Goal: Information Seeking & Learning: Learn about a topic

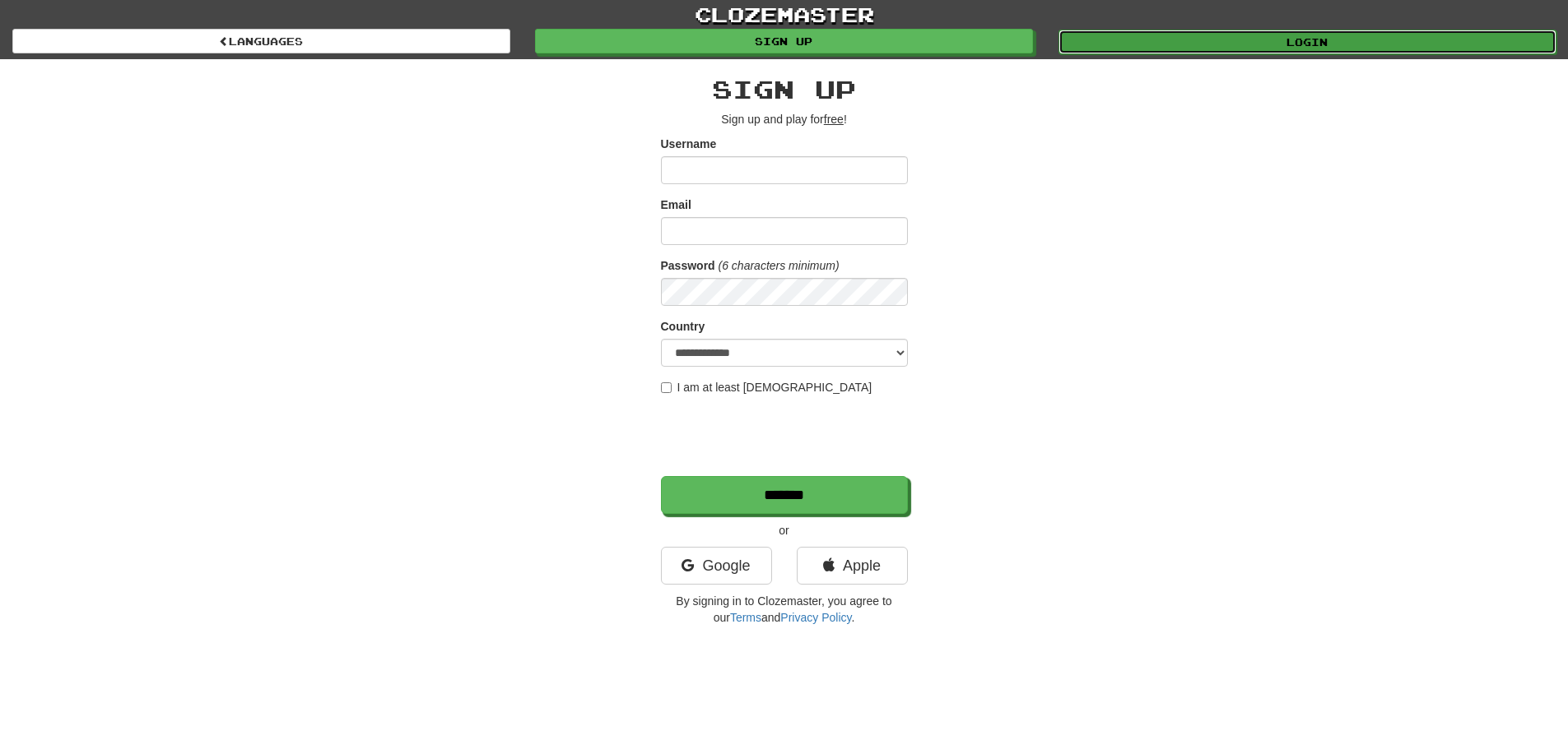
click at [1332, 36] on link "Login" at bounding box center [1307, 41] width 498 height 25
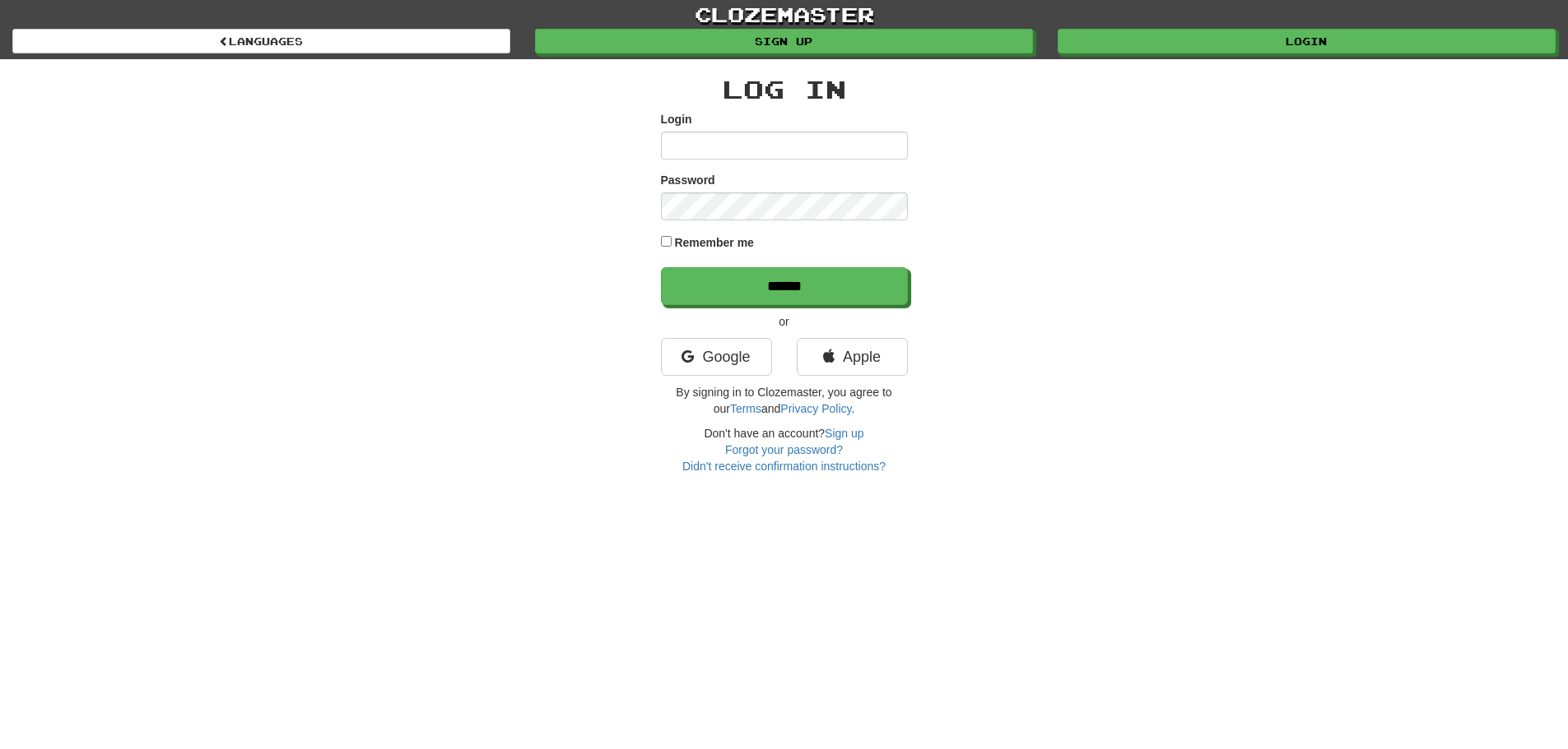
click at [726, 141] on input "Login" at bounding box center [784, 146] width 247 height 28
type input "**********"
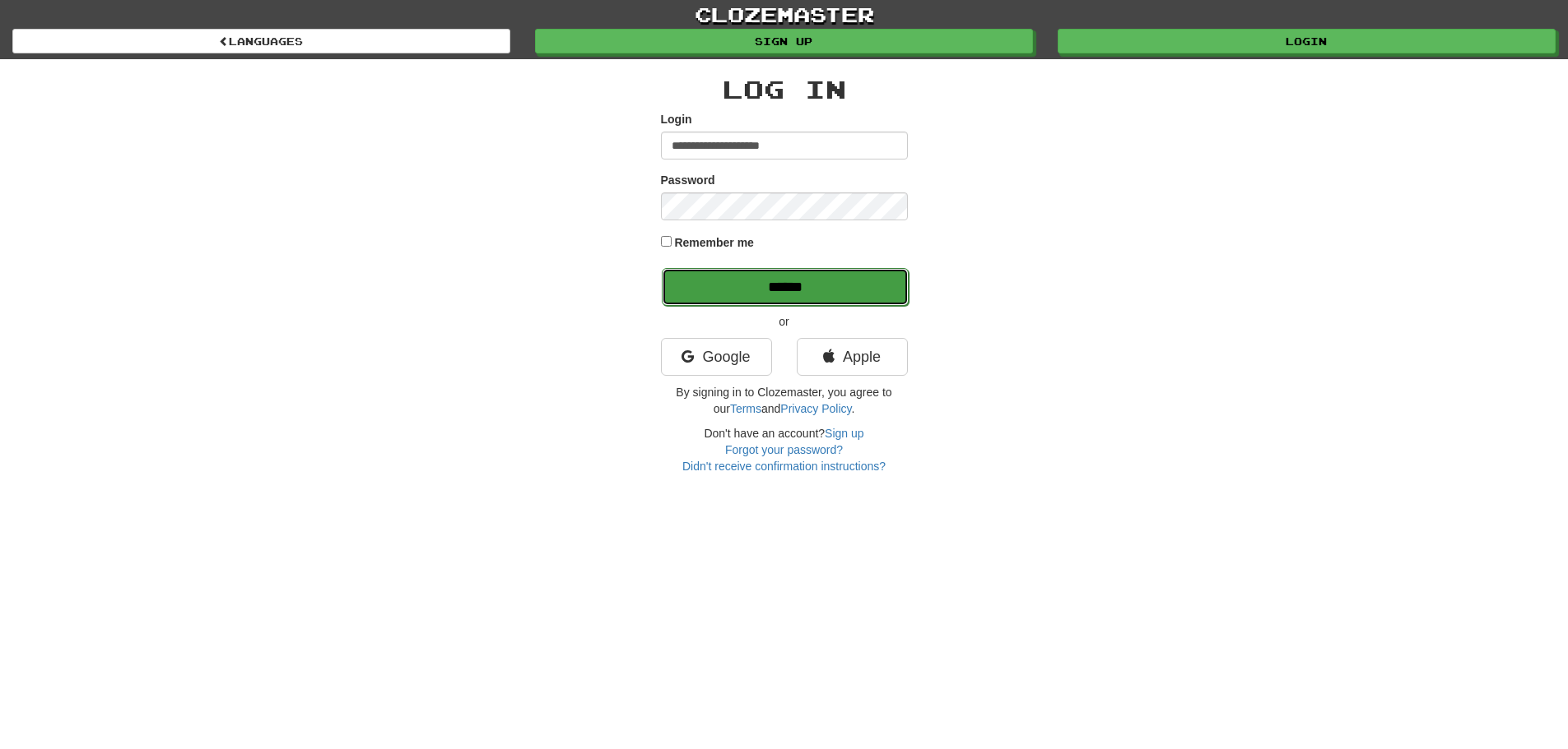
click at [791, 285] on input "******" at bounding box center [785, 287] width 247 height 38
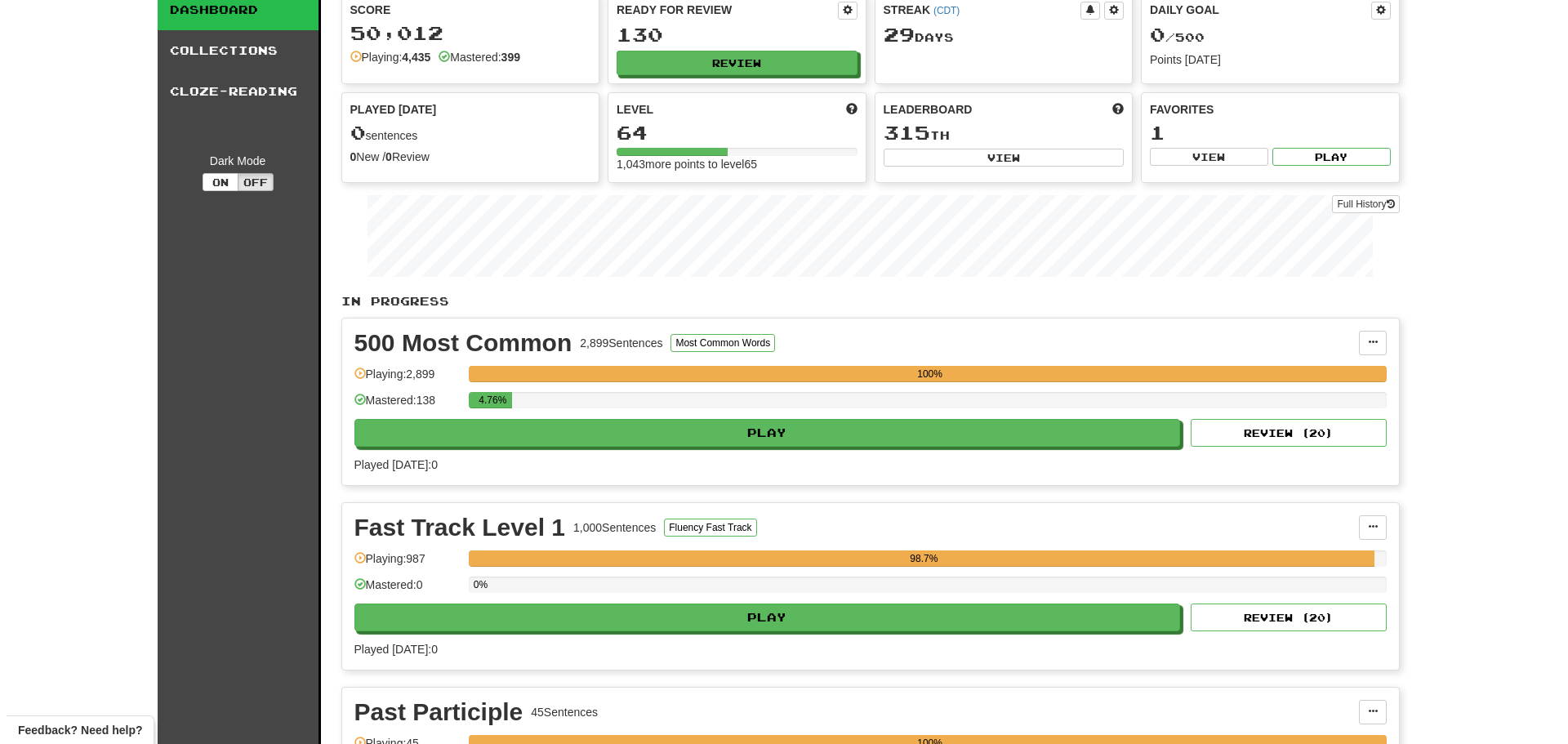
scroll to position [164, 0]
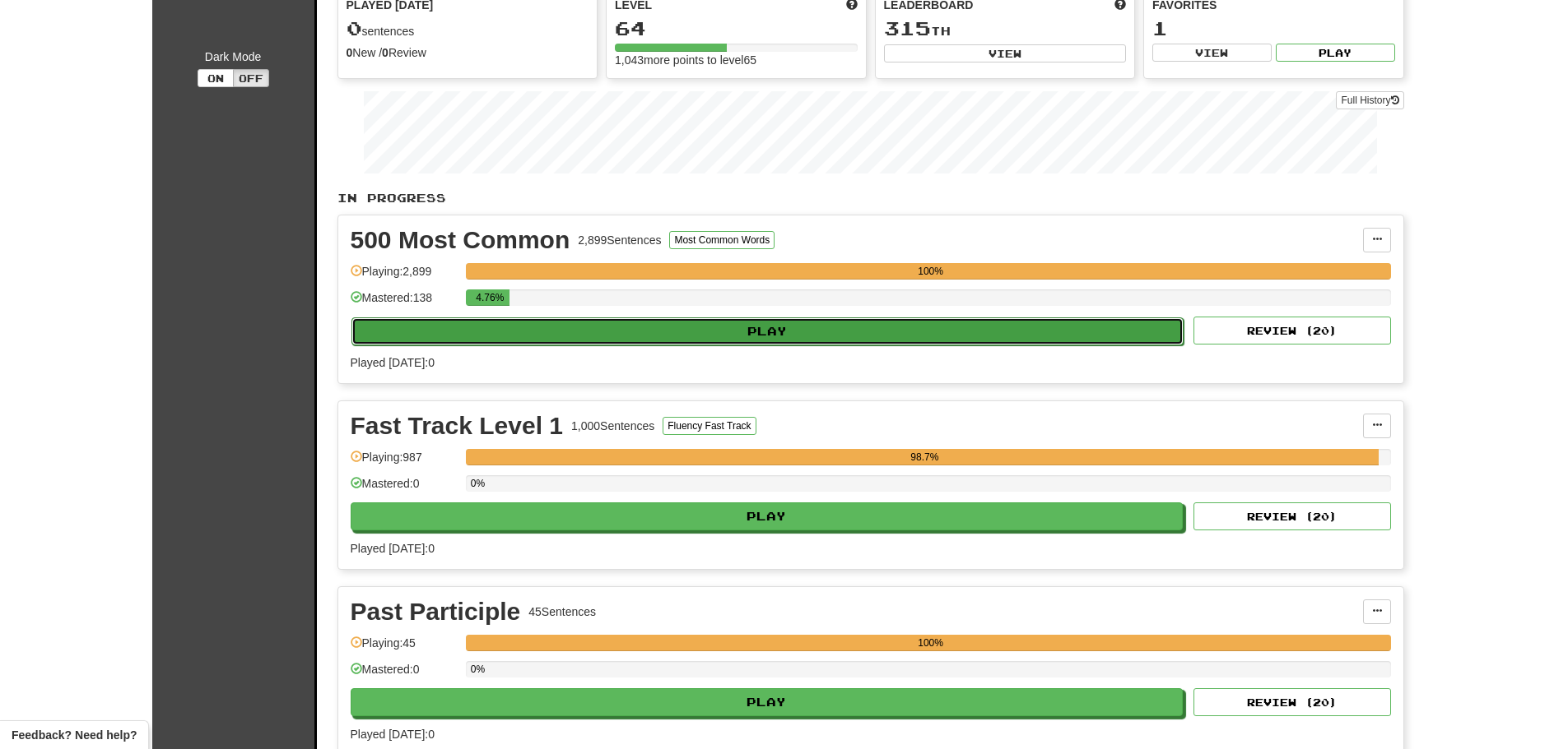
click at [980, 333] on button "Play" at bounding box center [768, 332] width 833 height 28
select select "**"
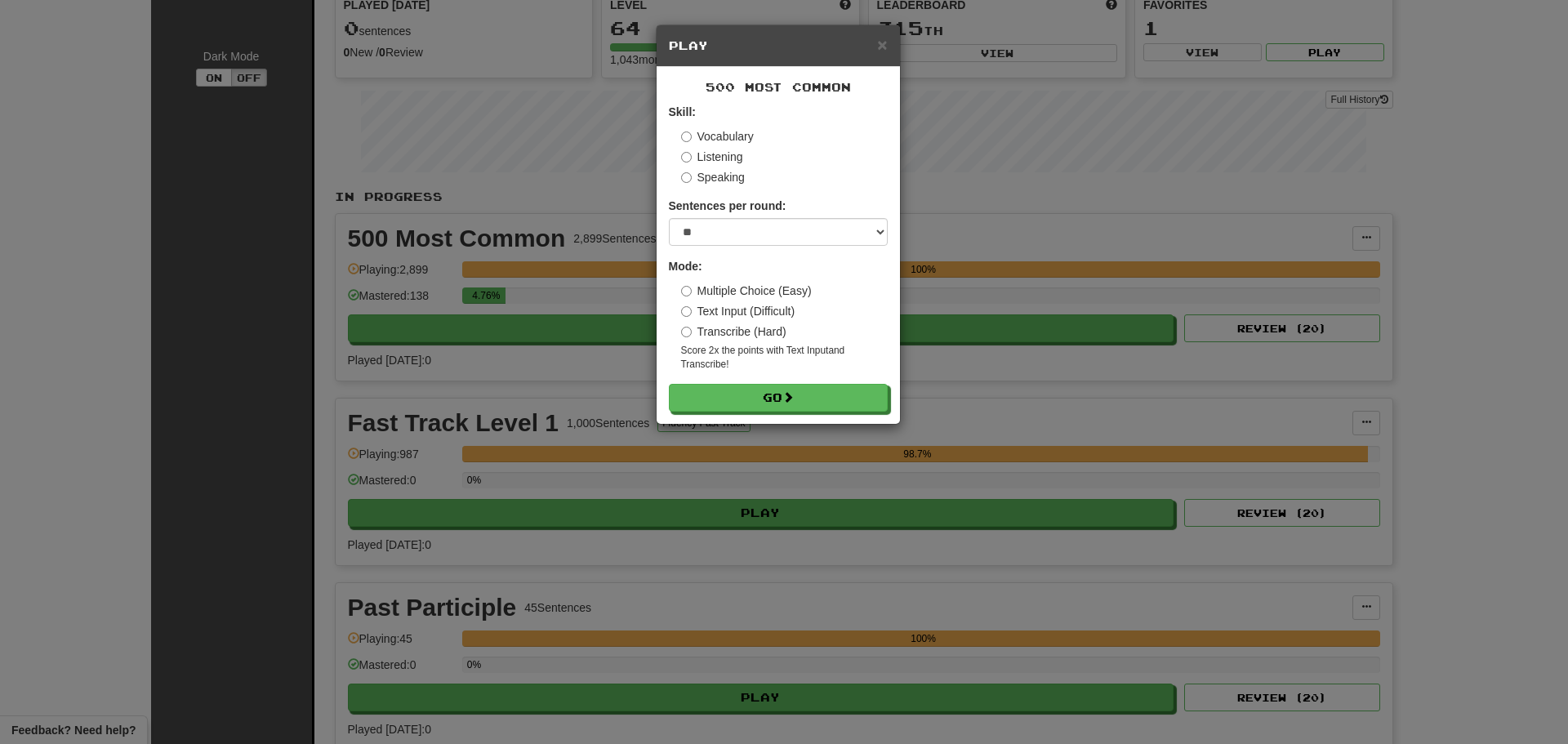
click at [705, 181] on label "Speaking" at bounding box center [714, 178] width 64 height 16
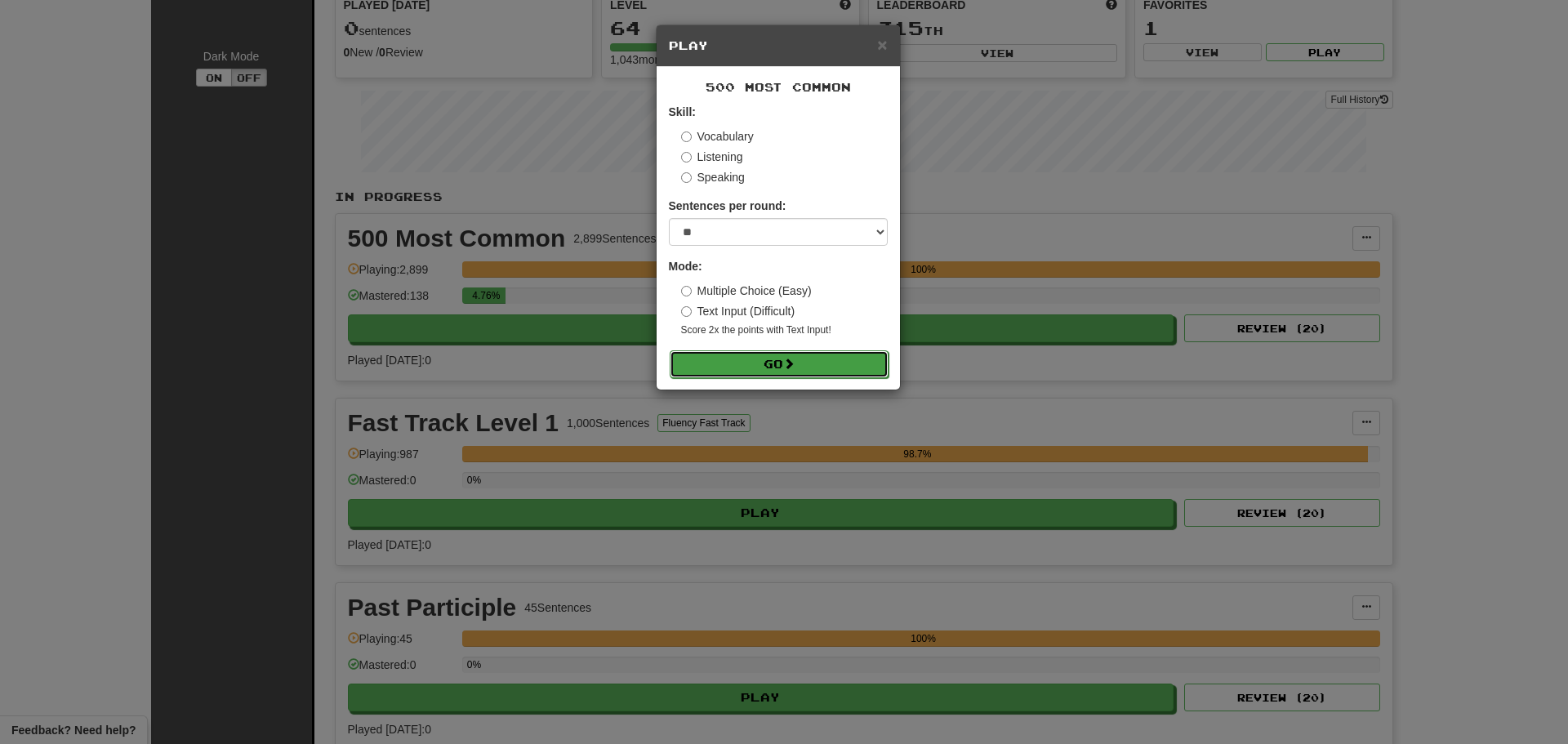
click at [749, 371] on button "Go" at bounding box center [779, 364] width 219 height 27
click at [849, 358] on button "Go" at bounding box center [779, 364] width 219 height 27
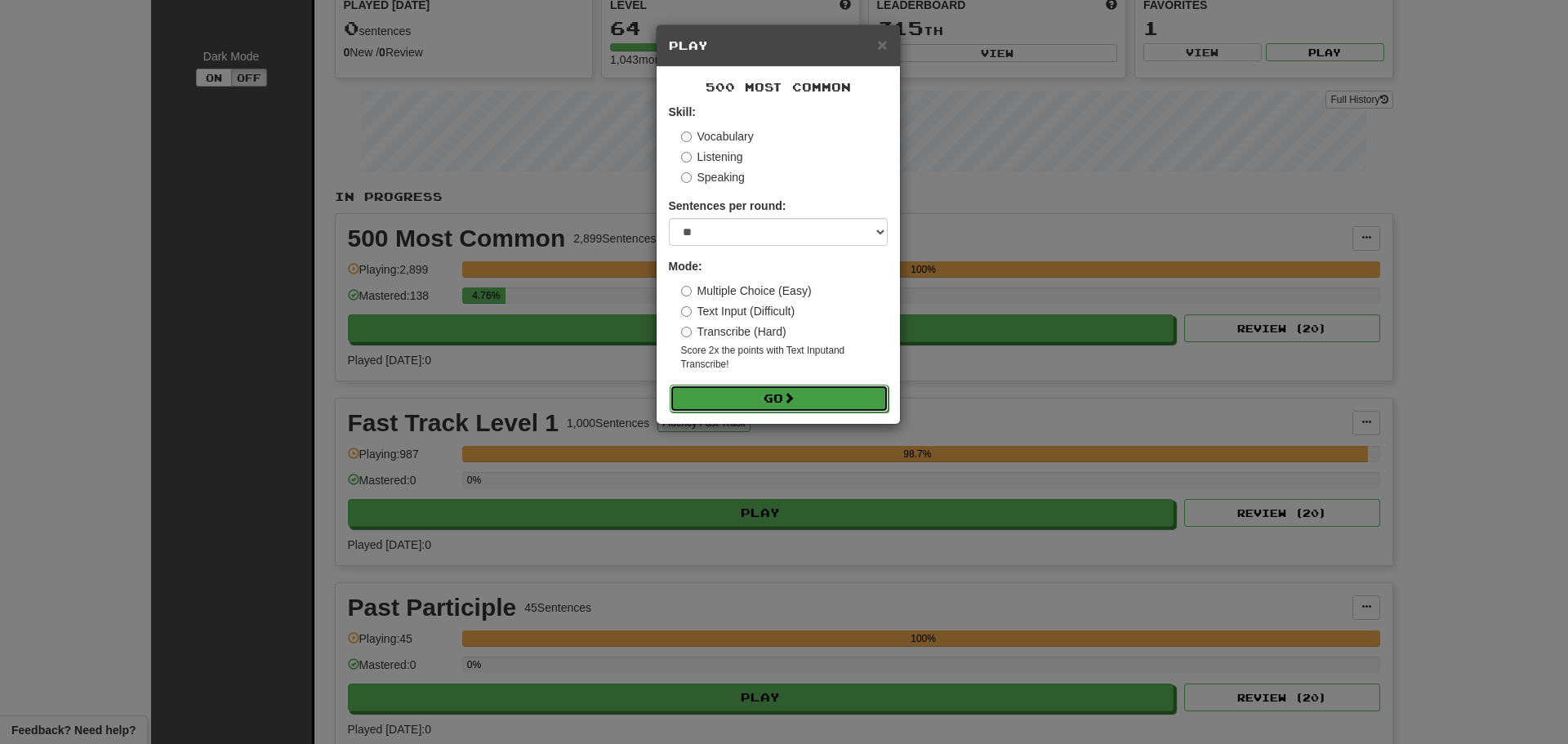
click at [789, 395] on span at bounding box center [789, 398] width 12 height 12
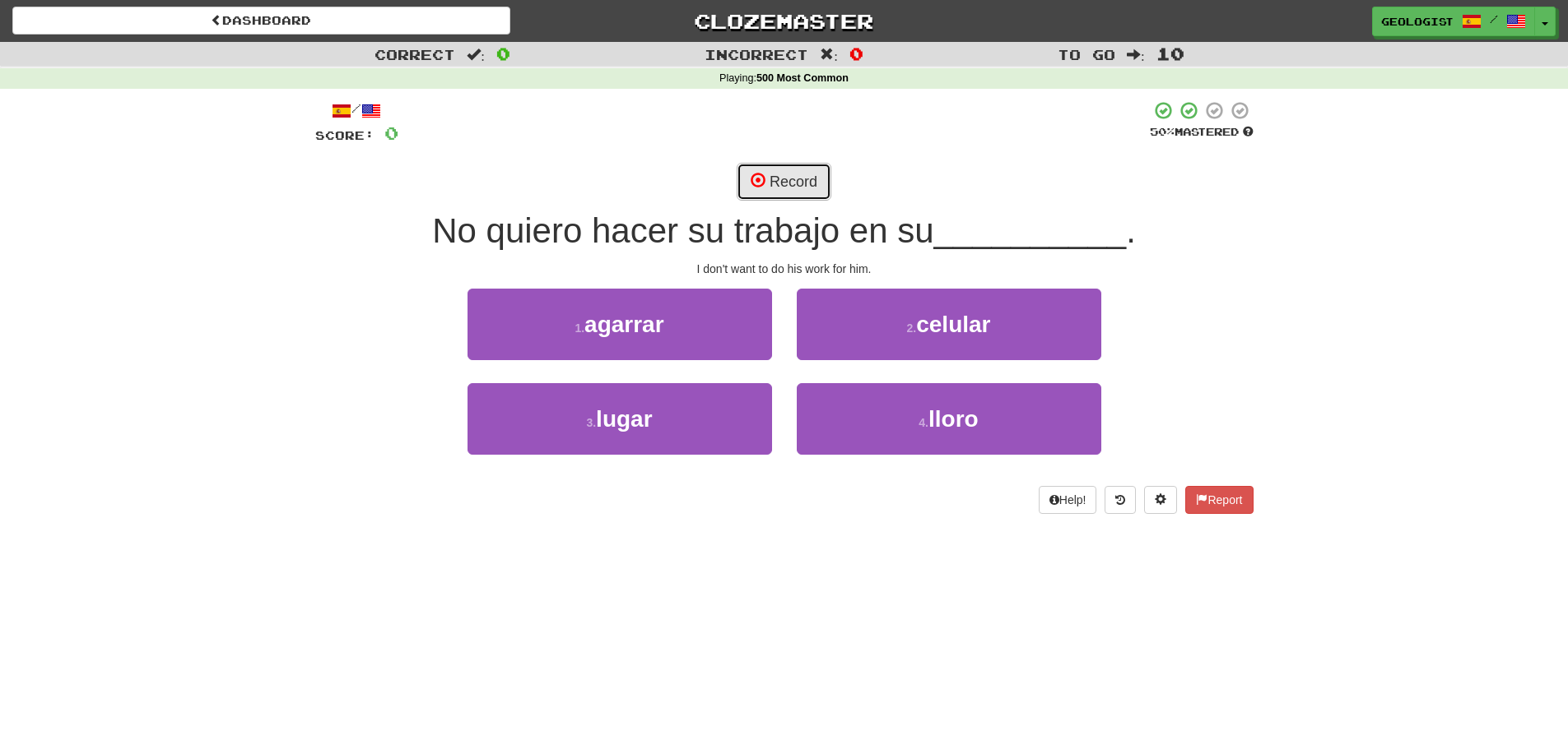
drag, startPoint x: 769, startPoint y: 184, endPoint x: 759, endPoint y: 181, distance: 10.4
click at [768, 184] on button "Record" at bounding box center [784, 181] width 95 height 38
click at [772, 180] on button "Record" at bounding box center [784, 181] width 95 height 38
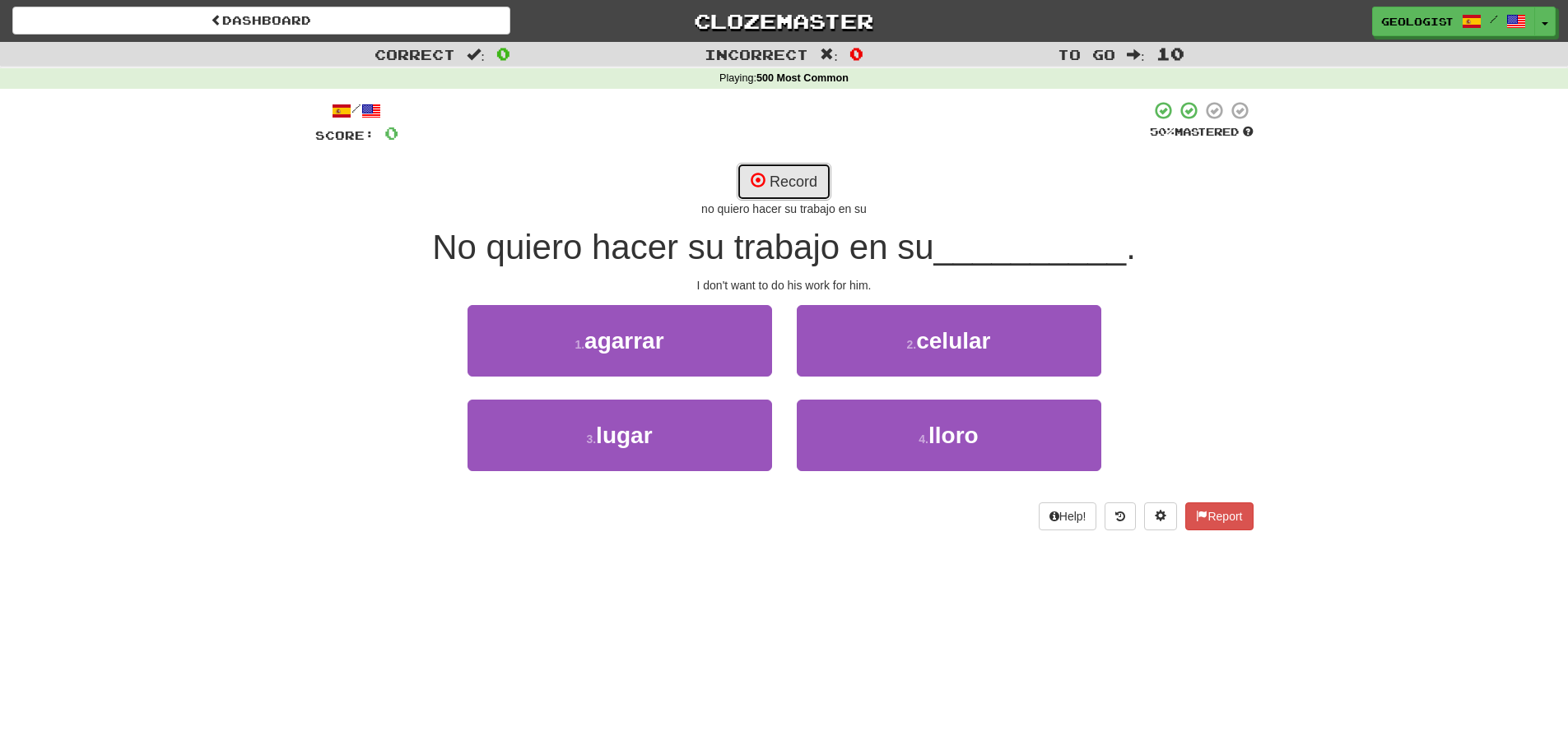
click at [767, 186] on button "Record" at bounding box center [784, 181] width 95 height 38
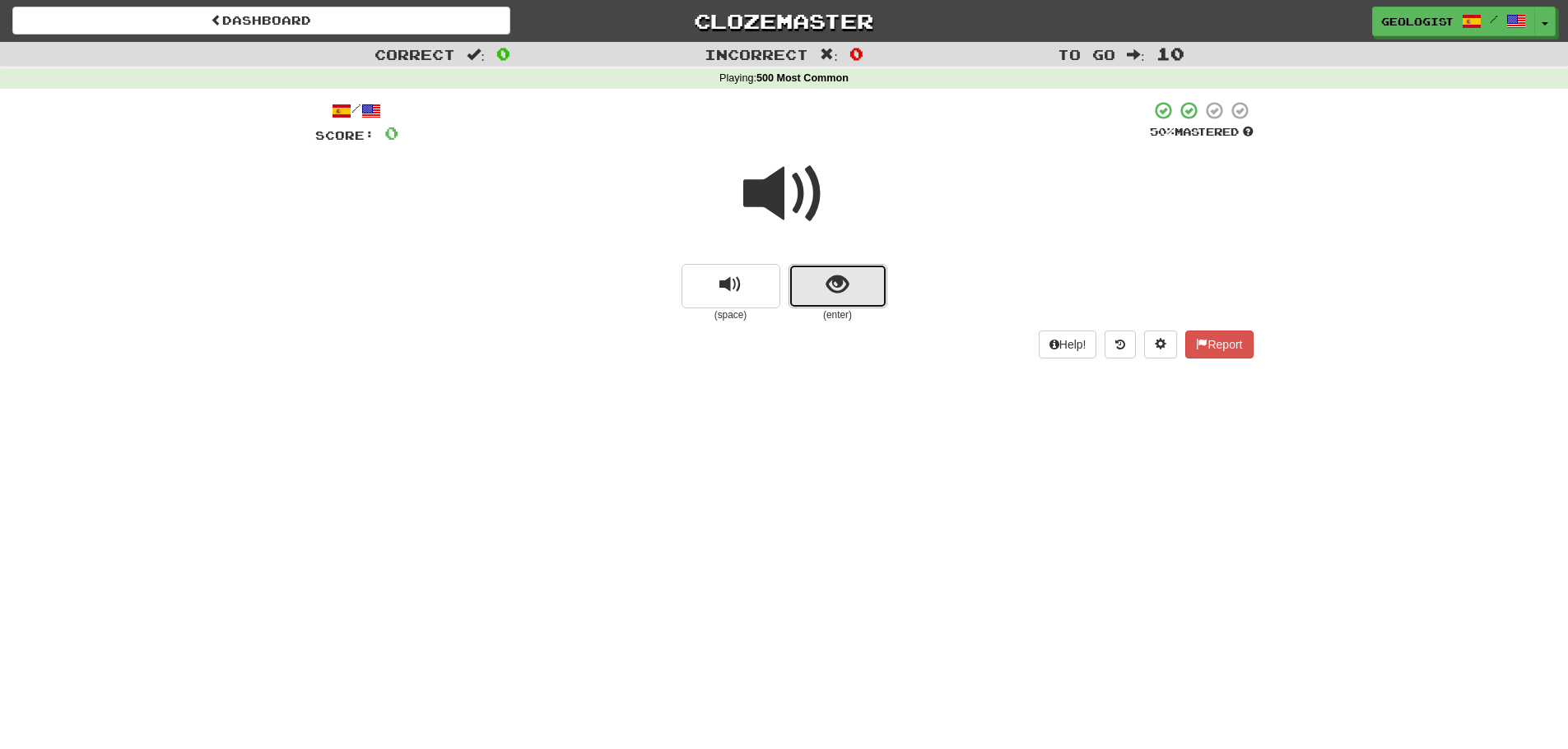
click at [858, 274] on button "show sentence" at bounding box center [837, 287] width 99 height 44
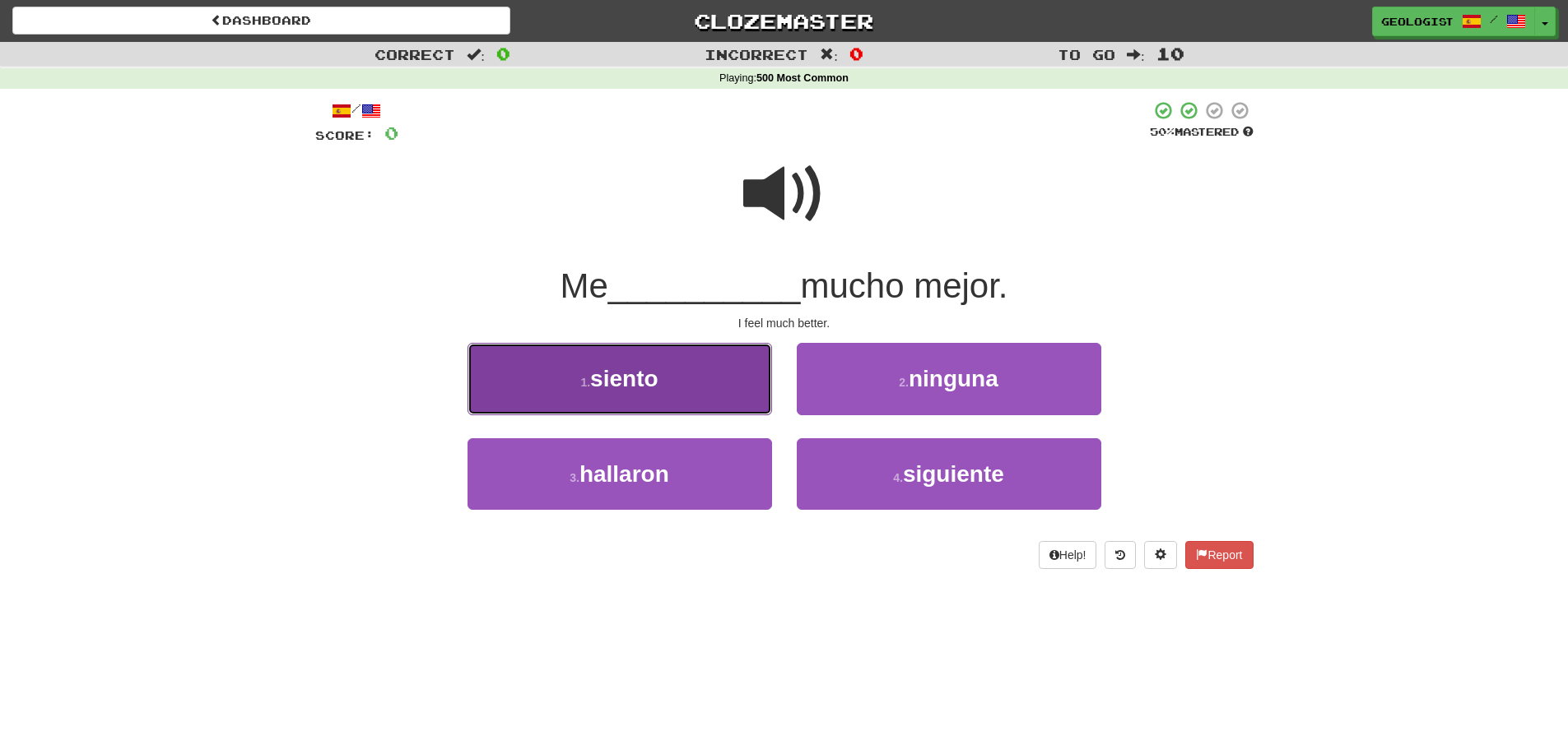
click at [595, 370] on span "siento" at bounding box center [623, 379] width 67 height 26
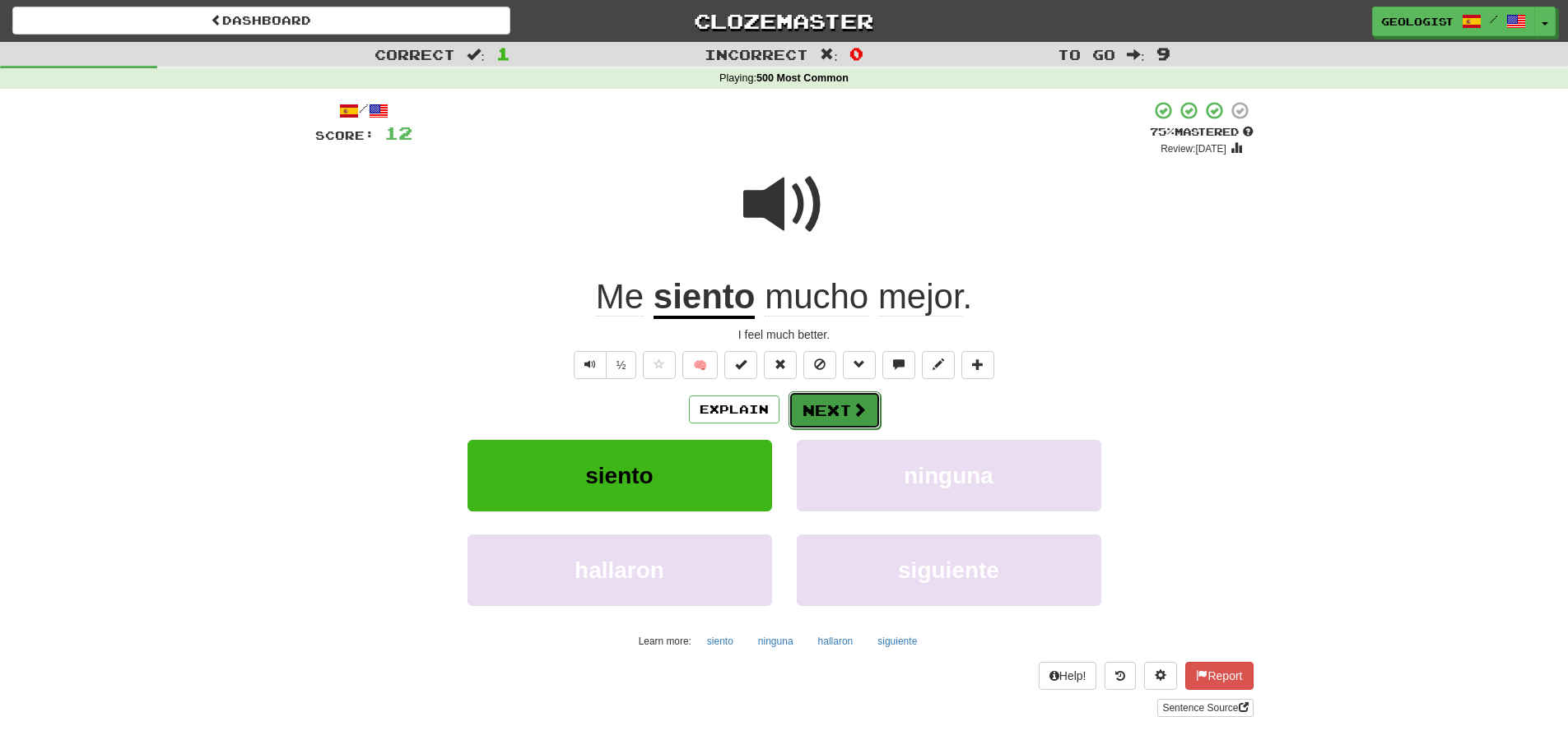
click at [834, 399] on button "Next" at bounding box center [834, 410] width 92 height 38
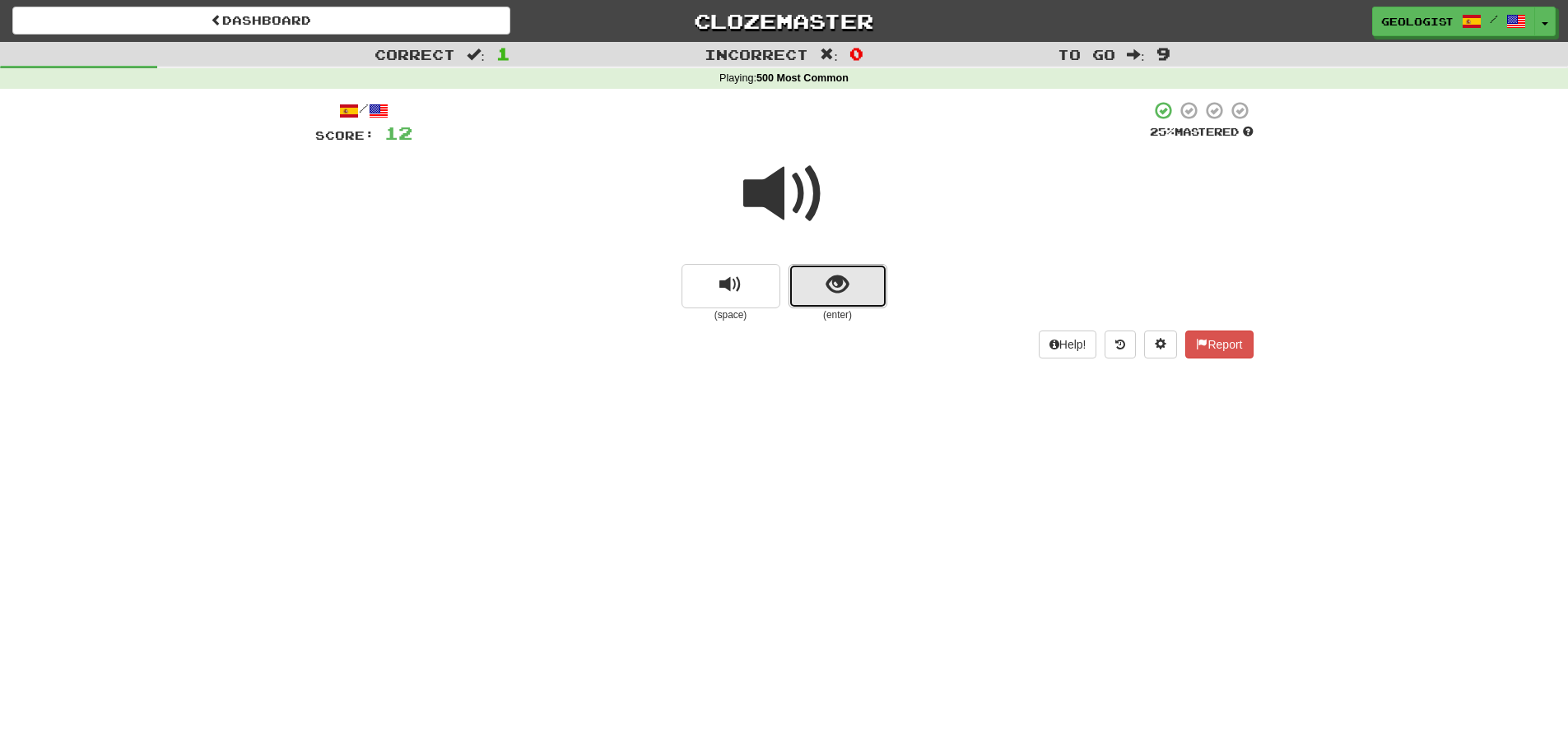
click at [824, 273] on button "show sentence" at bounding box center [837, 287] width 99 height 44
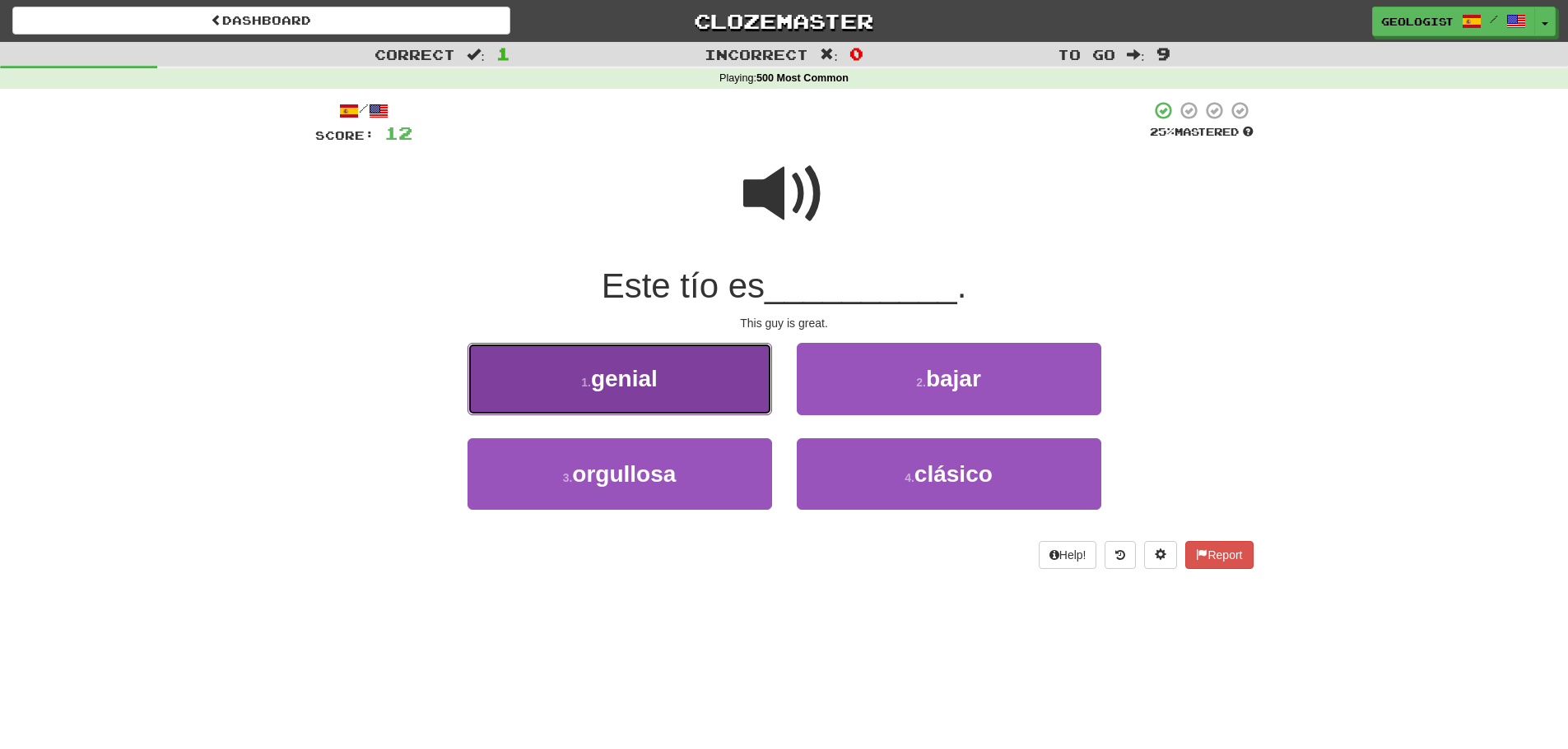
click at [569, 384] on button "1 . genial" at bounding box center [619, 379] width 304 height 72
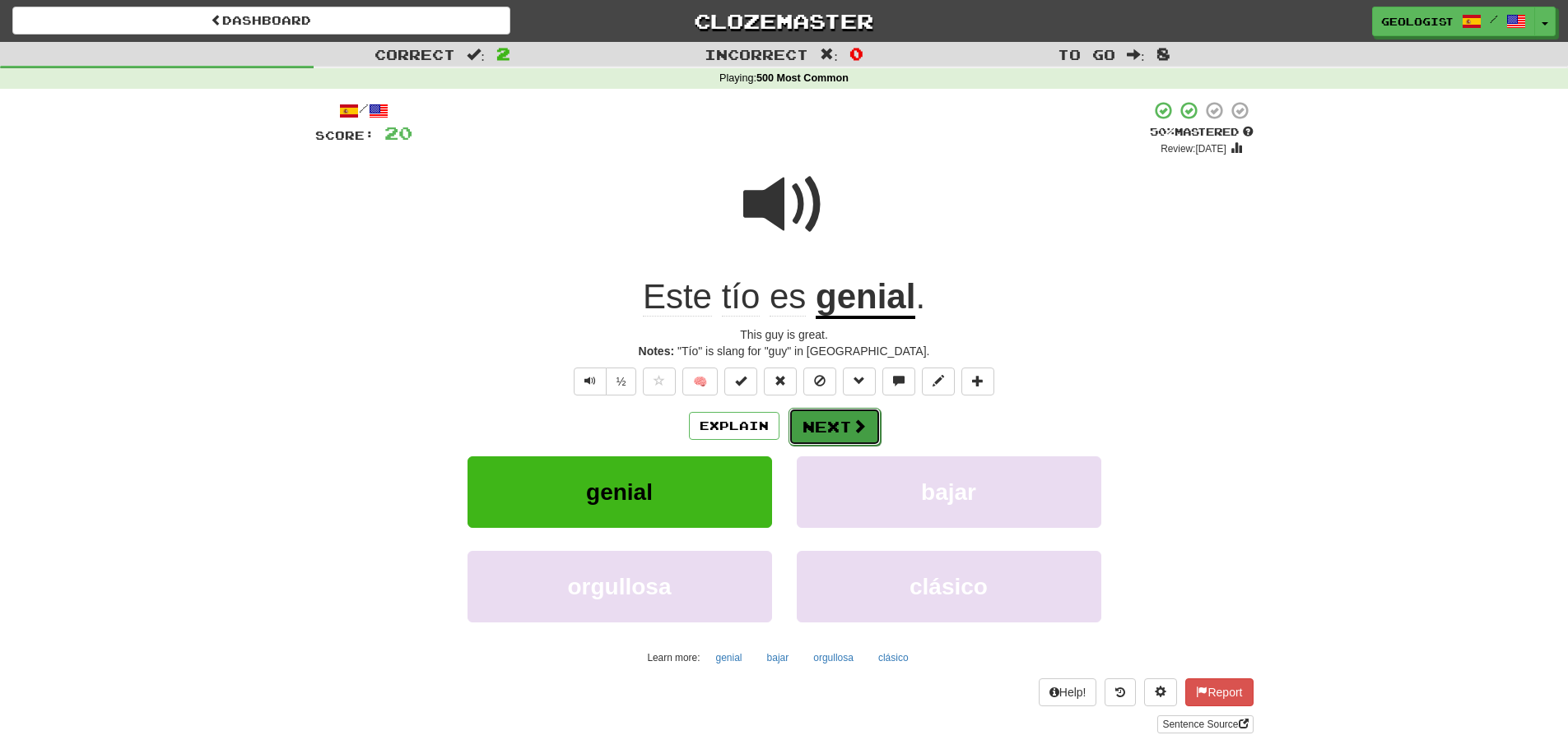
click at [819, 429] on button "Next" at bounding box center [834, 427] width 92 height 38
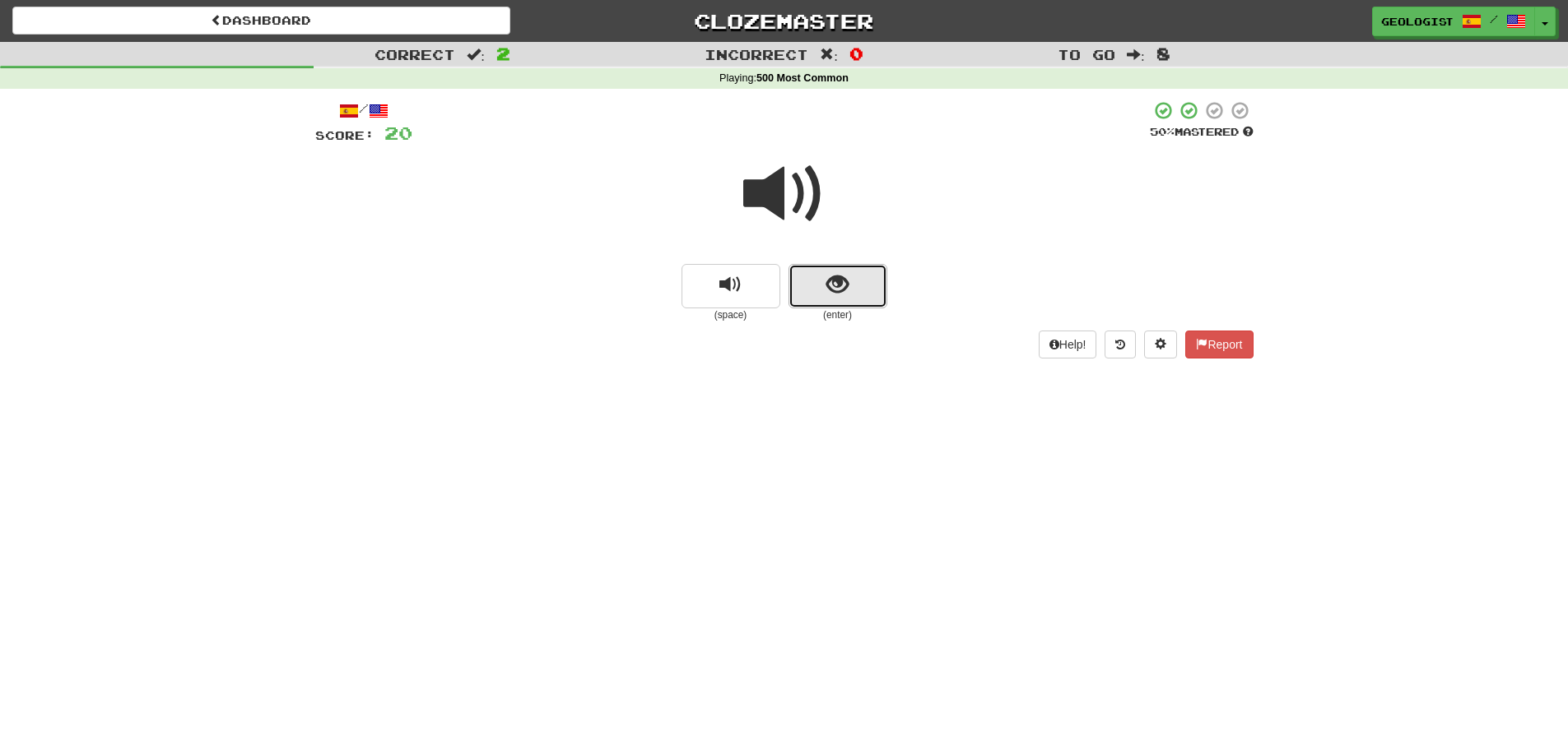
click at [837, 302] on button "show sentence" at bounding box center [837, 287] width 99 height 44
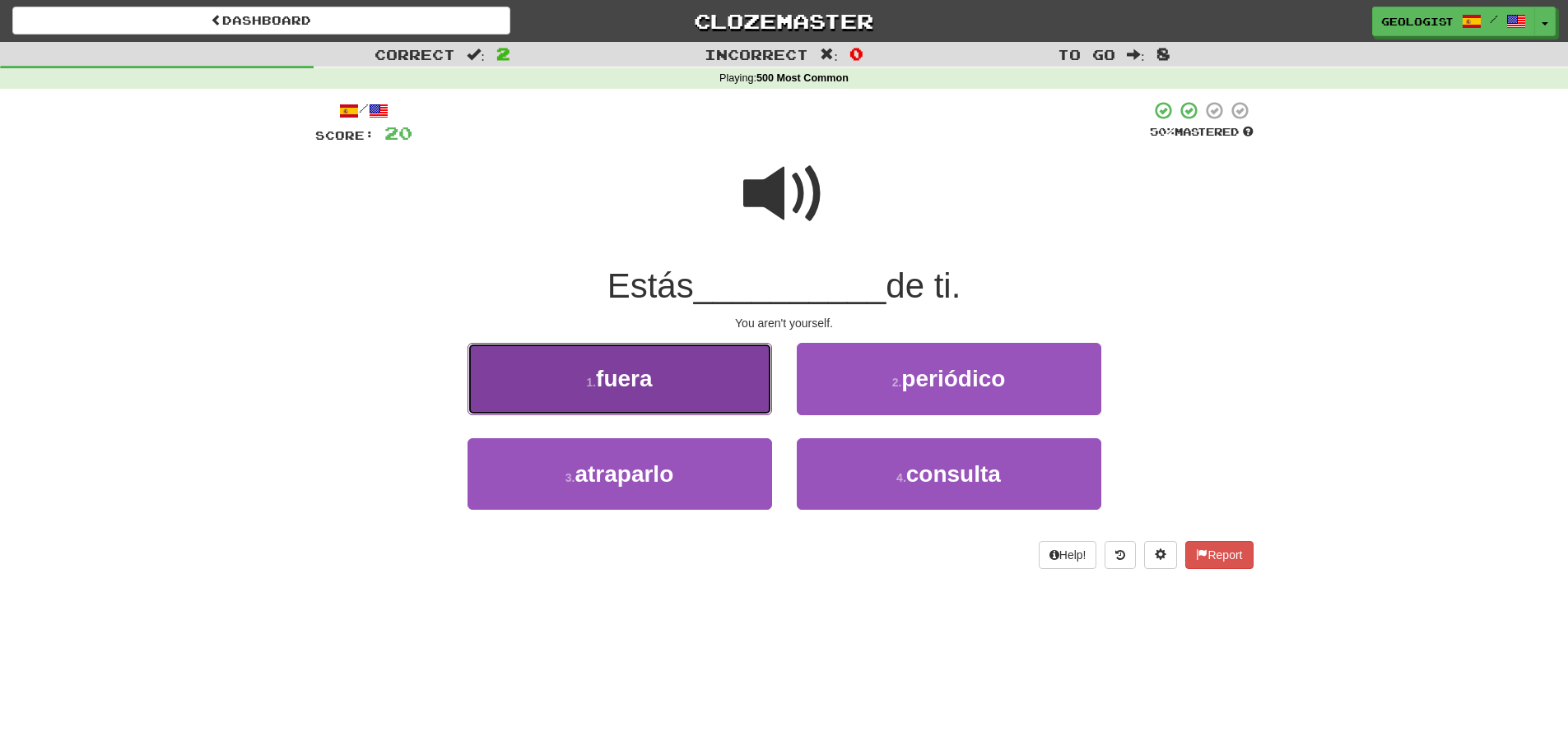
click at [603, 392] on span "fuera" at bounding box center [623, 379] width 56 height 26
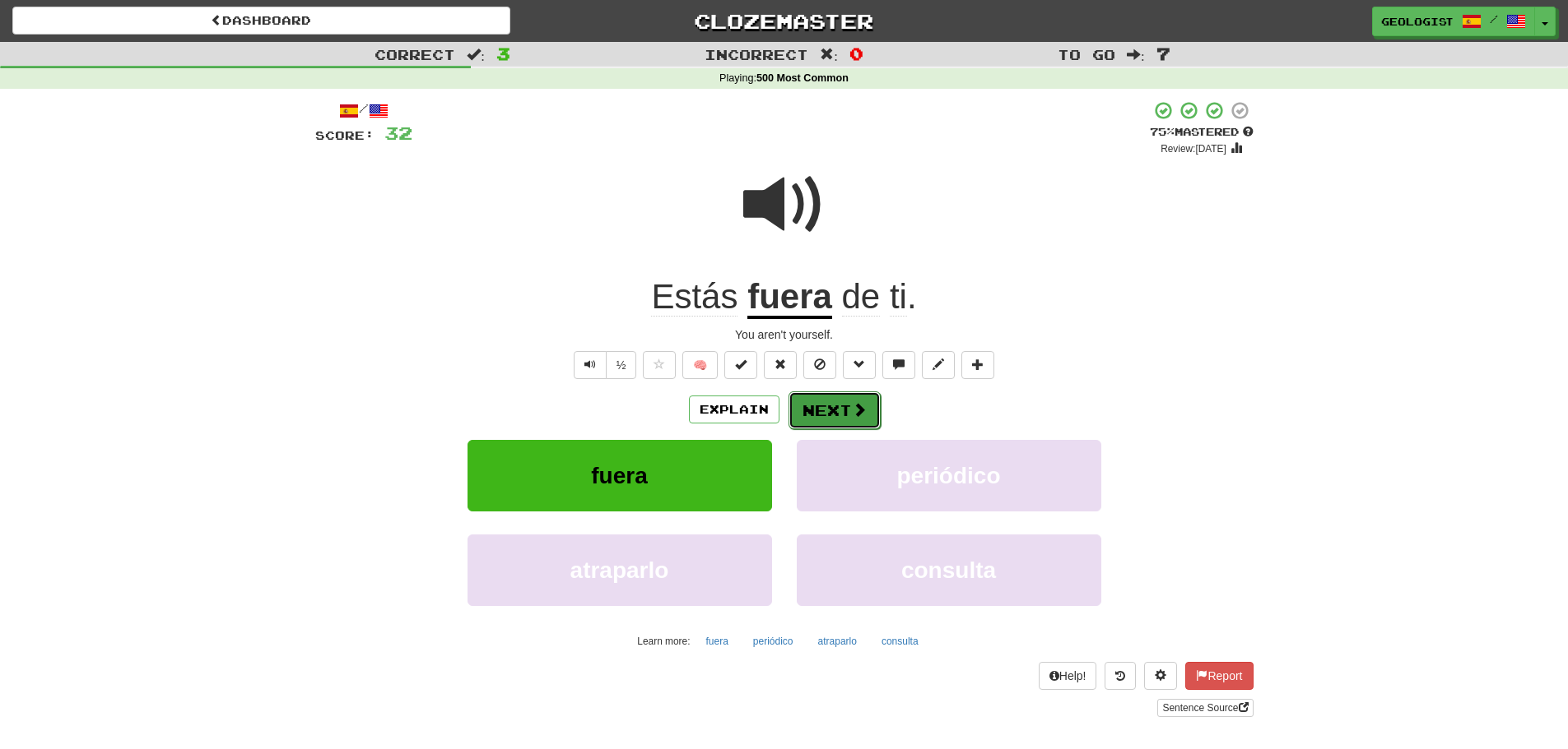
click at [831, 417] on button "Next" at bounding box center [834, 410] width 92 height 38
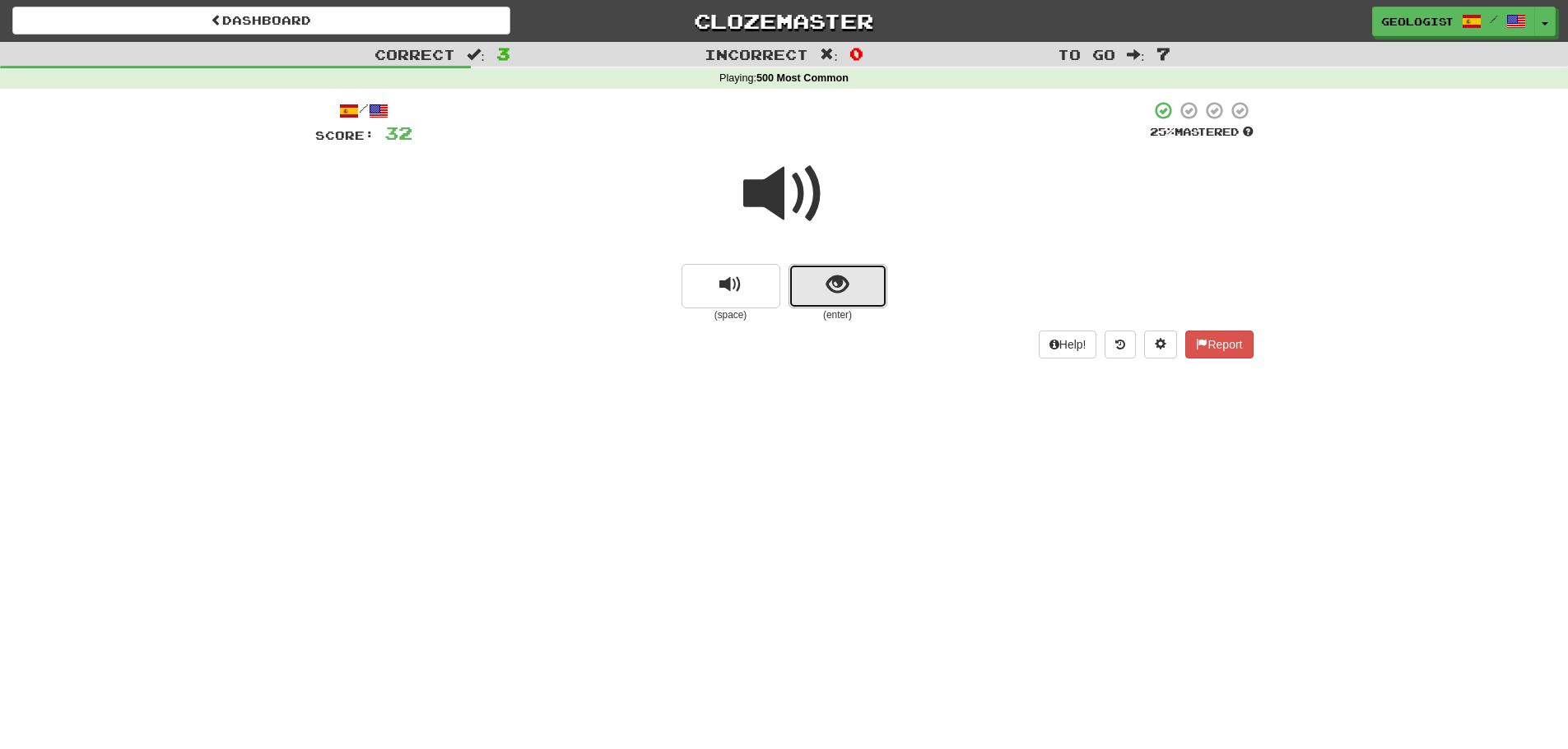
click at [830, 291] on span "show sentence" at bounding box center [837, 285] width 22 height 22
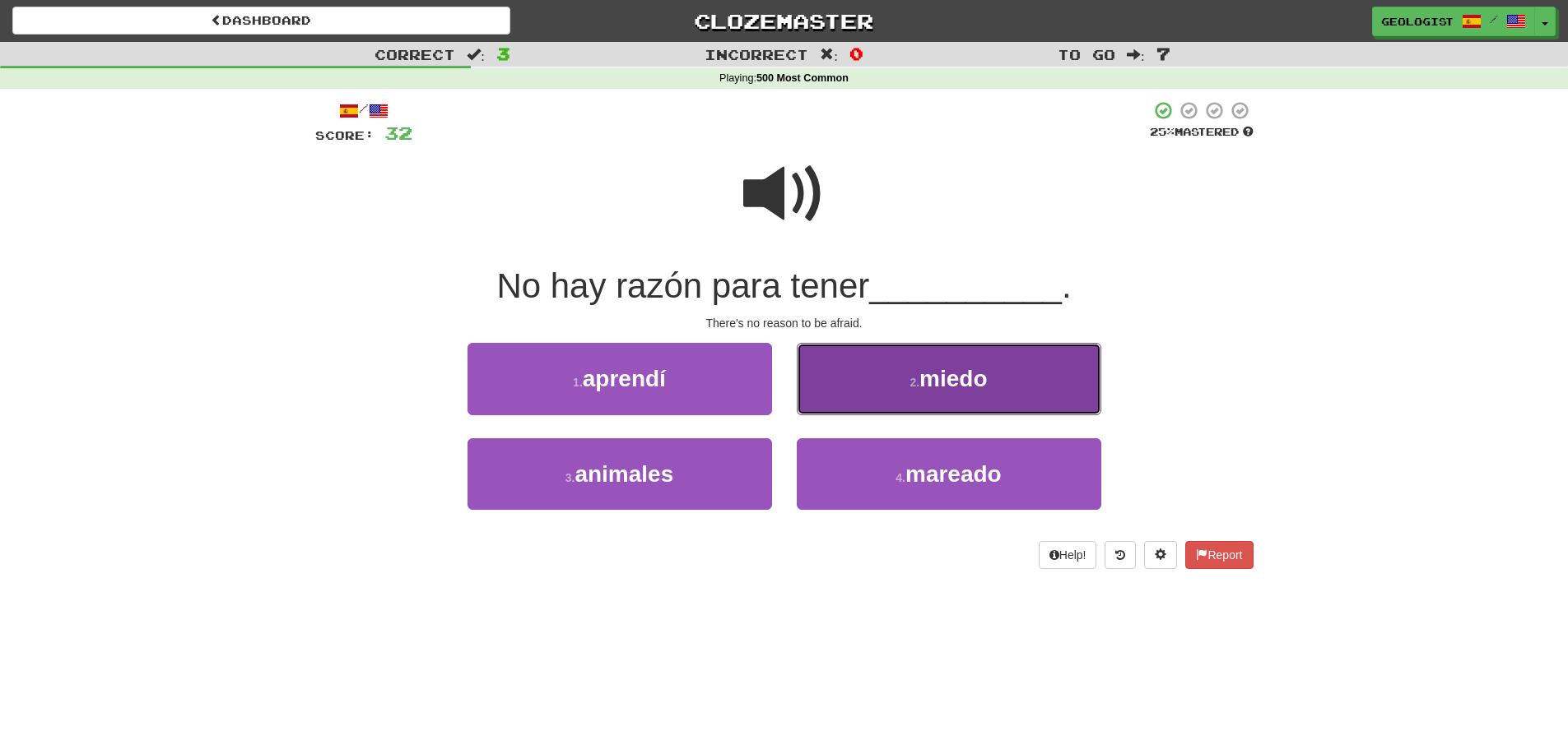
click at [840, 404] on button "2 . miedo" at bounding box center [949, 379] width 304 height 72
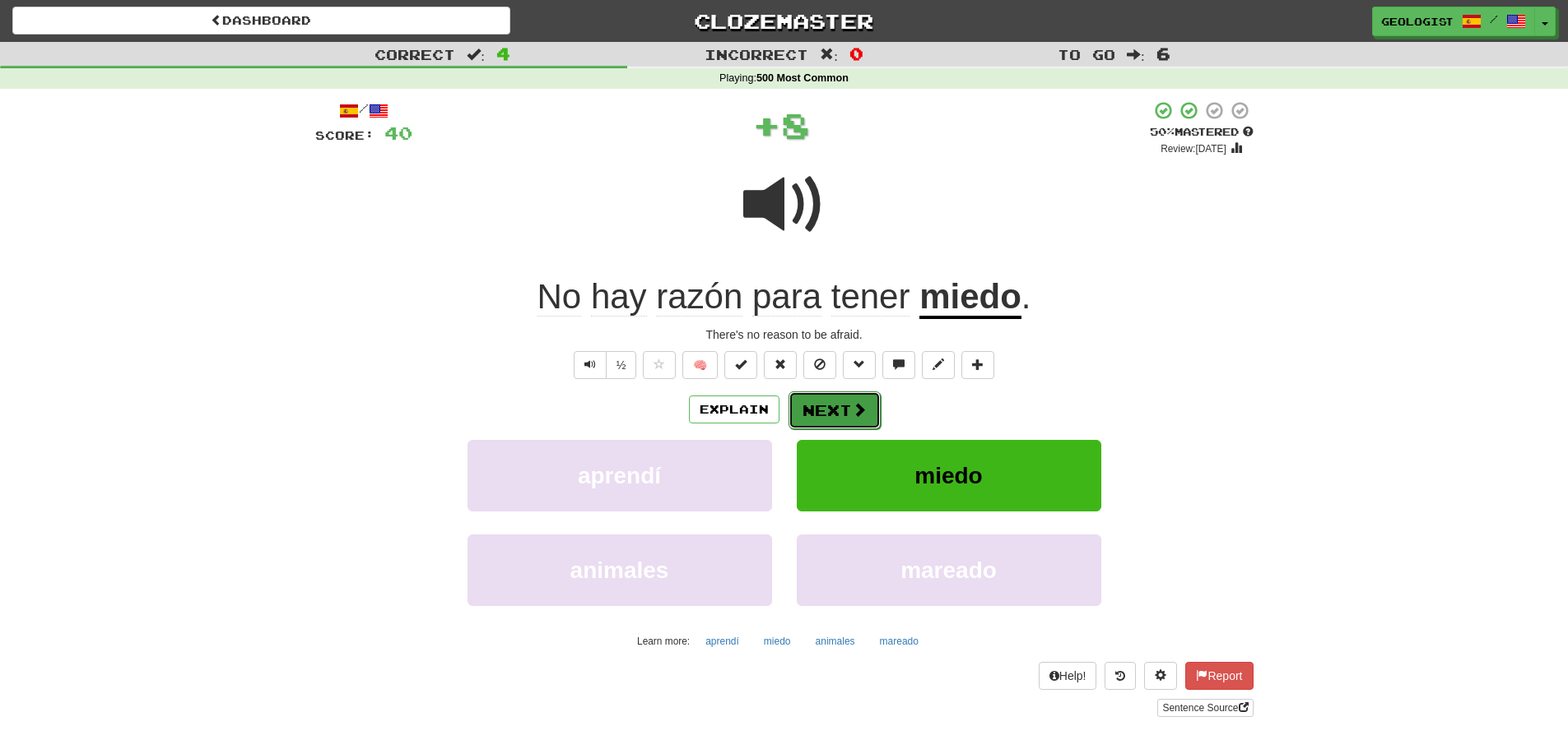
click at [855, 403] on span at bounding box center [859, 410] width 15 height 15
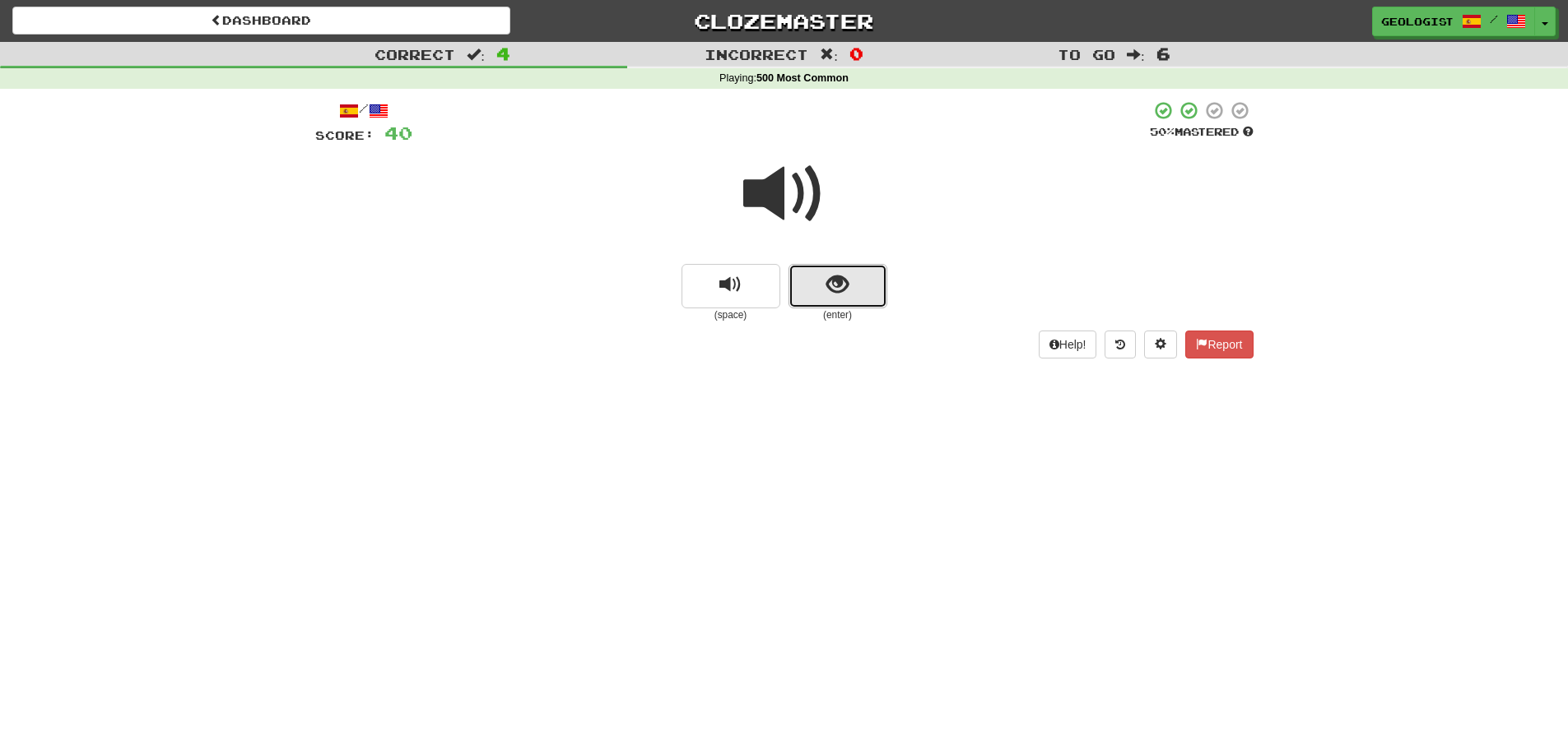
click at [842, 285] on span "show sentence" at bounding box center [837, 285] width 22 height 22
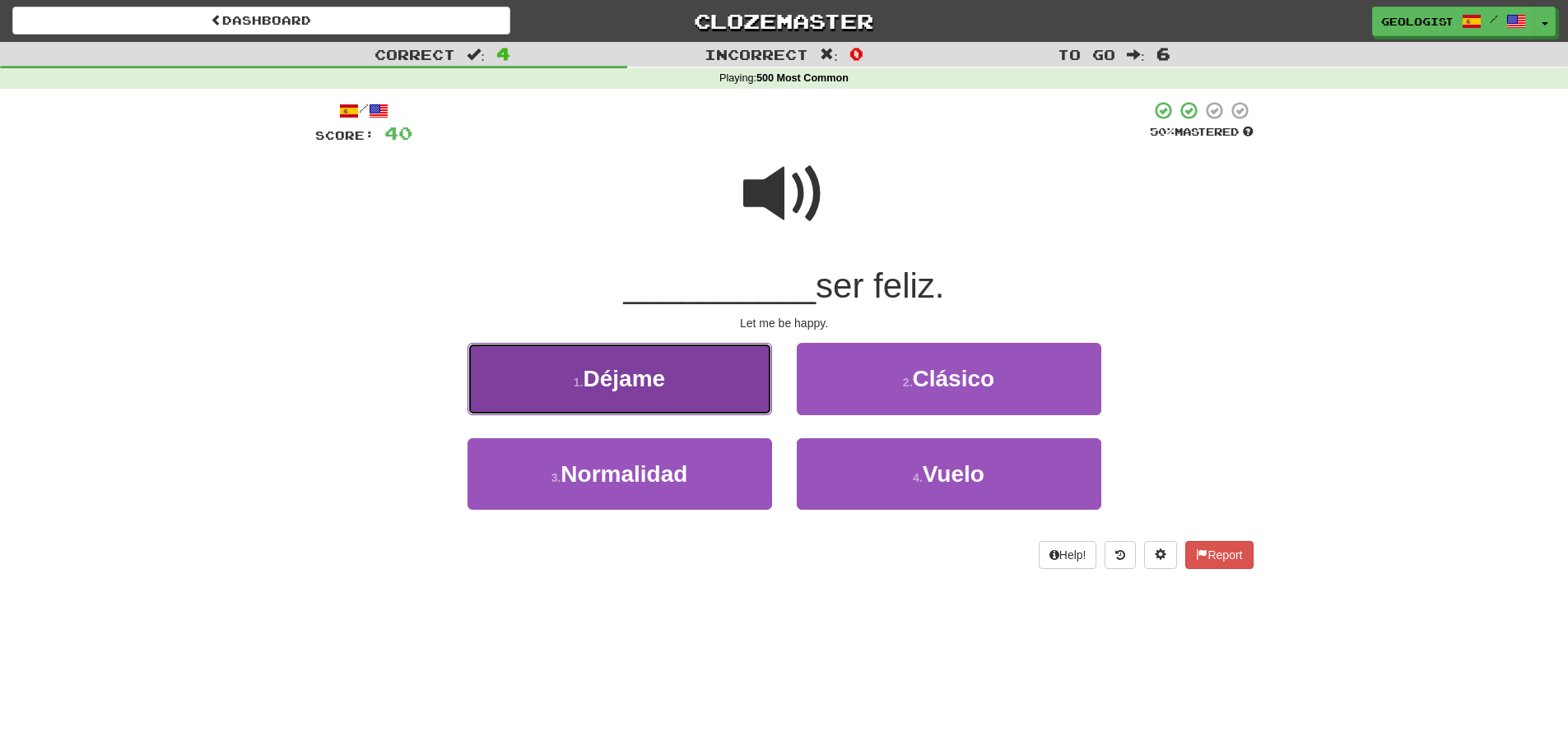
click at [619, 393] on button "1 . Déjame" at bounding box center [619, 379] width 304 height 72
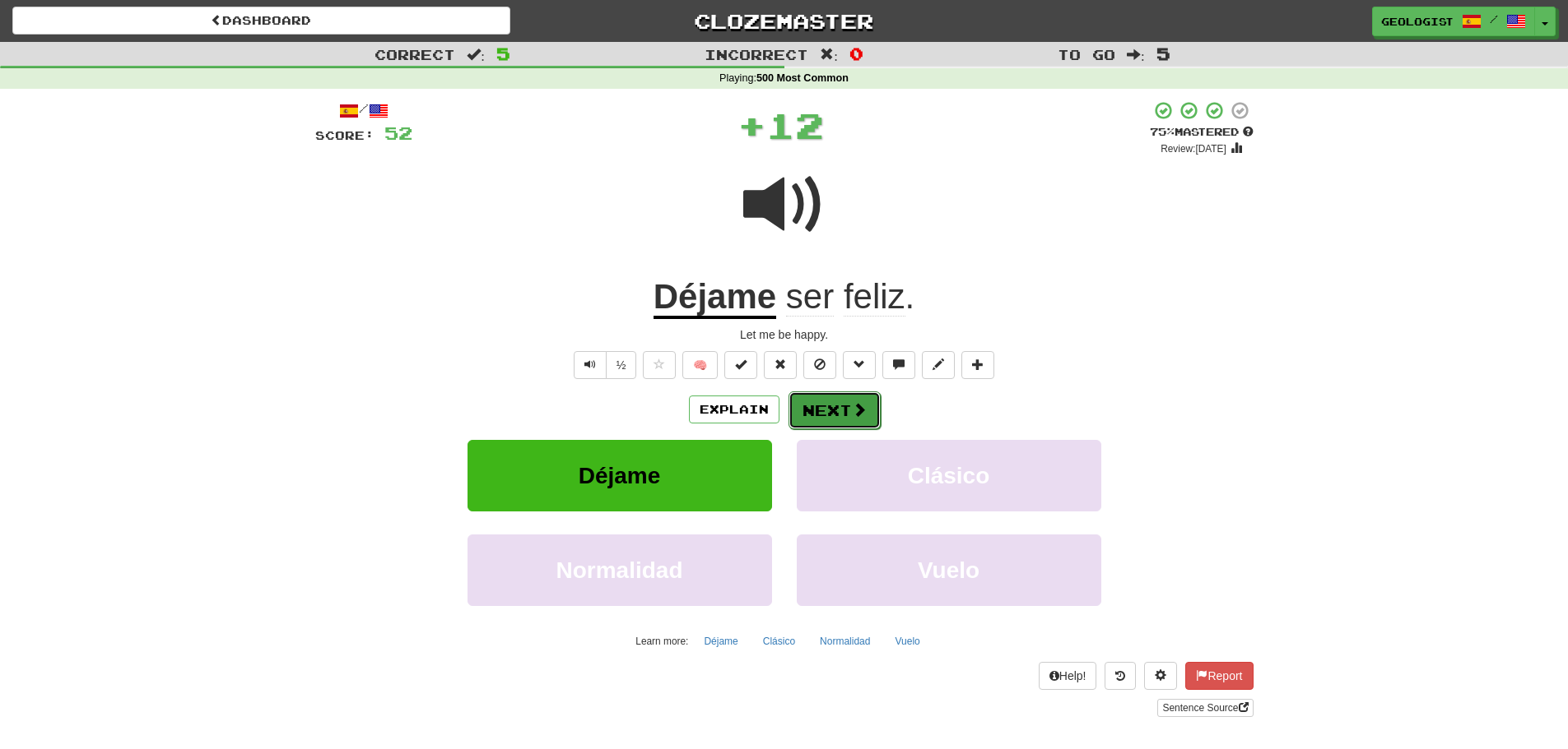
click at [846, 423] on button "Next" at bounding box center [834, 410] width 92 height 38
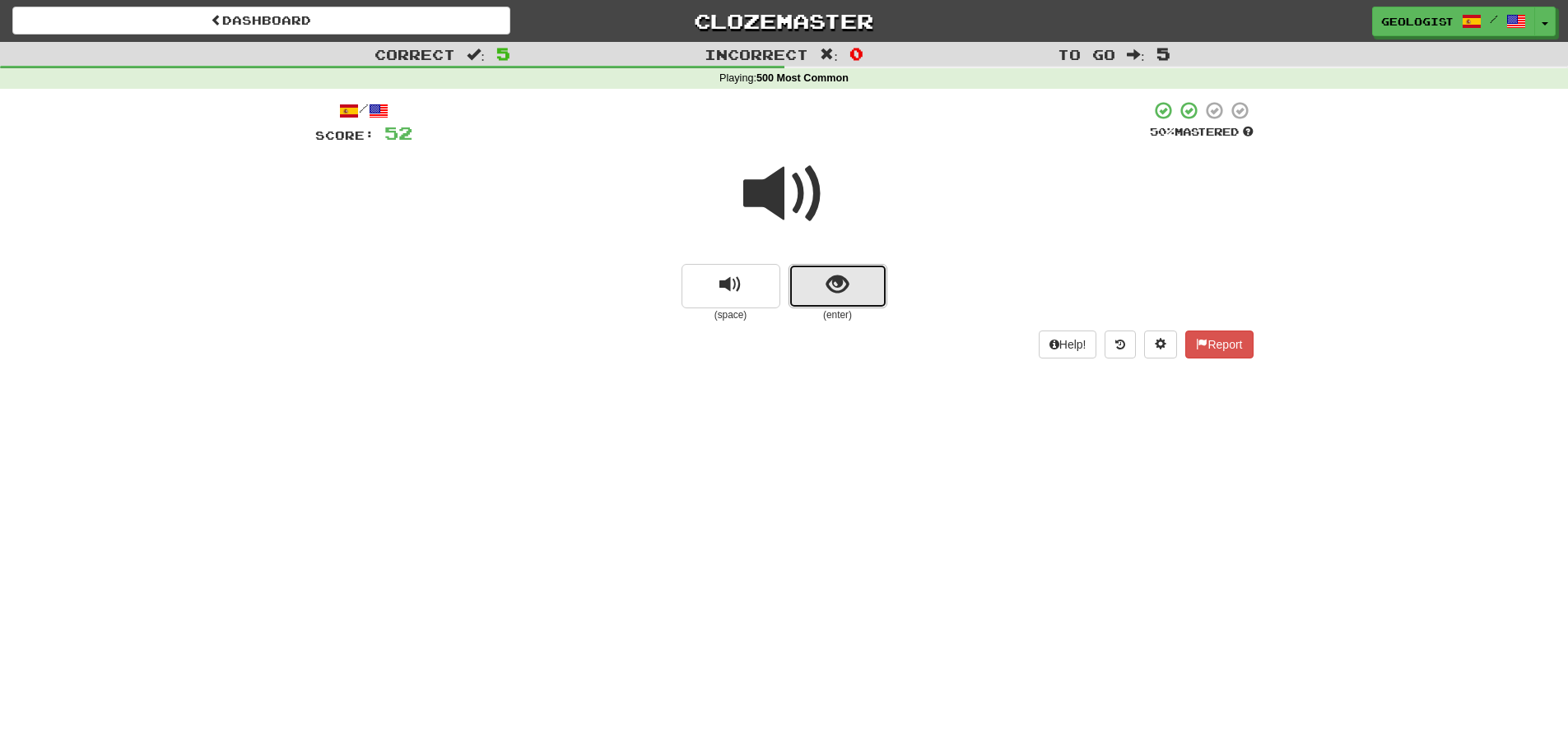
drag, startPoint x: 825, startPoint y: 299, endPoint x: 454, endPoint y: 334, distance: 372.6
click at [812, 299] on button "show sentence" at bounding box center [837, 287] width 99 height 44
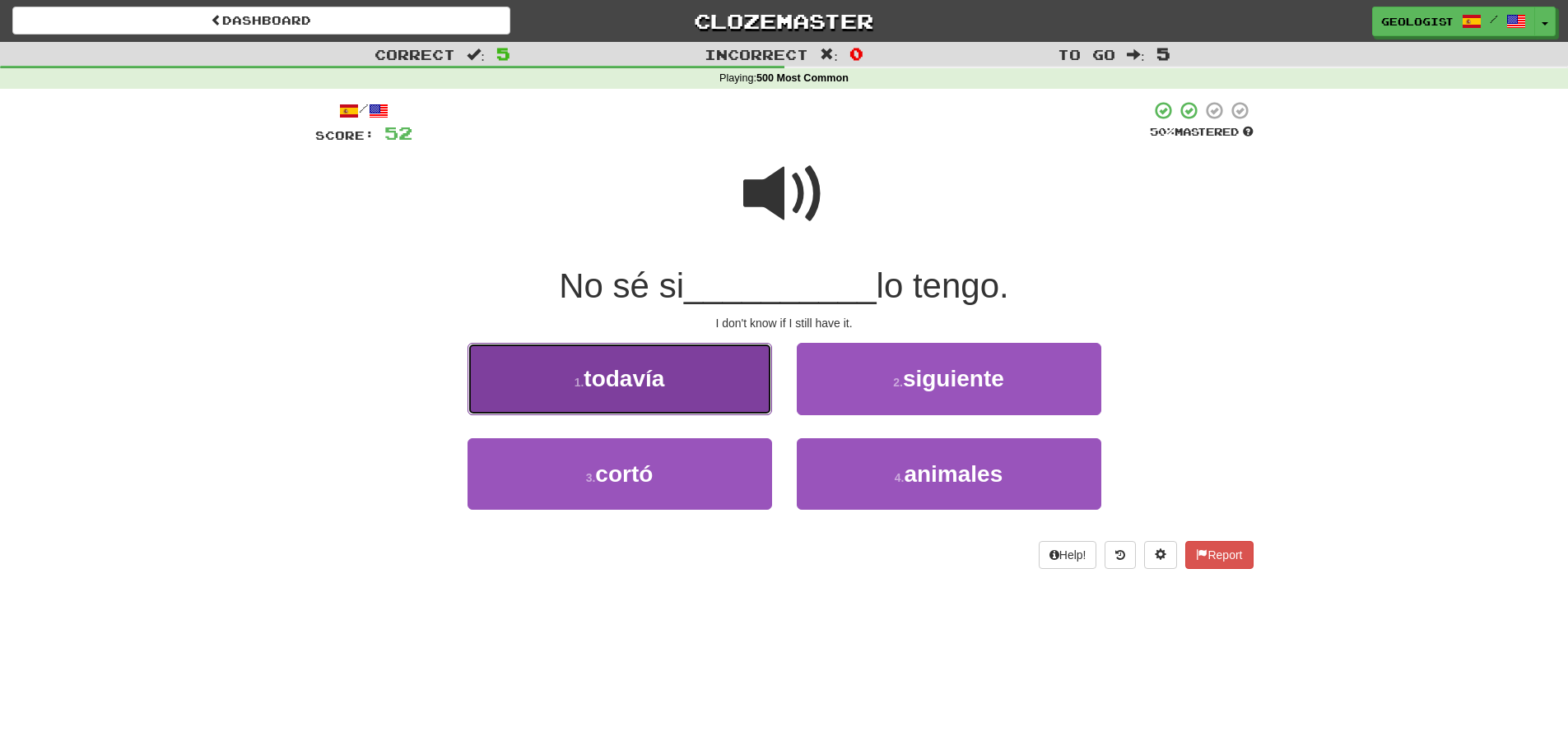
click at [573, 365] on button "1 . todavía" at bounding box center [619, 379] width 304 height 72
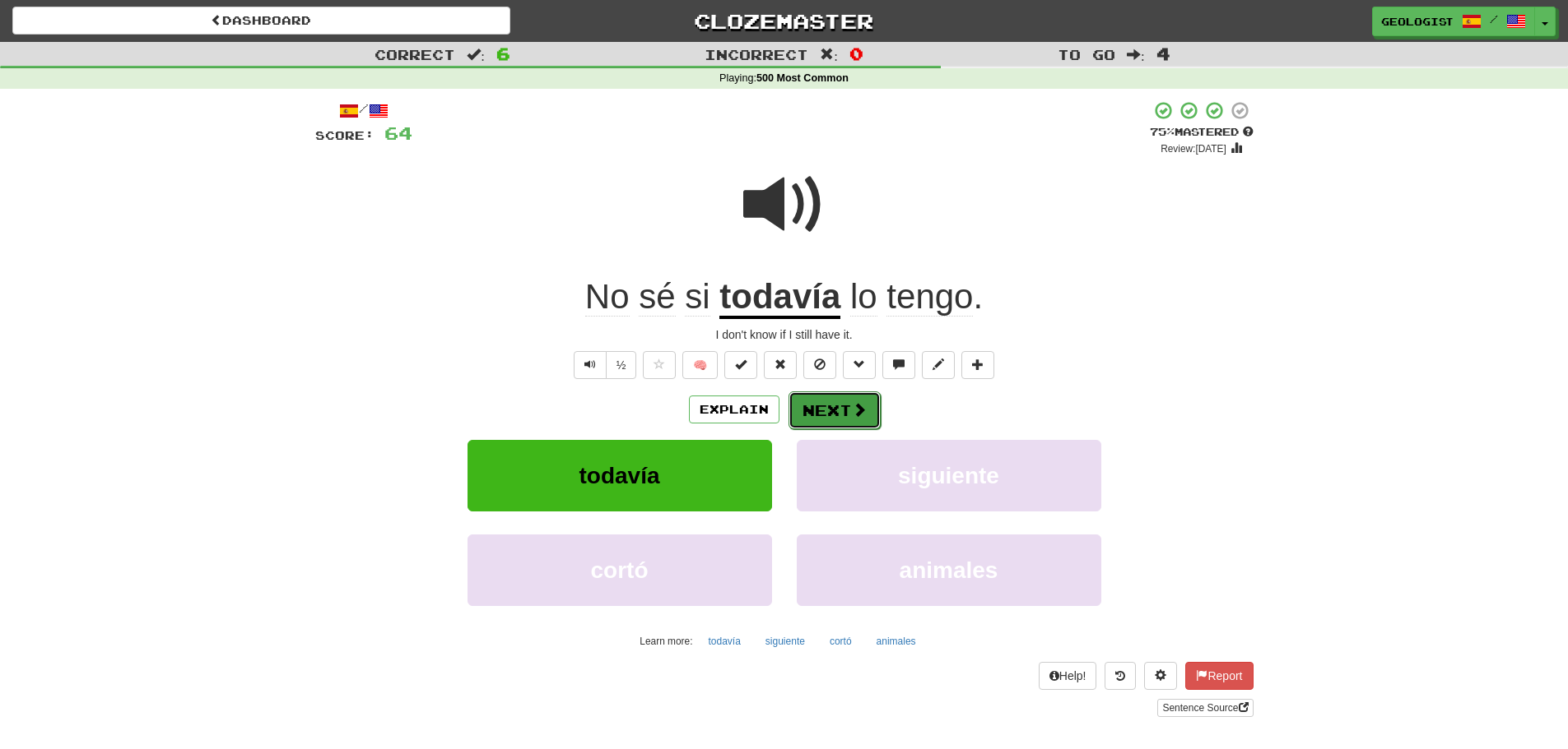
click at [814, 411] on button "Next" at bounding box center [834, 410] width 92 height 38
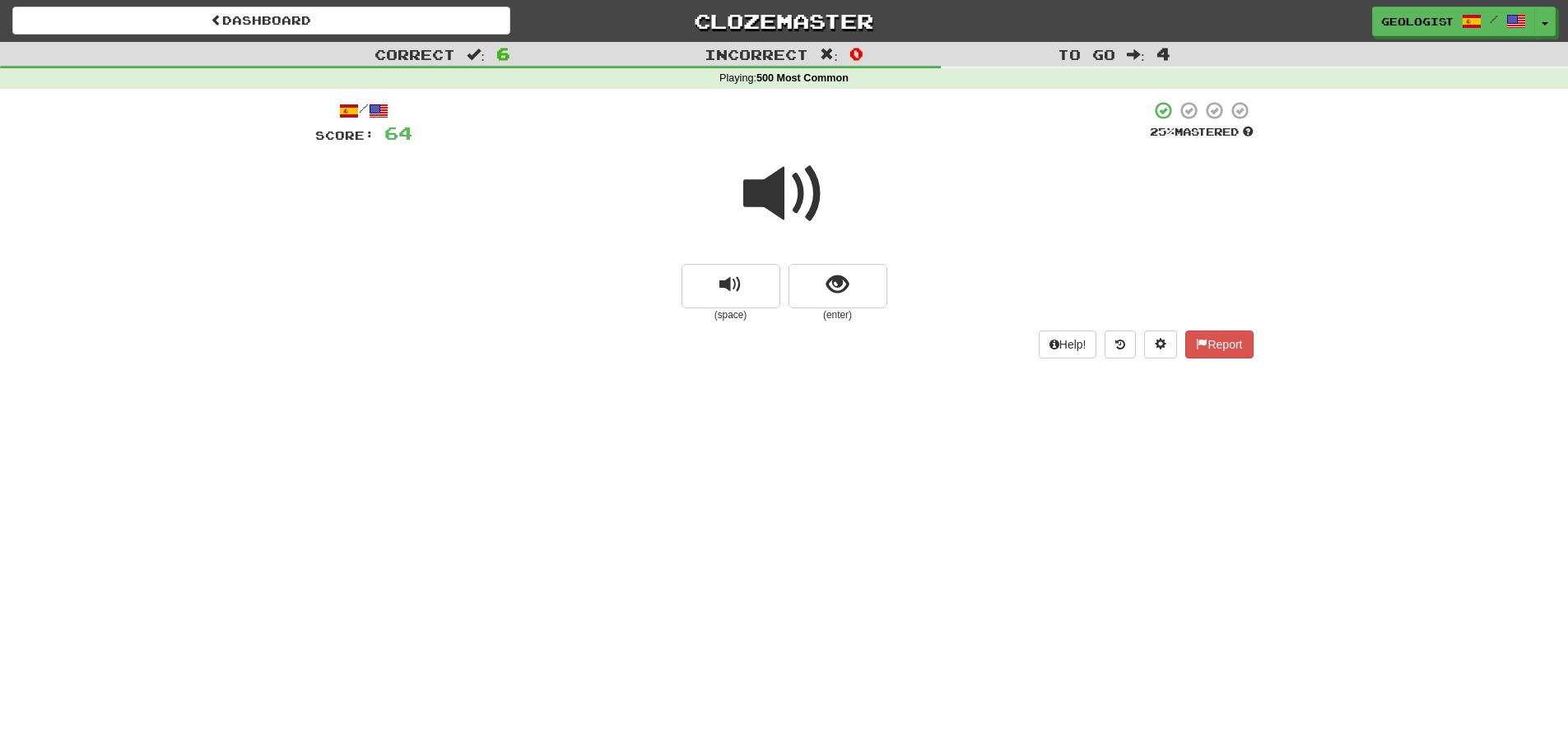
click at [1180, 617] on div "Dashboard Clozemaster Geologist / Toggle Dropdown Dashboard Leaderboard Activit…" at bounding box center [784, 374] width 1568 height 749
click at [834, 288] on span "show sentence" at bounding box center [837, 285] width 22 height 22
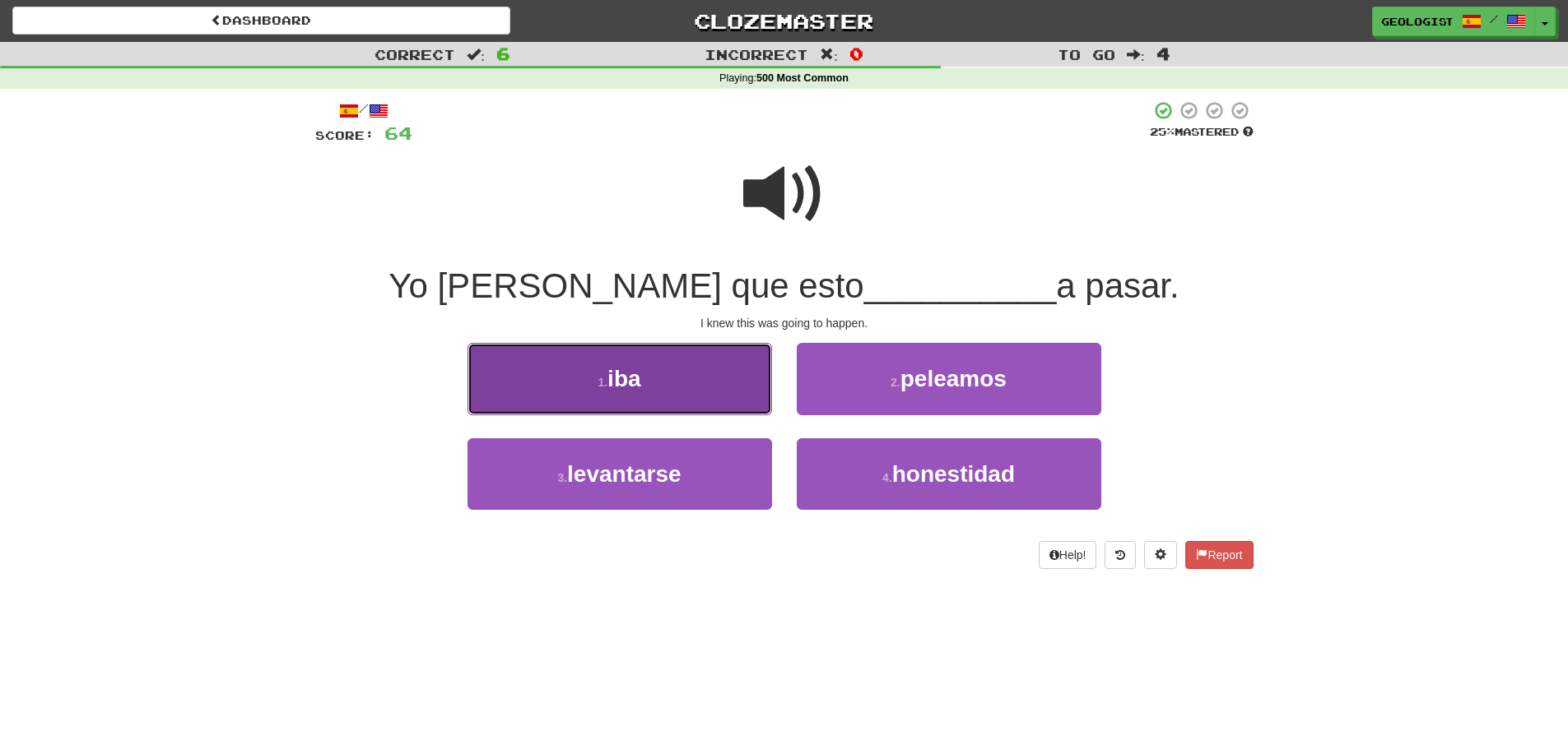
click at [539, 404] on button "1 . iba" at bounding box center [619, 379] width 304 height 72
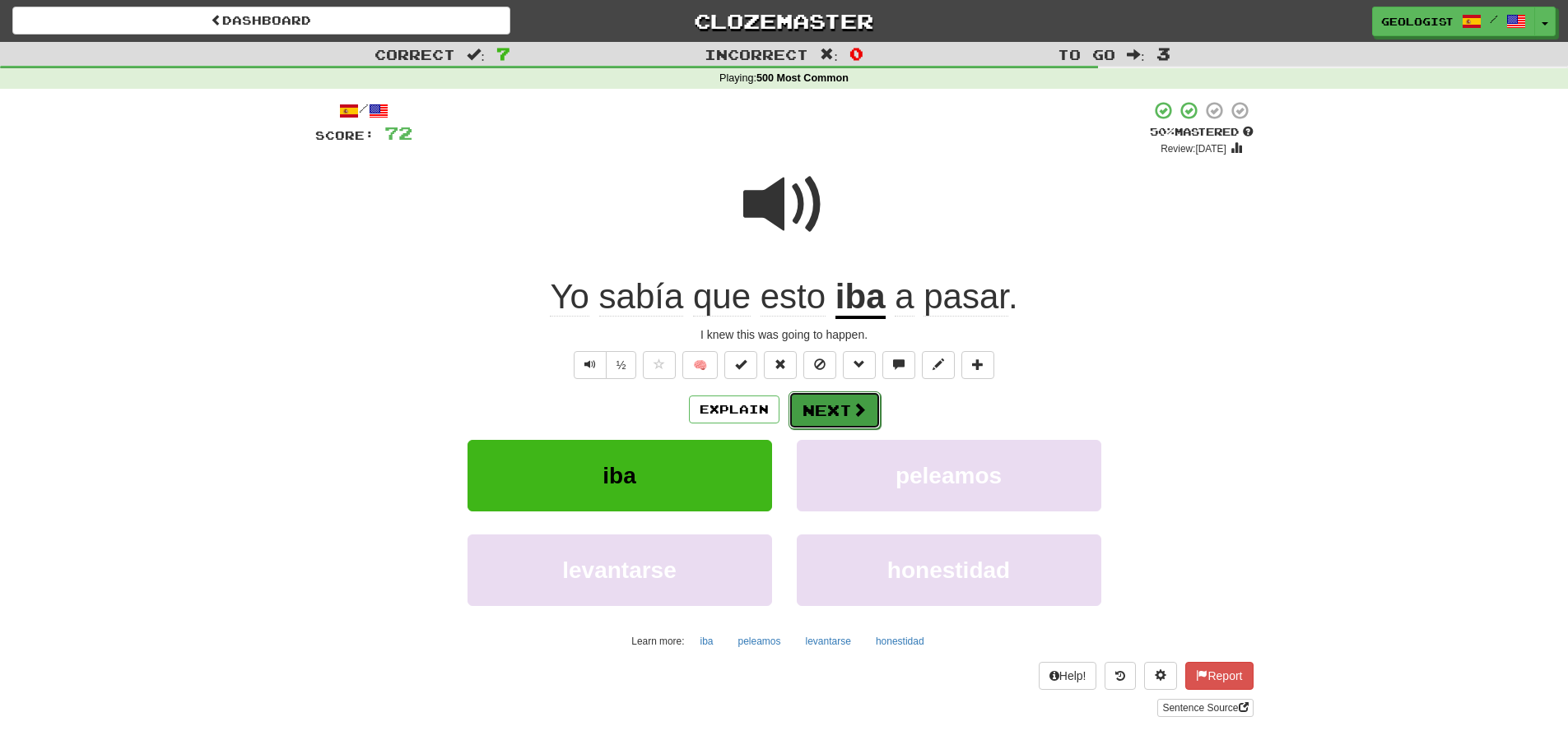
click at [836, 410] on button "Next" at bounding box center [834, 410] width 92 height 38
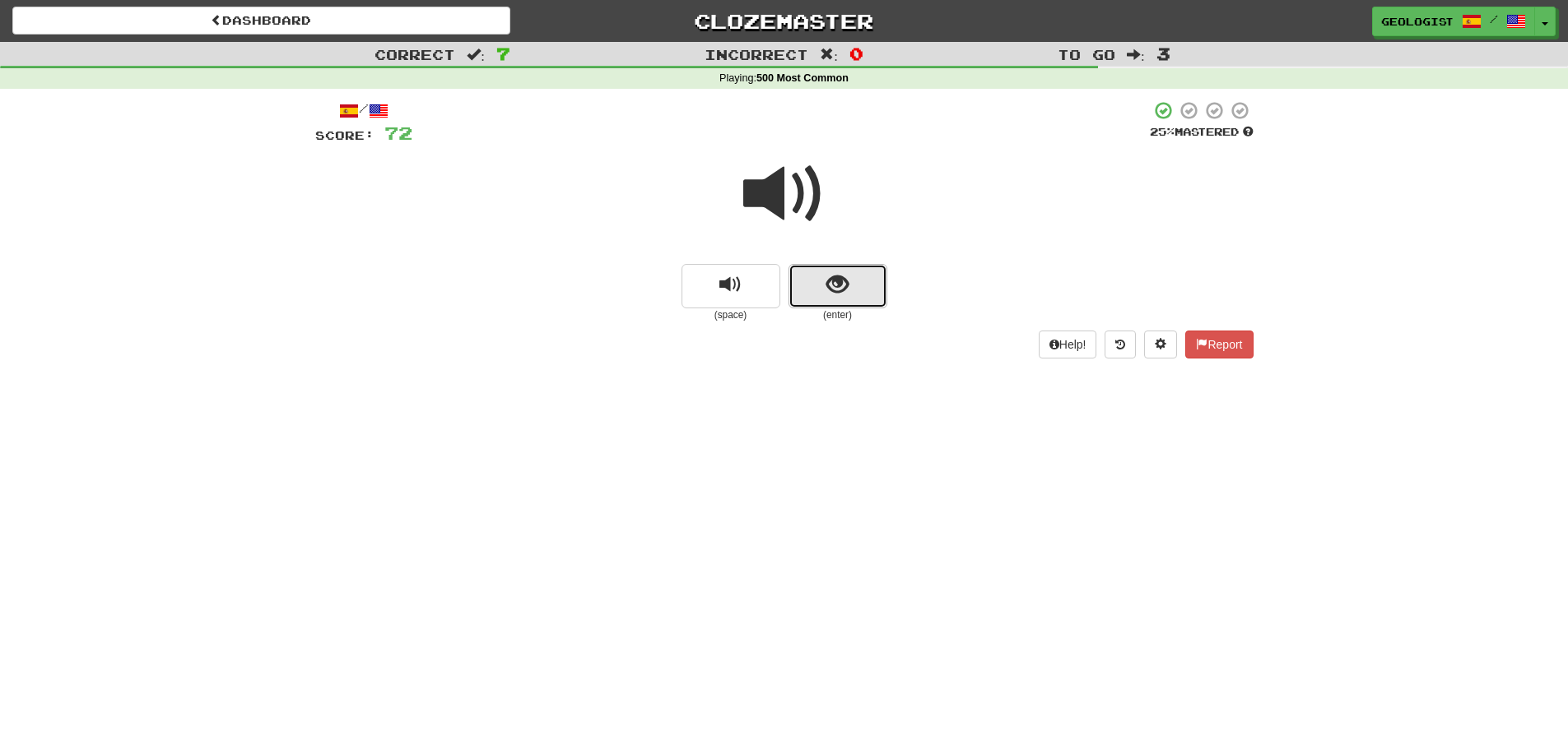
click at [835, 279] on span "show sentence" at bounding box center [837, 285] width 22 height 22
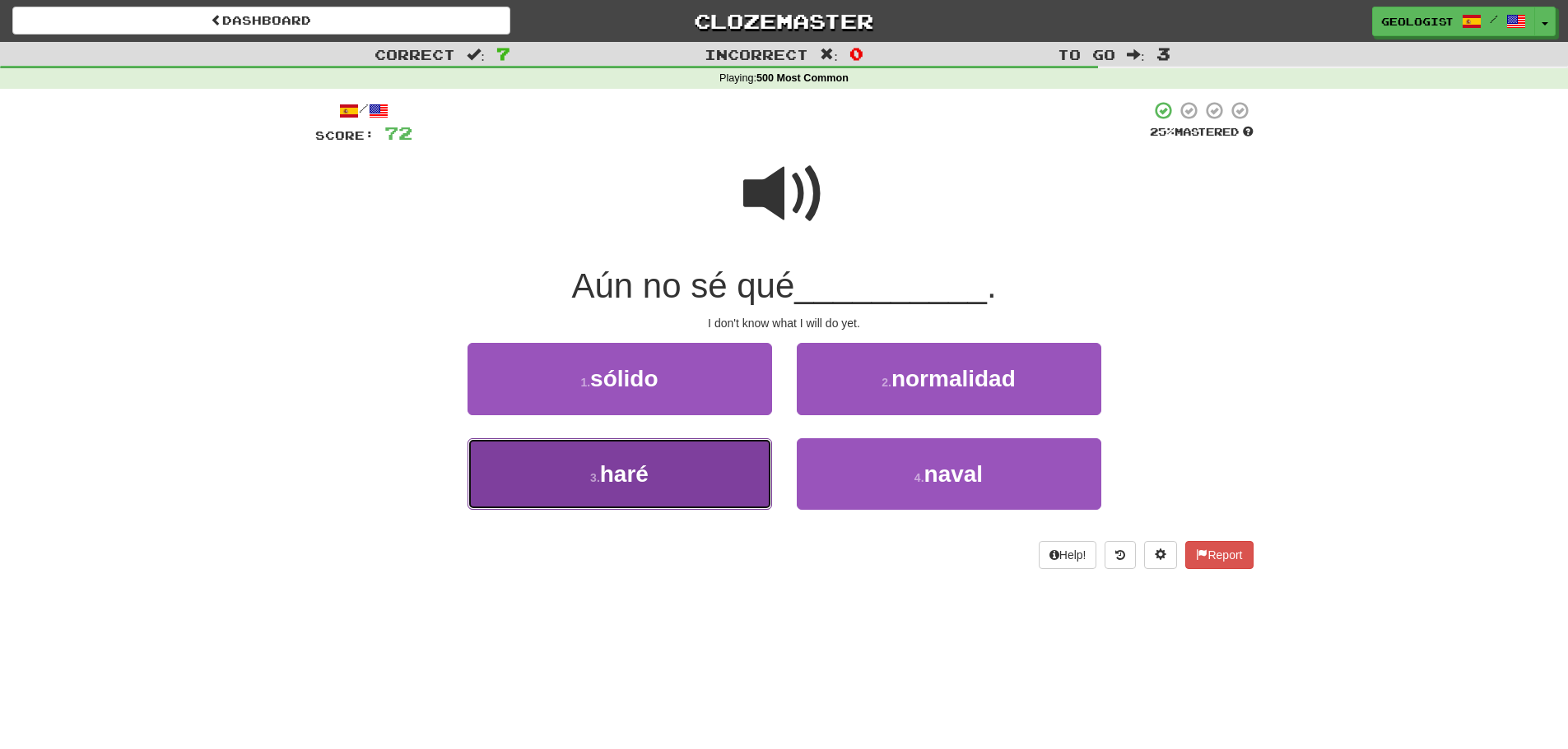
drag, startPoint x: 643, startPoint y: 507, endPoint x: 626, endPoint y: 486, distance: 27.0
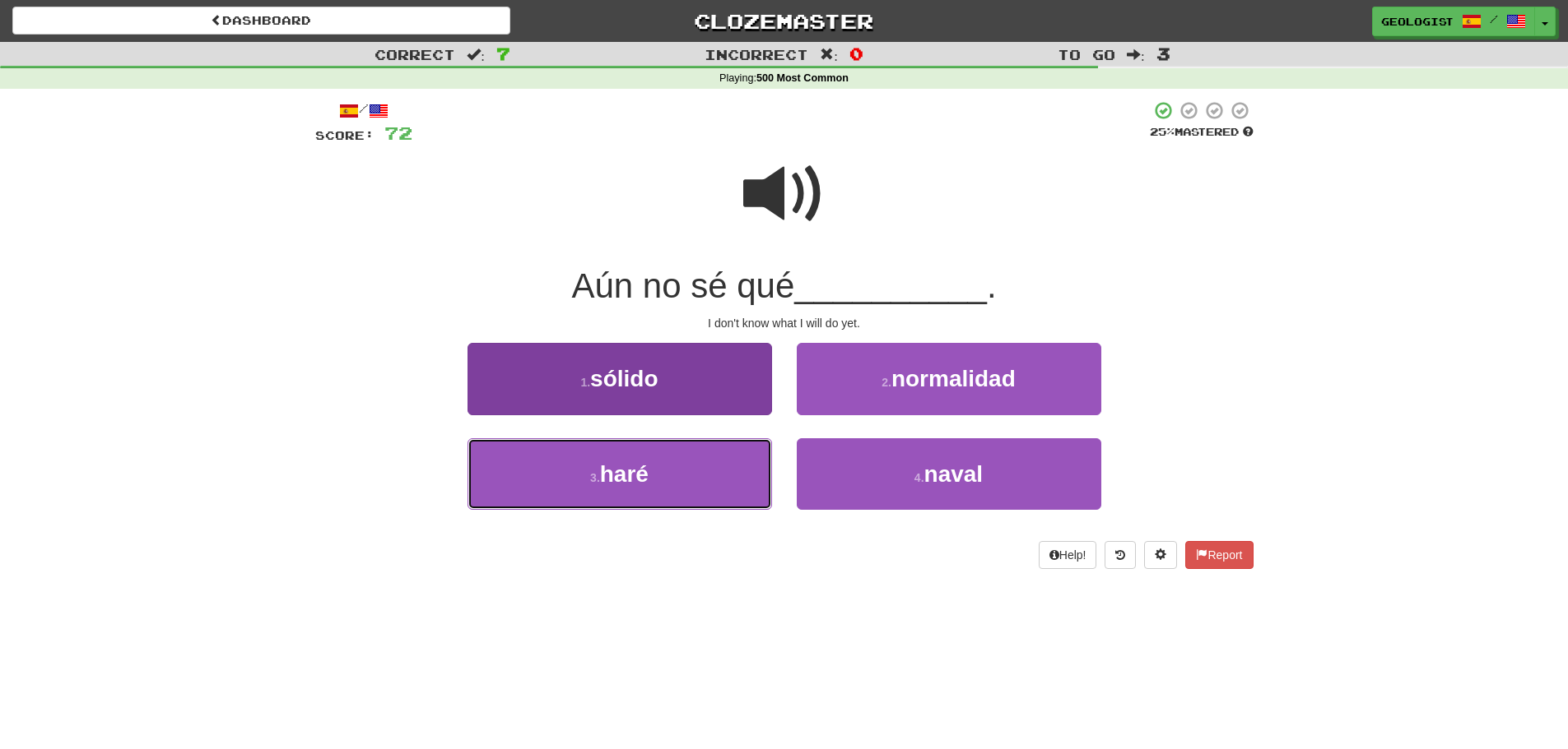
click at [641, 502] on button "3 . haré" at bounding box center [619, 474] width 304 height 72
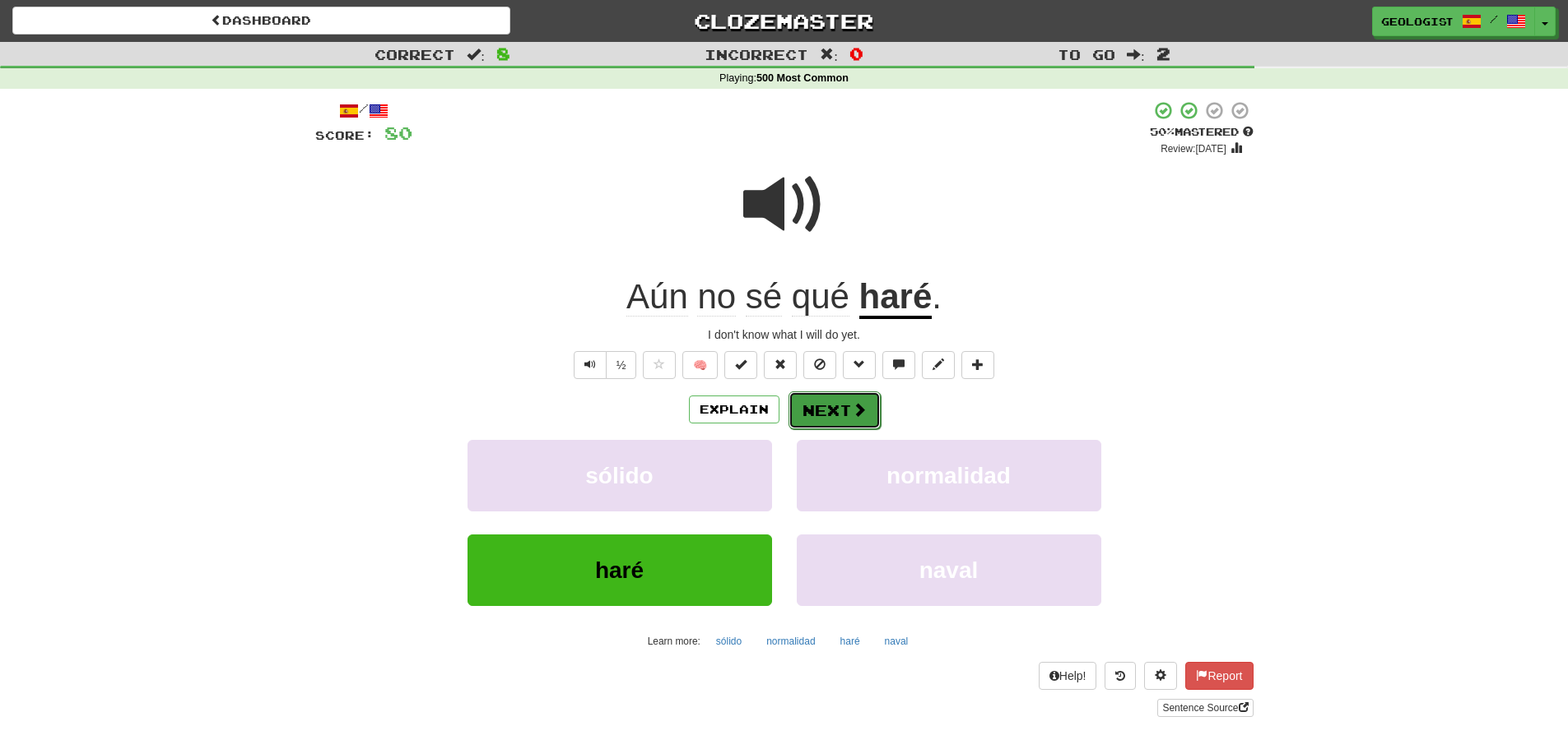
click at [855, 416] on span at bounding box center [859, 410] width 15 height 15
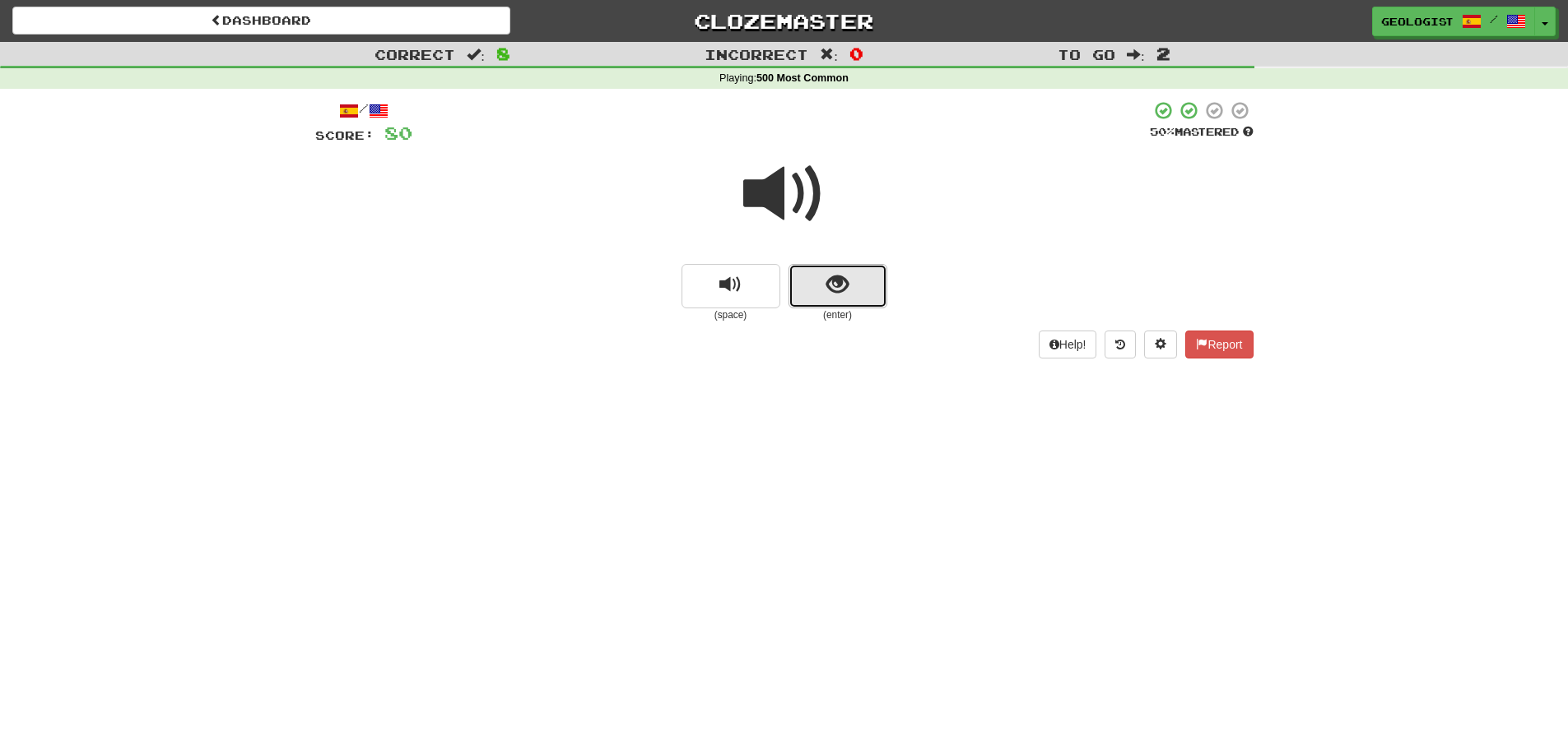
click at [846, 282] on span "show sentence" at bounding box center [837, 285] width 22 height 22
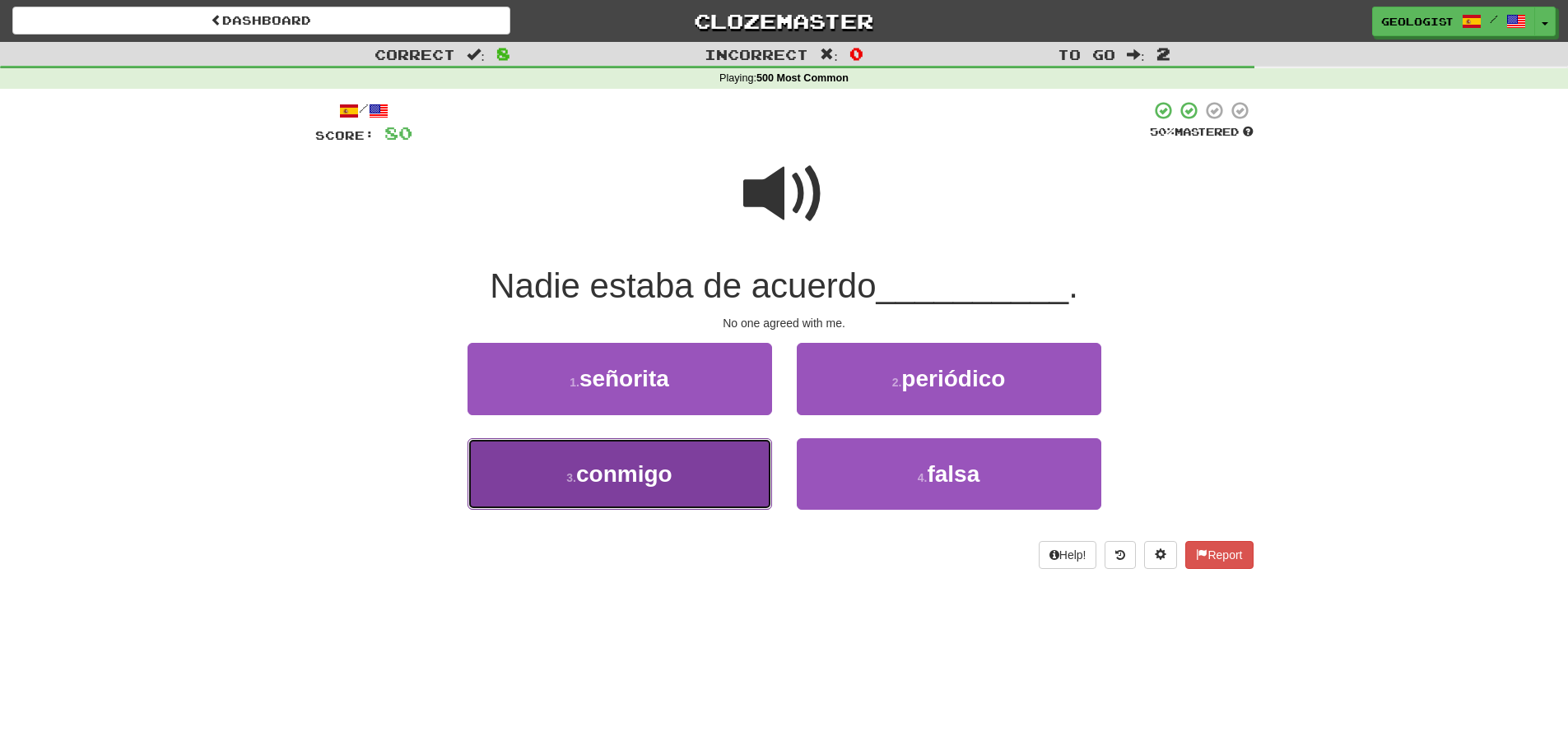
click at [638, 481] on span "conmigo" at bounding box center [624, 474] width 96 height 26
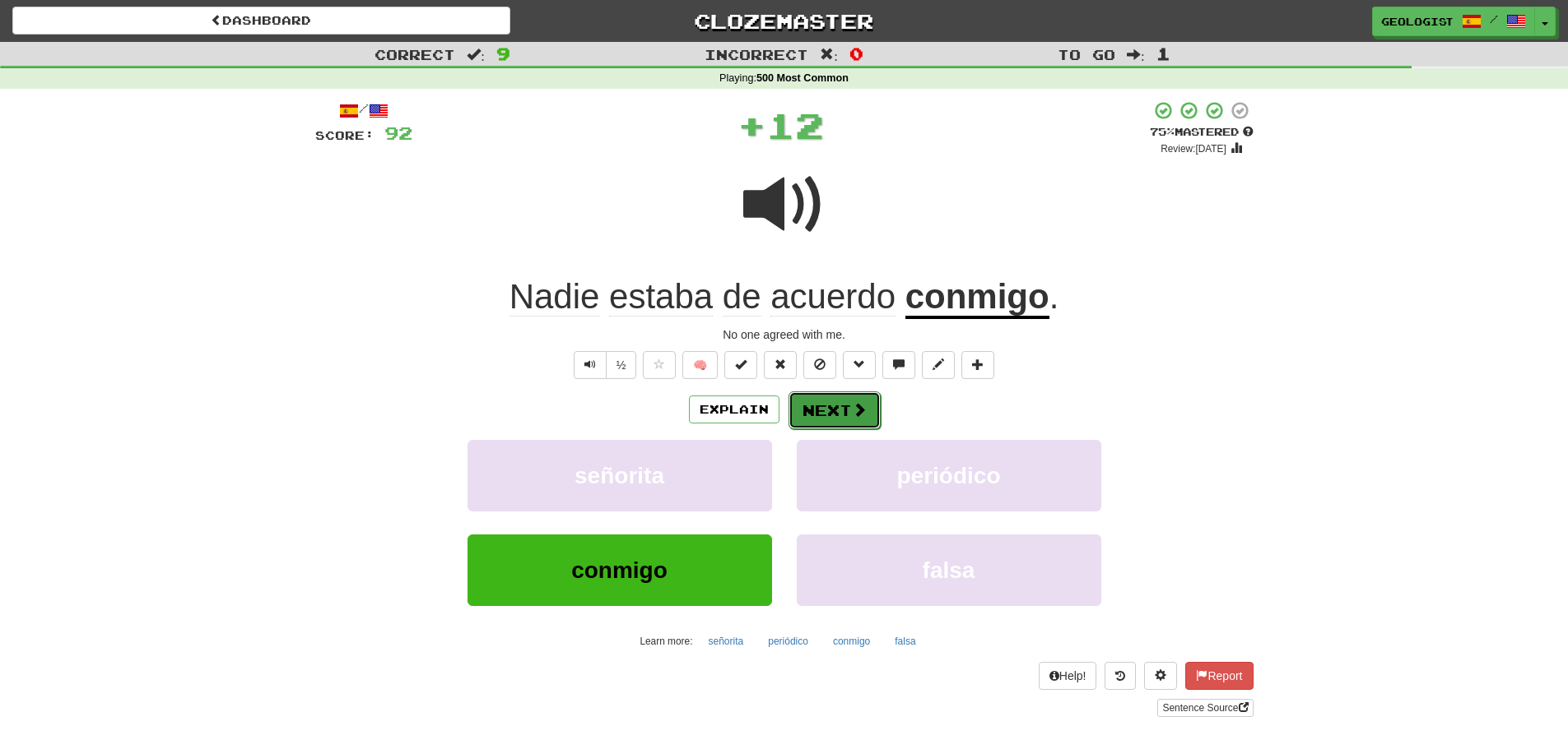
click at [814, 408] on button "Next" at bounding box center [834, 410] width 92 height 38
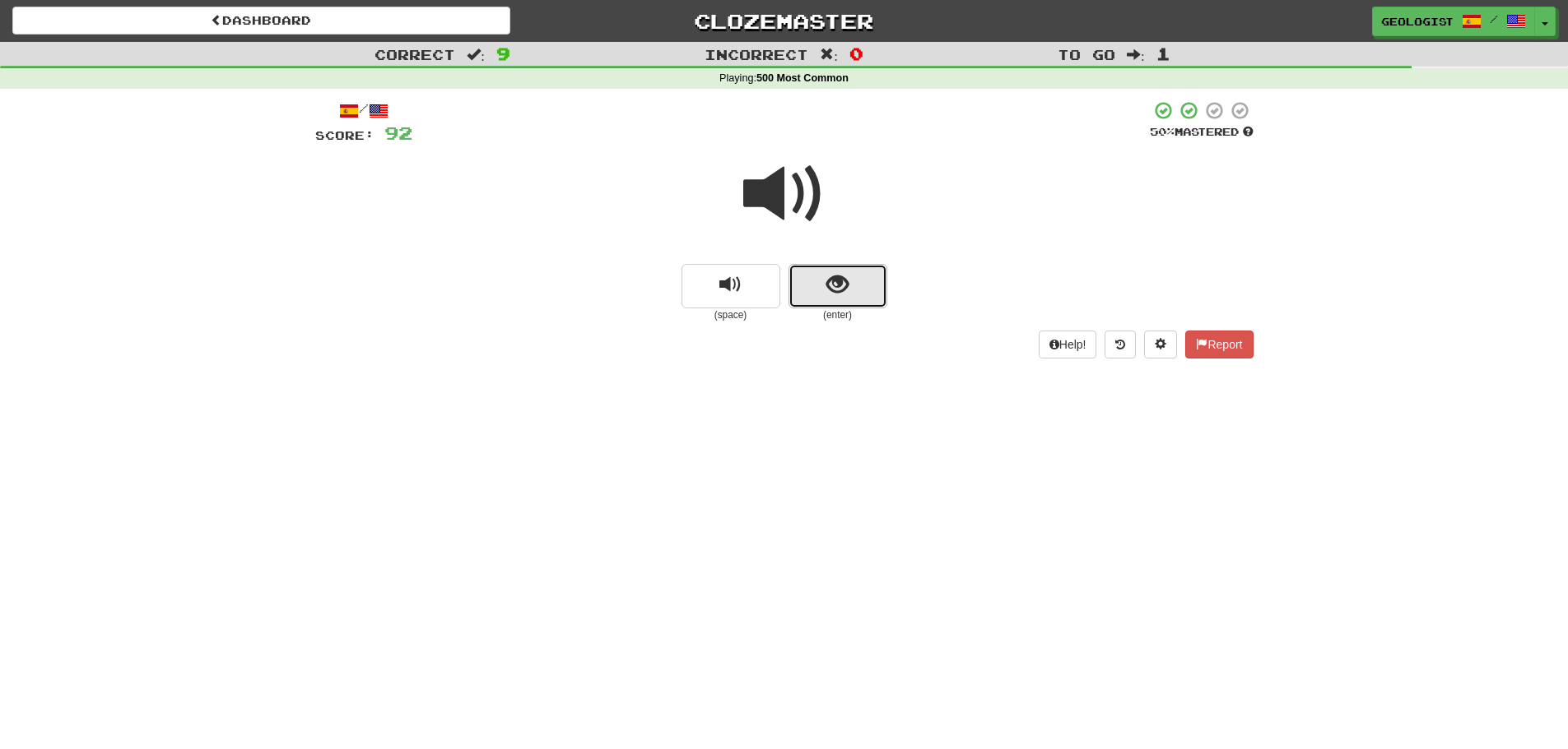
click at [865, 280] on button "show sentence" at bounding box center [837, 287] width 99 height 44
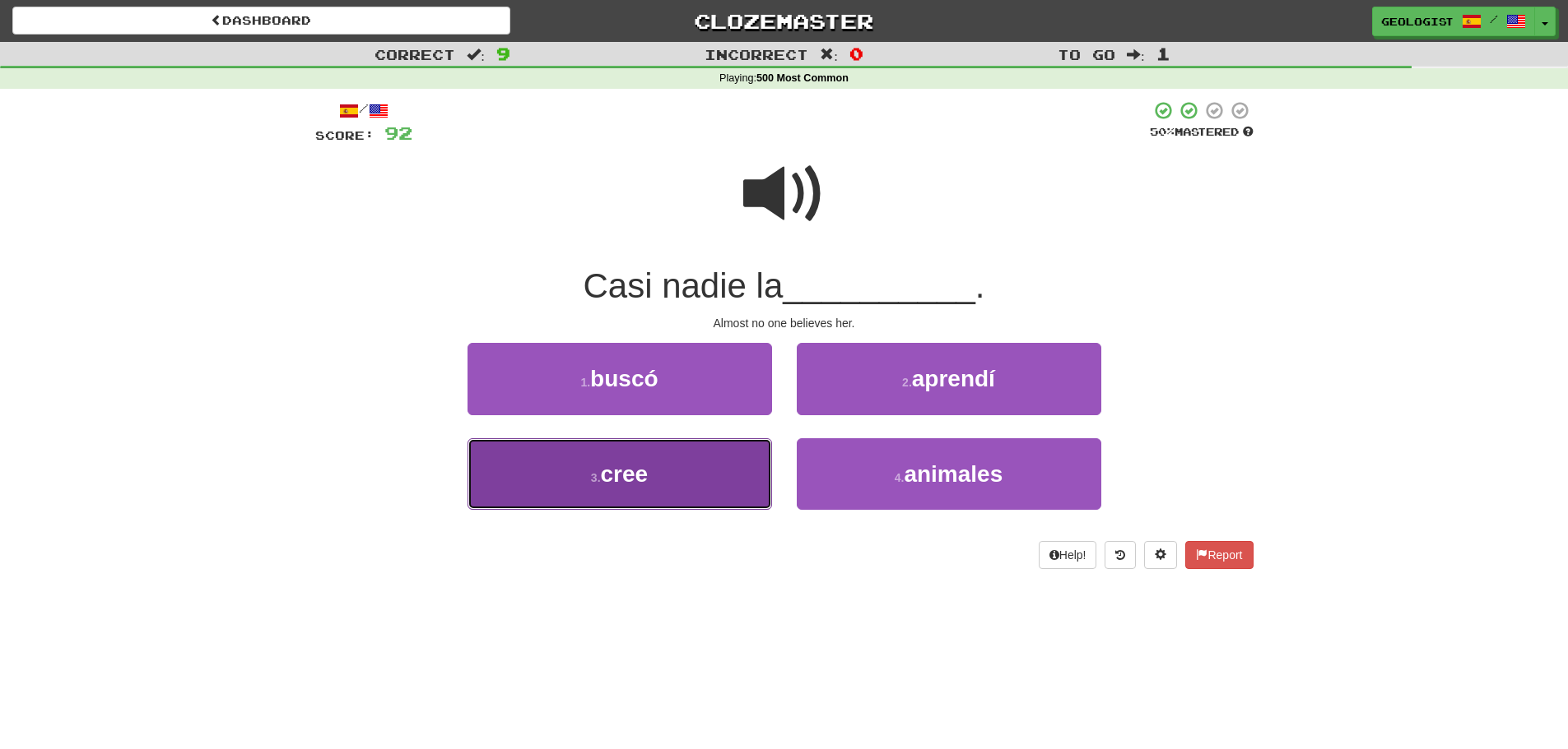
click at [677, 484] on button "3 . cree" at bounding box center [619, 474] width 304 height 72
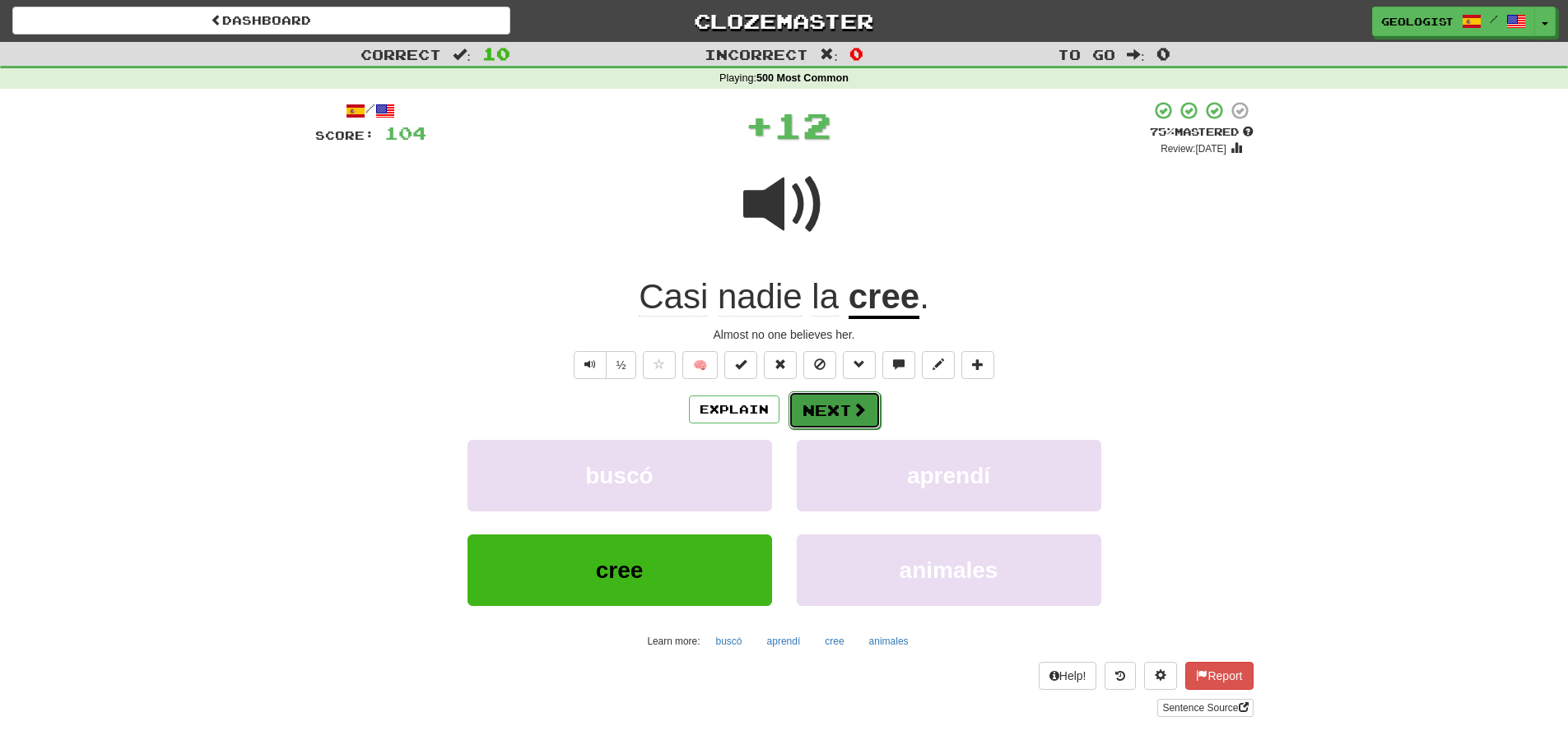
click at [840, 399] on button "Next" at bounding box center [834, 410] width 92 height 38
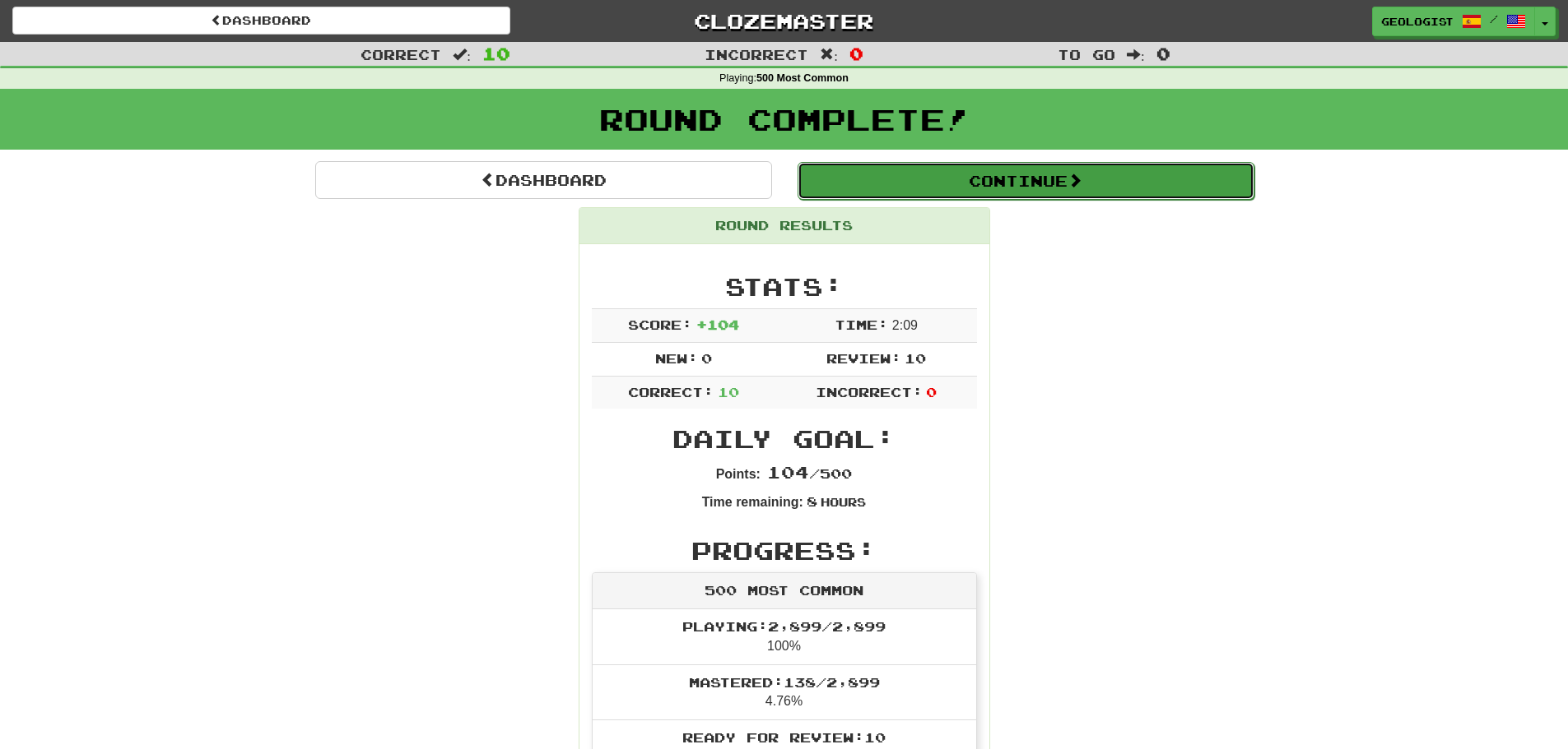
click at [933, 179] on button "Continue" at bounding box center [1026, 181] width 457 height 38
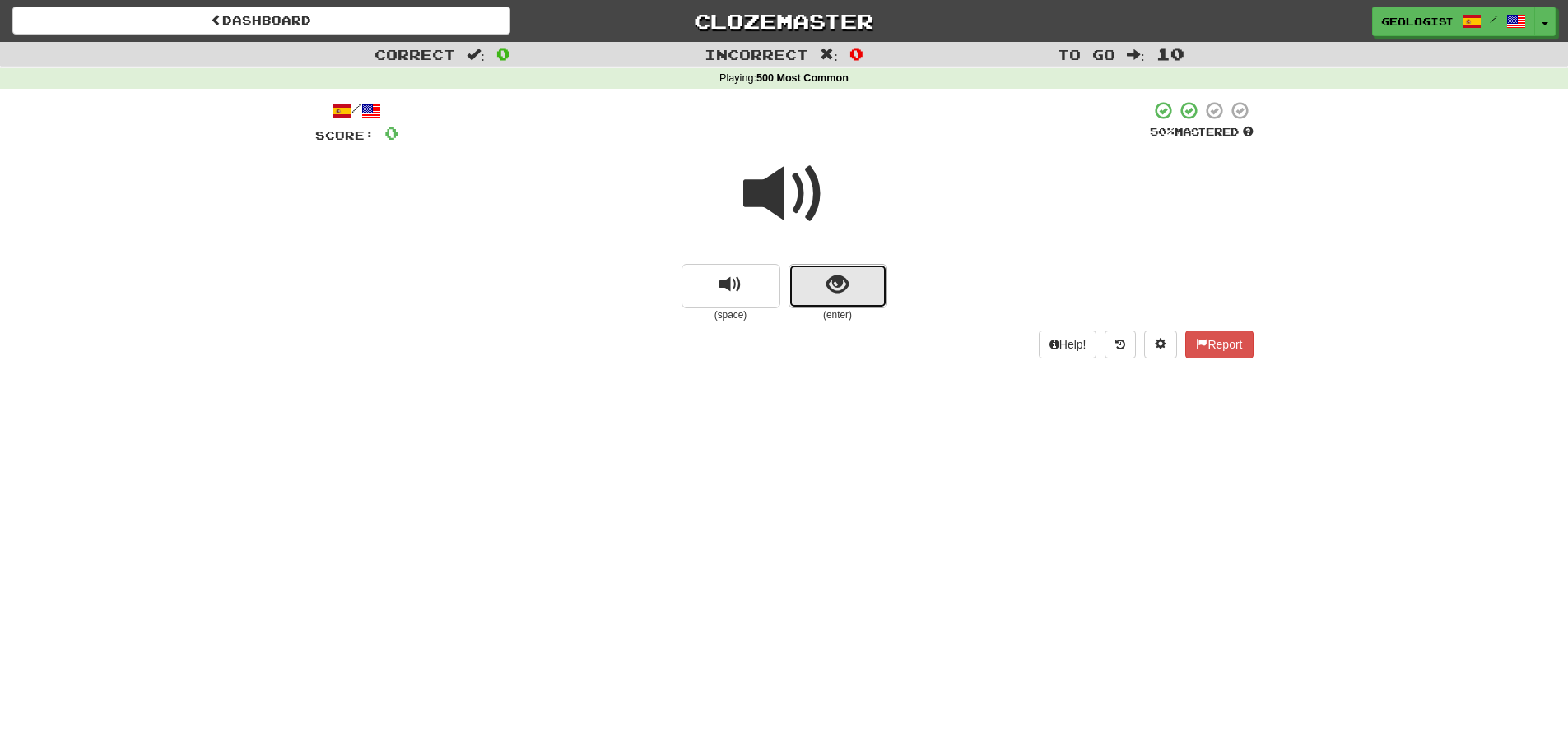
click at [854, 285] on button "show sentence" at bounding box center [837, 287] width 99 height 44
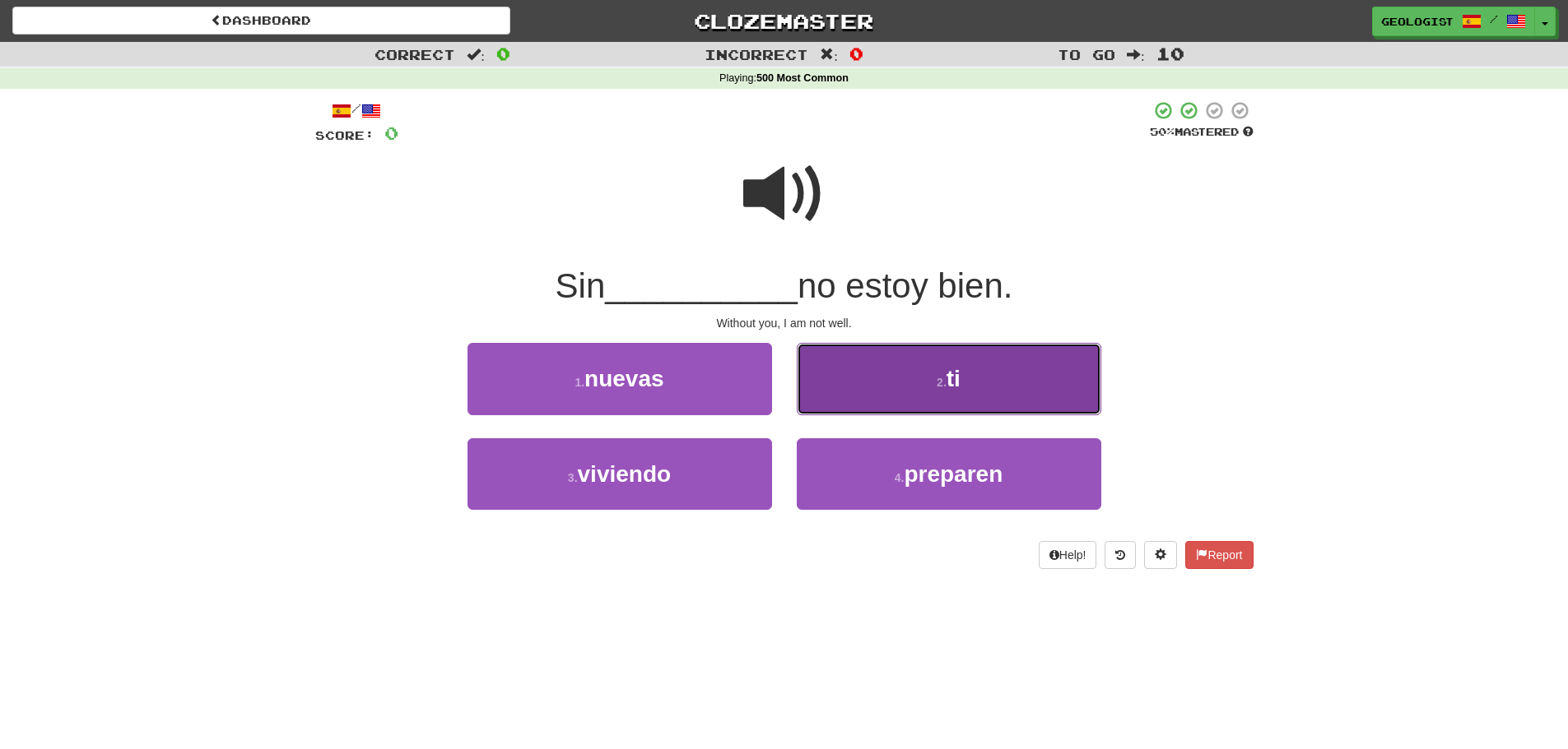
click at [912, 377] on button "2 . ti" at bounding box center [949, 379] width 304 height 72
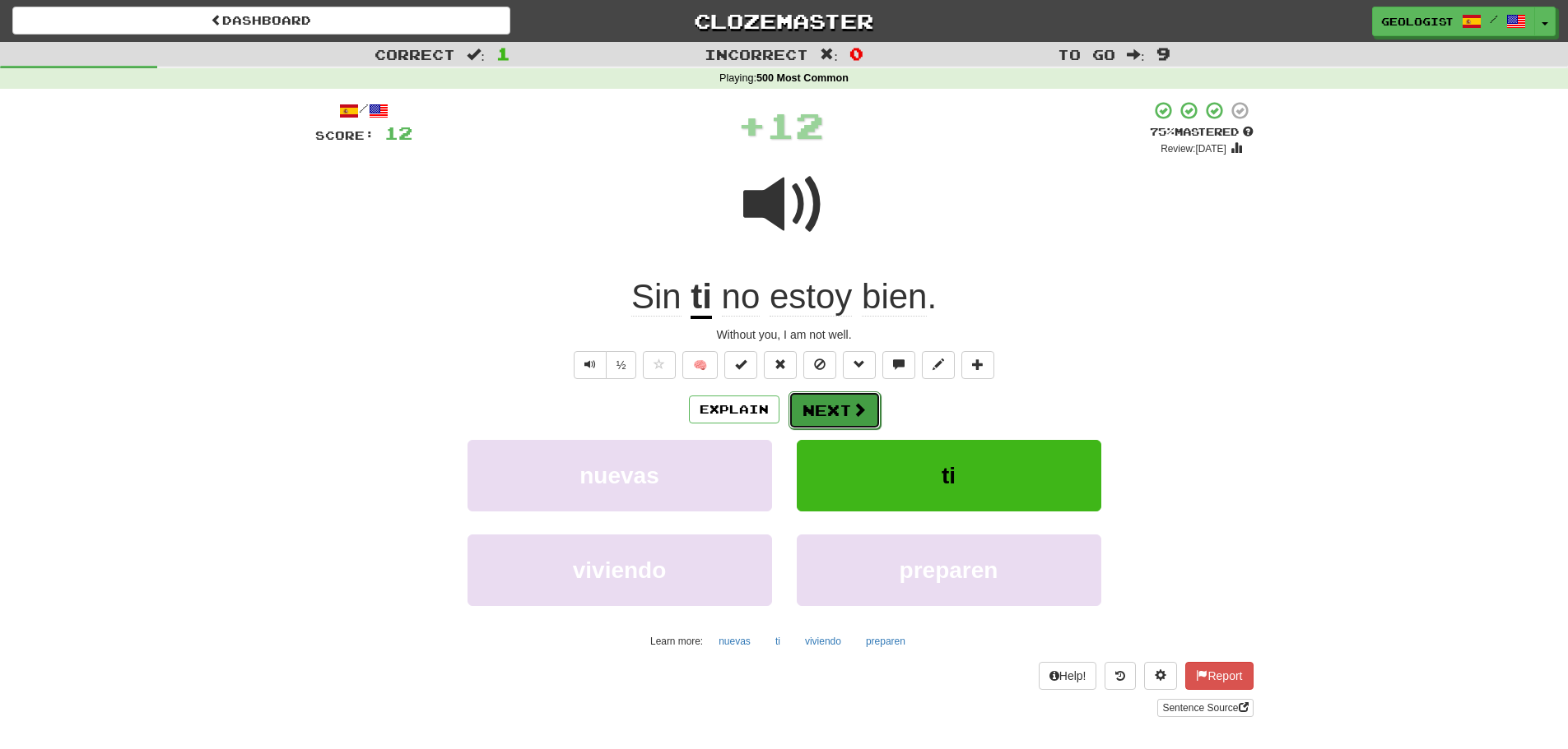
click at [842, 411] on button "Next" at bounding box center [834, 410] width 92 height 38
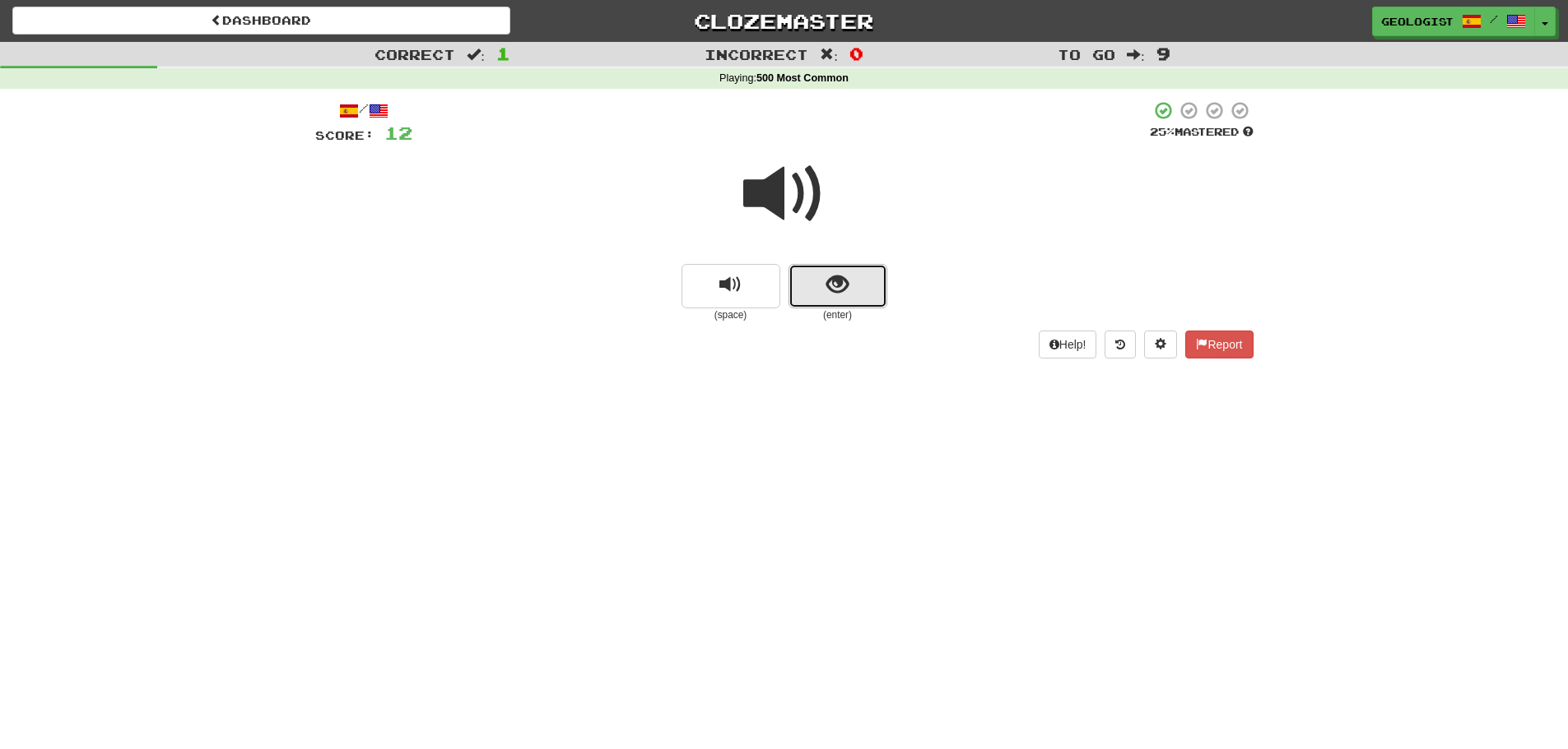
click at [855, 264] on button "show sentence" at bounding box center [837, 287] width 99 height 44
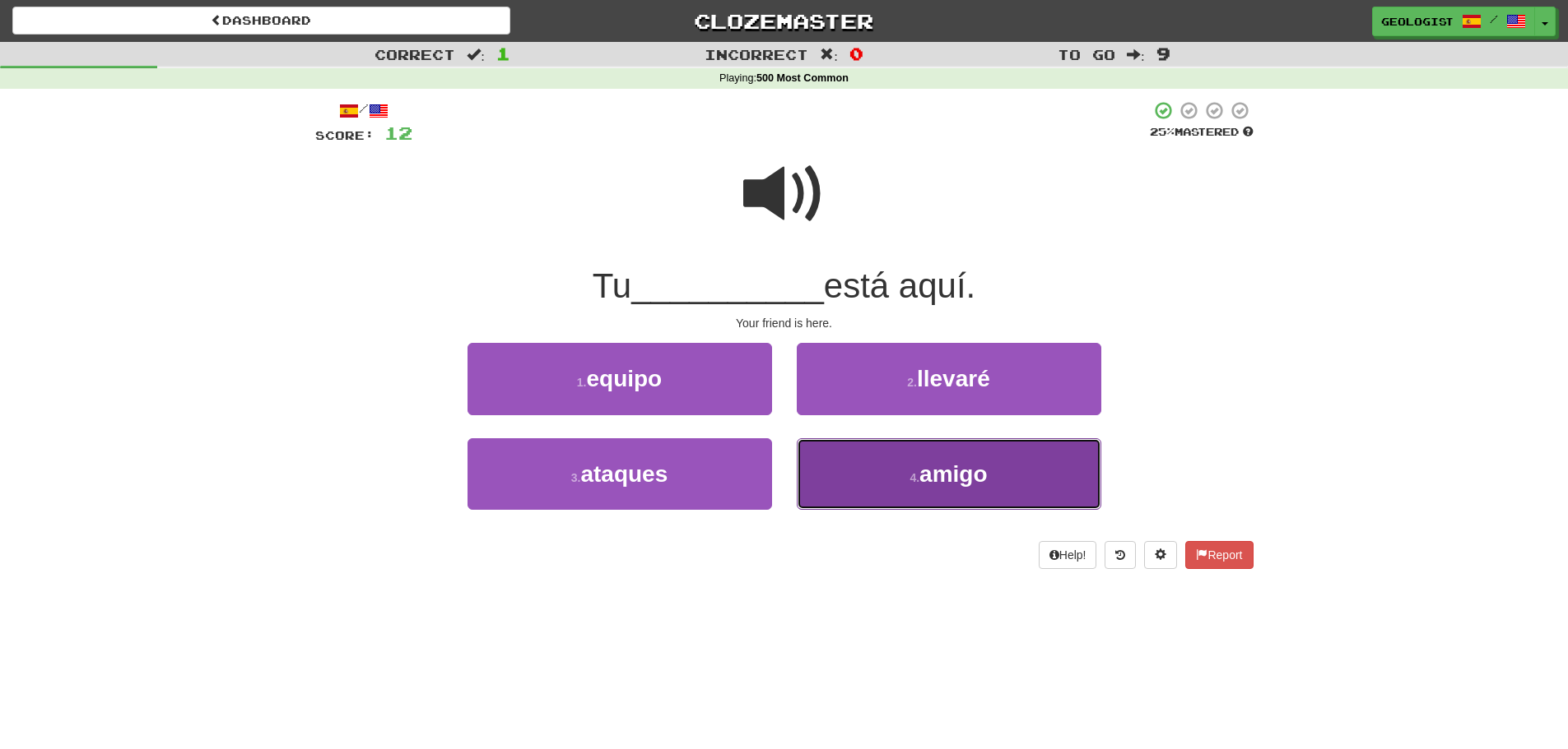
click at [973, 472] on span "amigo" at bounding box center [952, 474] width 67 height 26
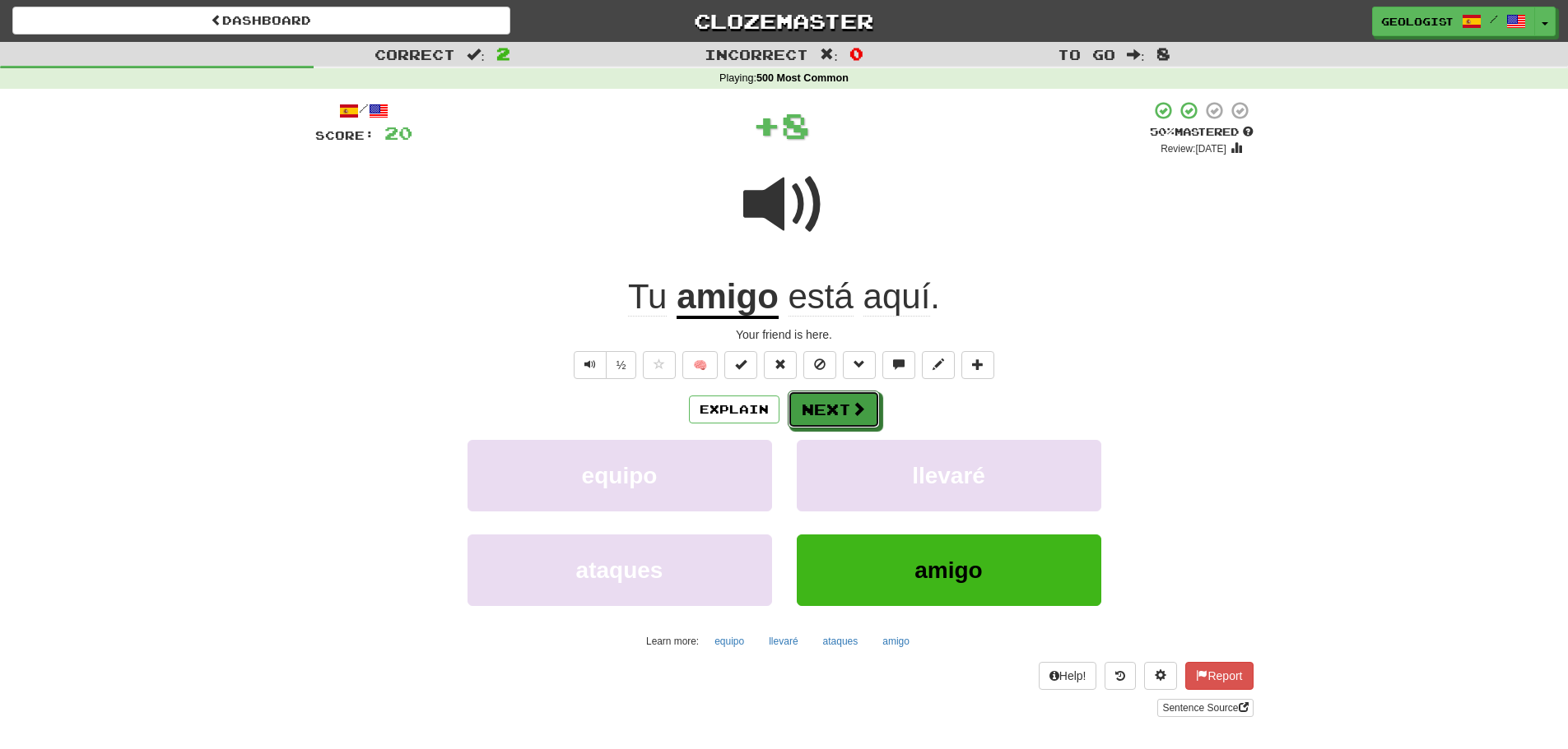
drag, startPoint x: 805, startPoint y: 403, endPoint x: 780, endPoint y: 384, distance: 31.4
click at [799, 395] on button "Next" at bounding box center [833, 409] width 92 height 38
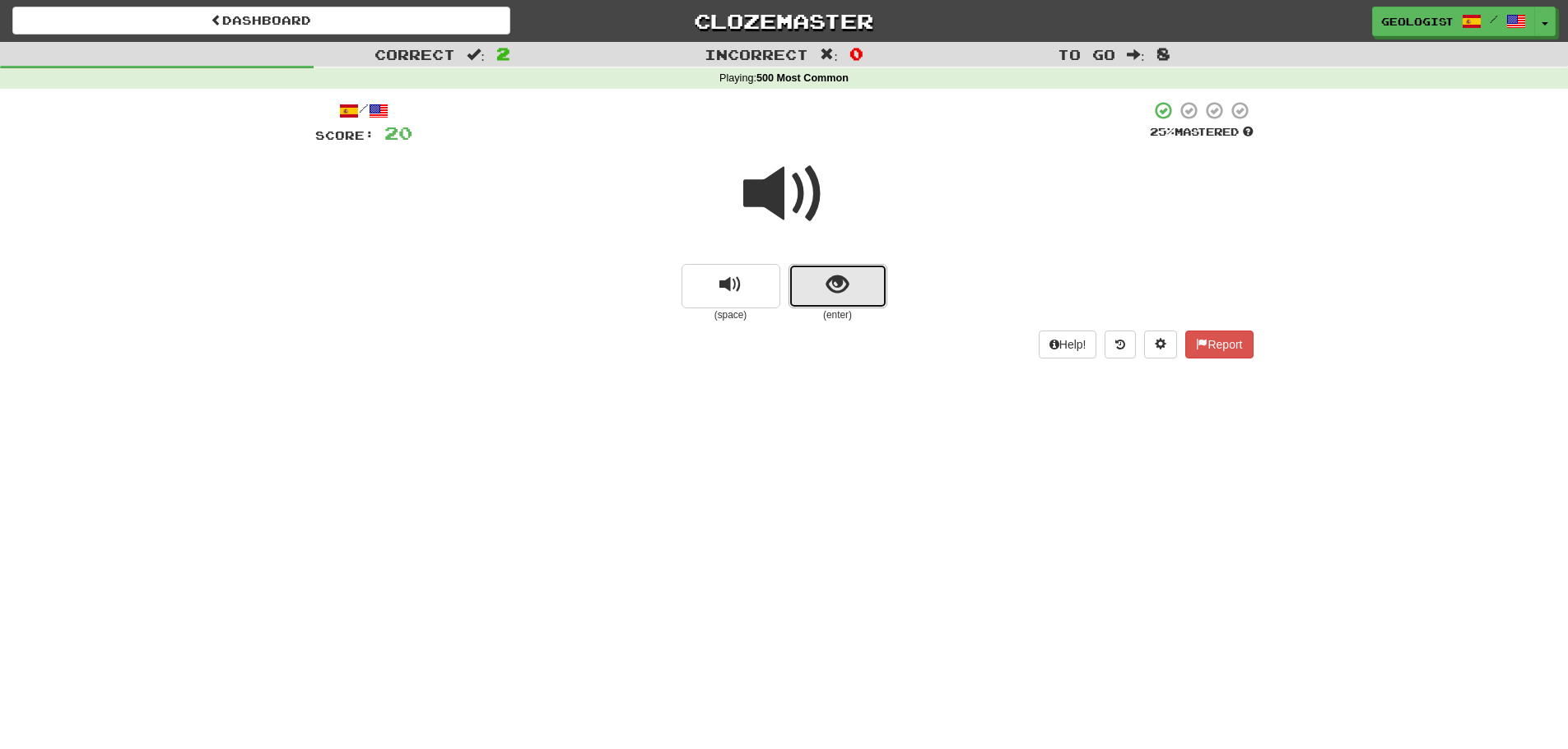
click at [861, 278] on button "show sentence" at bounding box center [837, 287] width 99 height 44
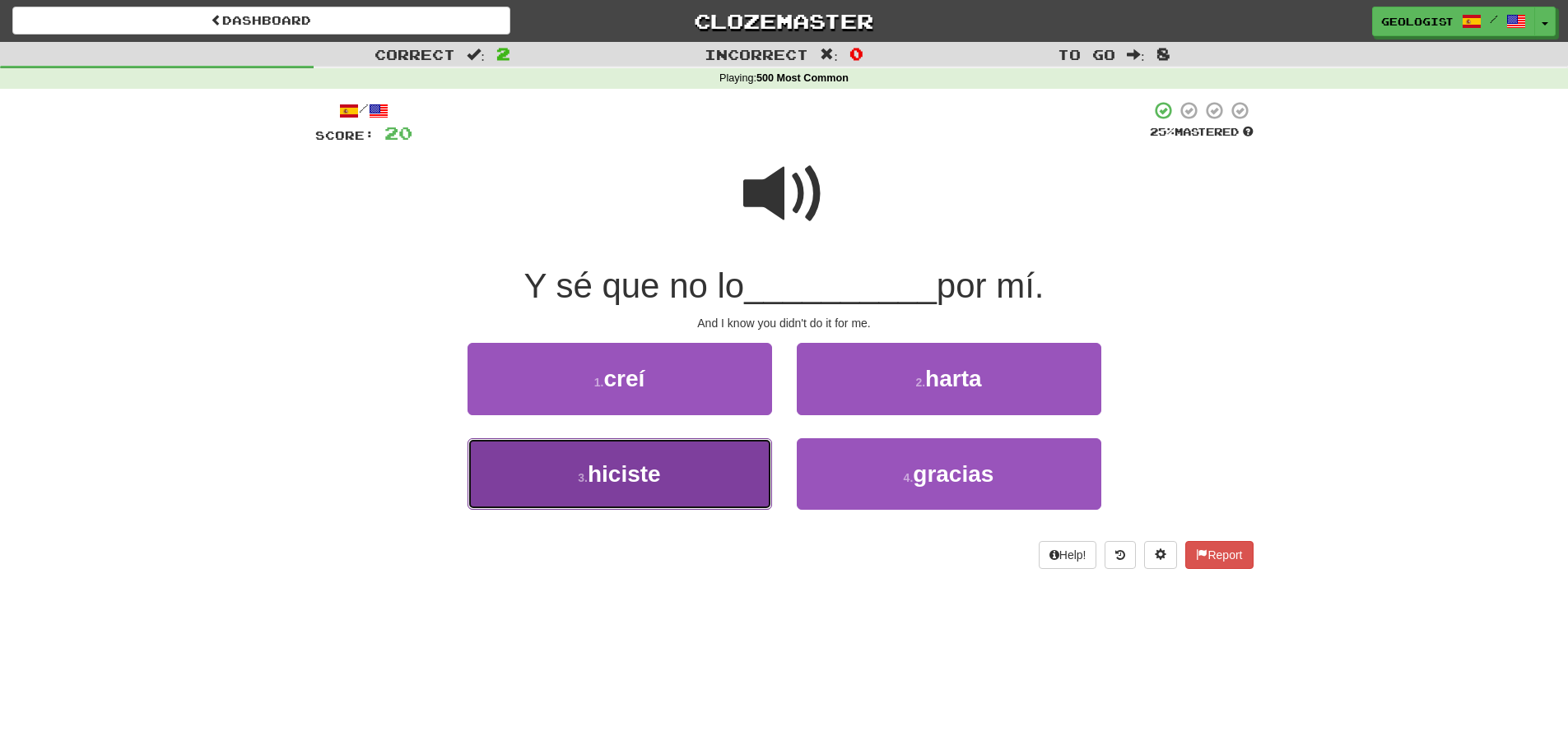
click at [609, 485] on span "hiciste" at bounding box center [624, 474] width 73 height 26
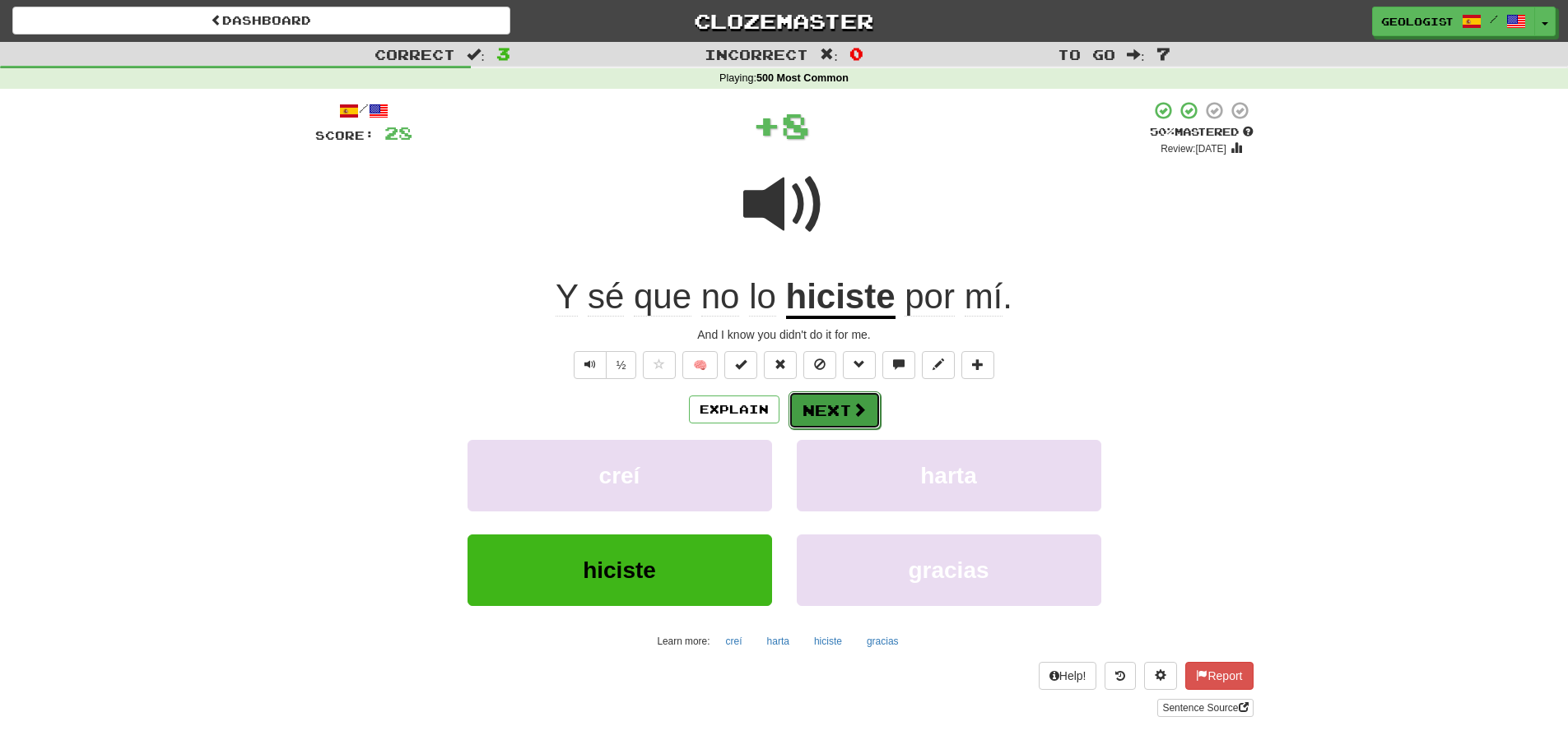
click at [861, 414] on span at bounding box center [859, 410] width 15 height 15
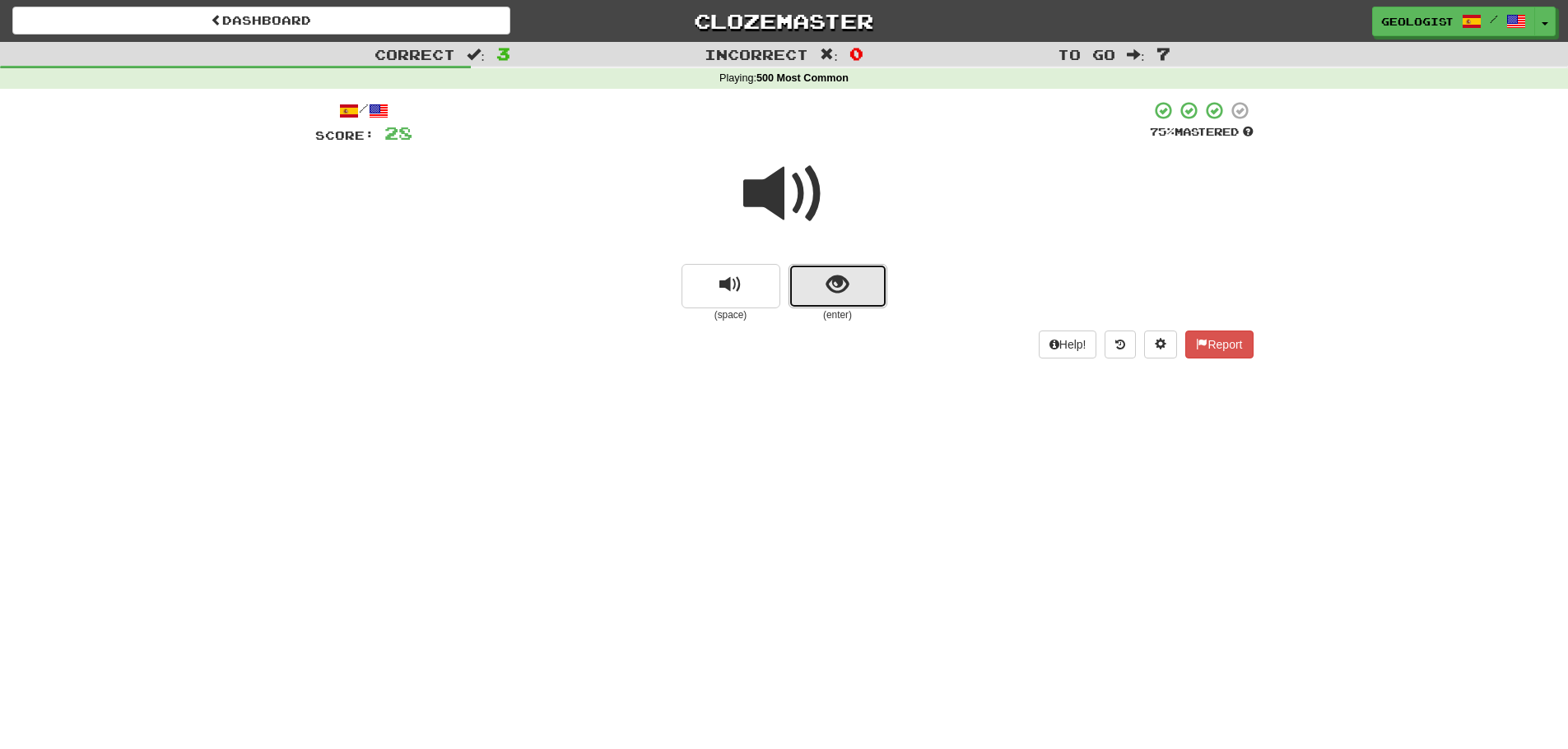
click at [862, 298] on button "show sentence" at bounding box center [837, 287] width 99 height 44
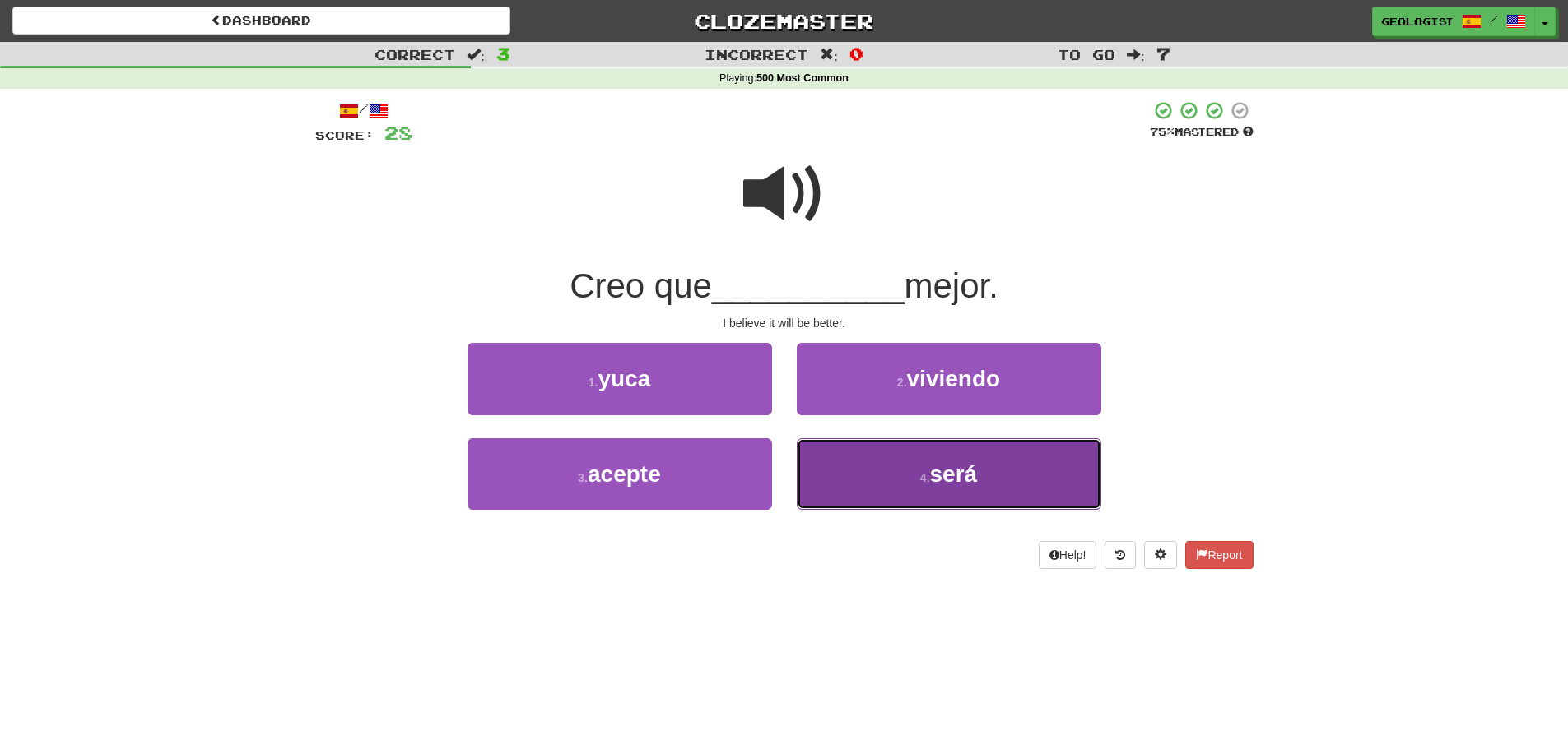
click at [951, 487] on button "4 . será" at bounding box center [949, 474] width 304 height 72
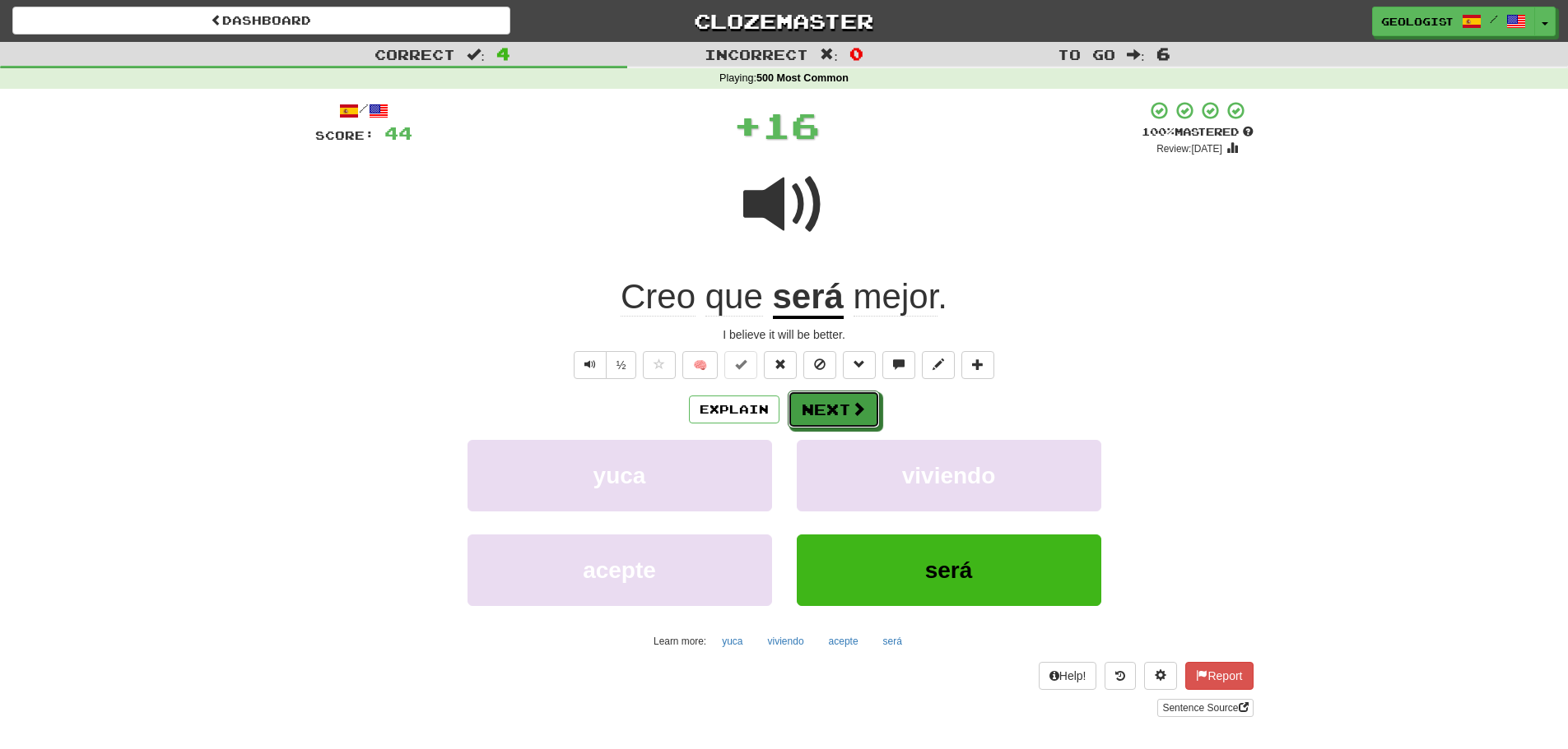
drag, startPoint x: 849, startPoint y: 415, endPoint x: 265, endPoint y: 181, distance: 629.1
click at [843, 408] on button "Next" at bounding box center [833, 409] width 92 height 38
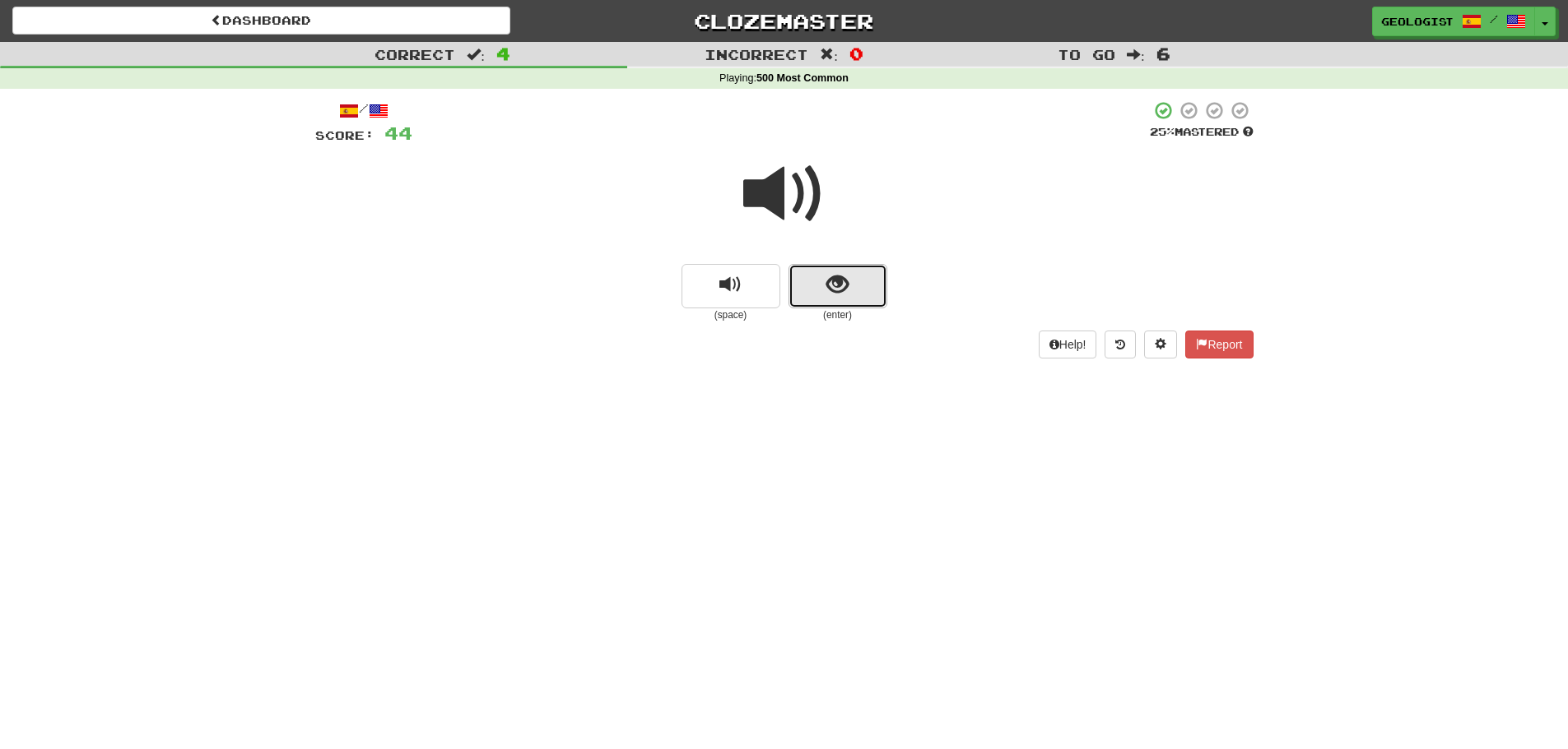
click at [861, 275] on button "show sentence" at bounding box center [837, 287] width 99 height 44
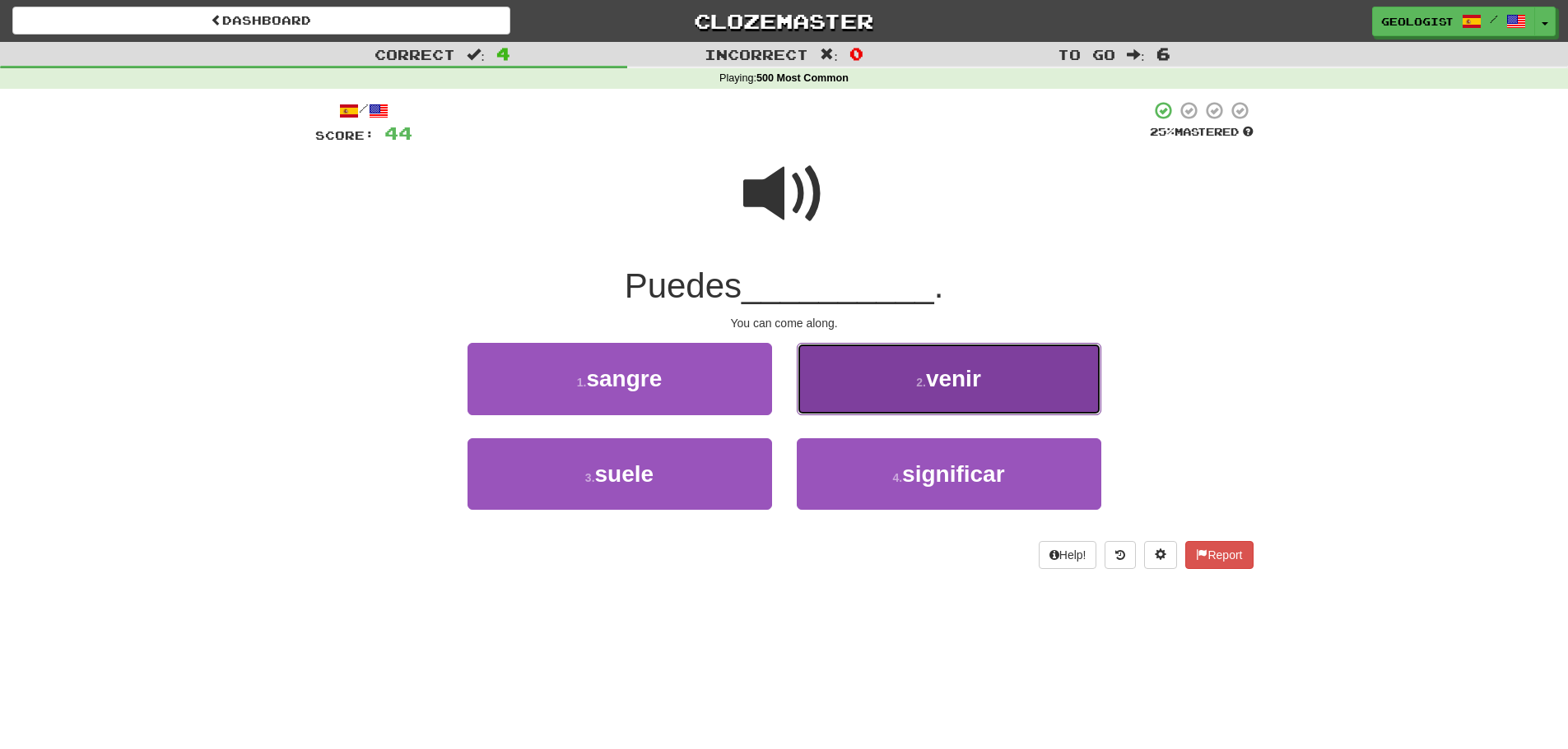
click at [990, 371] on button "2 . venir" at bounding box center [949, 379] width 304 height 72
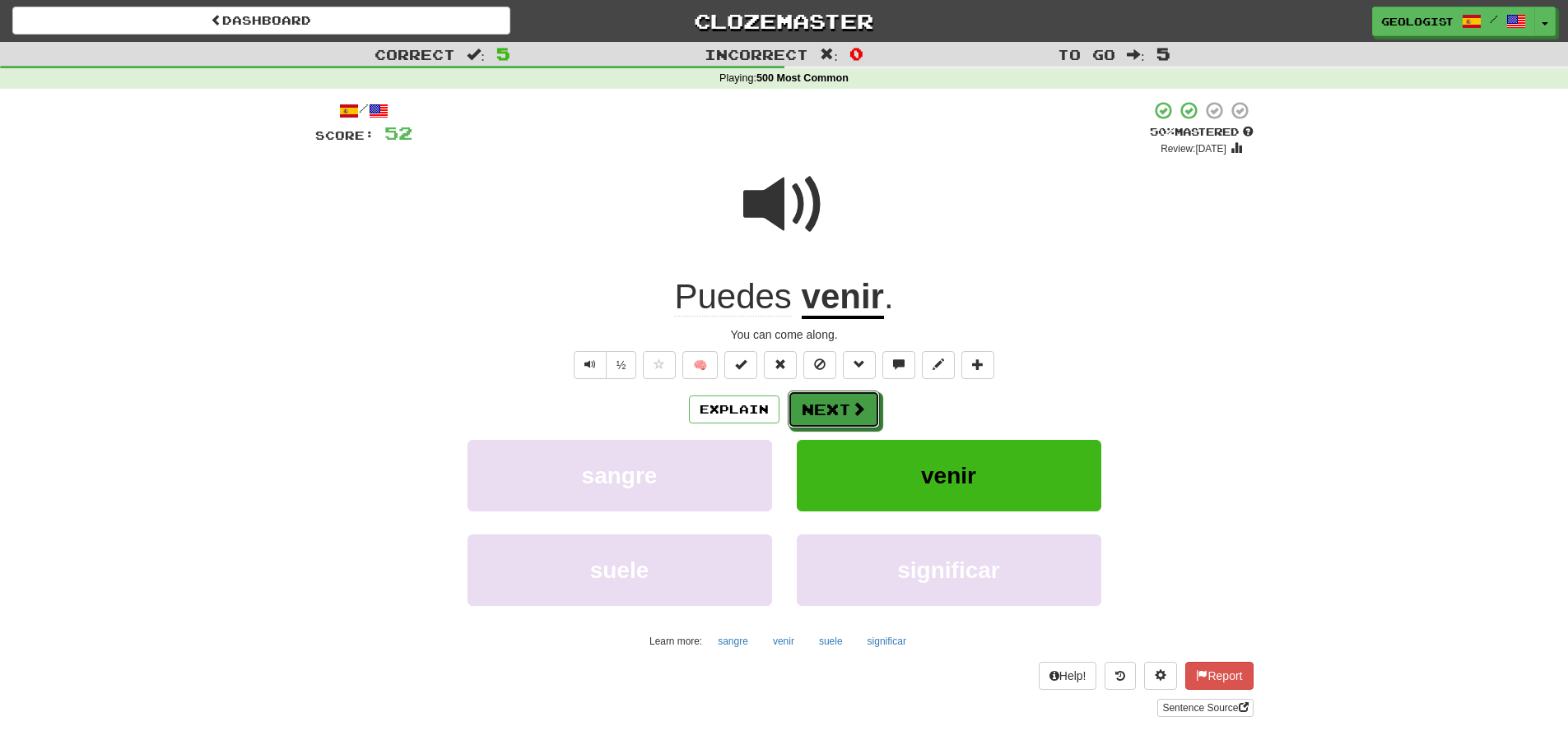
click at [844, 403] on button "Next" at bounding box center [833, 409] width 92 height 38
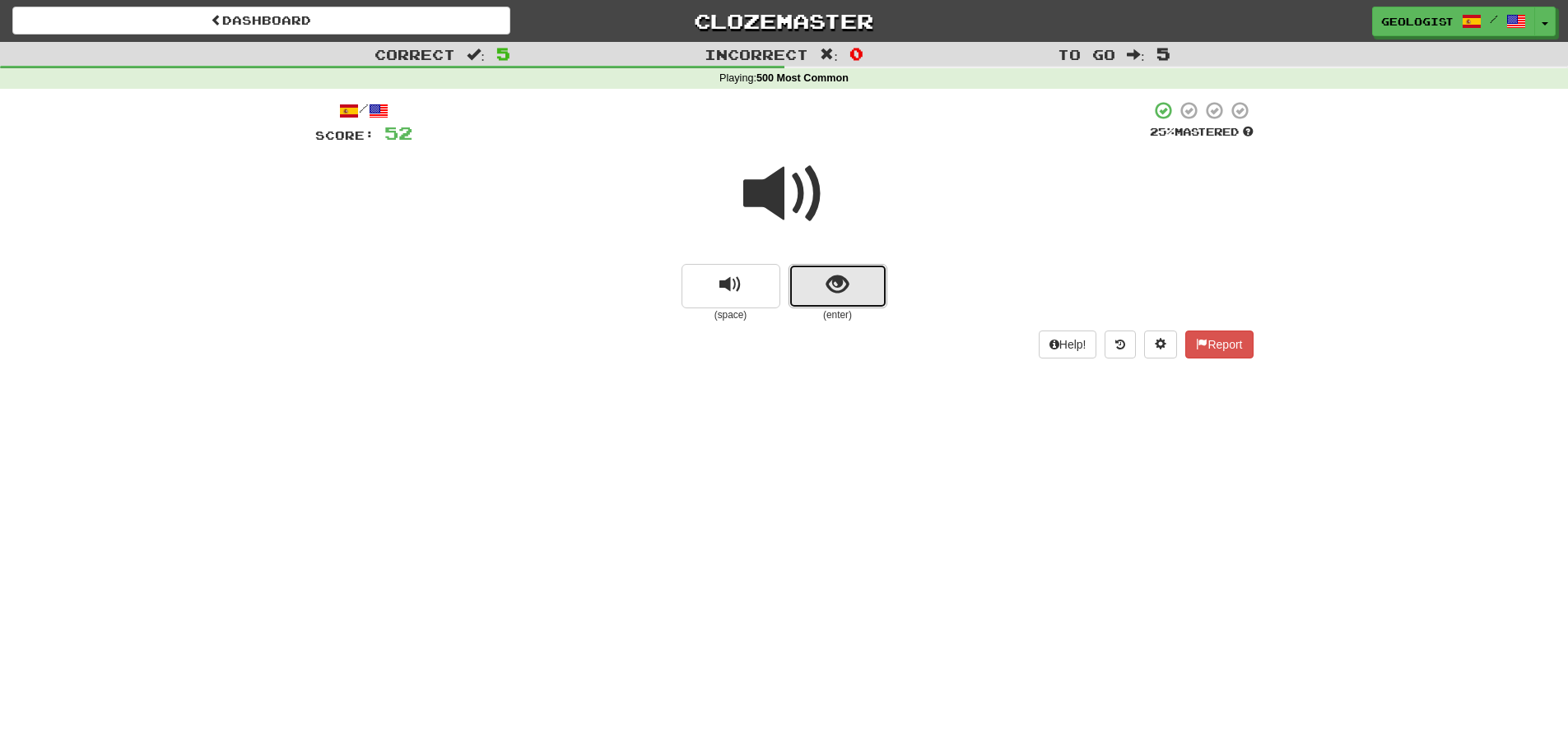
drag, startPoint x: 848, startPoint y: 287, endPoint x: 183, endPoint y: 164, distance: 676.3
click at [845, 282] on span "show sentence" at bounding box center [837, 285] width 22 height 22
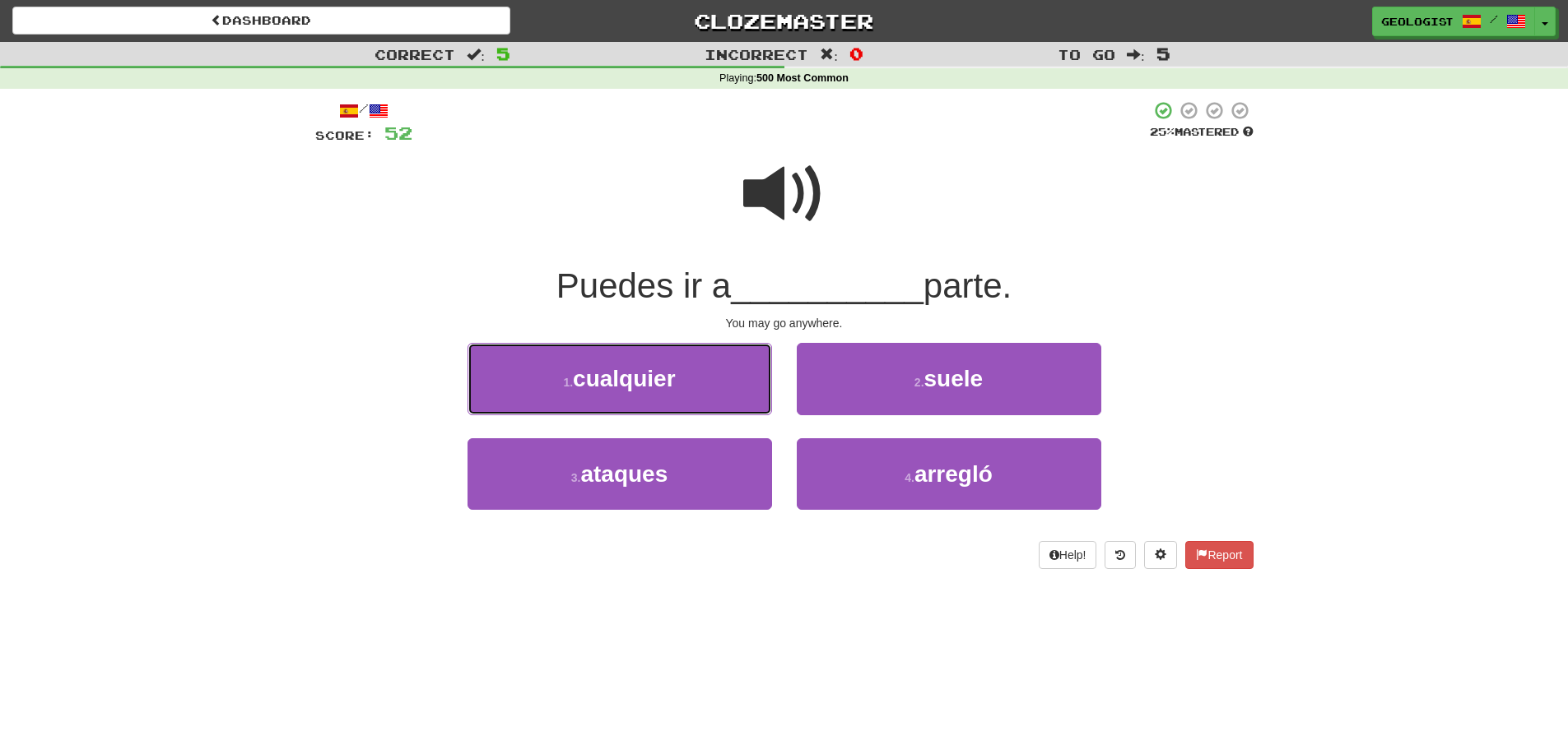
drag, startPoint x: 560, startPoint y: 362, endPoint x: 548, endPoint y: 340, distance: 25.1
click at [560, 357] on button "1 . cualquier" at bounding box center [619, 379] width 304 height 72
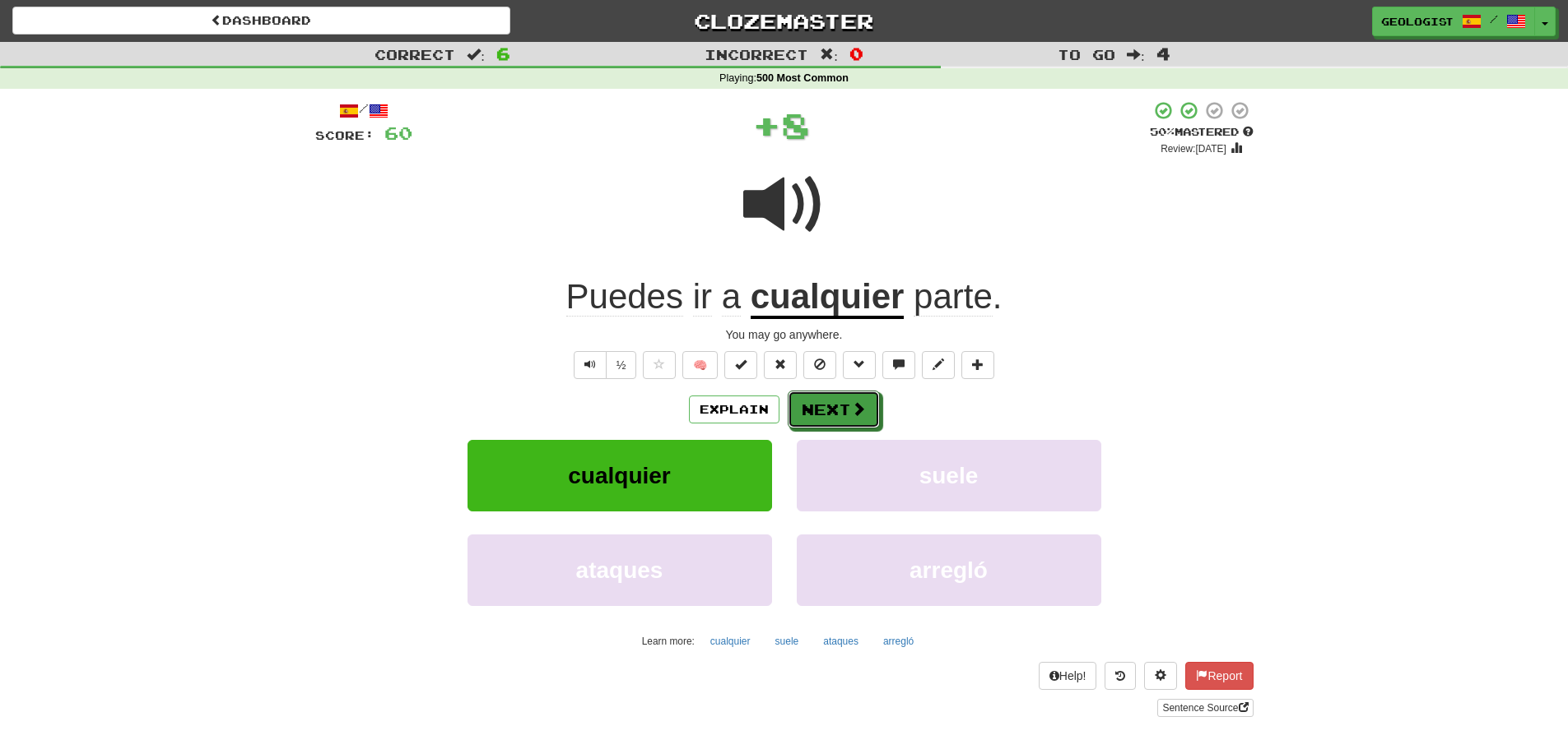
drag, startPoint x: 854, startPoint y: 412, endPoint x: 462, endPoint y: 273, distance: 415.9
click at [851, 402] on span at bounding box center [858, 409] width 15 height 15
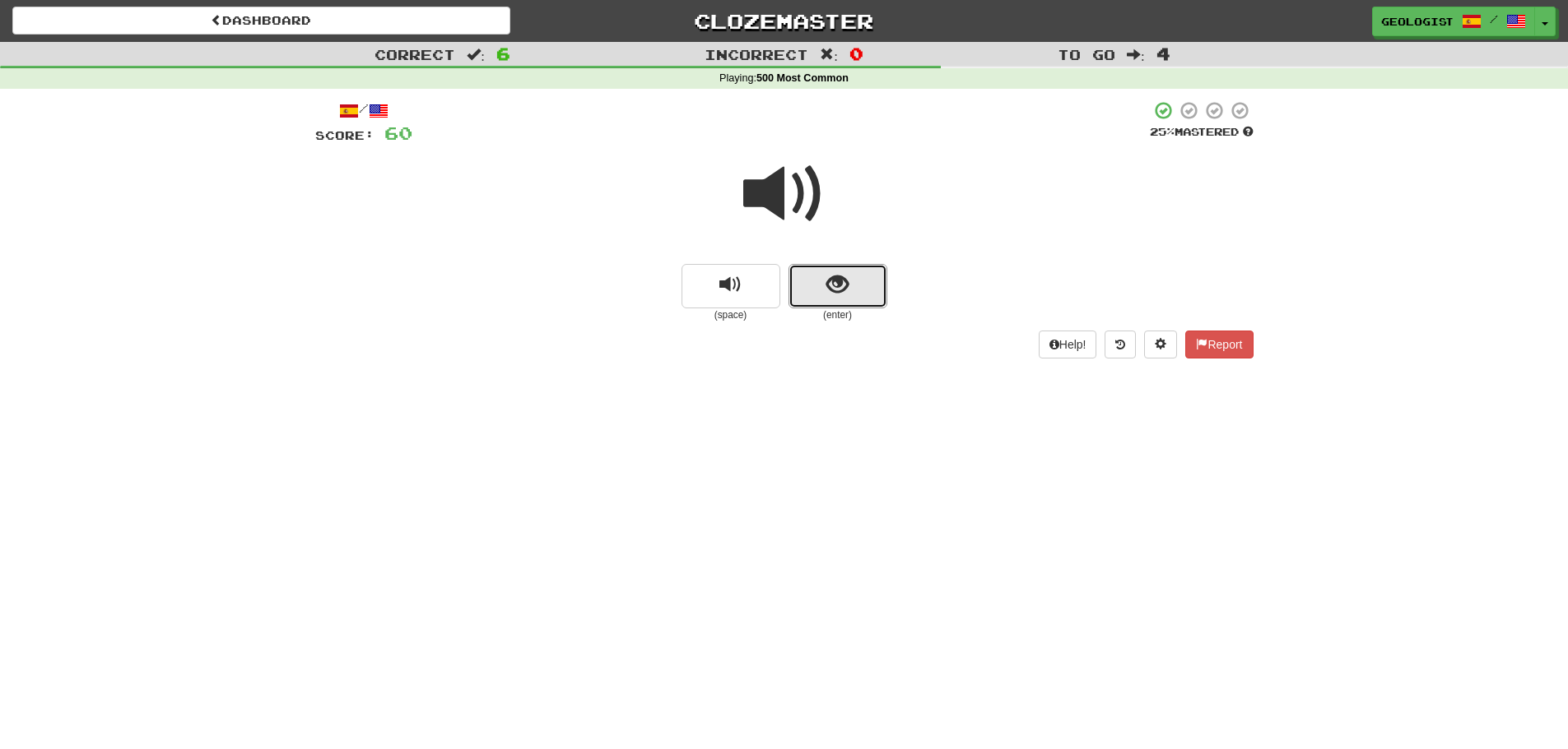
drag, startPoint x: 835, startPoint y: 284, endPoint x: 796, endPoint y: 240, distance: 58.8
click at [826, 266] on button "show sentence" at bounding box center [837, 287] width 99 height 44
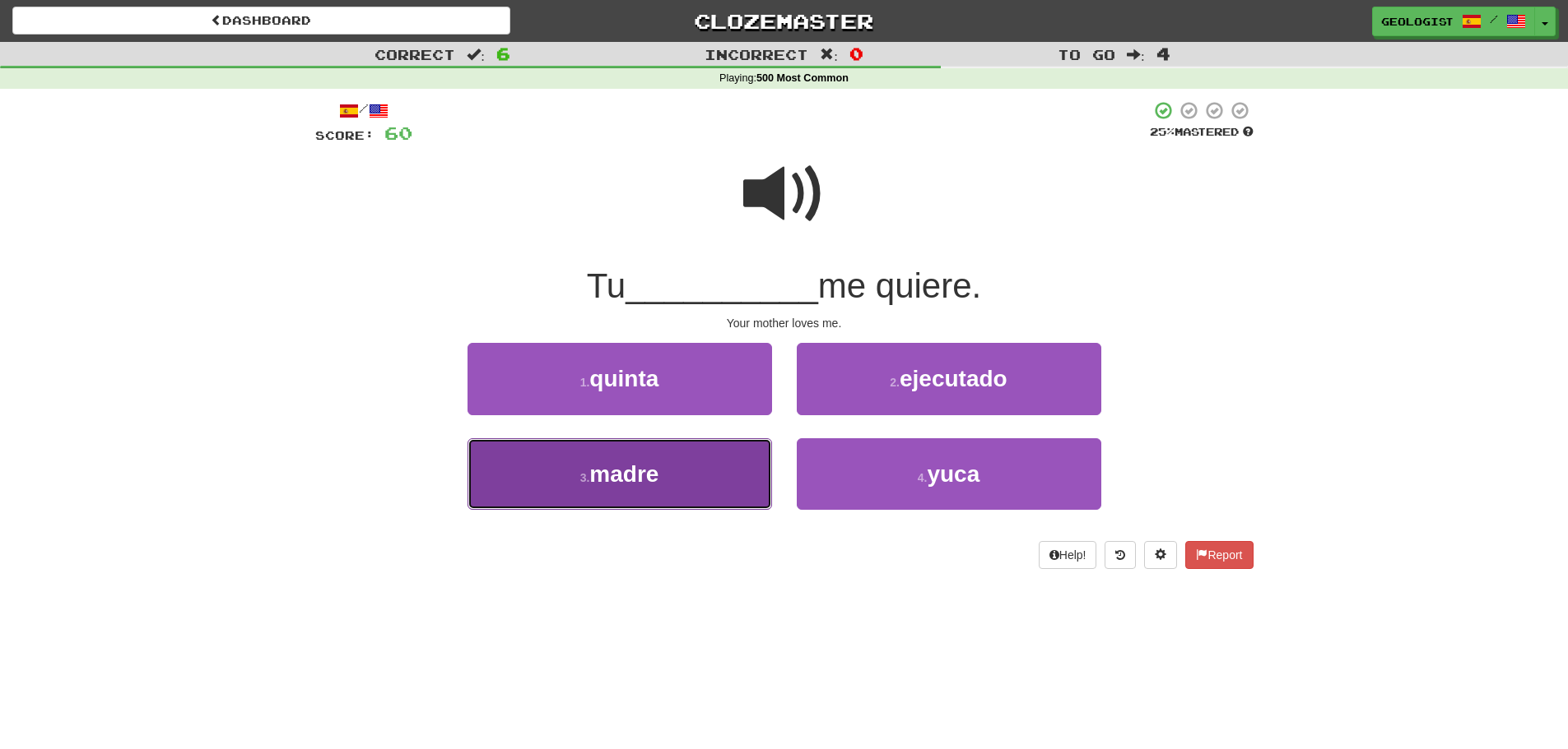
click at [623, 472] on span "madre" at bounding box center [623, 474] width 69 height 26
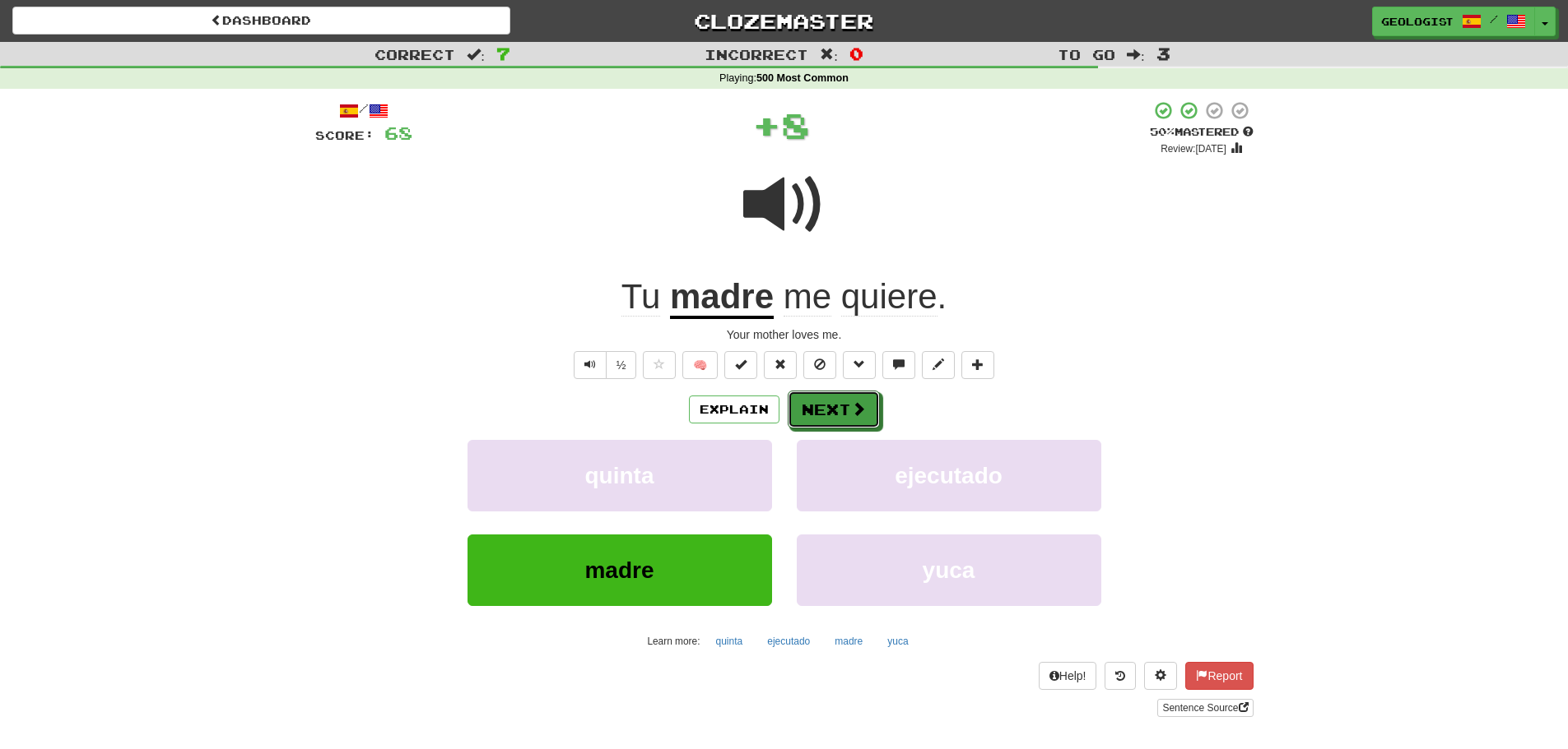
drag, startPoint x: 839, startPoint y: 399, endPoint x: 326, endPoint y: 306, distance: 521.4
click at [831, 395] on button "Next" at bounding box center [833, 409] width 92 height 38
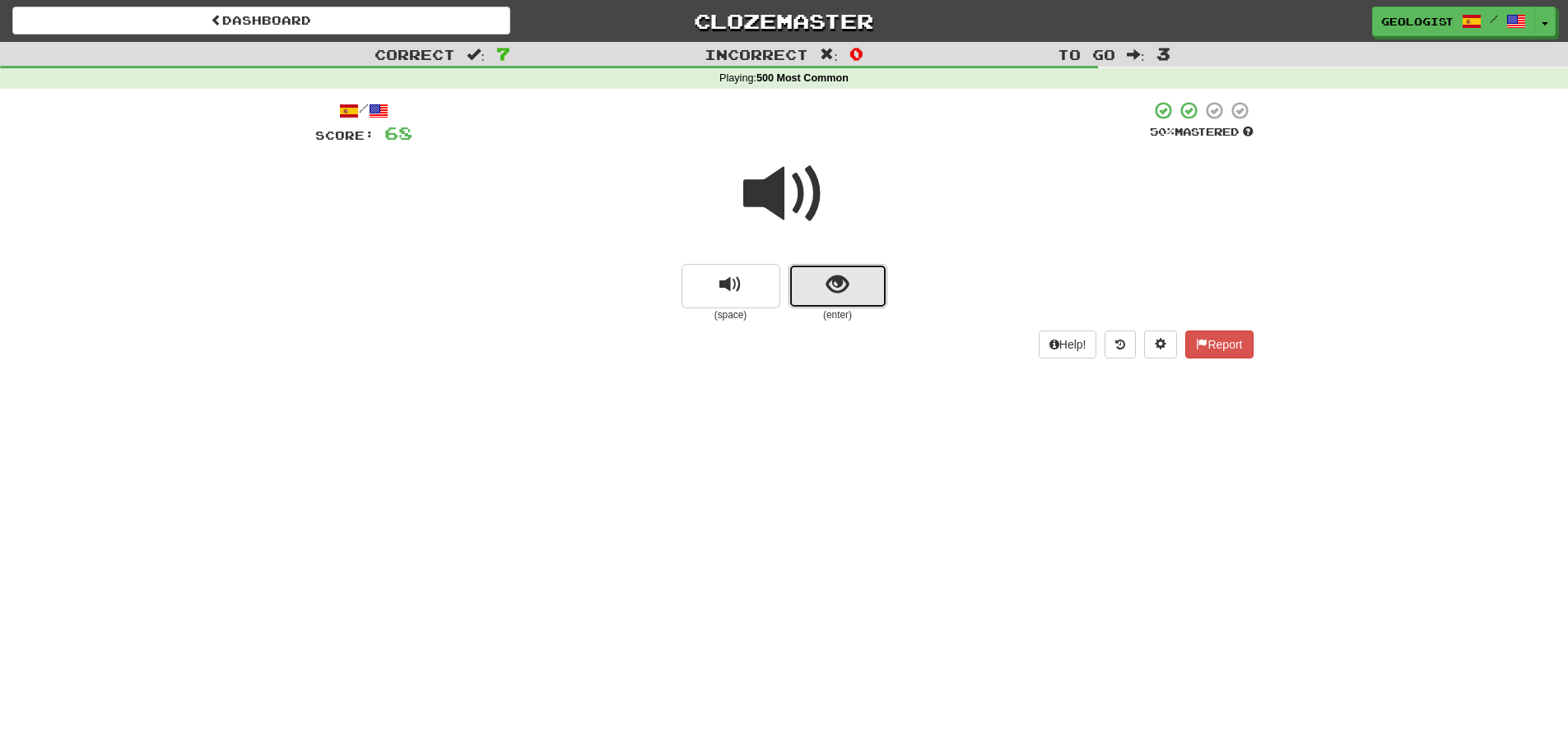
click at [849, 282] on button "show sentence" at bounding box center [837, 287] width 99 height 44
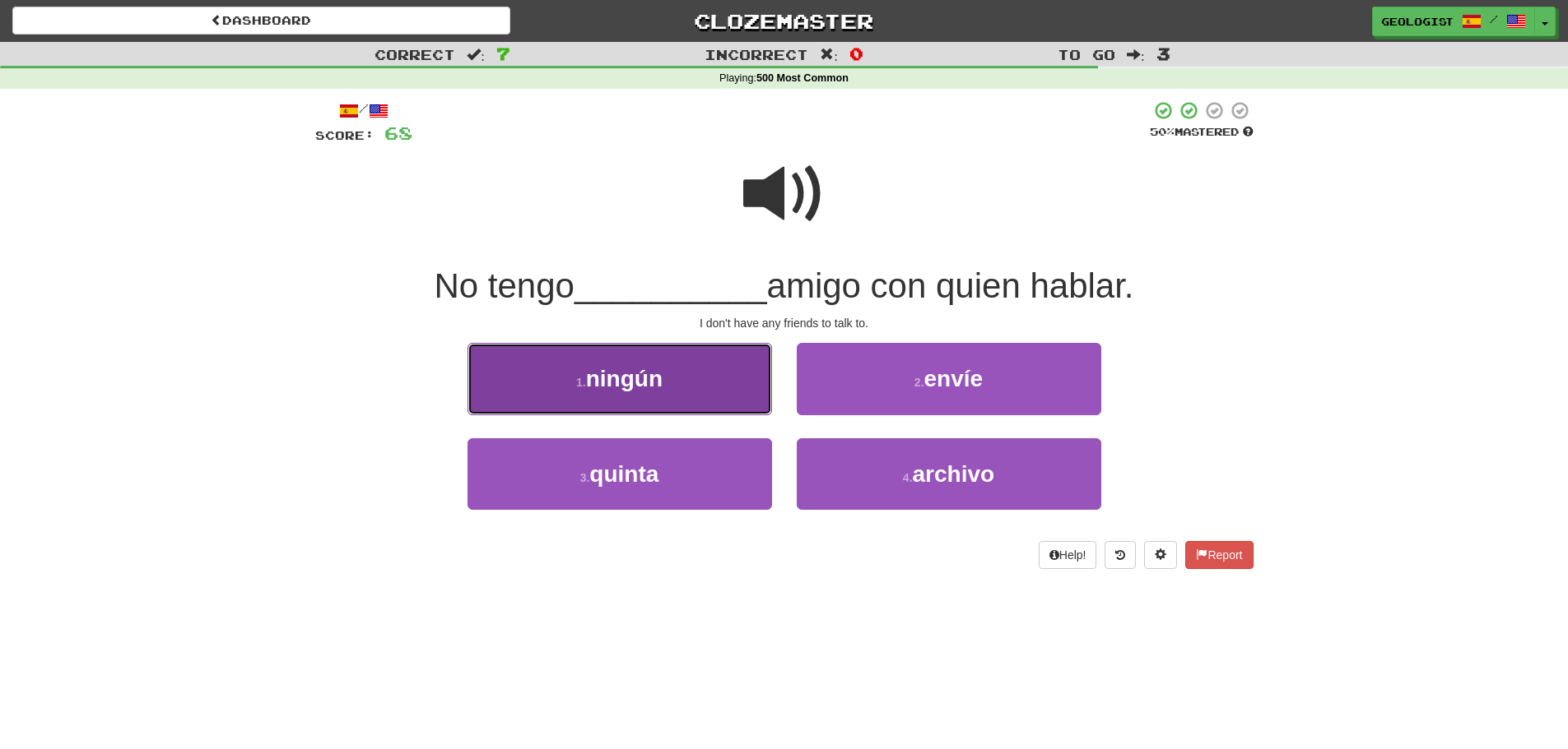
click at [590, 365] on button "1 . ningún" at bounding box center [619, 379] width 304 height 72
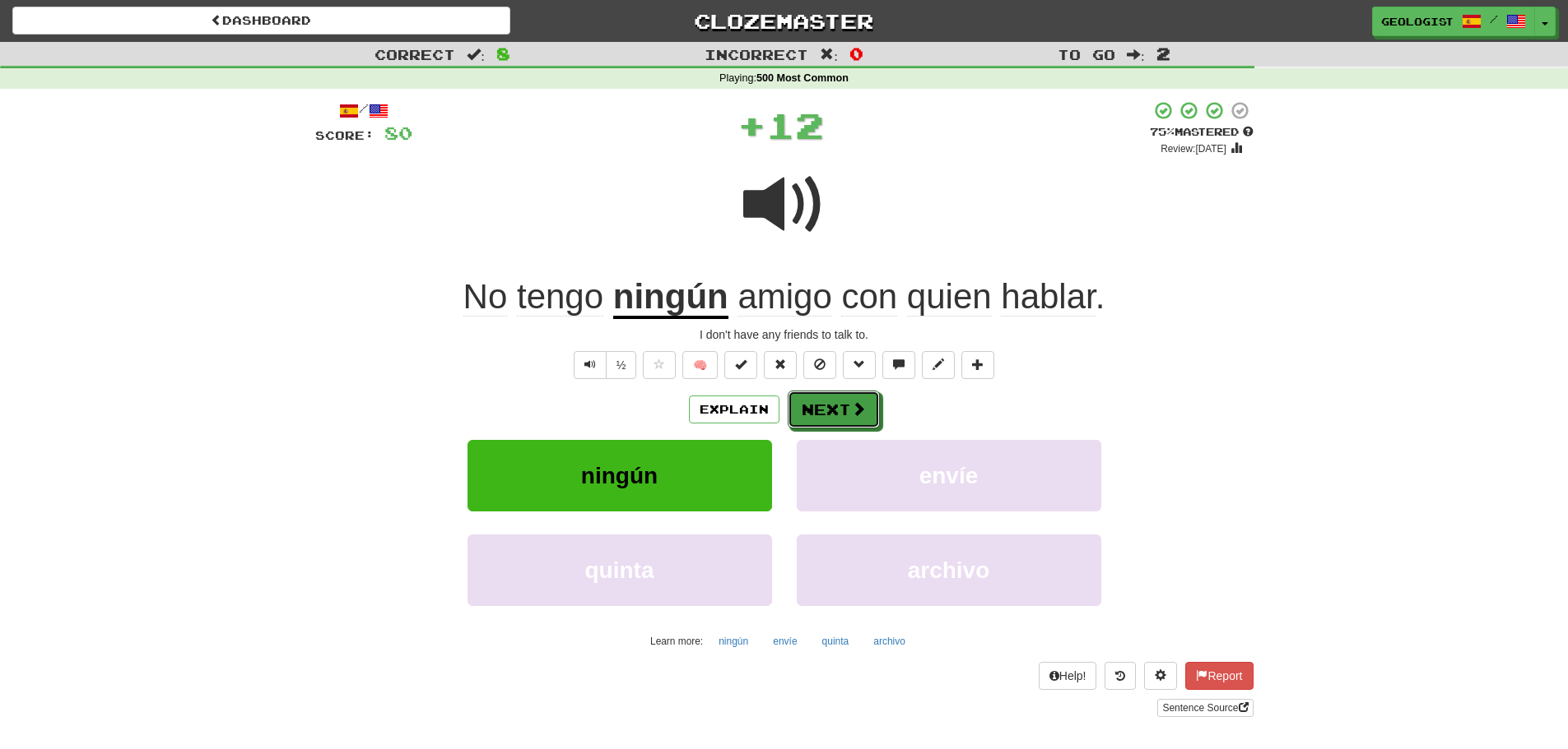
click at [859, 399] on button "Next" at bounding box center [833, 409] width 92 height 38
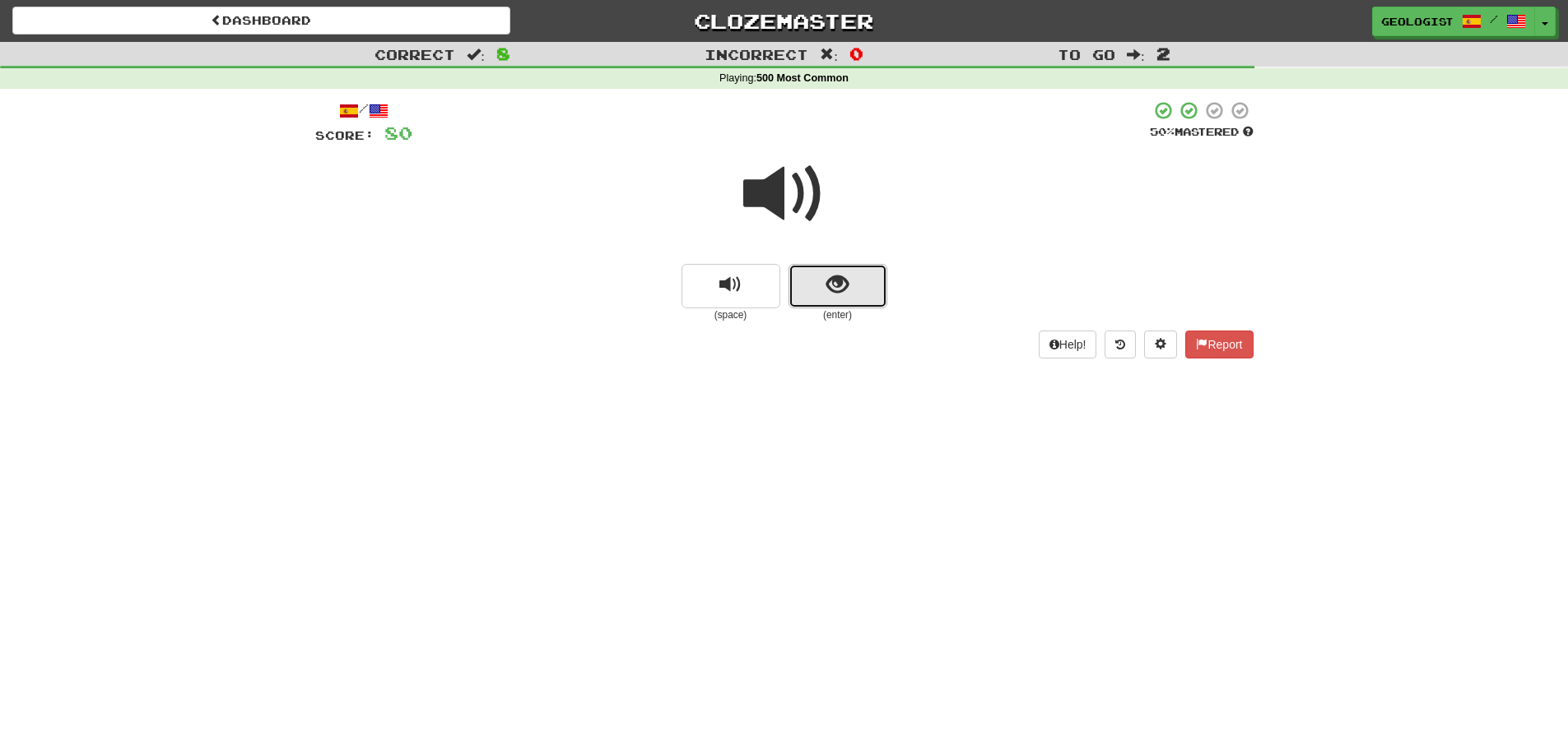
click at [845, 285] on span "show sentence" at bounding box center [837, 285] width 22 height 22
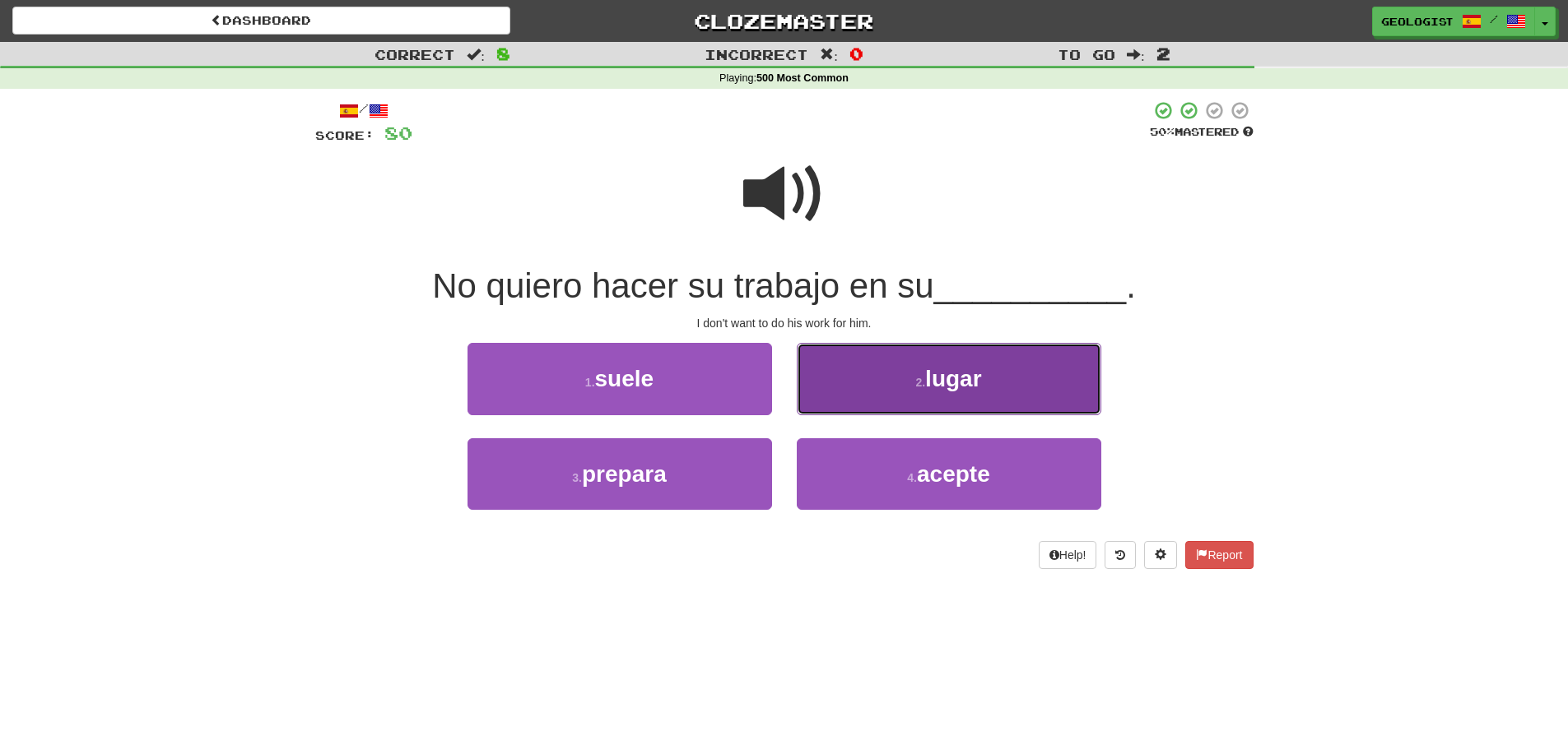
click at [998, 365] on button "2 . lugar" at bounding box center [949, 379] width 304 height 72
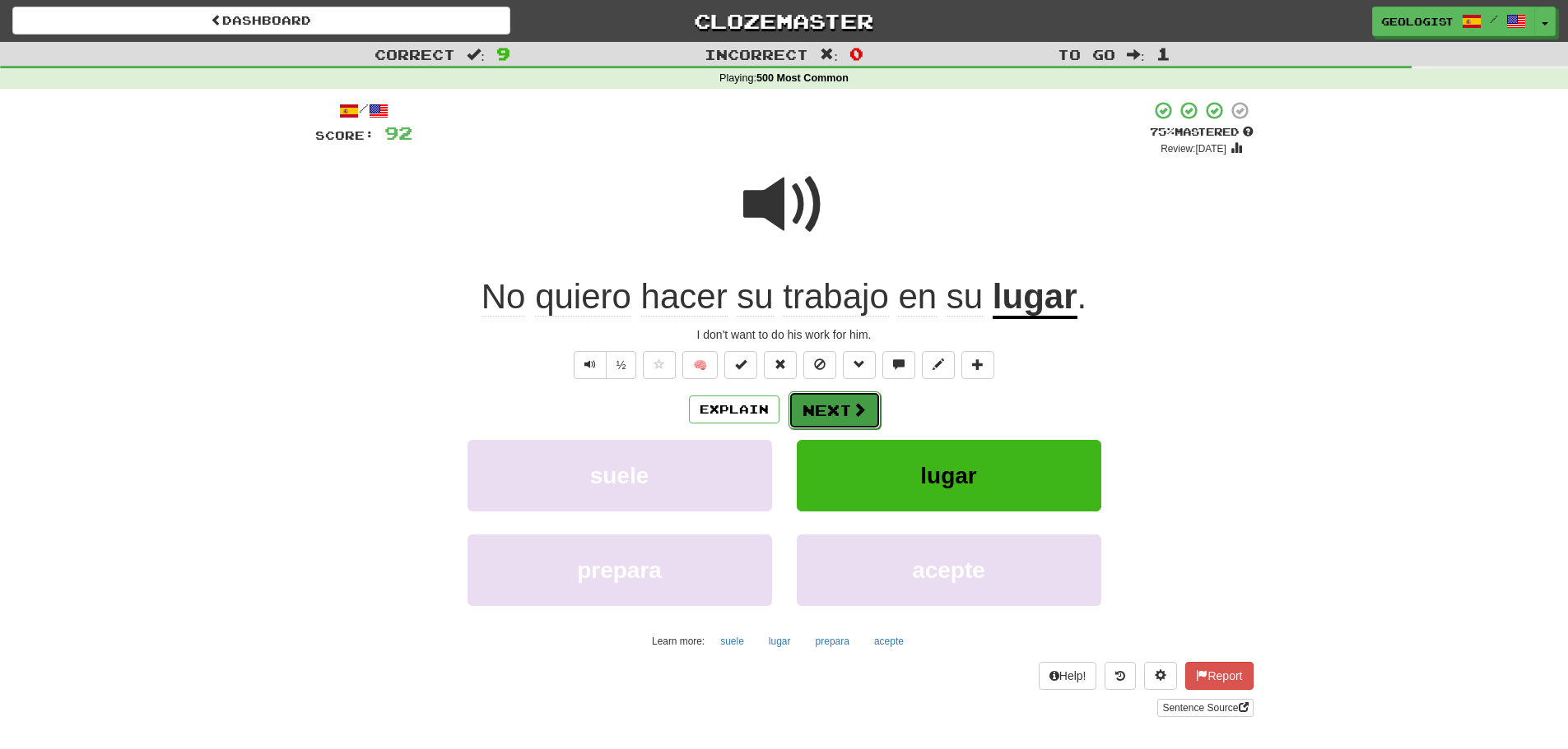
click at [843, 402] on button "Next" at bounding box center [834, 410] width 92 height 38
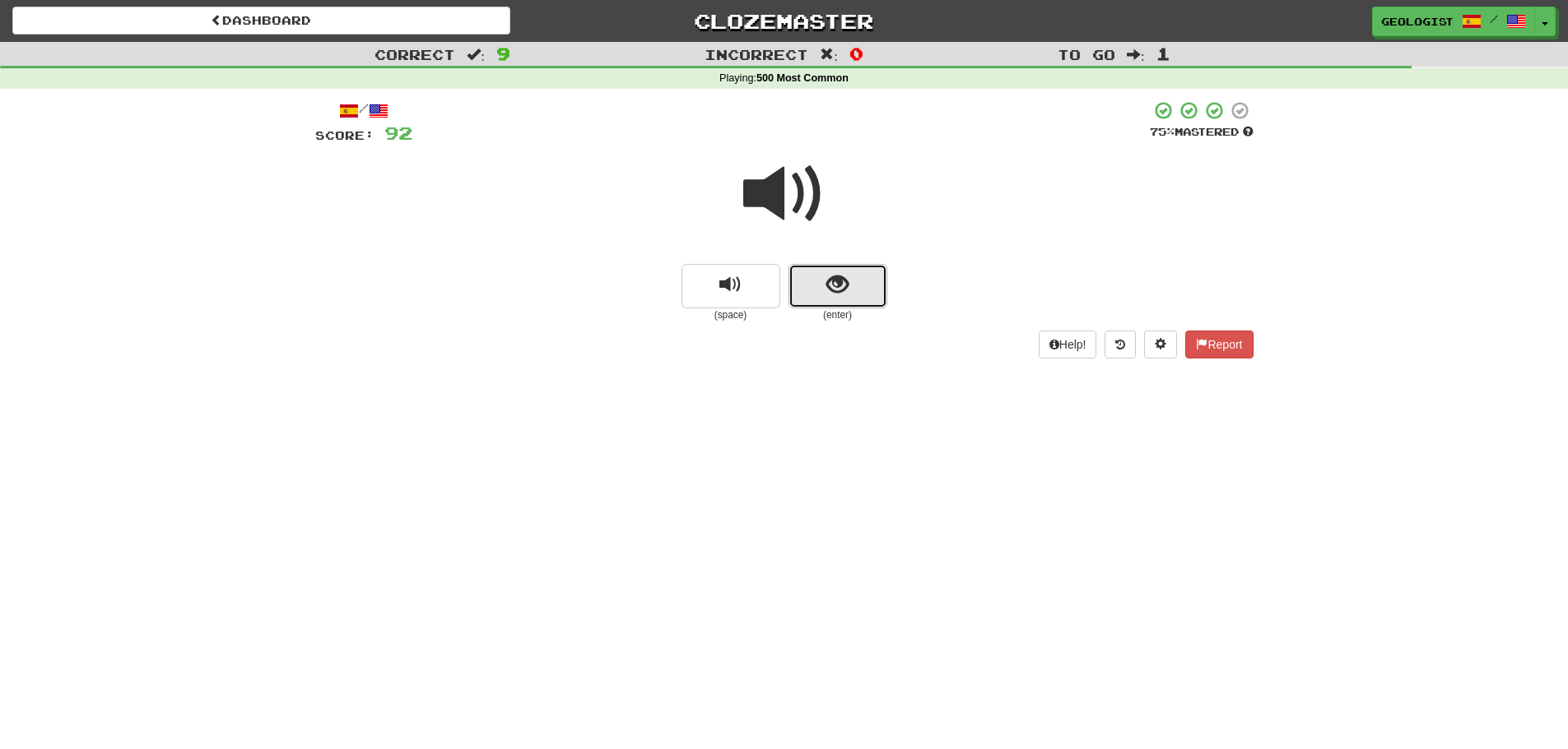
click at [825, 304] on button "show sentence" at bounding box center [837, 287] width 99 height 44
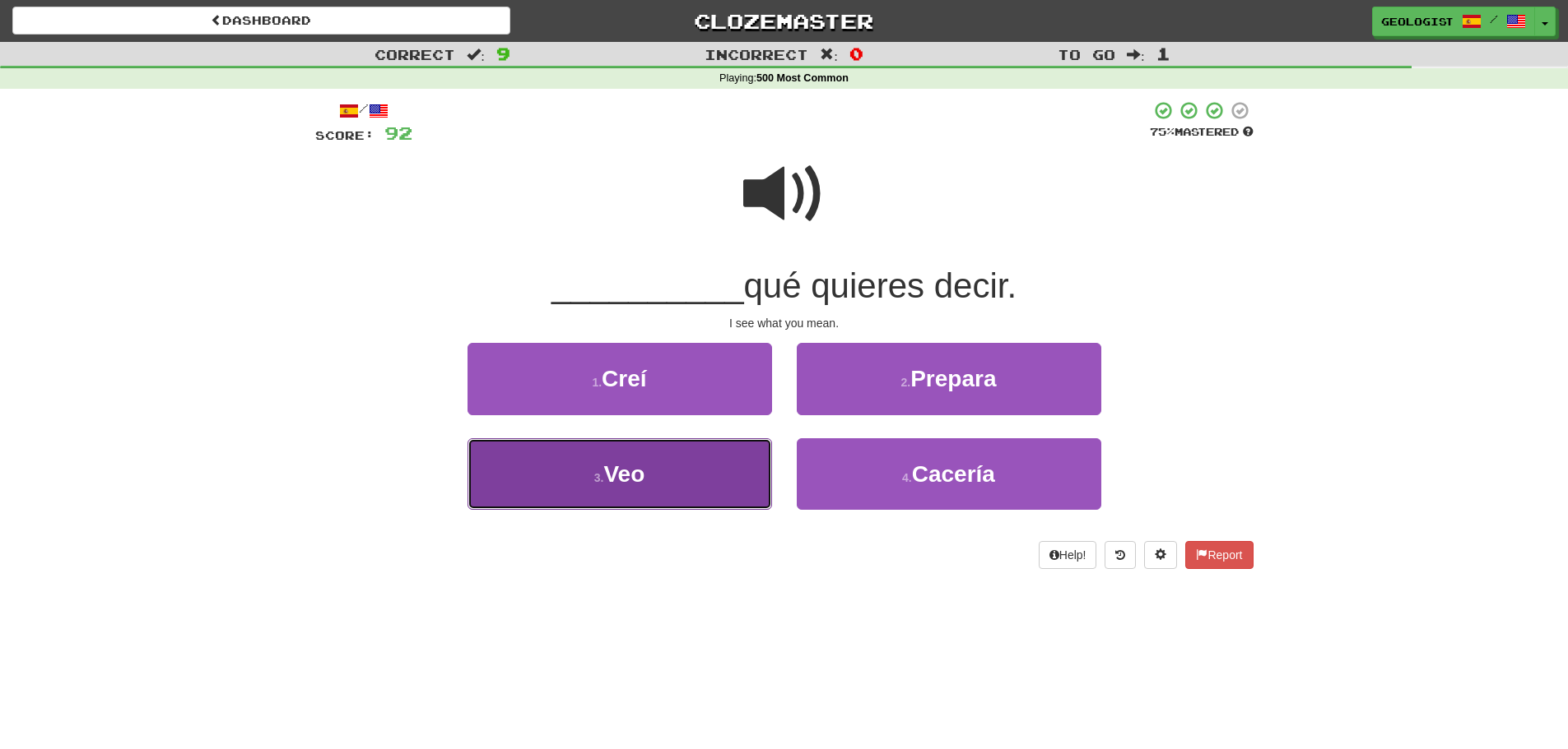
click at [577, 481] on button "3 . Veo" at bounding box center [619, 474] width 304 height 72
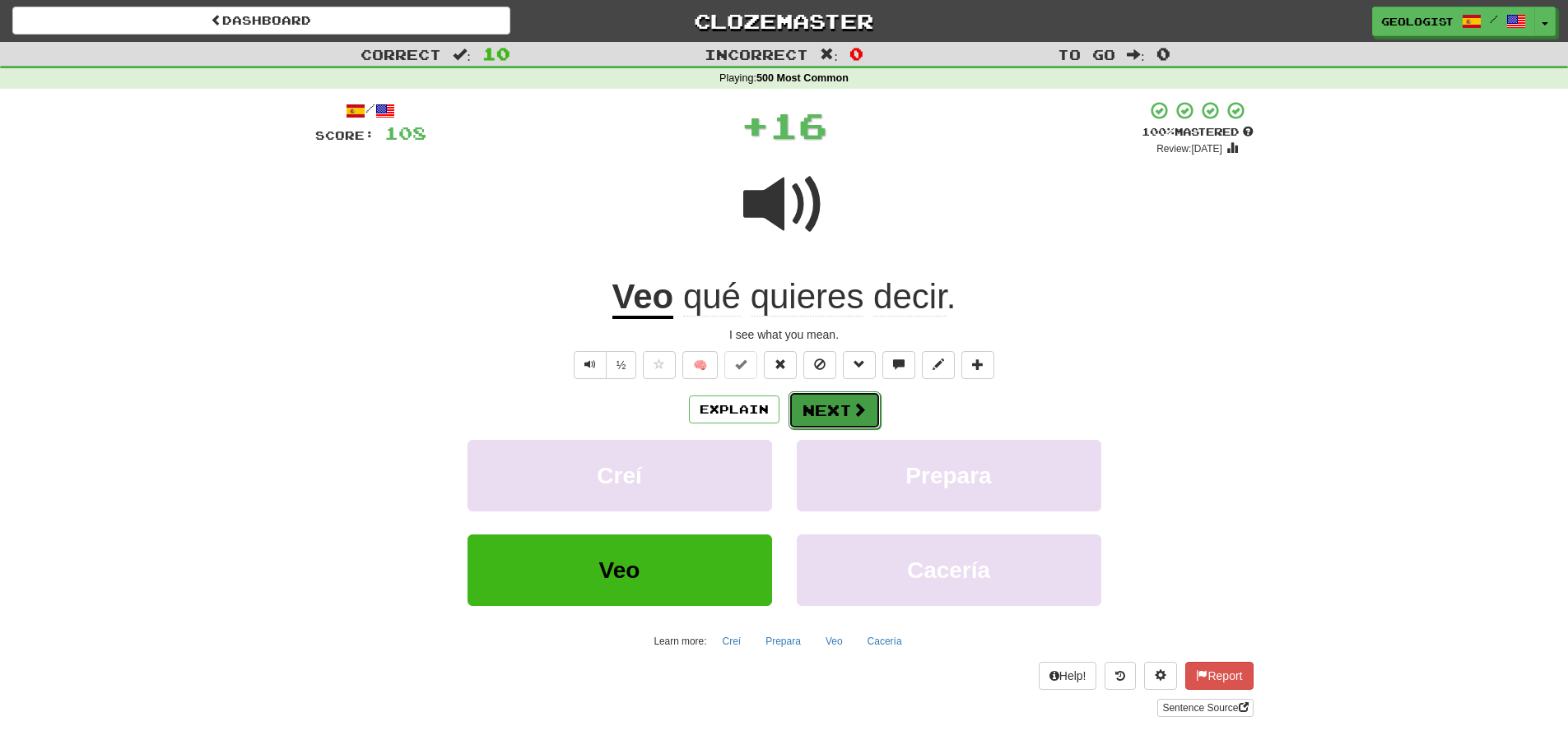
click at [865, 409] on span at bounding box center [859, 410] width 15 height 15
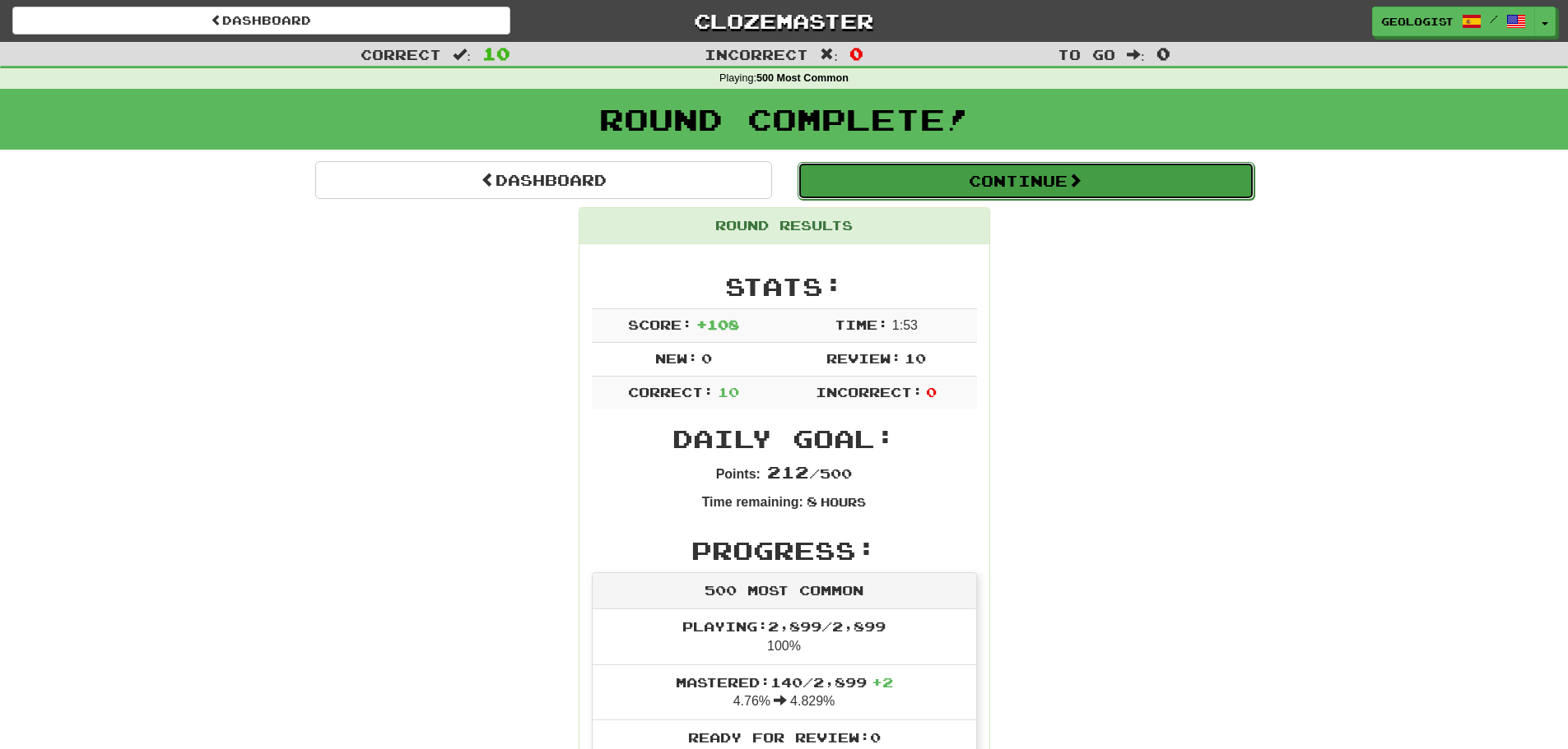
click at [1115, 173] on button "Continue" at bounding box center [1026, 181] width 457 height 38
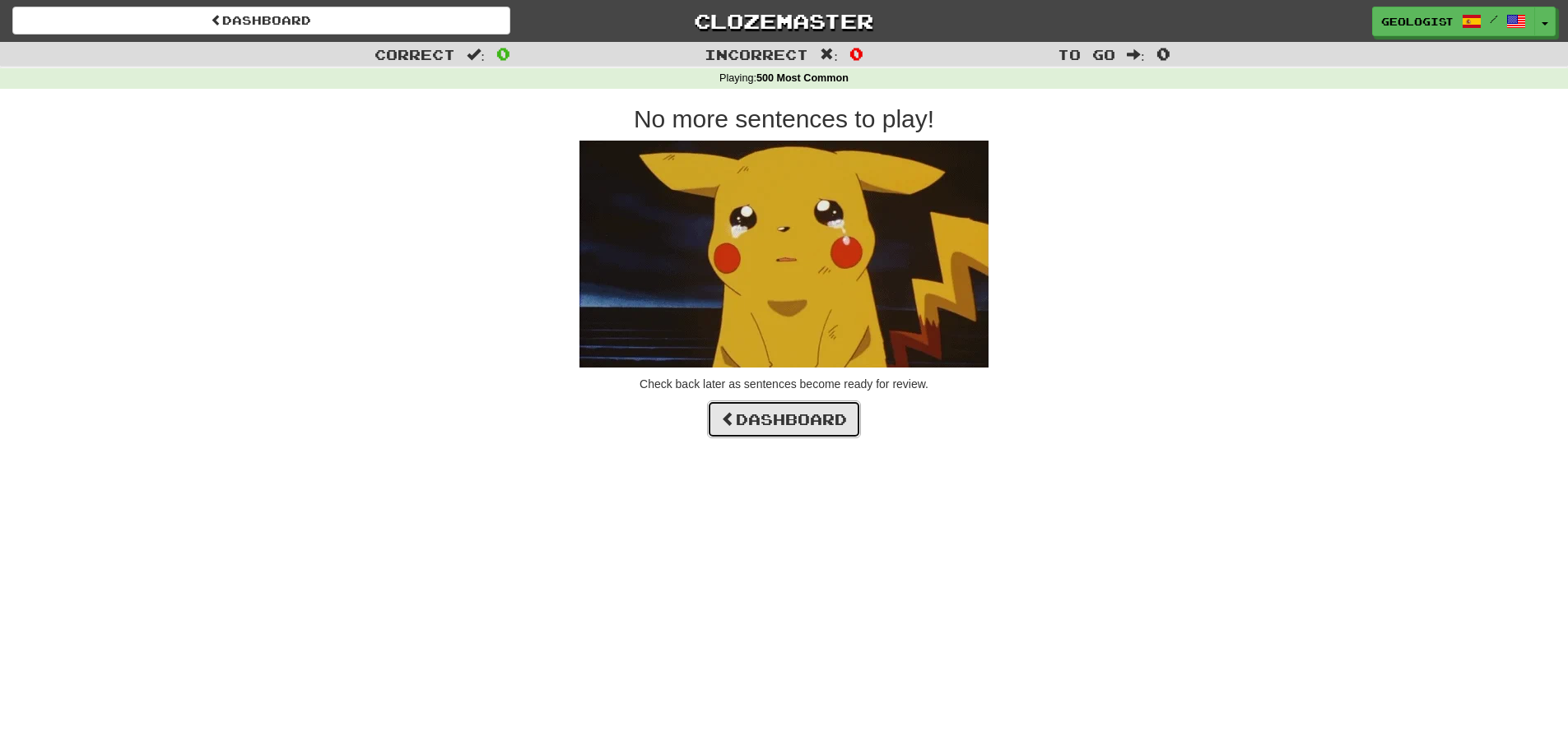
click at [771, 419] on link "Dashboard" at bounding box center [784, 419] width 154 height 38
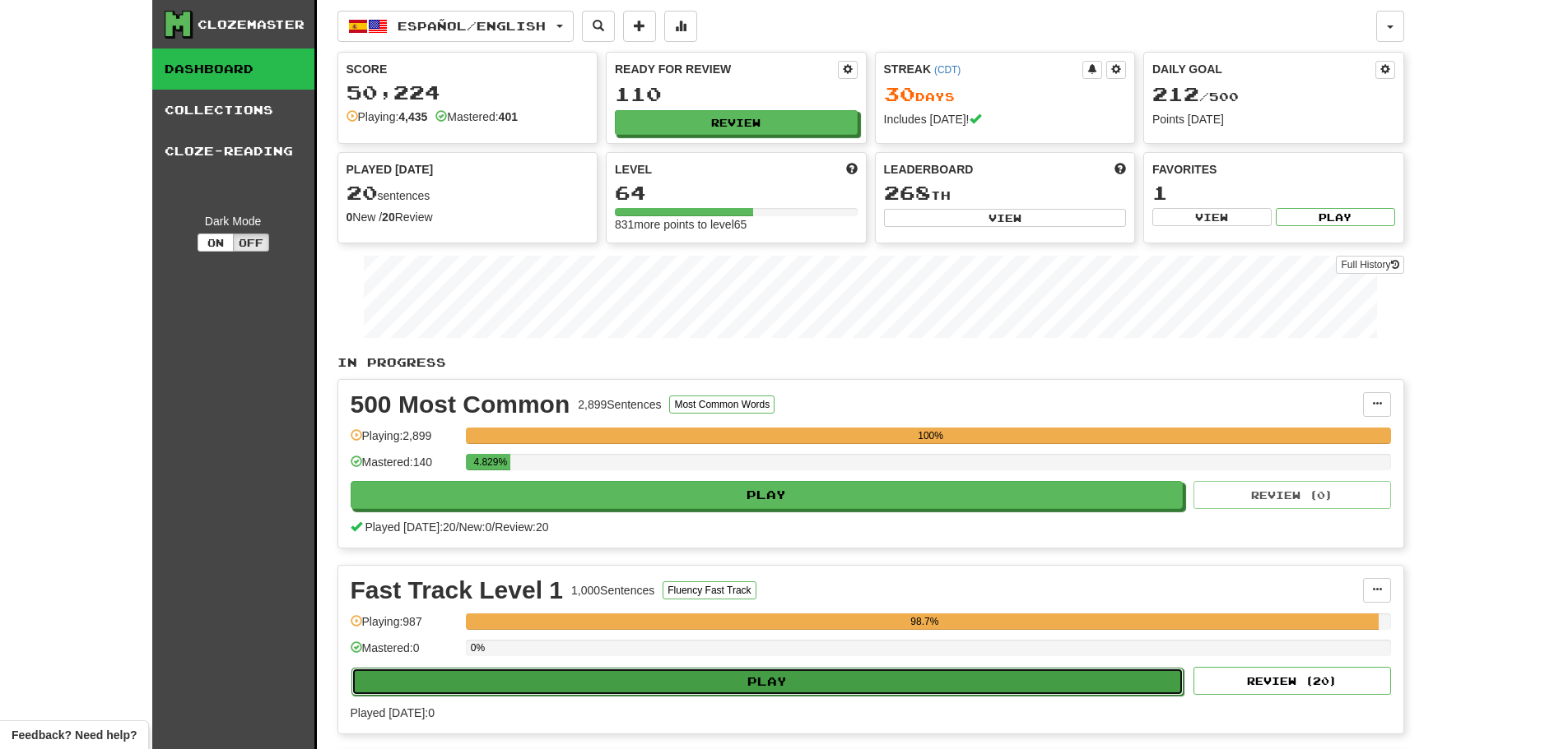
click at [687, 687] on button "Play" at bounding box center [768, 682] width 833 height 28
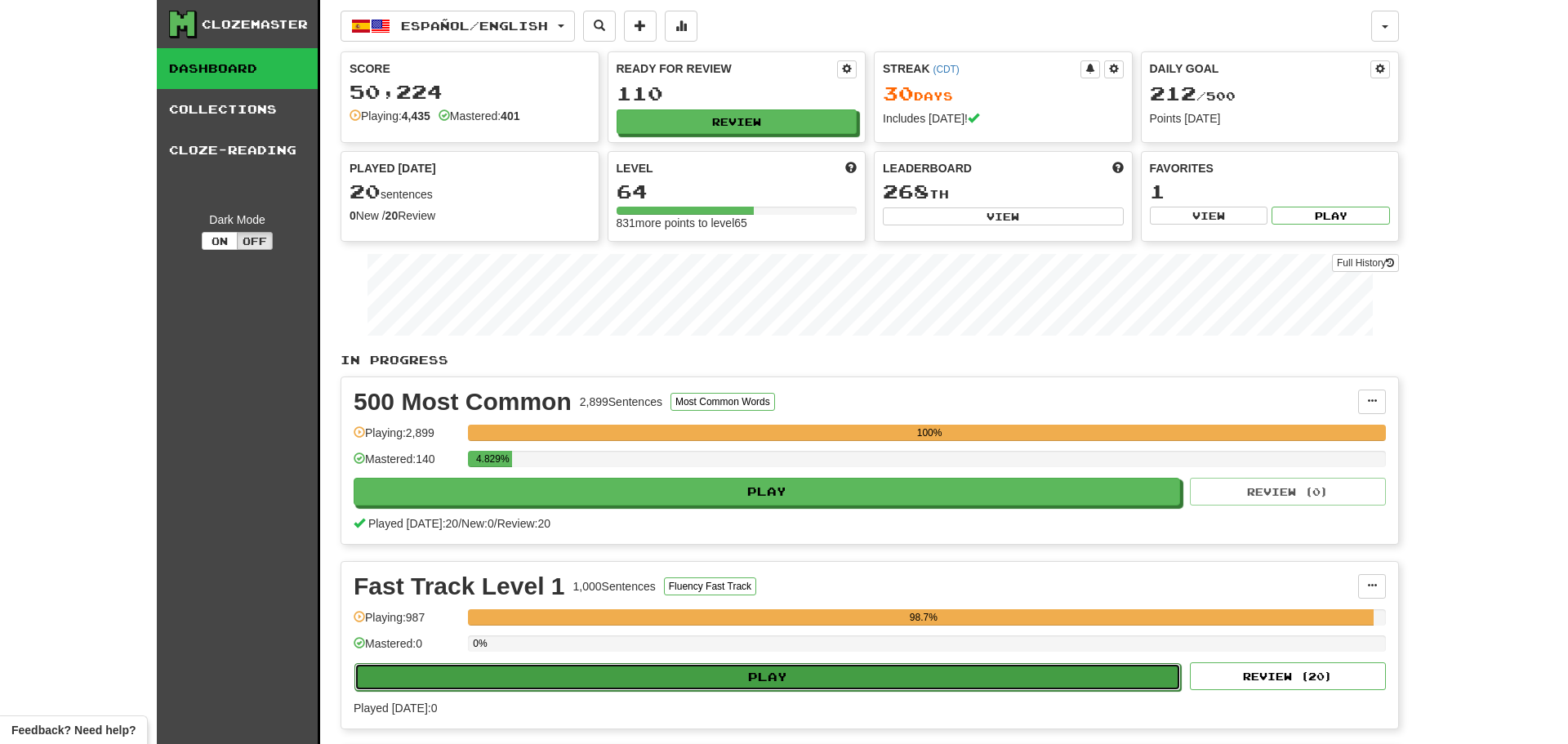
select select "**"
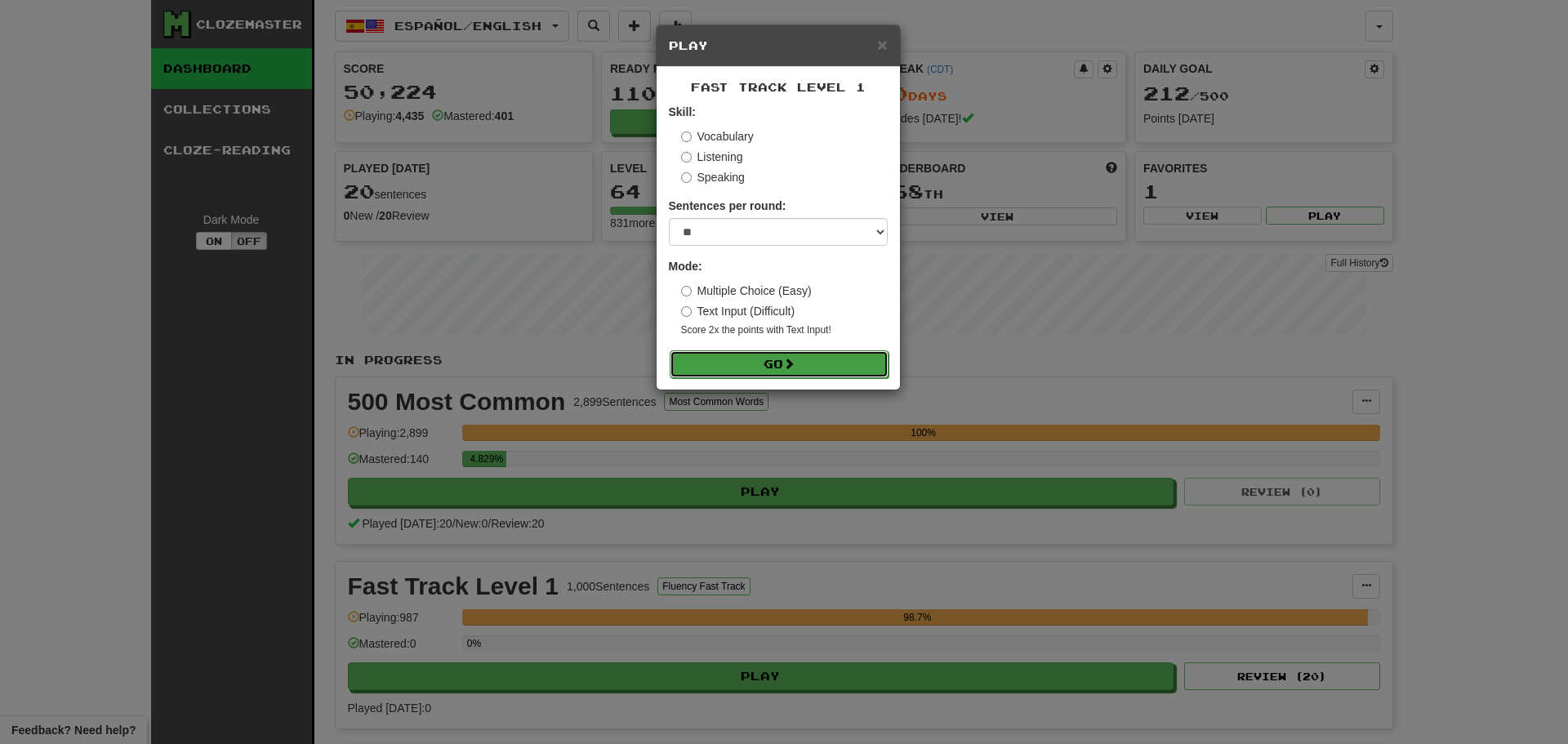
click at [800, 369] on button "Go" at bounding box center [779, 364] width 219 height 27
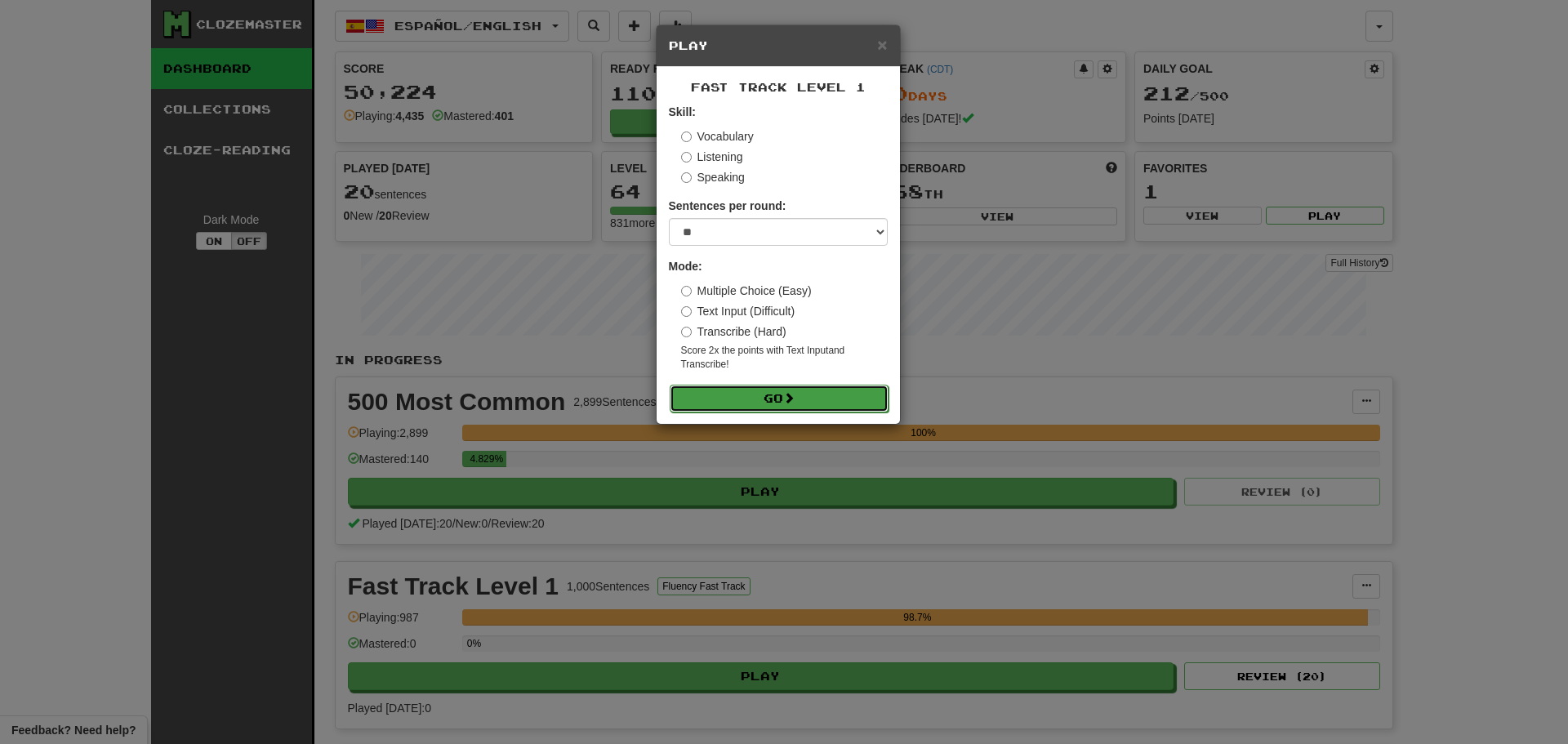
click at [812, 390] on button "Go" at bounding box center [779, 399] width 219 height 27
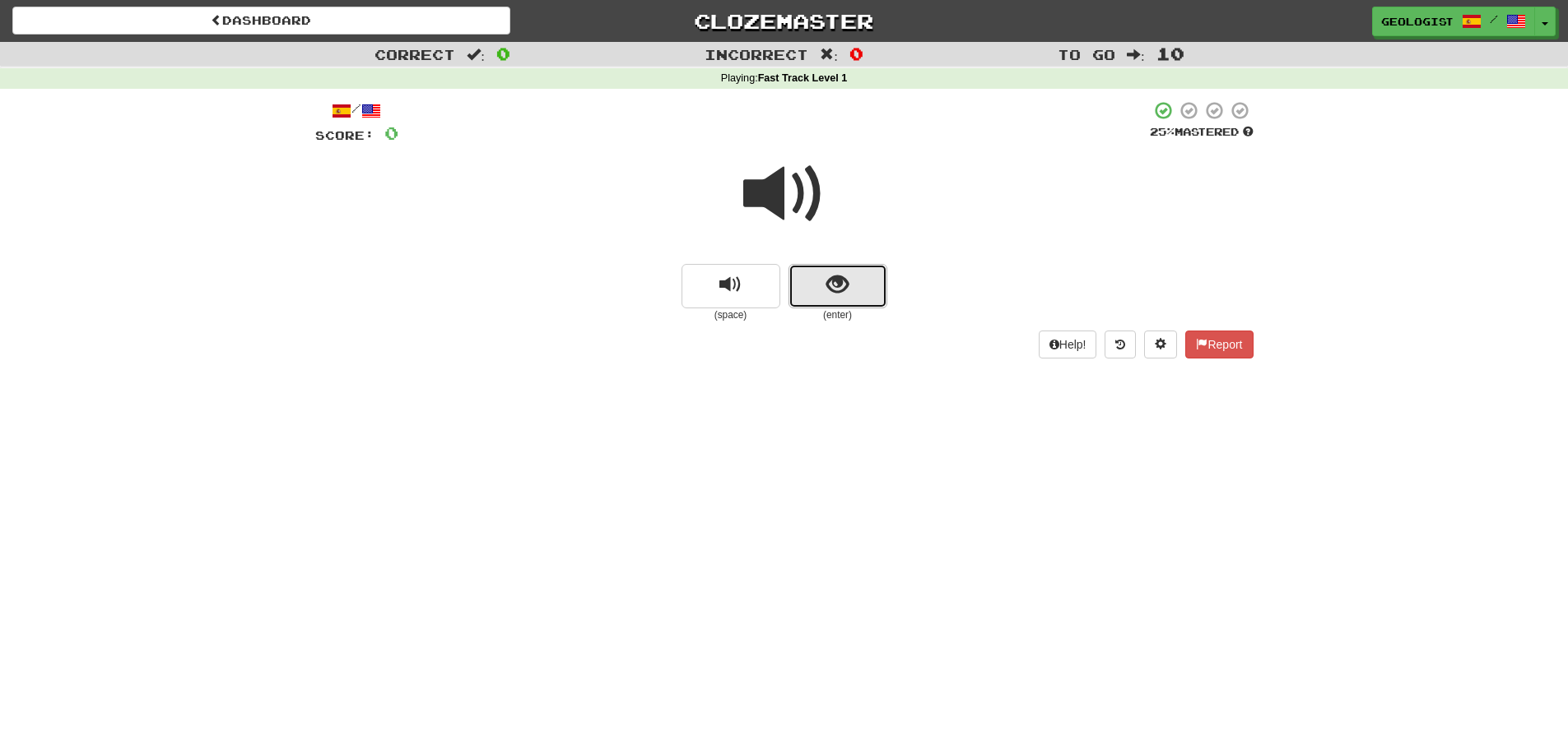
click at [856, 280] on button "show sentence" at bounding box center [837, 287] width 99 height 44
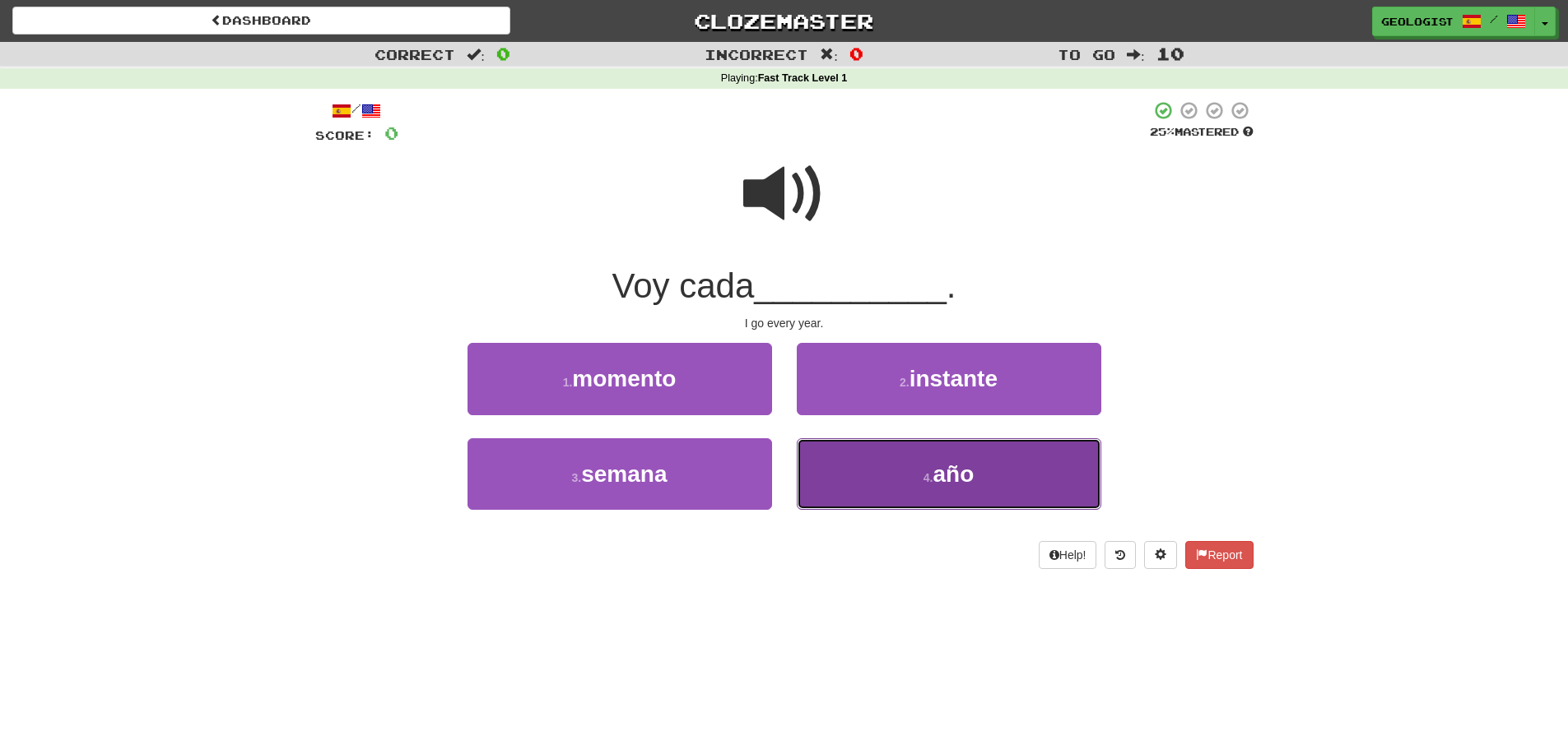
click at [929, 486] on button "4 . año" at bounding box center [949, 474] width 304 height 72
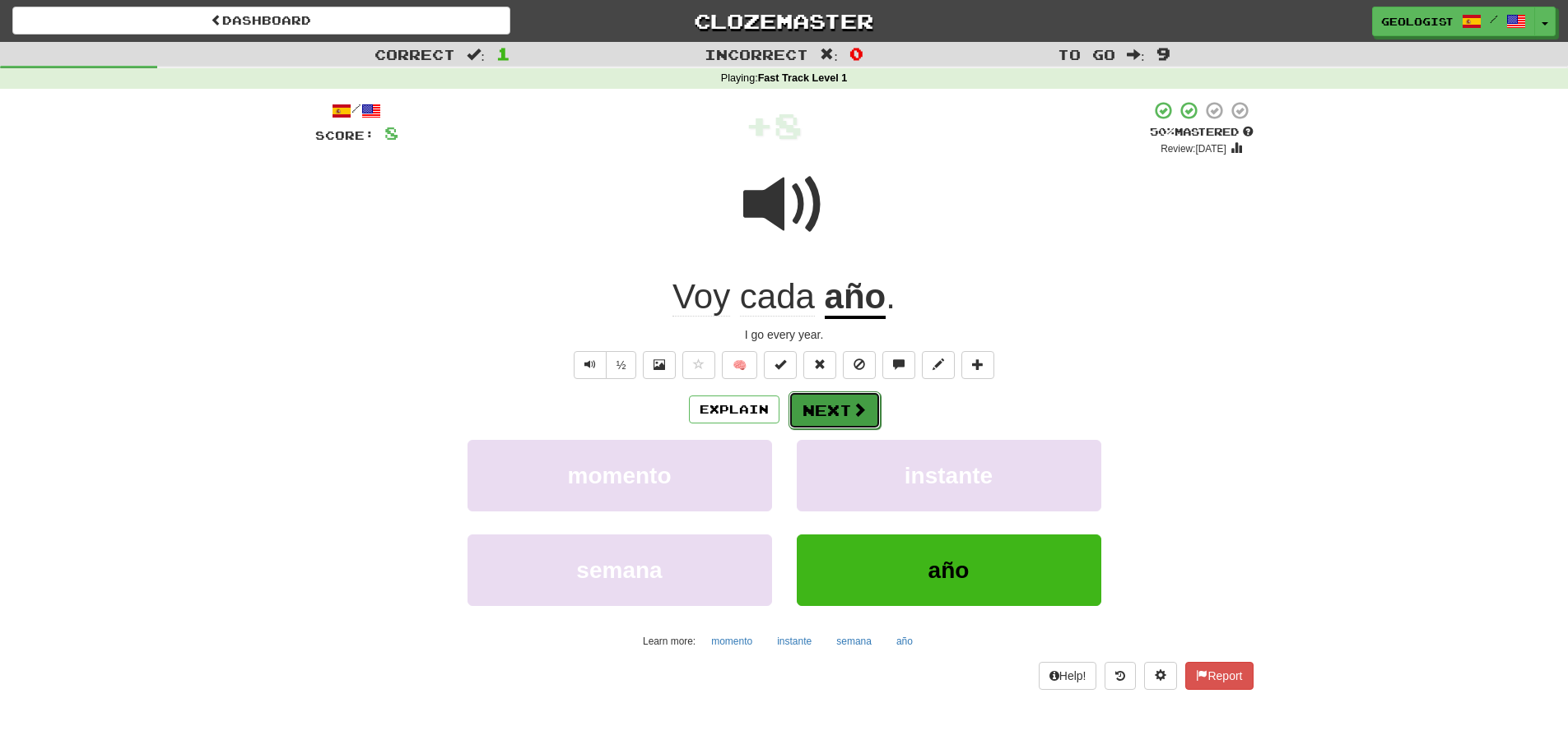
click at [845, 409] on button "Next" at bounding box center [834, 410] width 92 height 38
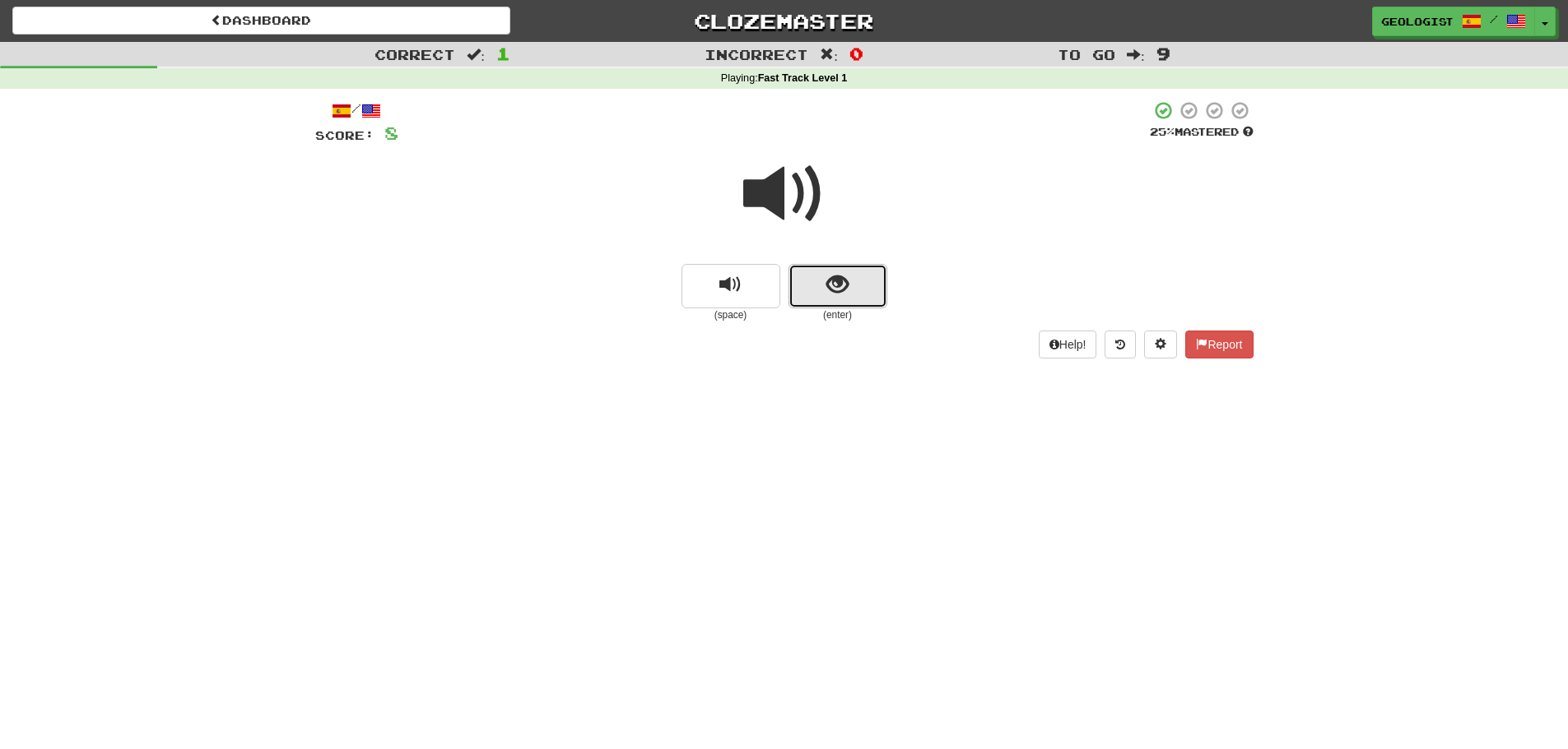
click at [849, 282] on button "show sentence" at bounding box center [837, 287] width 99 height 44
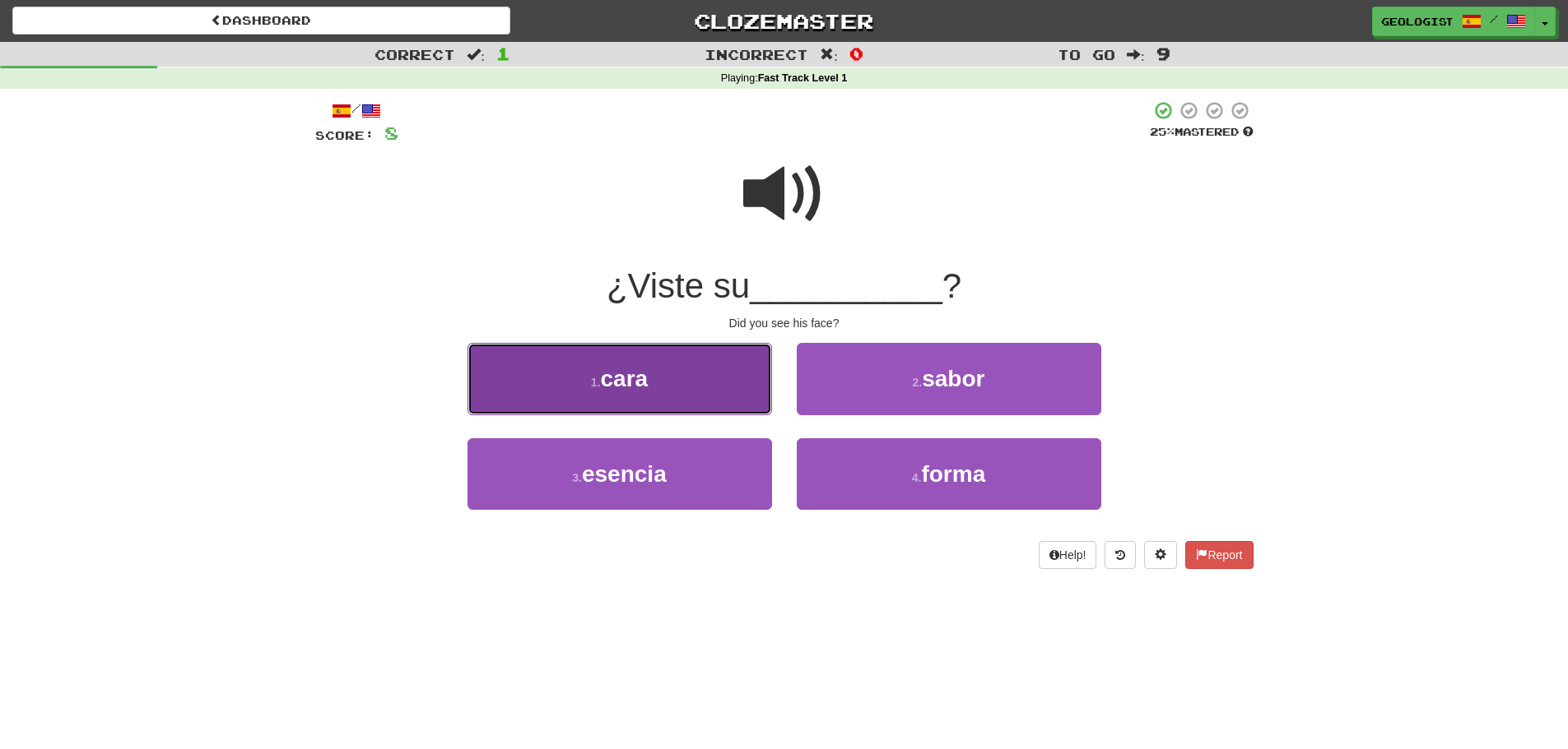
click at [649, 368] on span "cara" at bounding box center [625, 379] width 48 height 26
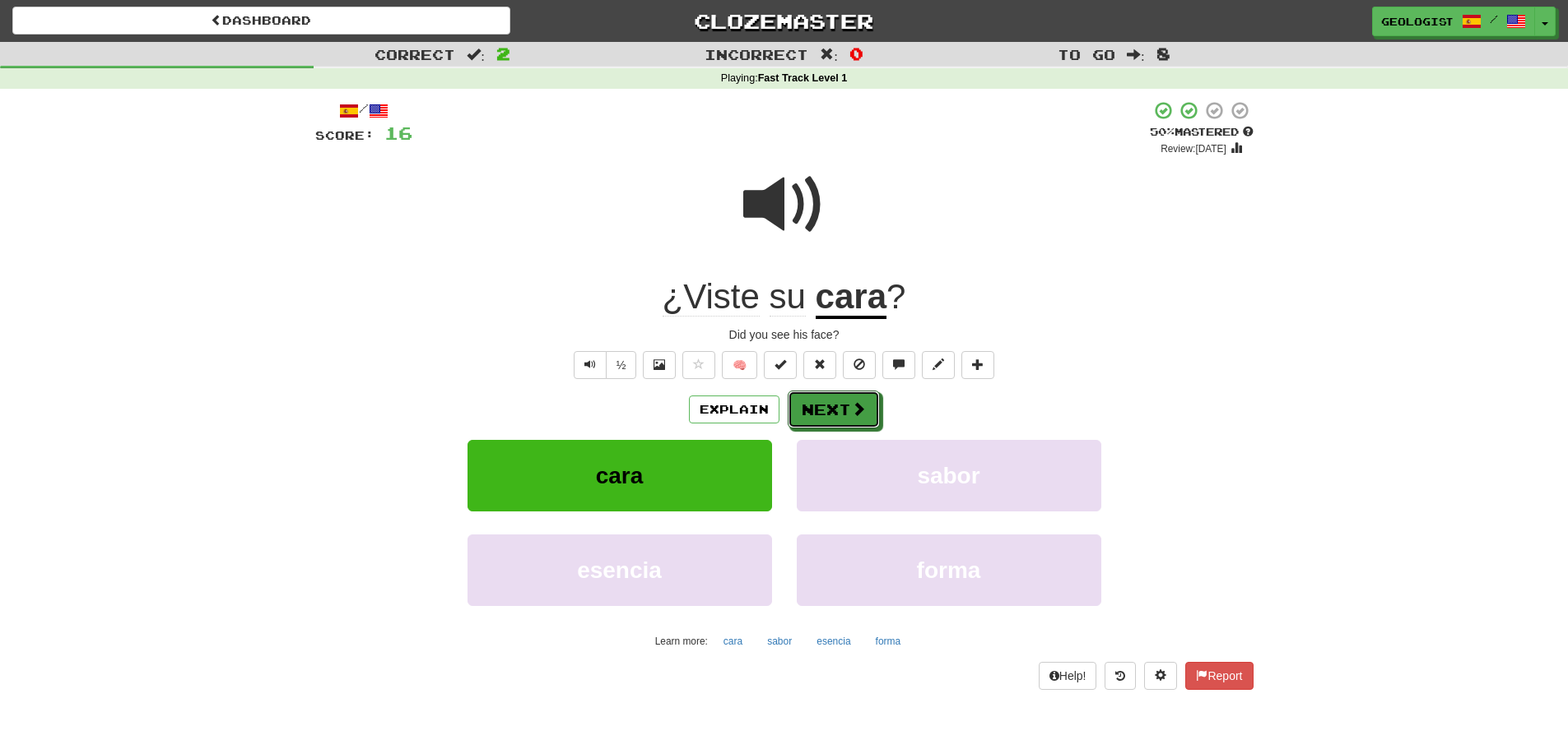
drag, startPoint x: 826, startPoint y: 404, endPoint x: 482, endPoint y: 328, distance: 352.3
click at [826, 401] on button "Next" at bounding box center [833, 409] width 92 height 38
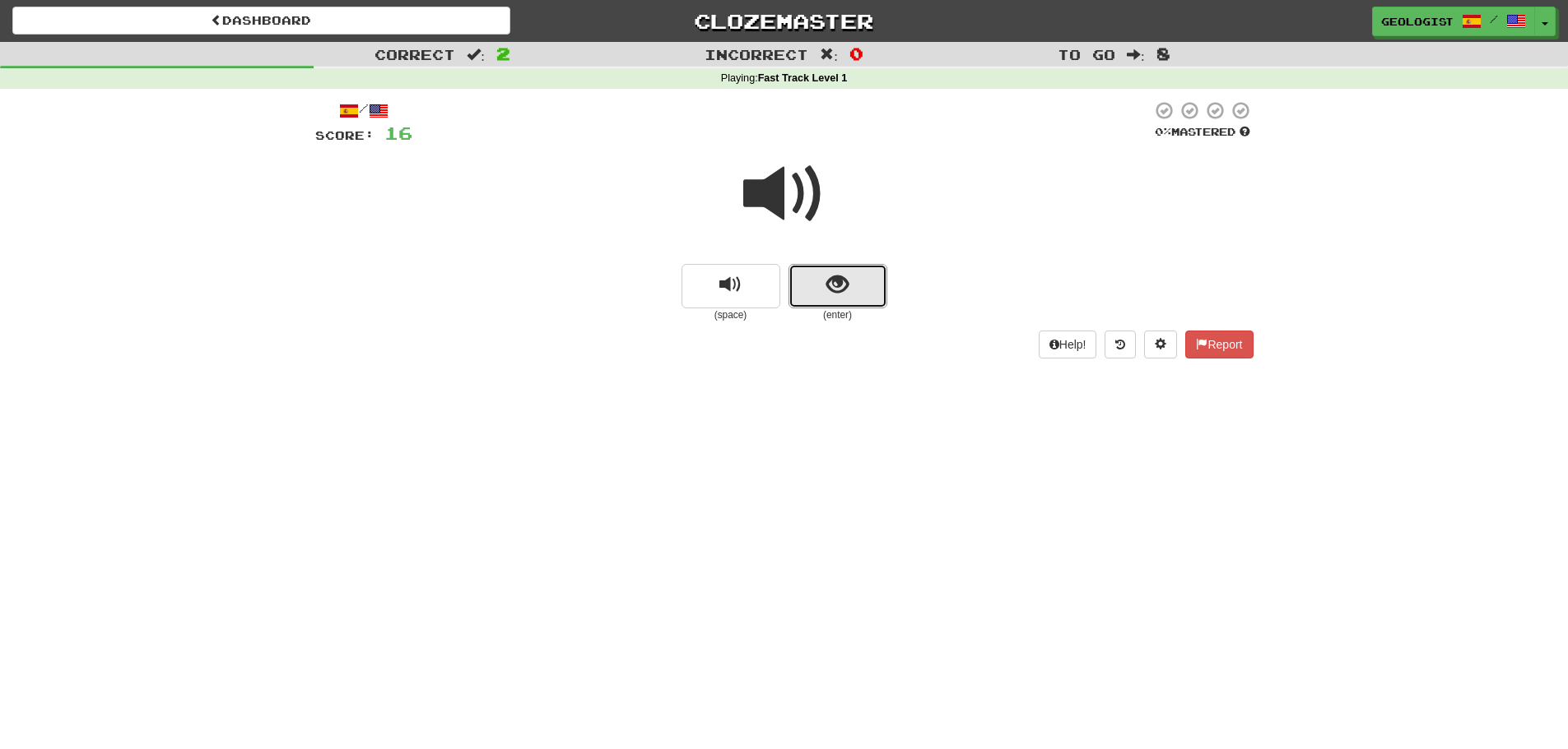
drag, startPoint x: 842, startPoint y: 281, endPoint x: 672, endPoint y: 198, distance: 189.2
click at [842, 279] on span "show sentence" at bounding box center [837, 285] width 22 height 22
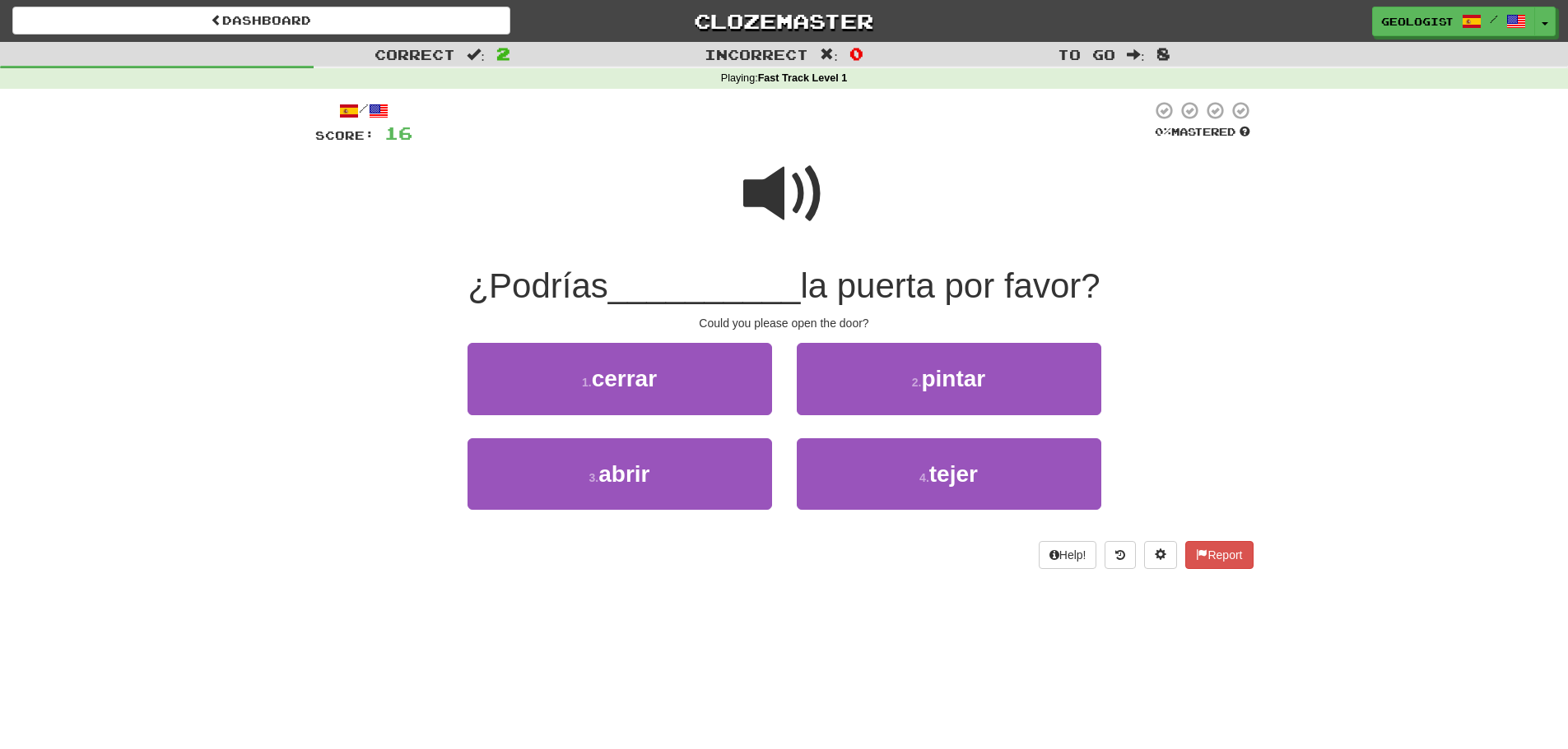
click at [783, 199] on span at bounding box center [784, 193] width 82 height 82
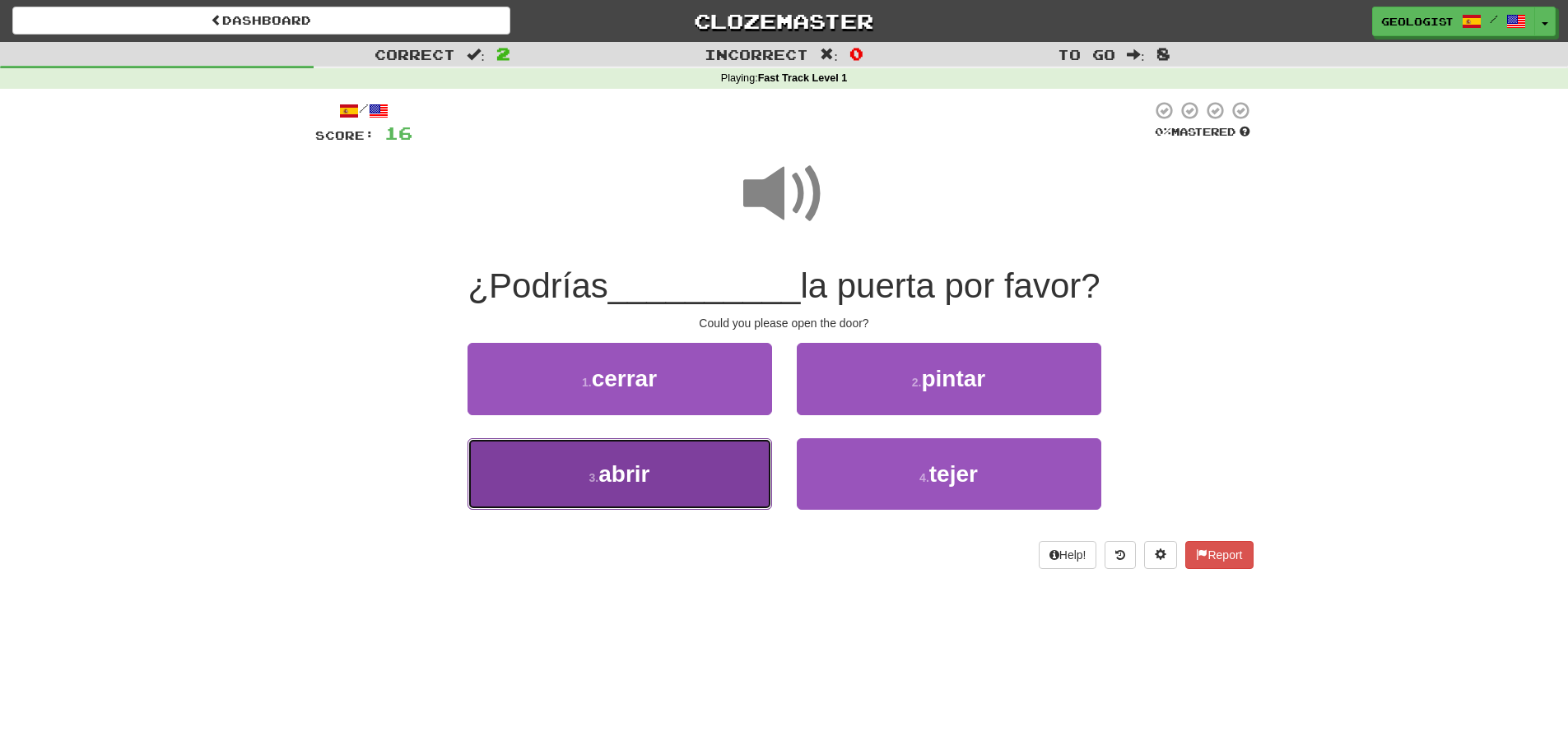
click at [550, 506] on button "3 . abrir" at bounding box center [619, 474] width 304 height 72
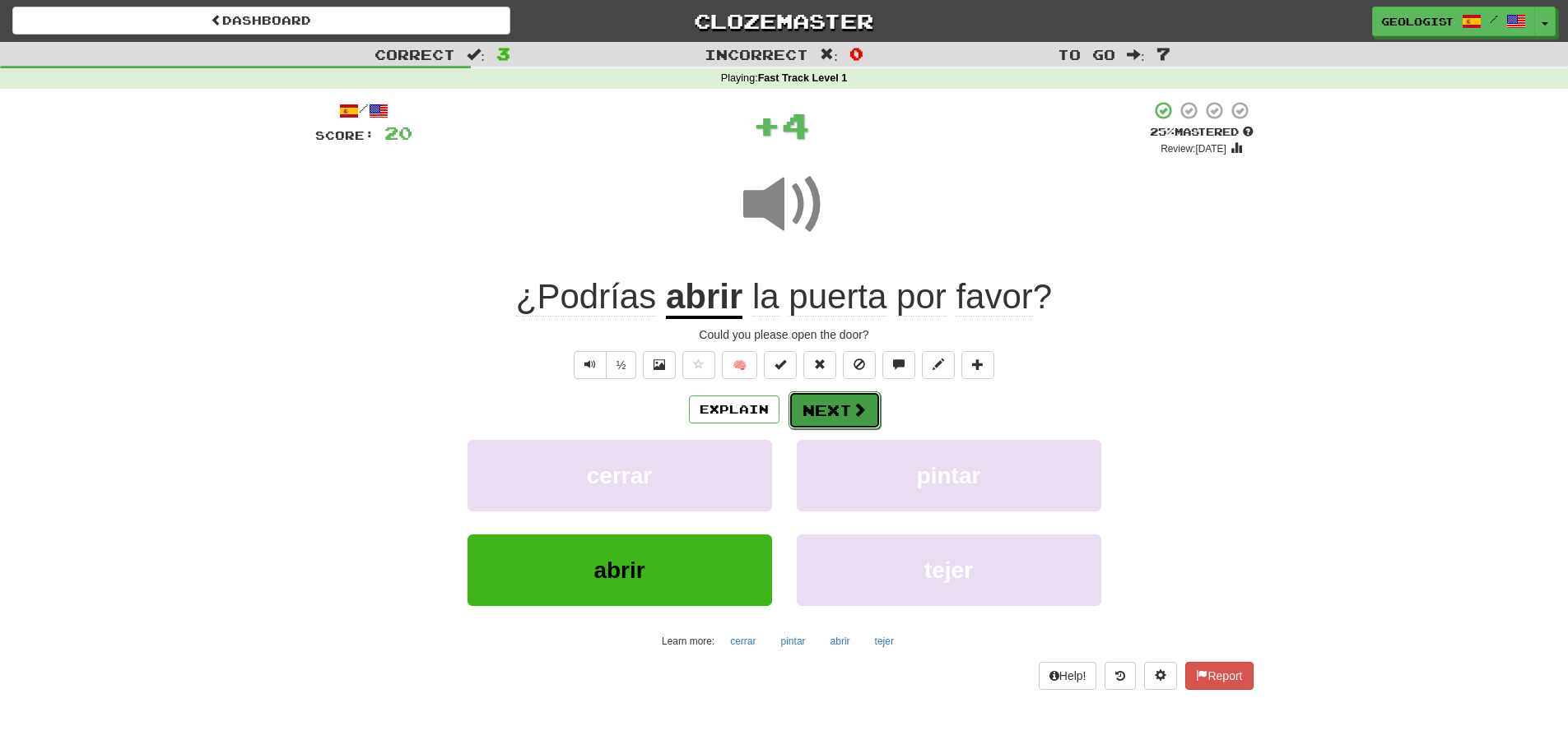
click at [819, 410] on button "Next" at bounding box center [834, 410] width 92 height 38
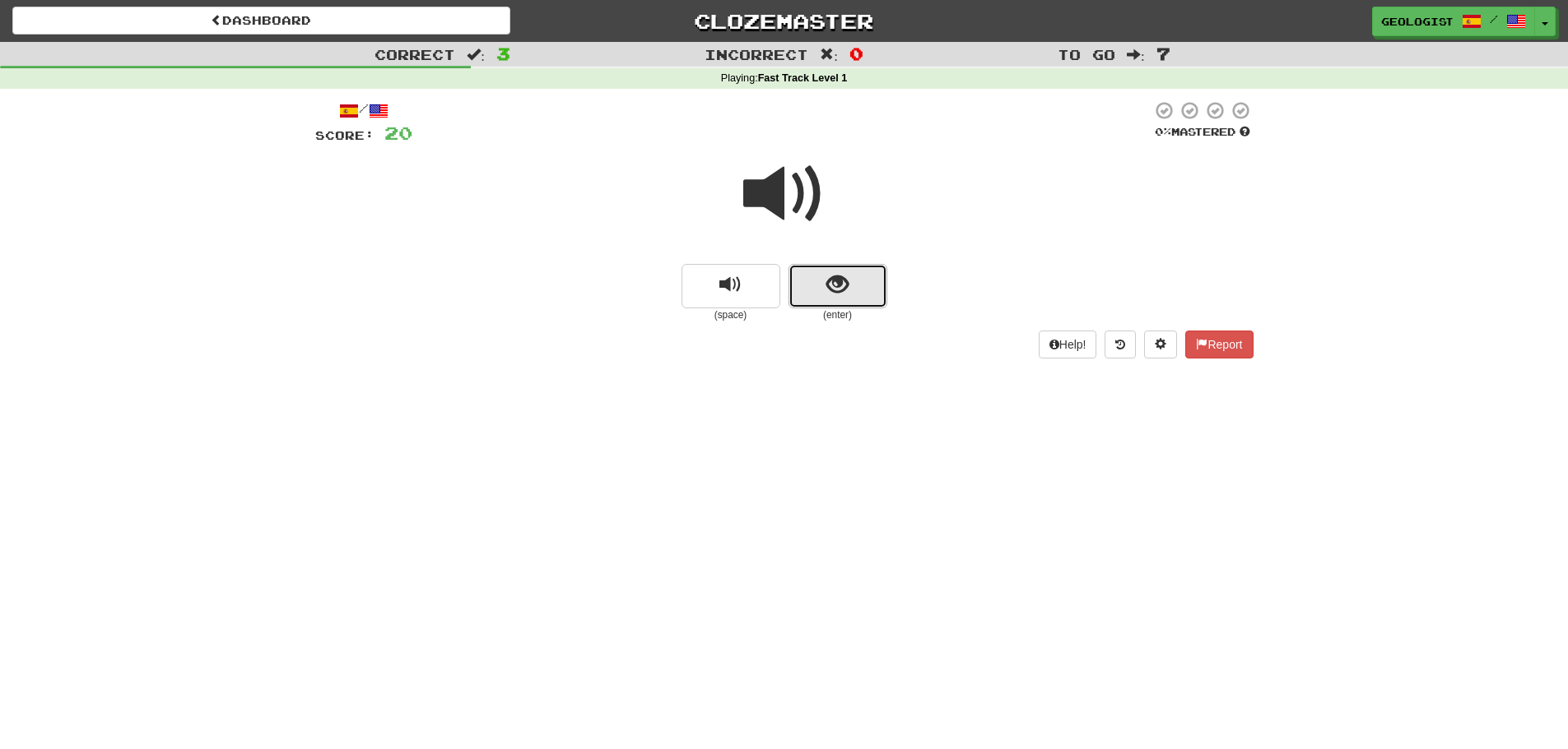
click at [848, 288] on span "show sentence" at bounding box center [837, 285] width 22 height 22
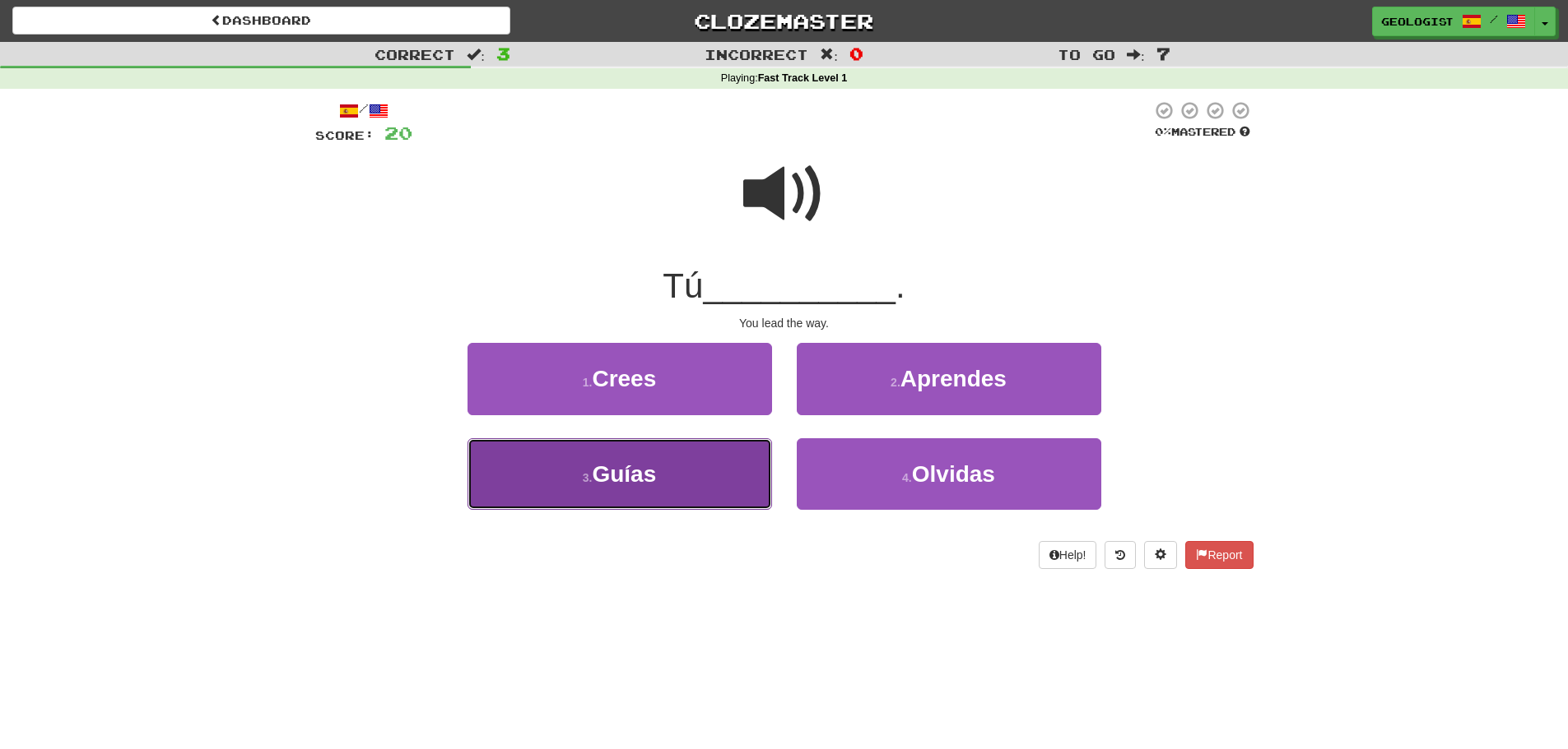
click at [523, 503] on button "3 . Guías" at bounding box center [619, 474] width 304 height 72
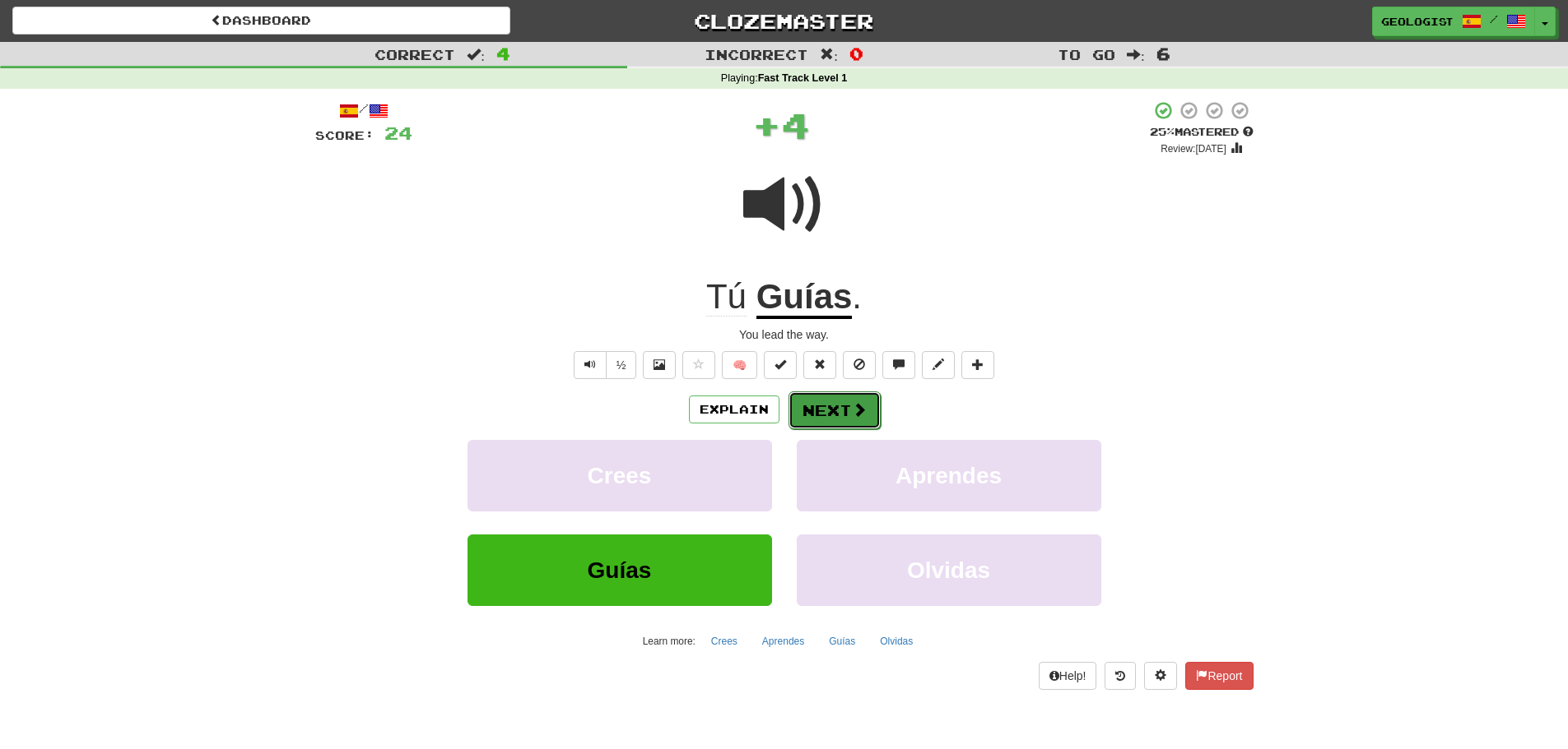
click at [843, 407] on button "Next" at bounding box center [834, 410] width 92 height 38
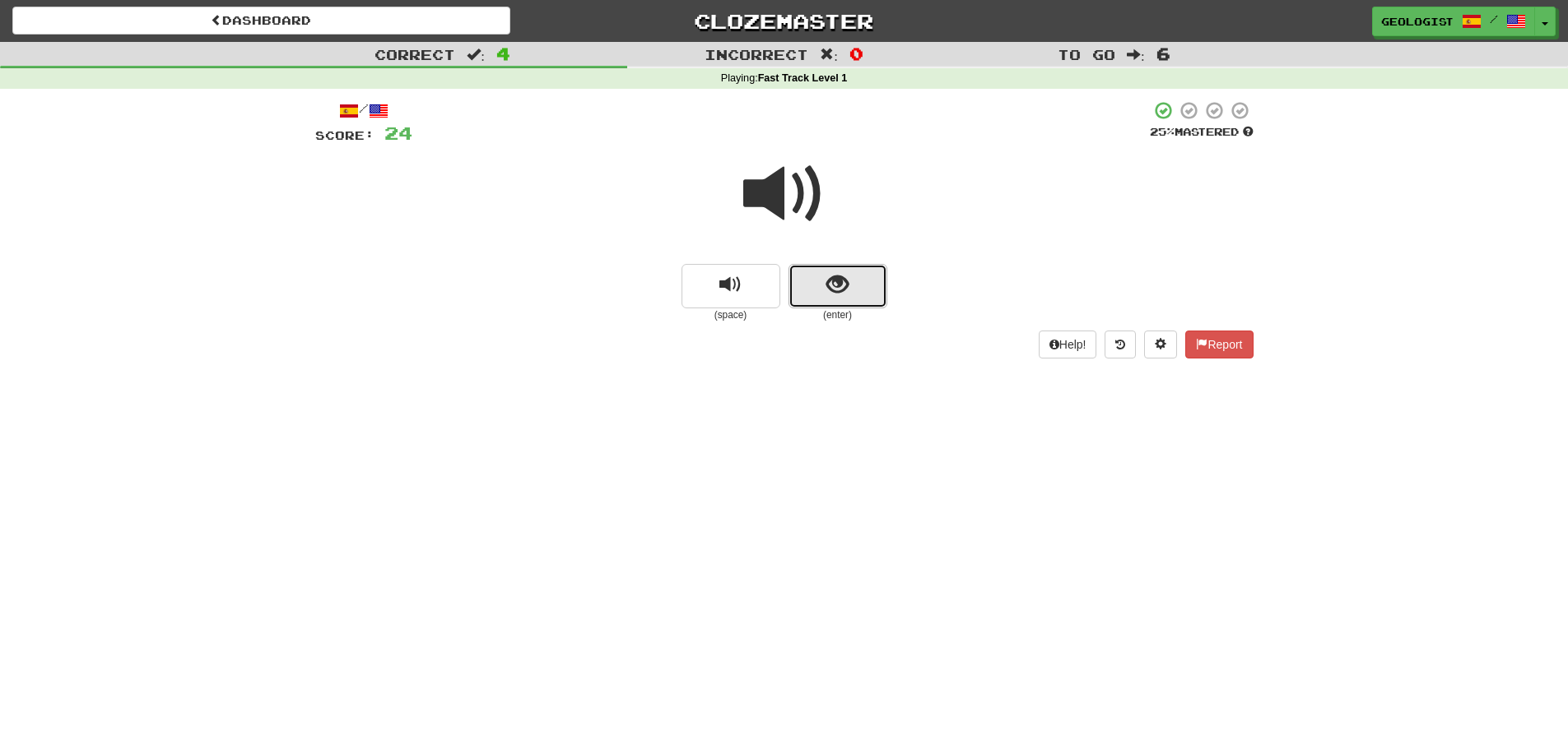
click at [842, 285] on span "show sentence" at bounding box center [837, 285] width 22 height 22
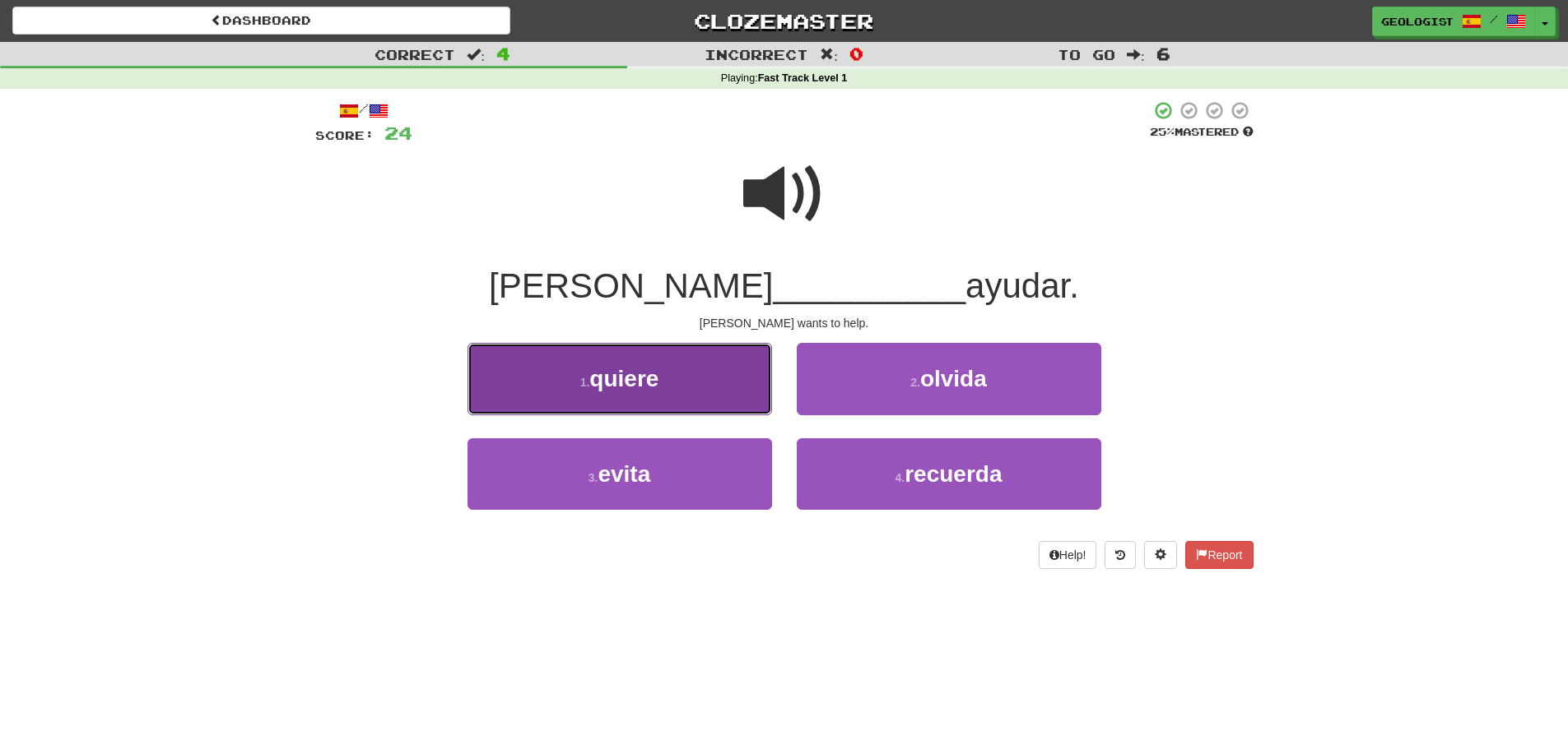
click at [592, 387] on span "quiere" at bounding box center [623, 379] width 69 height 26
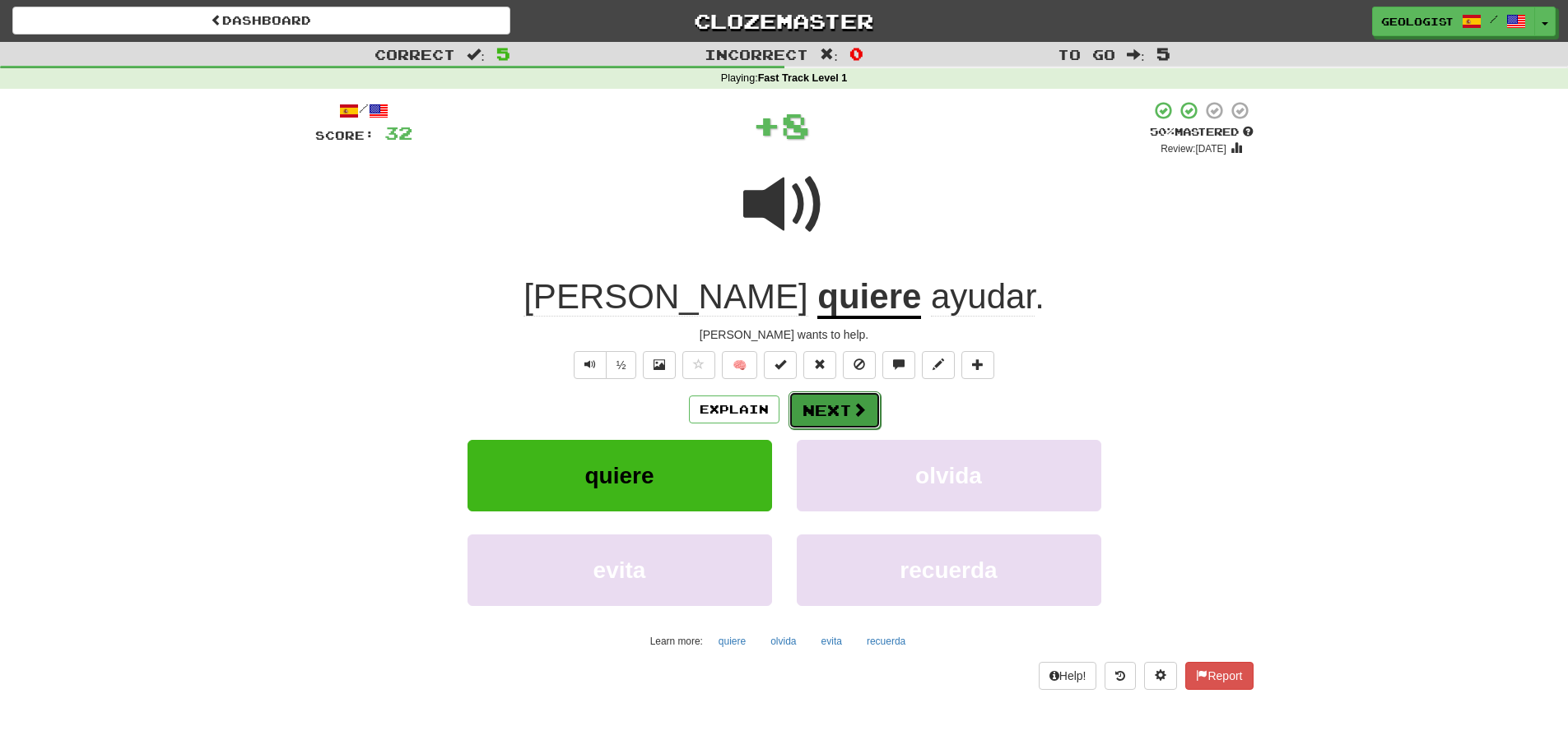
click at [838, 409] on button "Next" at bounding box center [834, 410] width 92 height 38
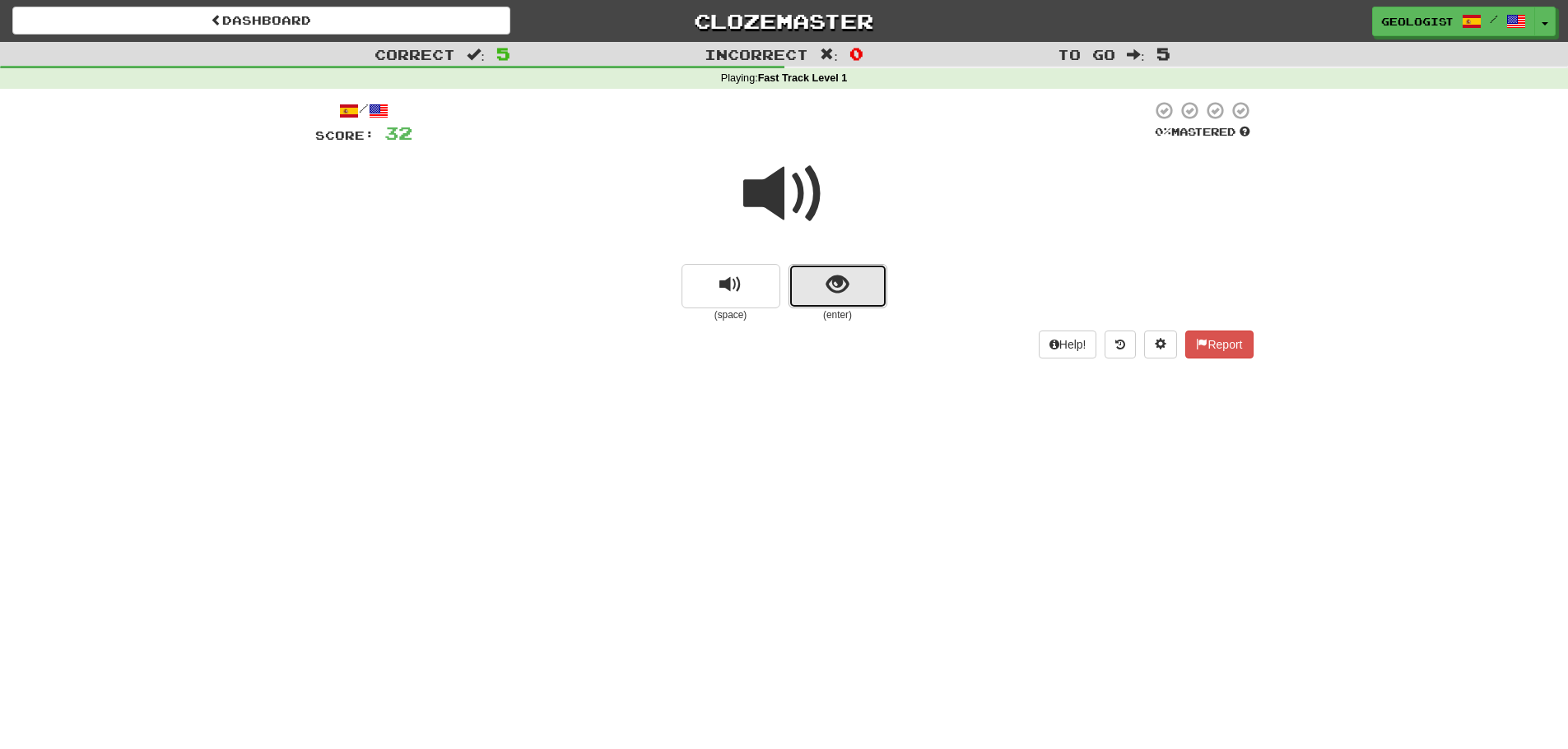
click at [818, 288] on button "show sentence" at bounding box center [837, 287] width 99 height 44
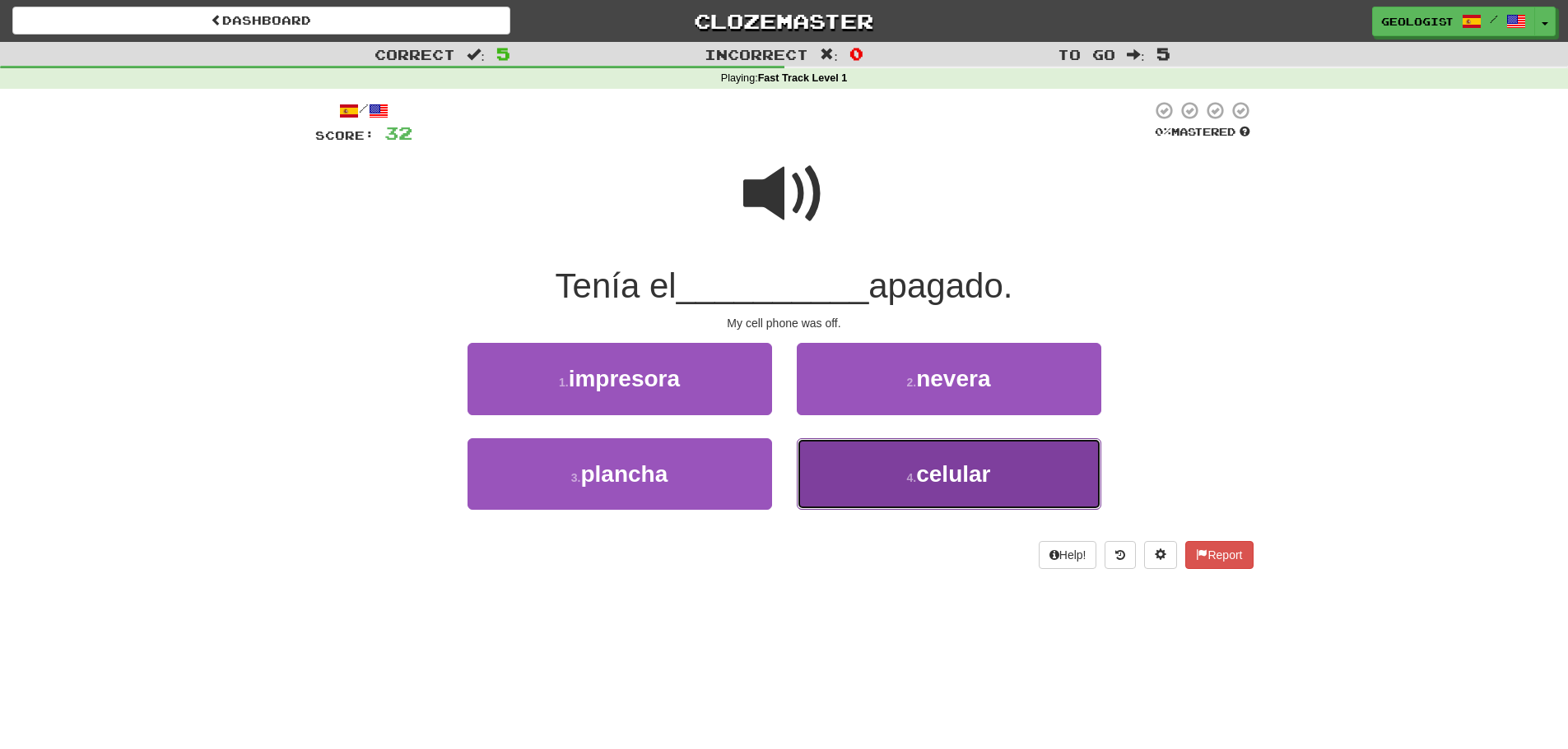
click at [909, 487] on button "4 . celular" at bounding box center [949, 474] width 304 height 72
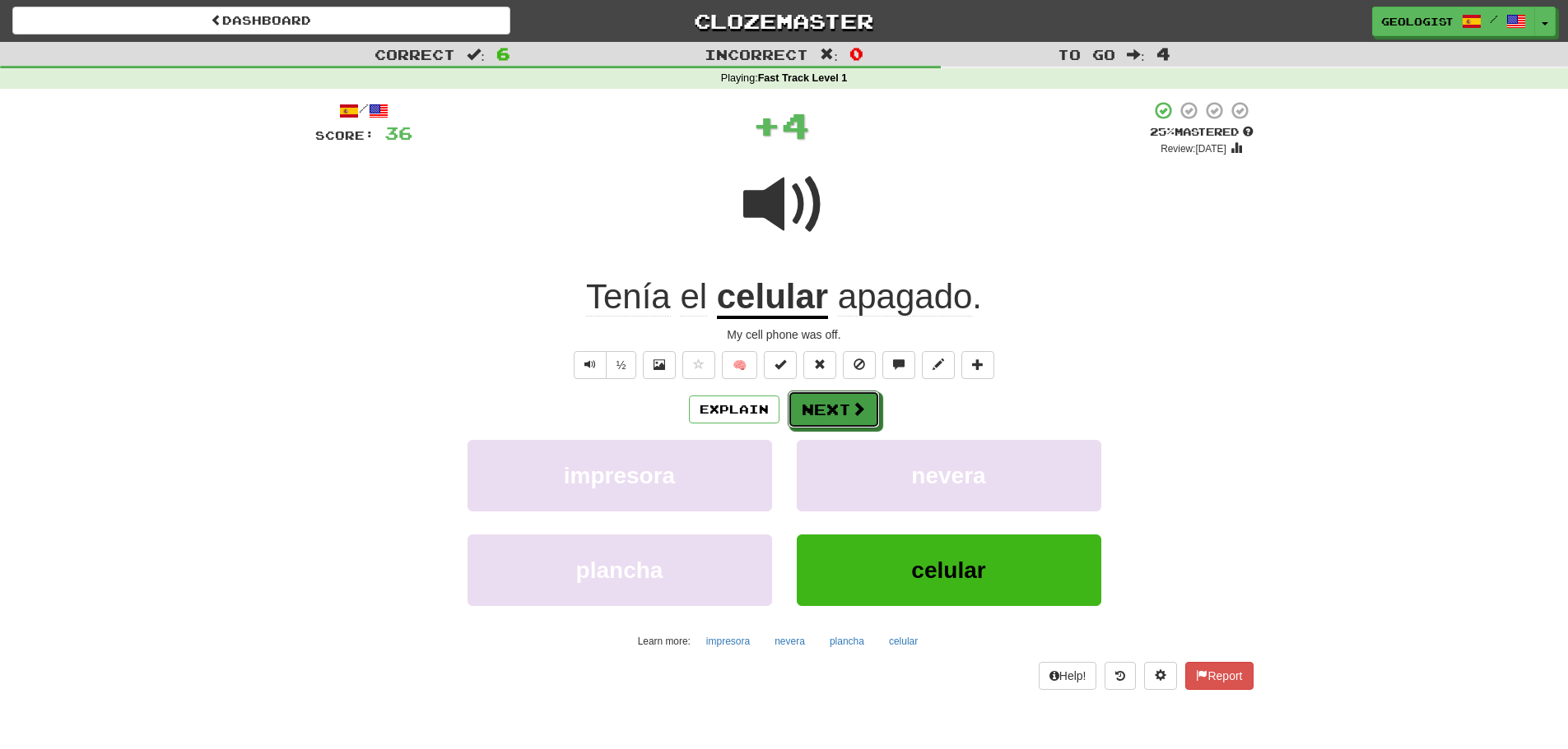
drag, startPoint x: 847, startPoint y: 420, endPoint x: 731, endPoint y: 376, distance: 124.1
click at [847, 418] on button "Next" at bounding box center [833, 409] width 92 height 38
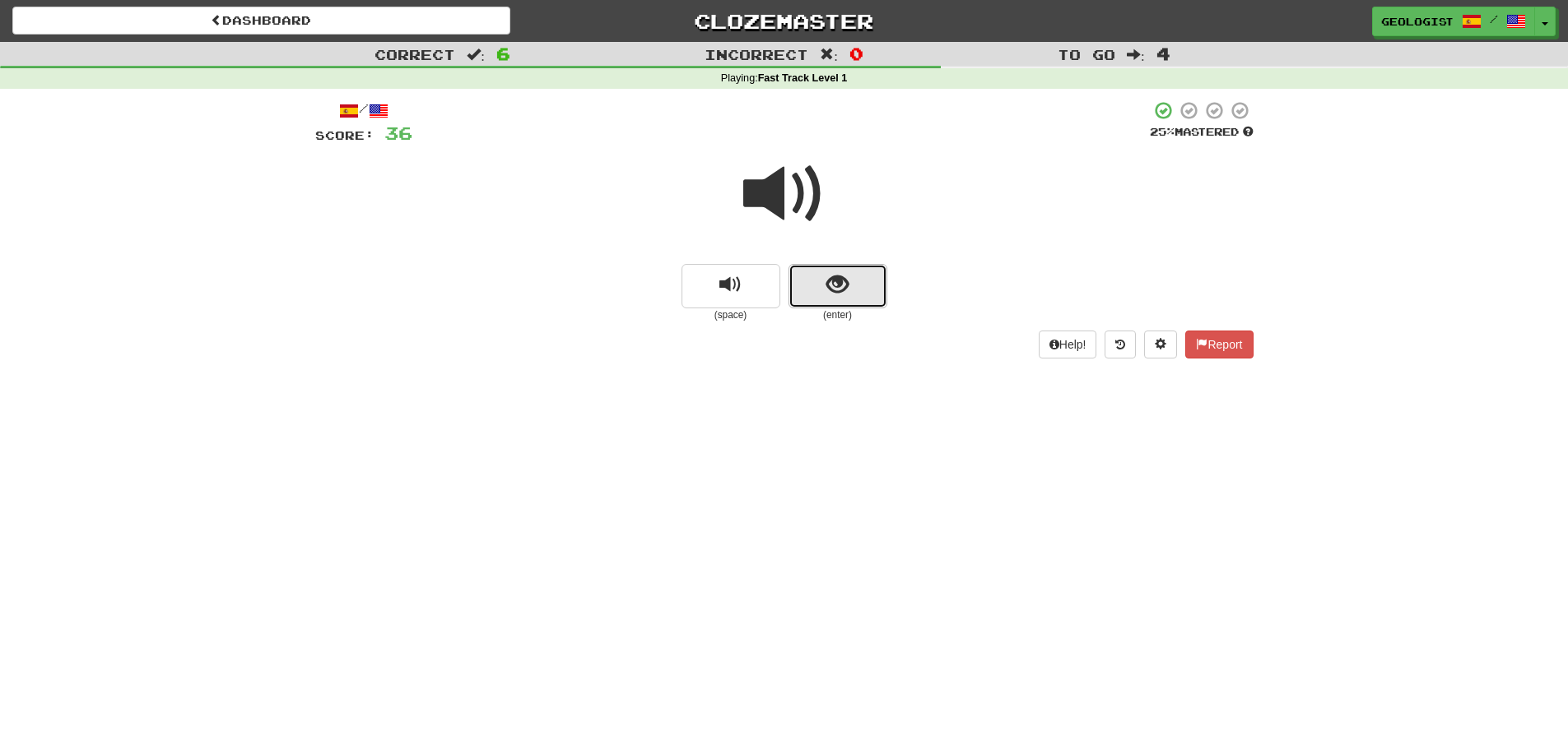
click at [861, 272] on button "show sentence" at bounding box center [837, 287] width 99 height 44
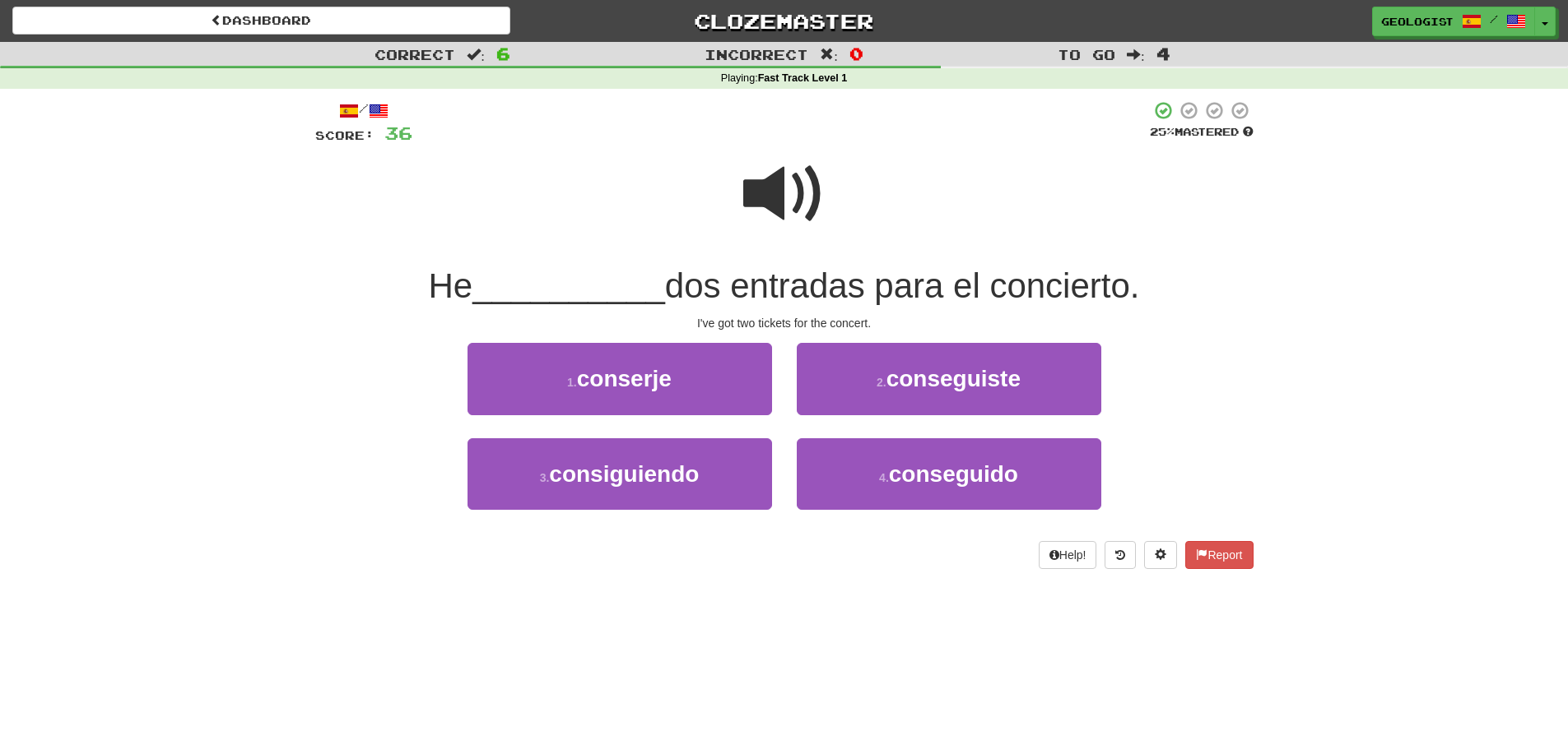
click at [772, 174] on span at bounding box center [784, 193] width 82 height 82
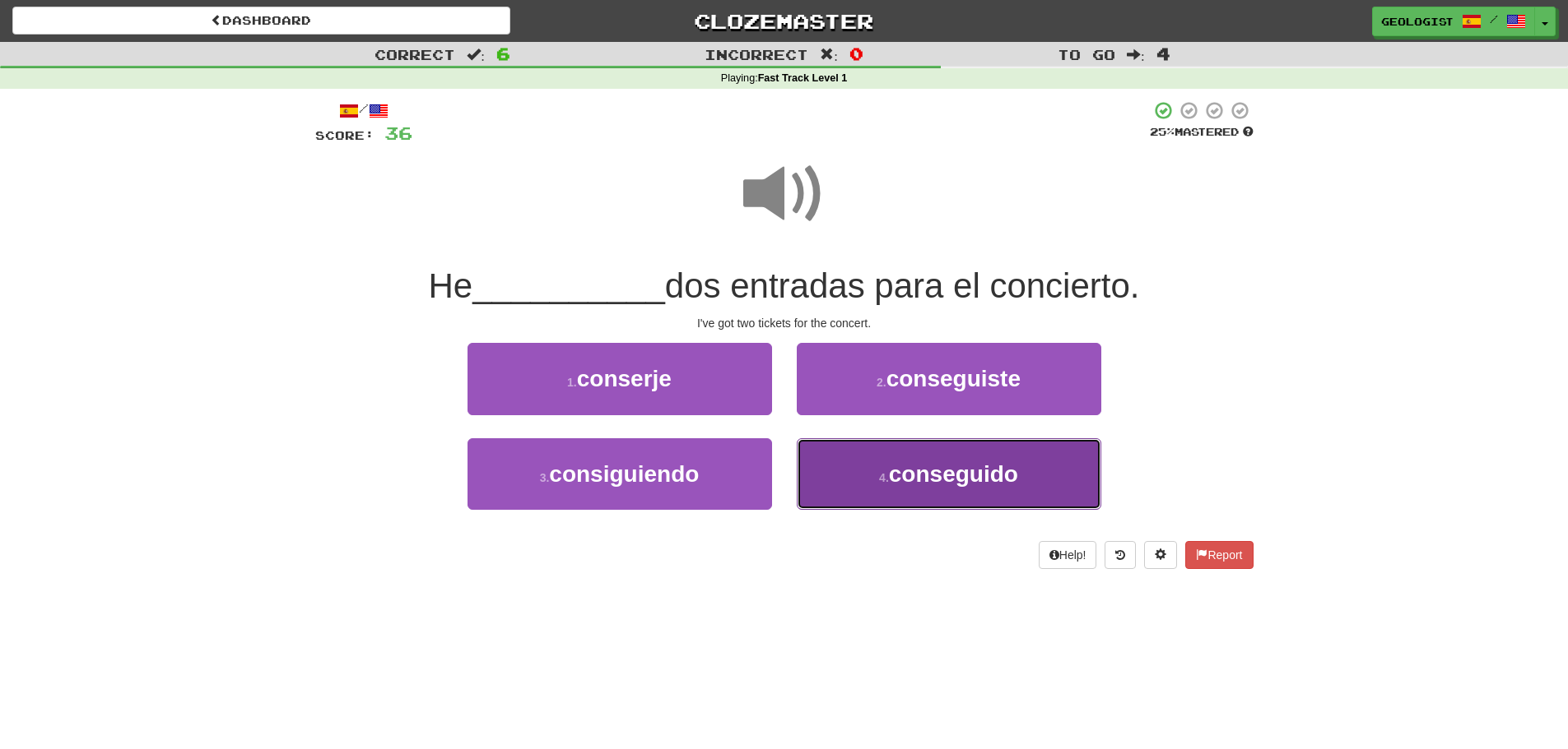
click at [984, 477] on span "conseguido" at bounding box center [953, 474] width 129 height 26
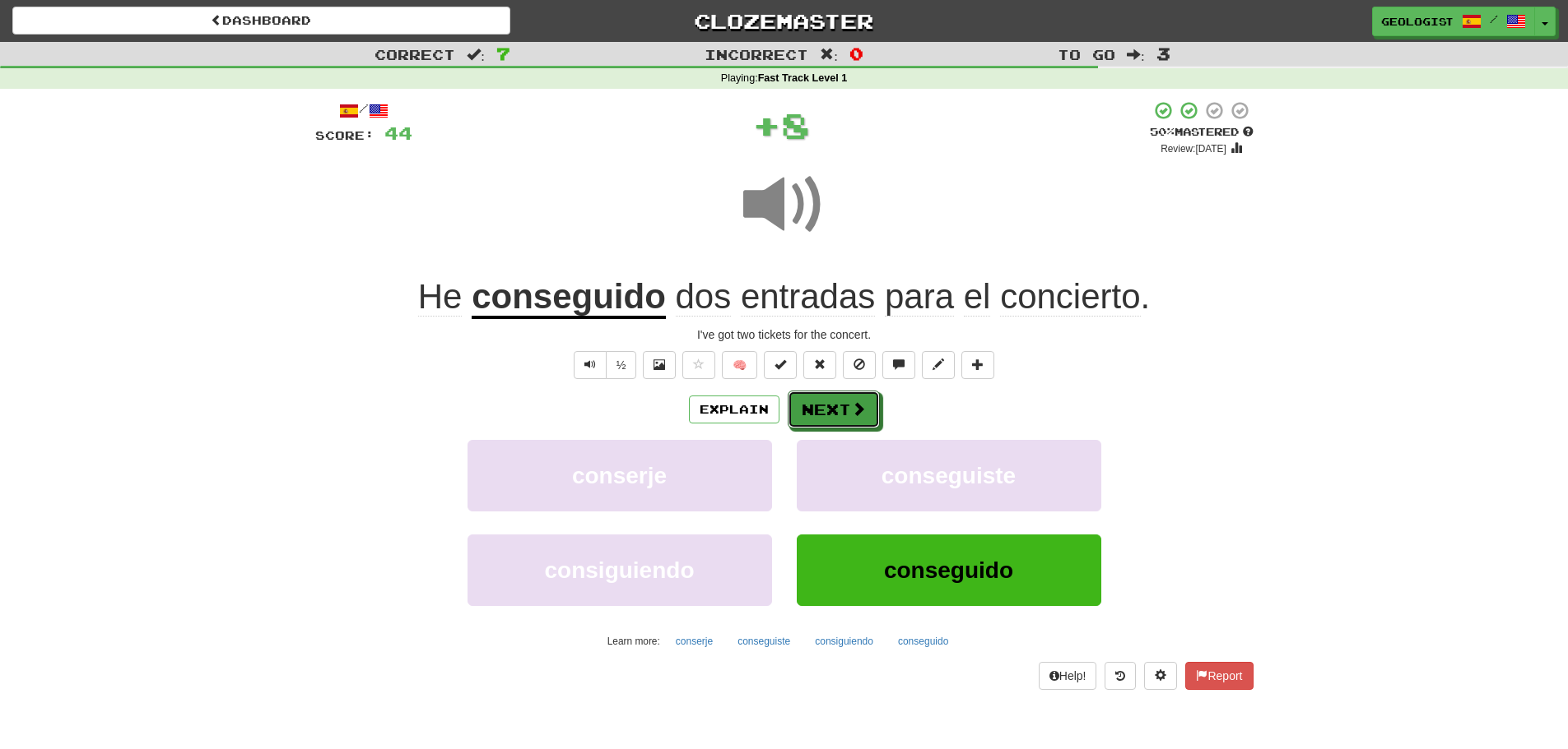
click at [835, 403] on button "Next" at bounding box center [833, 409] width 92 height 38
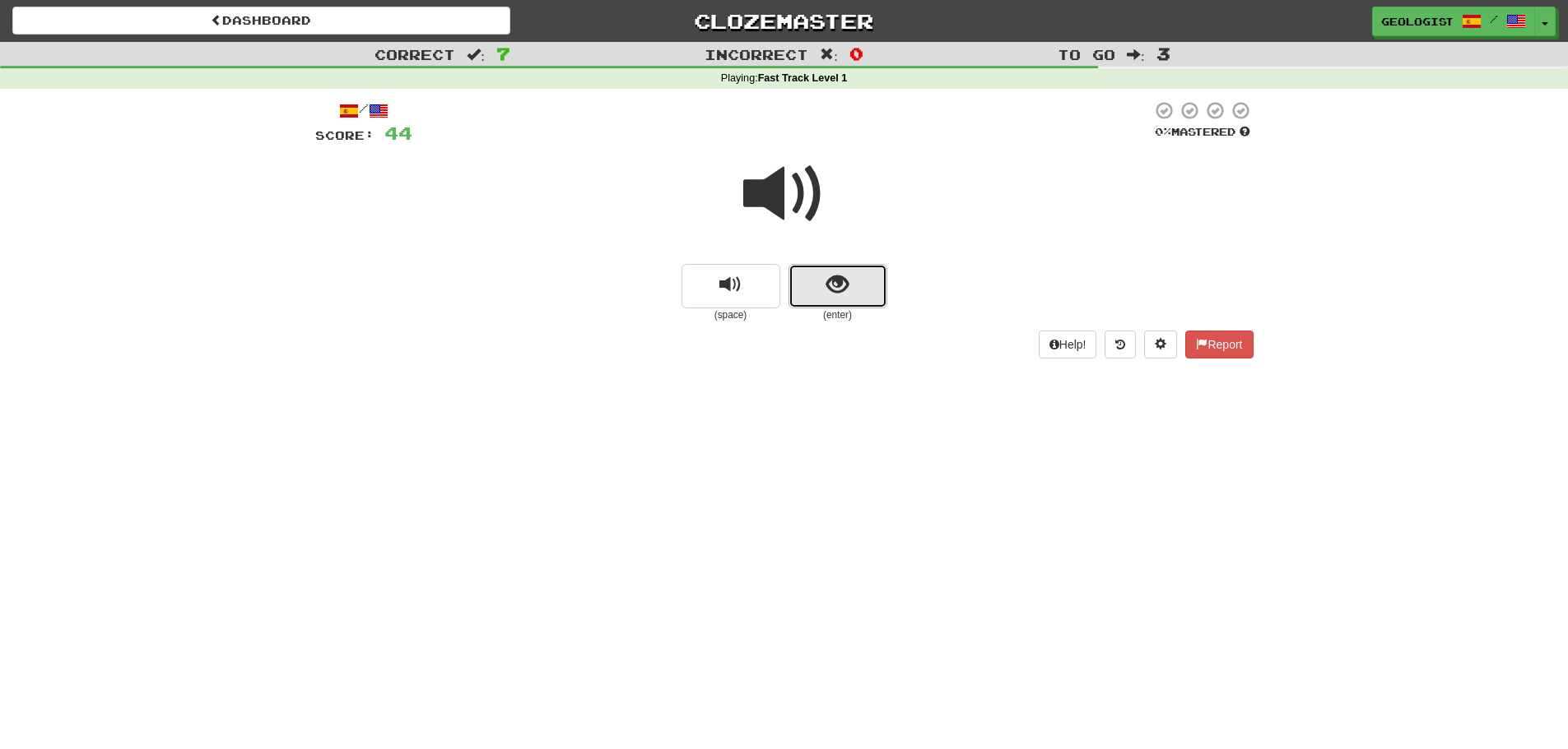
click at [847, 287] on span "show sentence" at bounding box center [837, 285] width 22 height 22
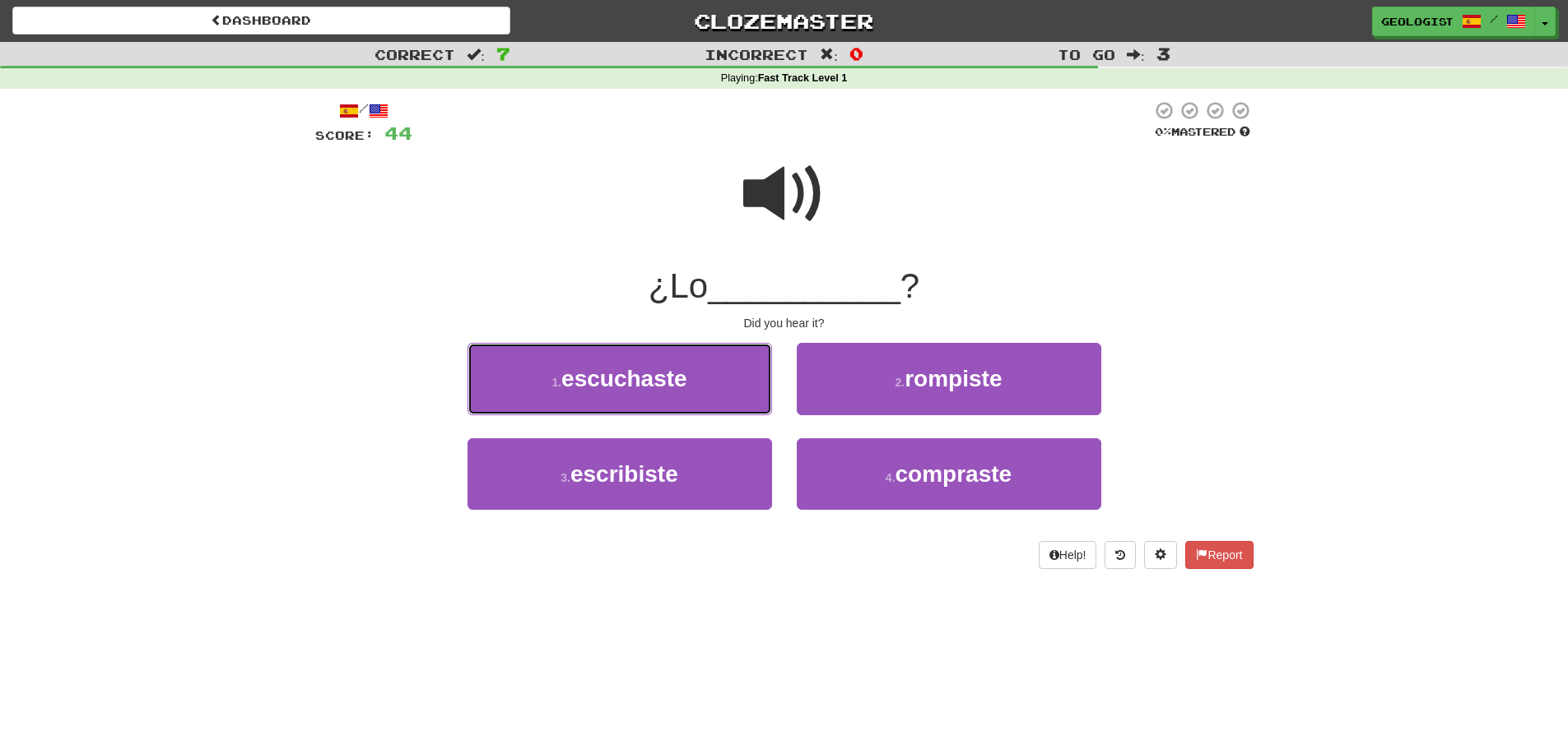
drag, startPoint x: 571, startPoint y: 370, endPoint x: 351, endPoint y: 367, distance: 220.0
click at [351, 367] on div "1 . escuchaste 2 . rompiste" at bounding box center [784, 390] width 987 height 95
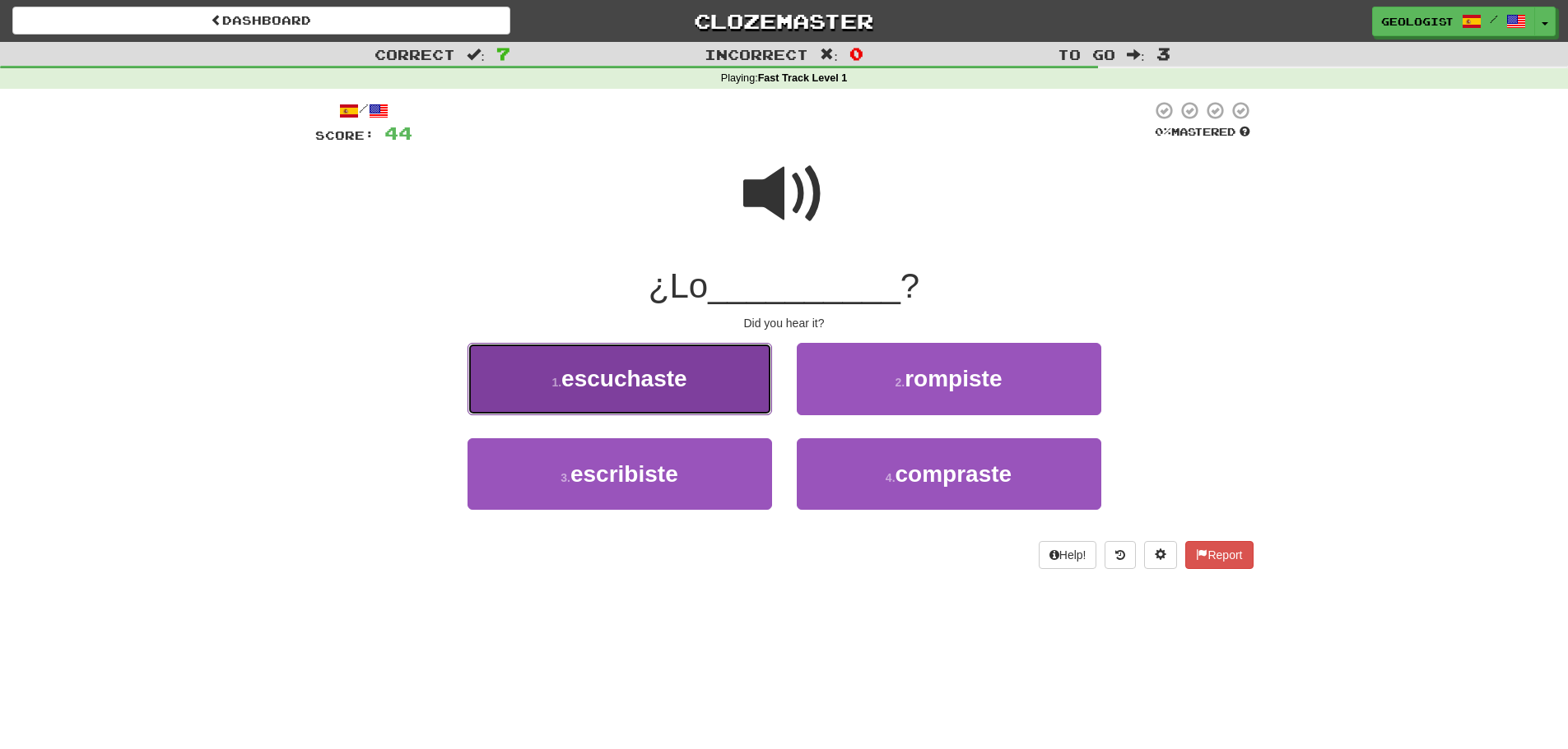
click at [702, 363] on button "1 . escuchaste" at bounding box center [619, 379] width 304 height 72
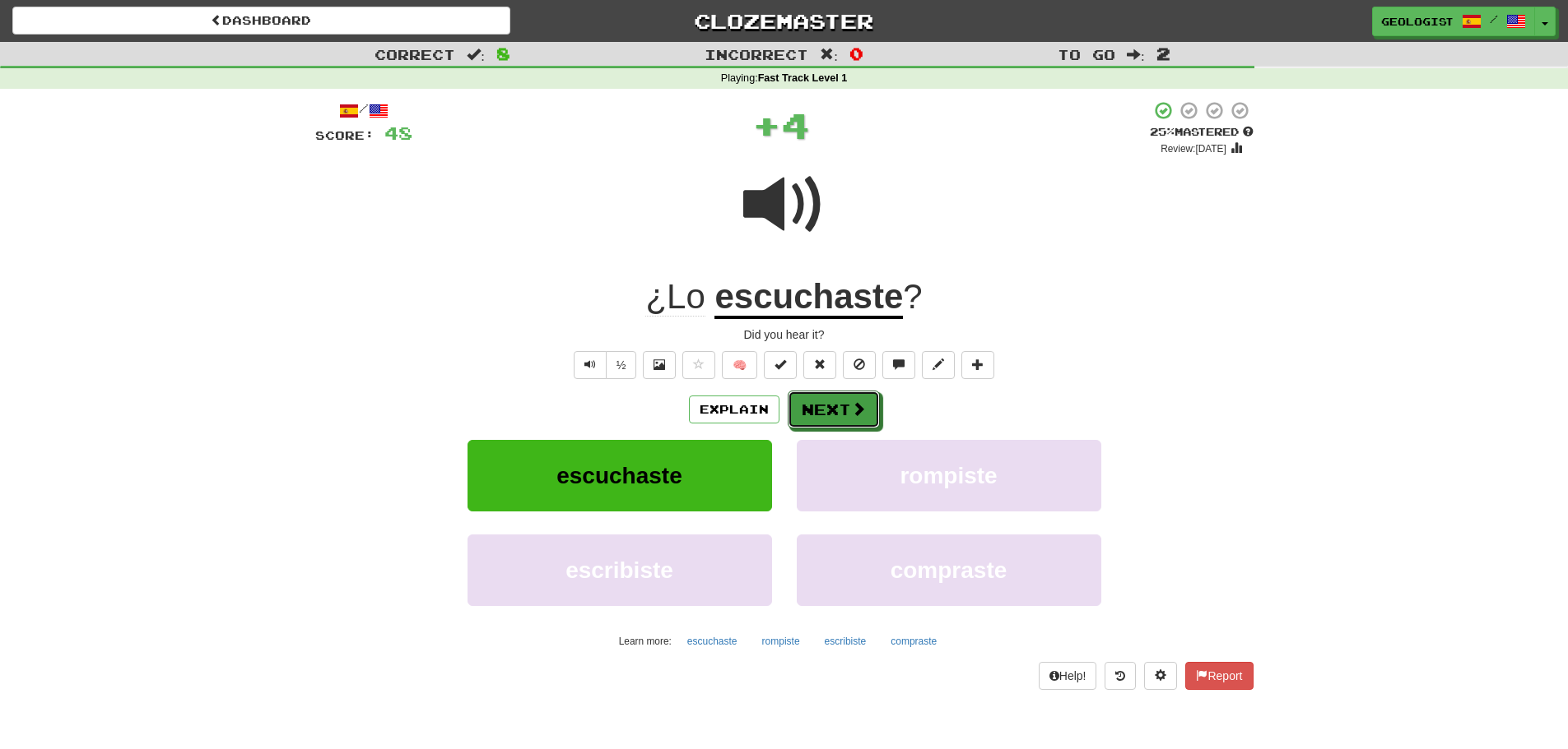
drag, startPoint x: 851, startPoint y: 402, endPoint x: 831, endPoint y: 372, distance: 36.1
click at [851, 398] on button "Next" at bounding box center [833, 409] width 92 height 38
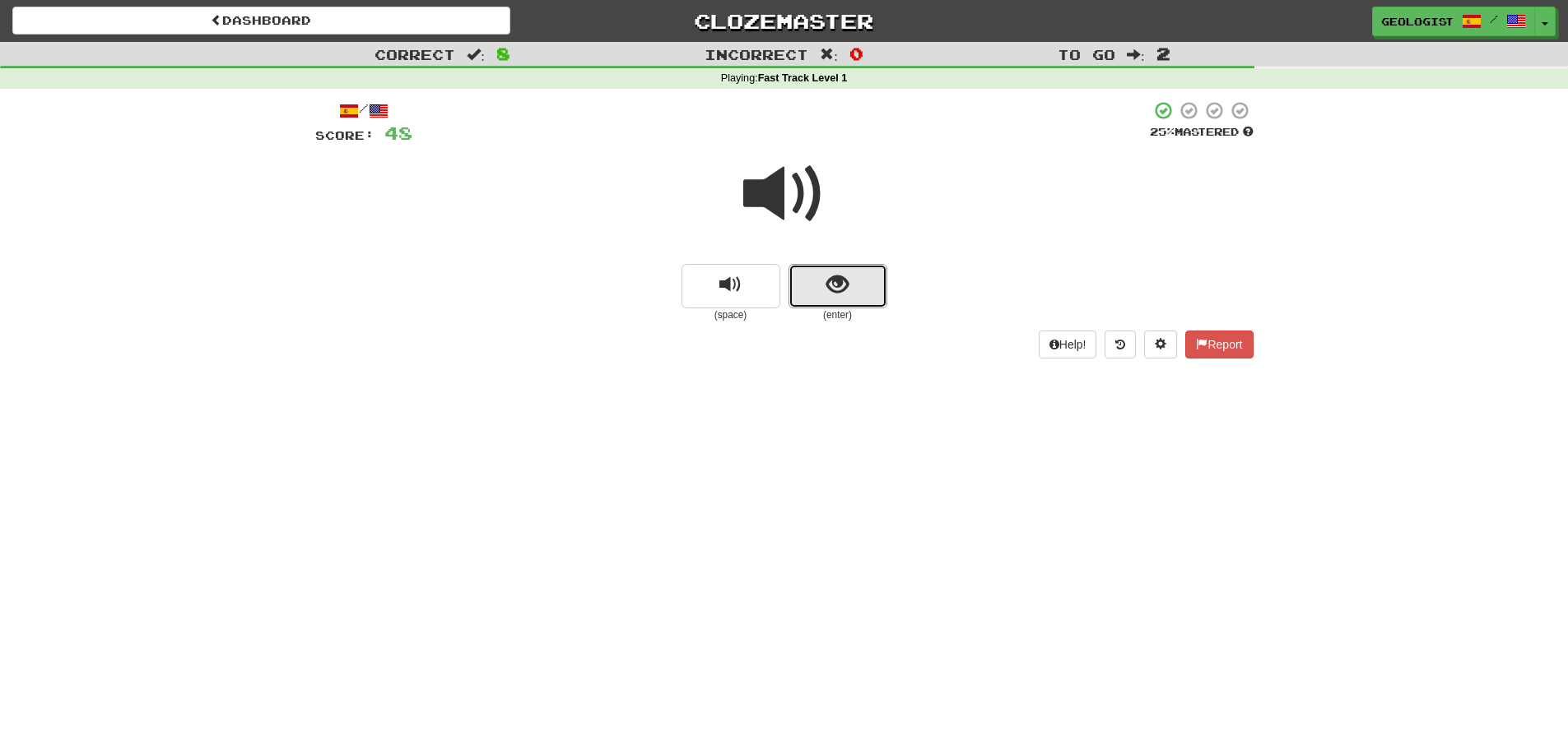
drag, startPoint x: 822, startPoint y: 287, endPoint x: 785, endPoint y: 259, distance: 46.4
click at [822, 286] on button "show sentence" at bounding box center [837, 287] width 99 height 44
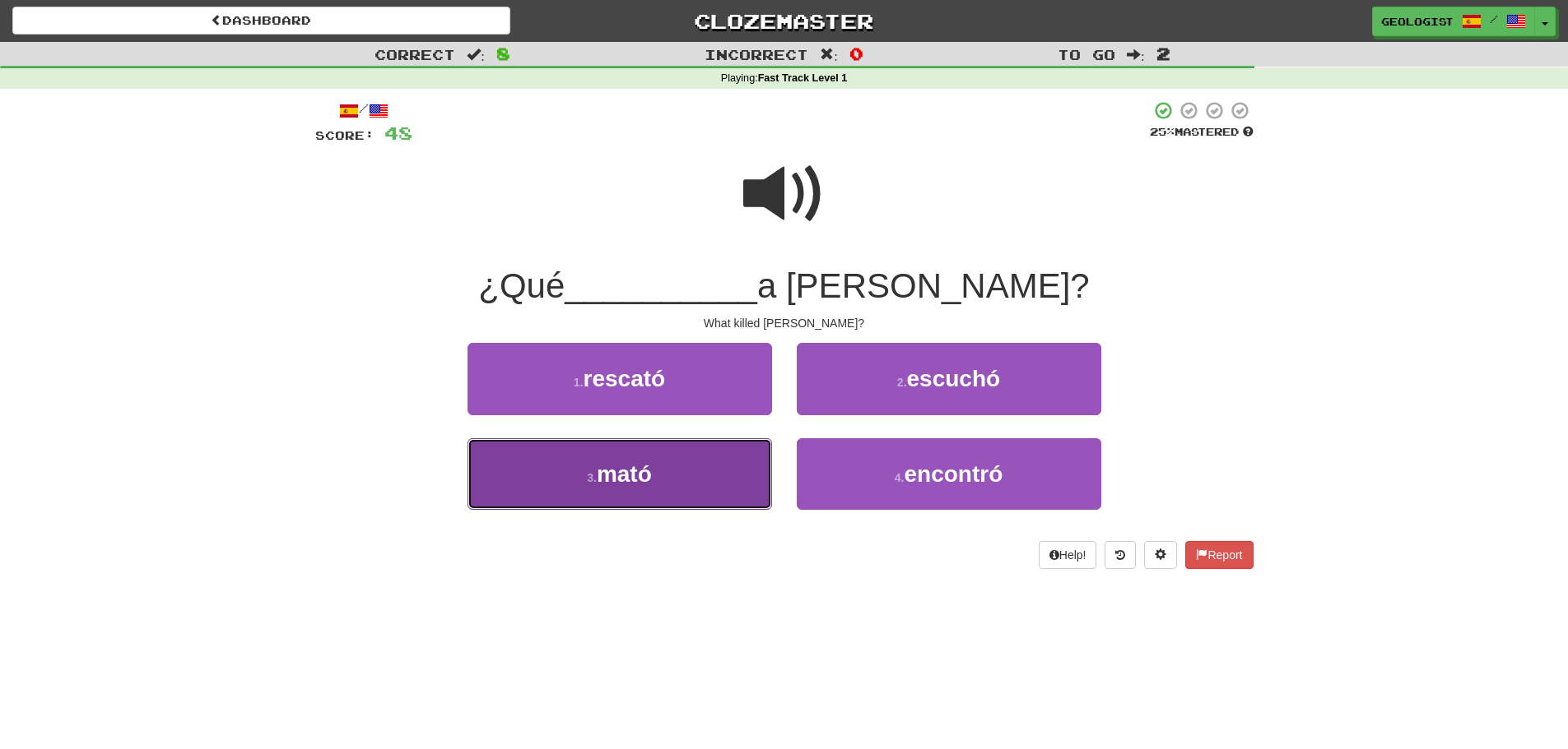
click at [526, 473] on button "3 . mató" at bounding box center [619, 474] width 304 height 72
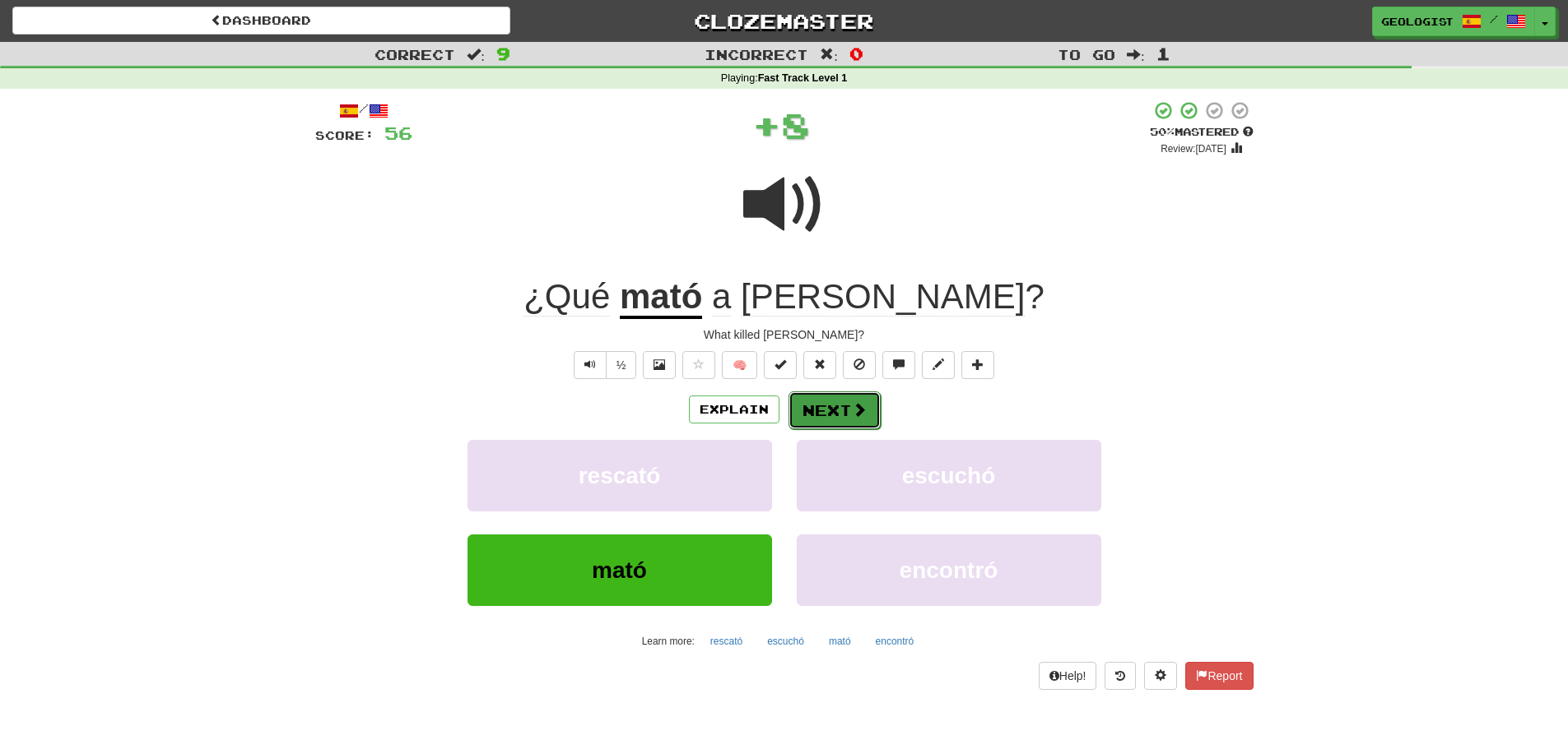
click at [845, 408] on button "Next" at bounding box center [834, 410] width 92 height 38
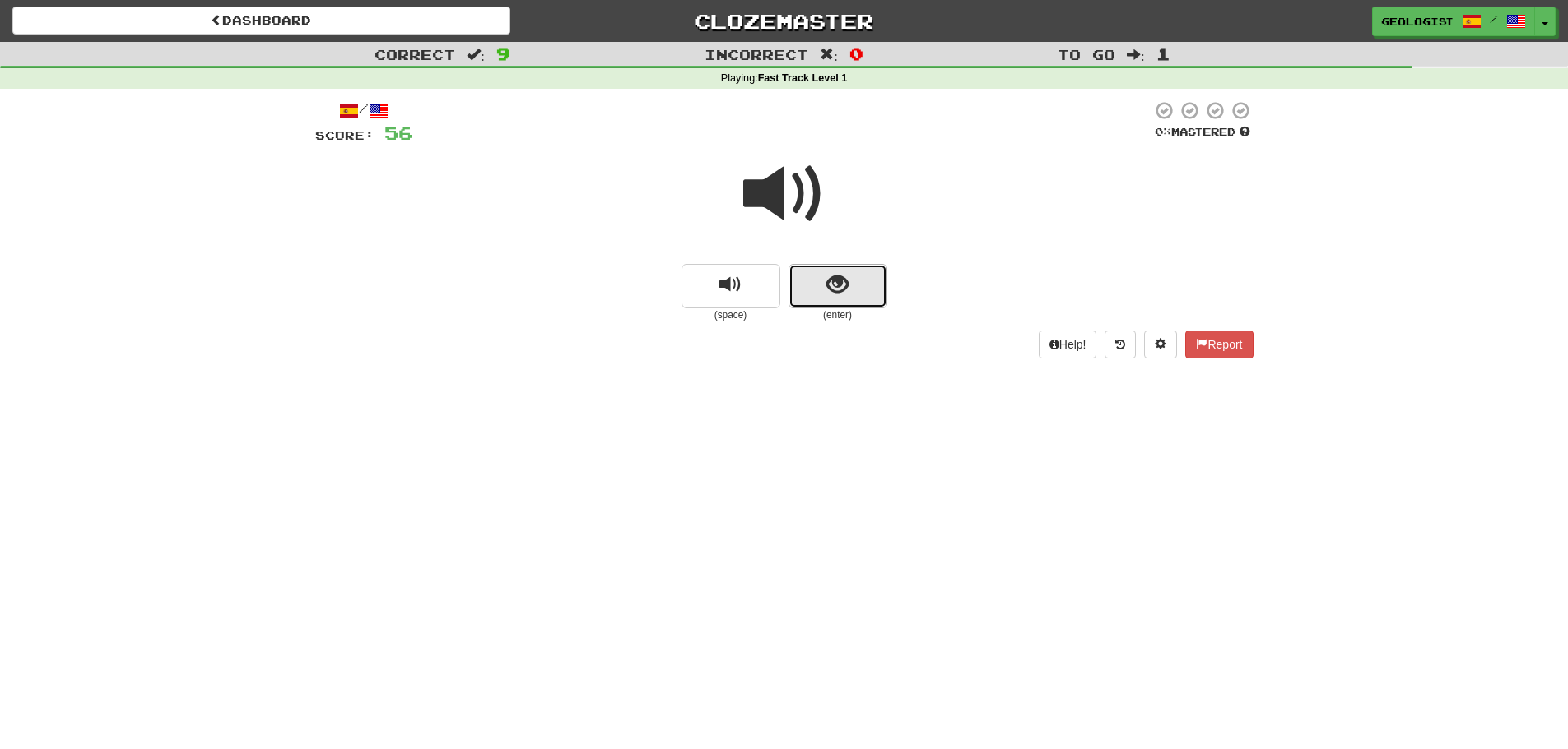
drag, startPoint x: 840, startPoint y: 290, endPoint x: 847, endPoint y: 296, distance: 9.2
click at [847, 296] on span "show sentence" at bounding box center [837, 285] width 22 height 22
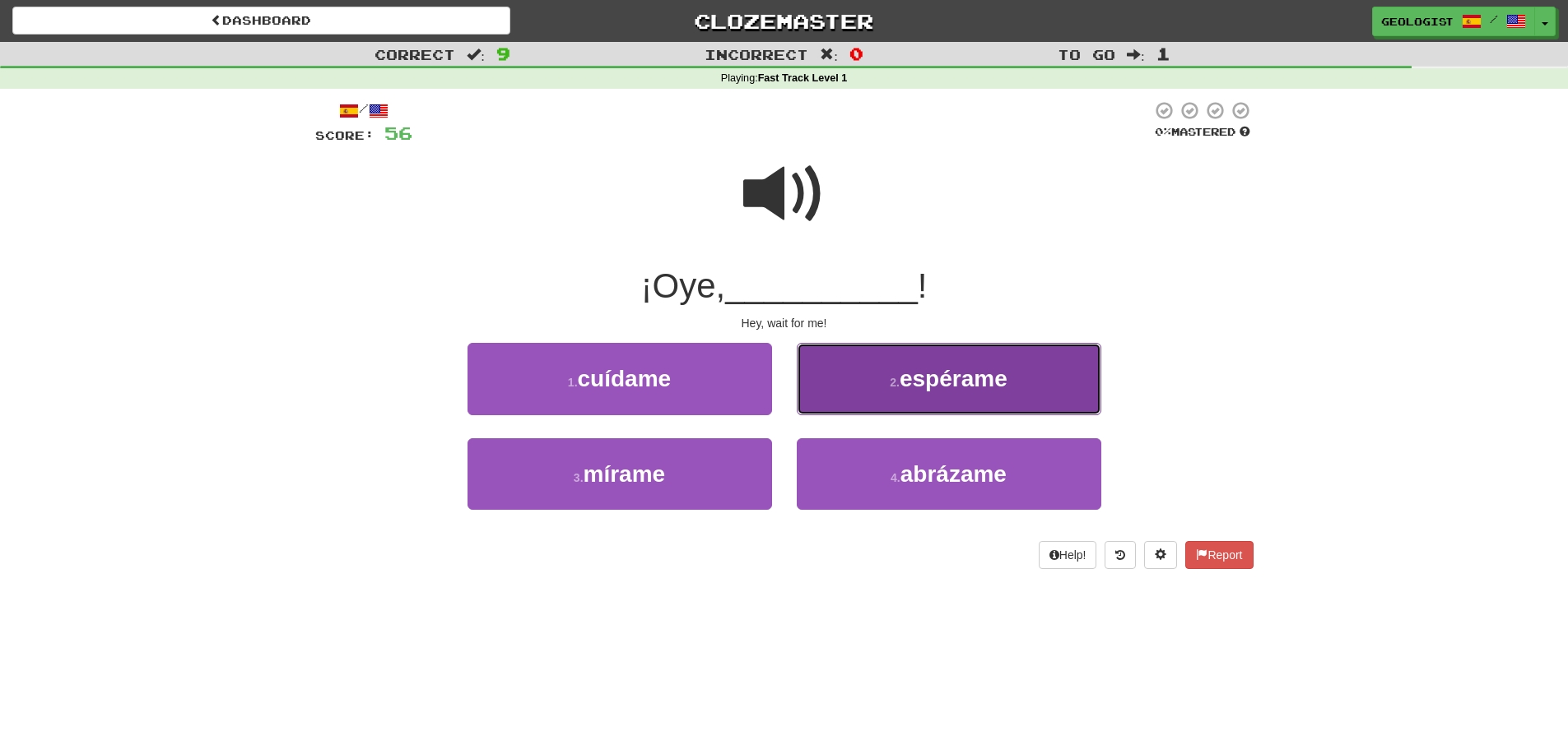
click at [880, 392] on button "2 . espérame" at bounding box center [949, 379] width 304 height 72
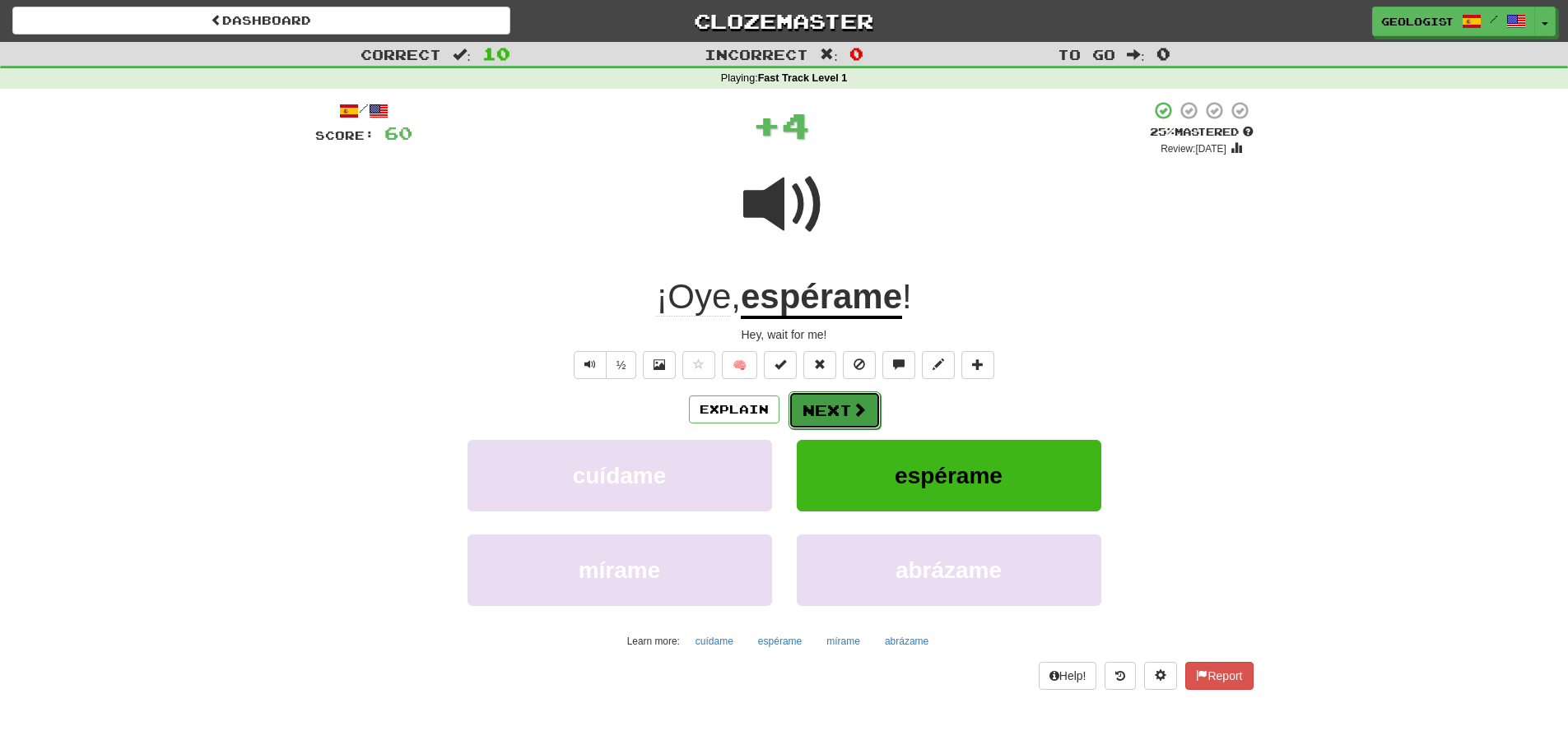
click at [852, 408] on span at bounding box center [859, 410] width 15 height 15
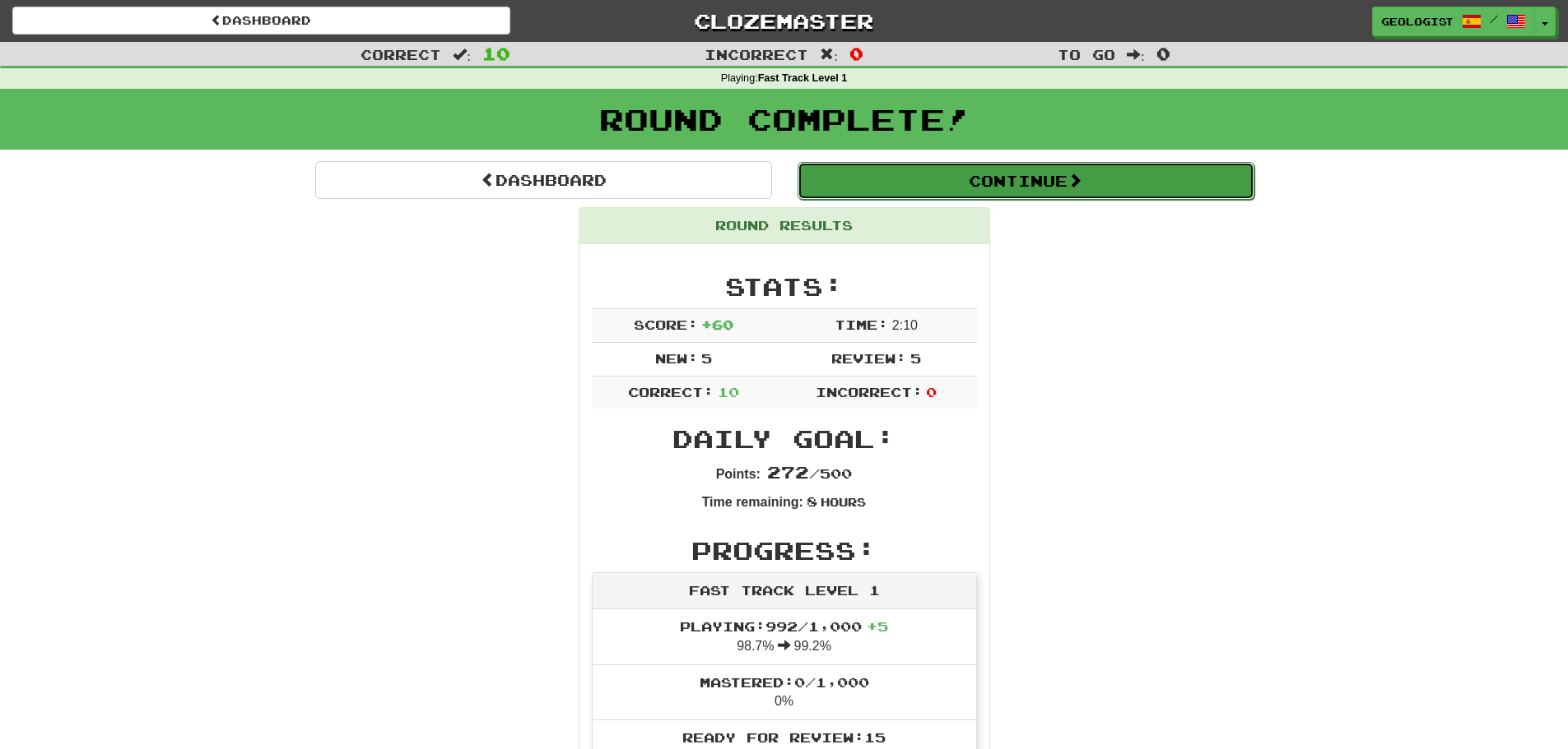
click at [1197, 186] on button "Continue" at bounding box center [1026, 181] width 457 height 38
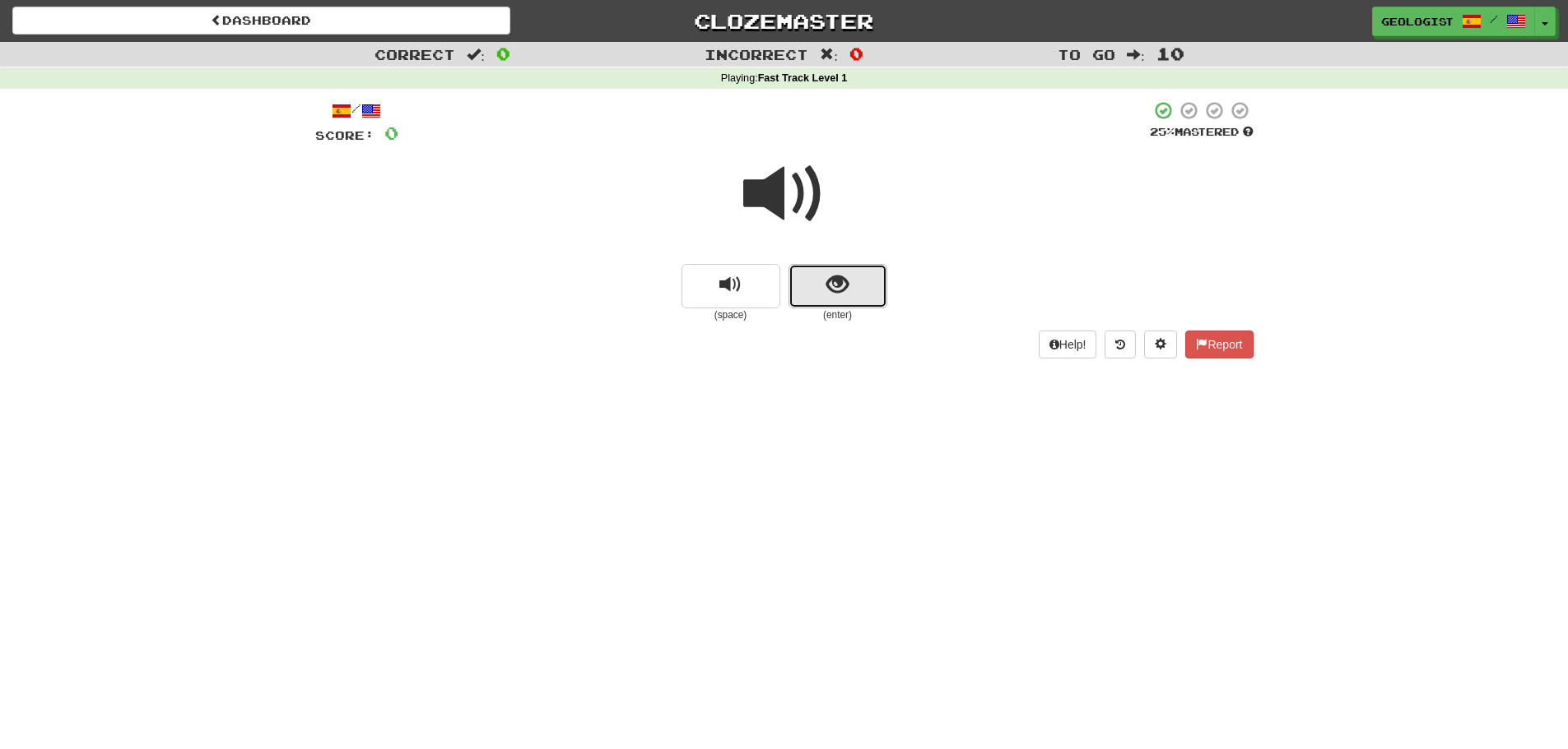
click at [842, 289] on span "show sentence" at bounding box center [837, 285] width 22 height 22
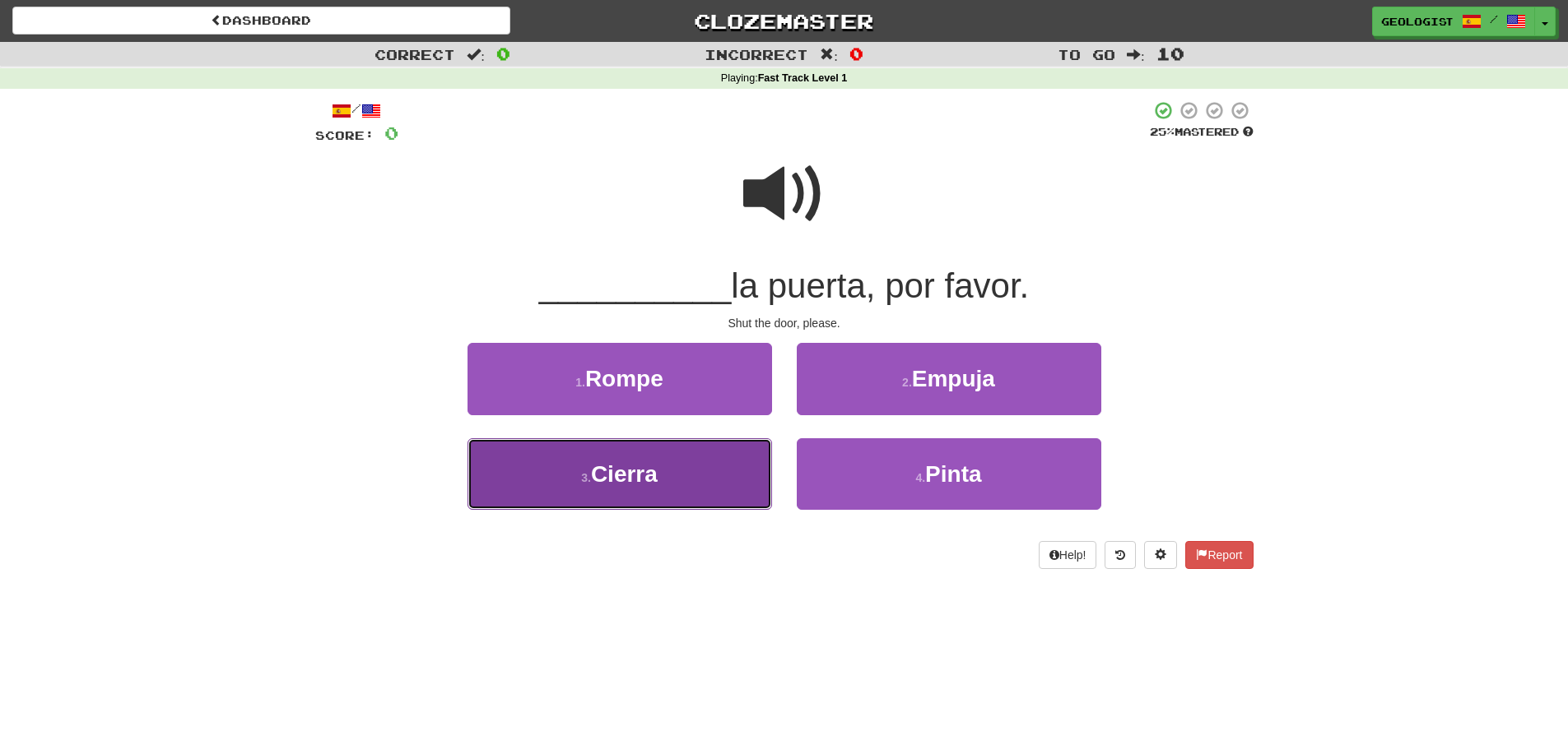
click at [559, 478] on button "3 . Cierra" at bounding box center [619, 474] width 304 height 72
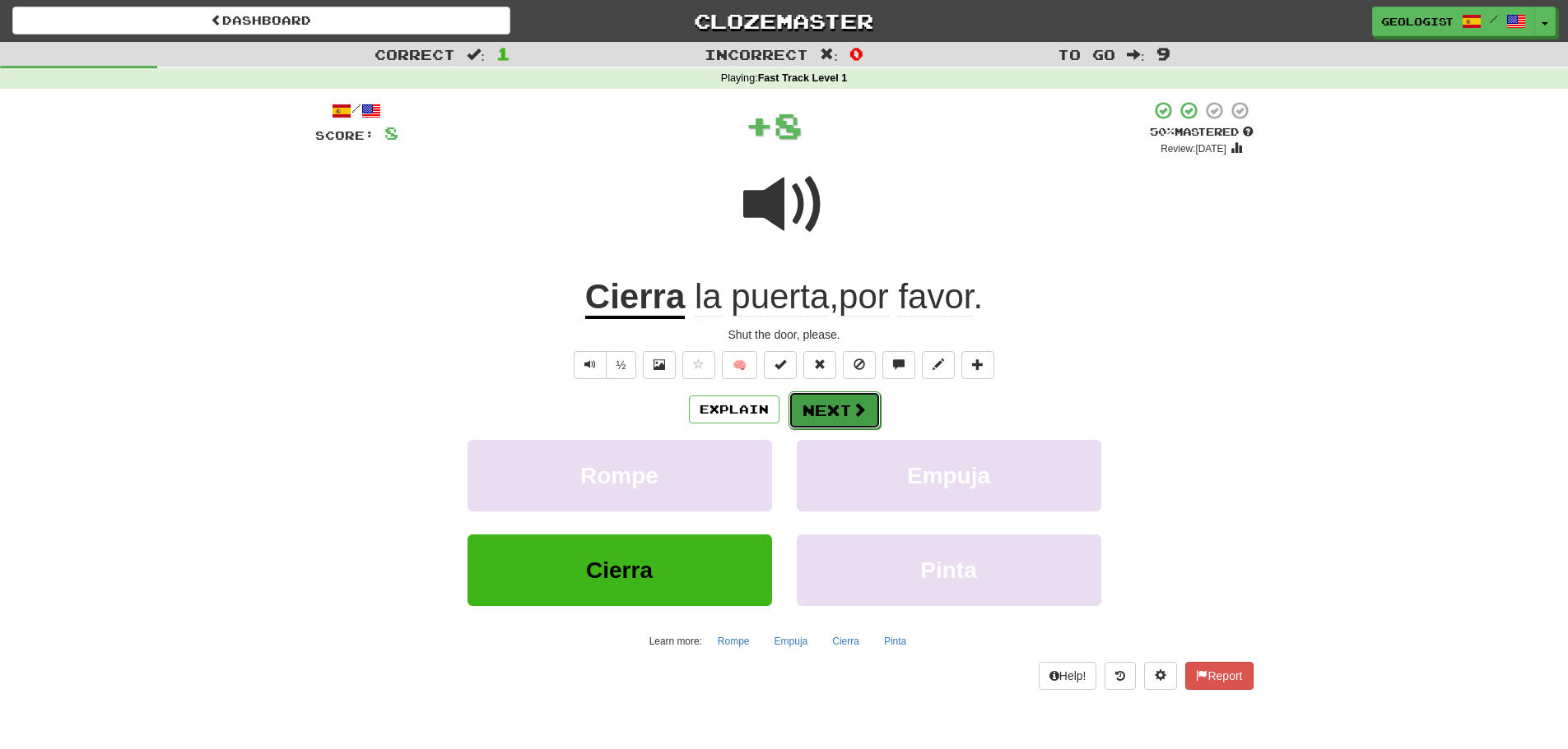
click at [837, 404] on button "Next" at bounding box center [834, 410] width 92 height 38
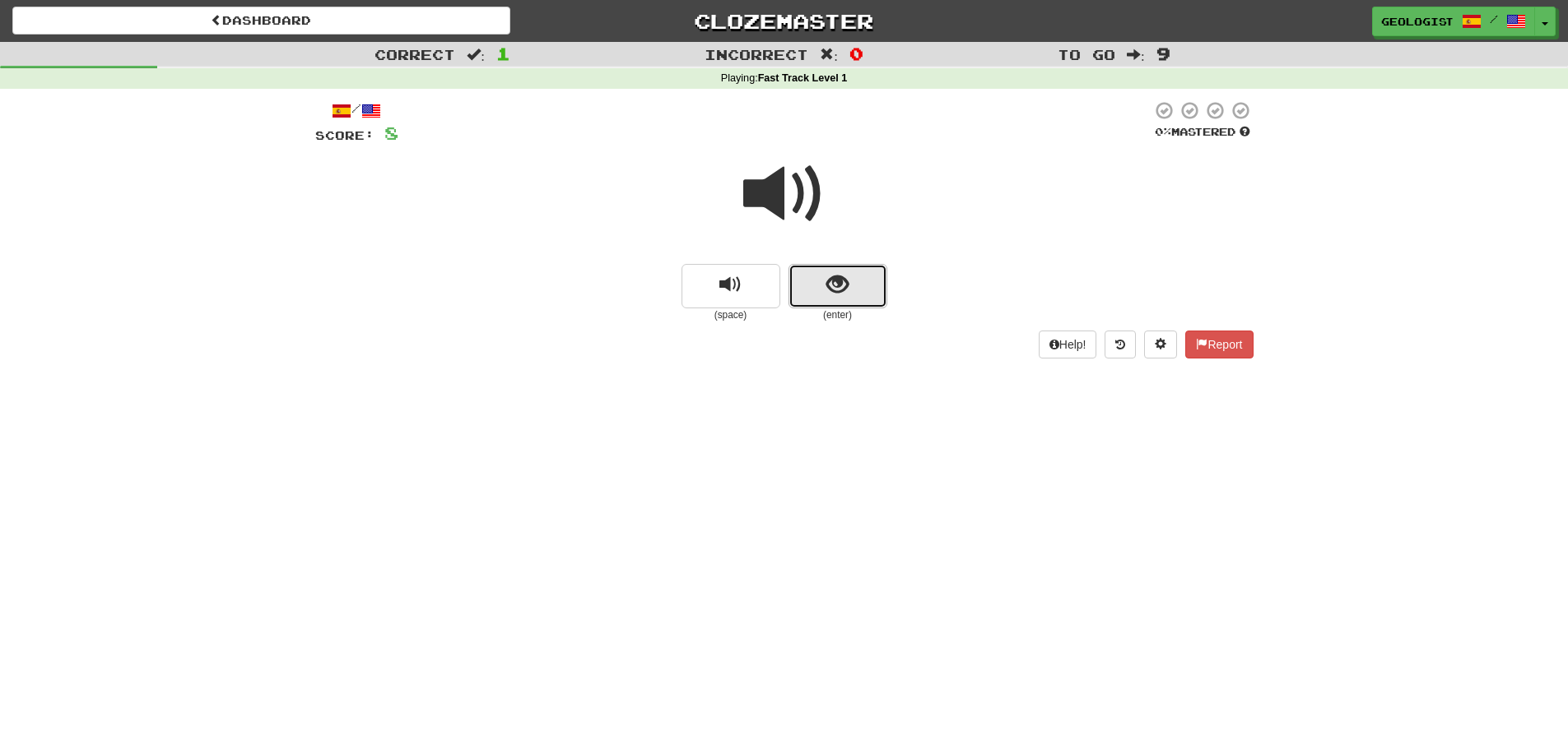
click at [849, 293] on button "show sentence" at bounding box center [837, 287] width 99 height 44
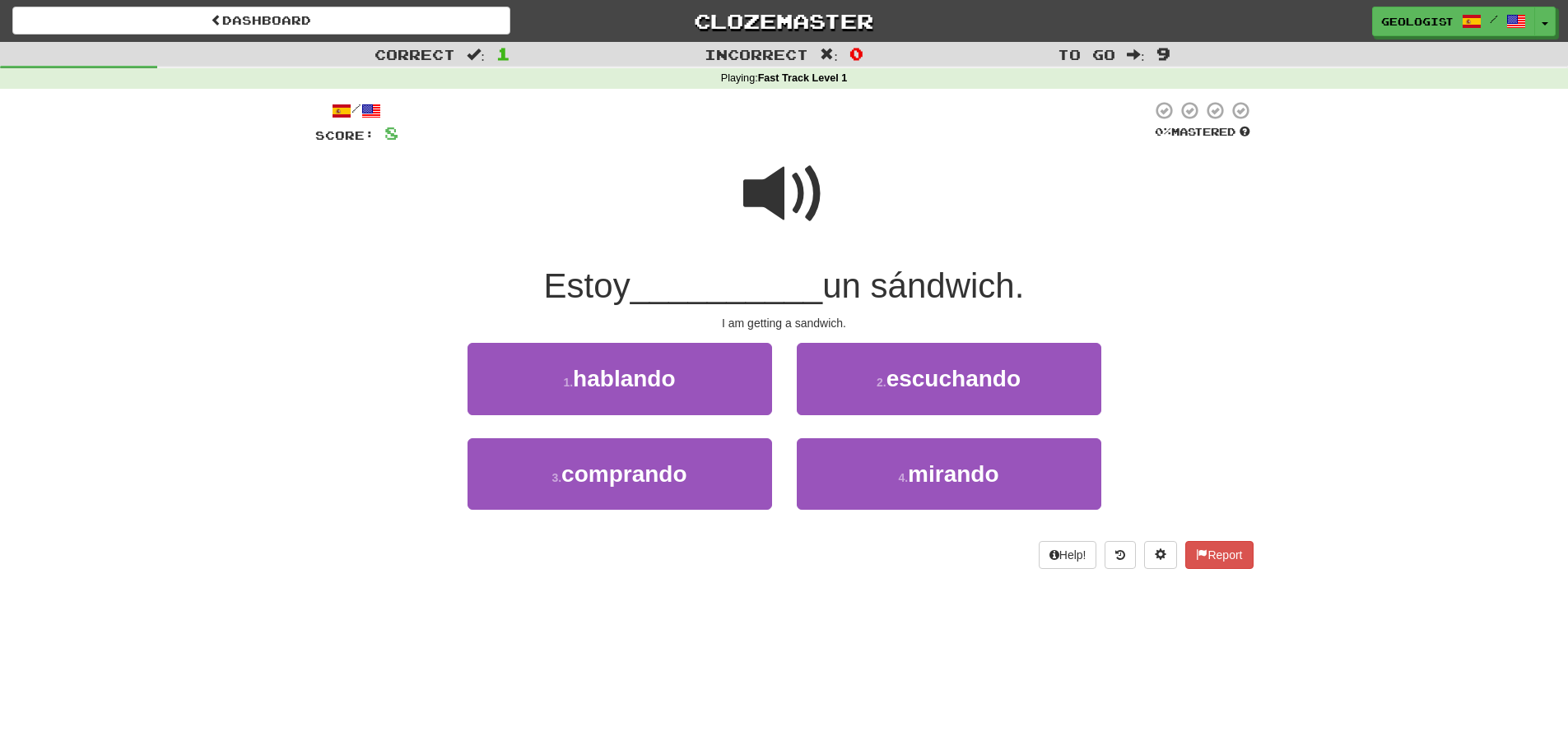
click at [791, 187] on span at bounding box center [784, 193] width 82 height 82
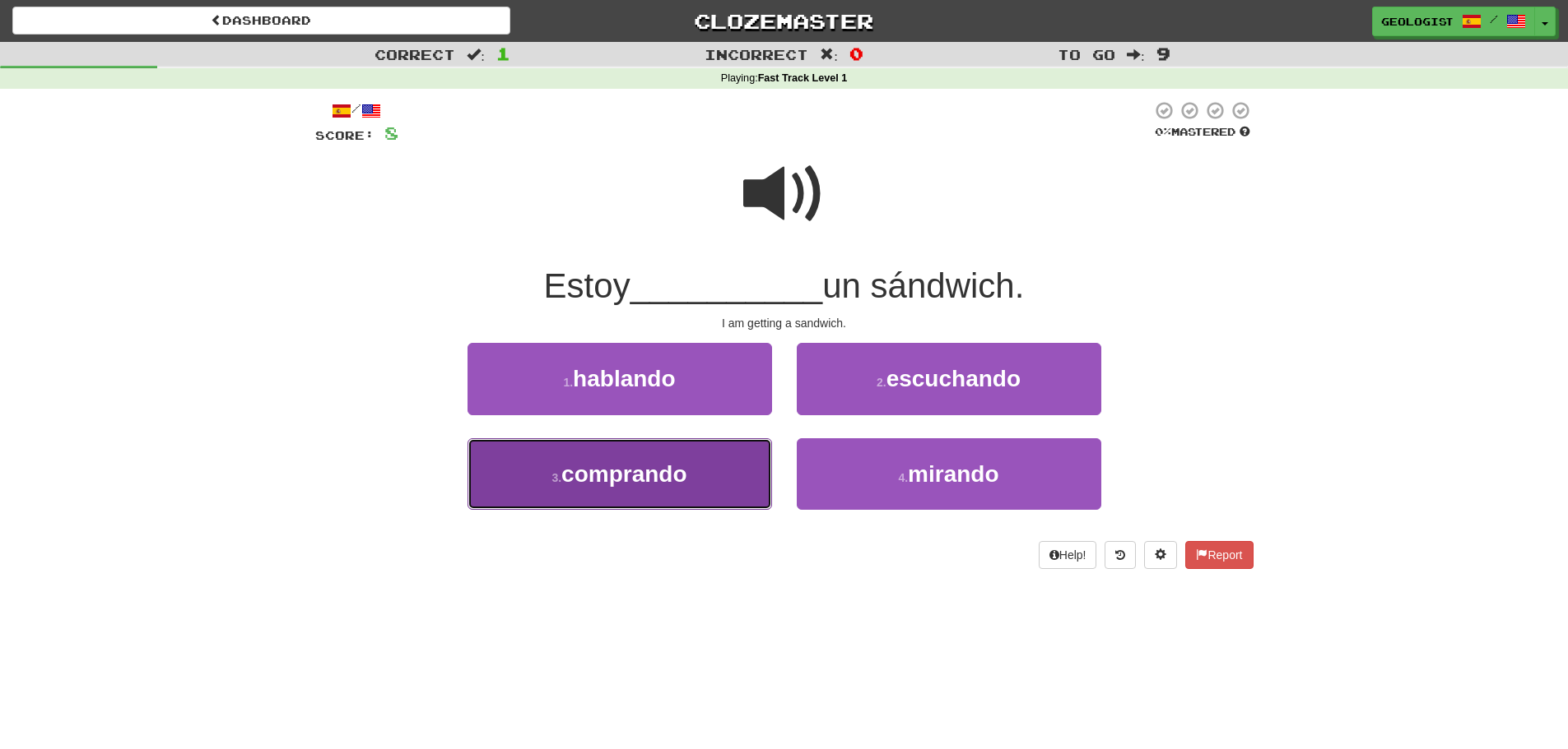
click at [555, 457] on button "3 . comprando" at bounding box center [619, 474] width 304 height 72
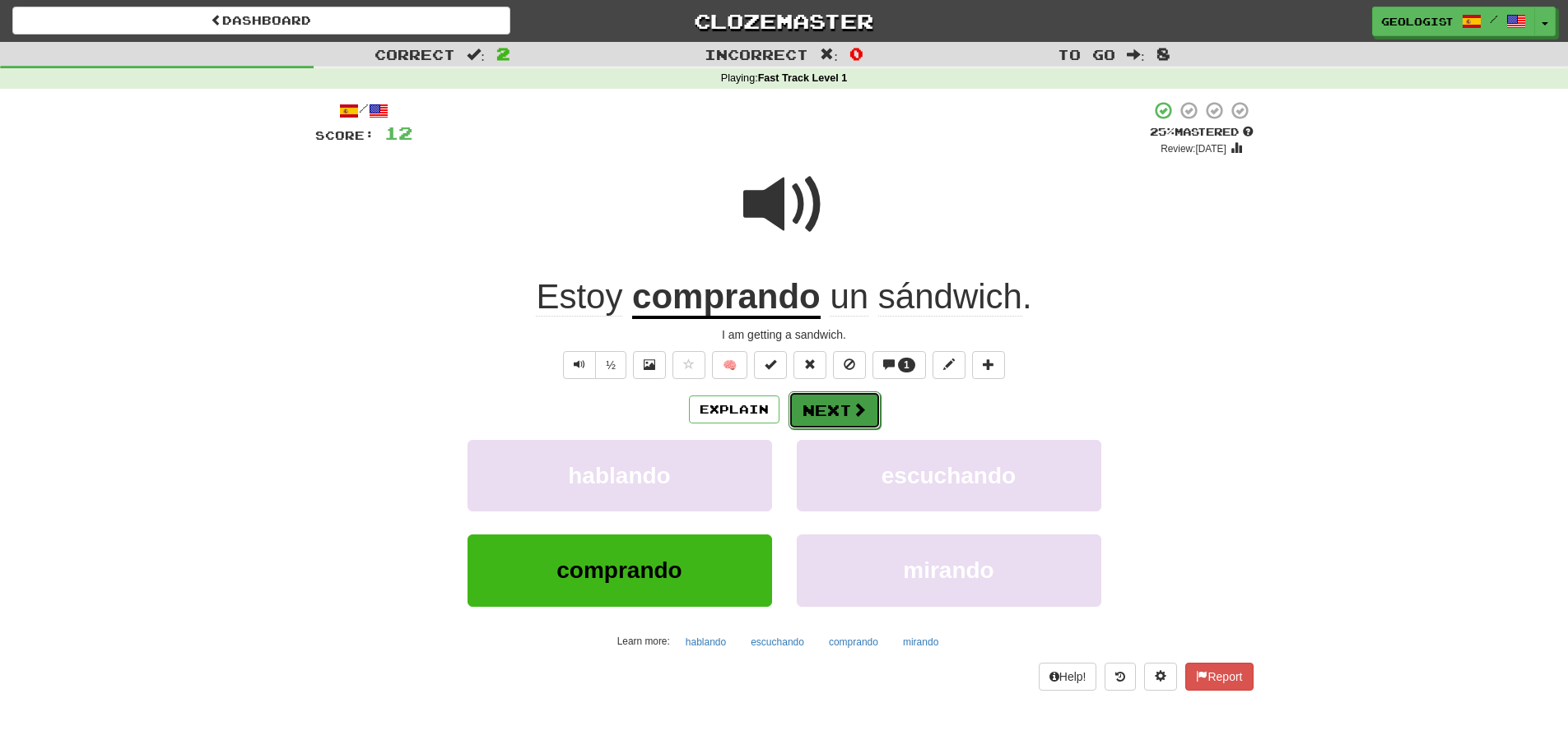
click at [807, 405] on button "Next" at bounding box center [834, 410] width 92 height 38
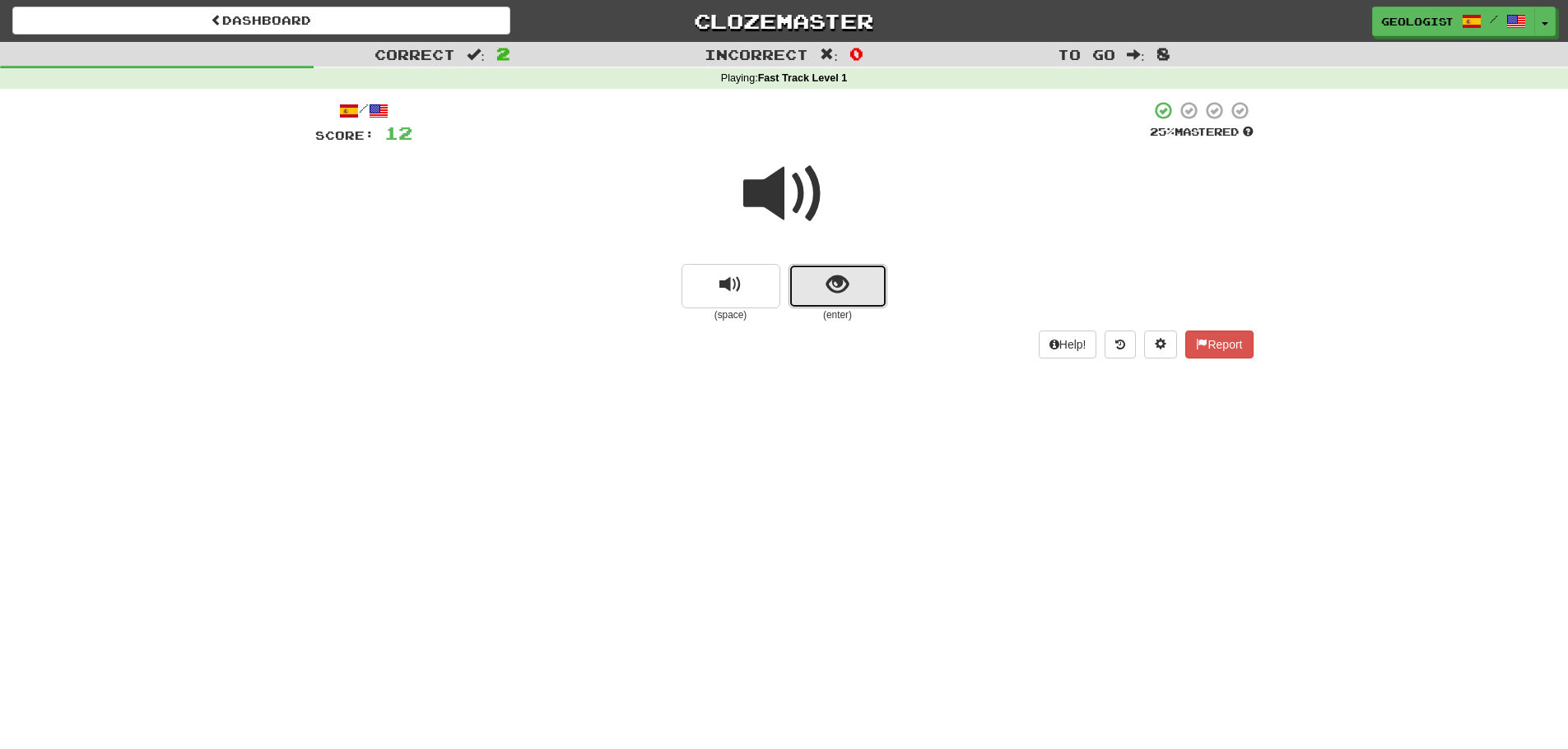
click at [846, 296] on span "show sentence" at bounding box center [837, 285] width 22 height 22
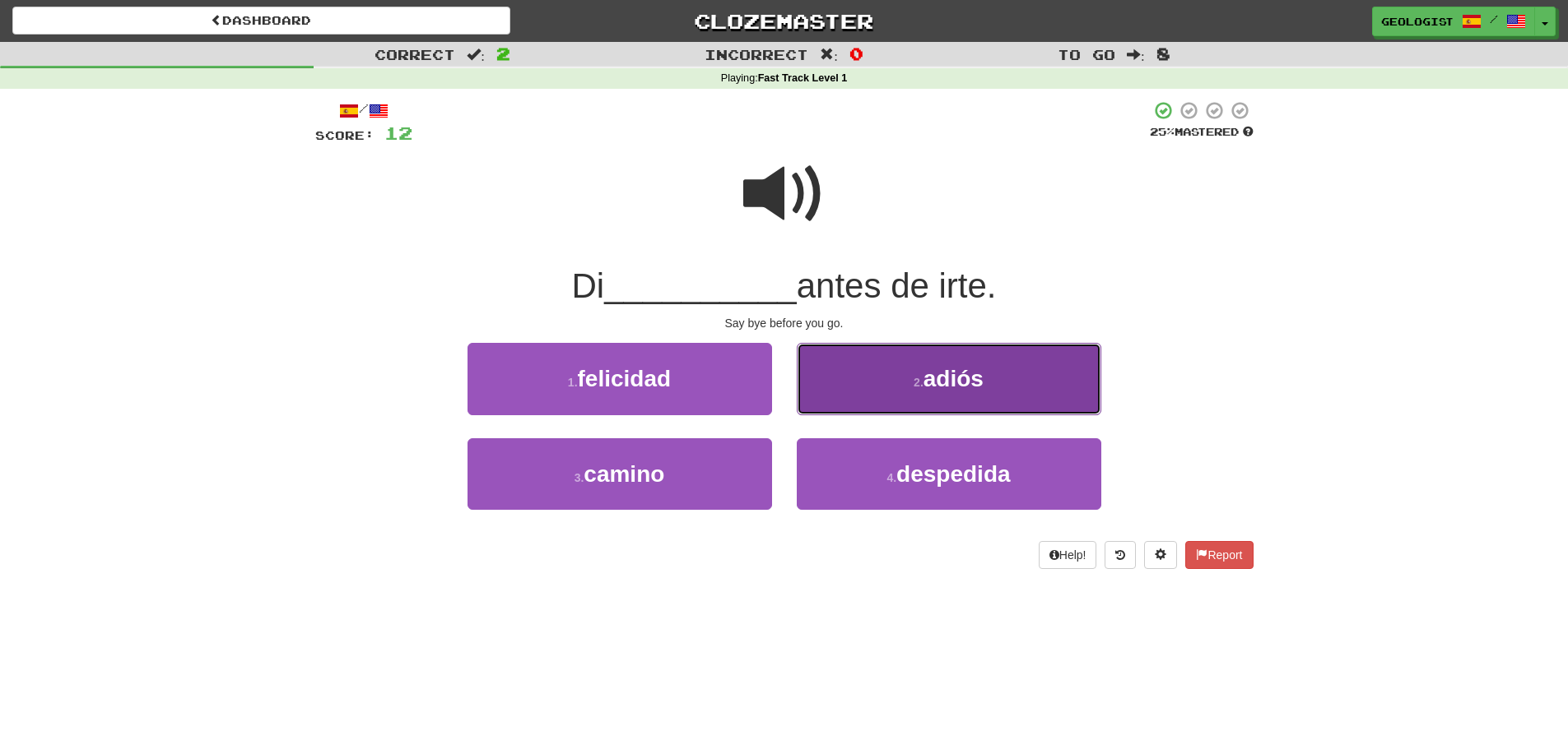
click at [870, 374] on button "2 . adiós" at bounding box center [949, 379] width 304 height 72
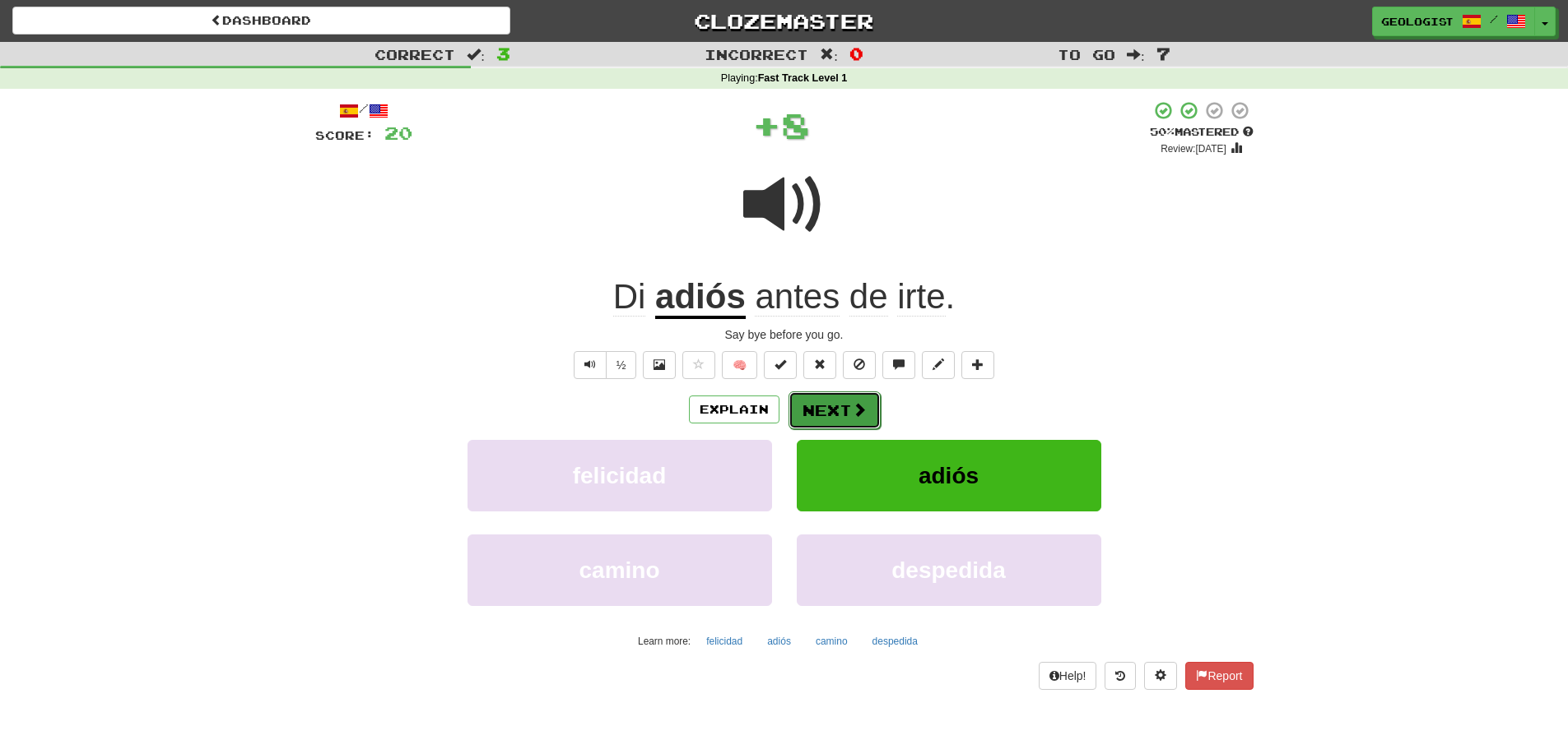
click at [830, 411] on button "Next" at bounding box center [834, 410] width 92 height 38
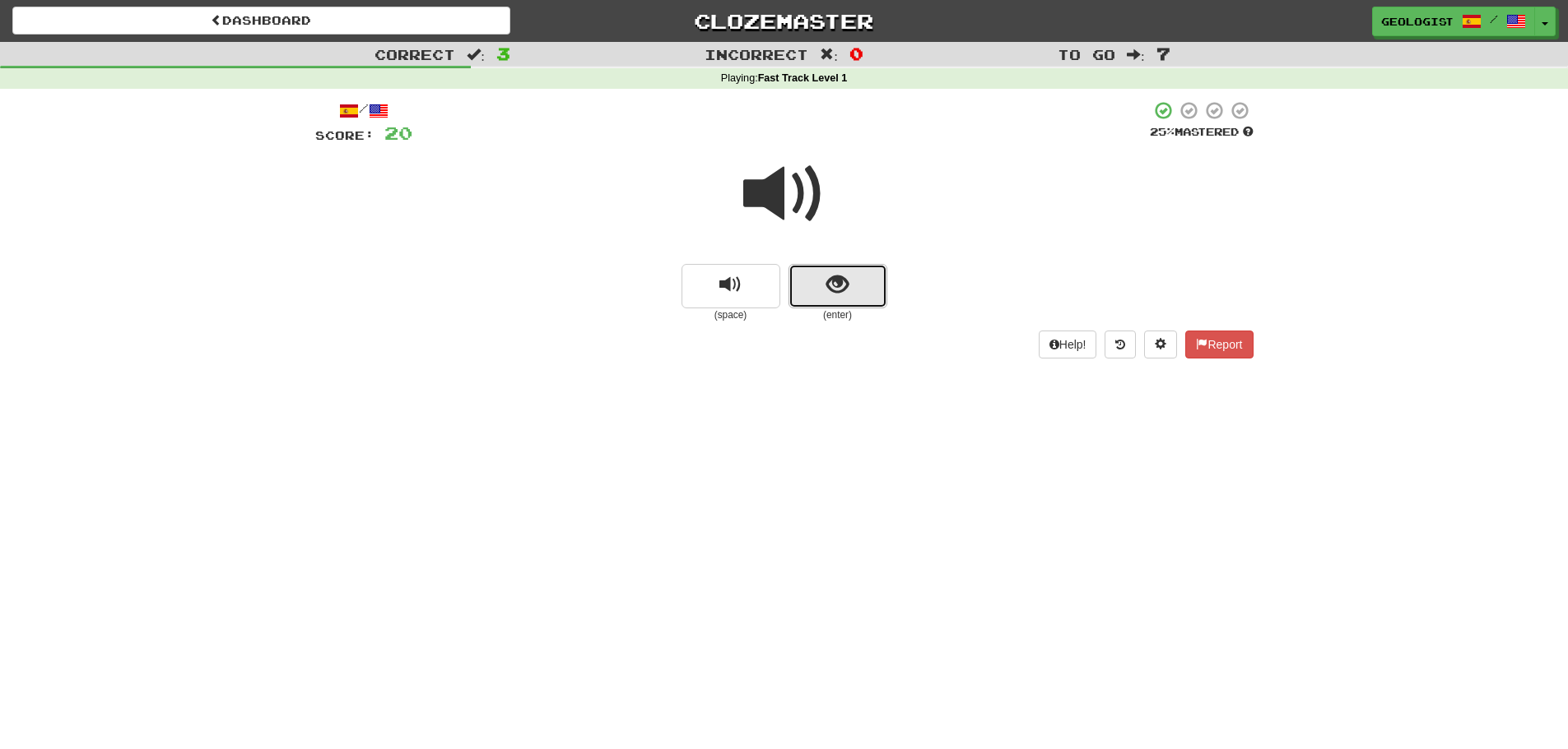
click at [855, 288] on button "show sentence" at bounding box center [837, 287] width 99 height 44
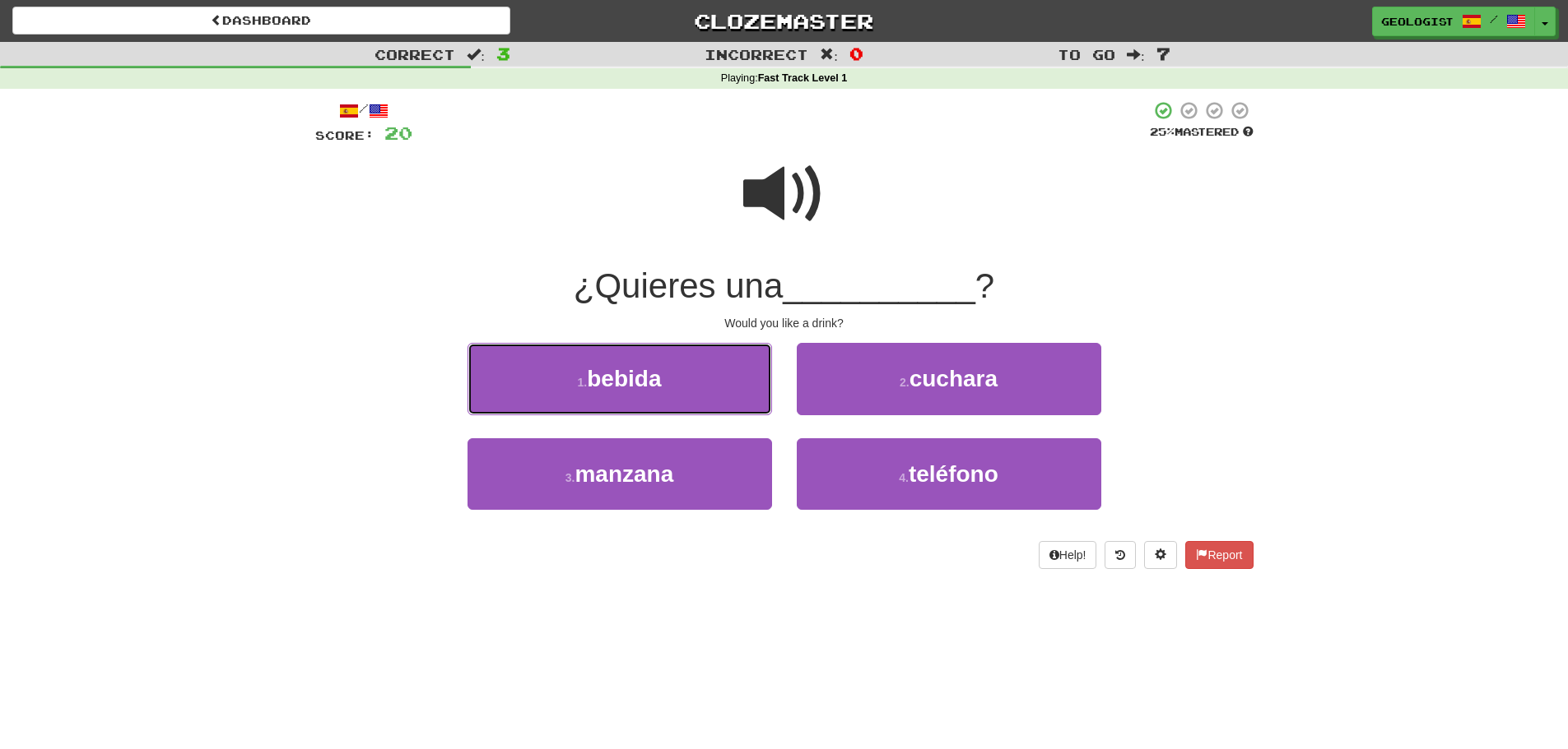
drag, startPoint x: 643, startPoint y: 379, endPoint x: 637, endPoint y: 370, distance: 10.8
click at [642, 377] on span "bebida" at bounding box center [624, 379] width 74 height 26
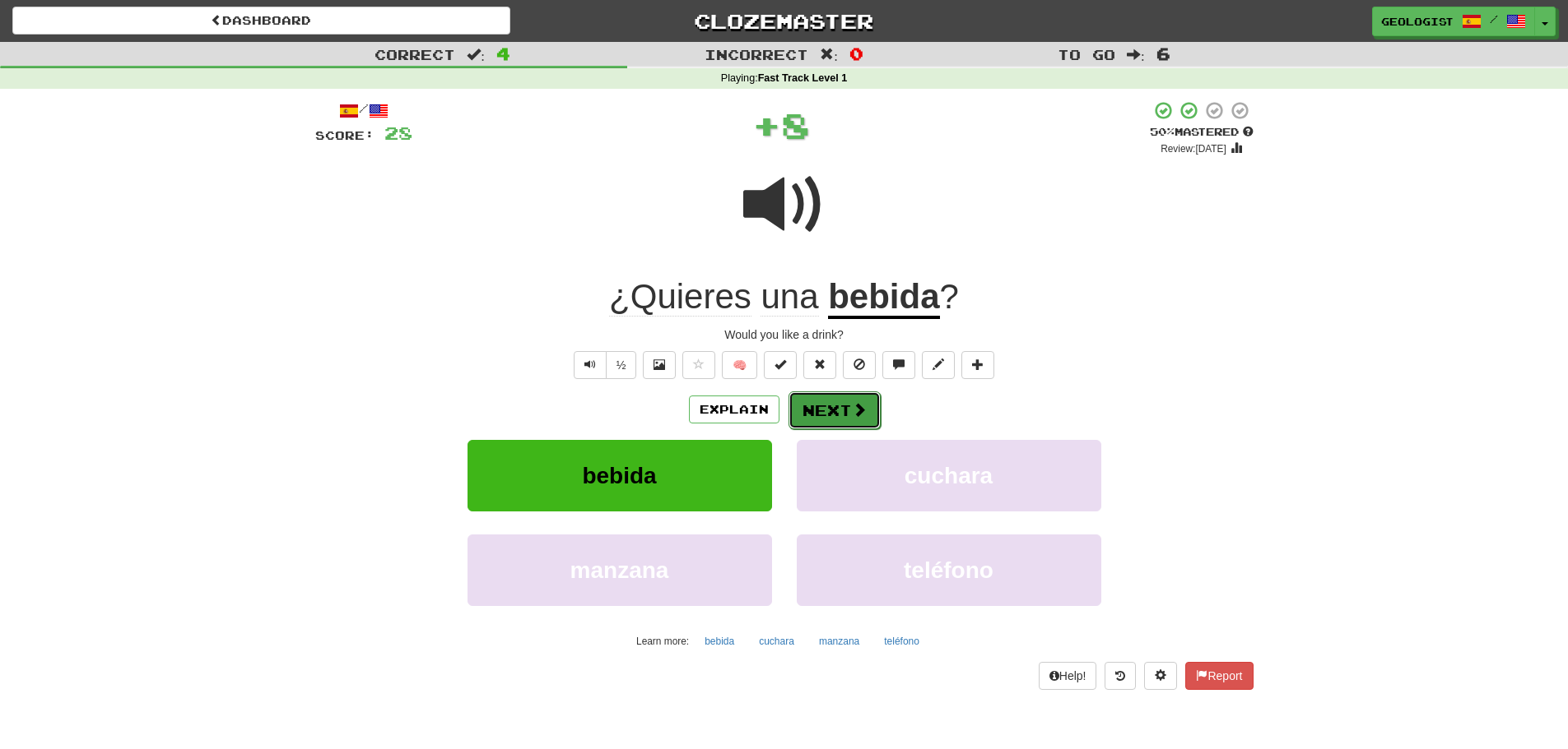
click at [825, 410] on button "Next" at bounding box center [834, 410] width 92 height 38
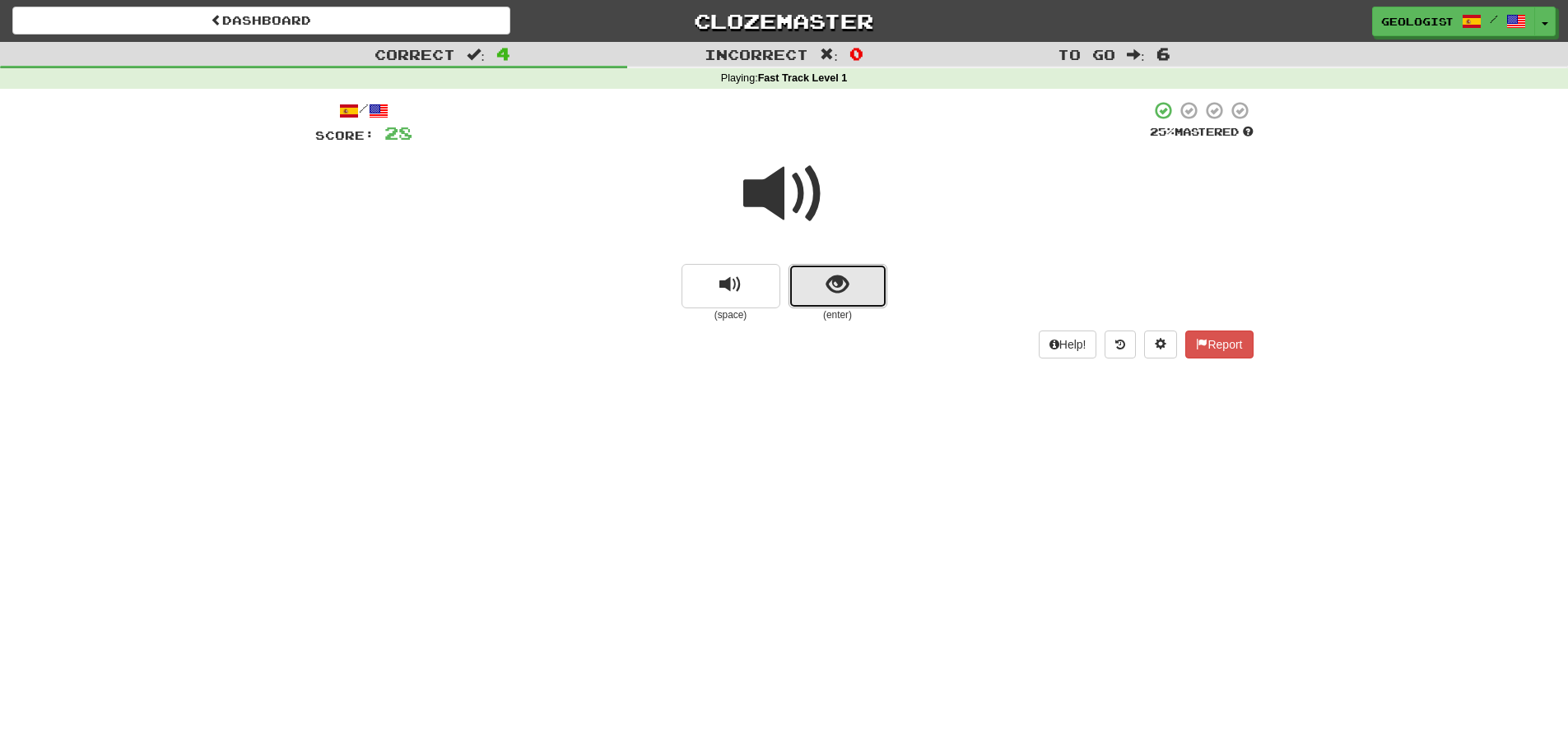
click at [865, 287] on button "show sentence" at bounding box center [837, 287] width 99 height 44
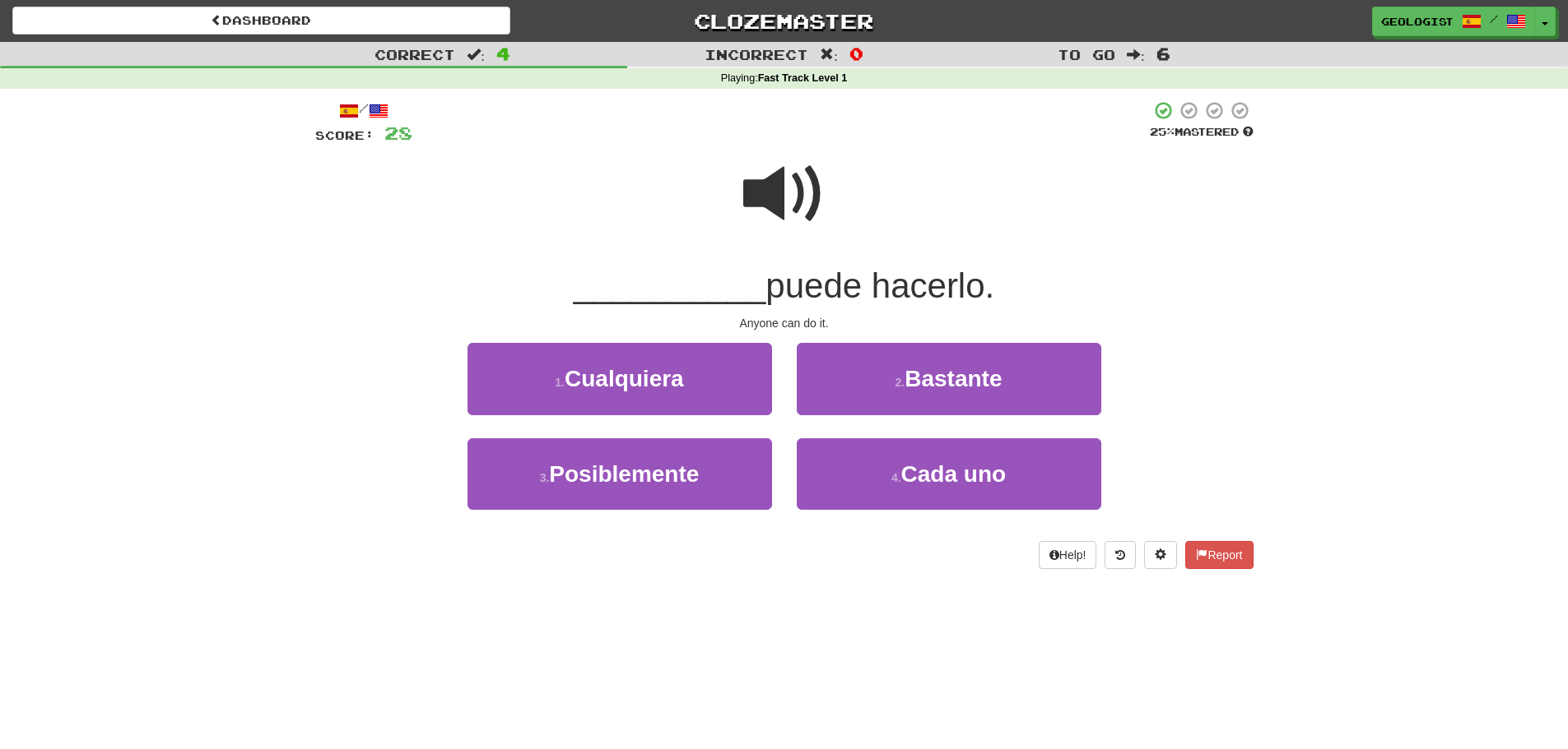
click at [760, 178] on span at bounding box center [784, 193] width 82 height 82
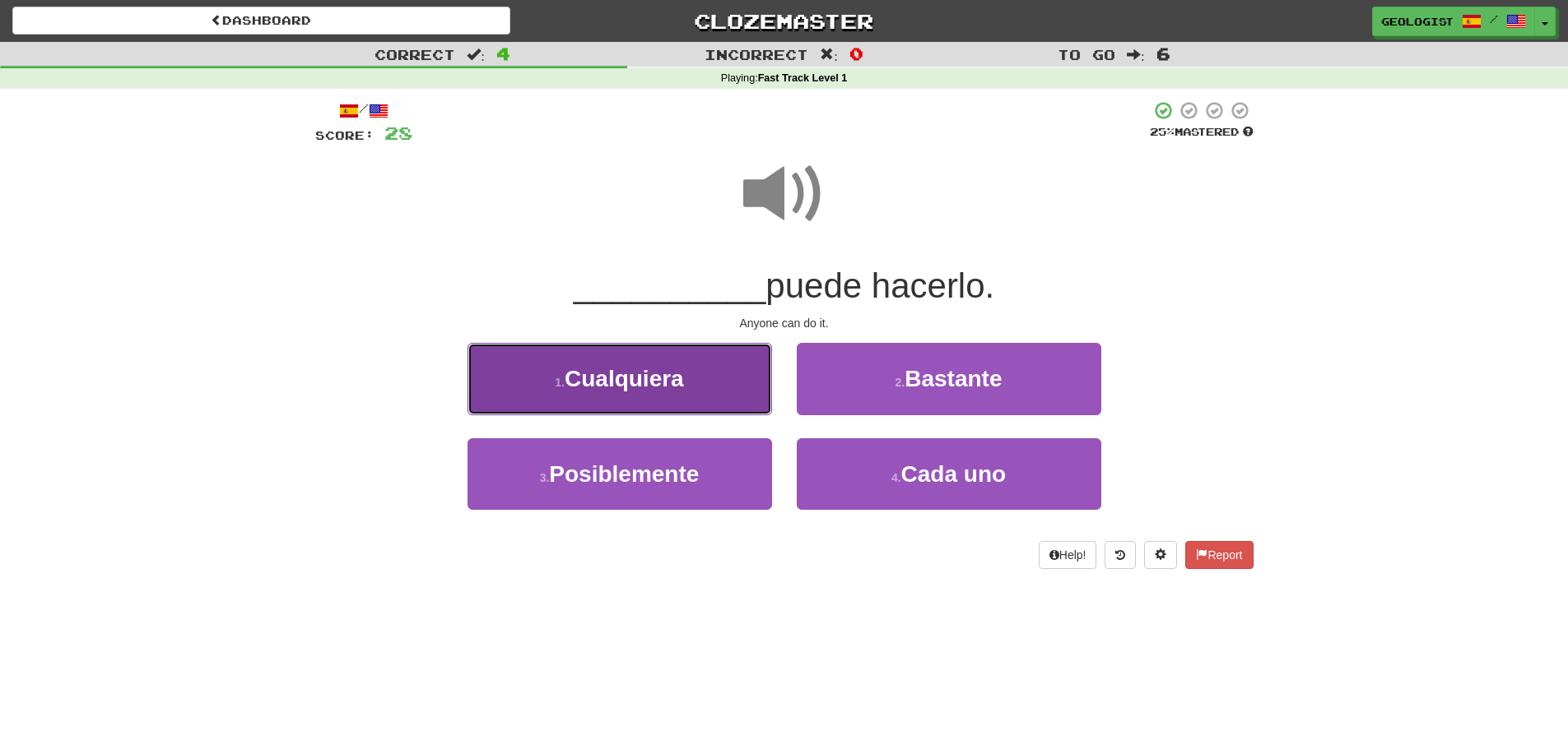
click at [600, 382] on span "Cualquiera" at bounding box center [624, 379] width 119 height 26
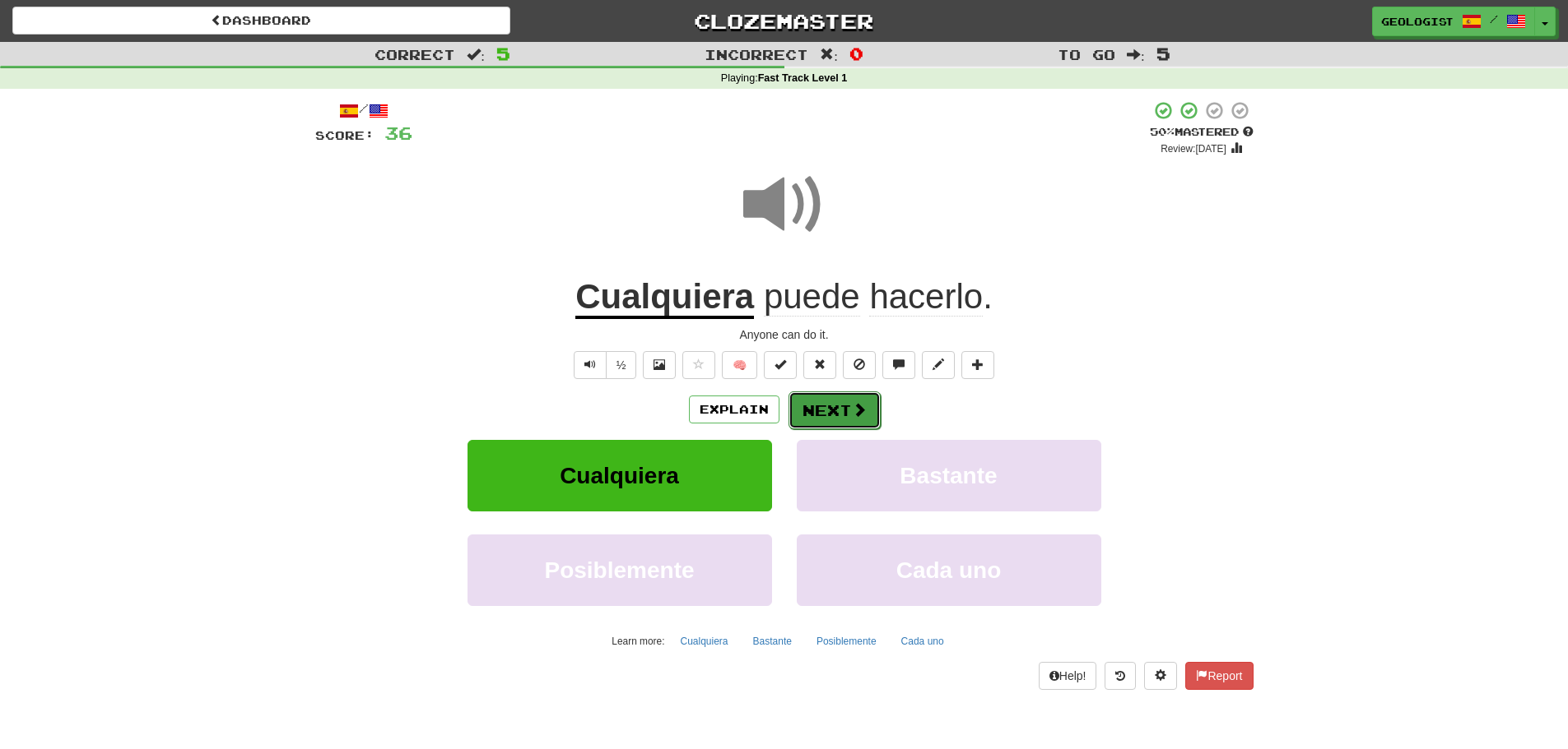
click at [864, 414] on span at bounding box center [859, 410] width 15 height 15
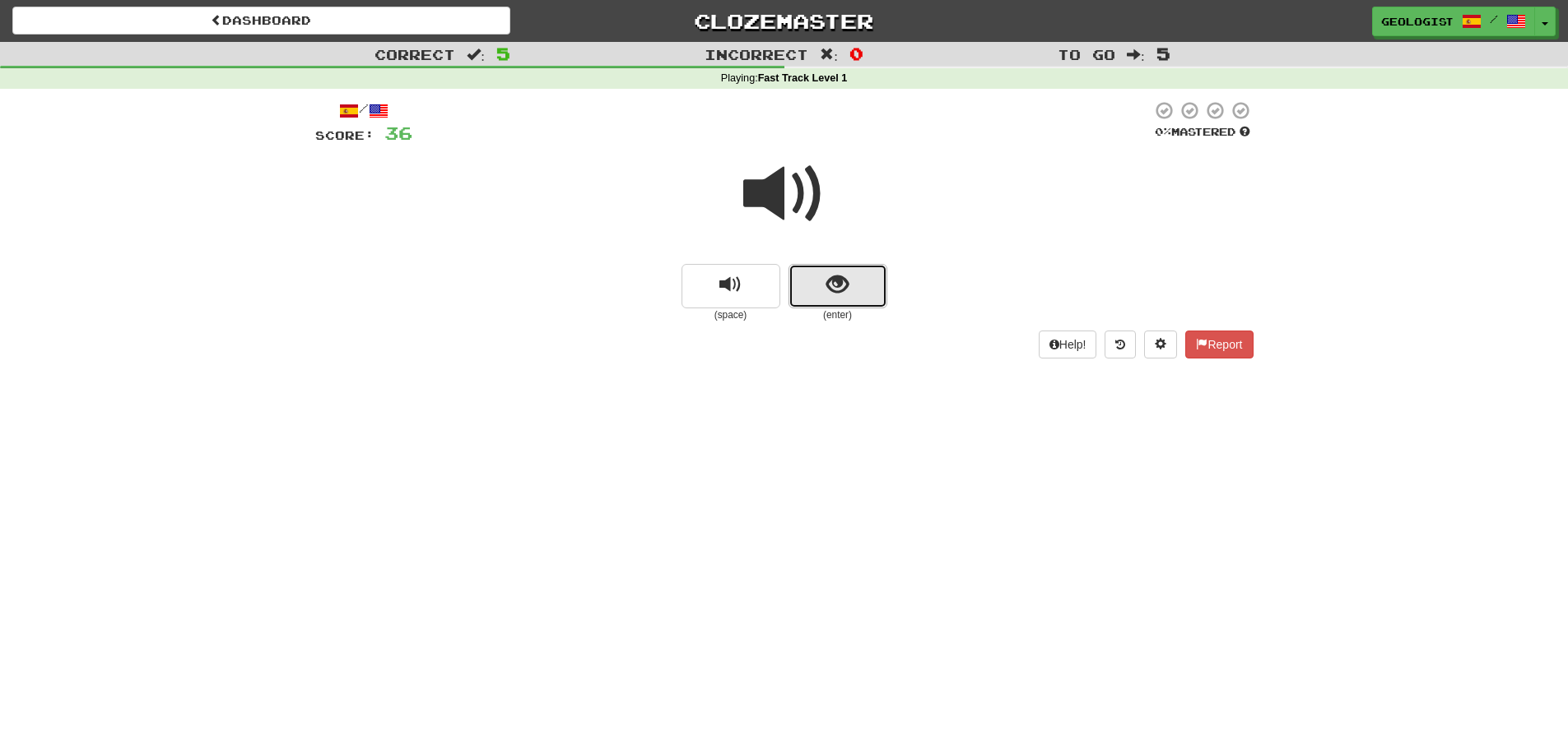
click at [871, 279] on button "show sentence" at bounding box center [837, 287] width 99 height 44
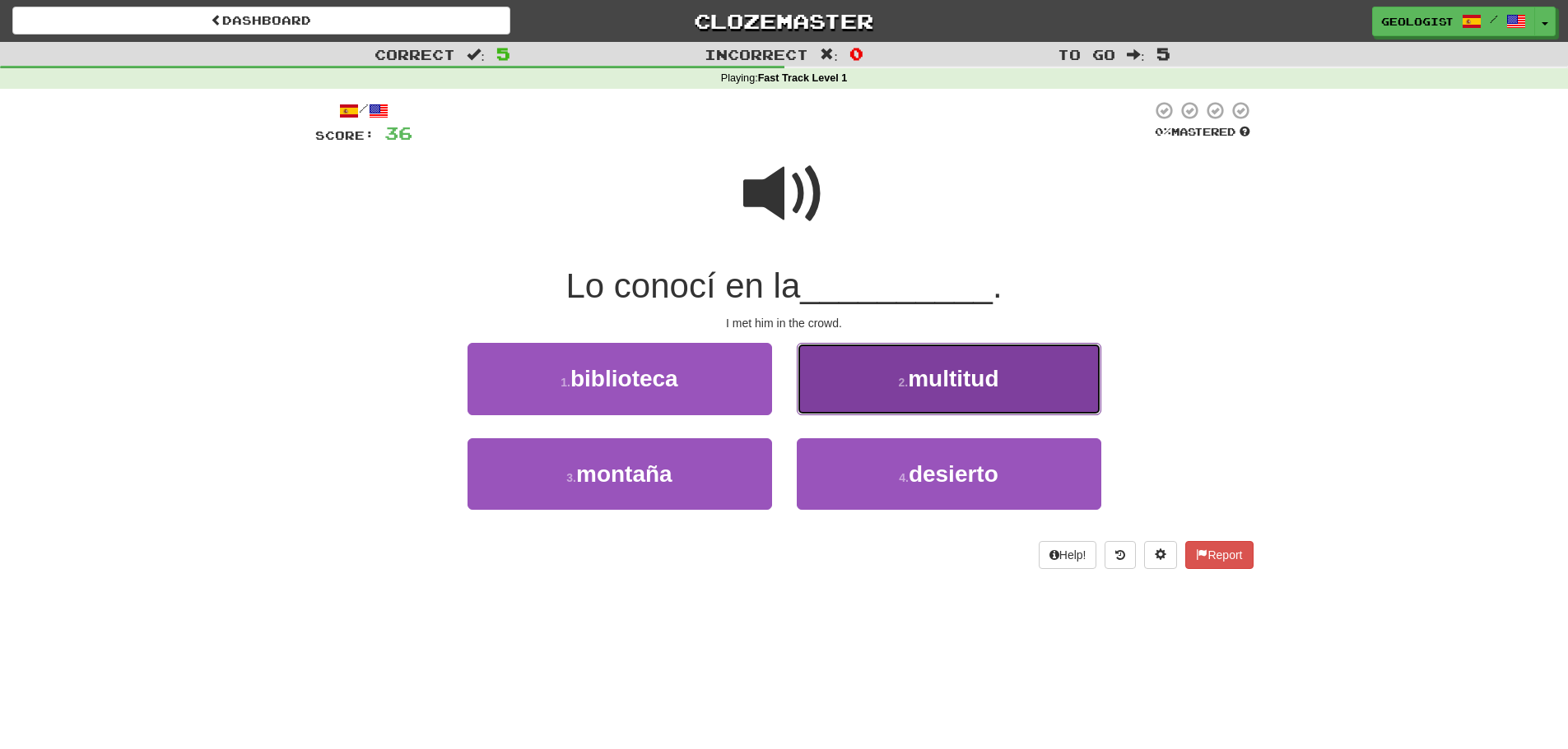
click at [932, 371] on span "multitud" at bounding box center [953, 379] width 90 height 26
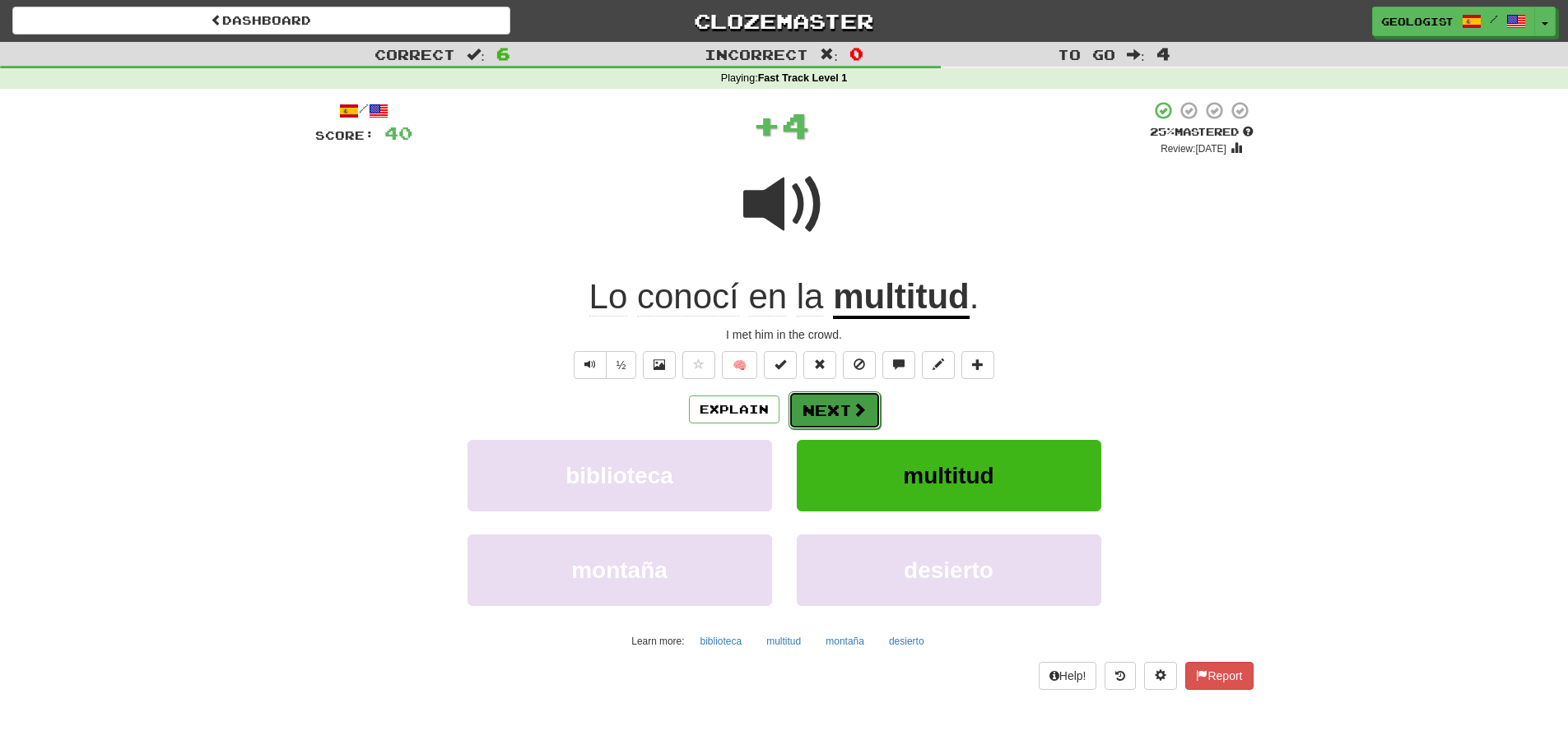
click at [862, 404] on span at bounding box center [859, 410] width 15 height 15
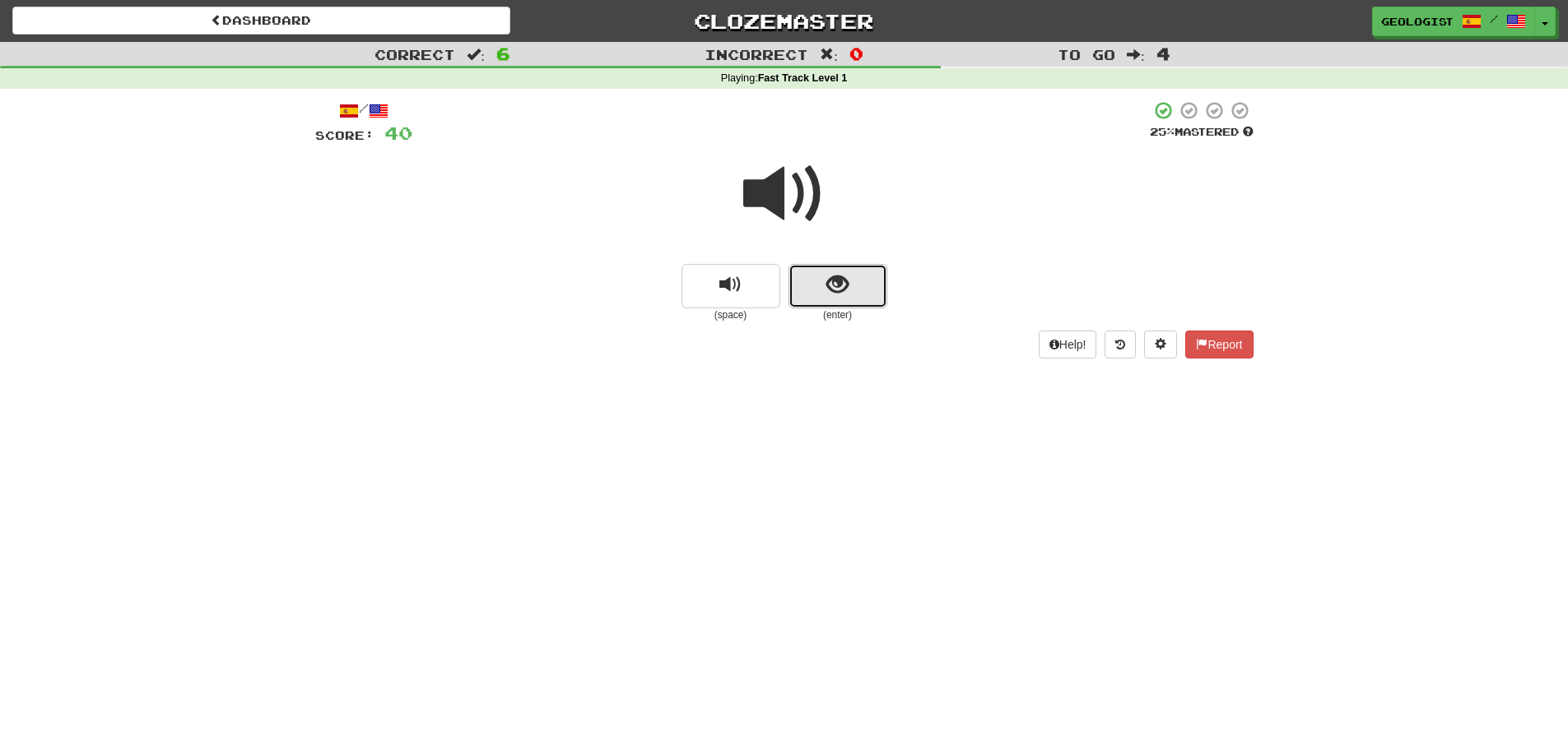
click at [857, 273] on button "show sentence" at bounding box center [837, 287] width 99 height 44
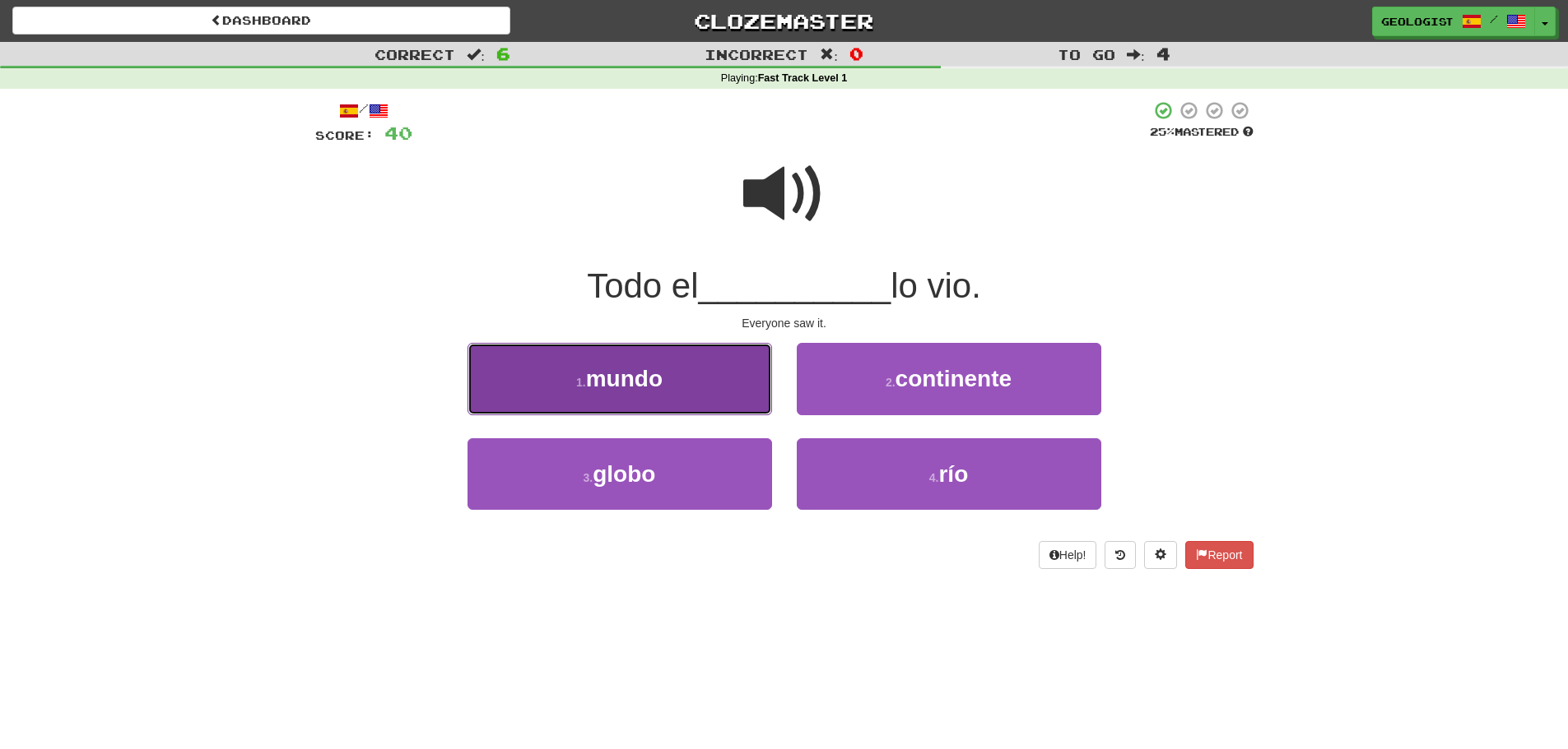
click at [676, 380] on button "1 . mundo" at bounding box center [619, 379] width 304 height 72
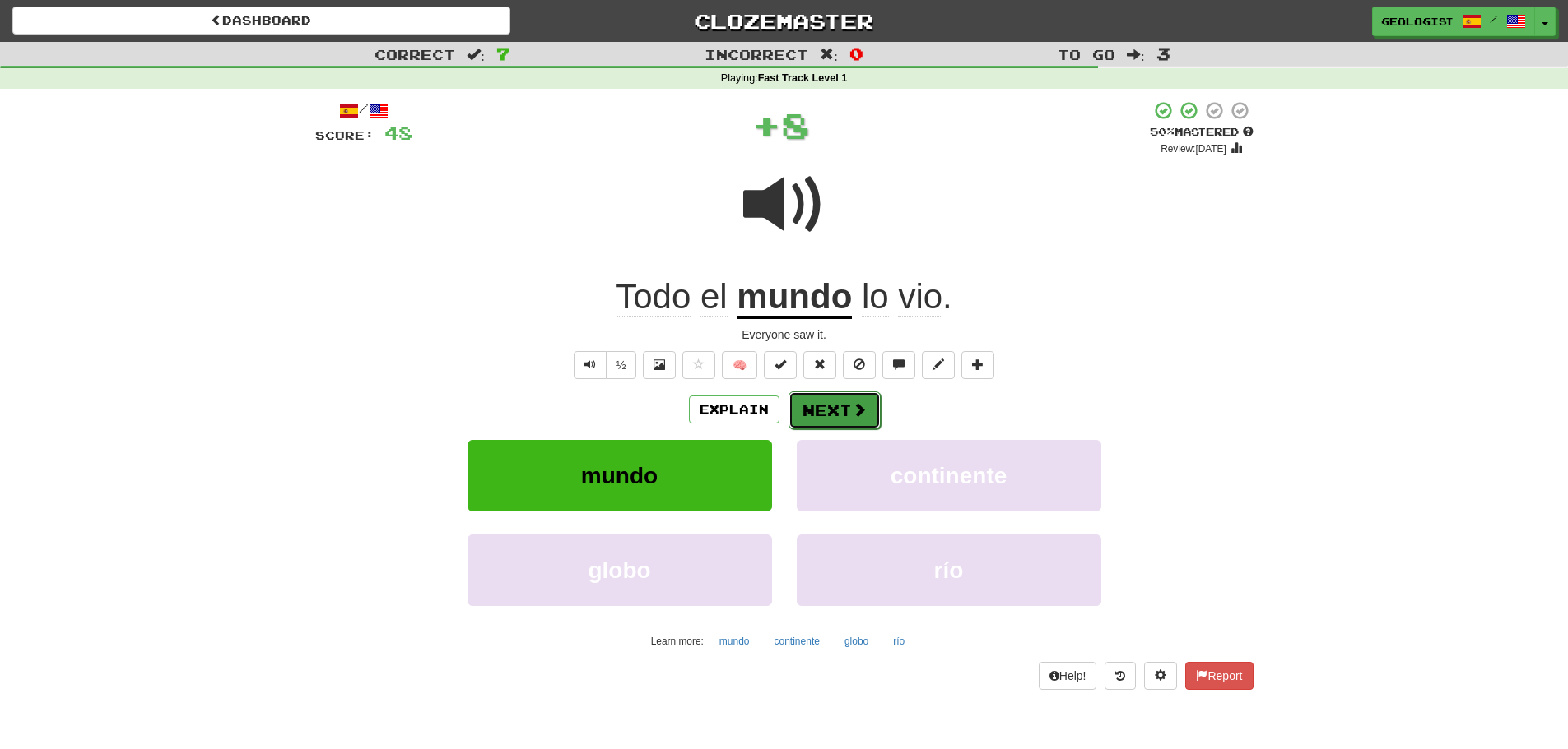
click at [829, 394] on button "Next" at bounding box center [834, 410] width 92 height 38
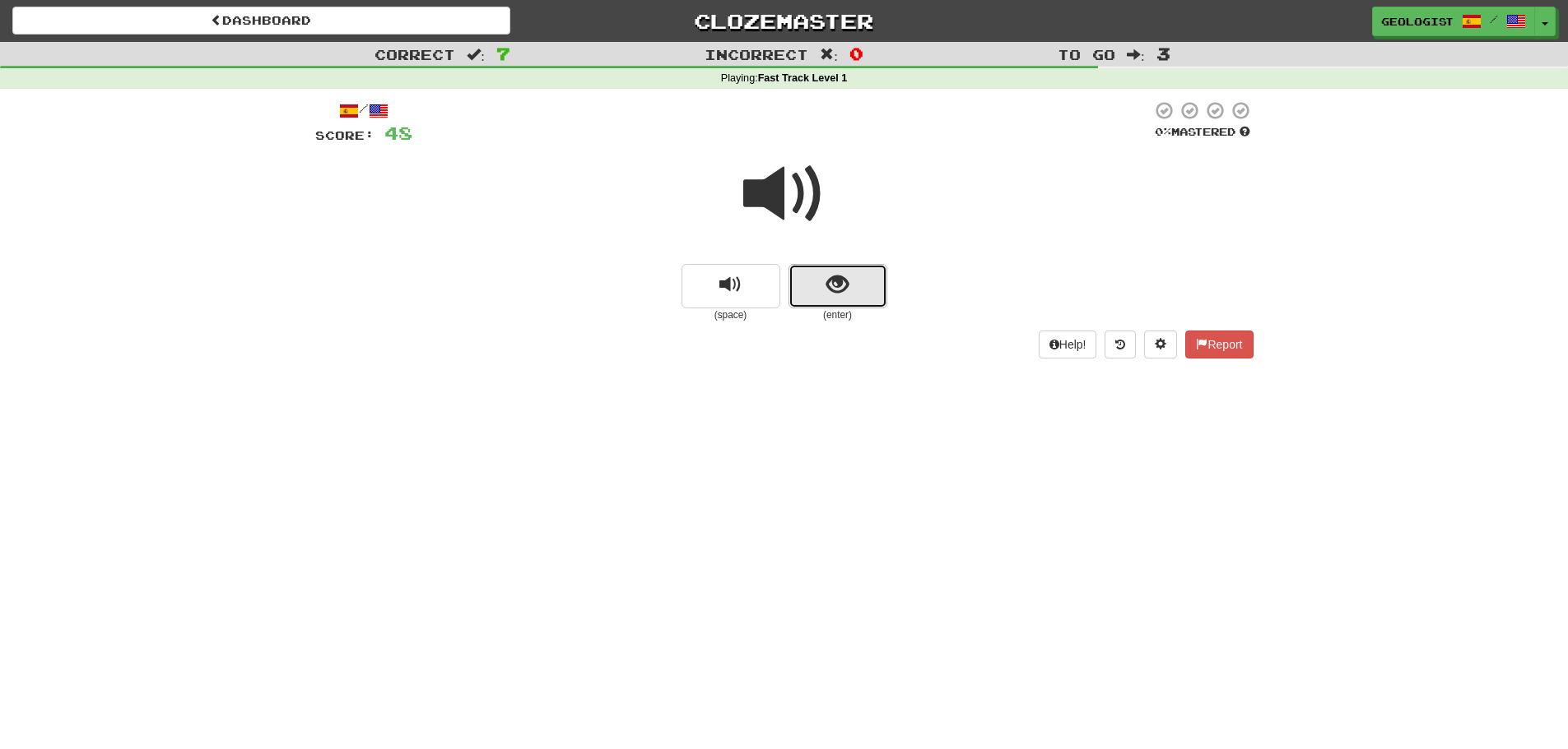
click at [851, 281] on button "show sentence" at bounding box center [837, 287] width 99 height 44
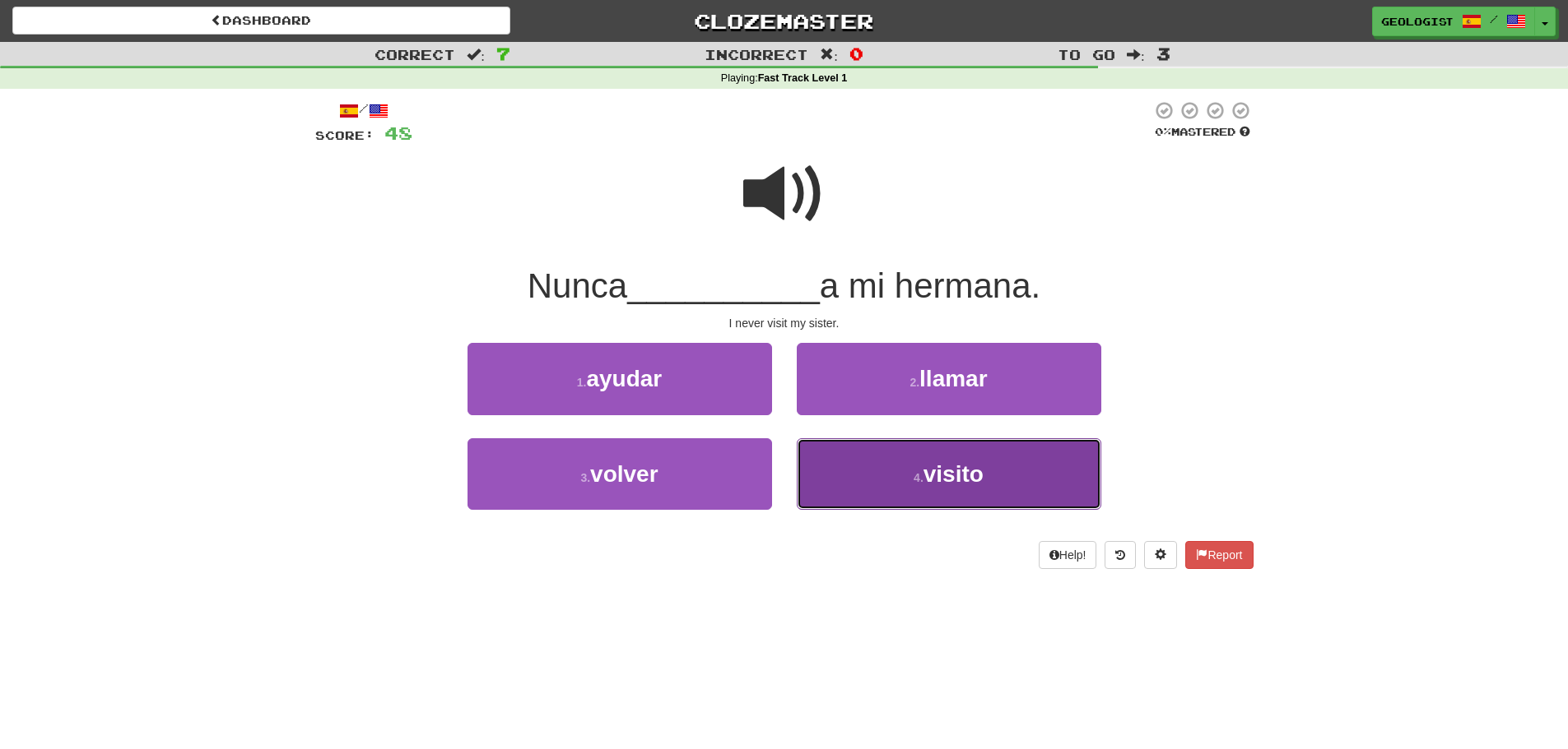
drag, startPoint x: 896, startPoint y: 487, endPoint x: 819, endPoint y: 443, distance: 88.7
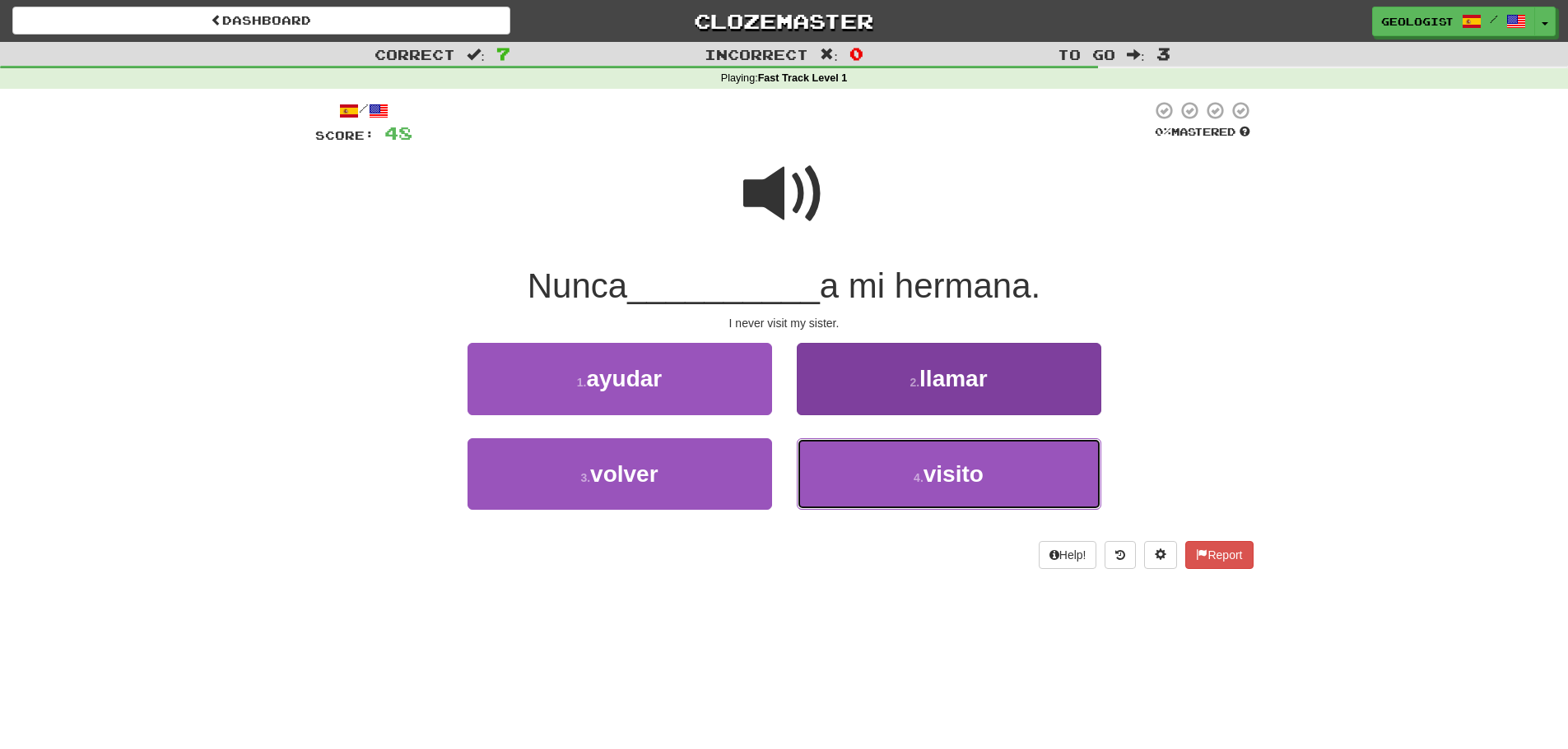
click at [896, 486] on button "4 . visito" at bounding box center [949, 474] width 304 height 72
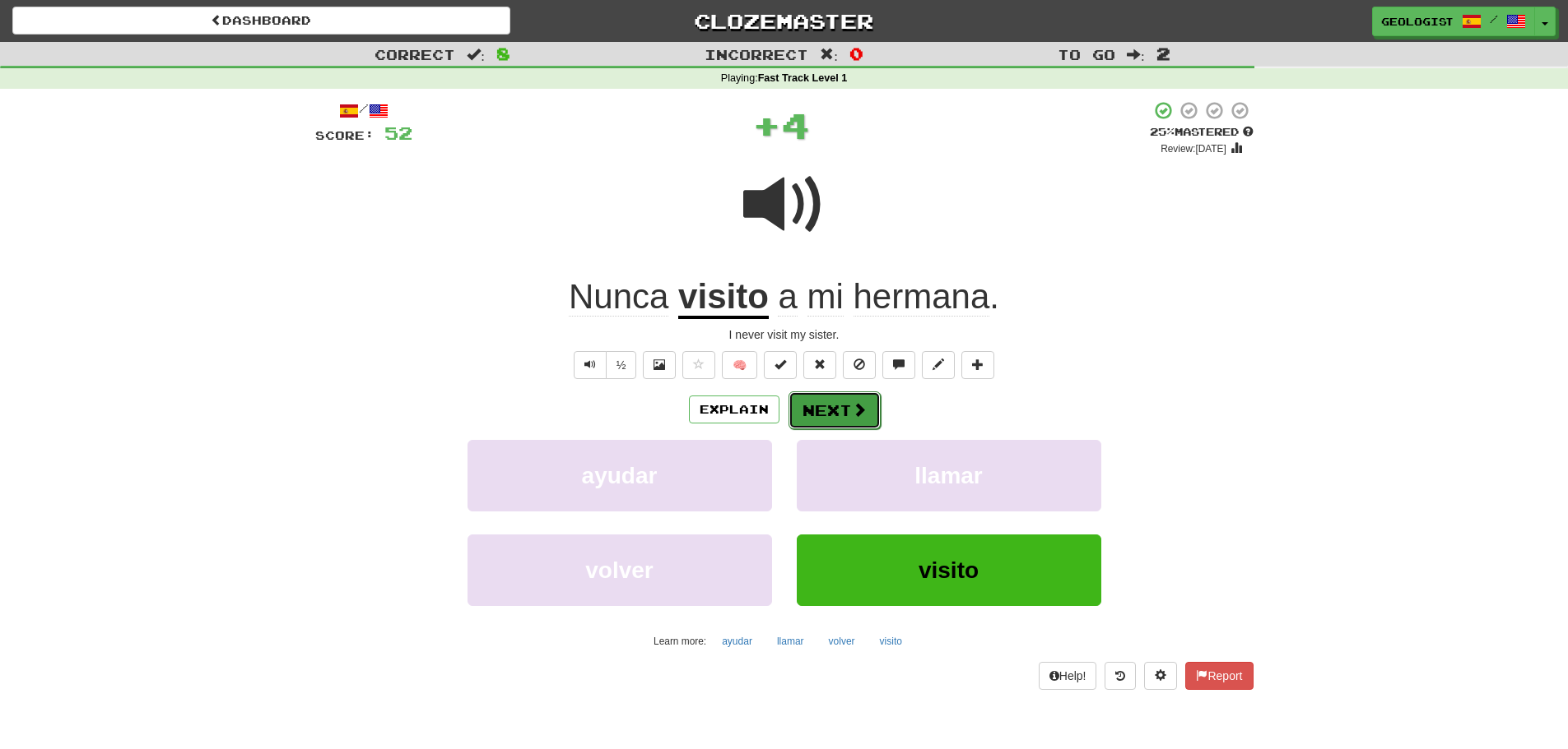
click at [828, 418] on button "Next" at bounding box center [834, 410] width 92 height 38
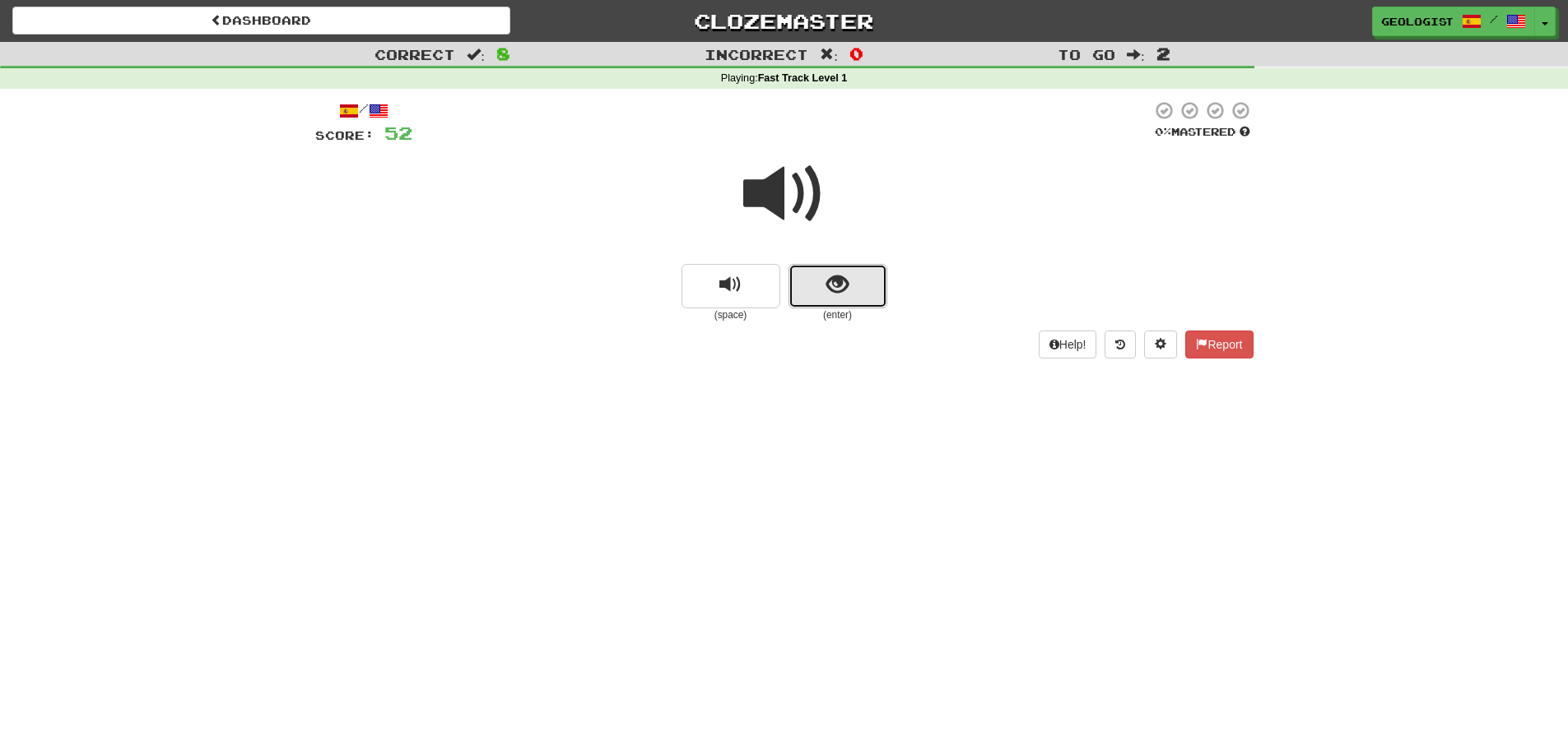
click at [843, 296] on span "show sentence" at bounding box center [837, 285] width 22 height 22
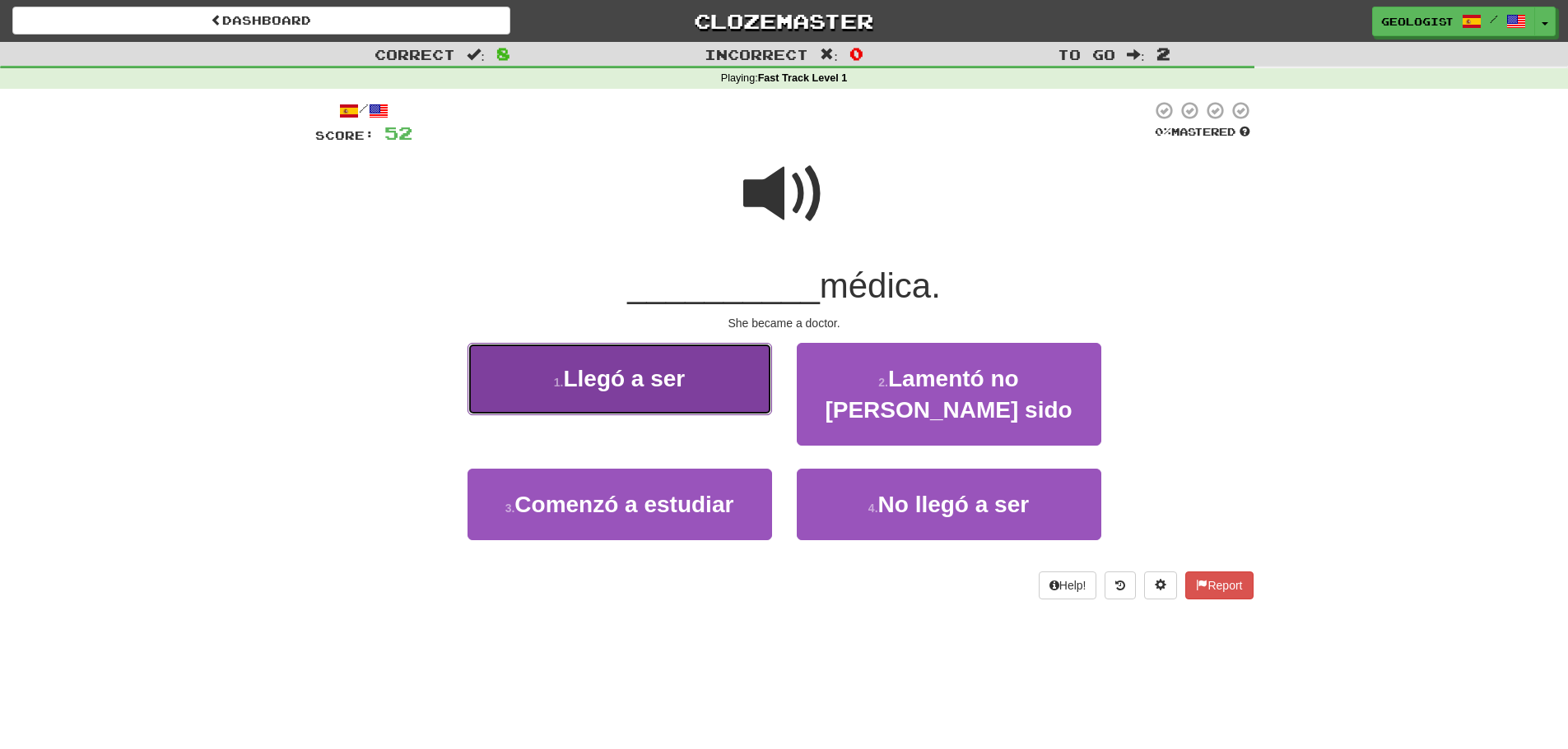
click at [575, 388] on span "Llegó a ser" at bounding box center [624, 379] width 122 height 26
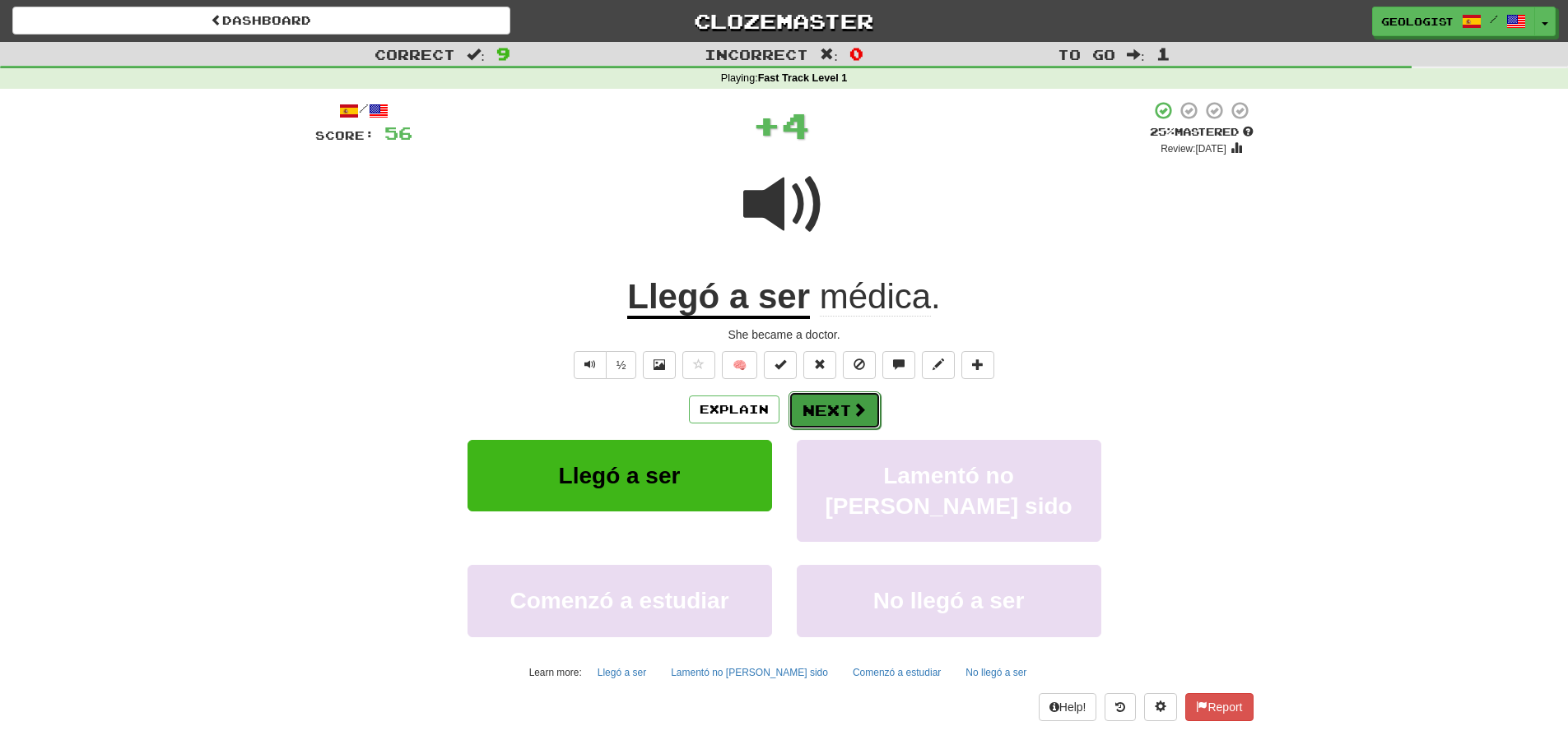
click at [821, 419] on button "Next" at bounding box center [834, 410] width 92 height 38
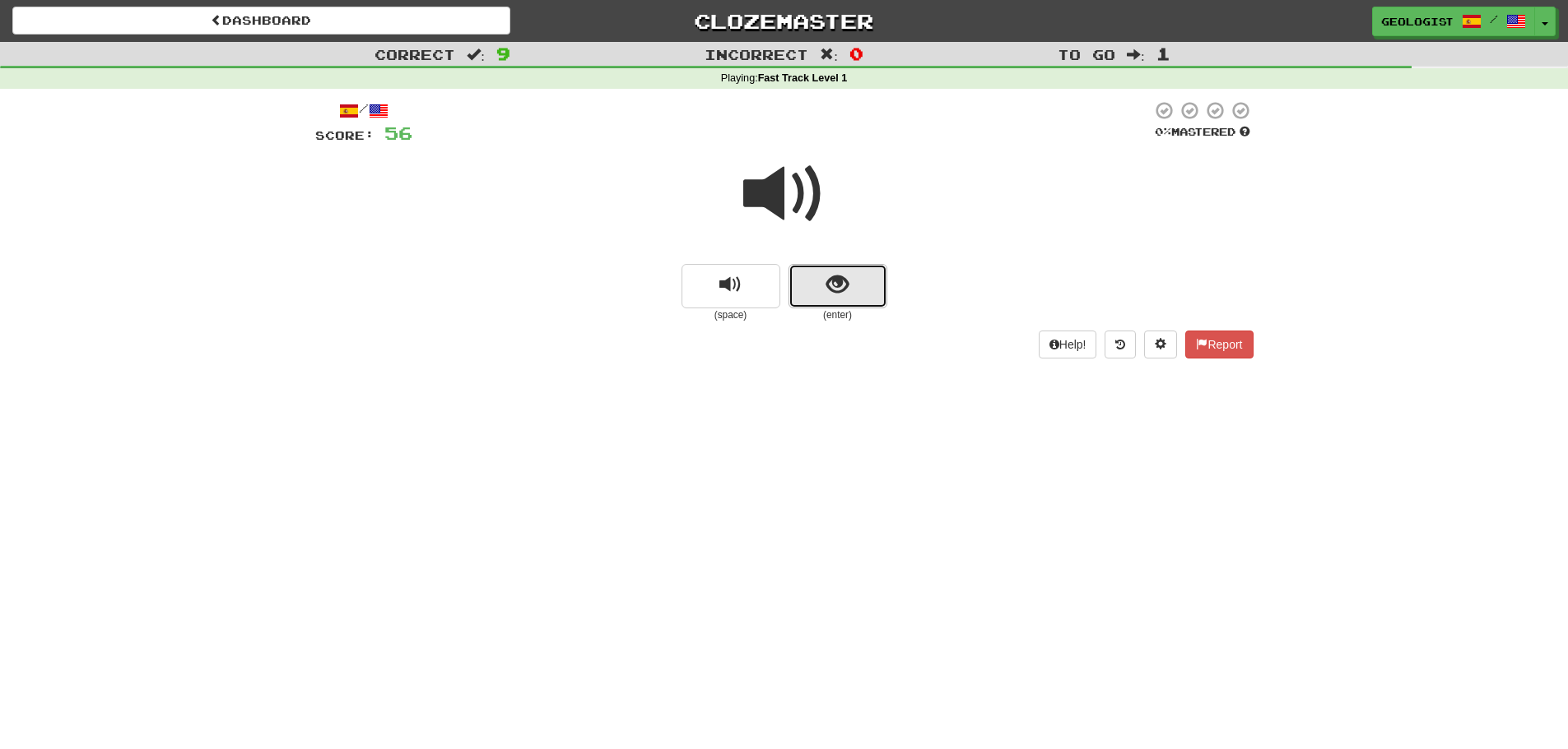
click at [834, 282] on span "show sentence" at bounding box center [837, 285] width 22 height 22
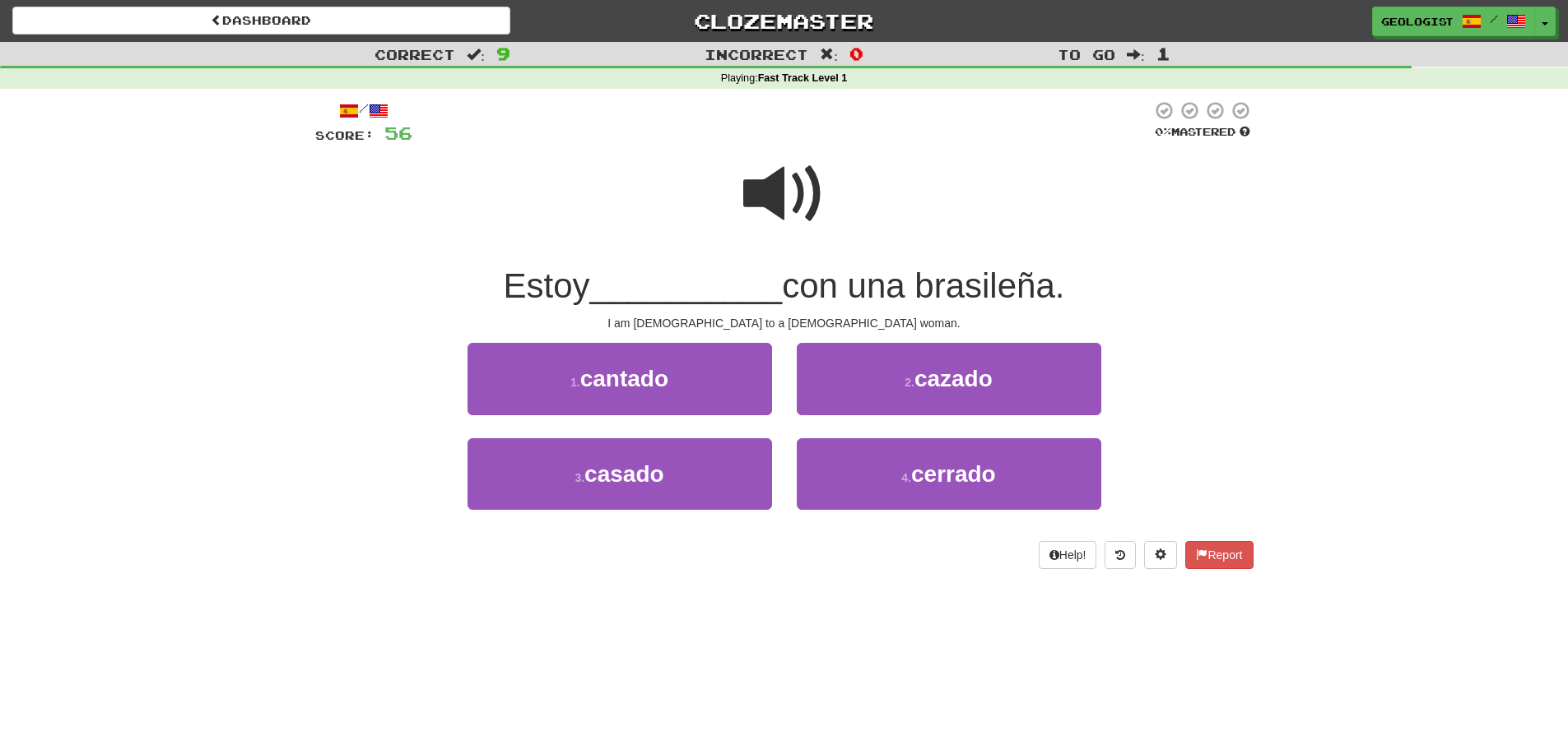
click at [749, 182] on span at bounding box center [784, 193] width 82 height 82
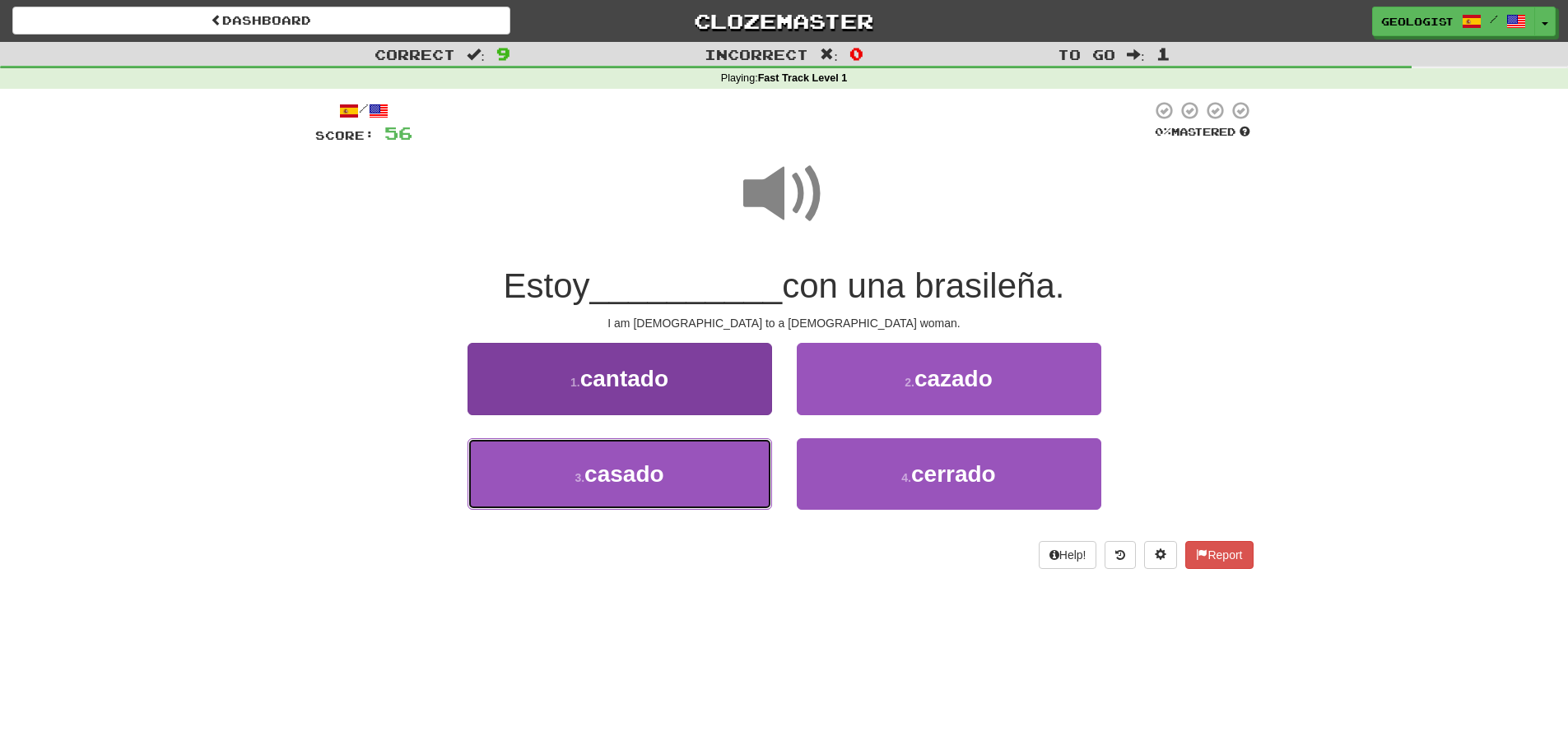
drag, startPoint x: 525, startPoint y: 500, endPoint x: 505, endPoint y: 483, distance: 26.2
click at [523, 502] on button "3 . casado" at bounding box center [619, 474] width 304 height 72
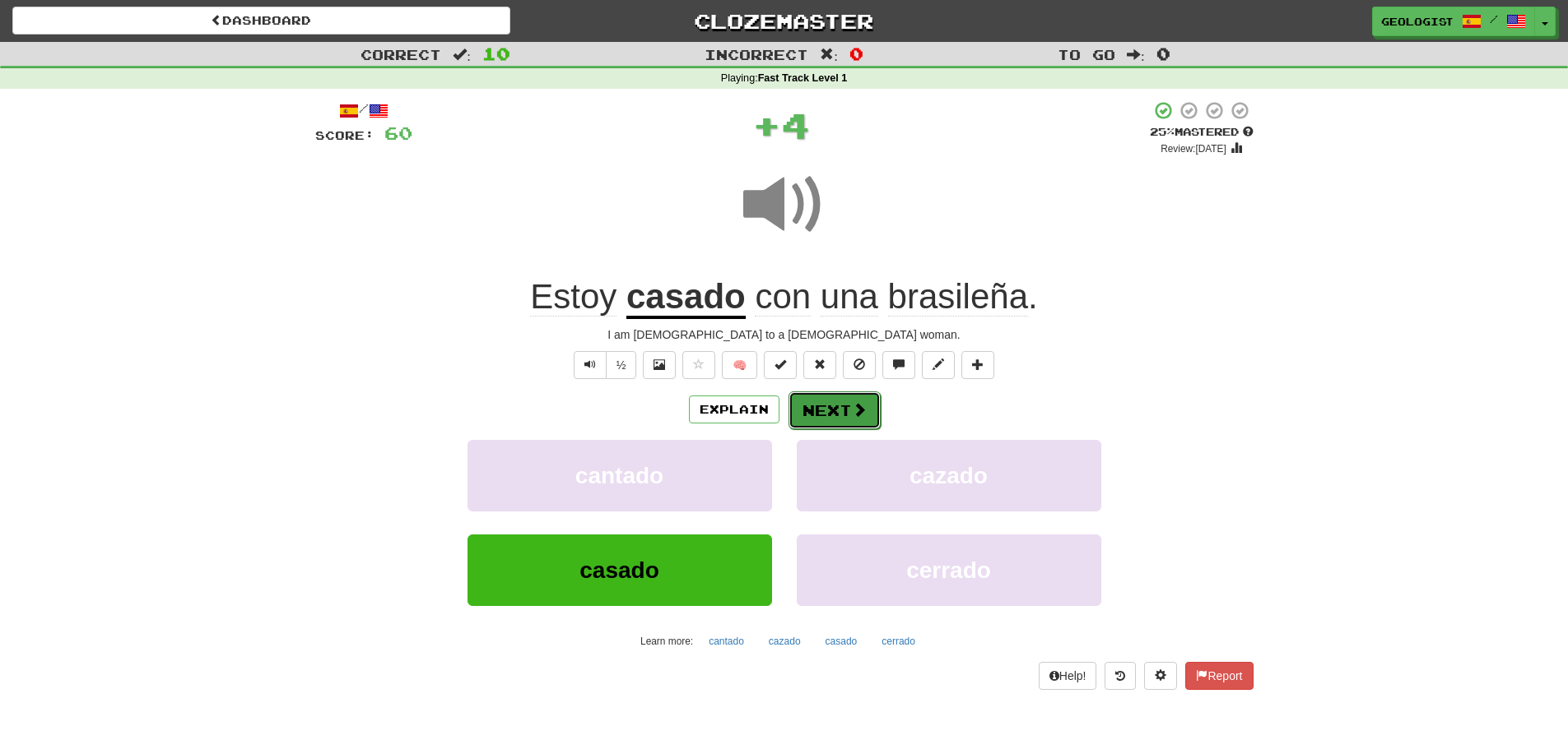
click at [821, 413] on button "Next" at bounding box center [834, 410] width 92 height 38
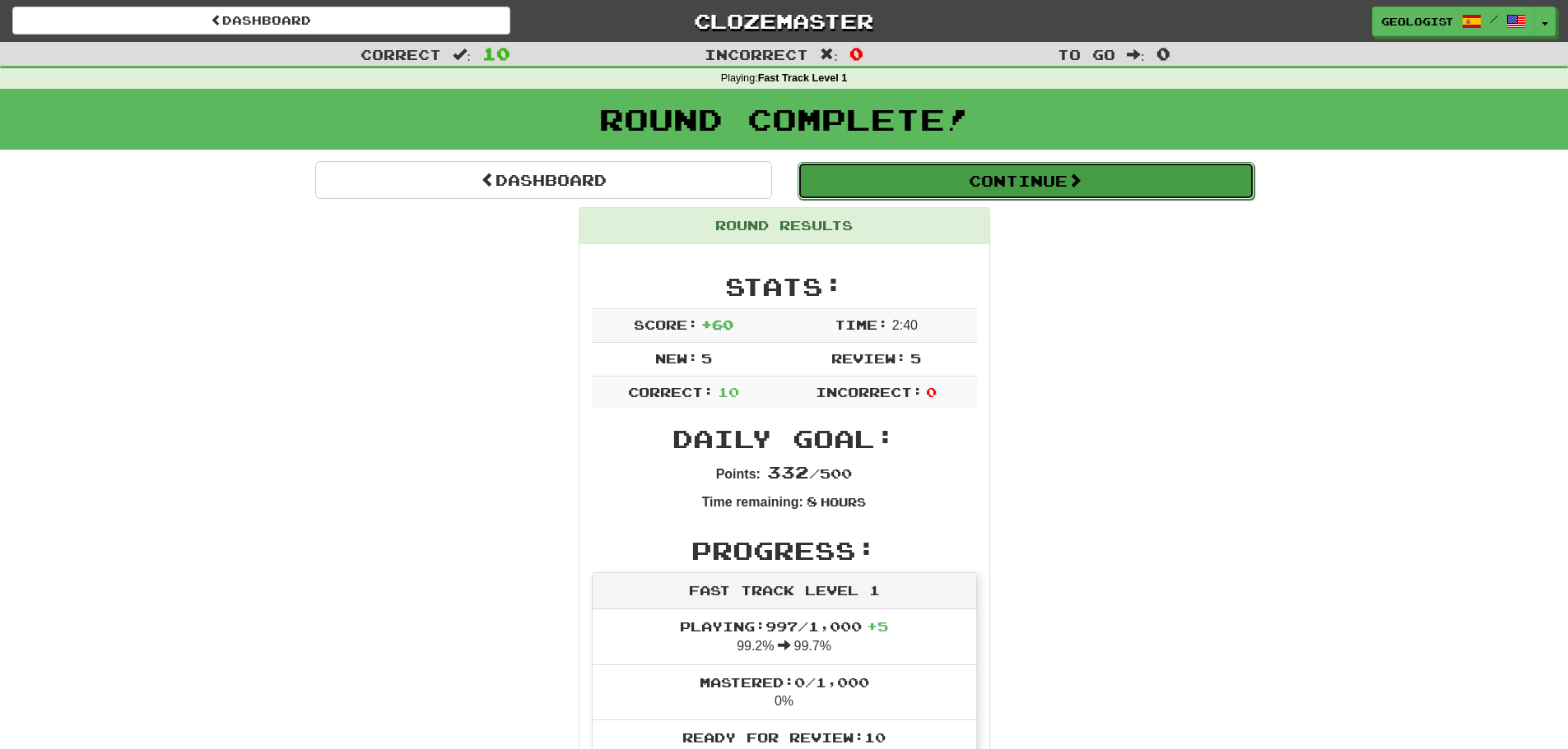
click at [1031, 174] on button "Continue" at bounding box center [1026, 181] width 457 height 38
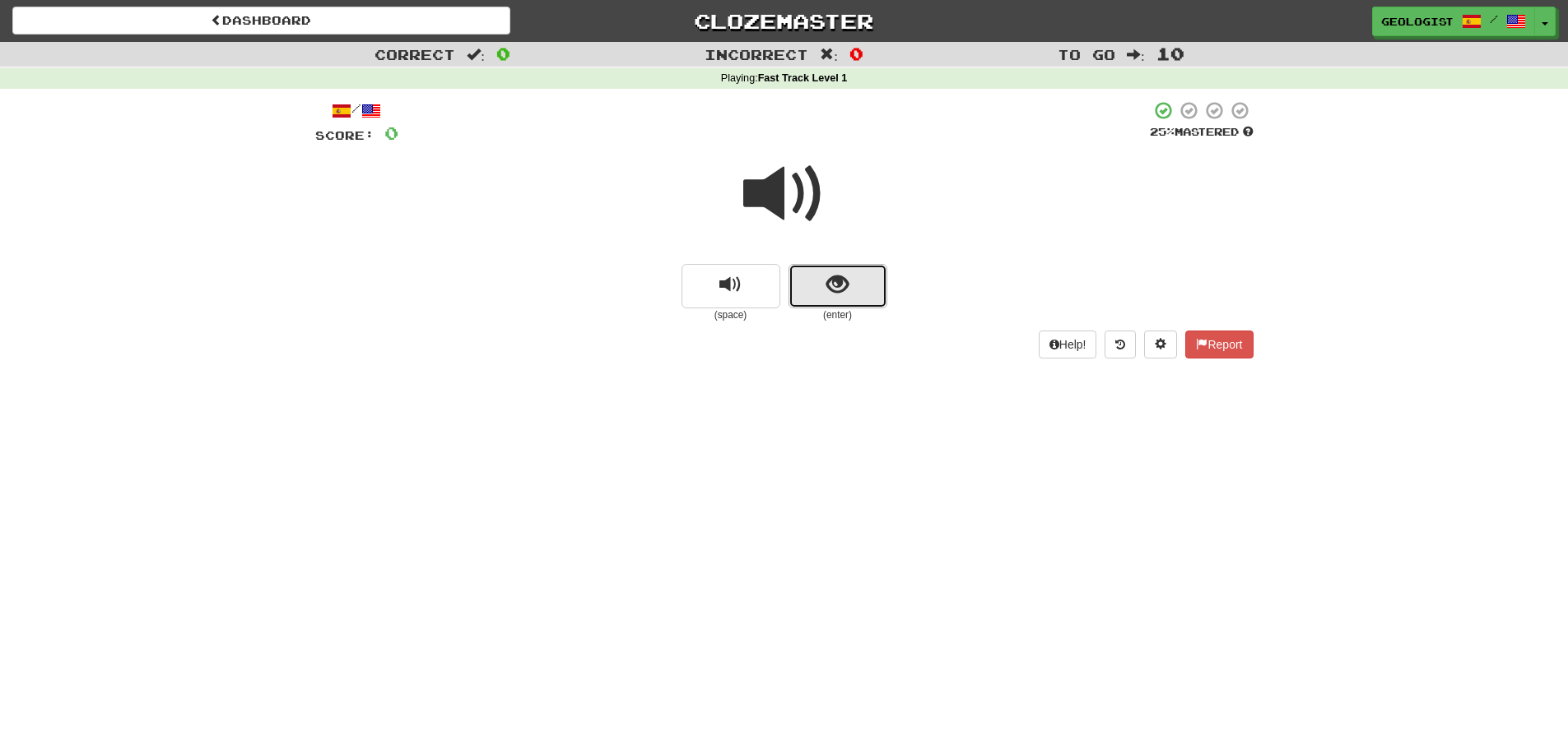
click at [852, 288] on button "show sentence" at bounding box center [837, 287] width 99 height 44
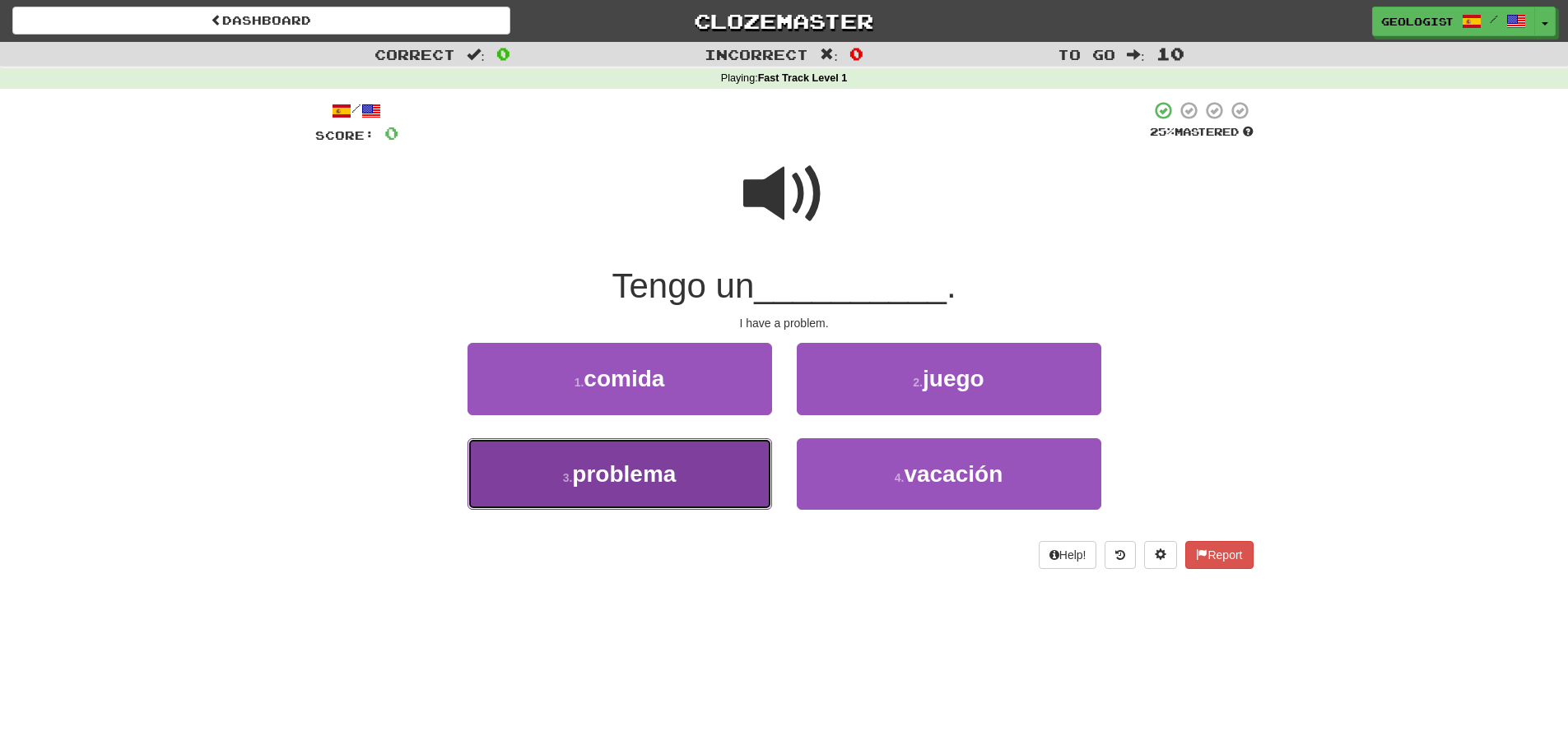
click at [501, 487] on button "3 . problema" at bounding box center [619, 474] width 304 height 72
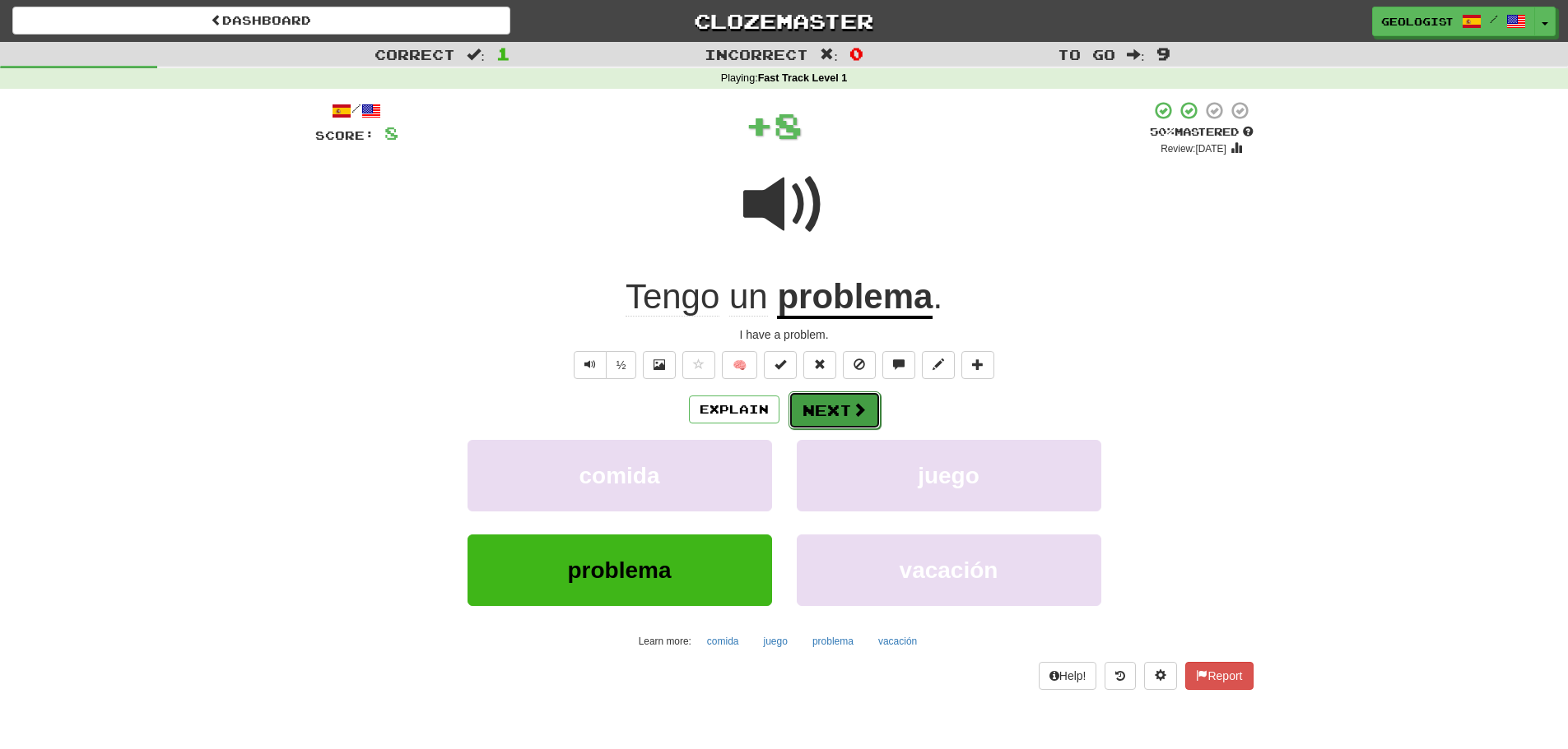
click at [848, 413] on button "Next" at bounding box center [834, 410] width 92 height 38
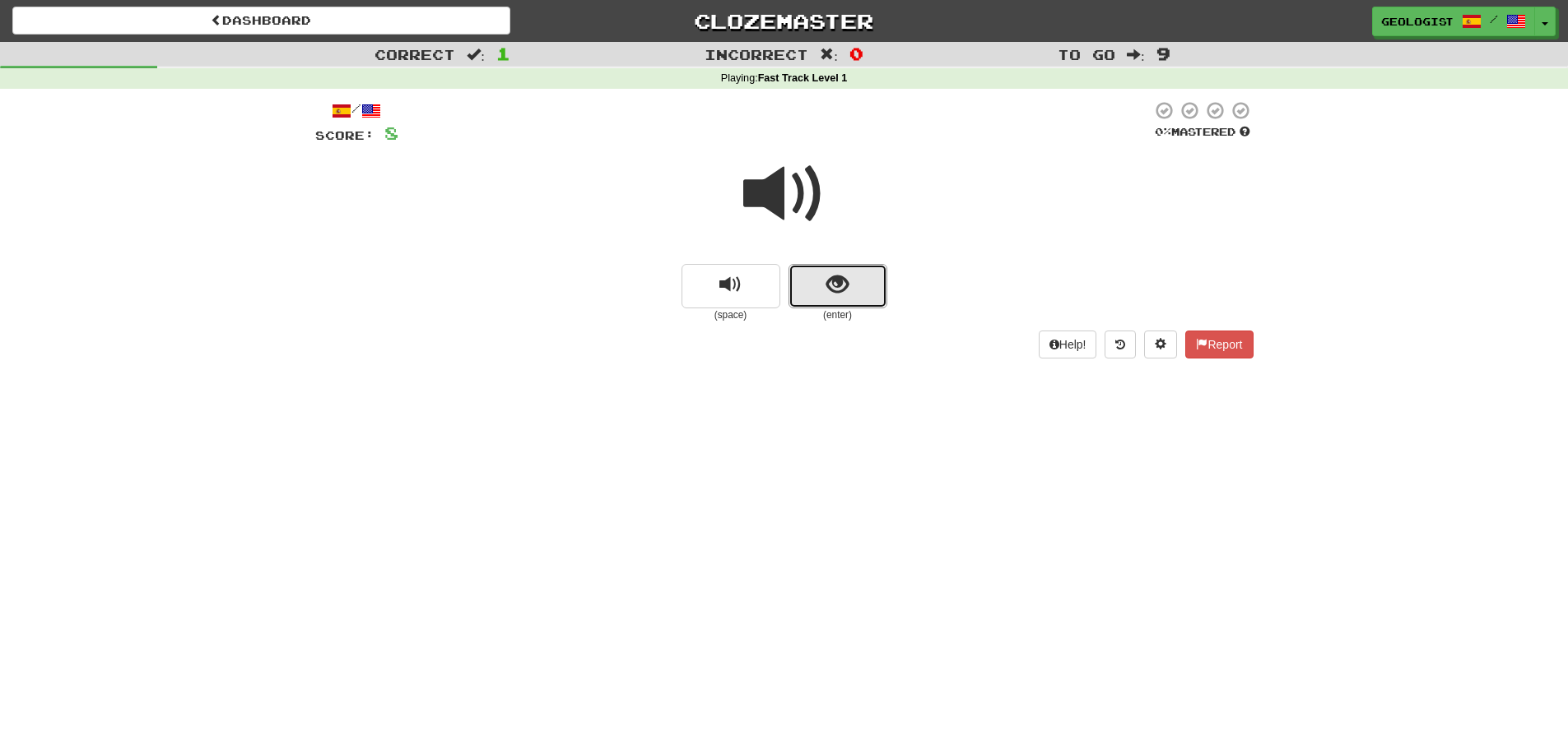
click at [849, 275] on button "show sentence" at bounding box center [837, 287] width 99 height 44
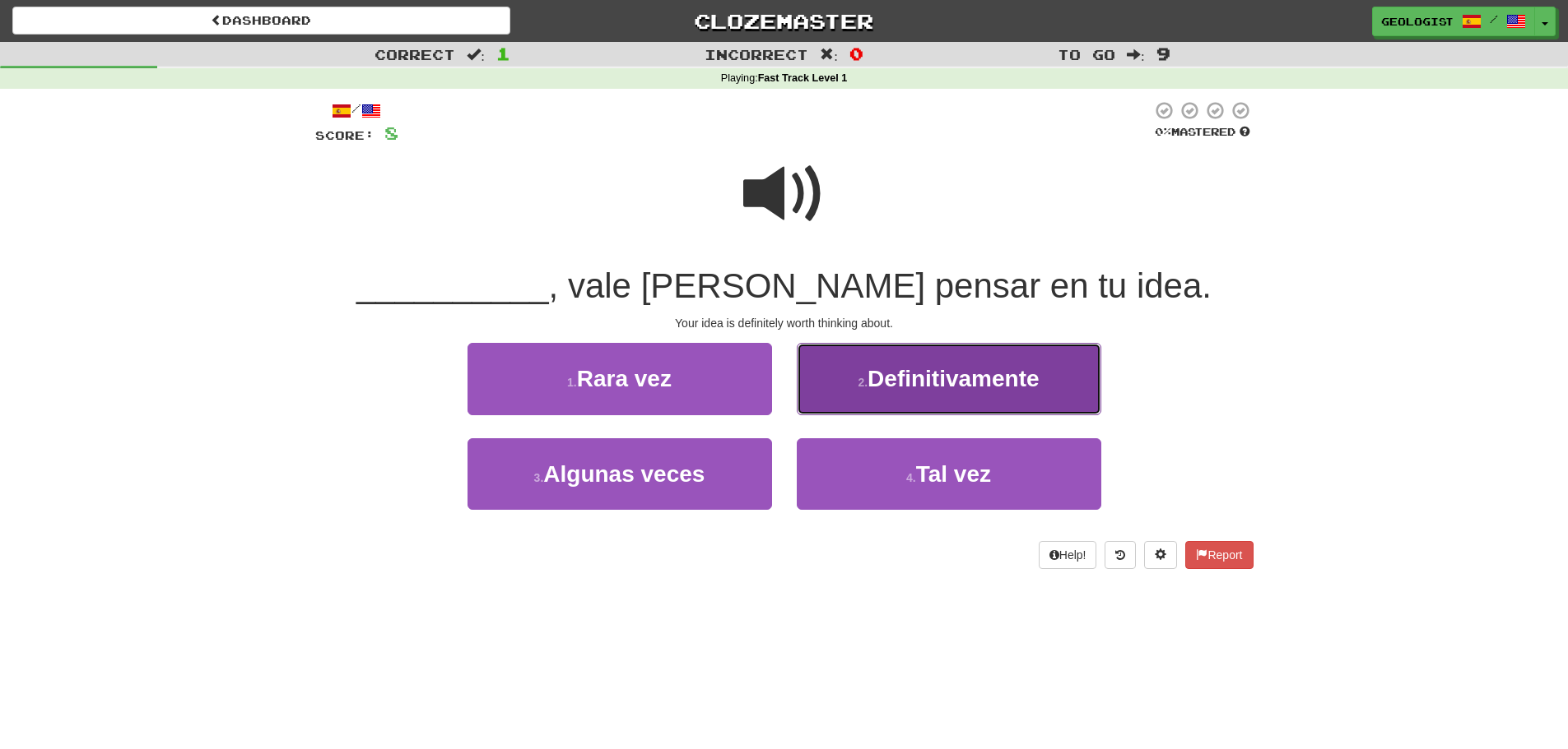
click at [854, 371] on button "2 . Definitivamente" at bounding box center [949, 379] width 304 height 72
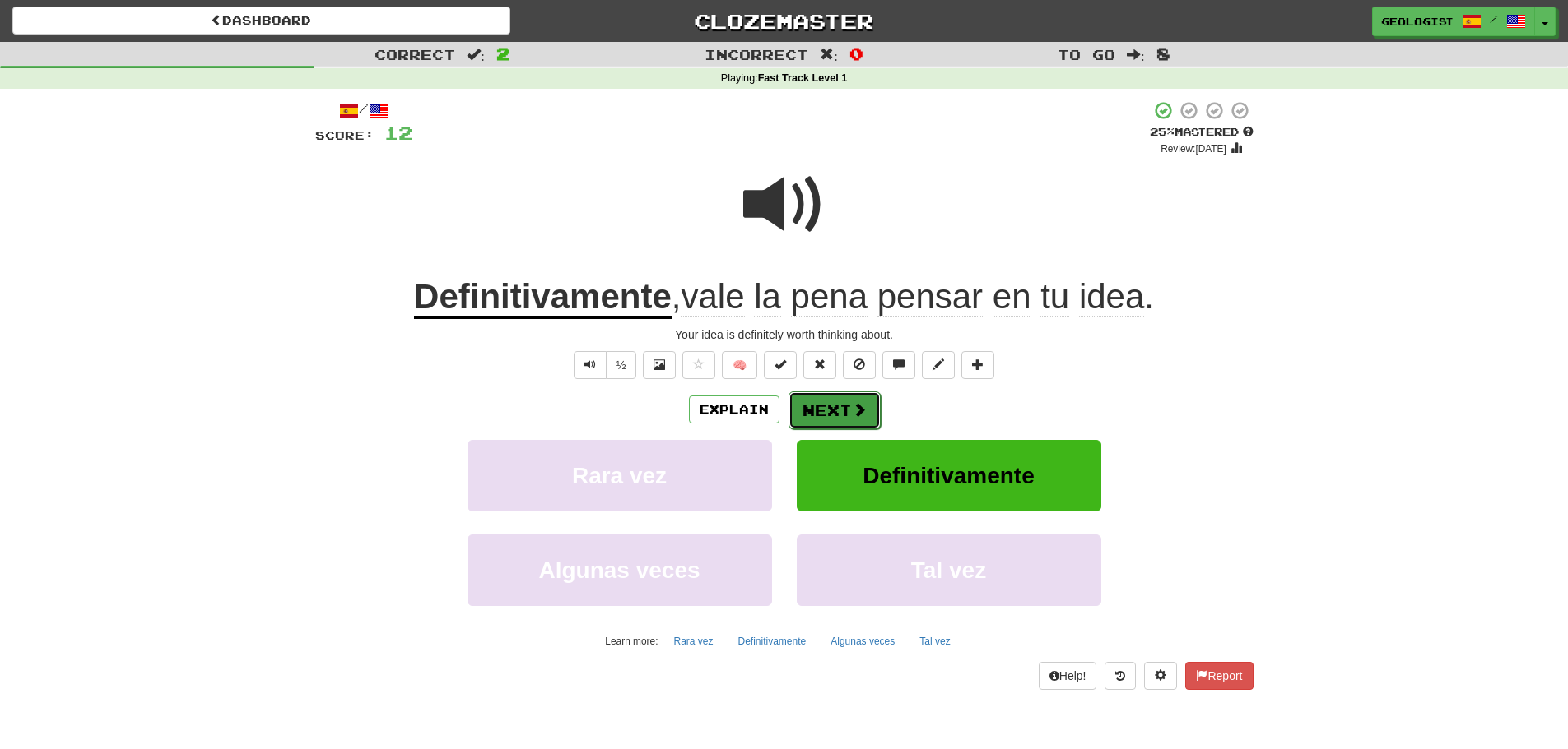
click at [855, 411] on span at bounding box center [859, 410] width 15 height 15
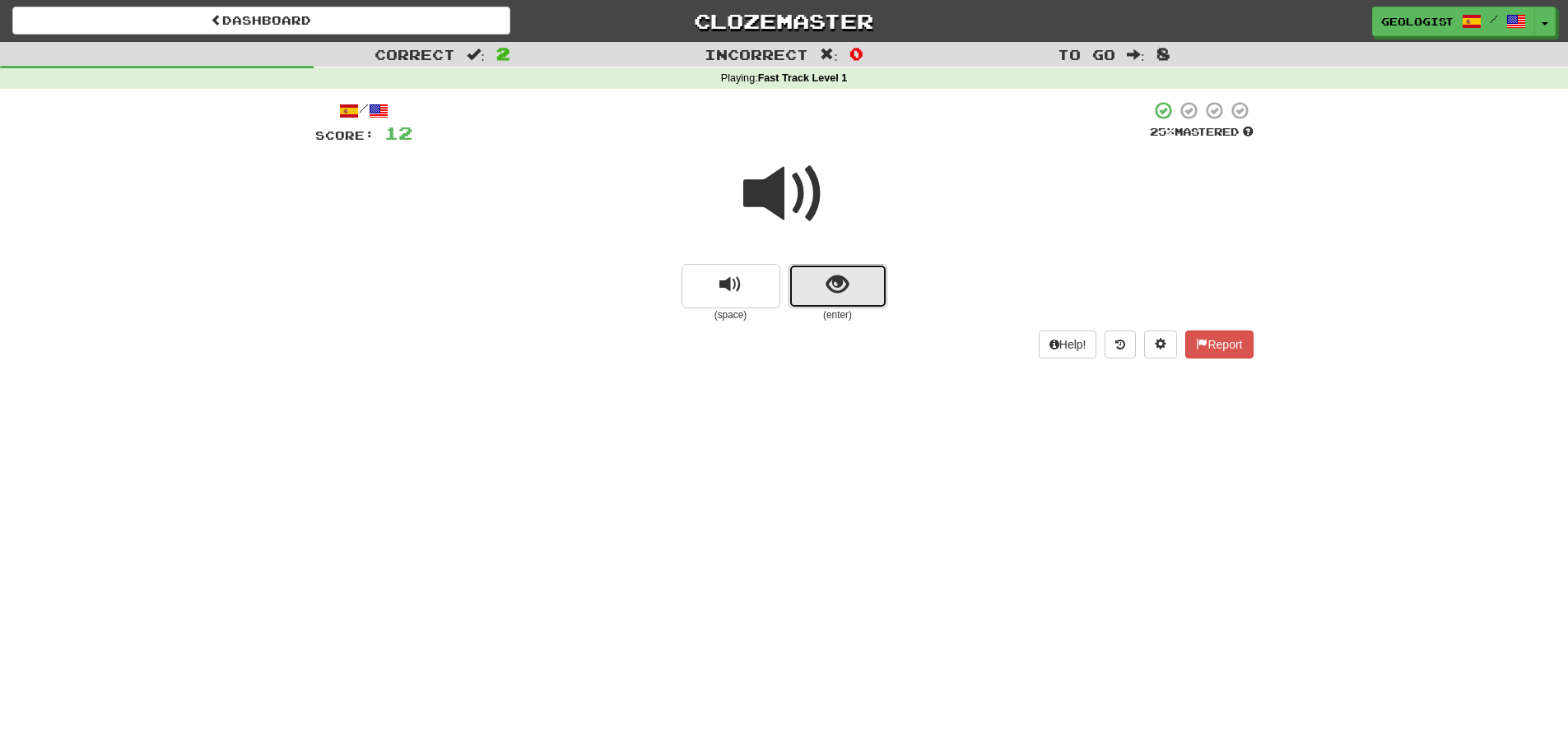
click at [865, 296] on button "show sentence" at bounding box center [837, 287] width 99 height 44
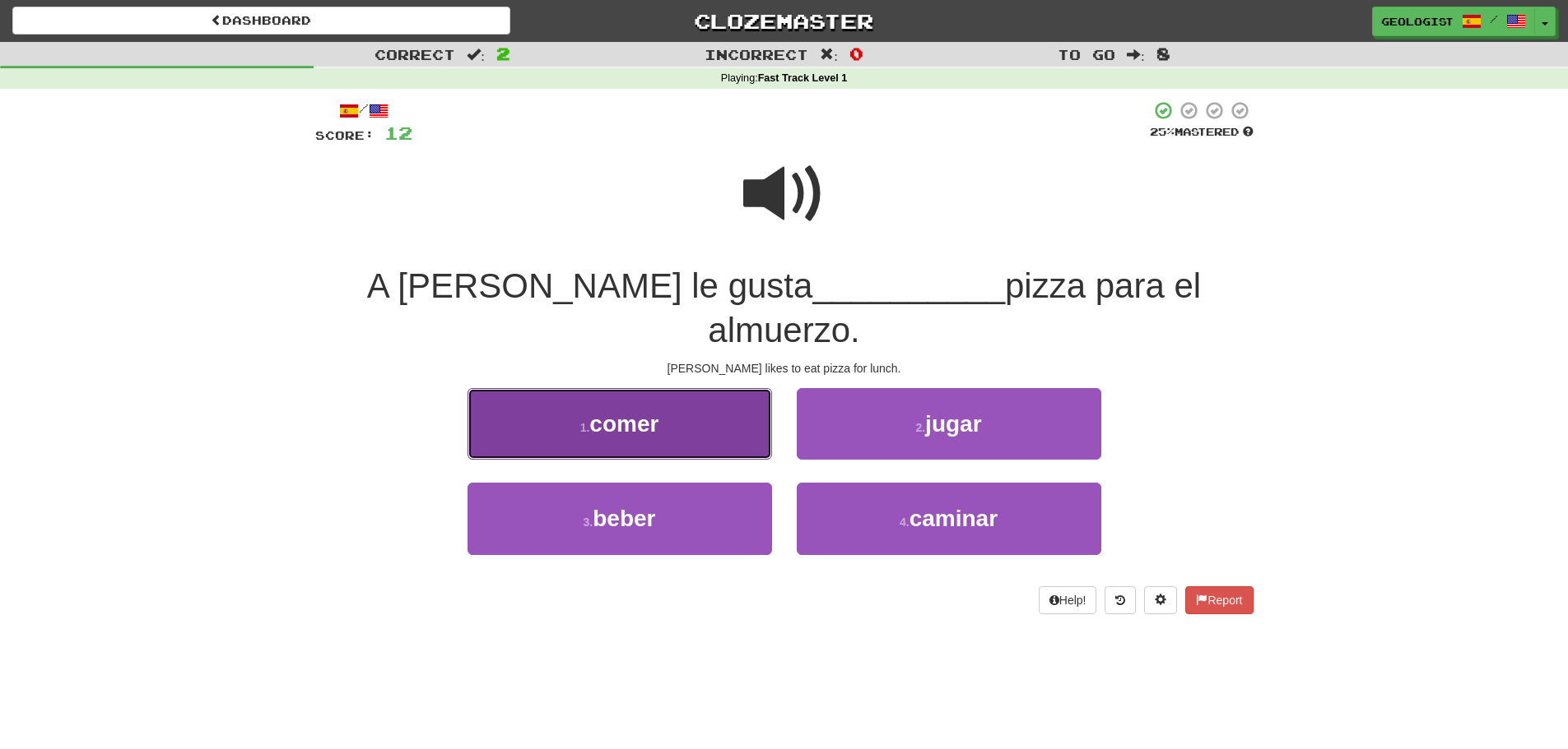
click at [666, 388] on button "1 . comer" at bounding box center [619, 424] width 304 height 72
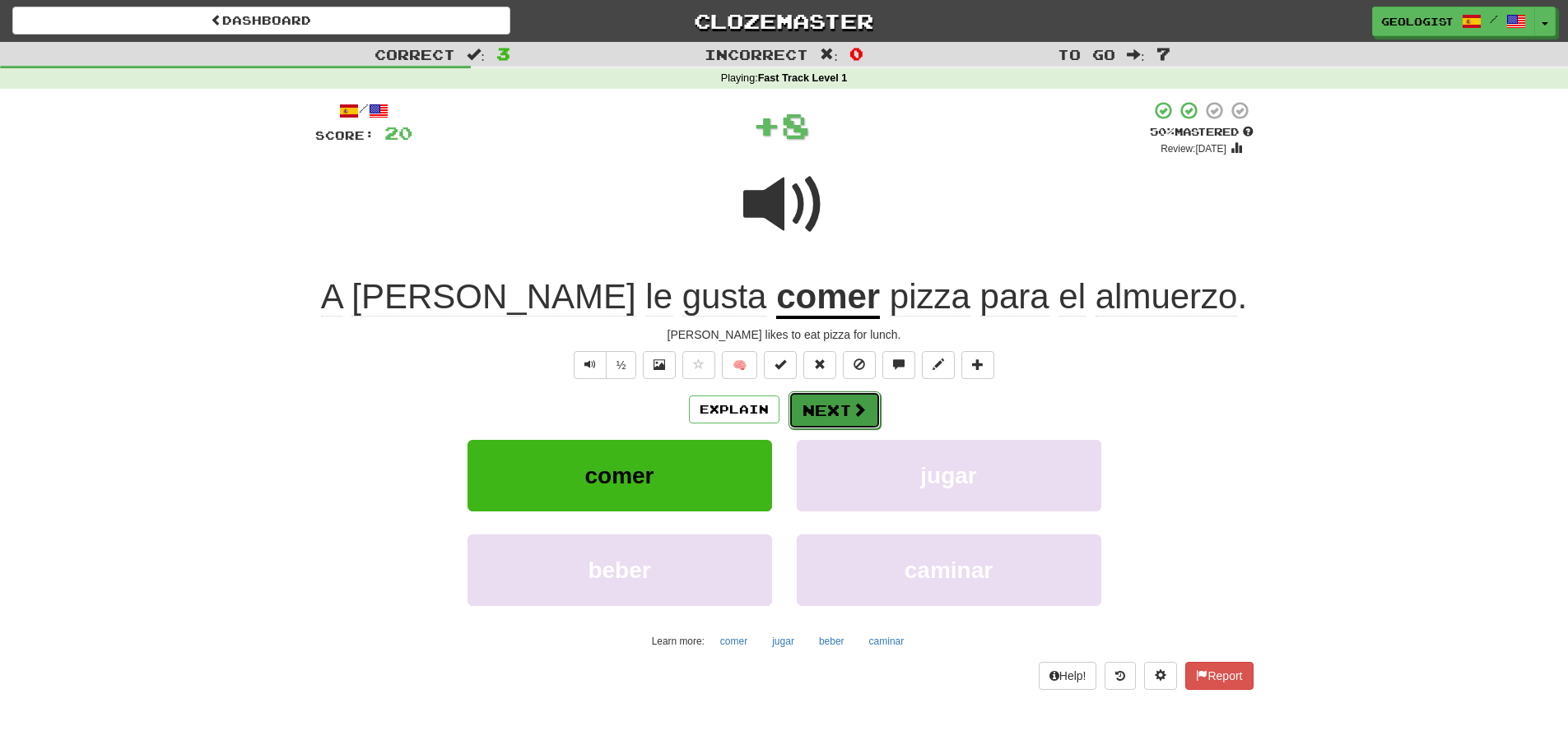
click at [834, 412] on button "Next" at bounding box center [834, 410] width 92 height 38
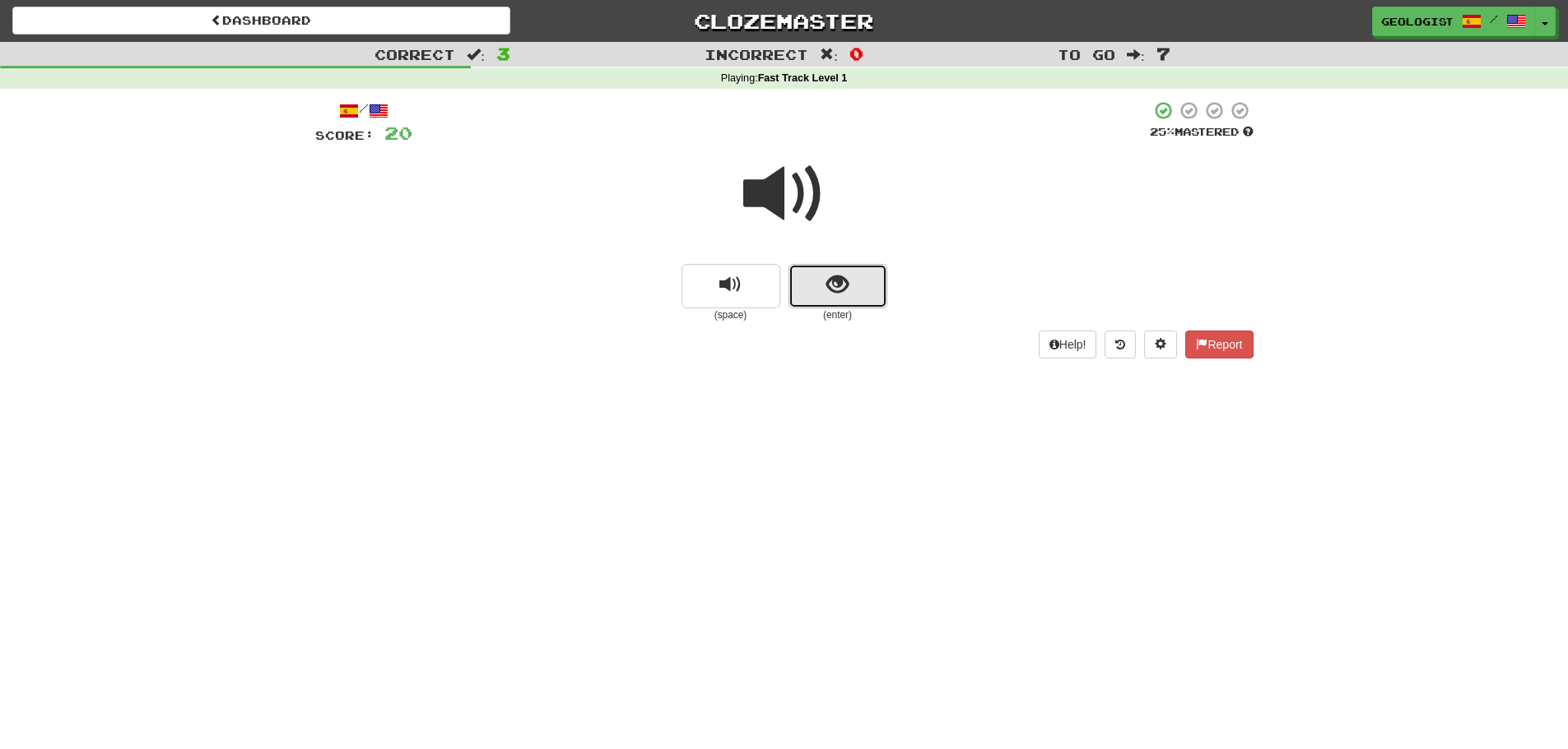
click at [820, 288] on button "show sentence" at bounding box center [837, 287] width 99 height 44
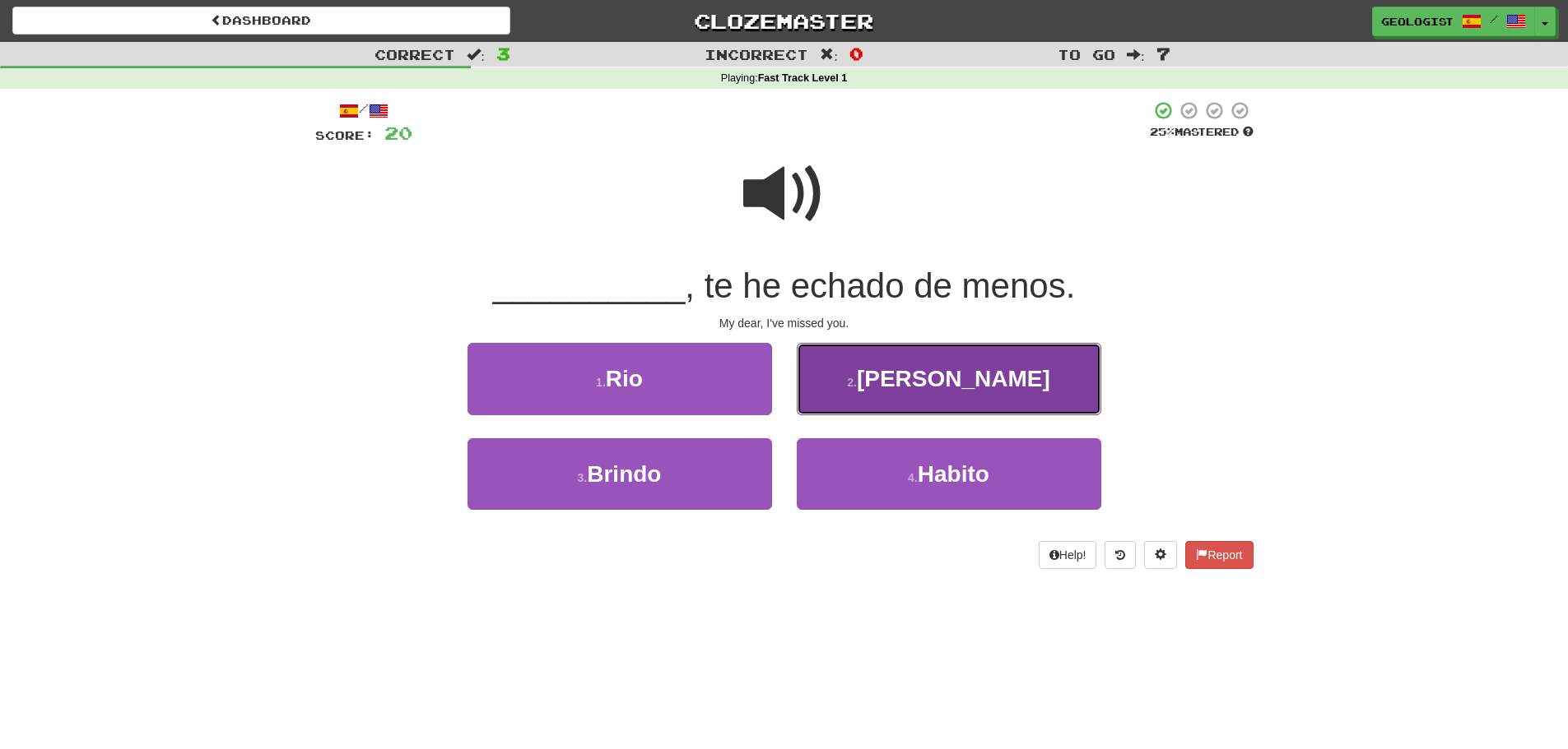
click at [949, 377] on span "Cariño" at bounding box center [954, 379] width 194 height 26
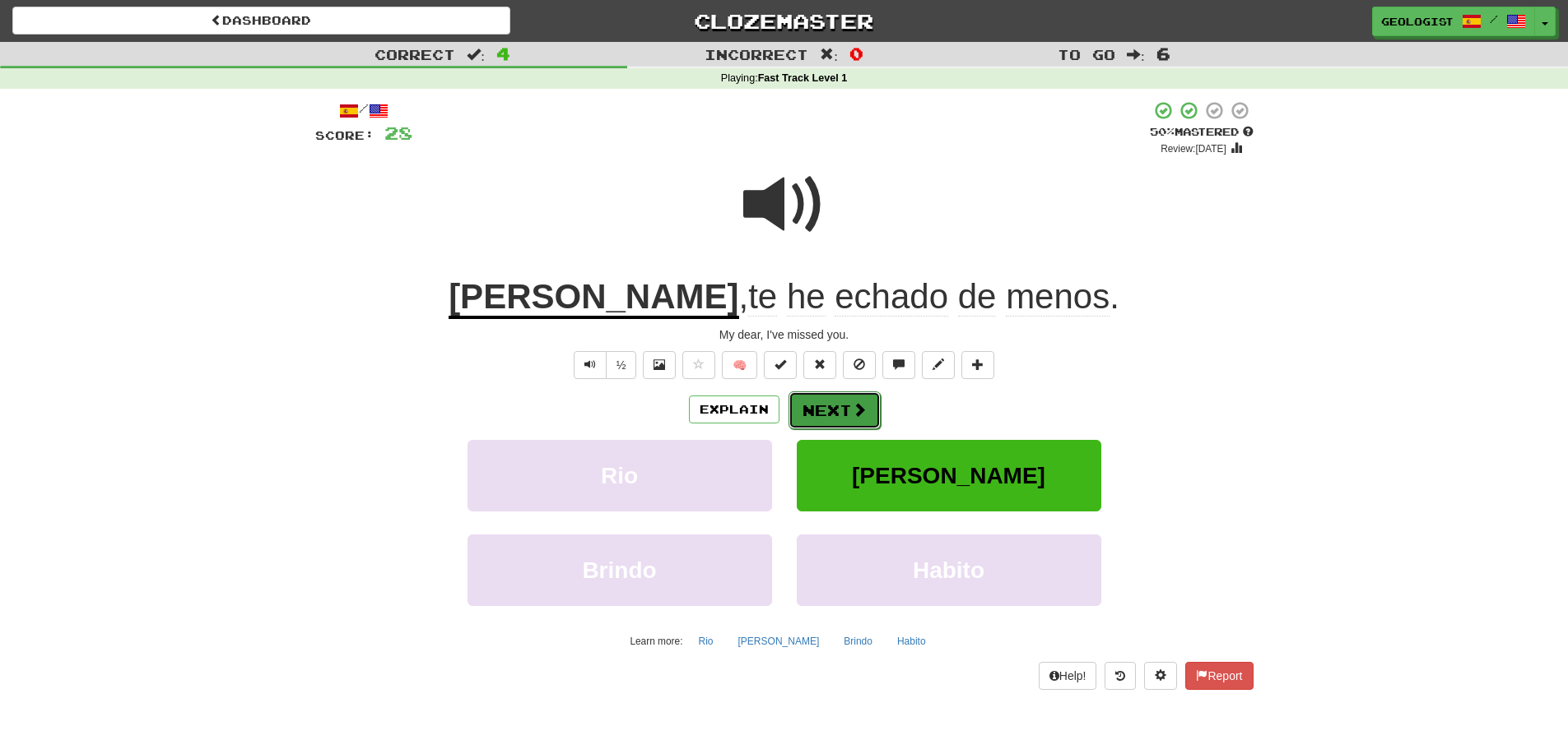
click at [856, 412] on span at bounding box center [859, 410] width 15 height 15
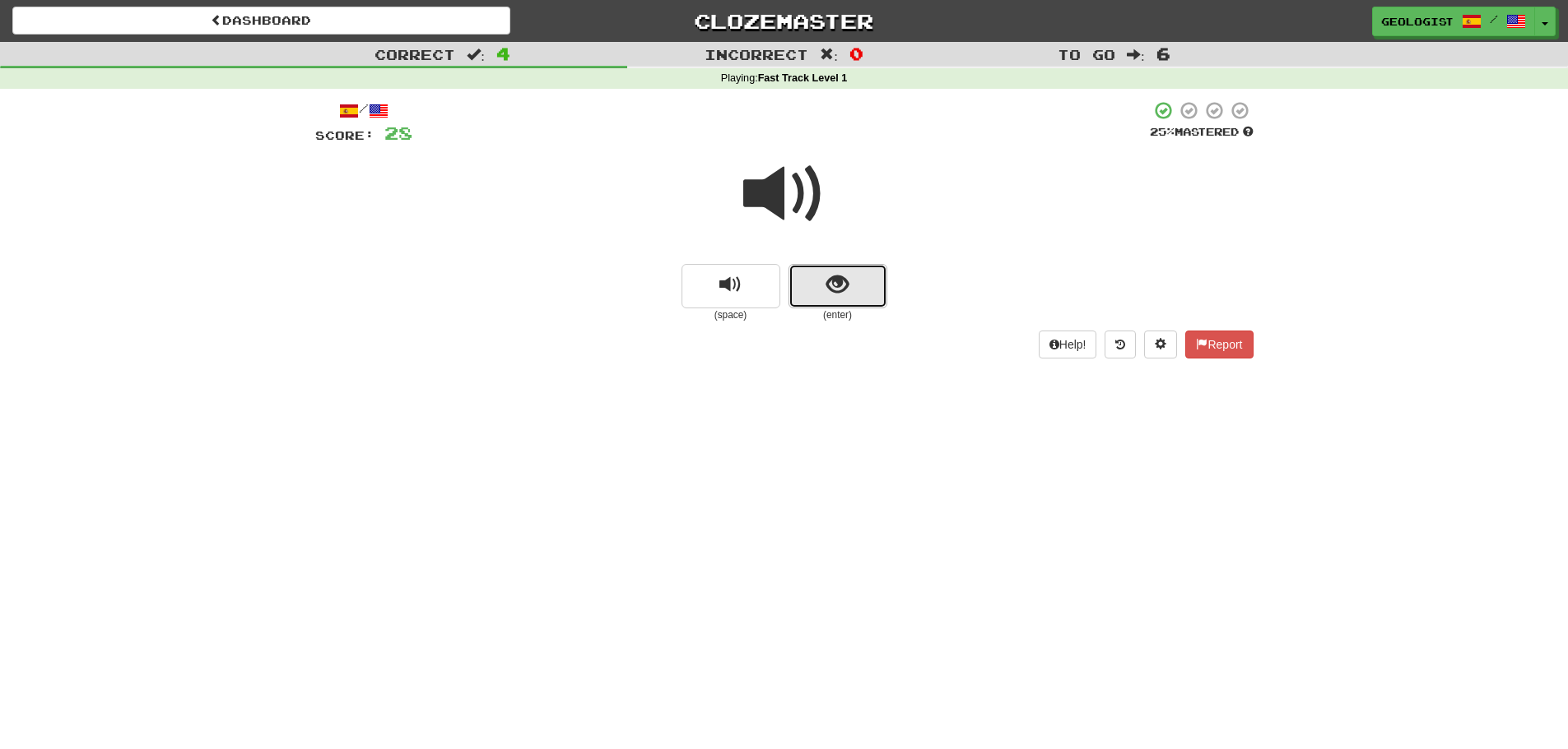
click at [857, 302] on button "show sentence" at bounding box center [837, 287] width 99 height 44
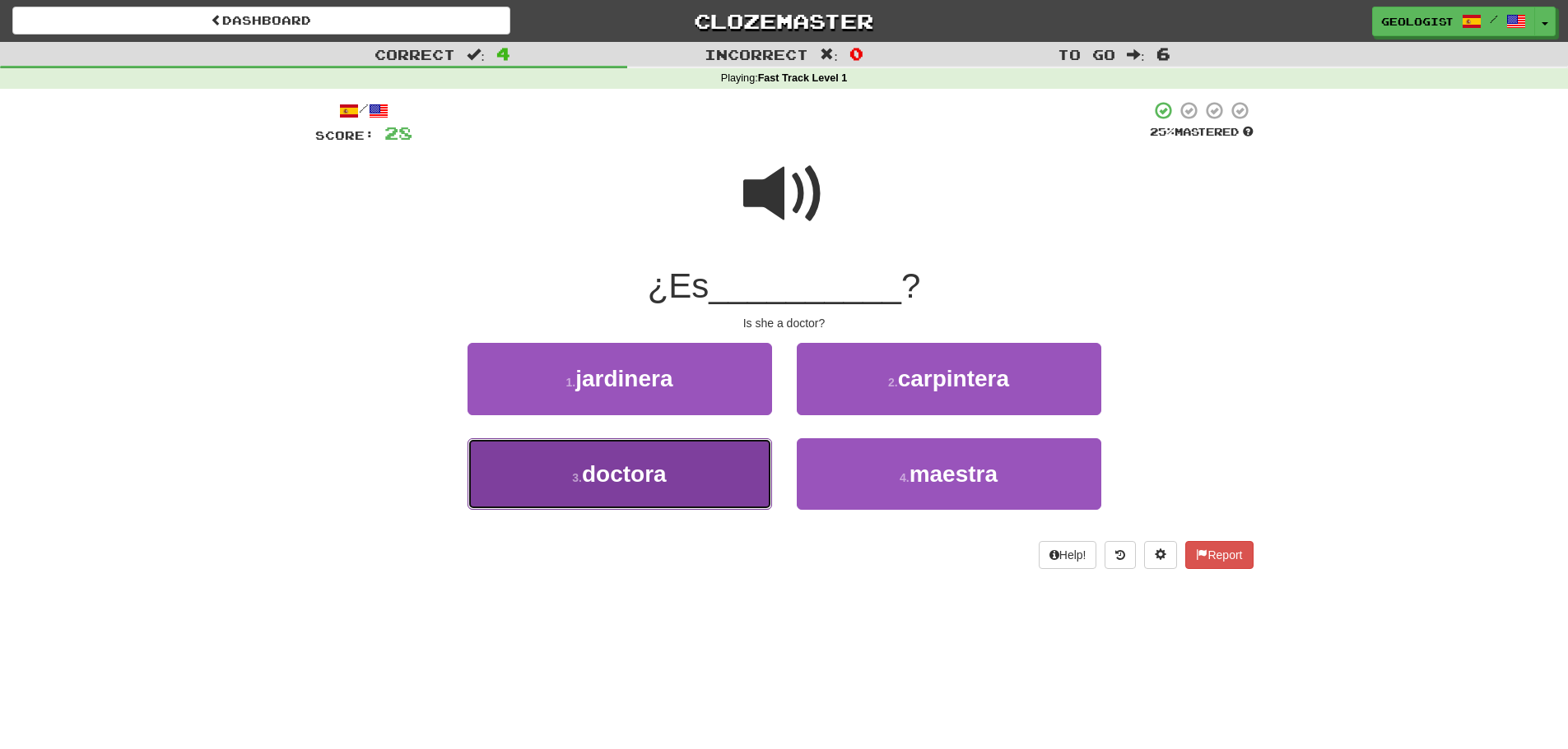
click at [511, 489] on button "3 . doctora" at bounding box center [619, 474] width 304 height 72
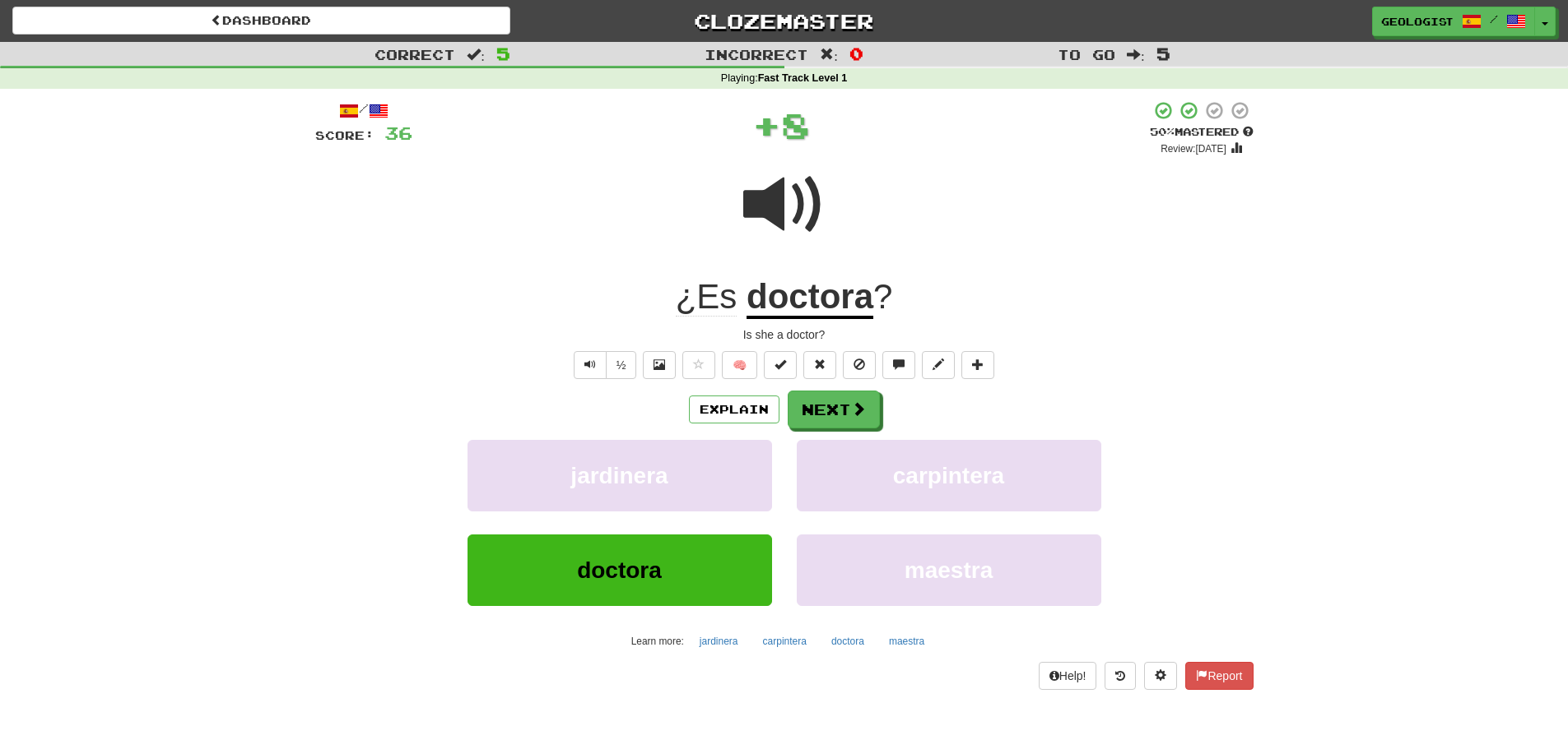
click at [873, 390] on div "/ Score: 36 + 8 50 % Mastered Review: 2025-08-31 ¿Es doctora ? Is she a doctor?…" at bounding box center [784, 395] width 938 height 590
click at [870, 398] on button "Next" at bounding box center [834, 410] width 92 height 38
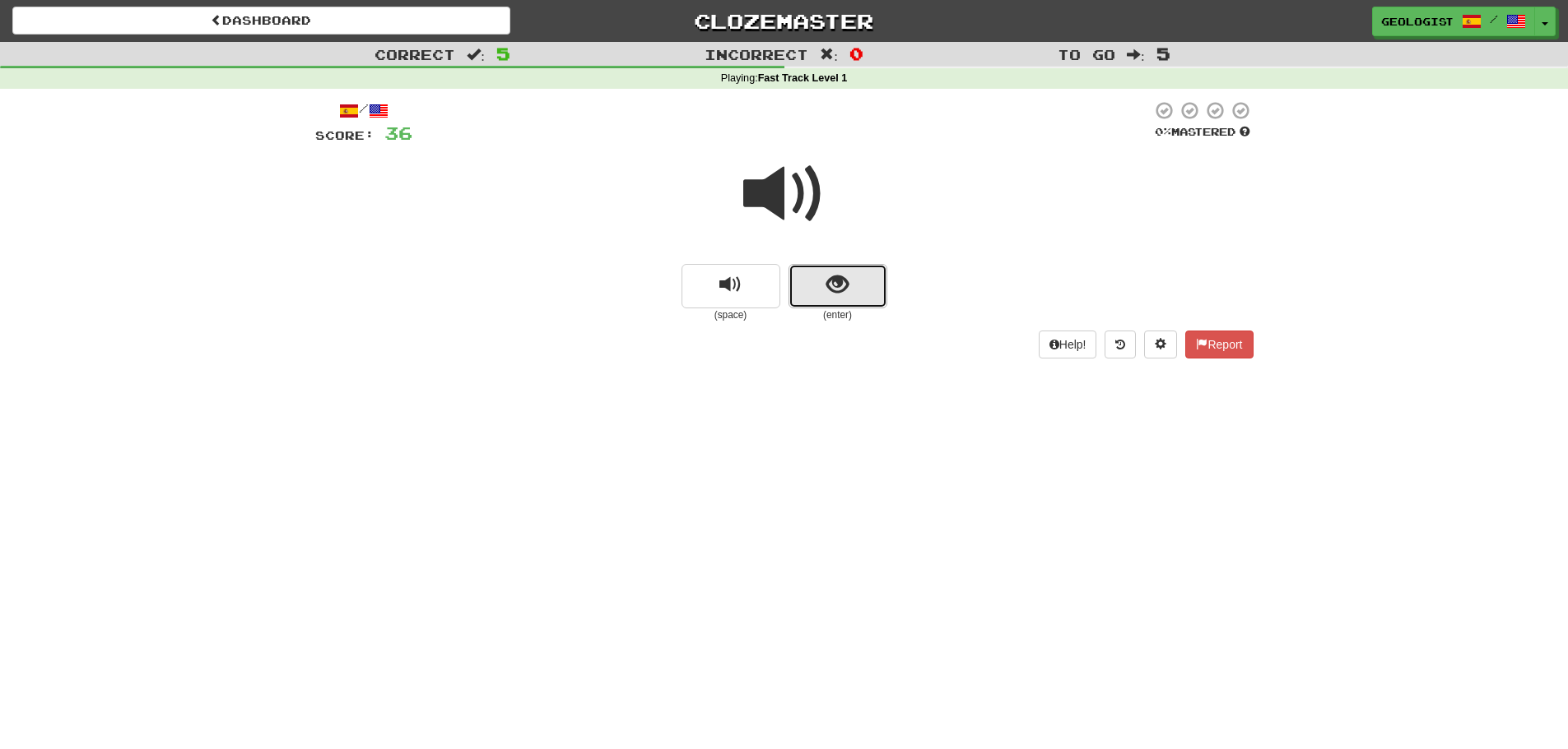
click at [855, 289] on button "show sentence" at bounding box center [837, 287] width 99 height 44
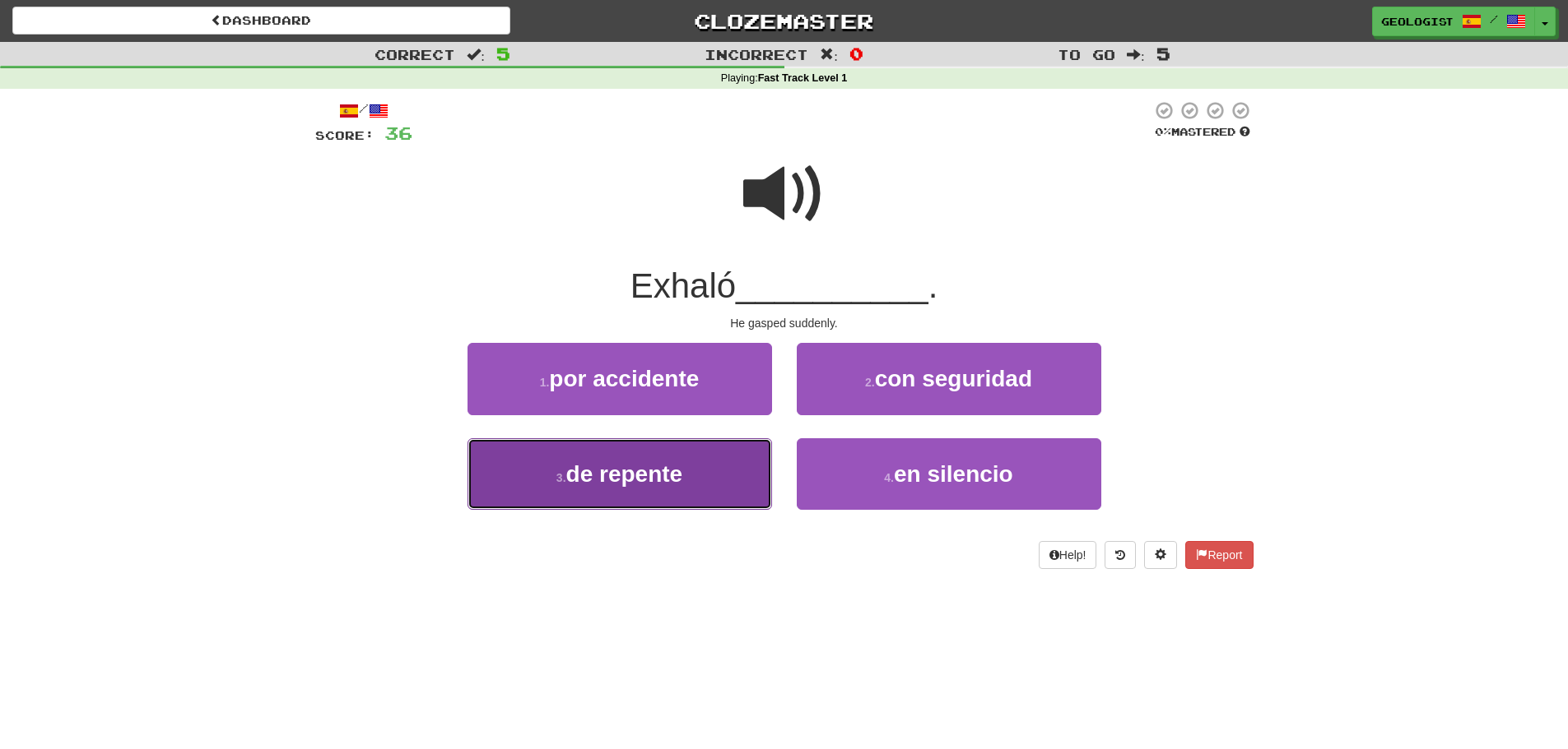
click at [588, 471] on span "de repente" at bounding box center [624, 474] width 117 height 26
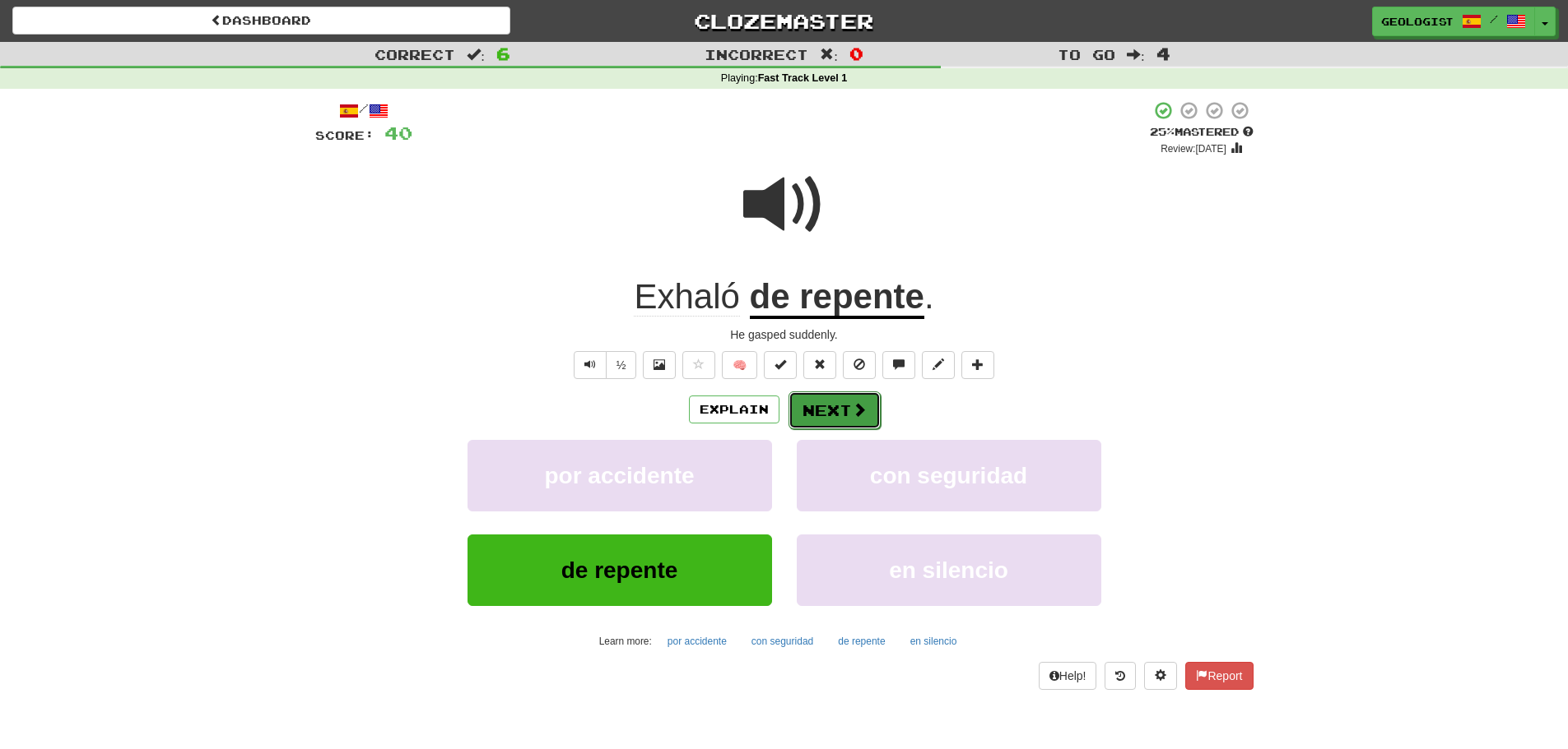
click at [835, 407] on button "Next" at bounding box center [834, 410] width 92 height 38
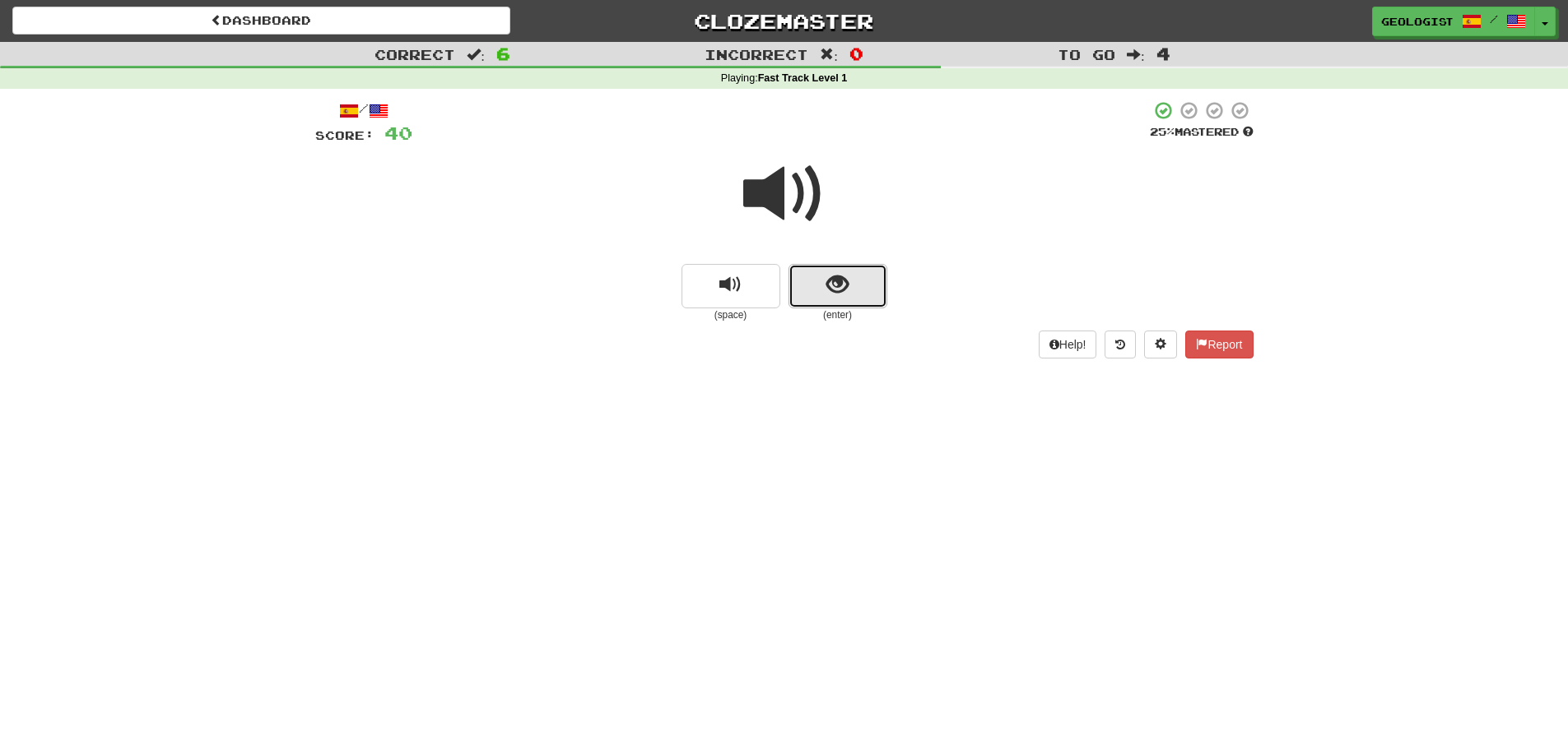
click at [872, 273] on button "show sentence" at bounding box center [837, 287] width 99 height 44
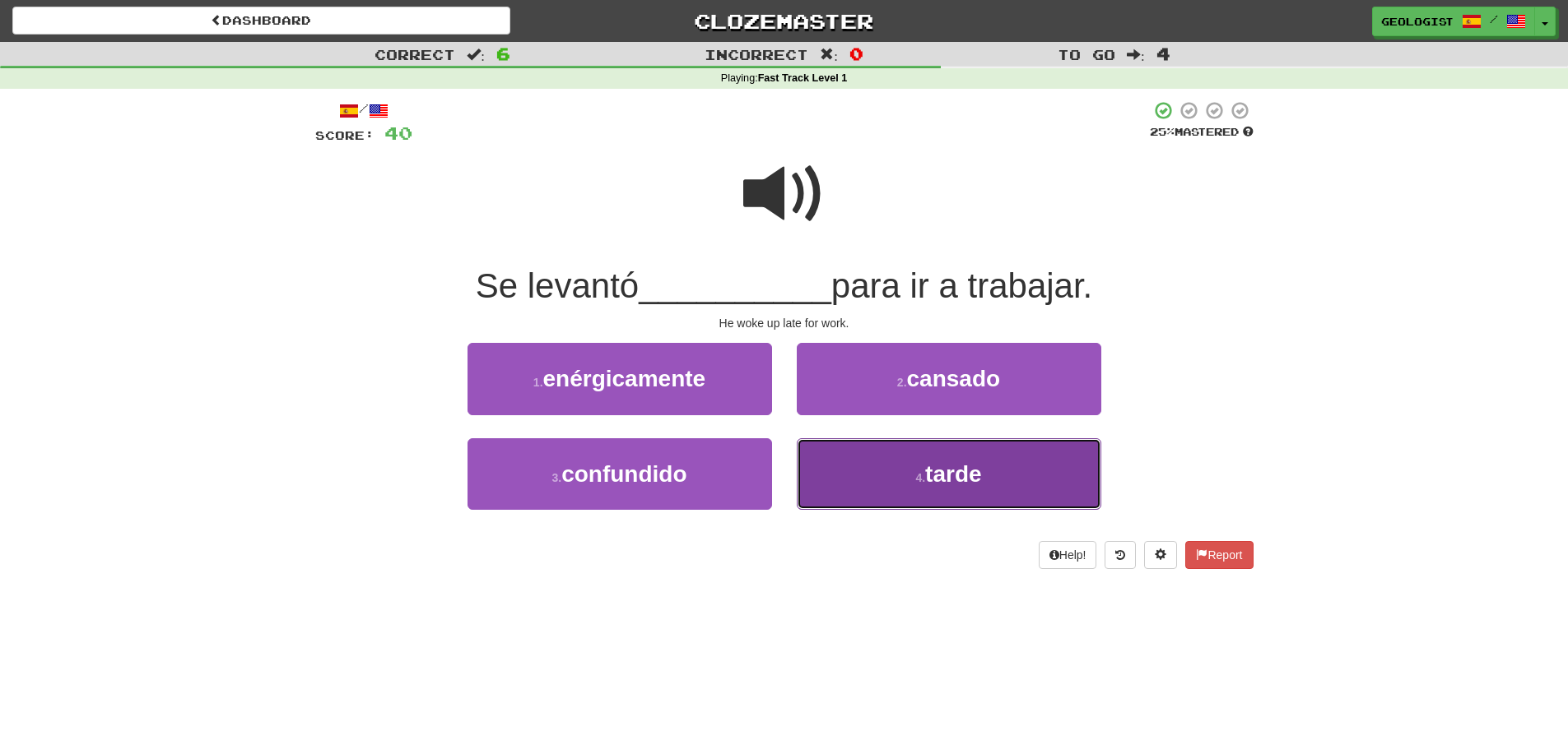
click at [864, 492] on button "4 . tarde" at bounding box center [949, 474] width 304 height 72
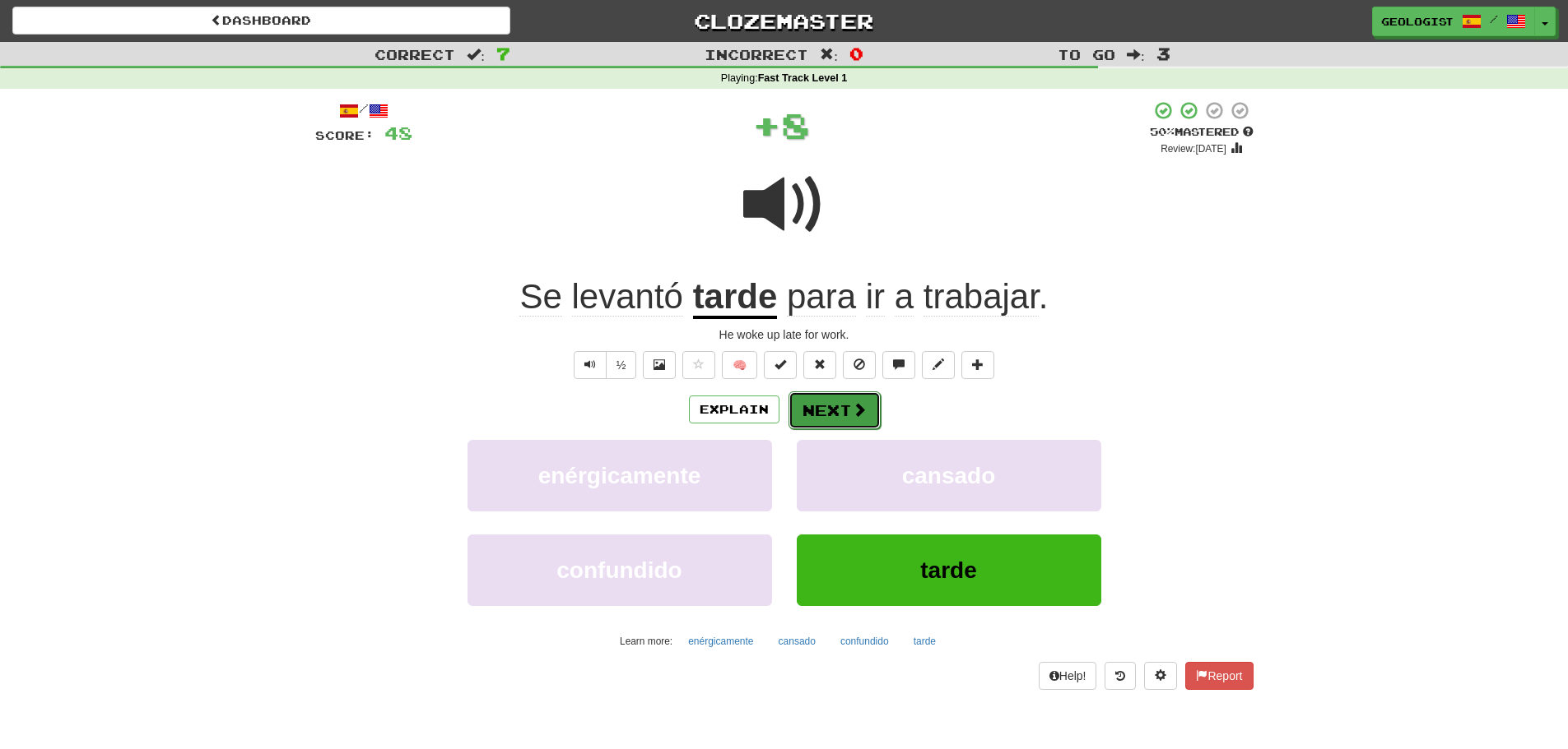
click at [845, 404] on button "Next" at bounding box center [834, 410] width 92 height 38
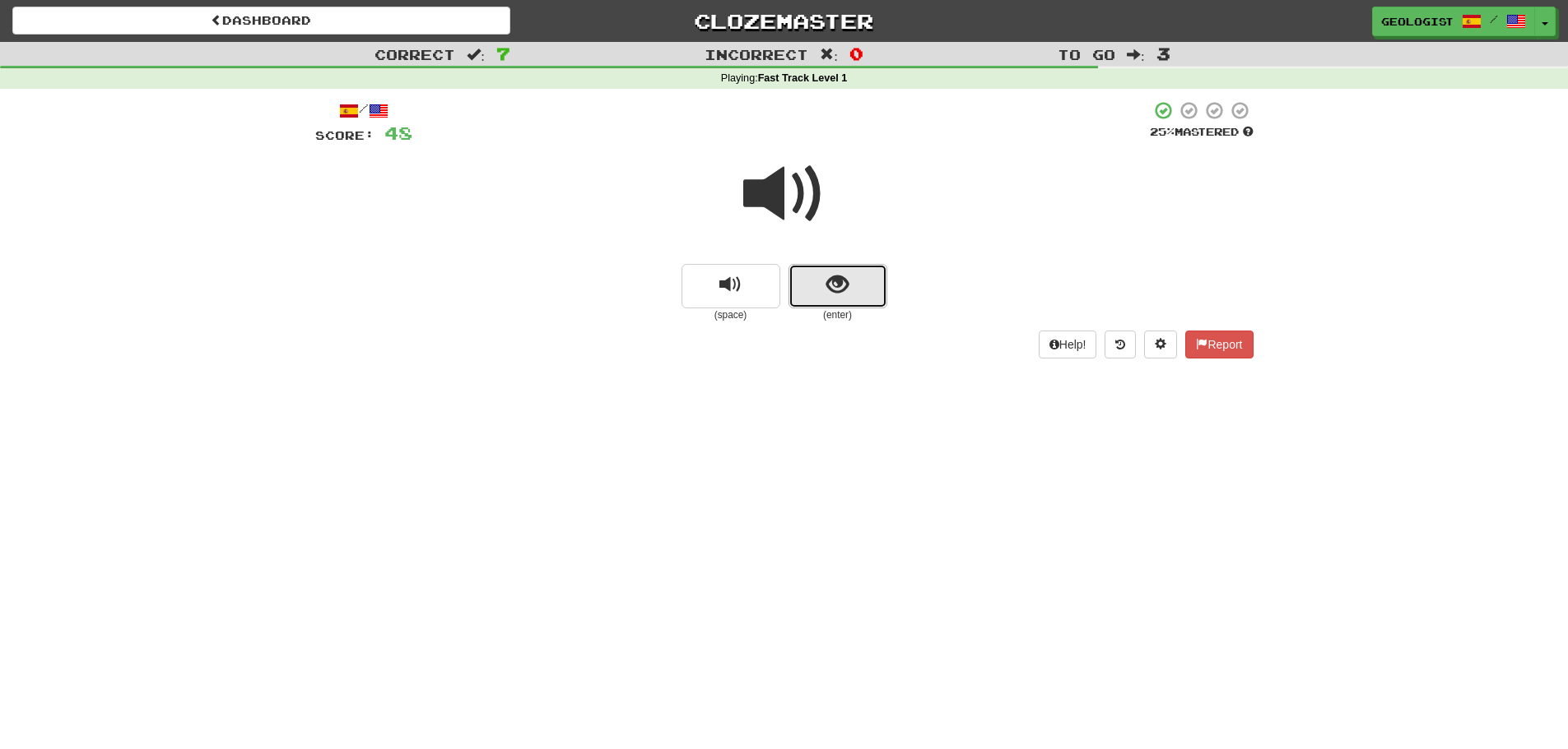
click at [833, 284] on span "show sentence" at bounding box center [837, 285] width 22 height 22
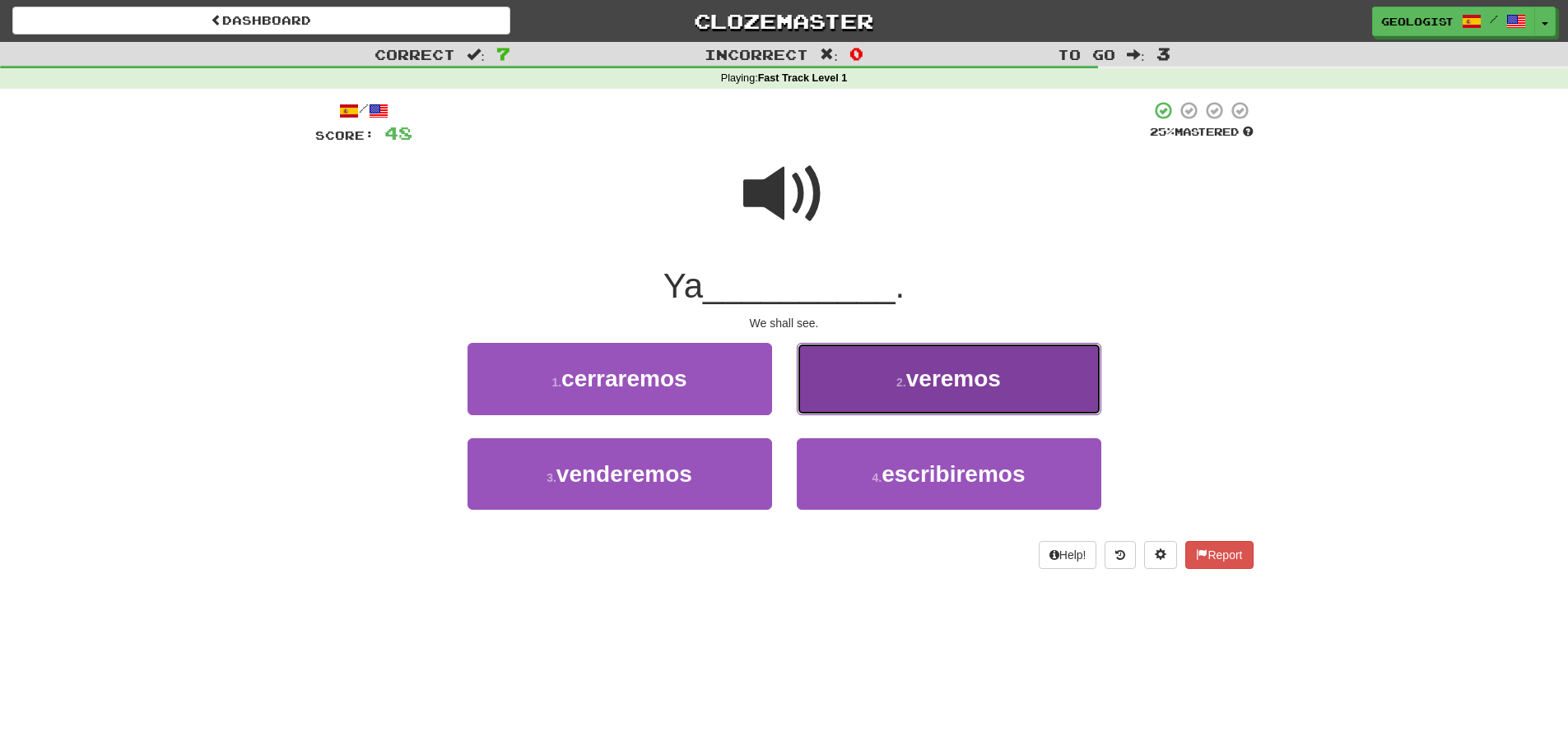
click at [935, 380] on span "veremos" at bounding box center [953, 379] width 95 height 26
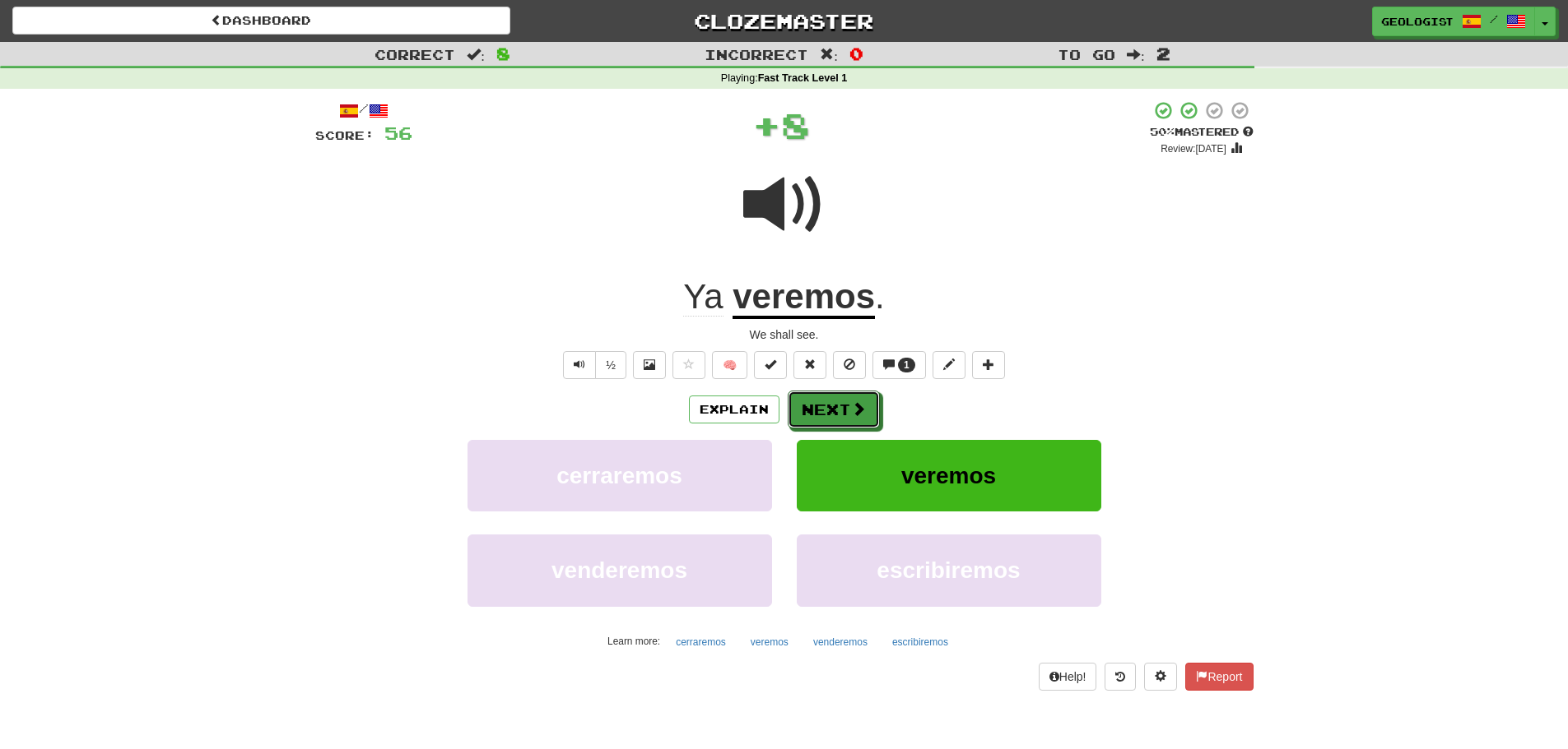
click at [842, 405] on button "Next" at bounding box center [833, 409] width 92 height 38
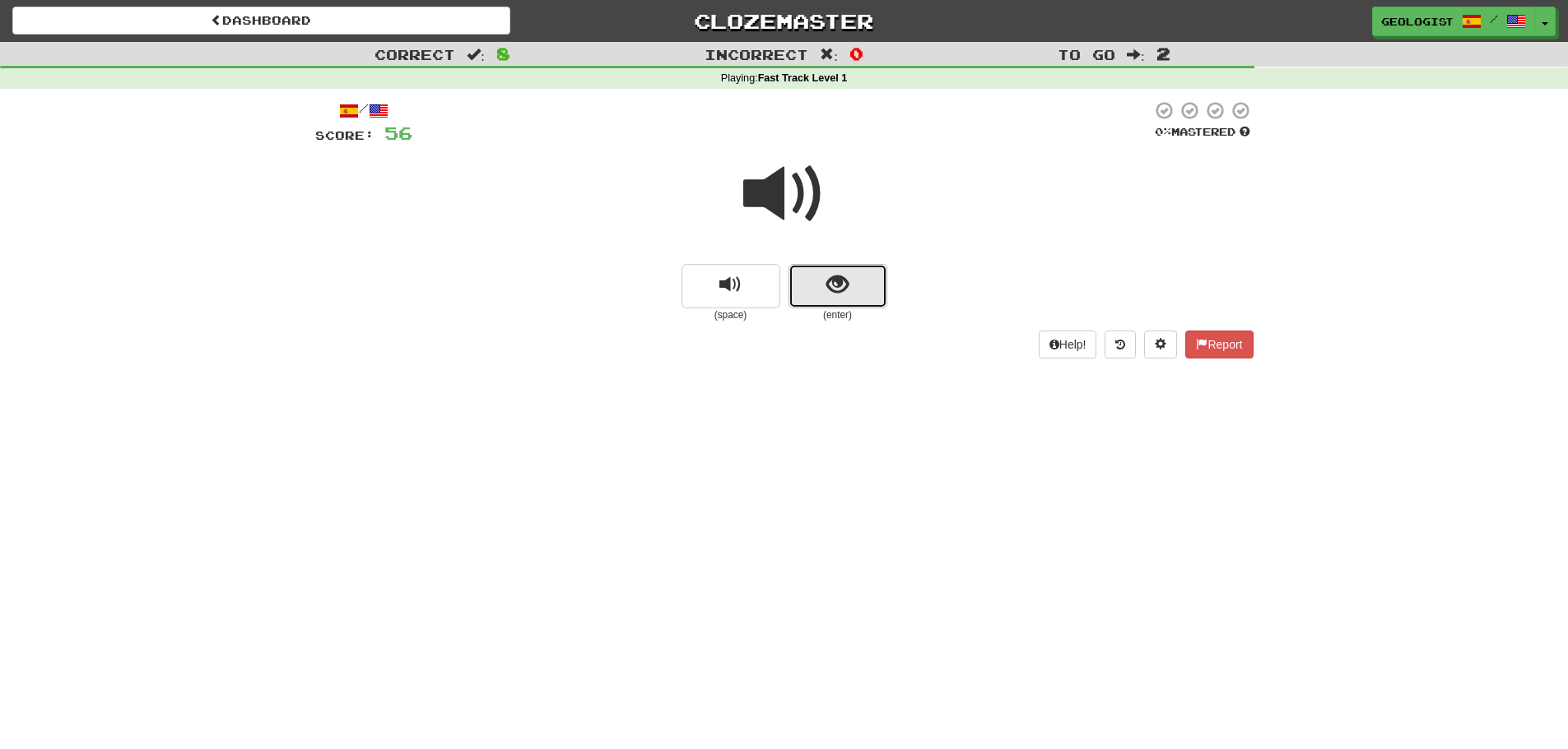
click at [849, 298] on button "show sentence" at bounding box center [837, 287] width 99 height 44
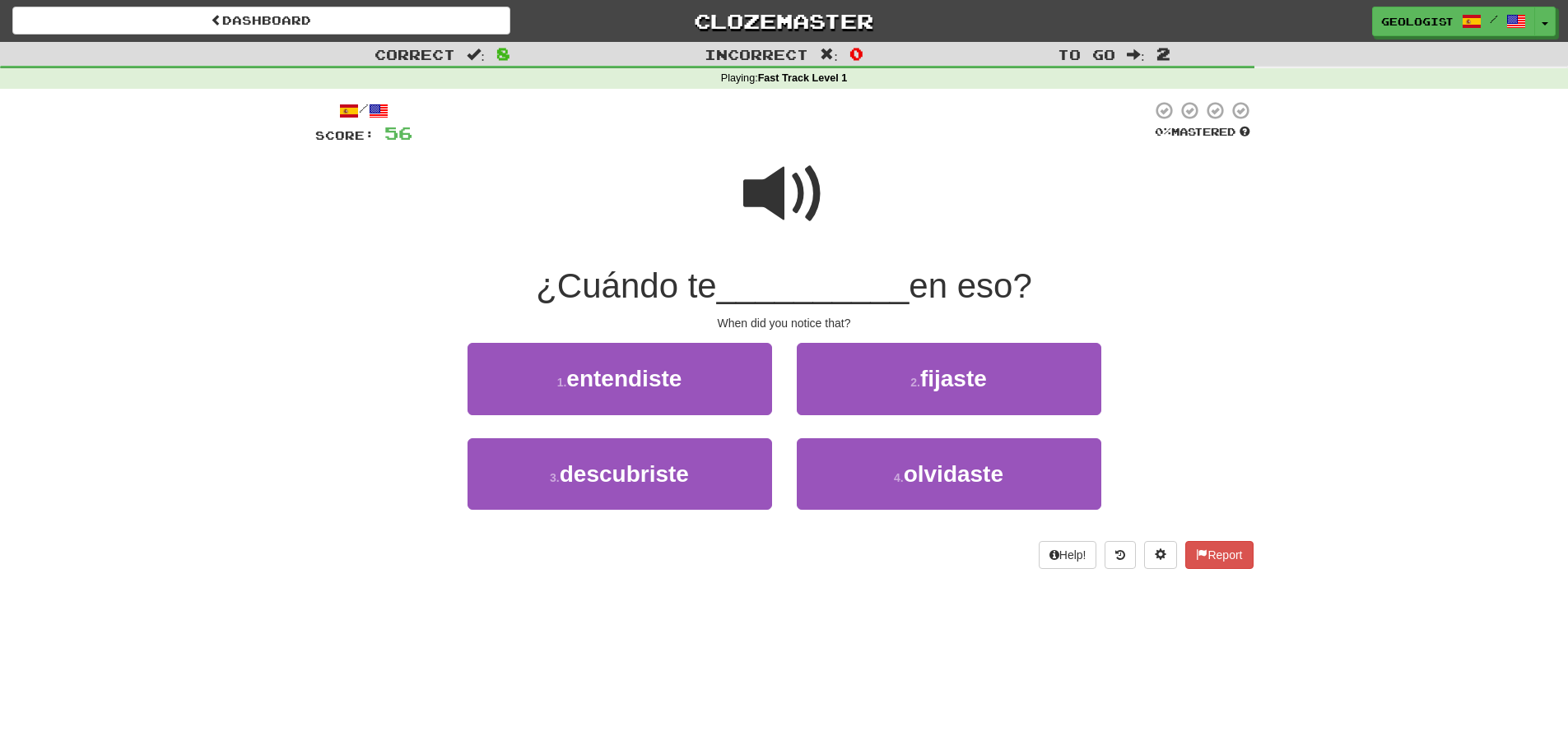
click at [785, 204] on span at bounding box center [784, 193] width 82 height 82
drag, startPoint x: 975, startPoint y: 388, endPoint x: 969, endPoint y: 380, distance: 10.0
click at [974, 387] on span "fijaste" at bounding box center [953, 379] width 66 height 26
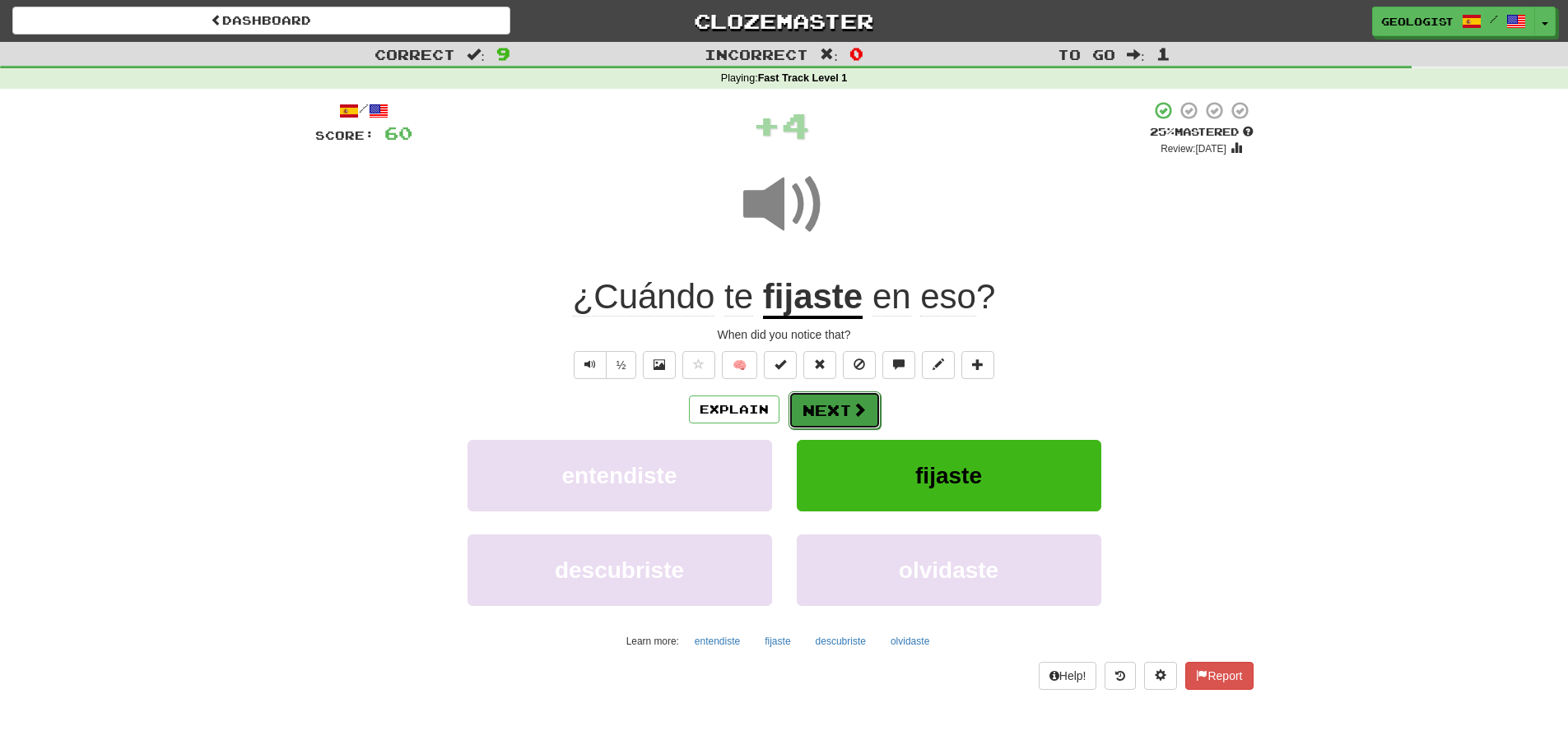
click at [855, 394] on button "Next" at bounding box center [834, 410] width 92 height 38
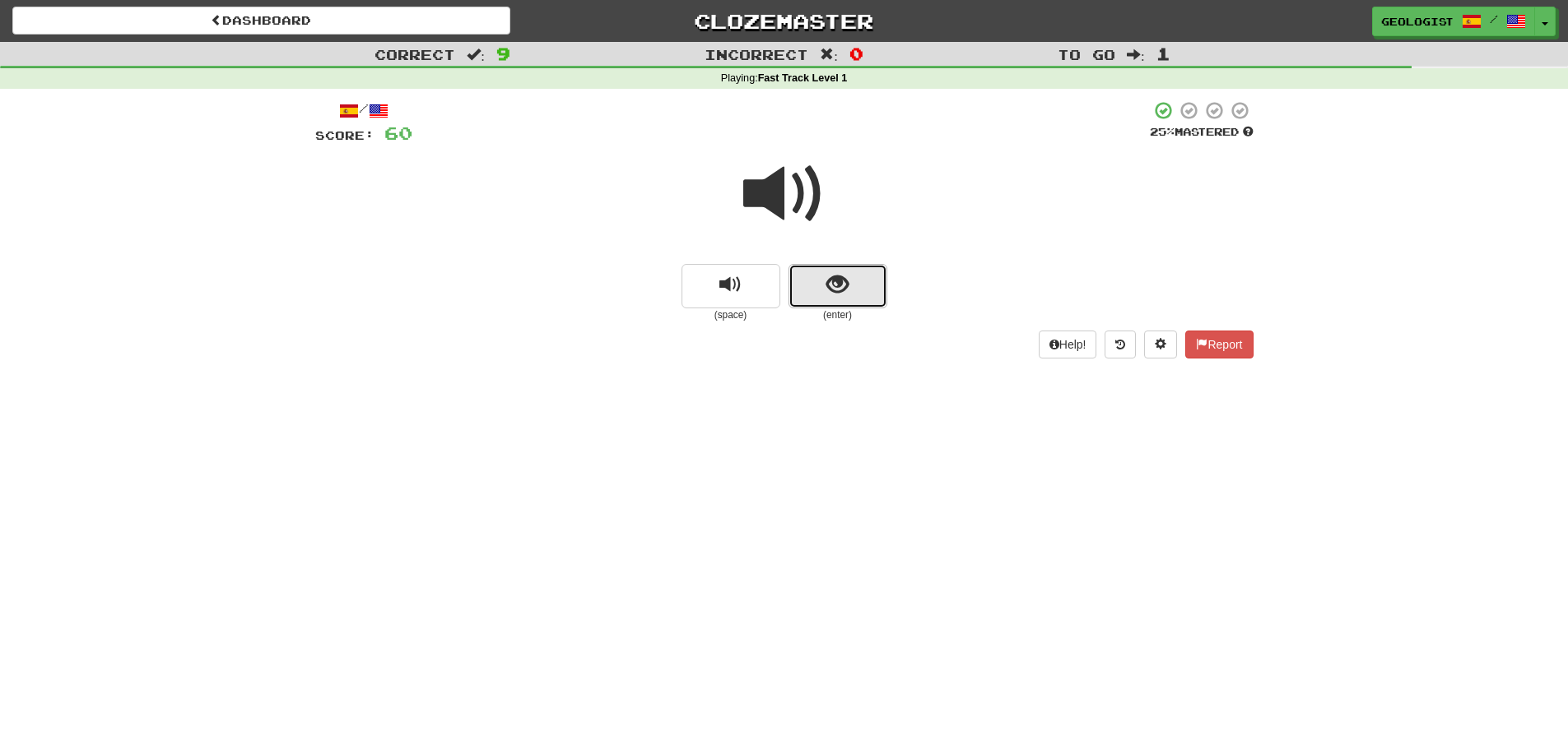
click at [877, 288] on button "show sentence" at bounding box center [837, 287] width 99 height 44
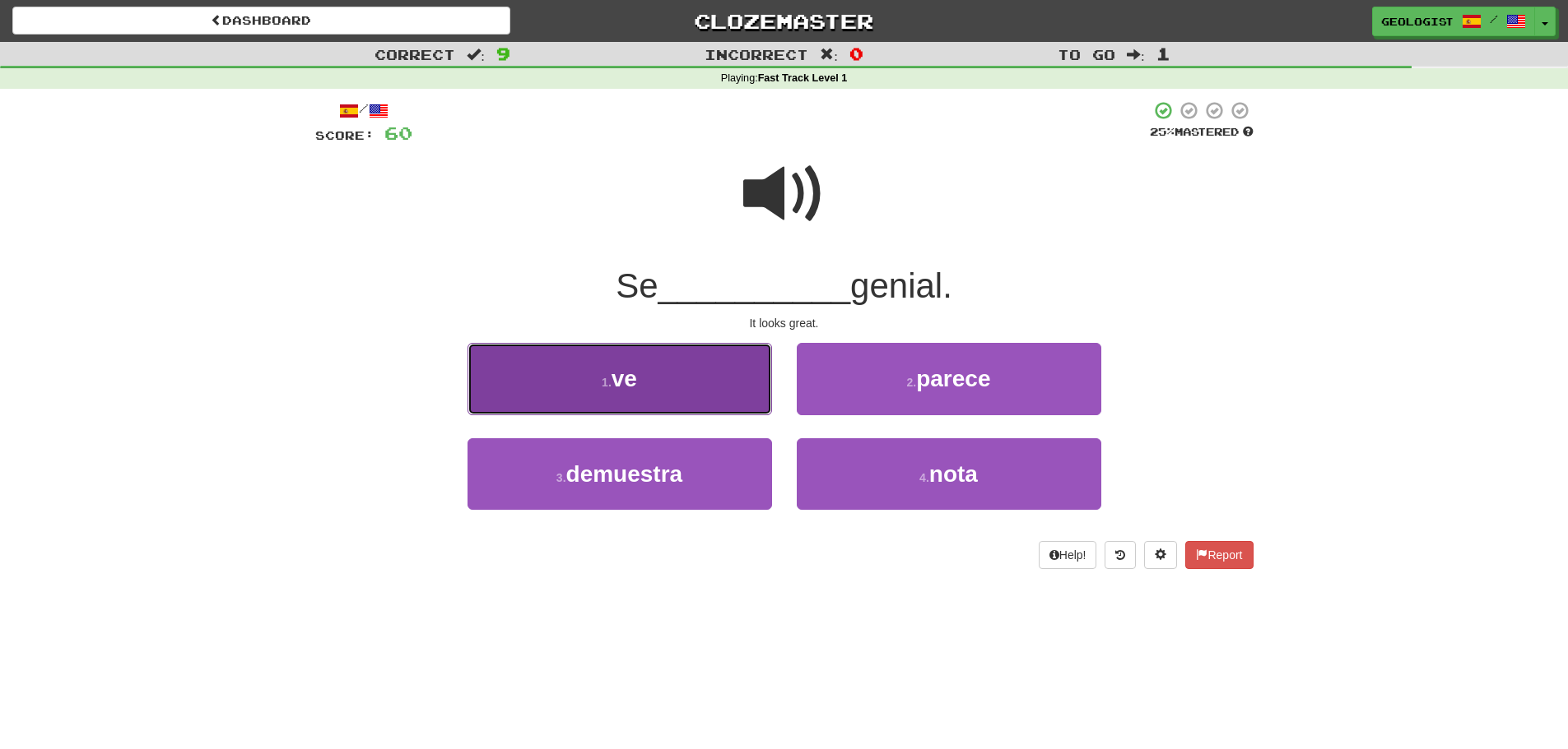
click at [614, 376] on span "ve" at bounding box center [624, 379] width 26 height 26
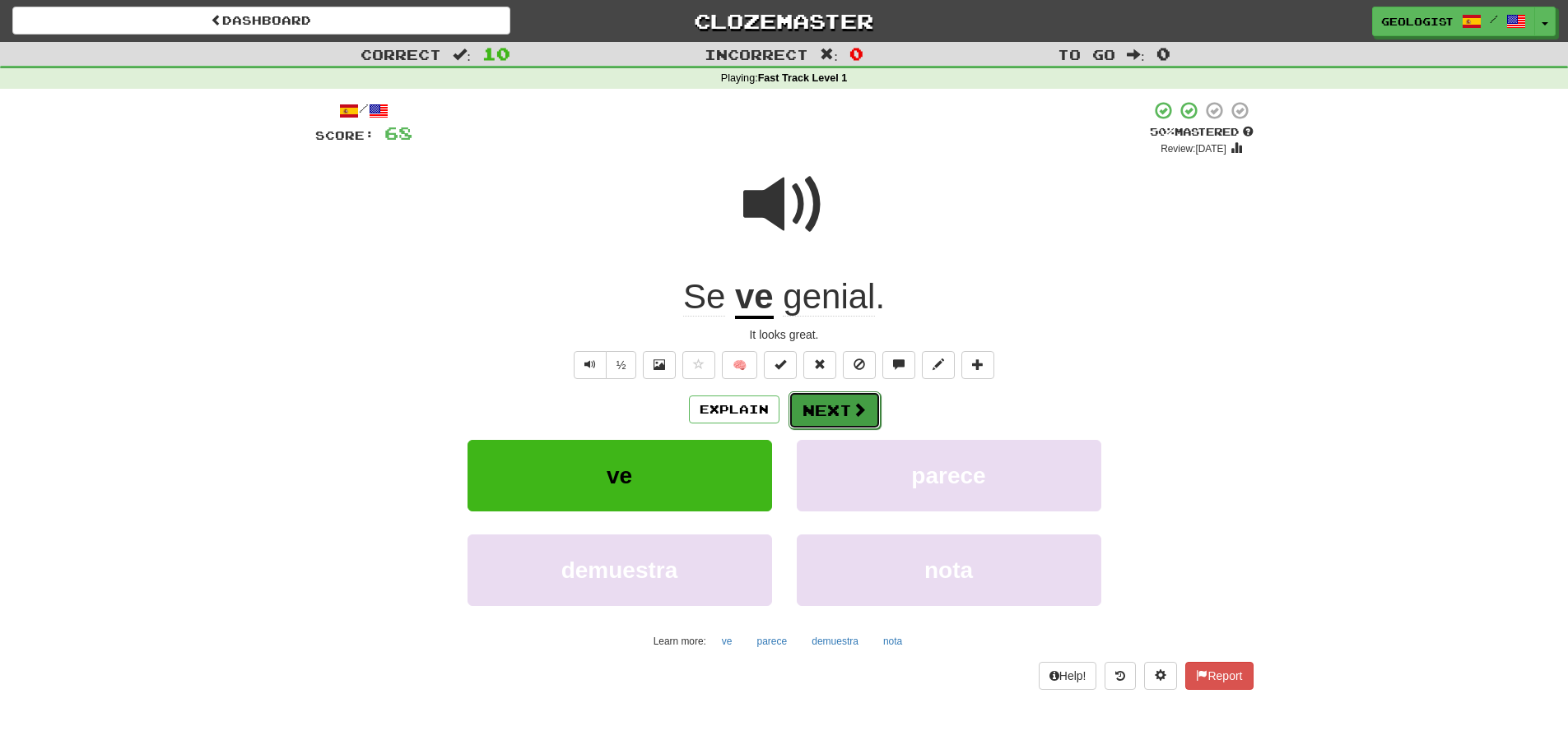
click at [852, 407] on span at bounding box center [859, 410] width 15 height 15
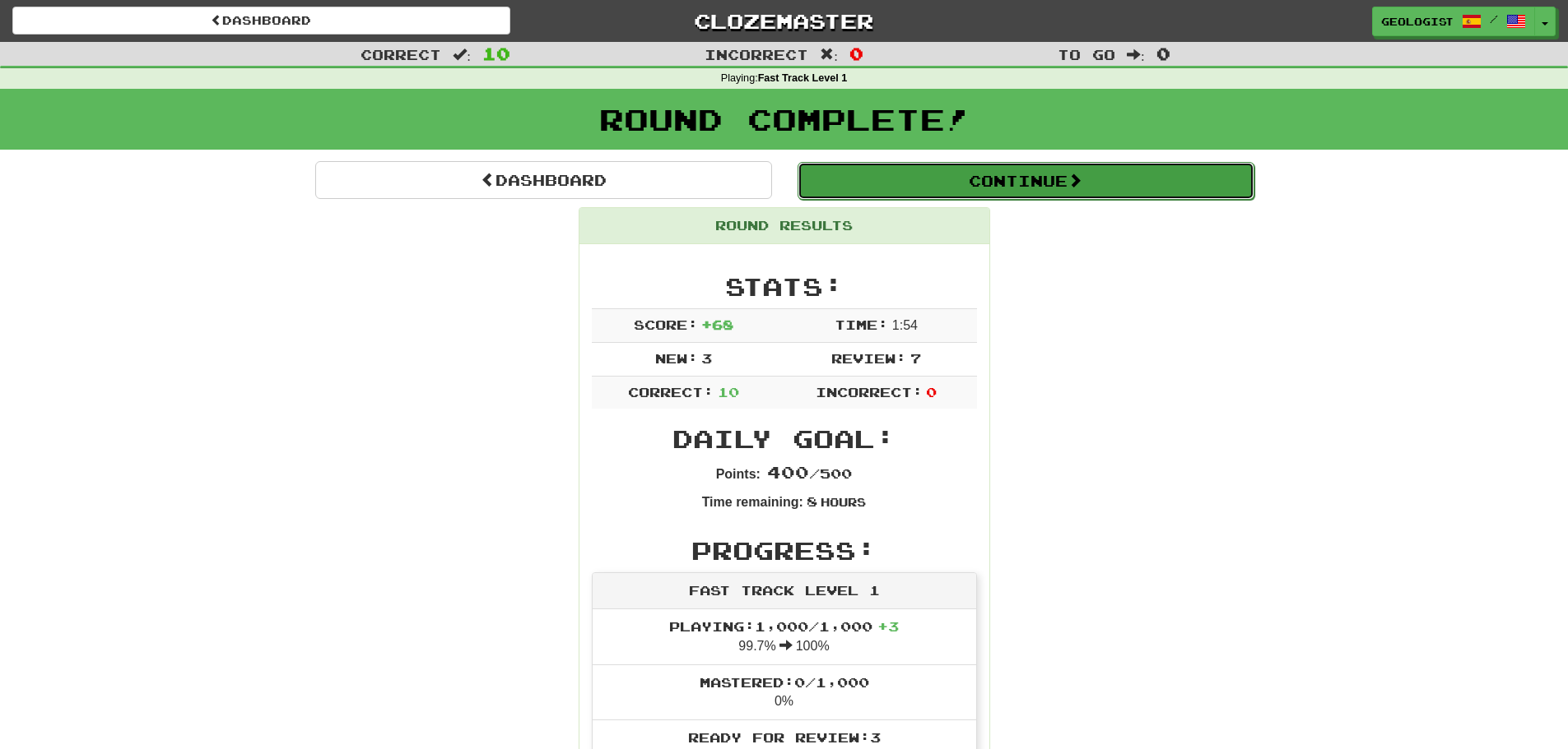
click at [974, 173] on button "Continue" at bounding box center [1026, 181] width 457 height 38
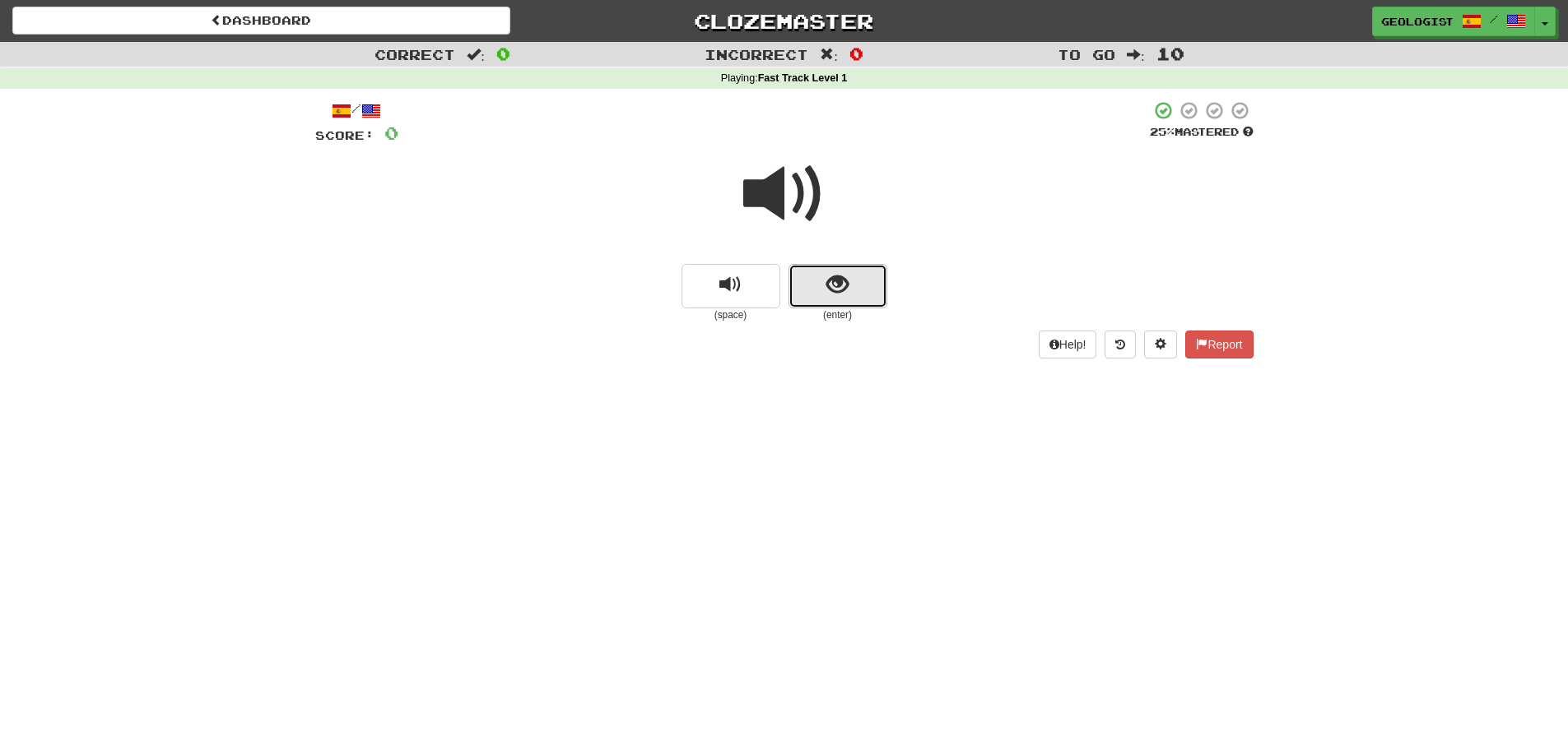
click at [871, 278] on button "show sentence" at bounding box center [837, 287] width 99 height 44
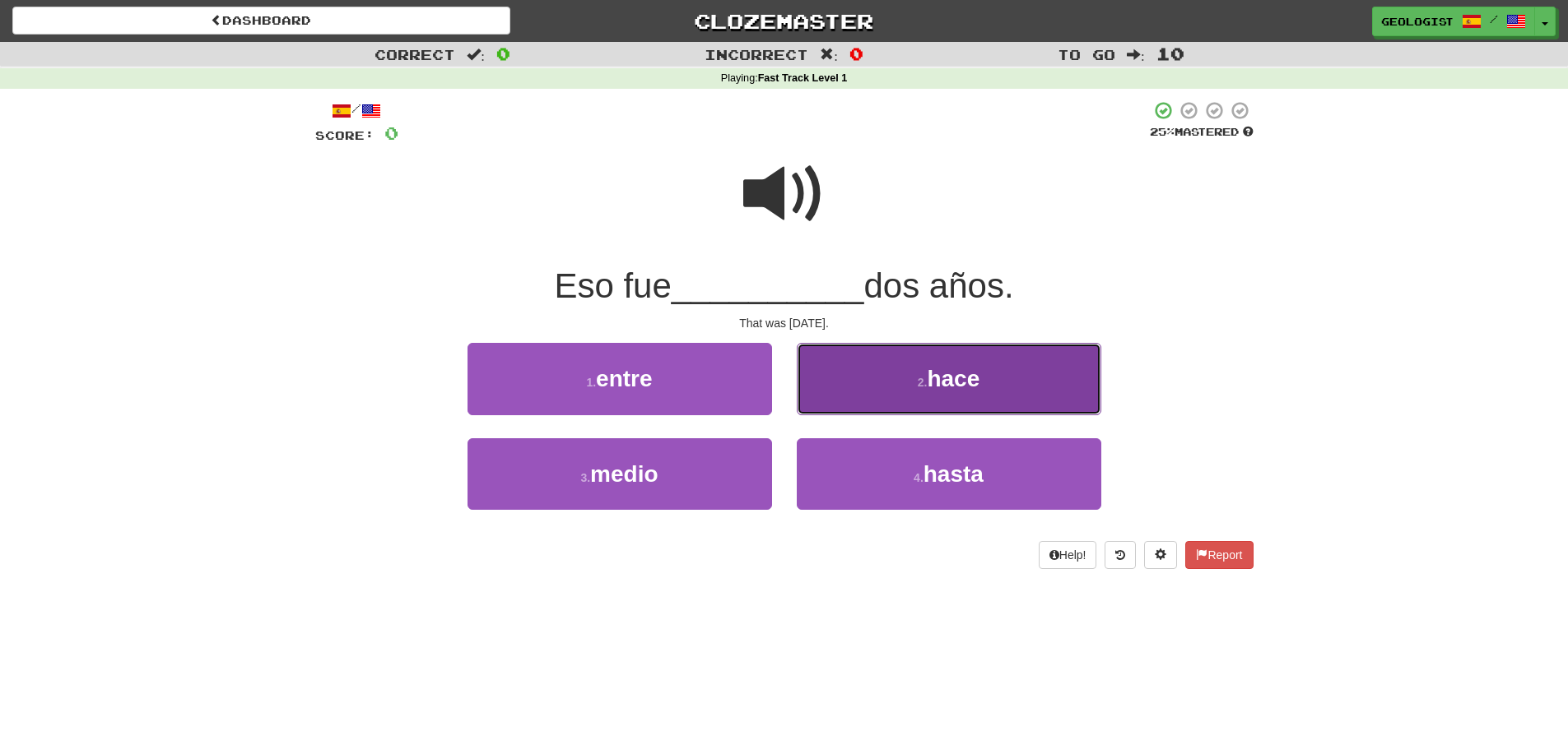
click at [961, 374] on span "hace" at bounding box center [952, 379] width 53 height 26
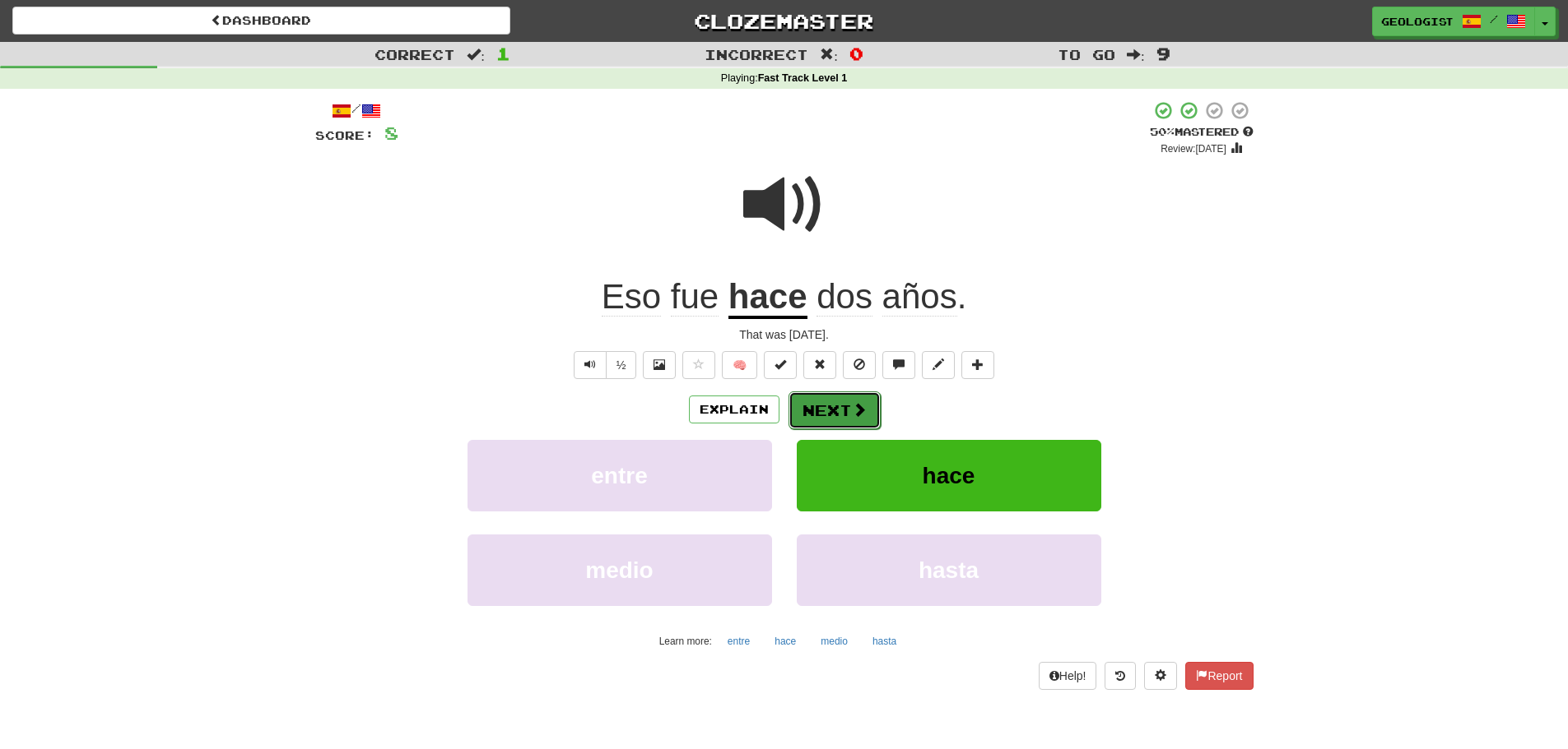
click at [855, 413] on span at bounding box center [859, 410] width 15 height 15
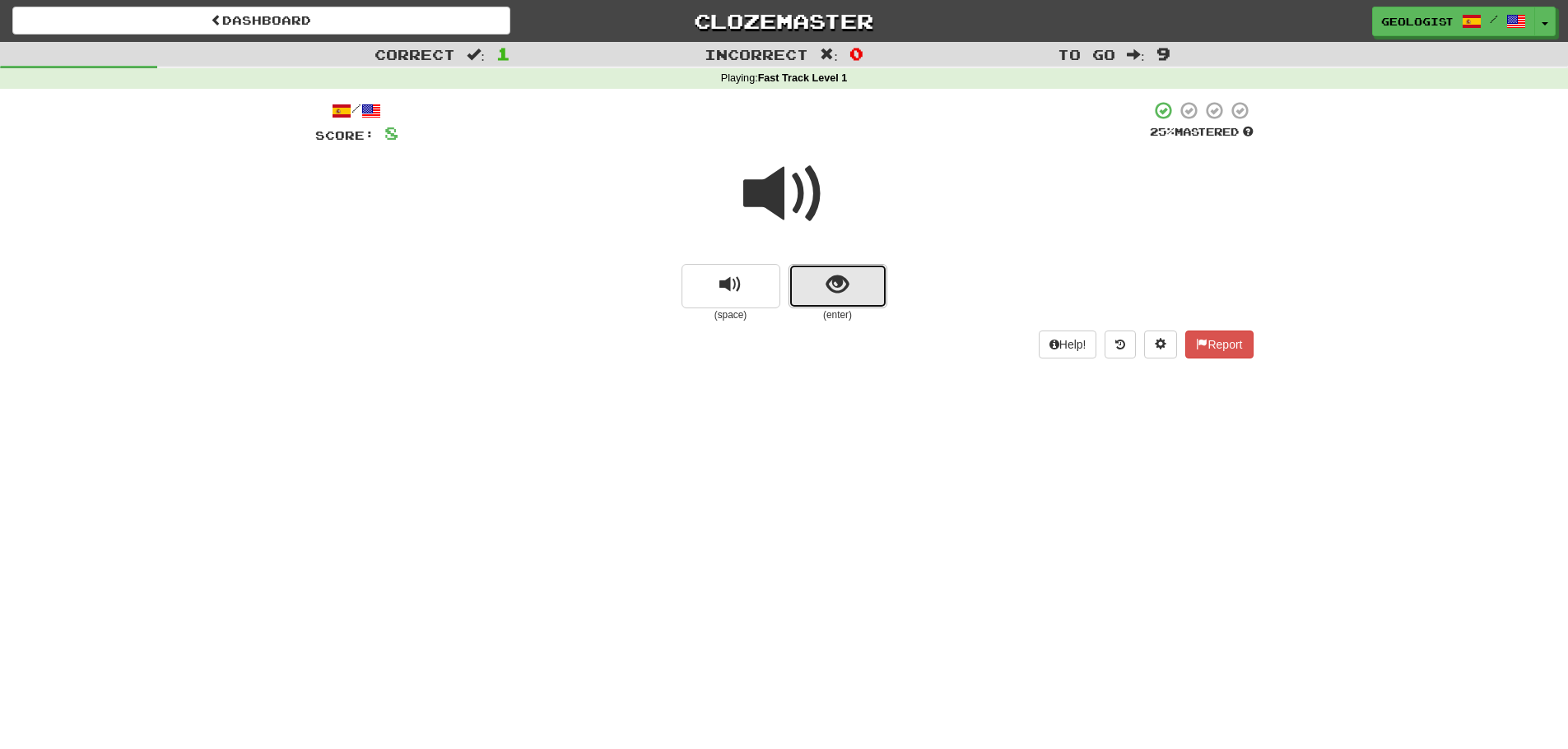
click at [846, 293] on span "show sentence" at bounding box center [837, 285] width 22 height 22
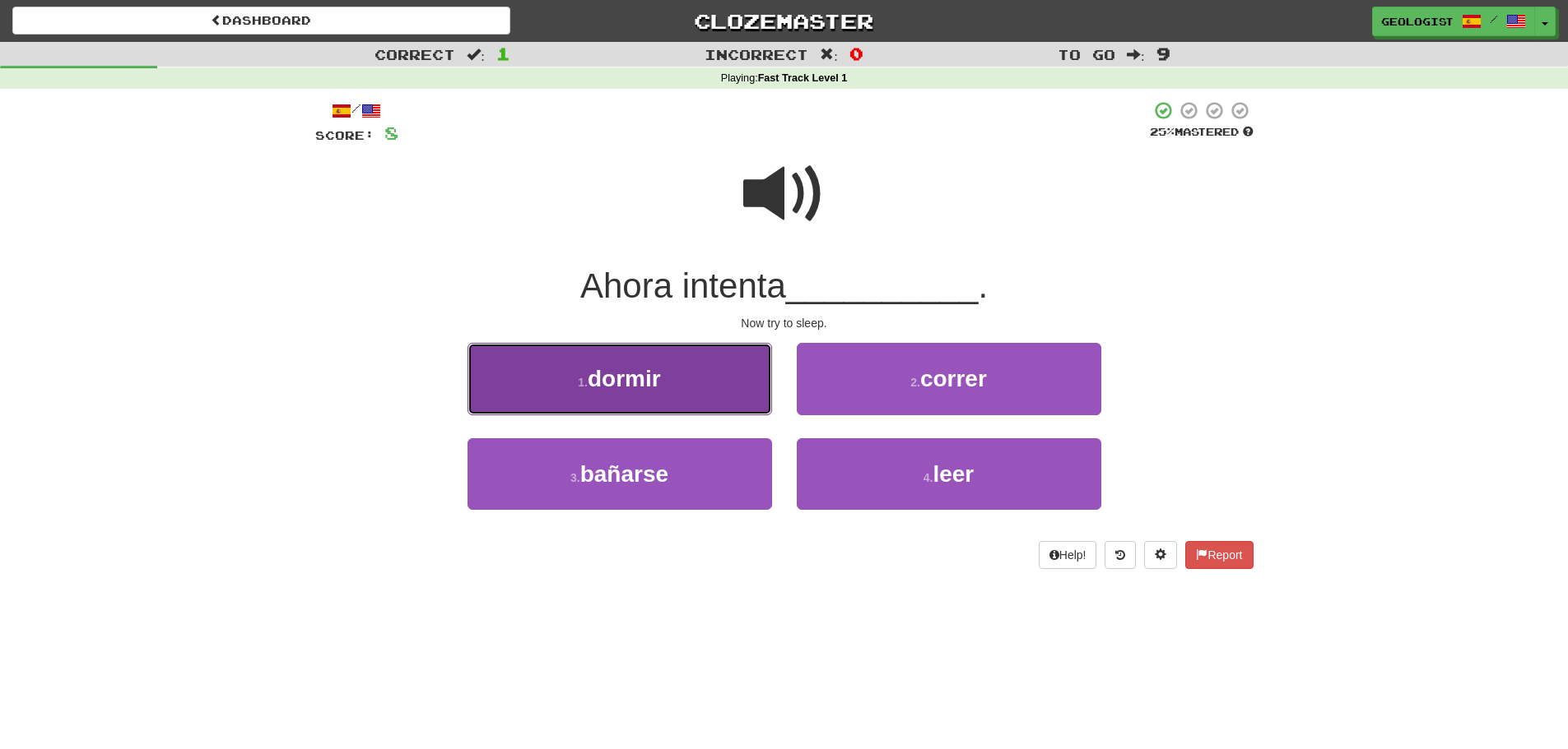
click at [578, 384] on small "1 ." at bounding box center [583, 382] width 10 height 13
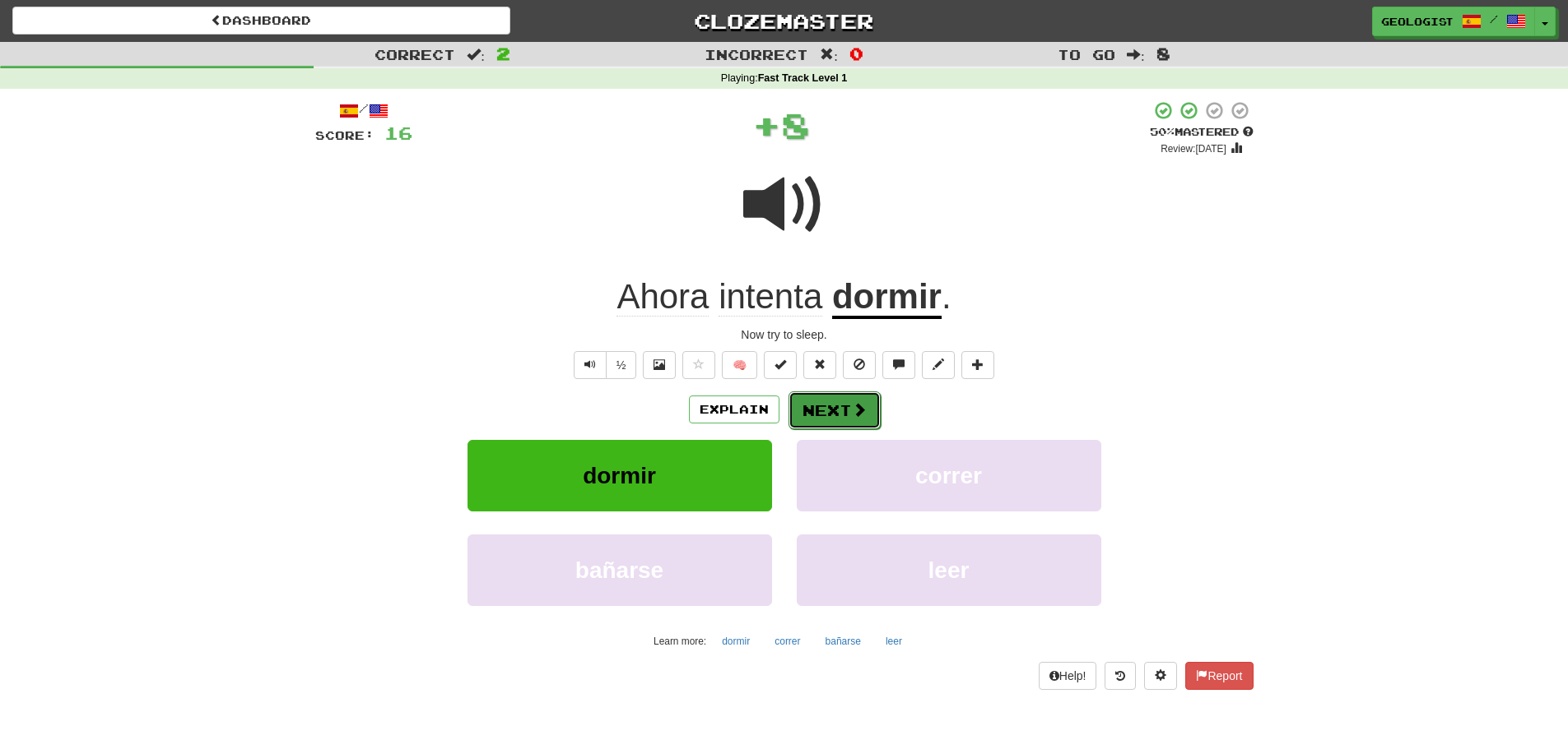
click at [845, 415] on button "Next" at bounding box center [834, 410] width 92 height 38
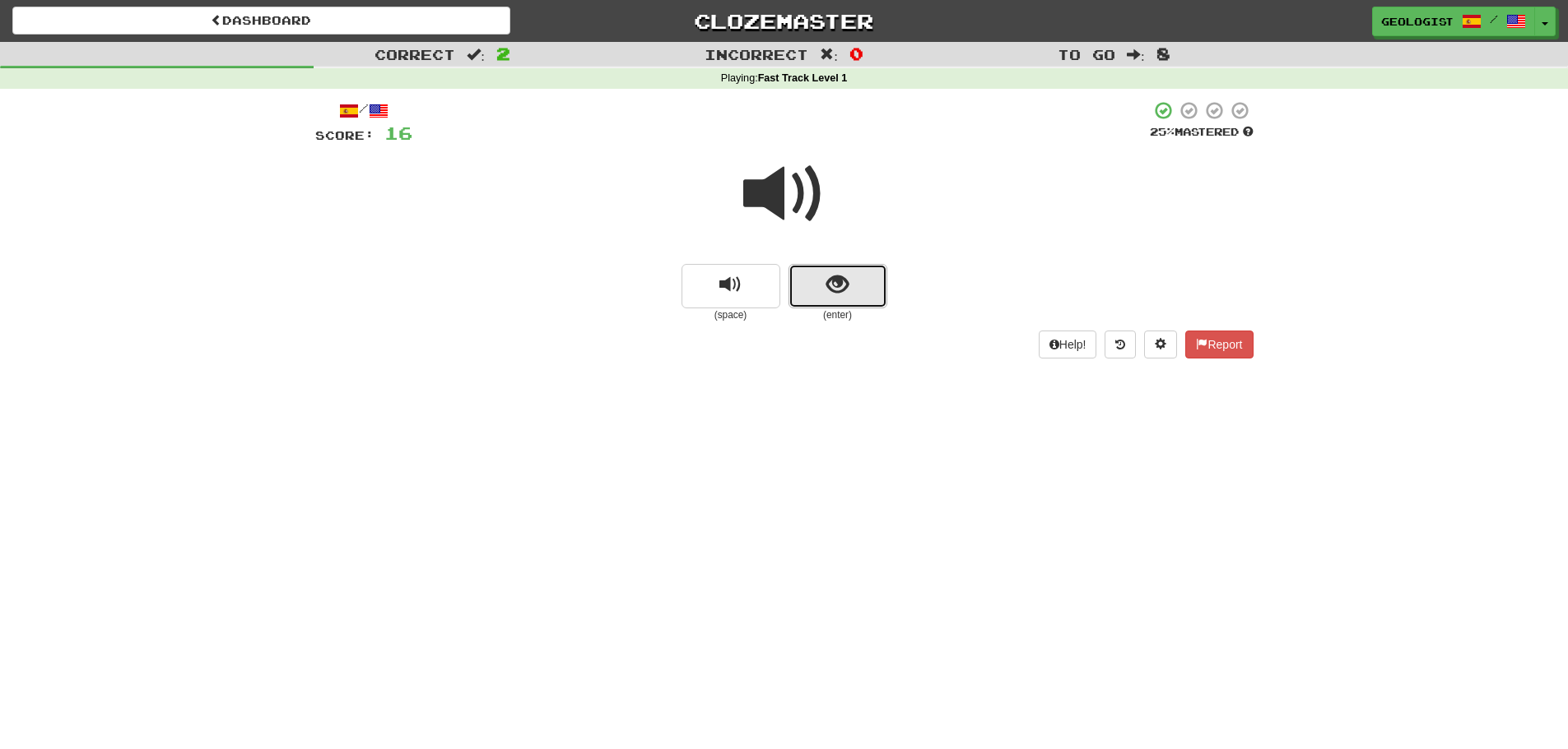
click at [857, 288] on button "show sentence" at bounding box center [837, 287] width 99 height 44
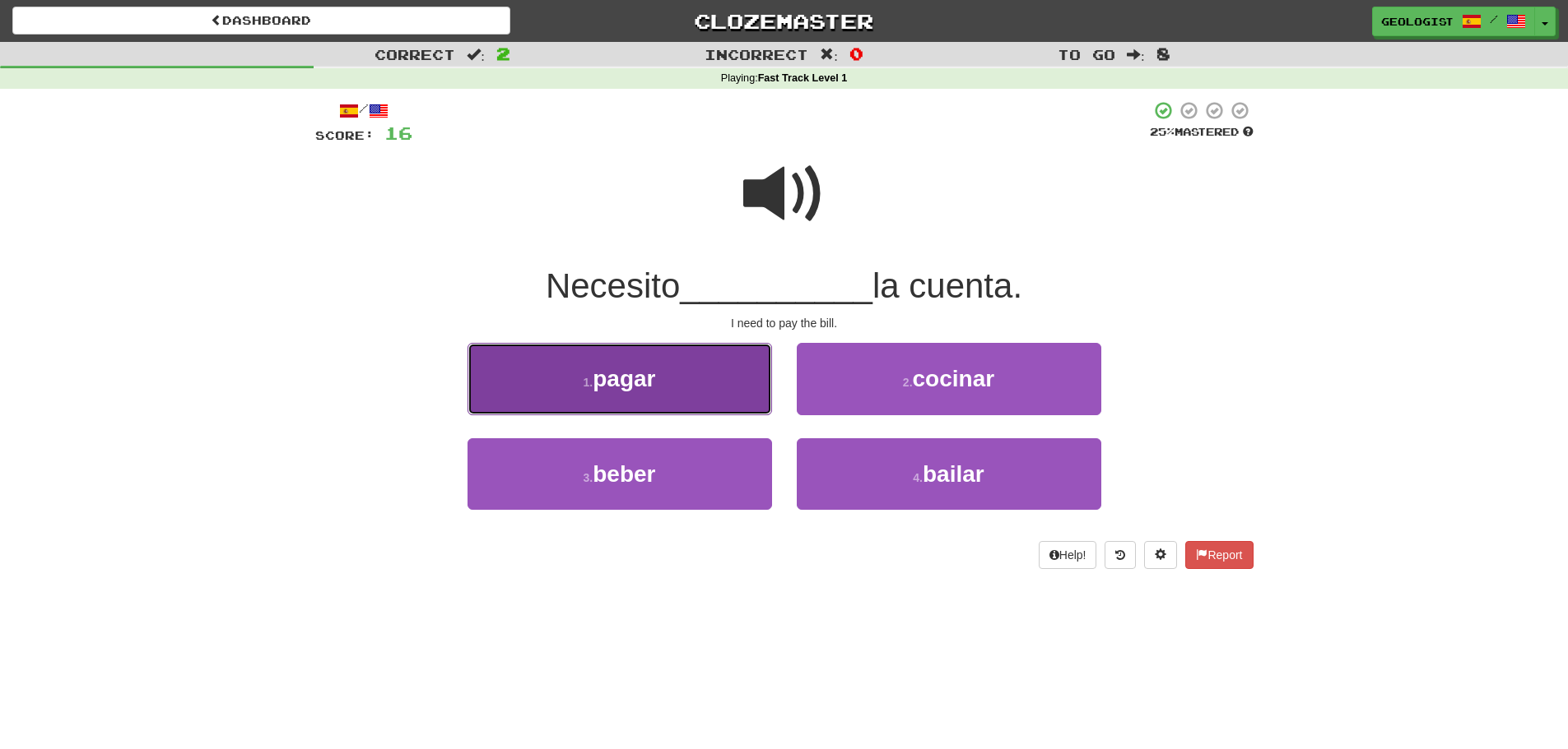
click at [615, 395] on button "1 . pagar" at bounding box center [619, 379] width 304 height 72
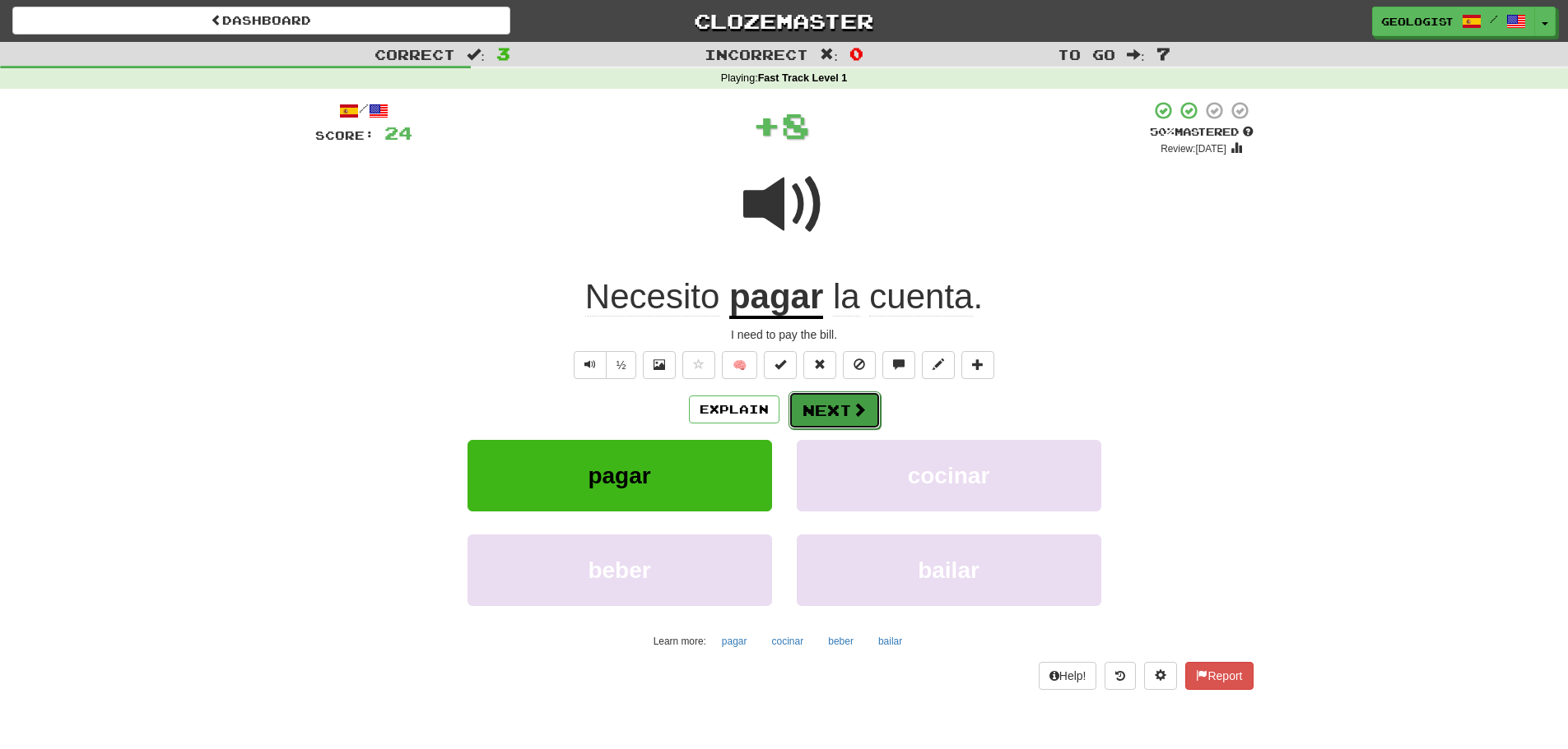
click at [837, 416] on button "Next" at bounding box center [834, 410] width 92 height 38
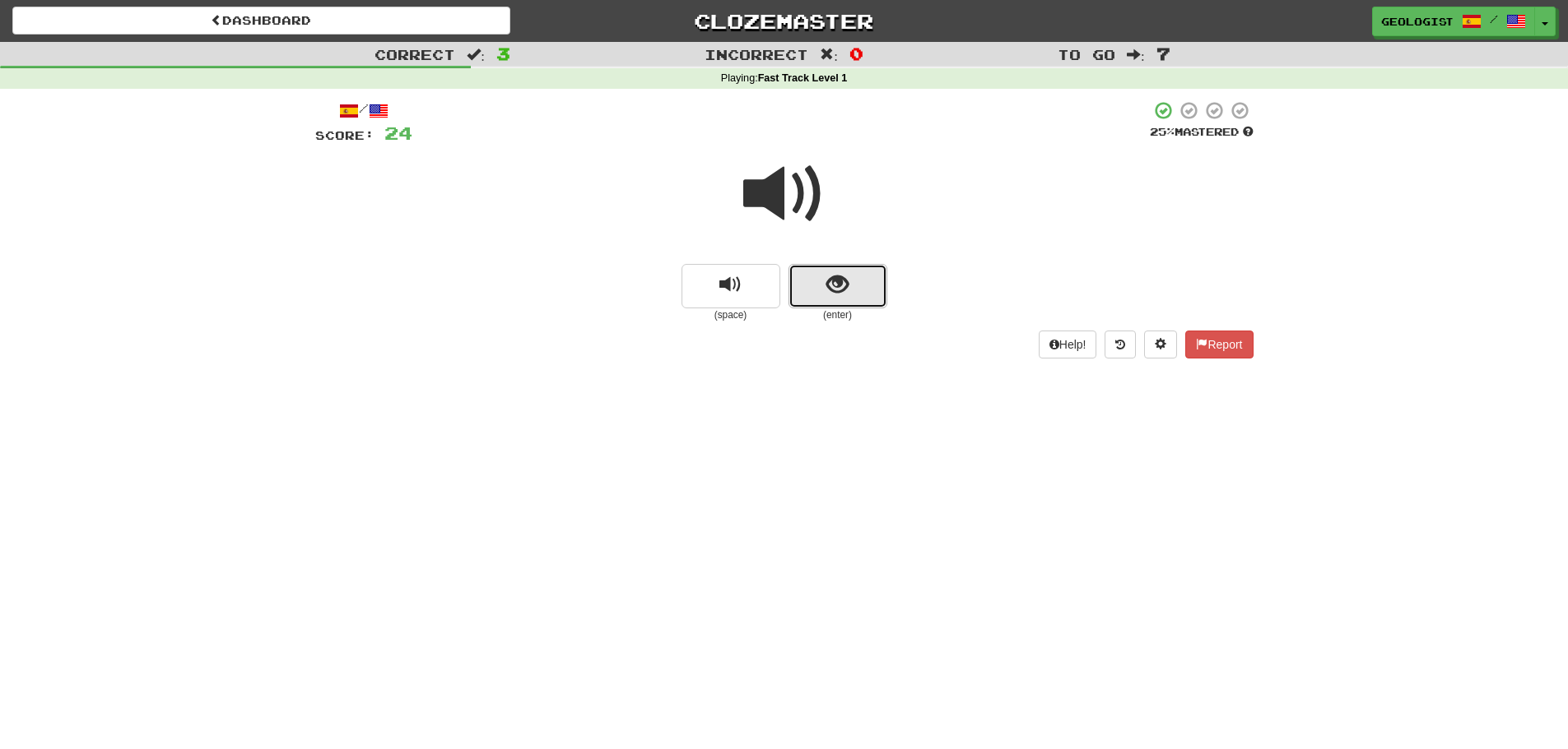
click at [842, 304] on button "show sentence" at bounding box center [837, 287] width 99 height 44
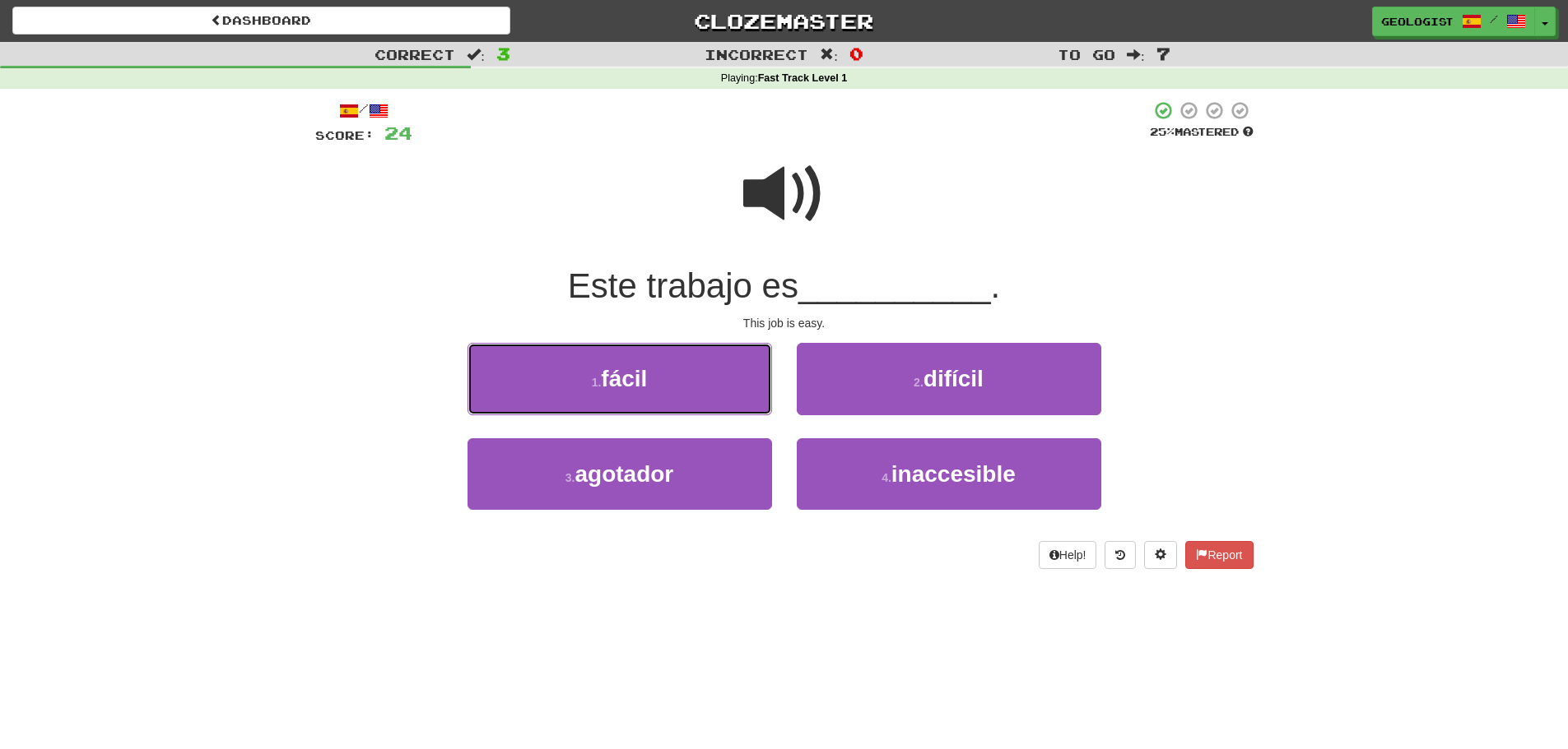
drag, startPoint x: 589, startPoint y: 392, endPoint x: 570, endPoint y: 385, distance: 20.2
click at [584, 389] on button "1 . fácil" at bounding box center [619, 379] width 304 height 72
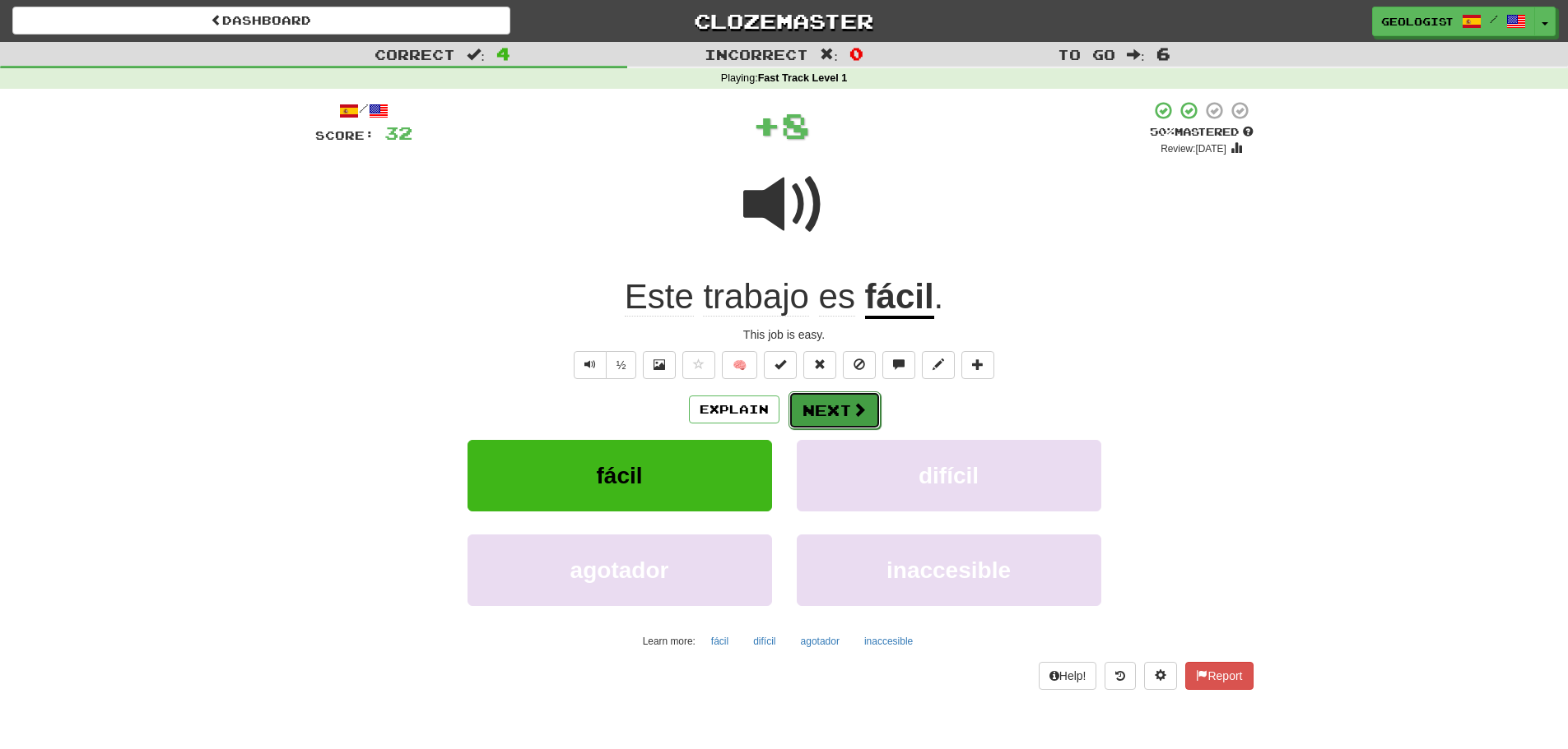
click at [865, 413] on span at bounding box center [859, 410] width 15 height 15
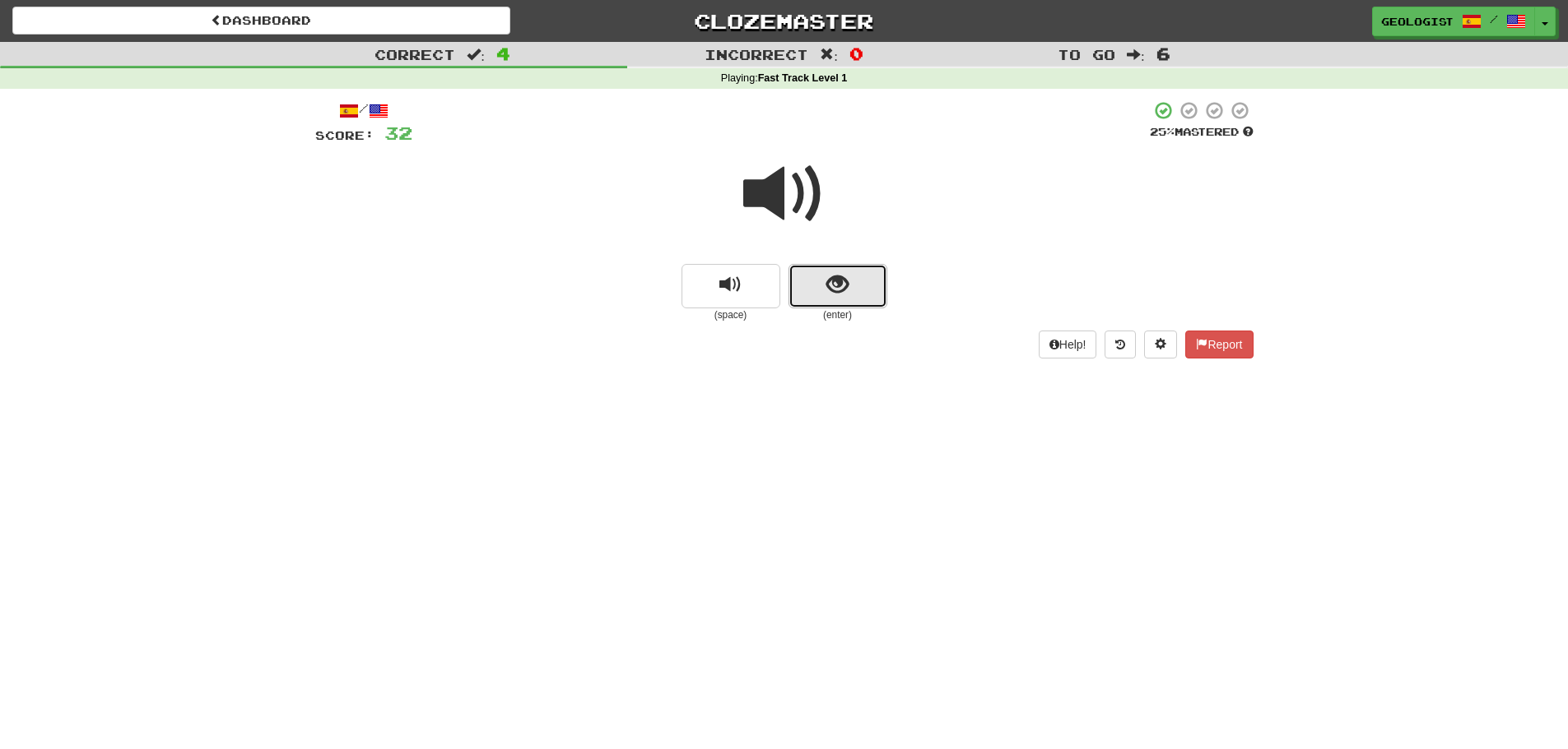
click at [867, 290] on button "show sentence" at bounding box center [837, 287] width 99 height 44
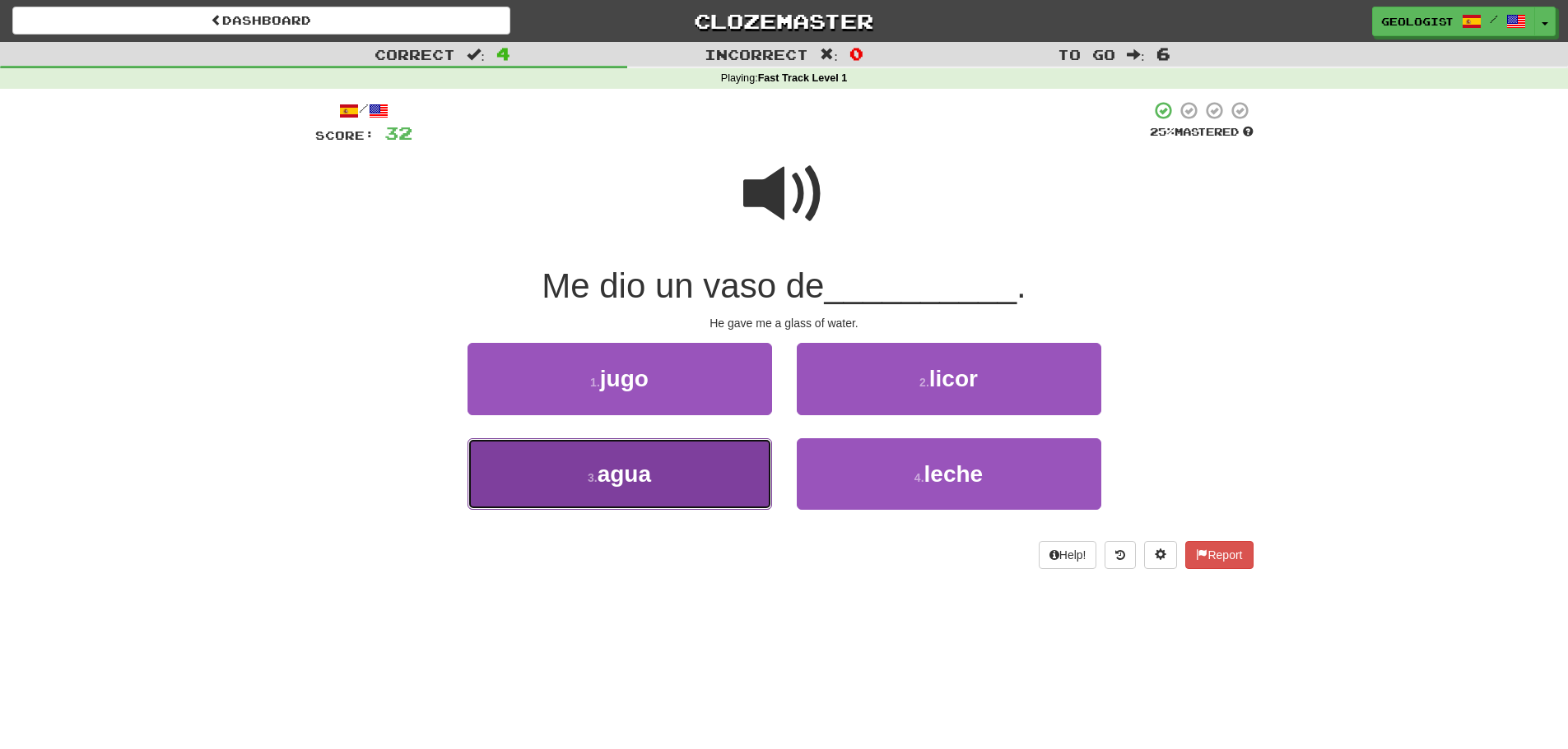
click at [643, 472] on span "agua" at bounding box center [624, 474] width 53 height 26
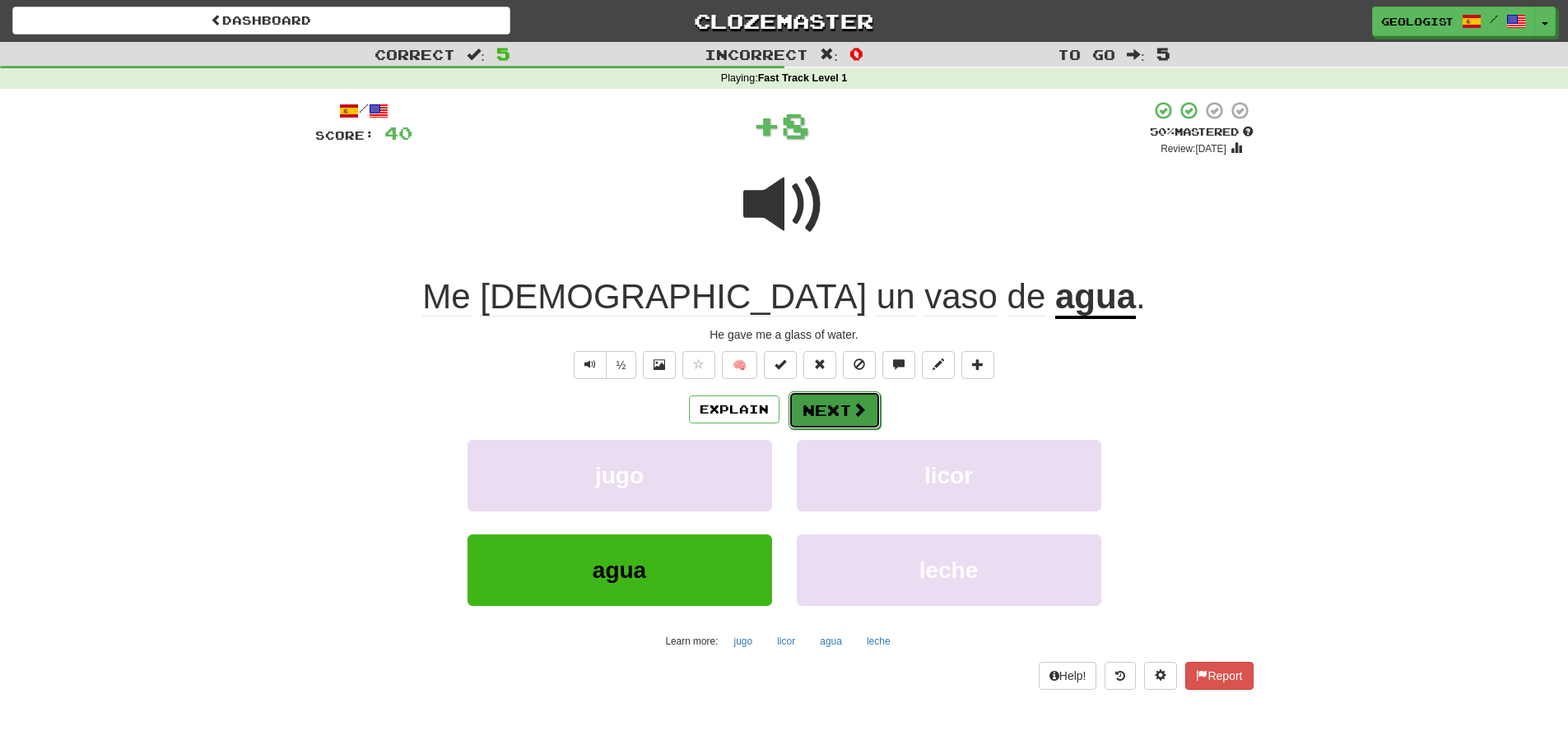
click at [856, 398] on button "Next" at bounding box center [834, 410] width 92 height 38
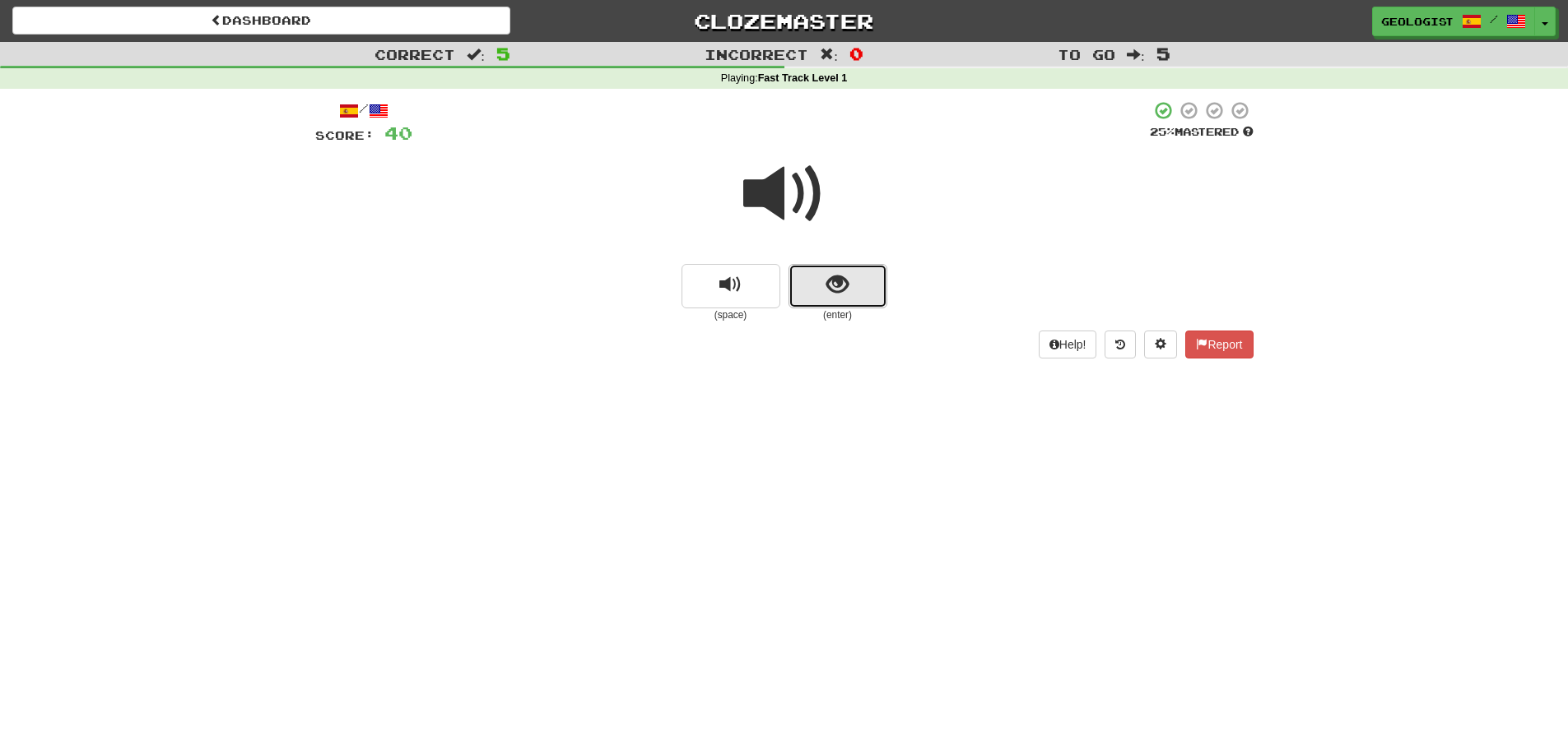
click at [863, 292] on button "show sentence" at bounding box center [837, 287] width 99 height 44
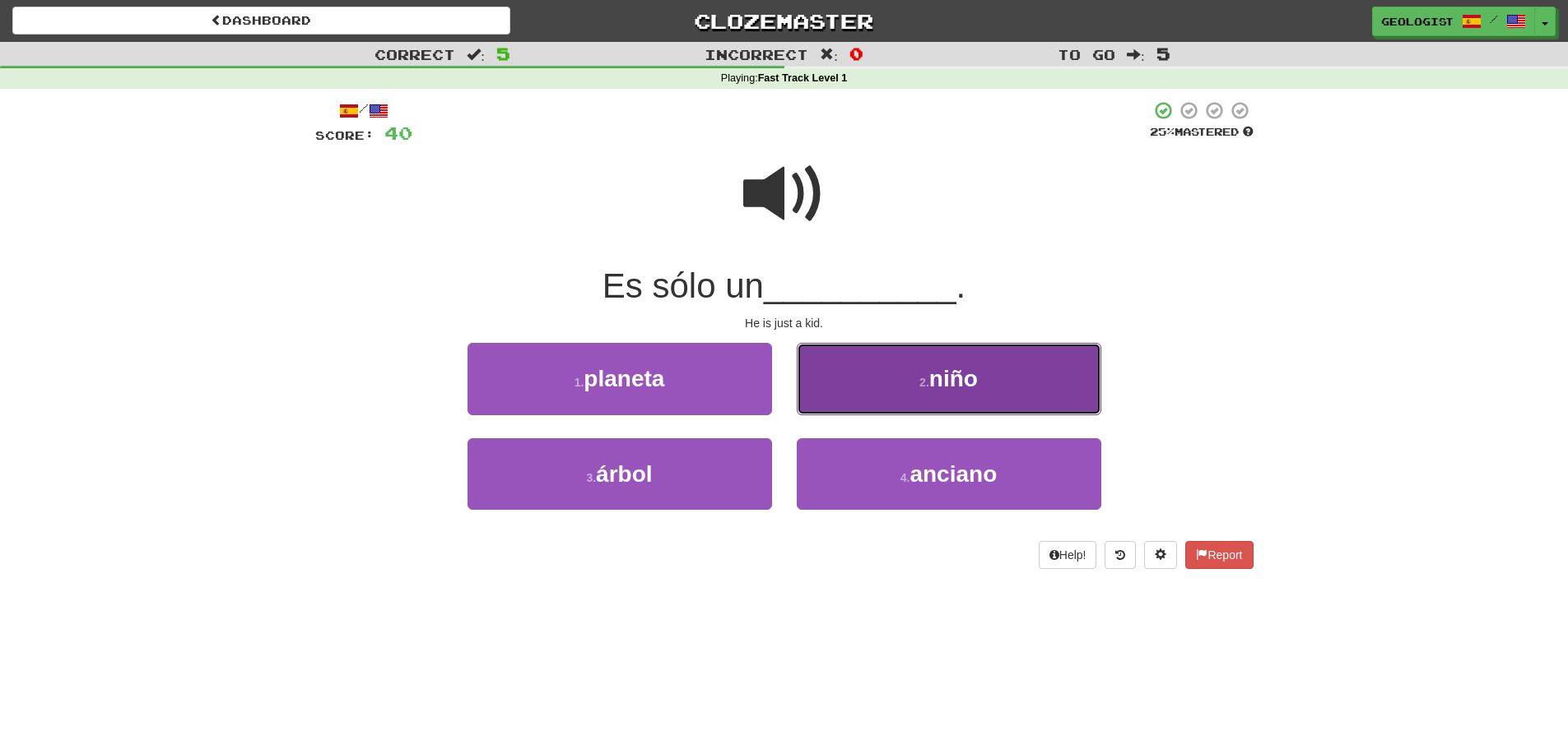
click at [1021, 382] on button "2 . niño" at bounding box center [949, 379] width 304 height 72
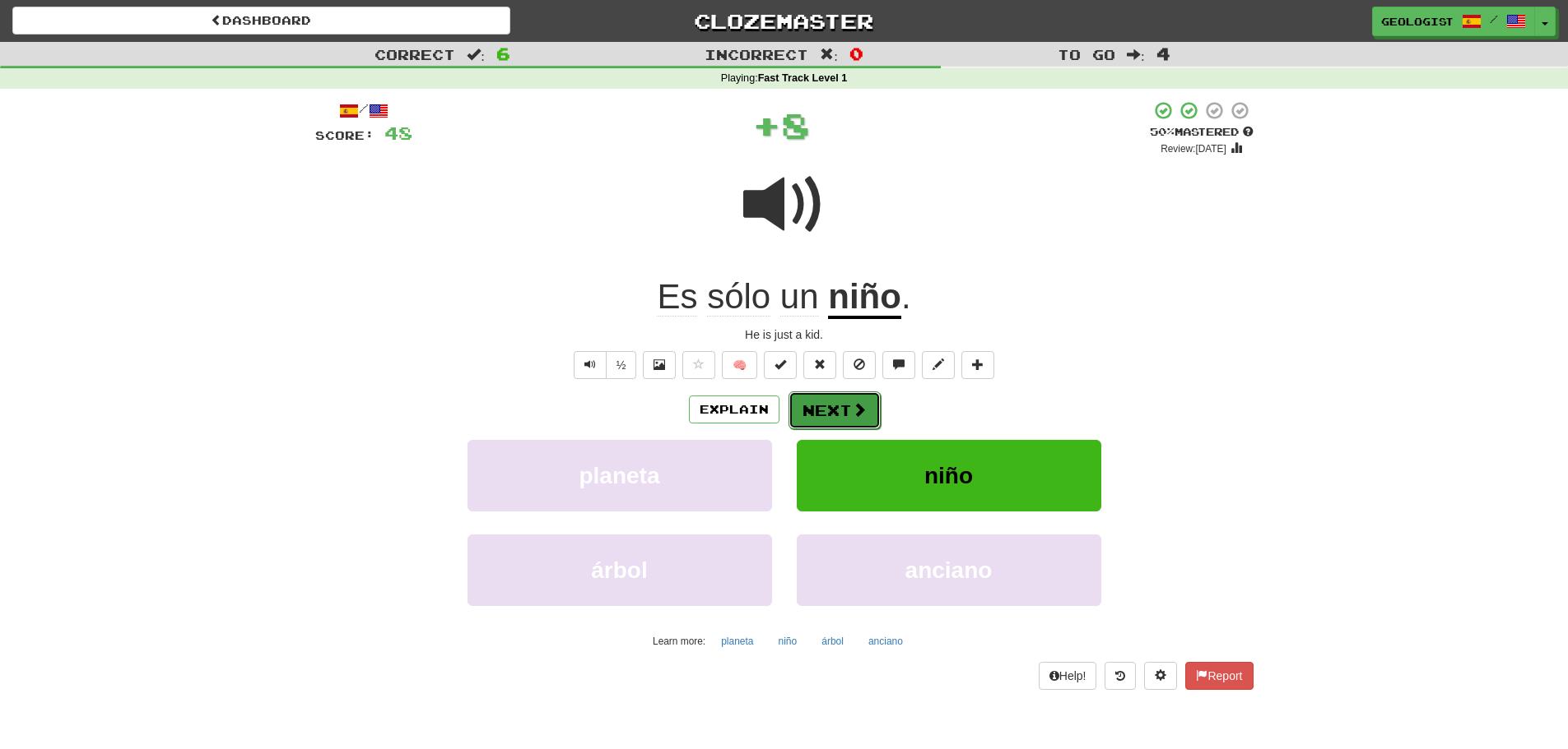
click at [855, 410] on span at bounding box center [859, 410] width 15 height 15
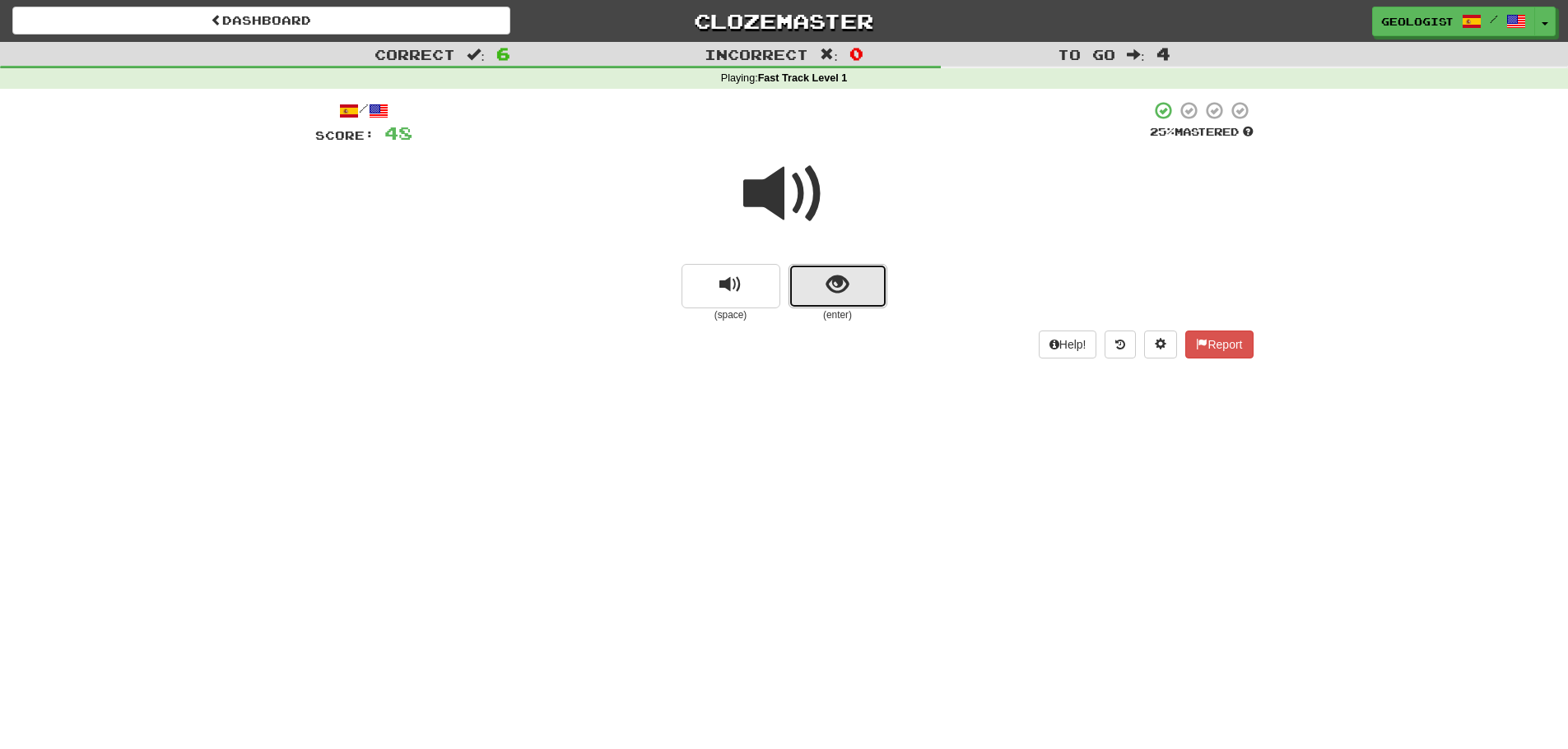
click at [842, 282] on span "show sentence" at bounding box center [837, 285] width 22 height 22
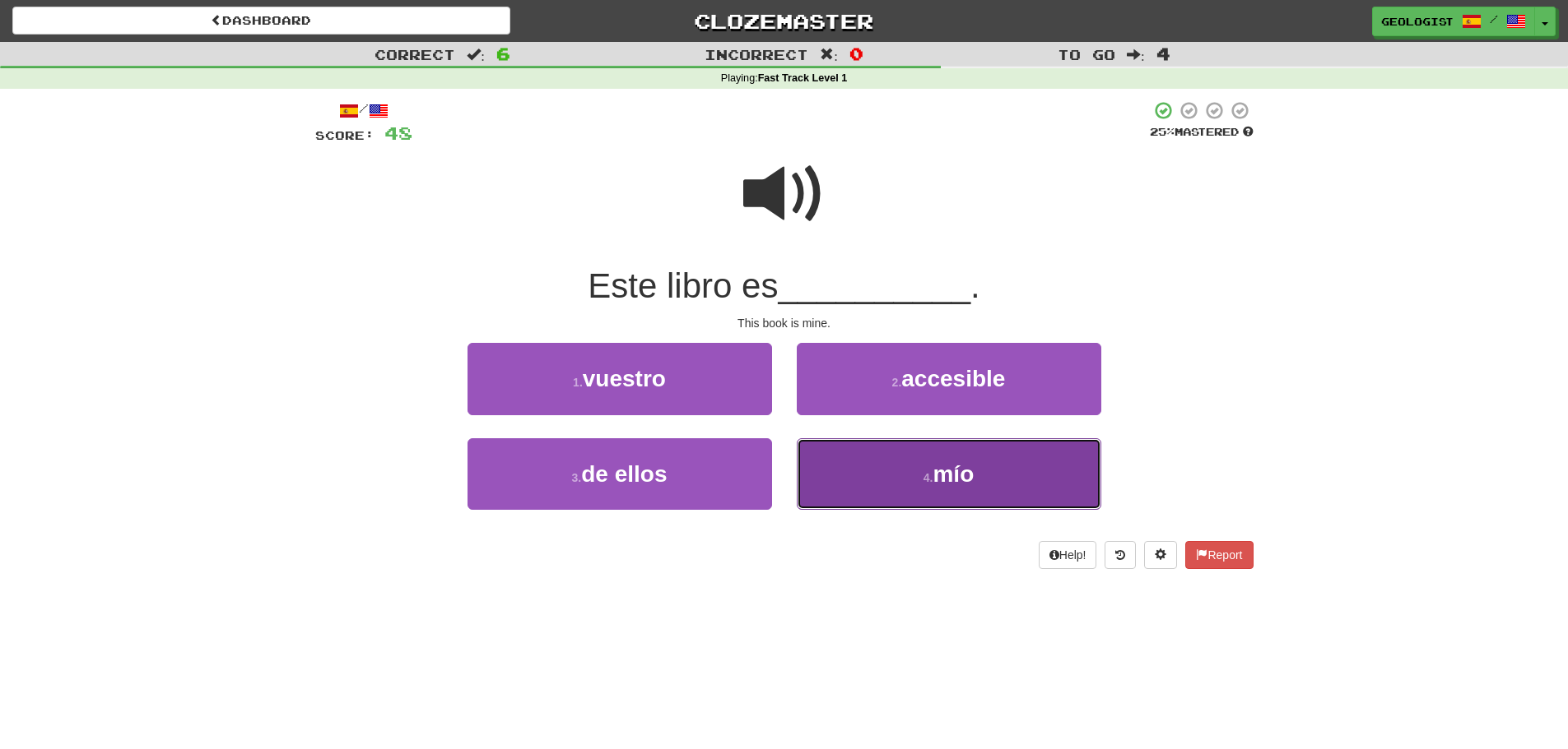
click at [903, 473] on button "4 . mío" at bounding box center [949, 474] width 304 height 72
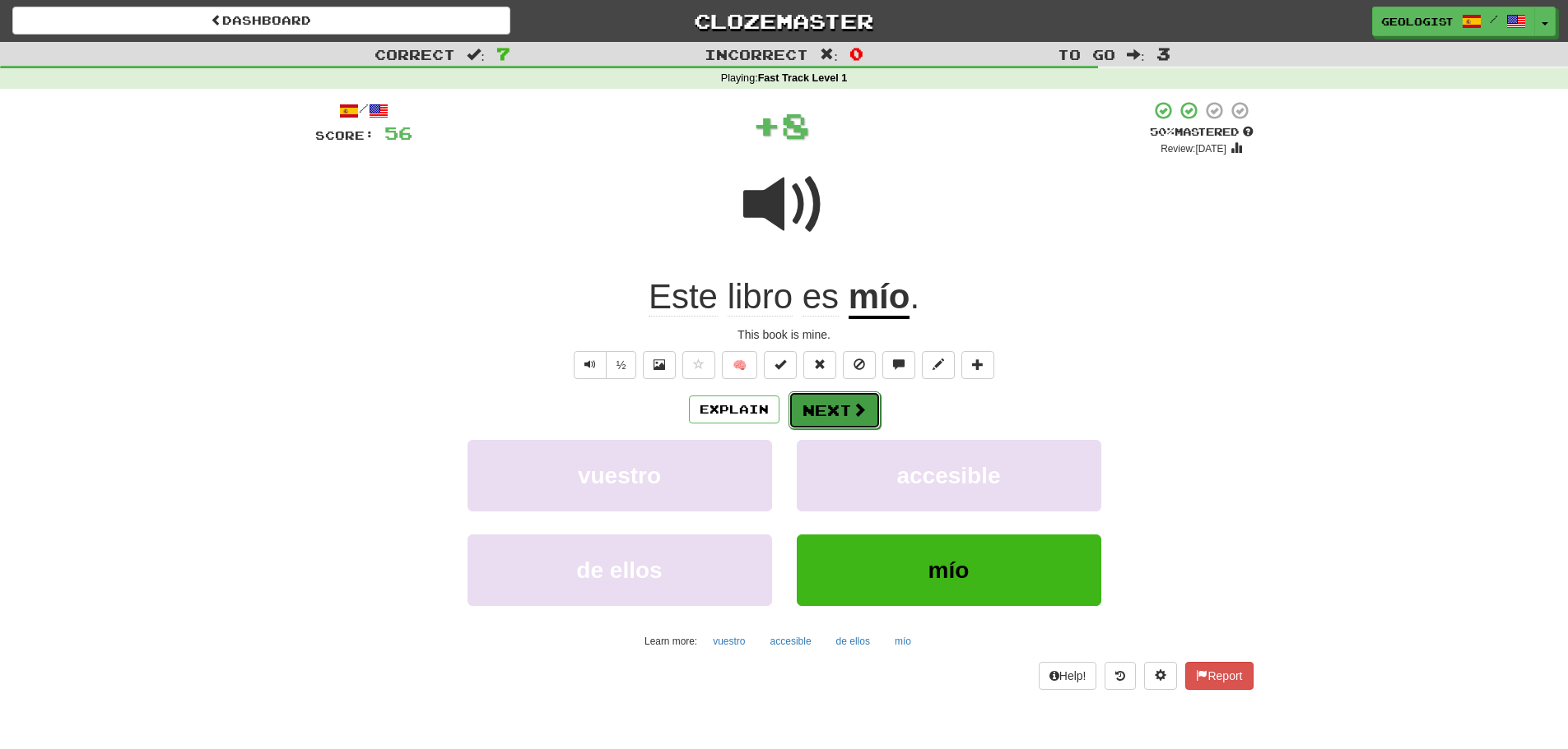
click at [843, 410] on button "Next" at bounding box center [834, 410] width 92 height 38
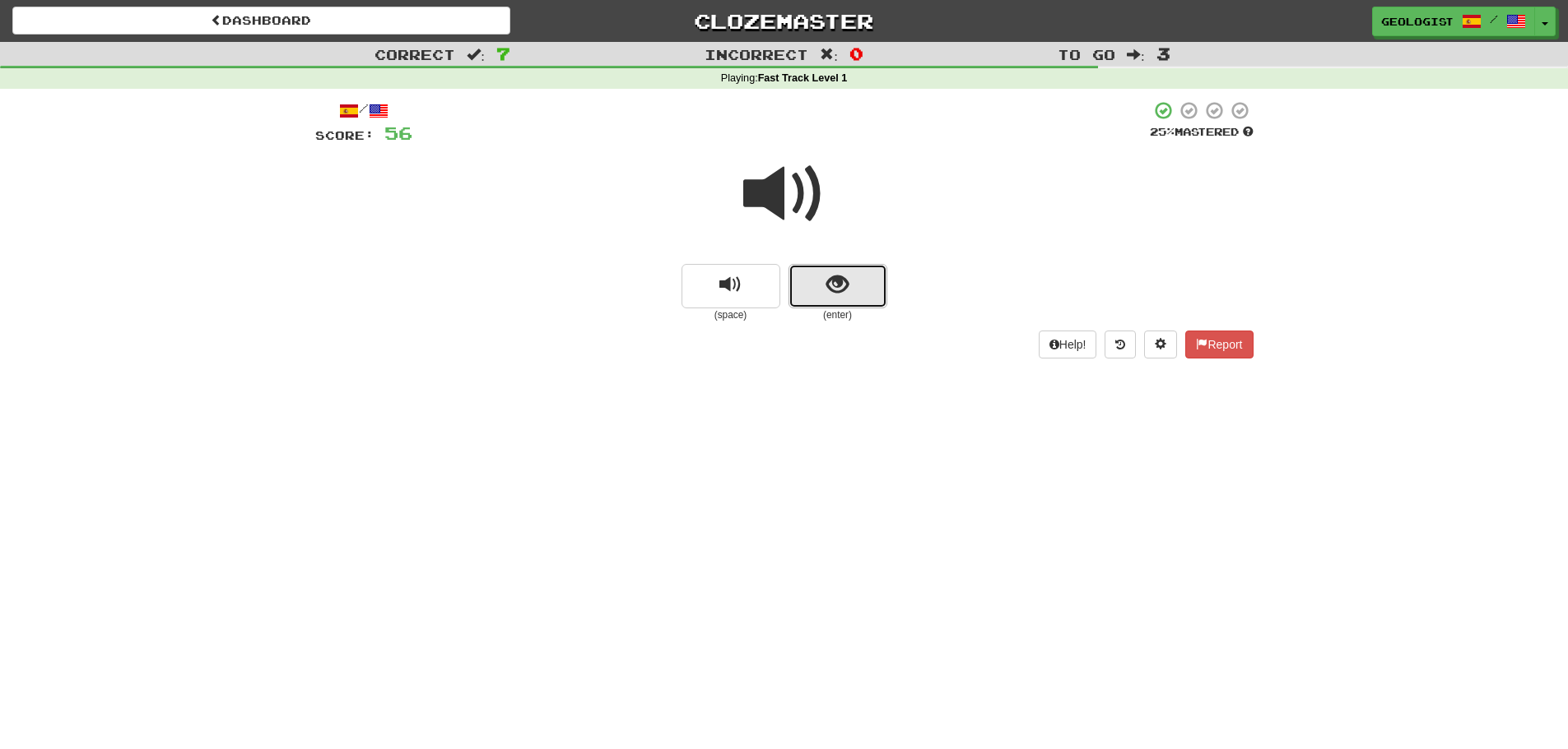
click at [852, 275] on button "show sentence" at bounding box center [837, 287] width 99 height 44
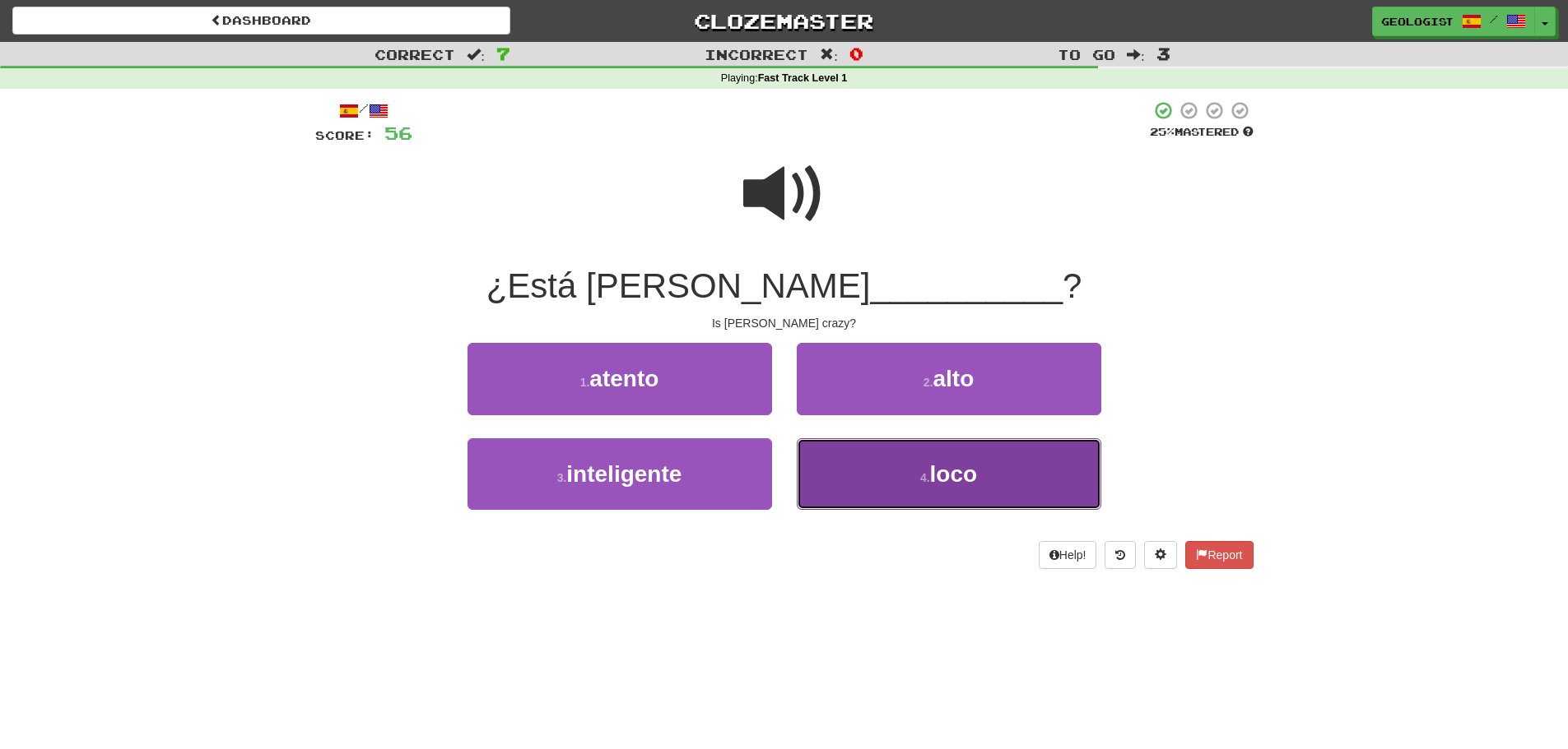
click at [845, 496] on button "4 . loco" at bounding box center [949, 474] width 304 height 72
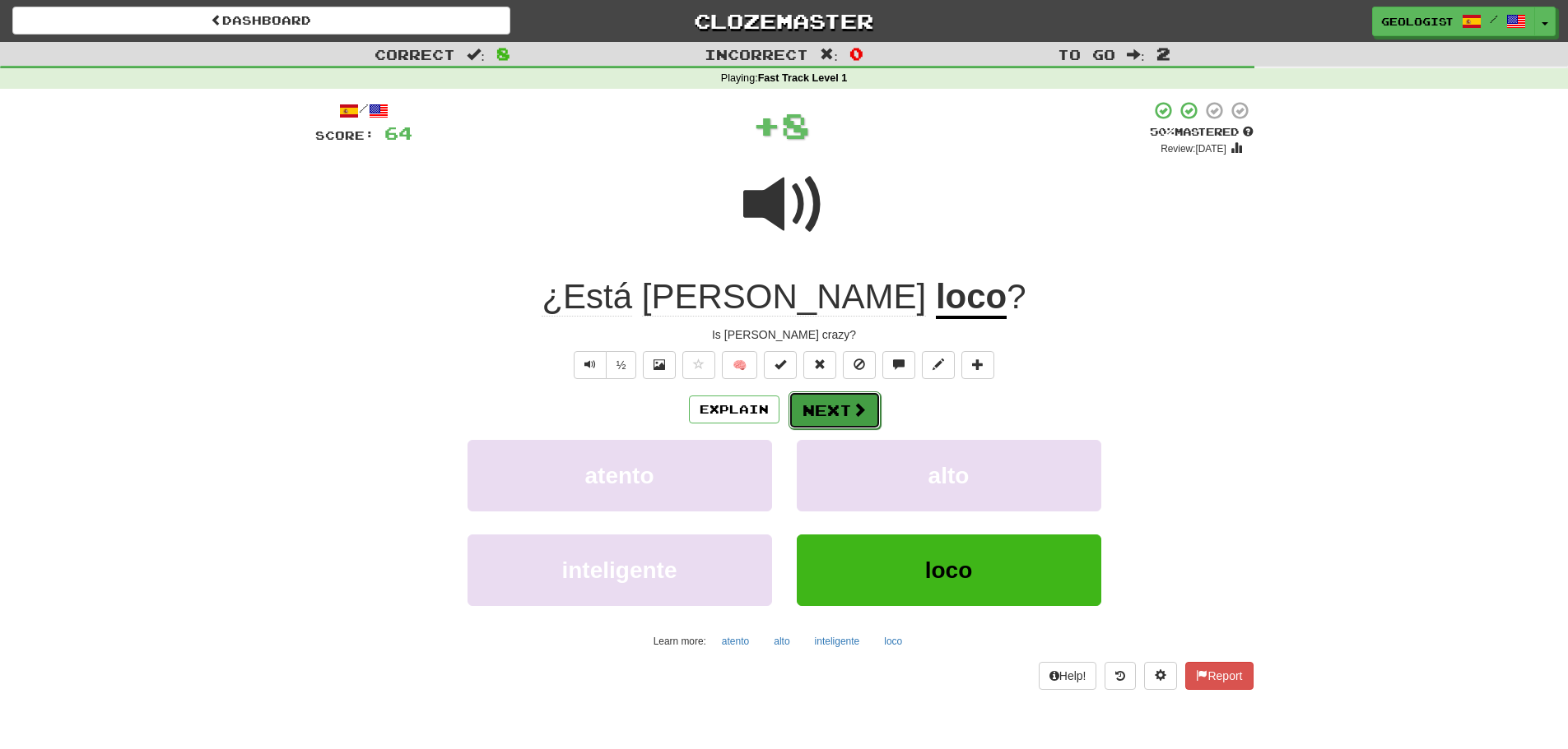
click at [852, 403] on span at bounding box center [859, 410] width 15 height 15
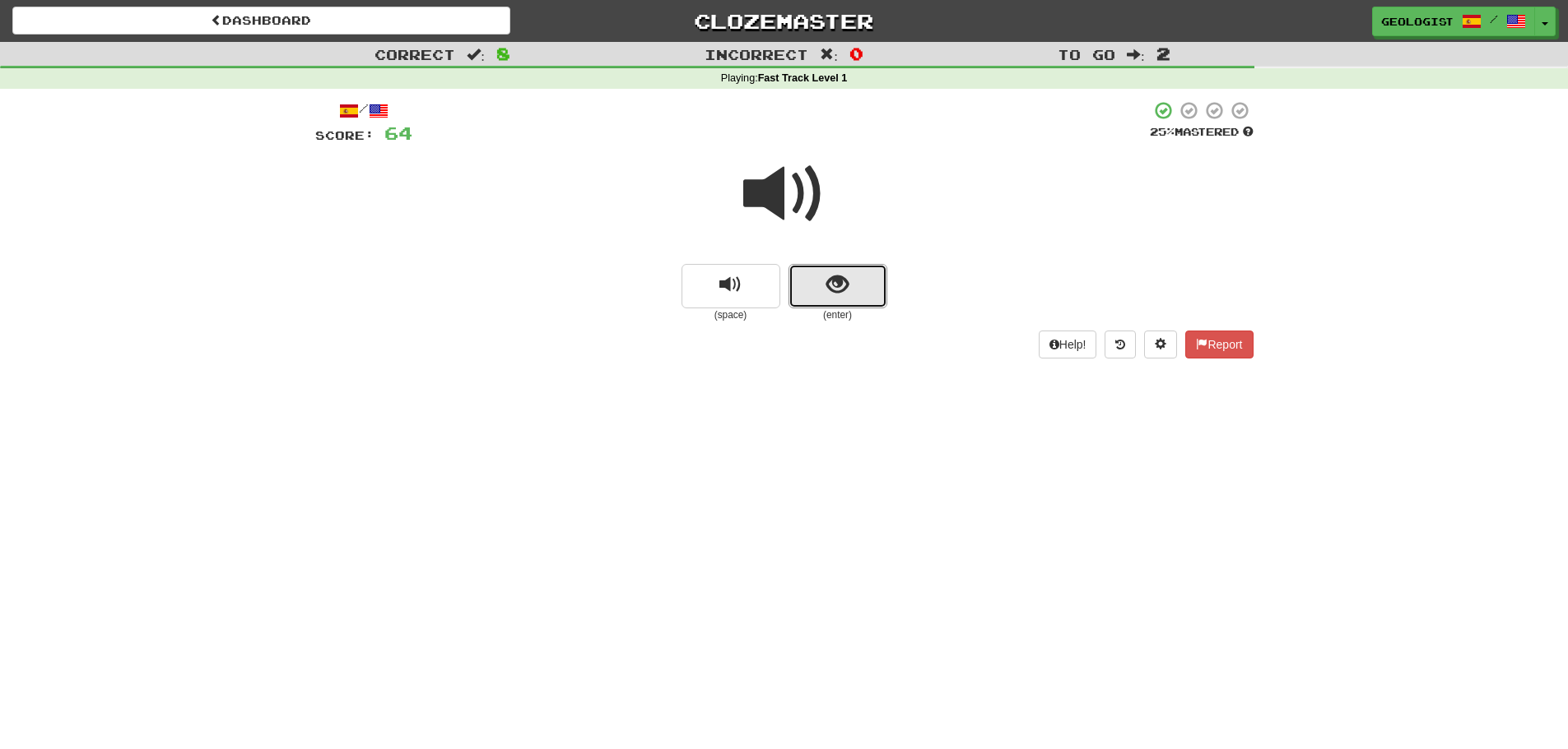
click at [846, 291] on span "show sentence" at bounding box center [837, 285] width 22 height 22
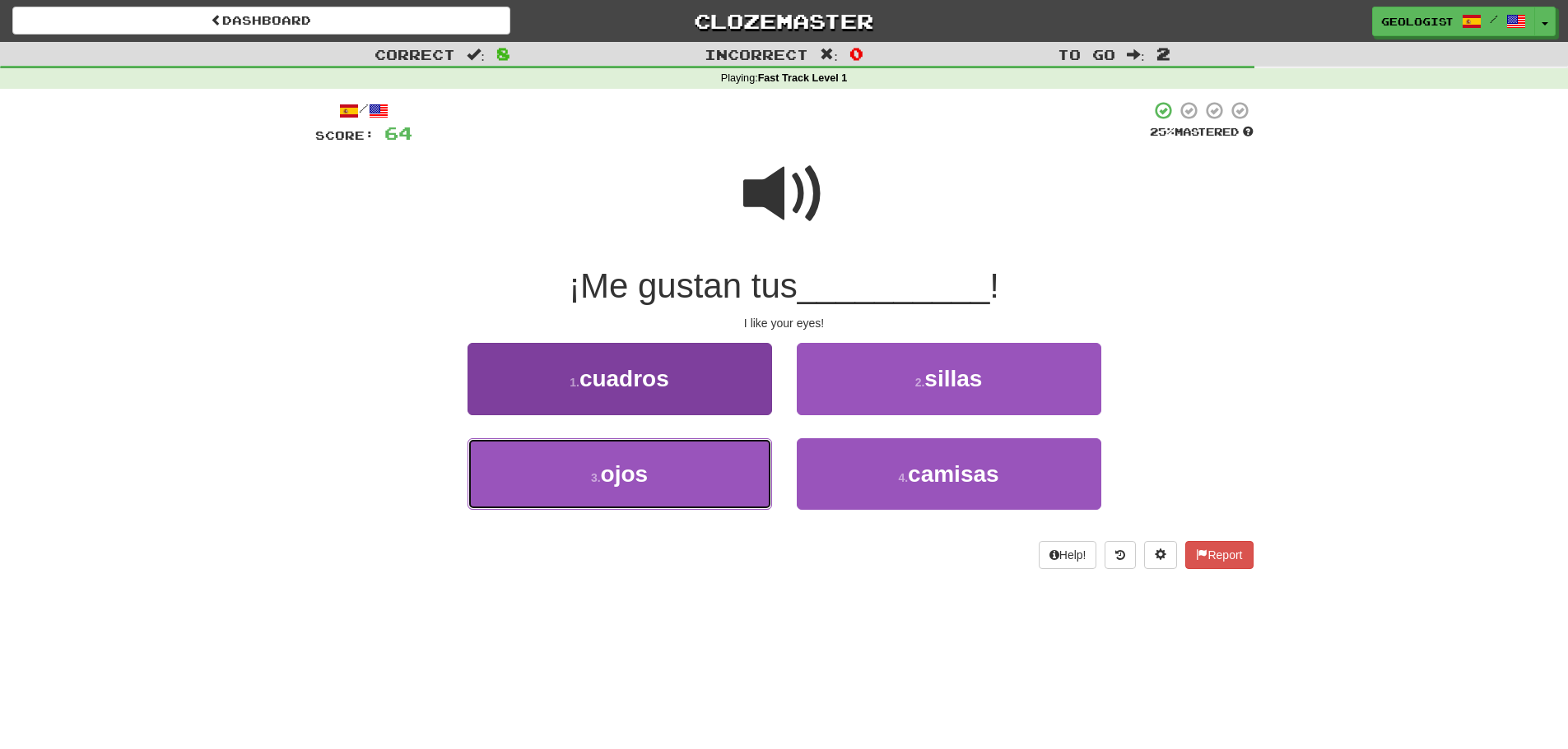
click at [664, 481] on button "3 . ojos" at bounding box center [619, 474] width 304 height 72
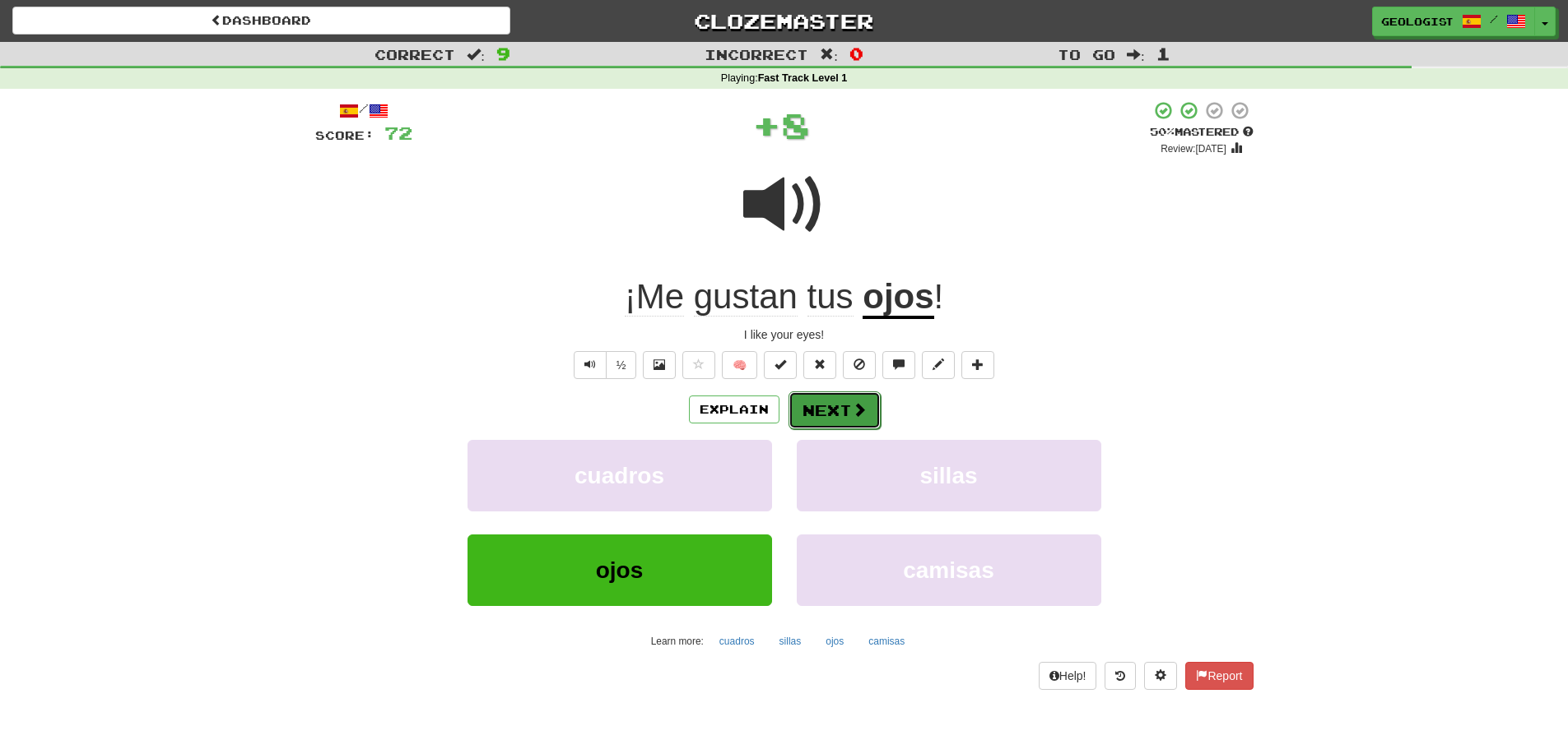
click at [811, 404] on button "Next" at bounding box center [834, 410] width 92 height 38
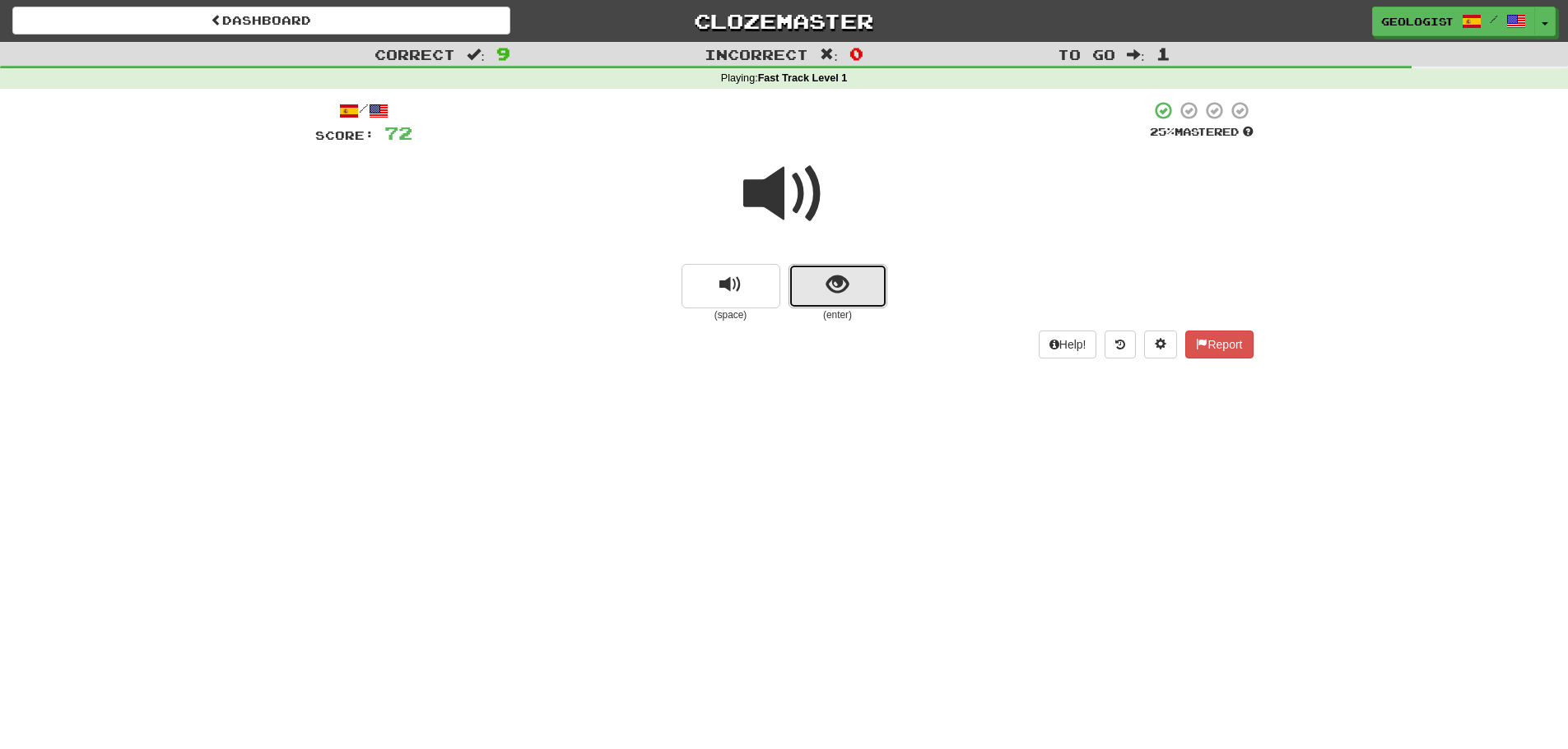
click at [849, 274] on button "show sentence" at bounding box center [837, 287] width 99 height 44
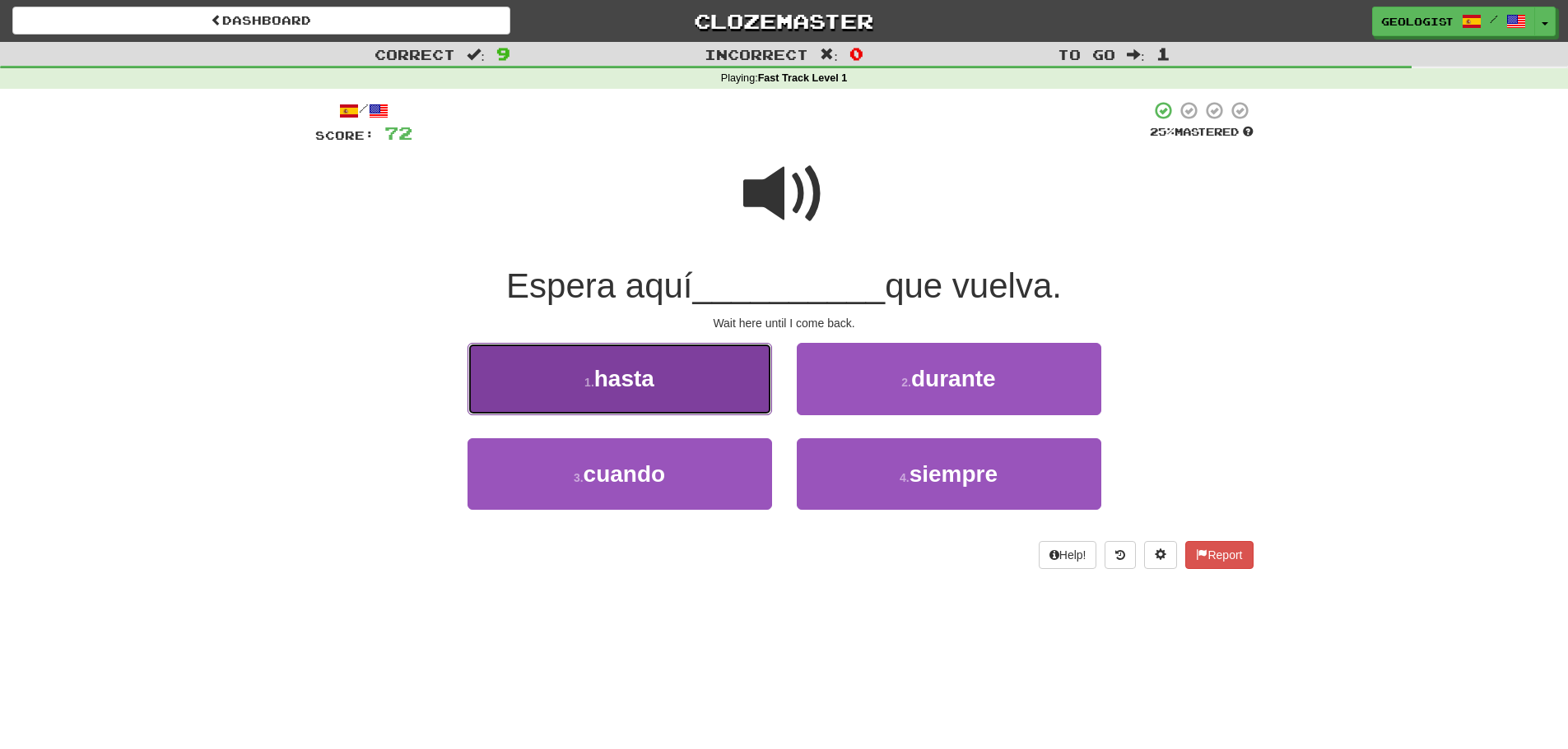
click at [625, 388] on span "hasta" at bounding box center [624, 379] width 60 height 26
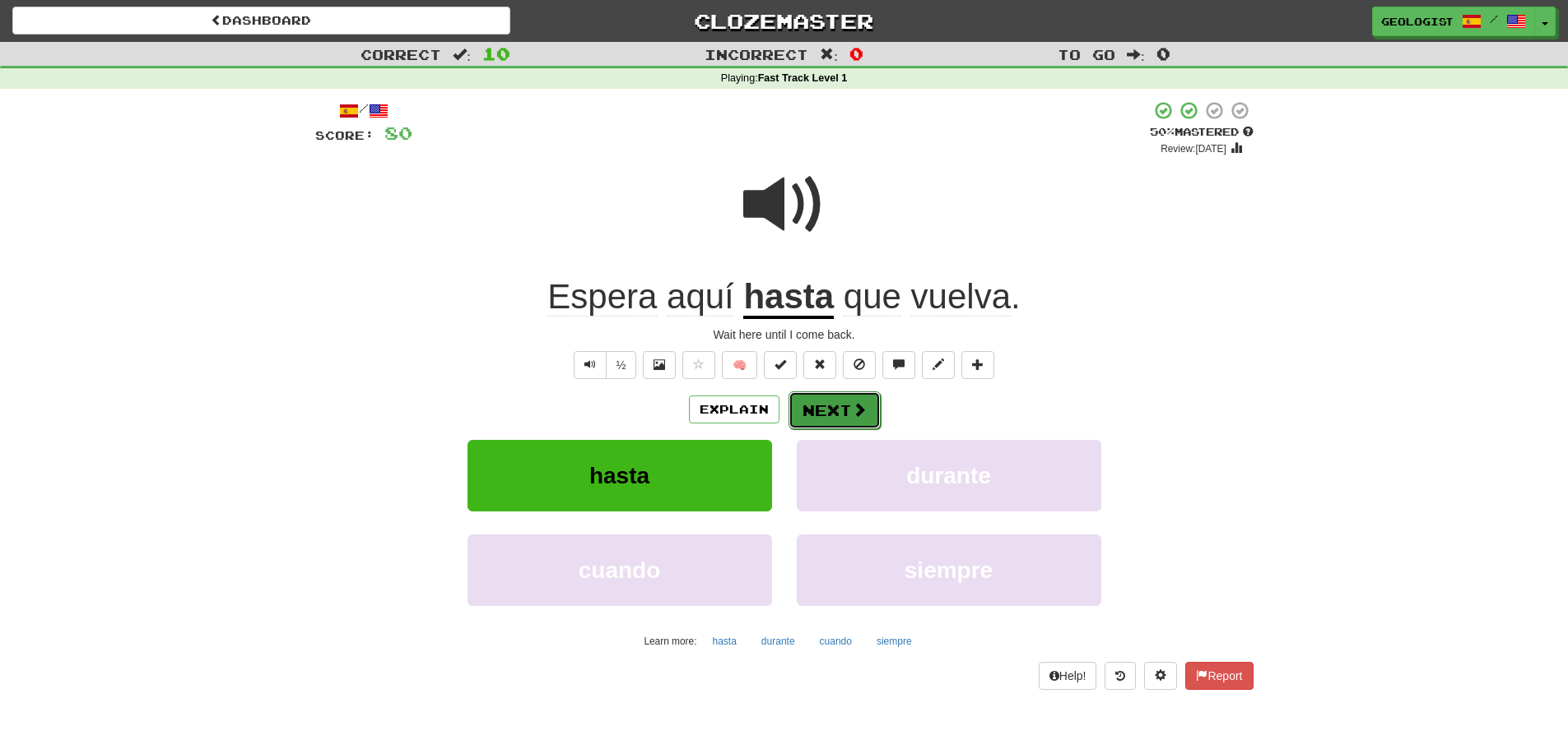
click at [852, 406] on span at bounding box center [859, 410] width 15 height 15
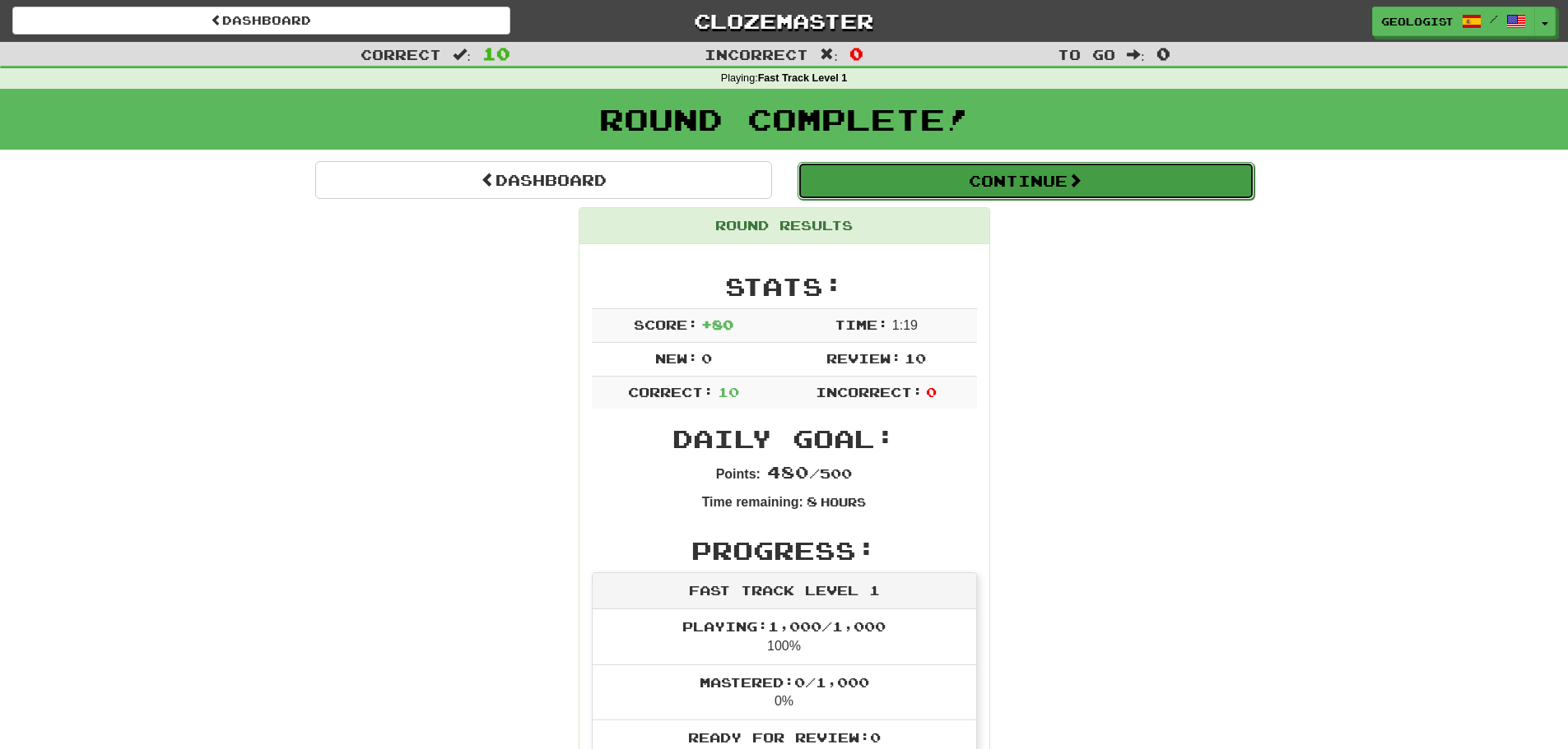
click at [1047, 187] on button "Continue" at bounding box center [1026, 181] width 457 height 38
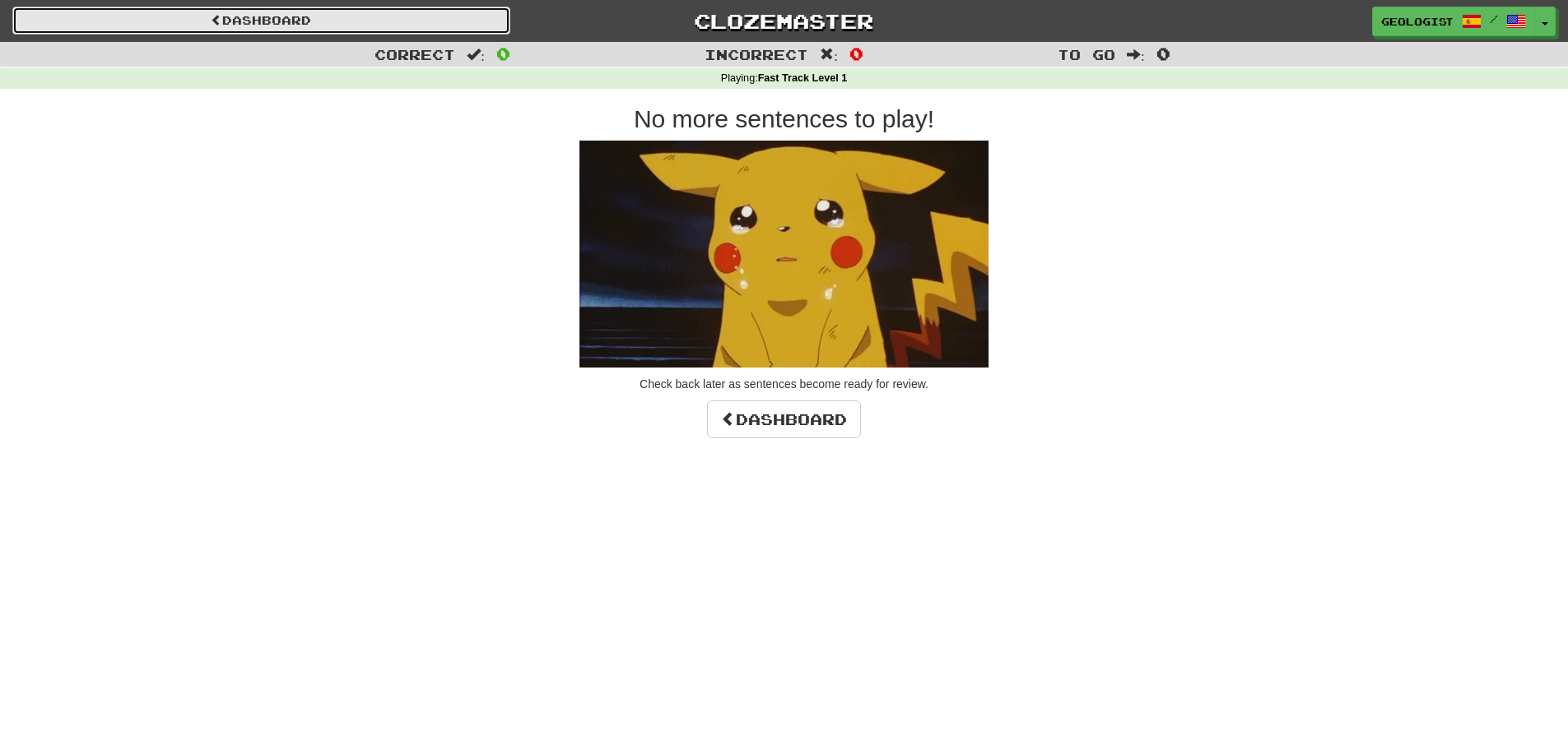
click at [211, 16] on span at bounding box center [217, 19] width 12 height 12
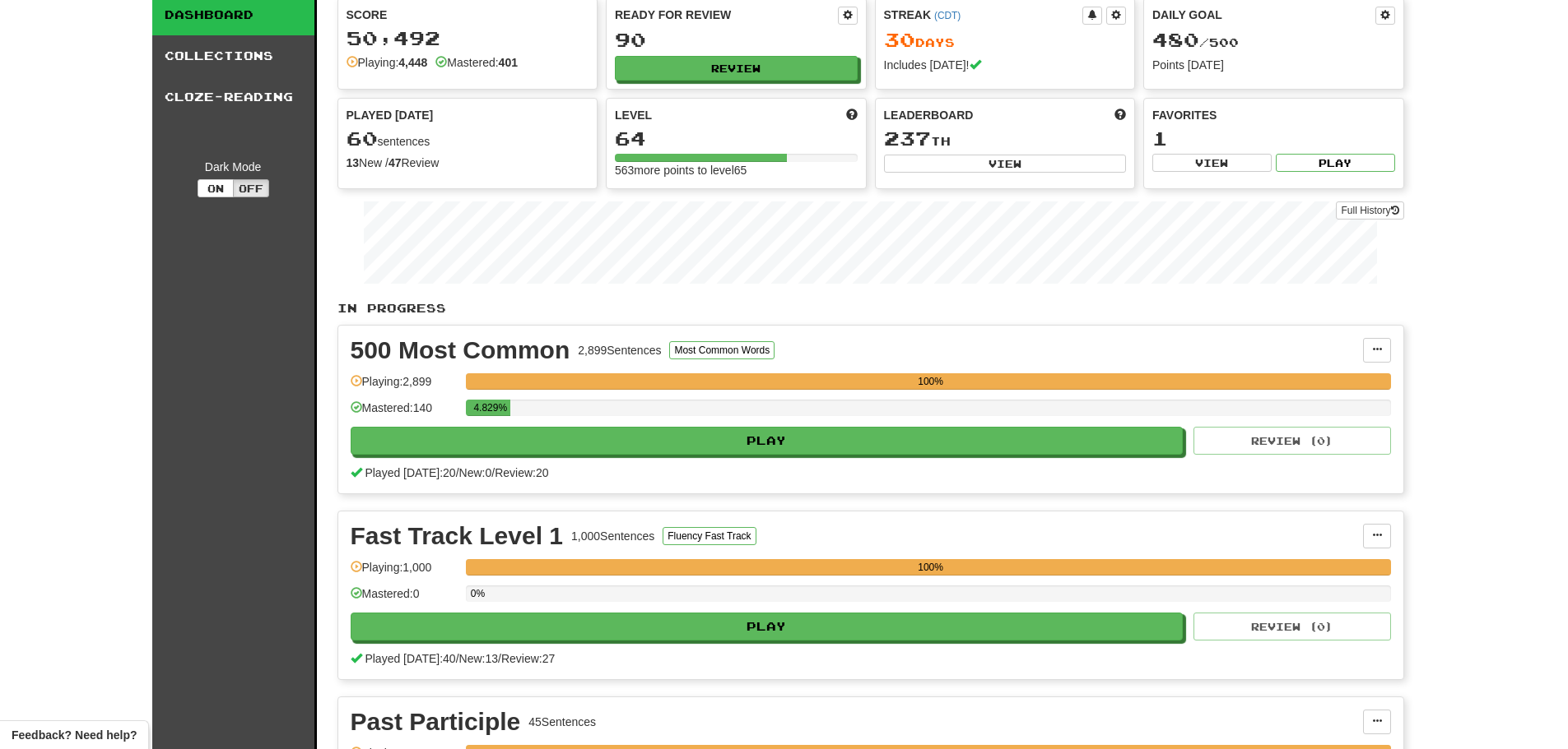
scroll to position [82, 0]
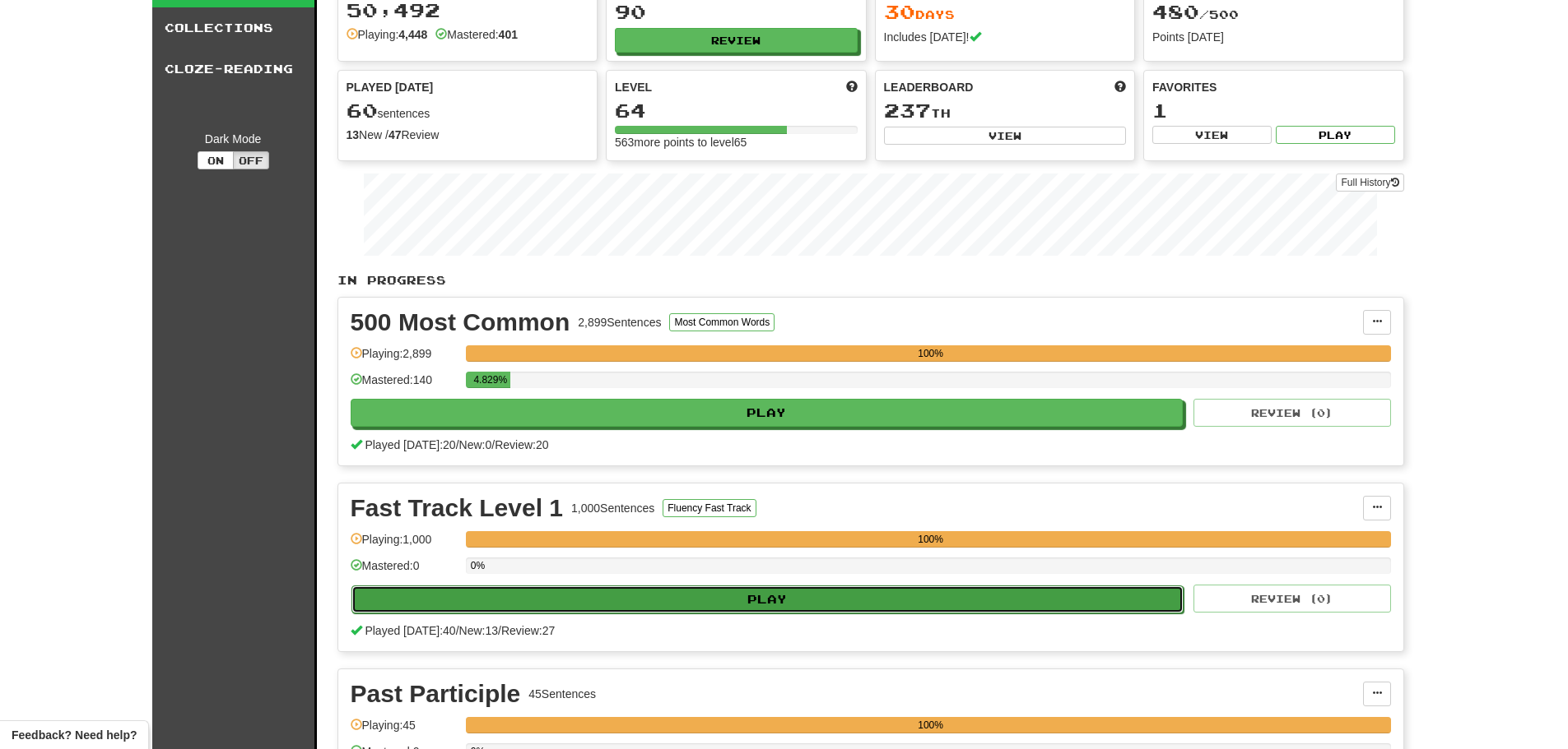
click at [771, 595] on button "Play" at bounding box center [768, 600] width 833 height 28
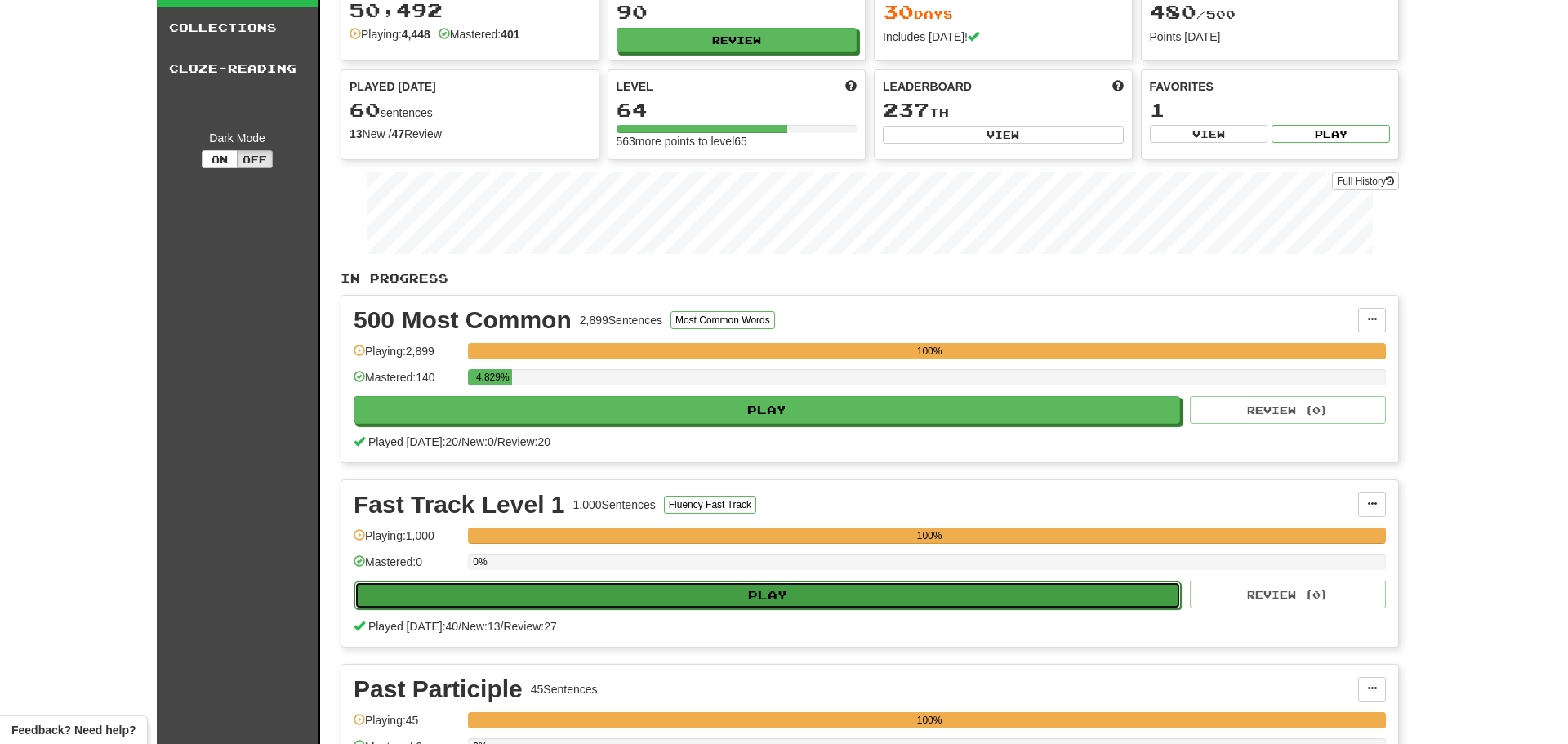
select select "**"
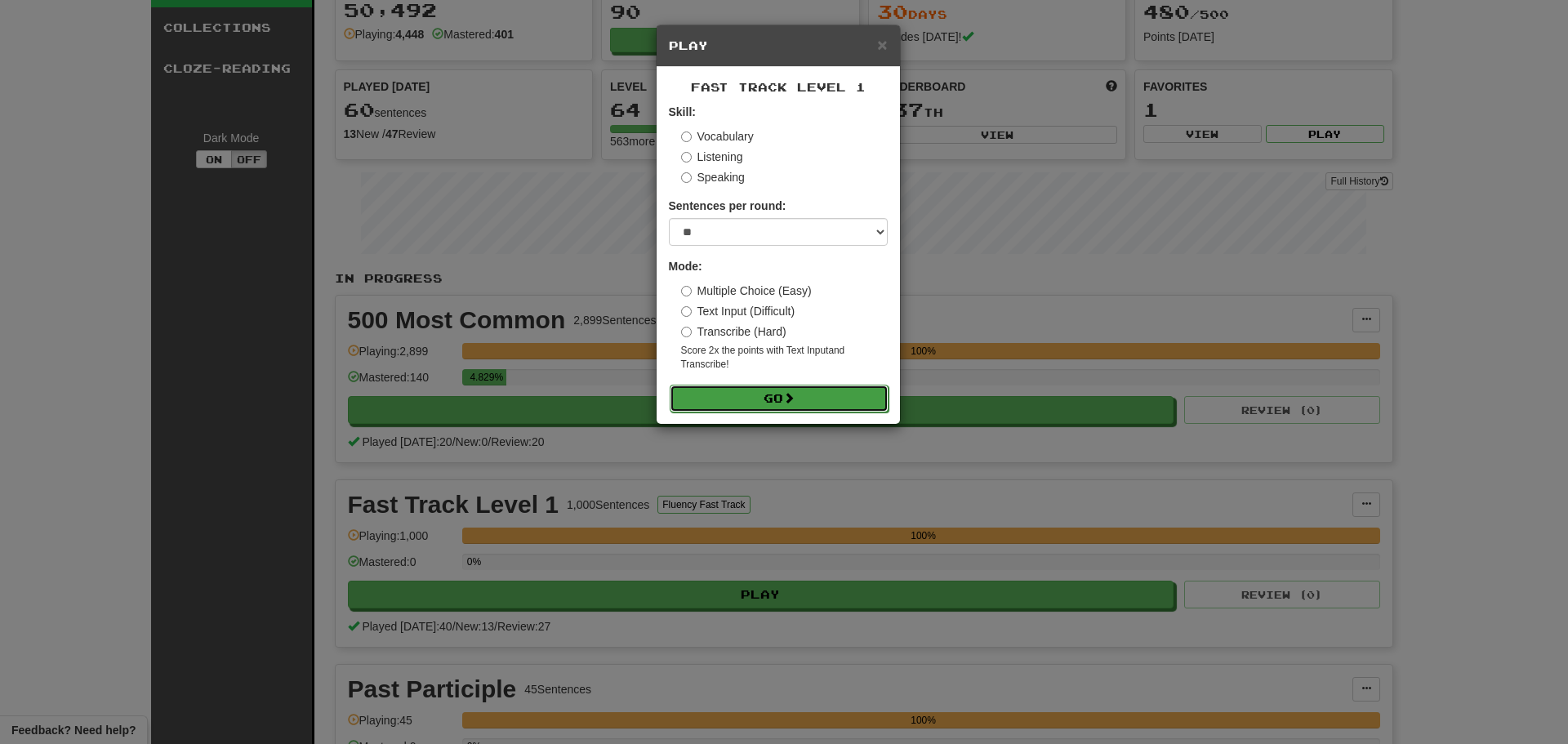
click at [806, 391] on button "Go" at bounding box center [779, 399] width 219 height 27
drag, startPoint x: 847, startPoint y: 387, endPoint x: 854, endPoint y: 381, distance: 9.2
click at [850, 387] on button "Go" at bounding box center [778, 398] width 219 height 27
click at [879, 38] on span "×" at bounding box center [882, 44] width 10 height 19
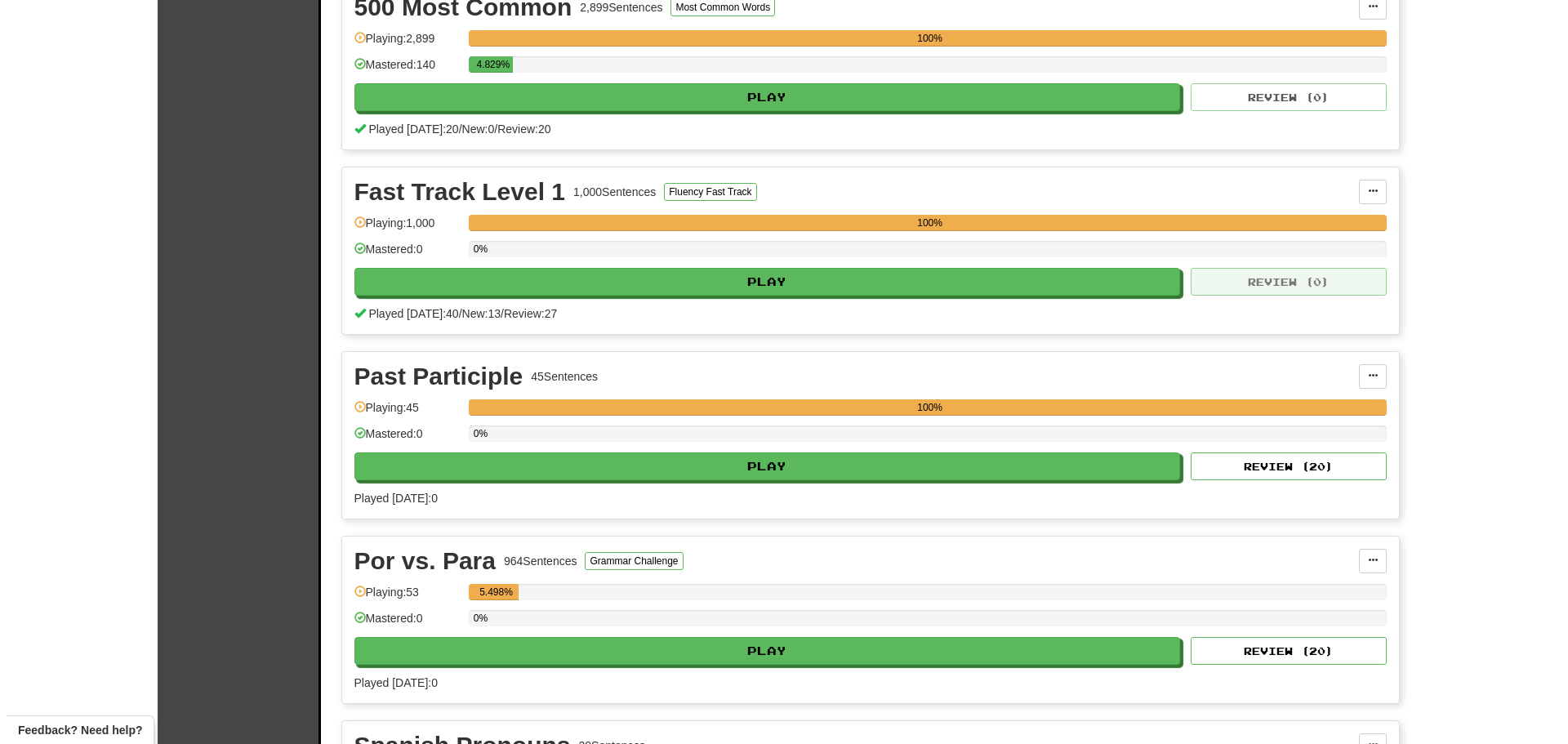
scroll to position [408, 0]
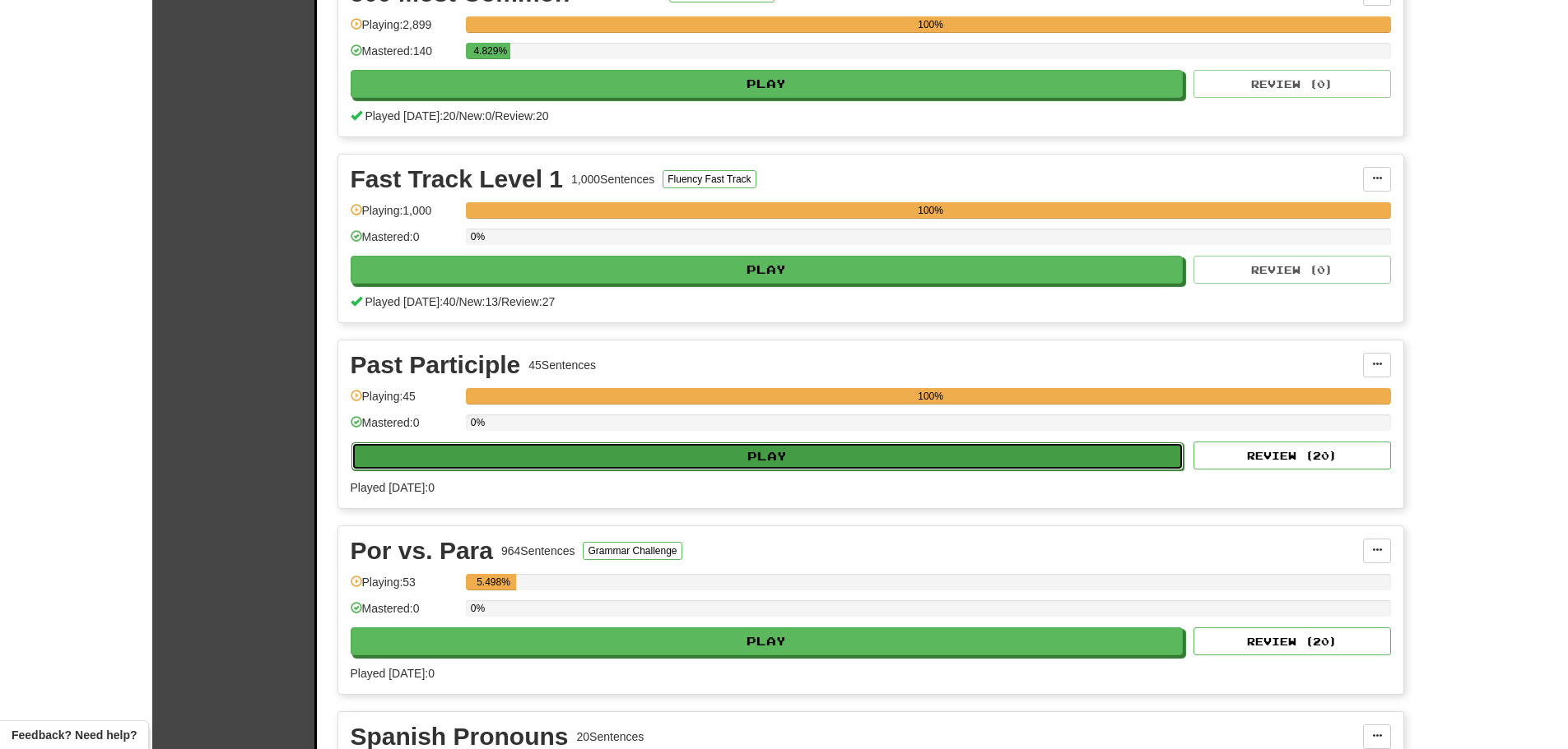
click at [753, 450] on button "Play" at bounding box center [768, 456] width 833 height 28
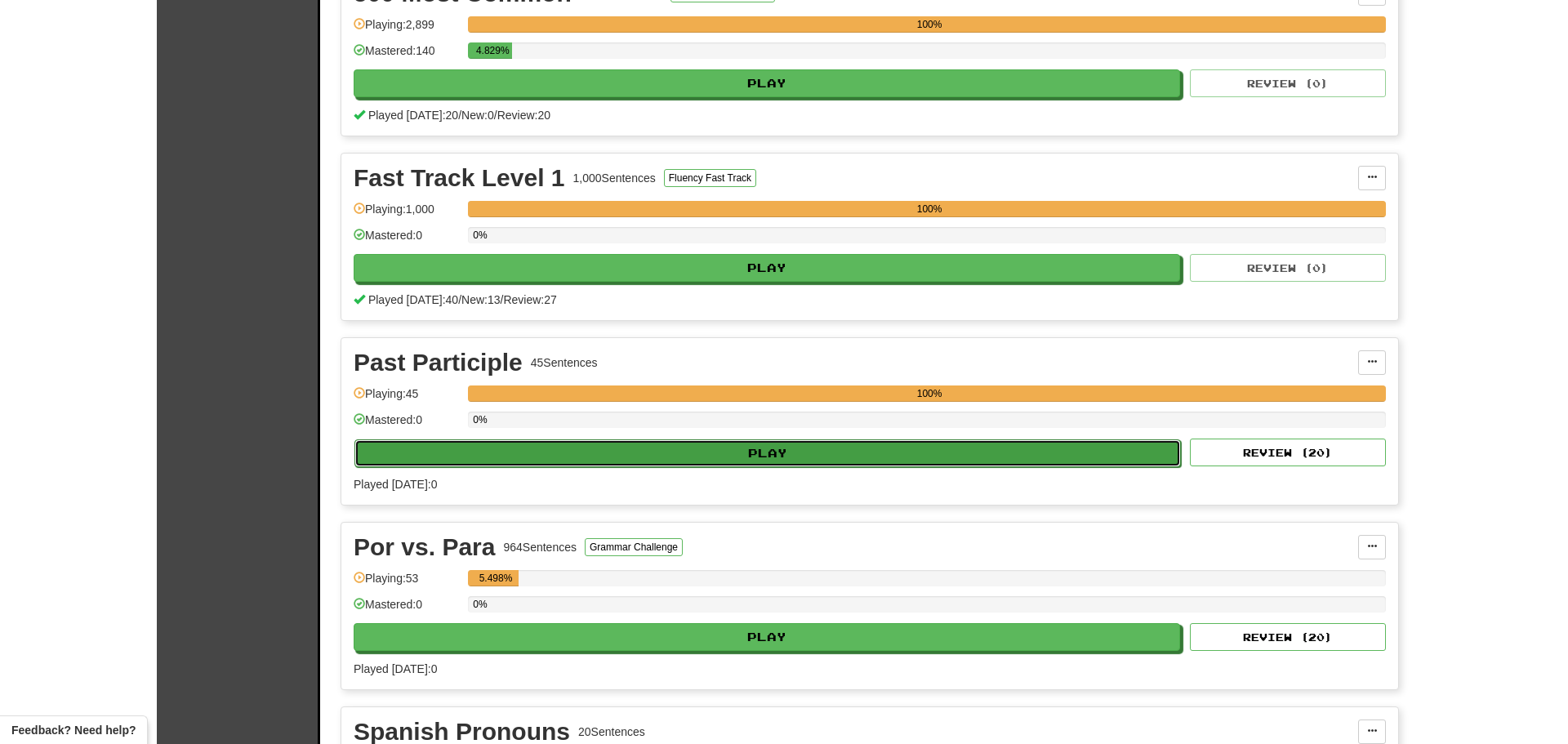
select select "**"
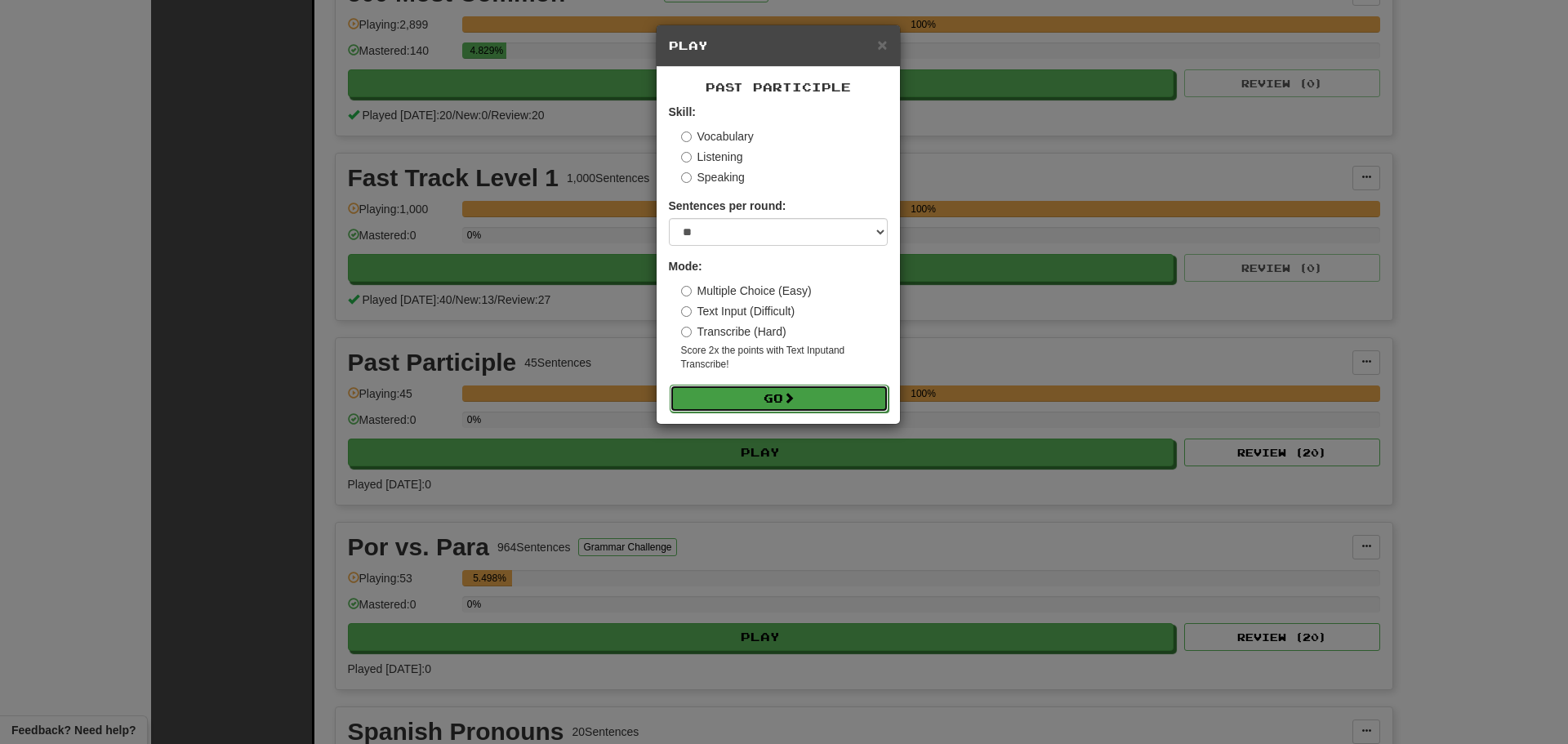
click at [843, 392] on button "Go" at bounding box center [779, 399] width 219 height 27
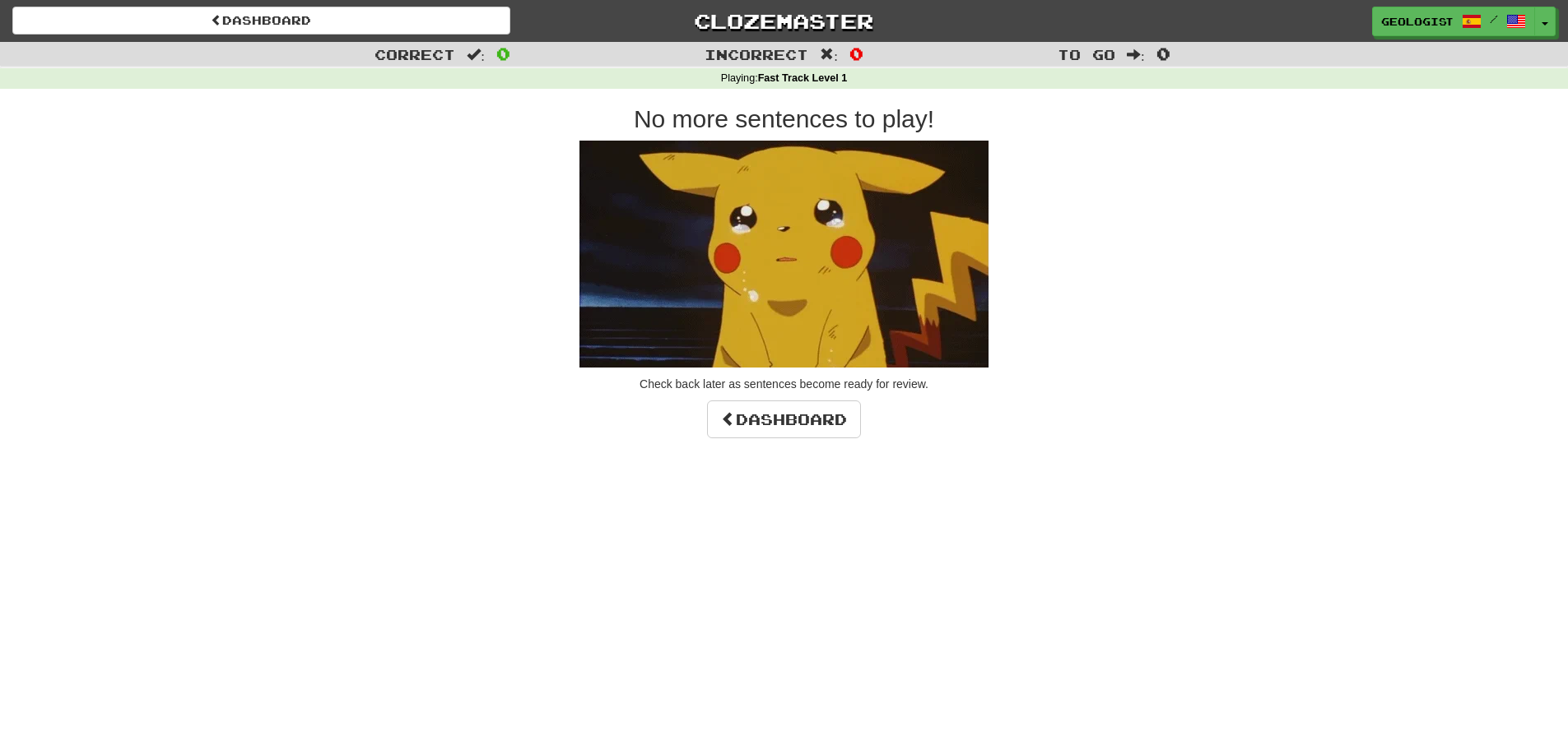
click at [218, 287] on div "Correct : 0 Incorrect : 0 To go : 0 Playing : Fast Track Level 1 No more senten…" at bounding box center [784, 240] width 1568 height 396
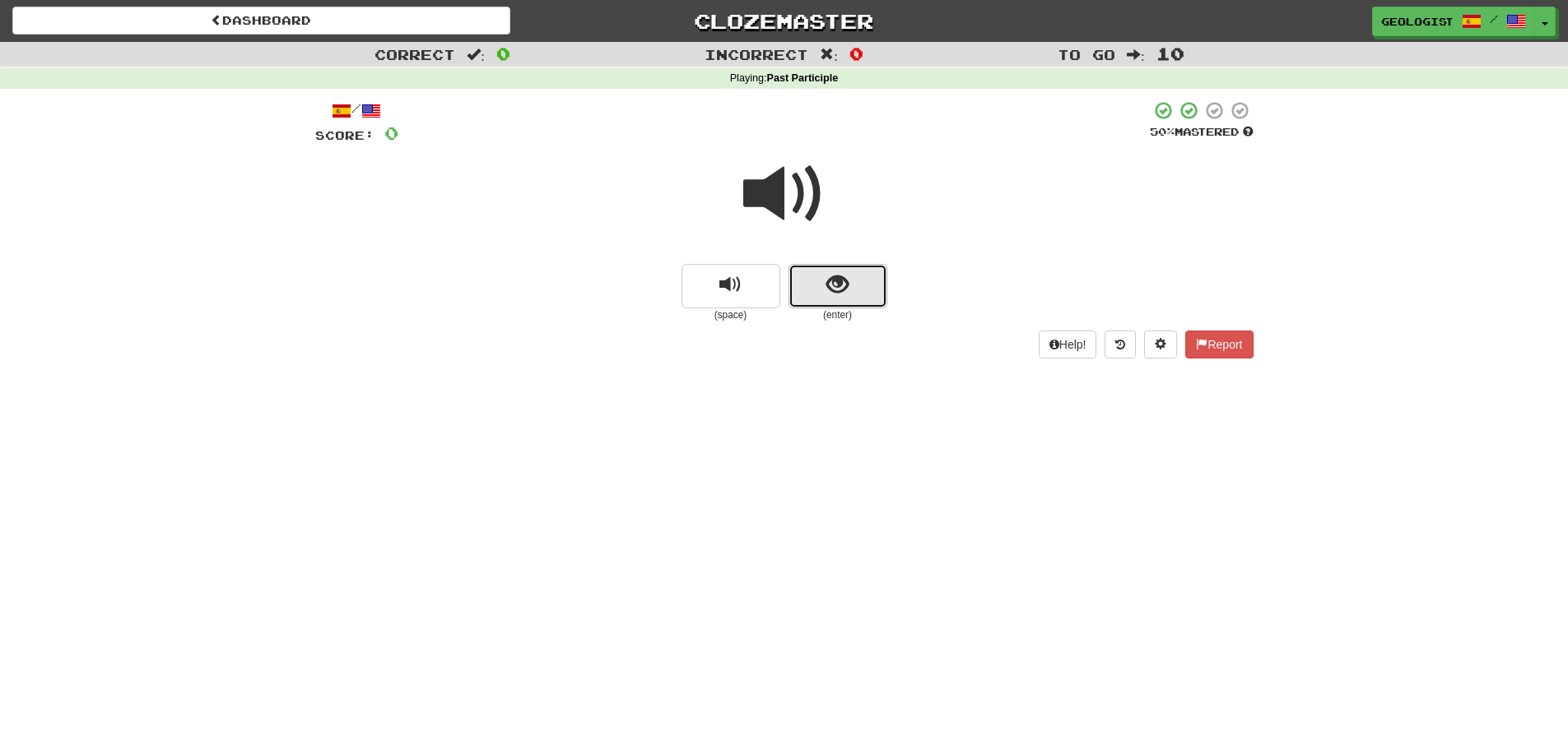
click at [827, 282] on span "show sentence" at bounding box center [837, 285] width 22 height 22
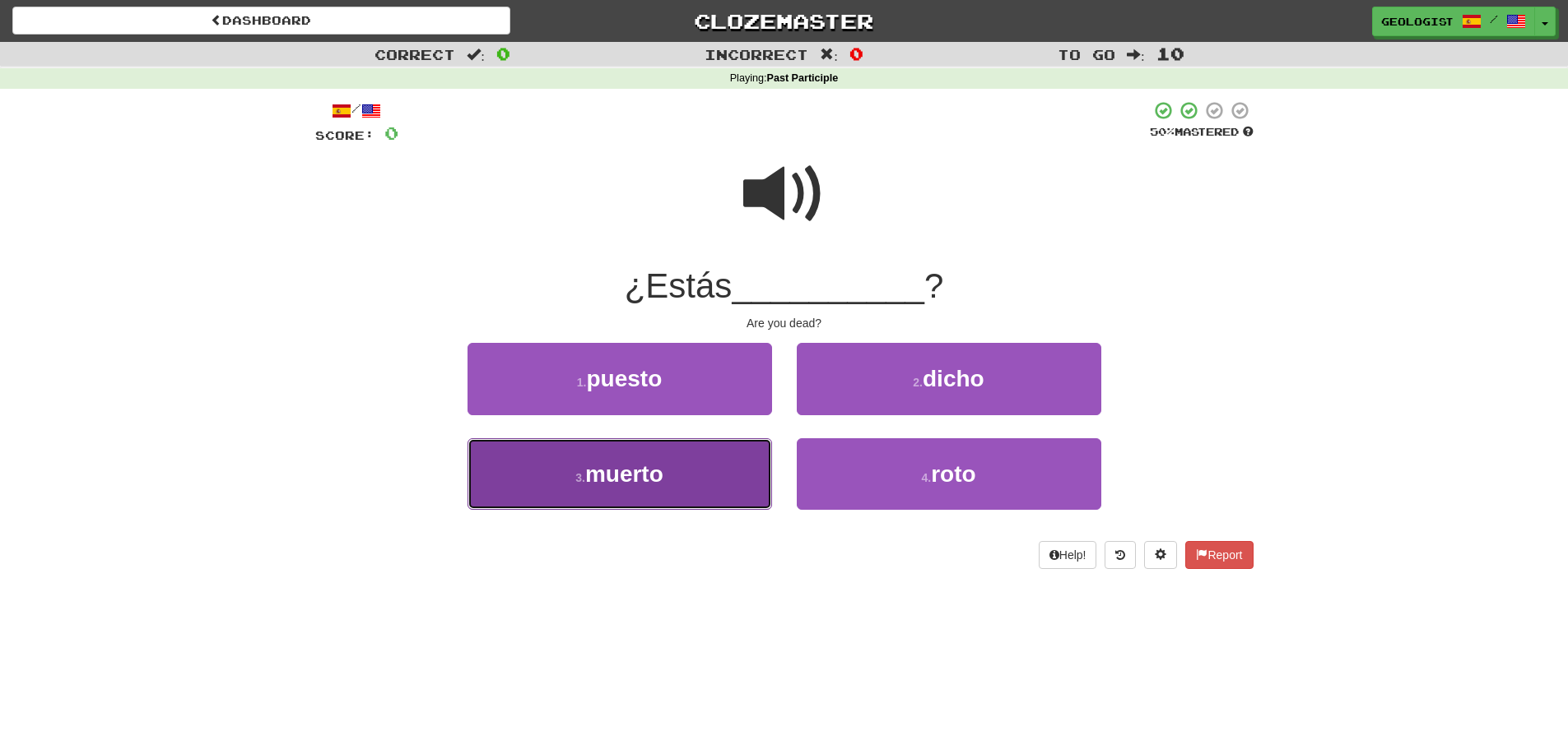
click at [643, 483] on span "muerto" at bounding box center [624, 474] width 78 height 26
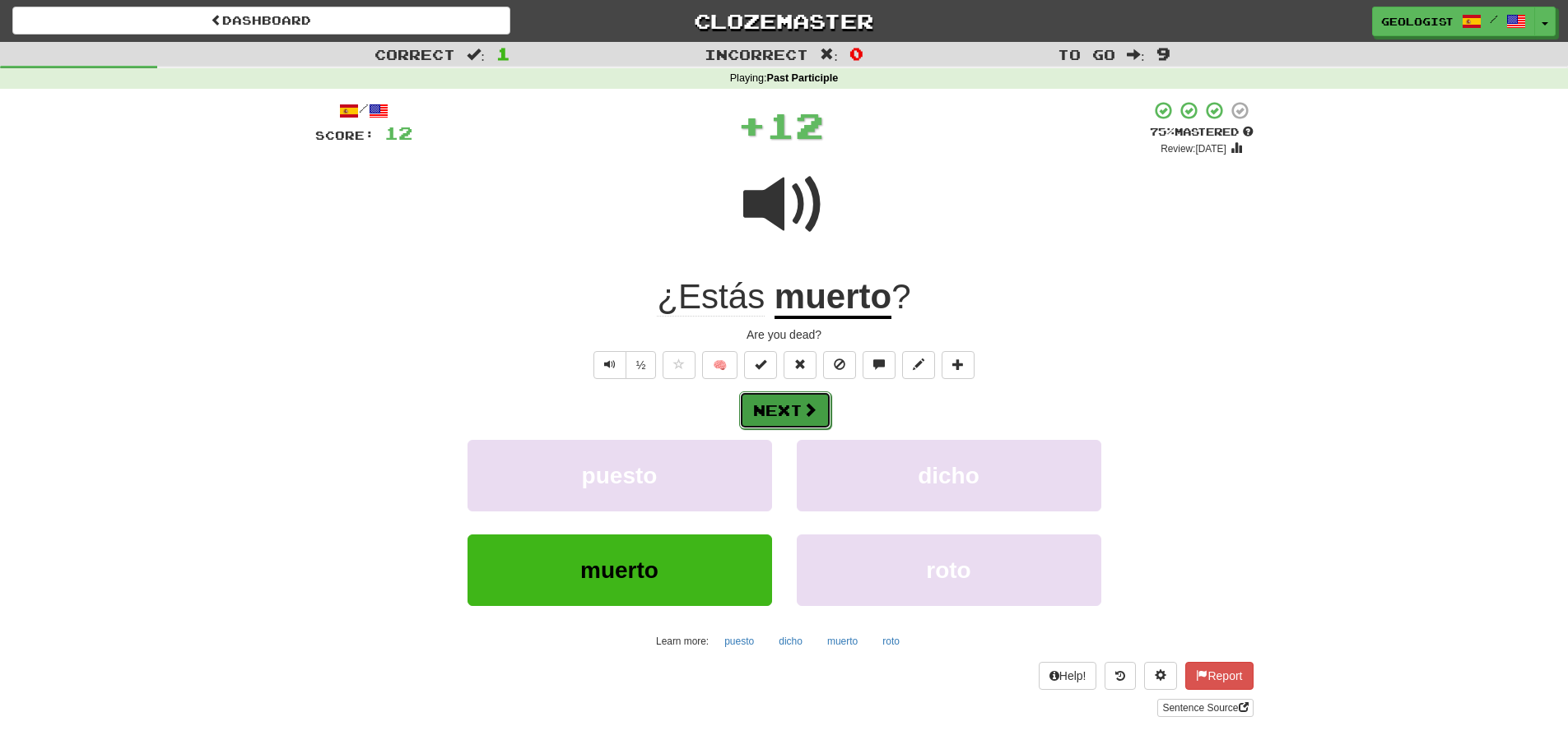
click at [799, 415] on button "Next" at bounding box center [785, 410] width 92 height 38
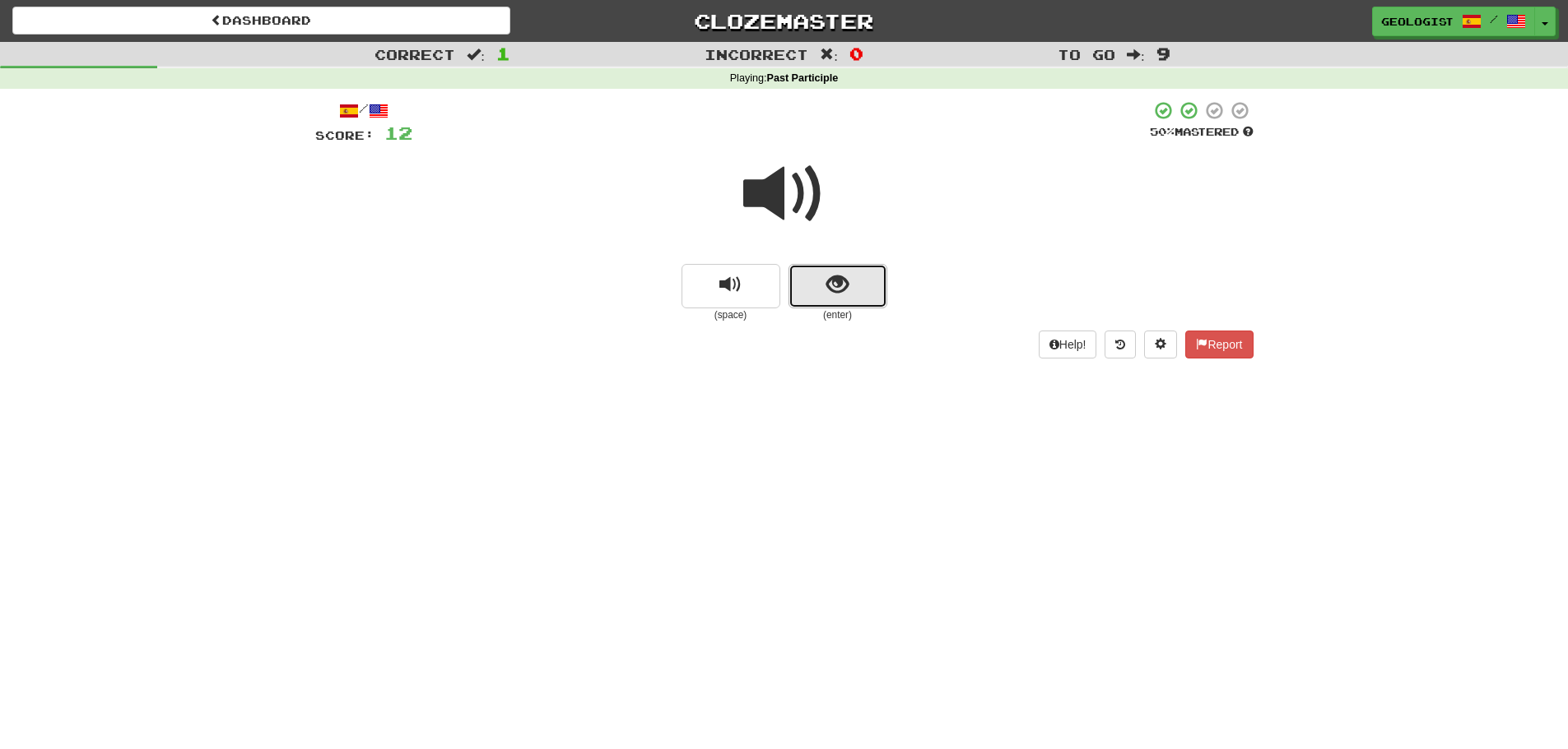
click at [839, 303] on button "show sentence" at bounding box center [837, 287] width 99 height 44
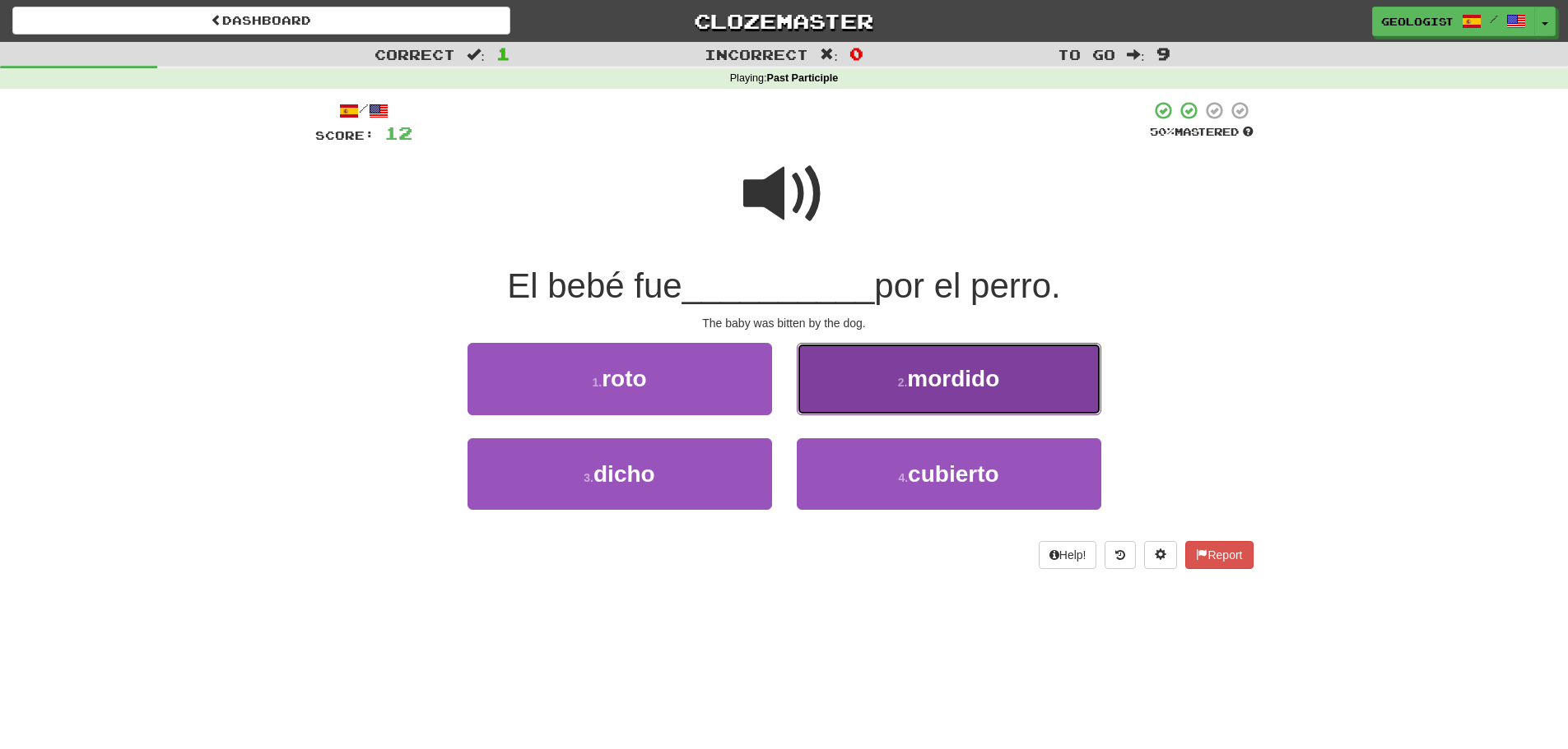
click at [842, 350] on button "2 . mordido" at bounding box center [949, 379] width 304 height 72
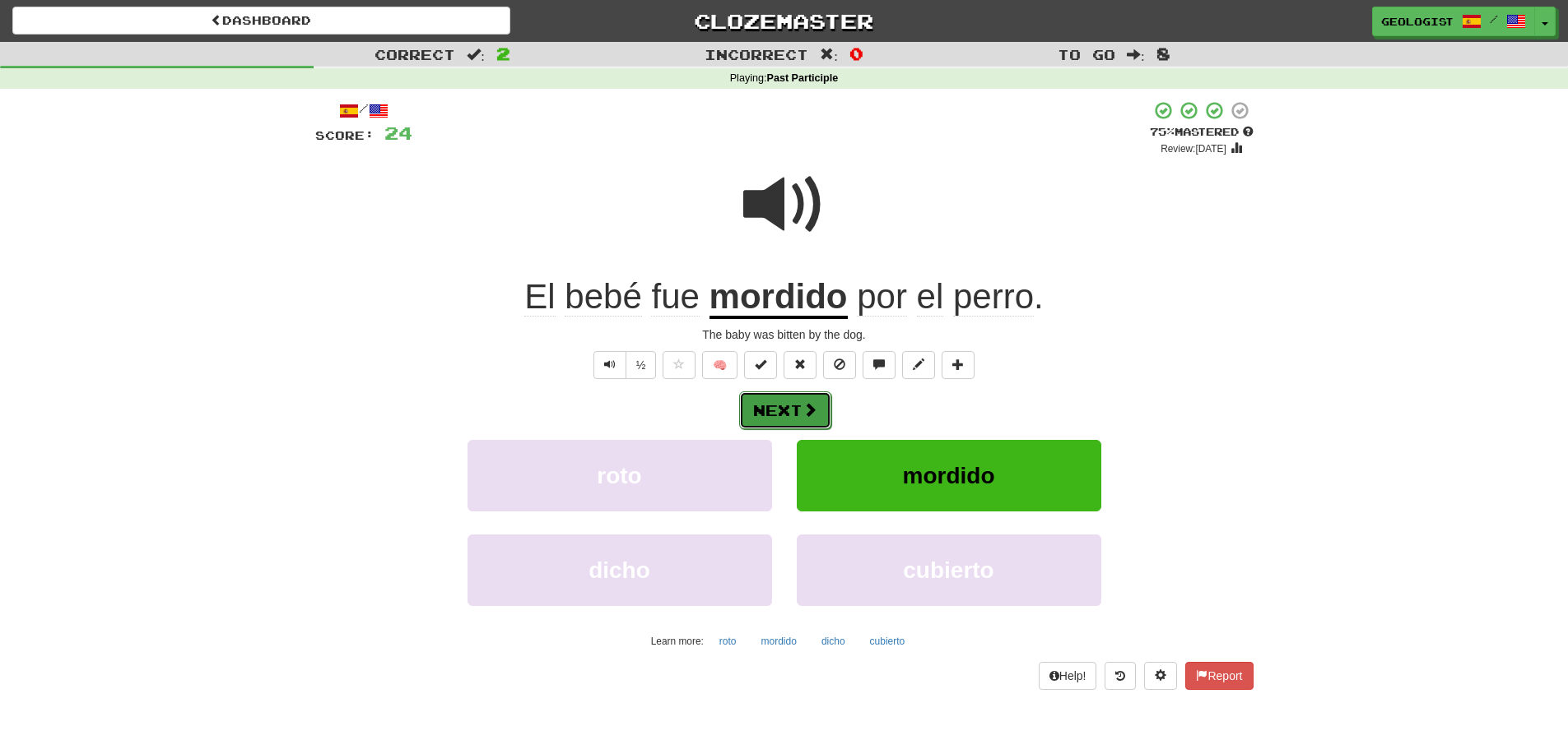
drag, startPoint x: 787, startPoint y: 411, endPoint x: 796, endPoint y: 416, distance: 10.3
click at [796, 416] on button "Next" at bounding box center [785, 410] width 92 height 38
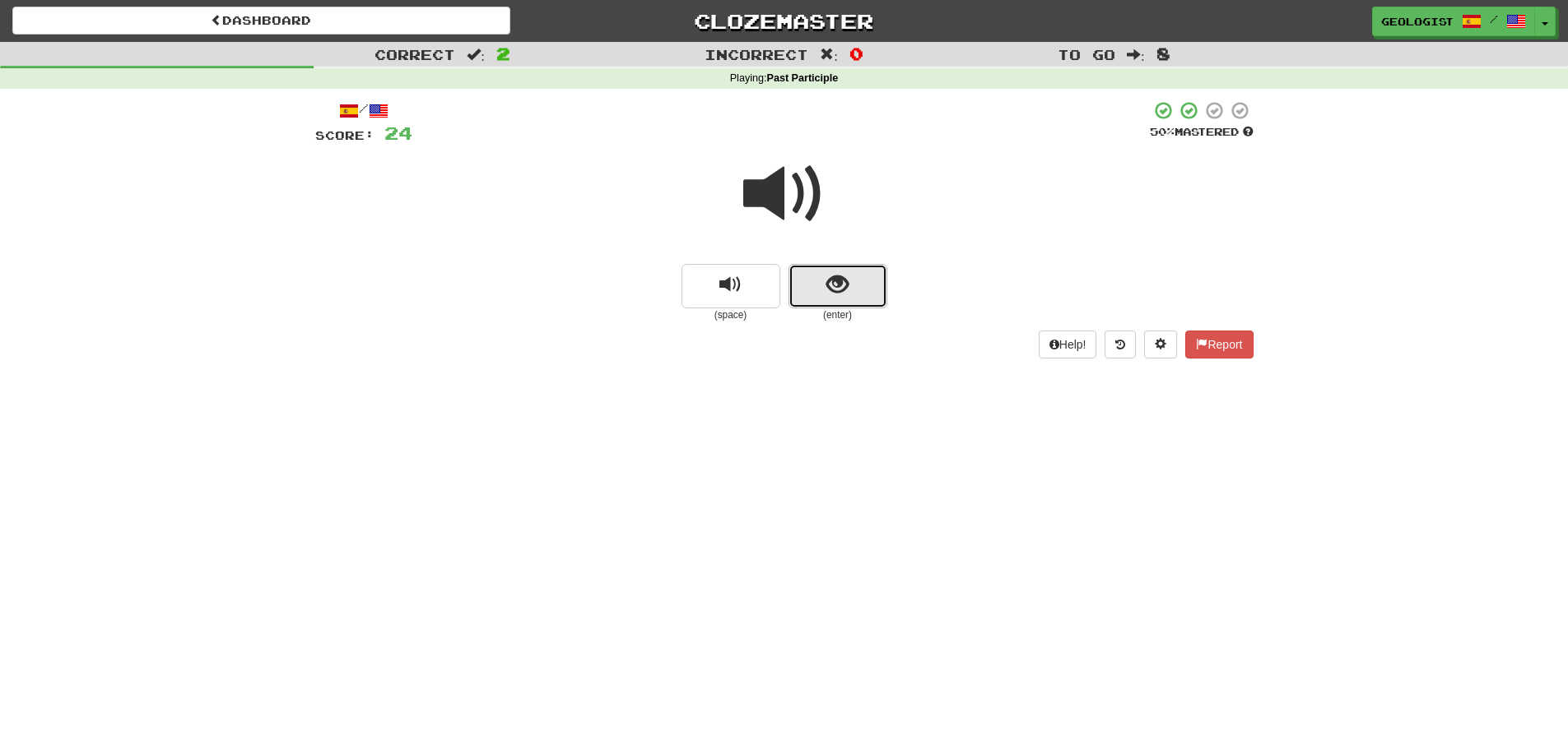
click at [833, 290] on span "show sentence" at bounding box center [837, 285] width 22 height 22
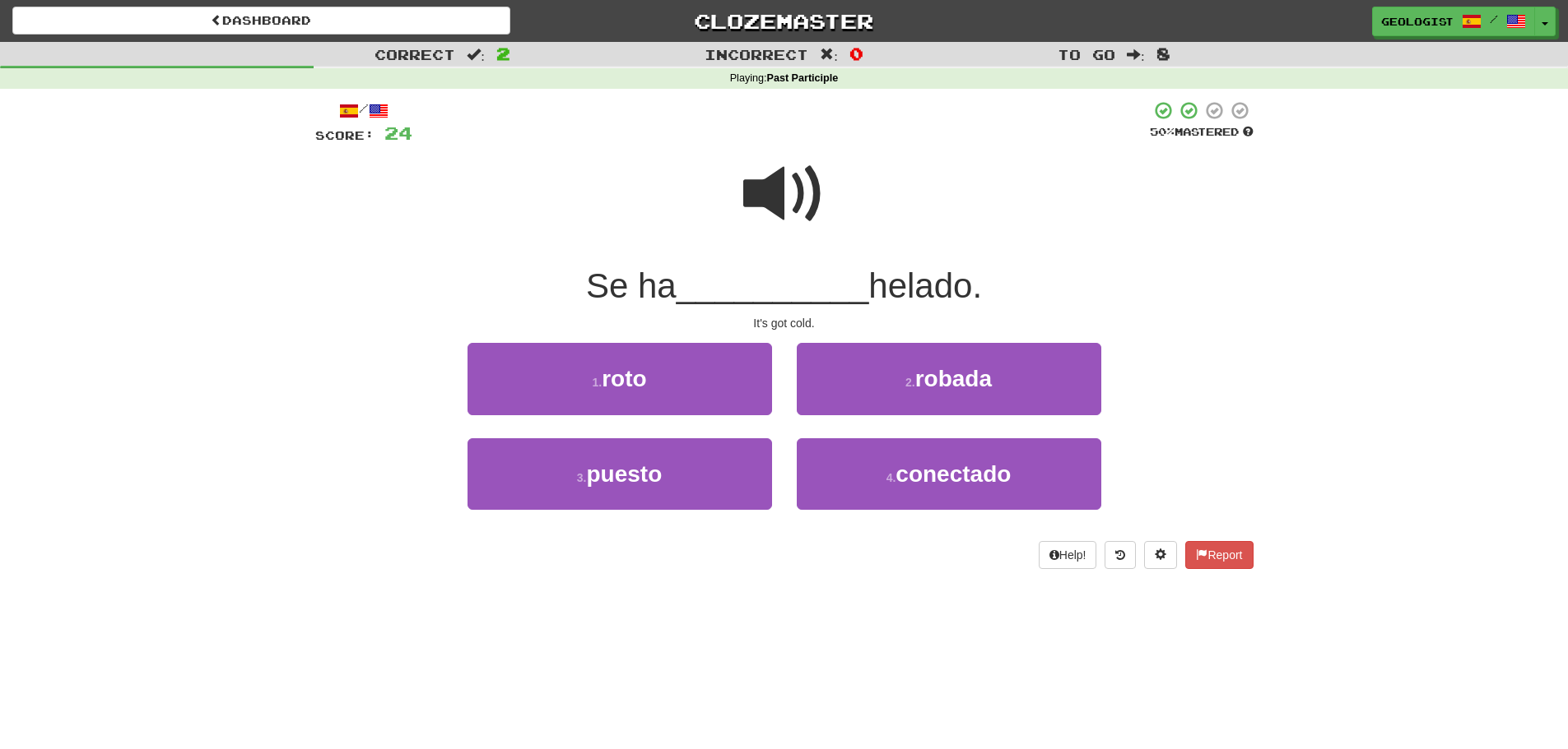
click at [772, 192] on span at bounding box center [784, 193] width 82 height 82
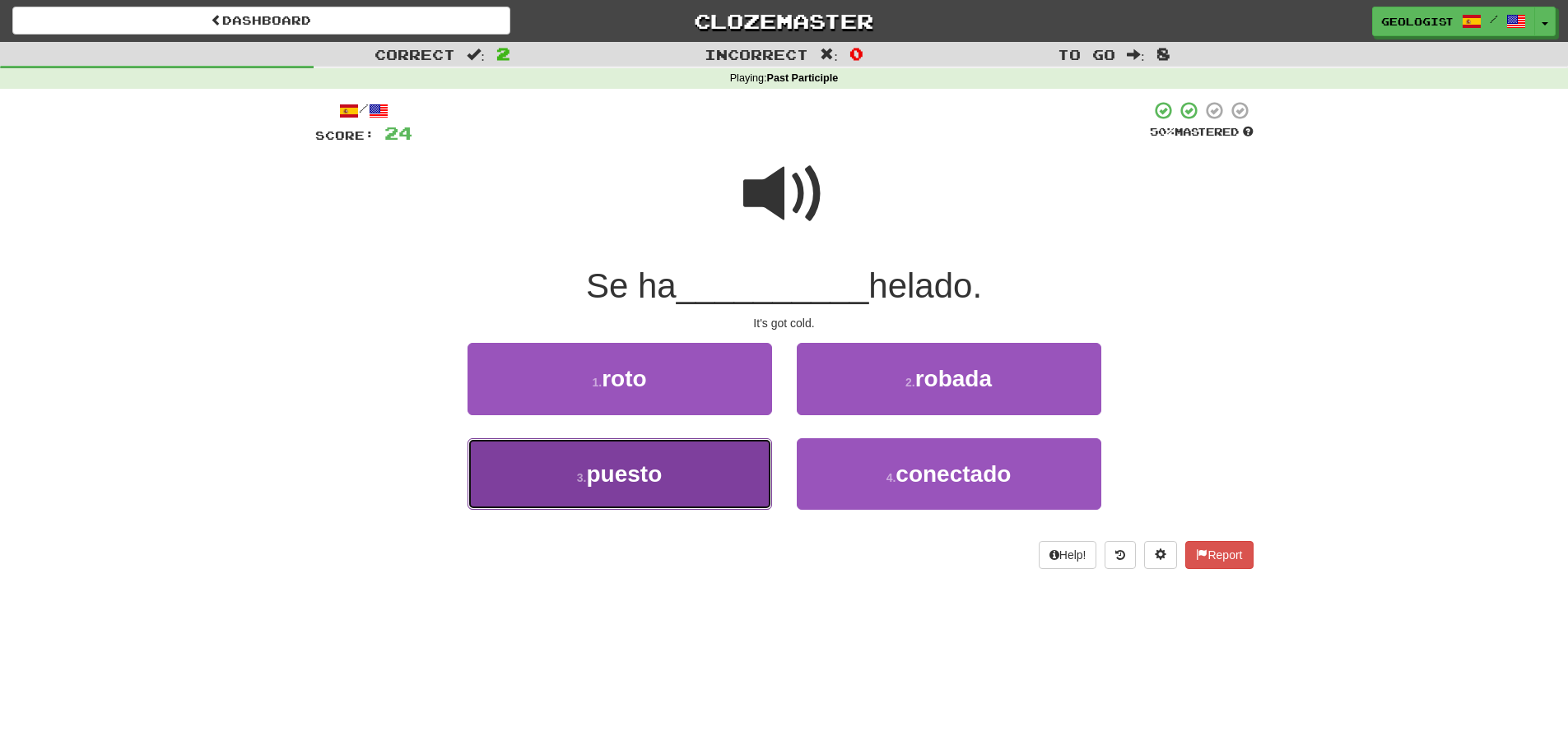
click at [578, 493] on button "3 . puesto" at bounding box center [619, 474] width 304 height 72
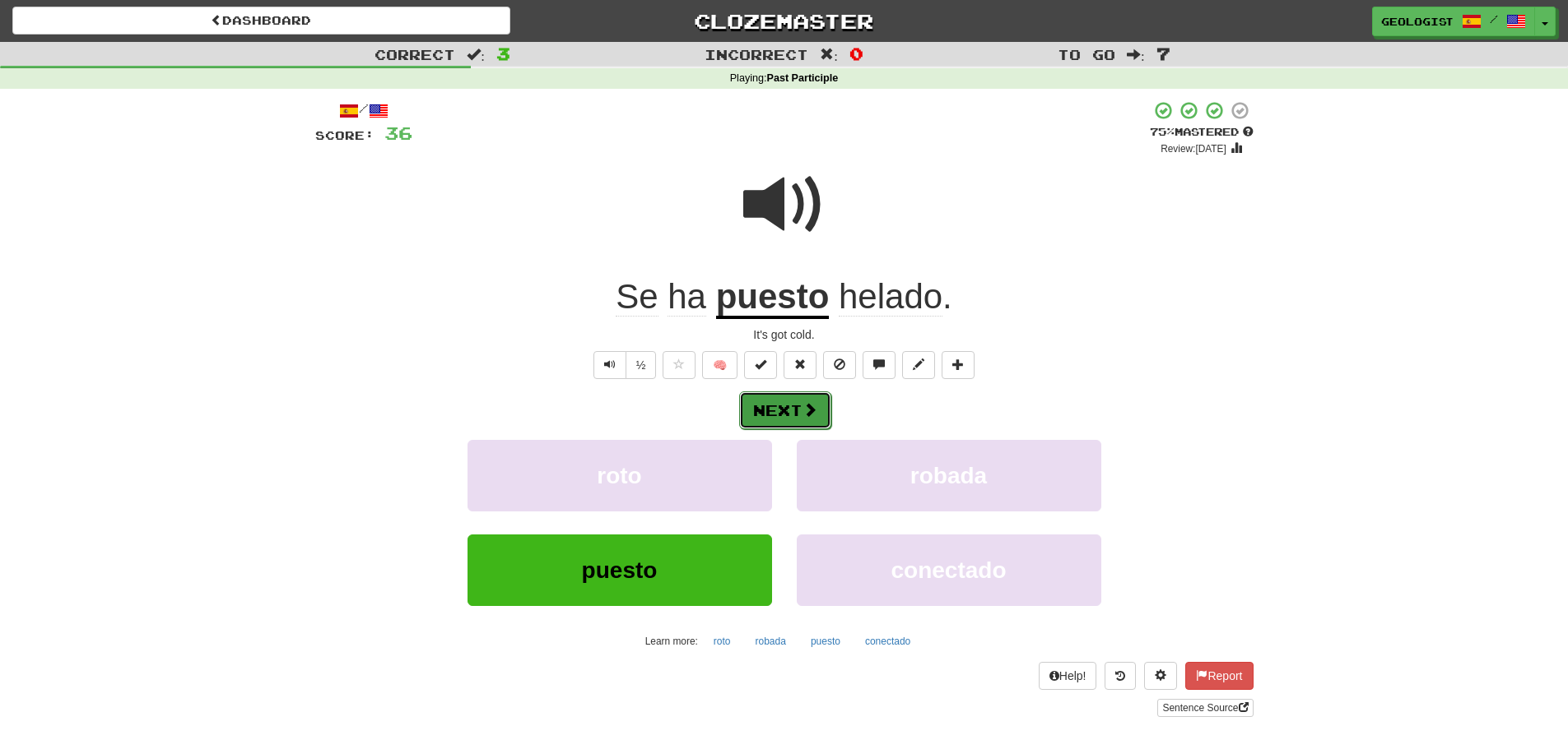
click at [819, 421] on button "Next" at bounding box center [785, 410] width 92 height 38
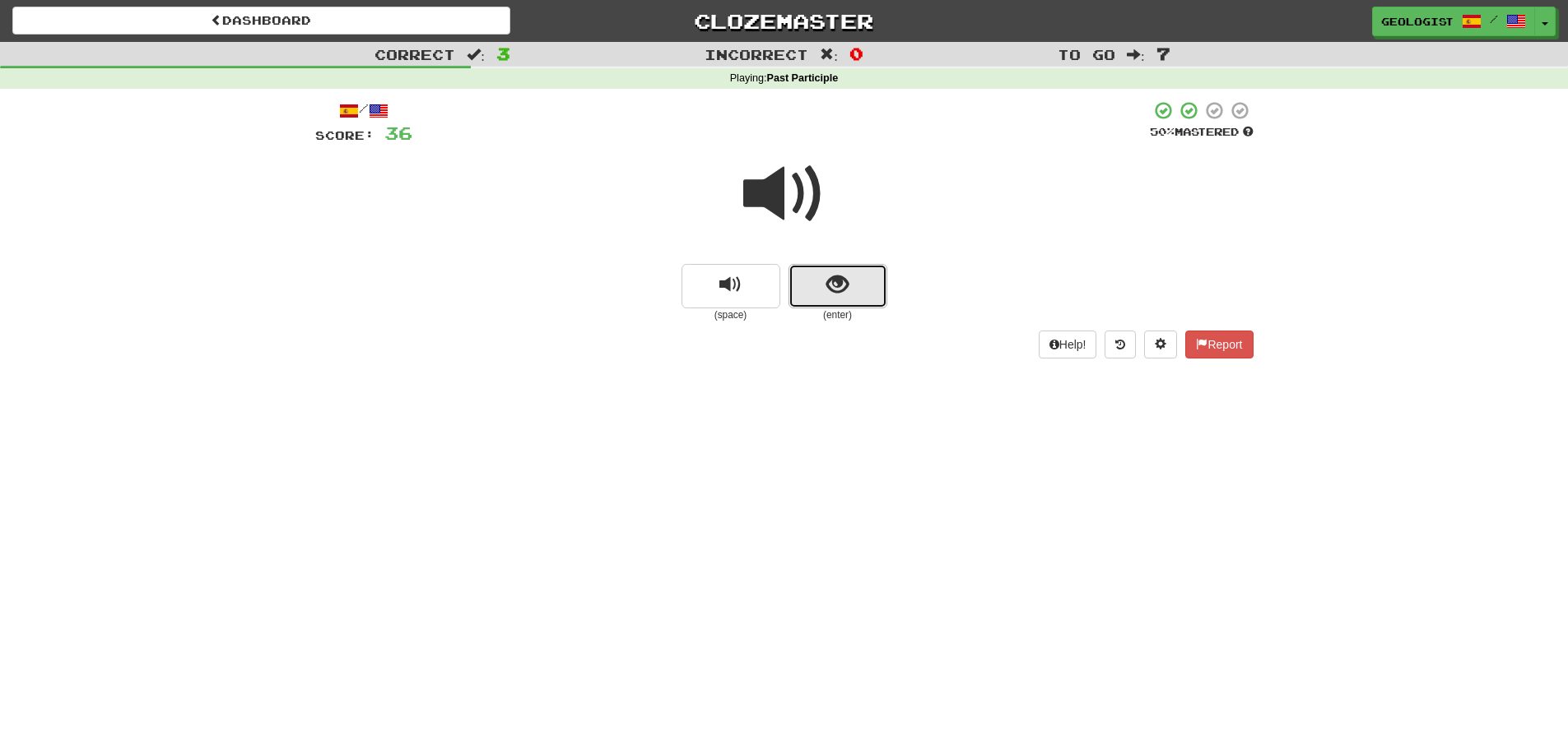
click at [826, 288] on span "show sentence" at bounding box center [837, 285] width 22 height 22
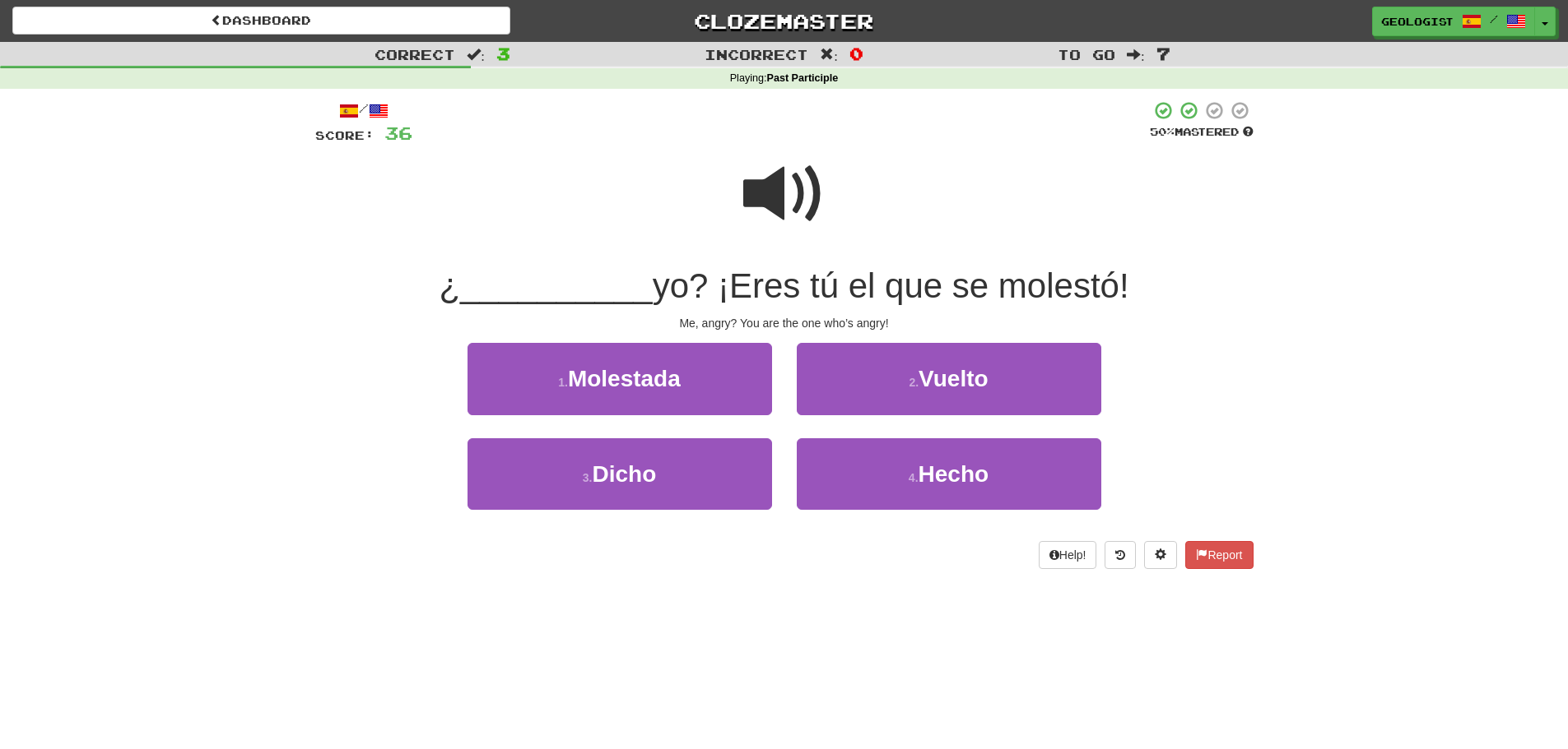
click at [761, 189] on span at bounding box center [784, 193] width 82 height 82
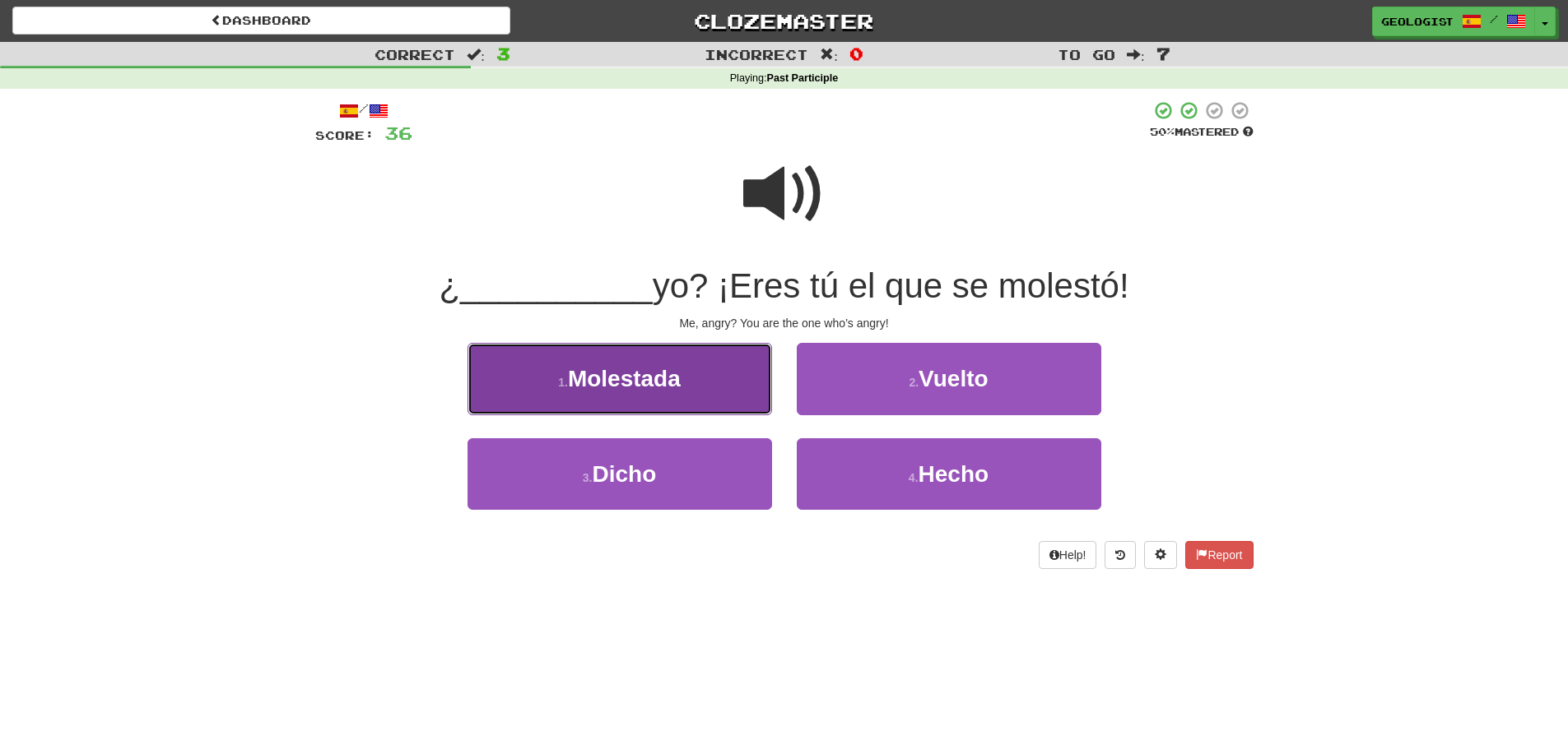
click at [651, 396] on button "1 . Molestada" at bounding box center [619, 379] width 304 height 72
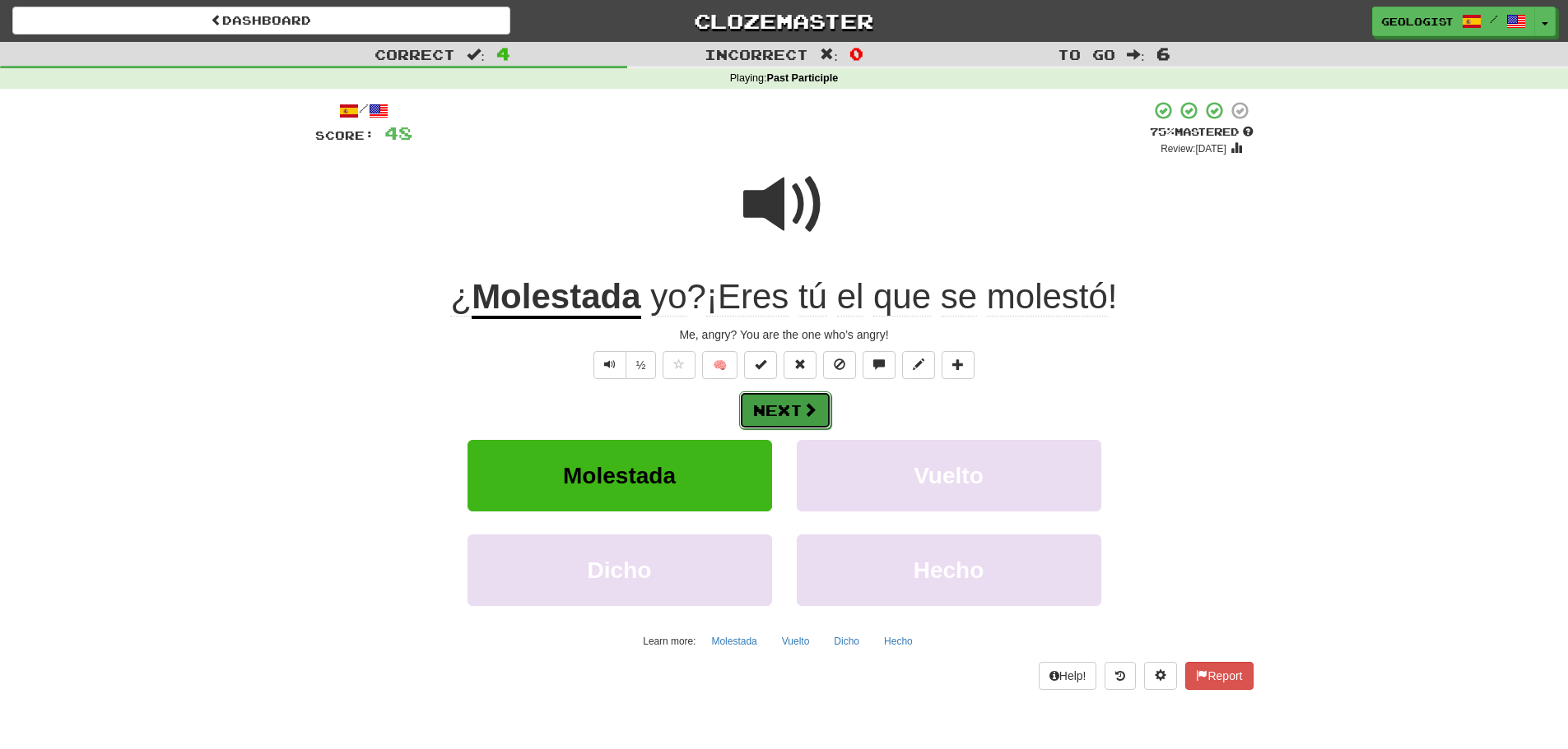
click at [791, 406] on button "Next" at bounding box center [785, 410] width 92 height 38
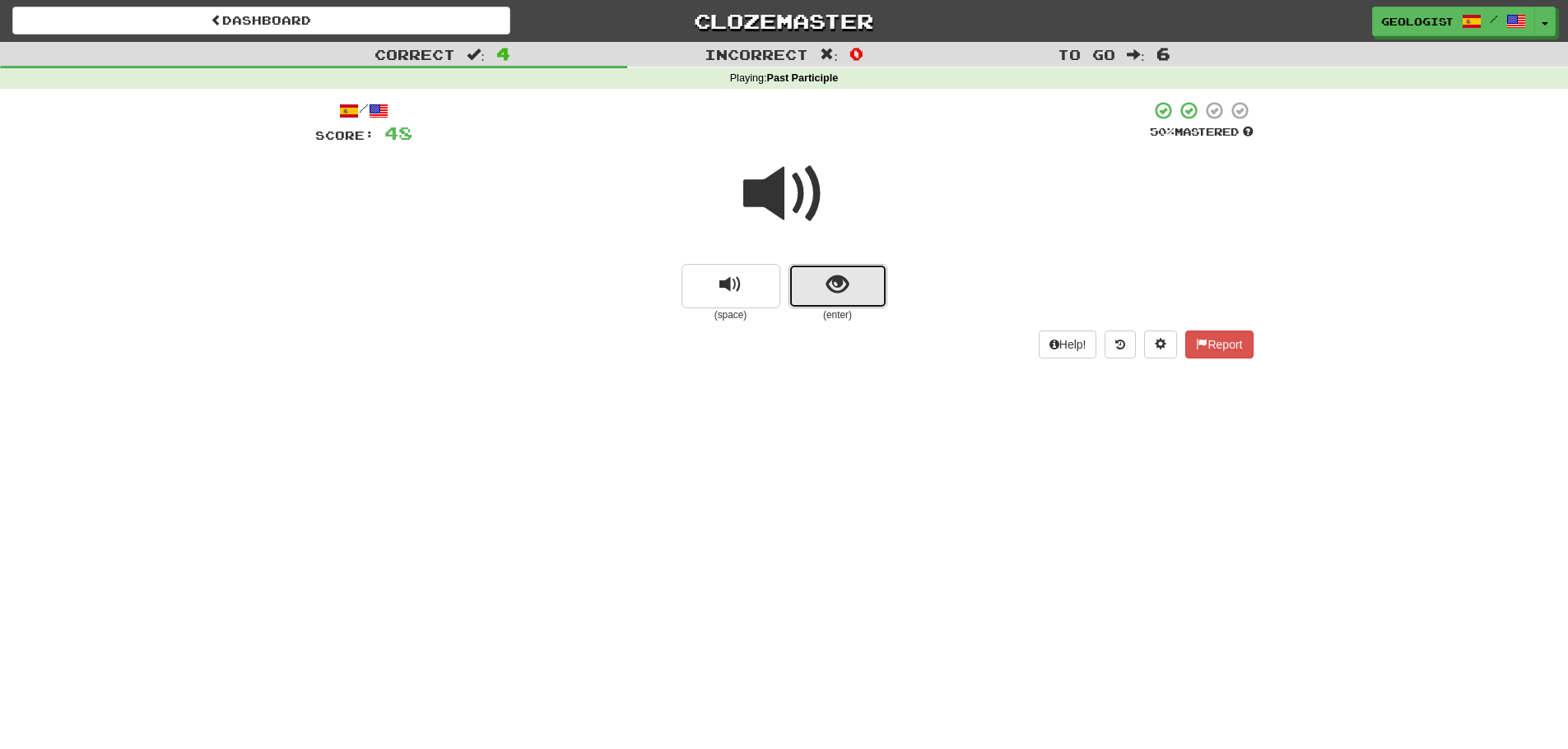
click at [829, 285] on span "show sentence" at bounding box center [837, 285] width 22 height 22
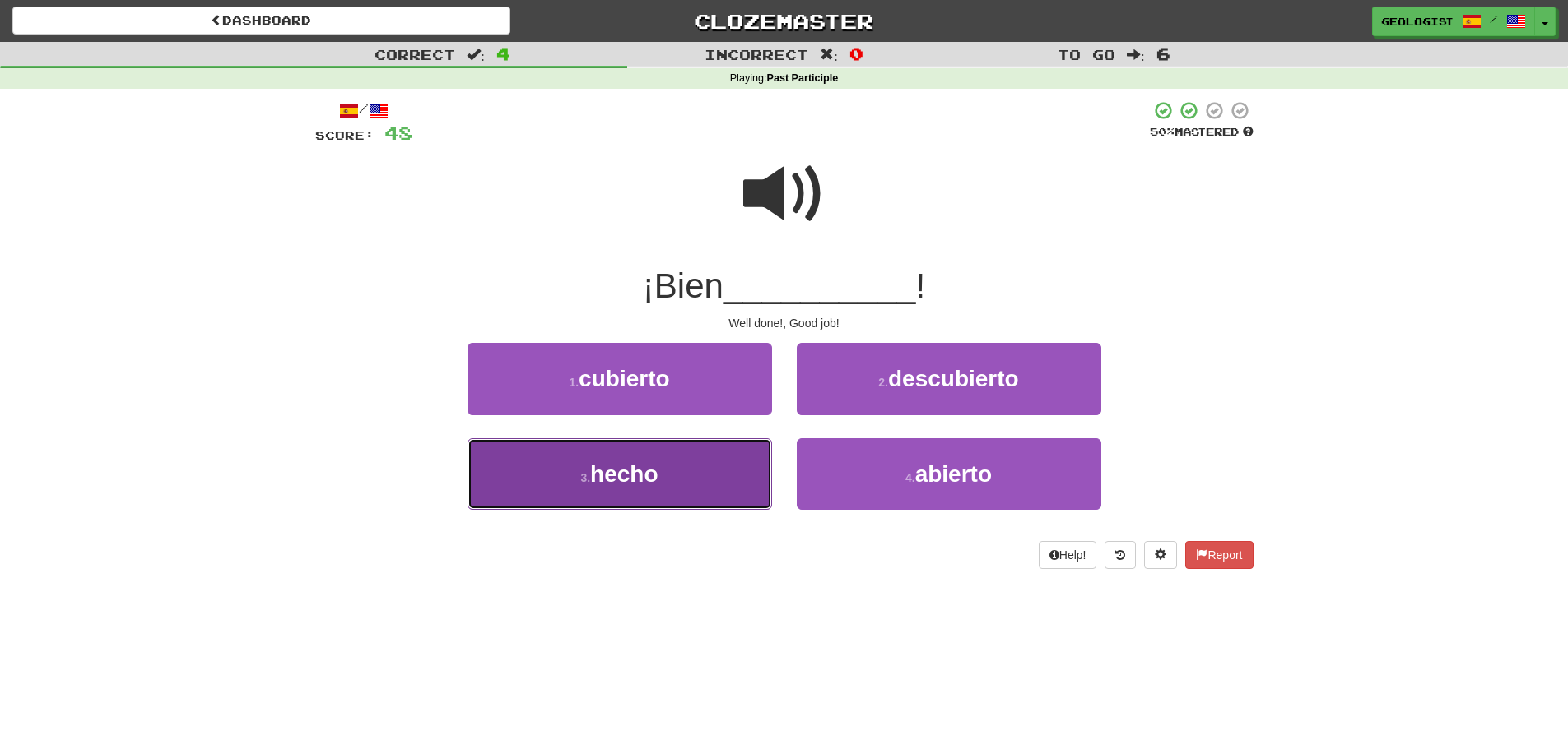
click at [613, 462] on span "hecho" at bounding box center [623, 474] width 67 height 26
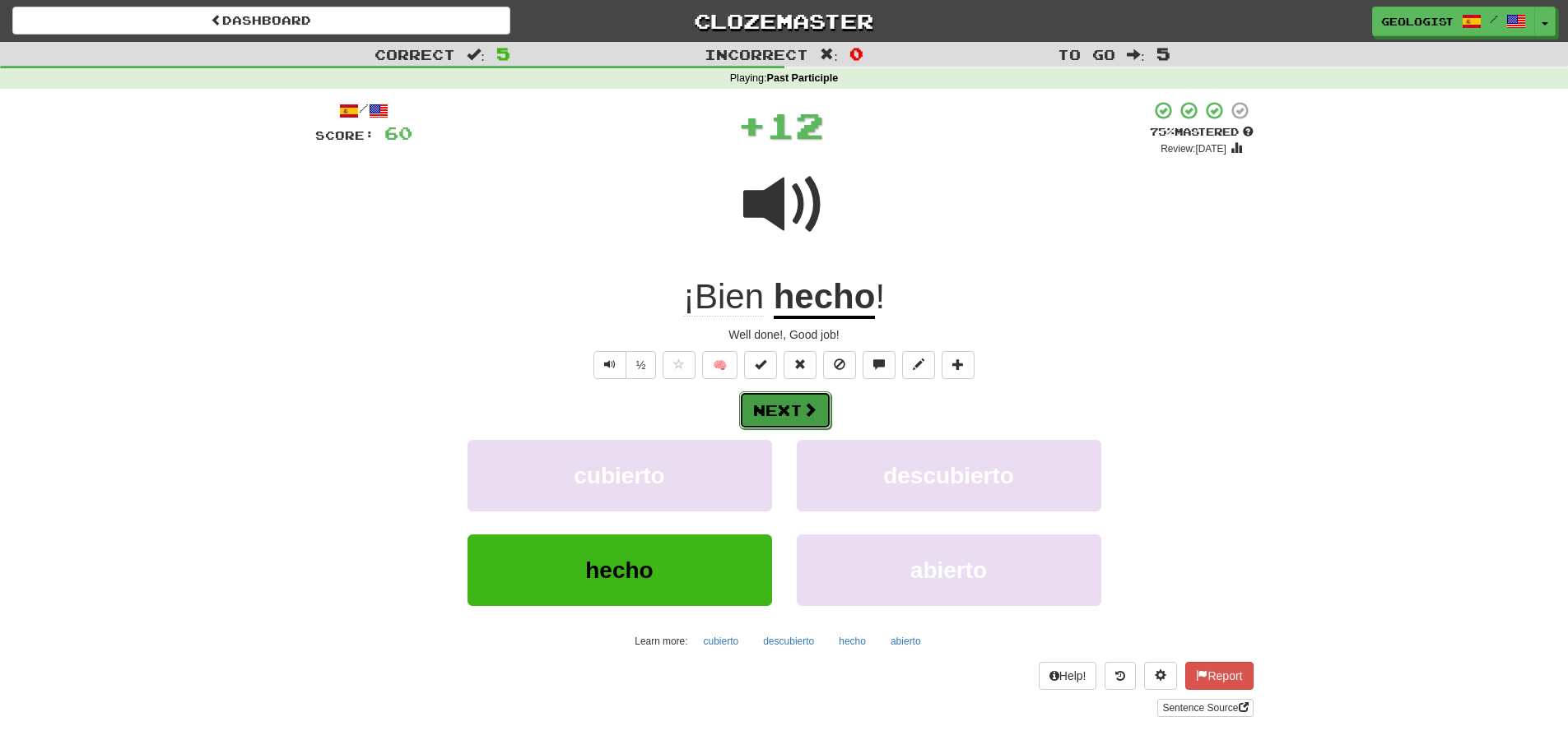
click at [780, 404] on button "Next" at bounding box center [785, 410] width 92 height 38
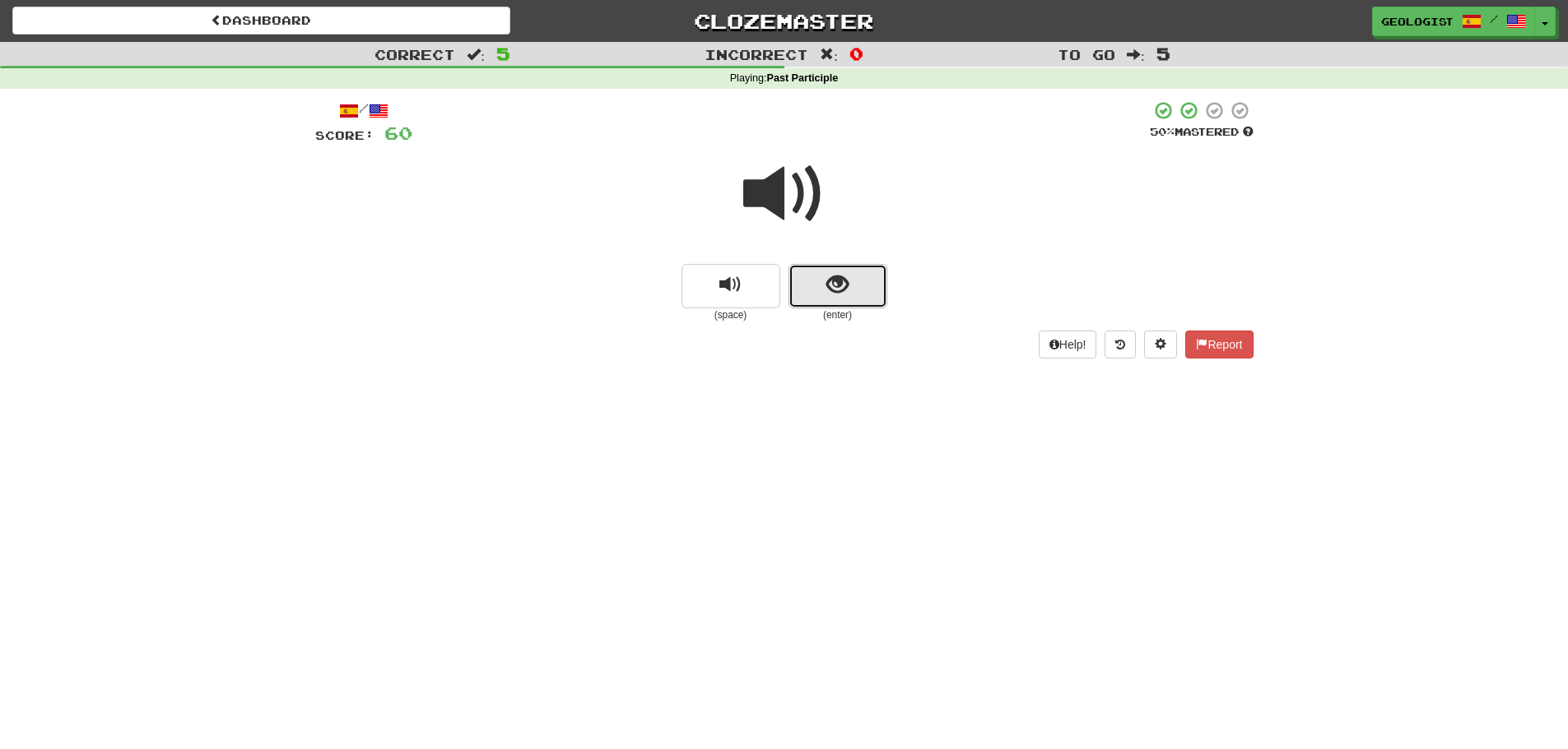
click at [865, 287] on button "show sentence" at bounding box center [837, 287] width 99 height 44
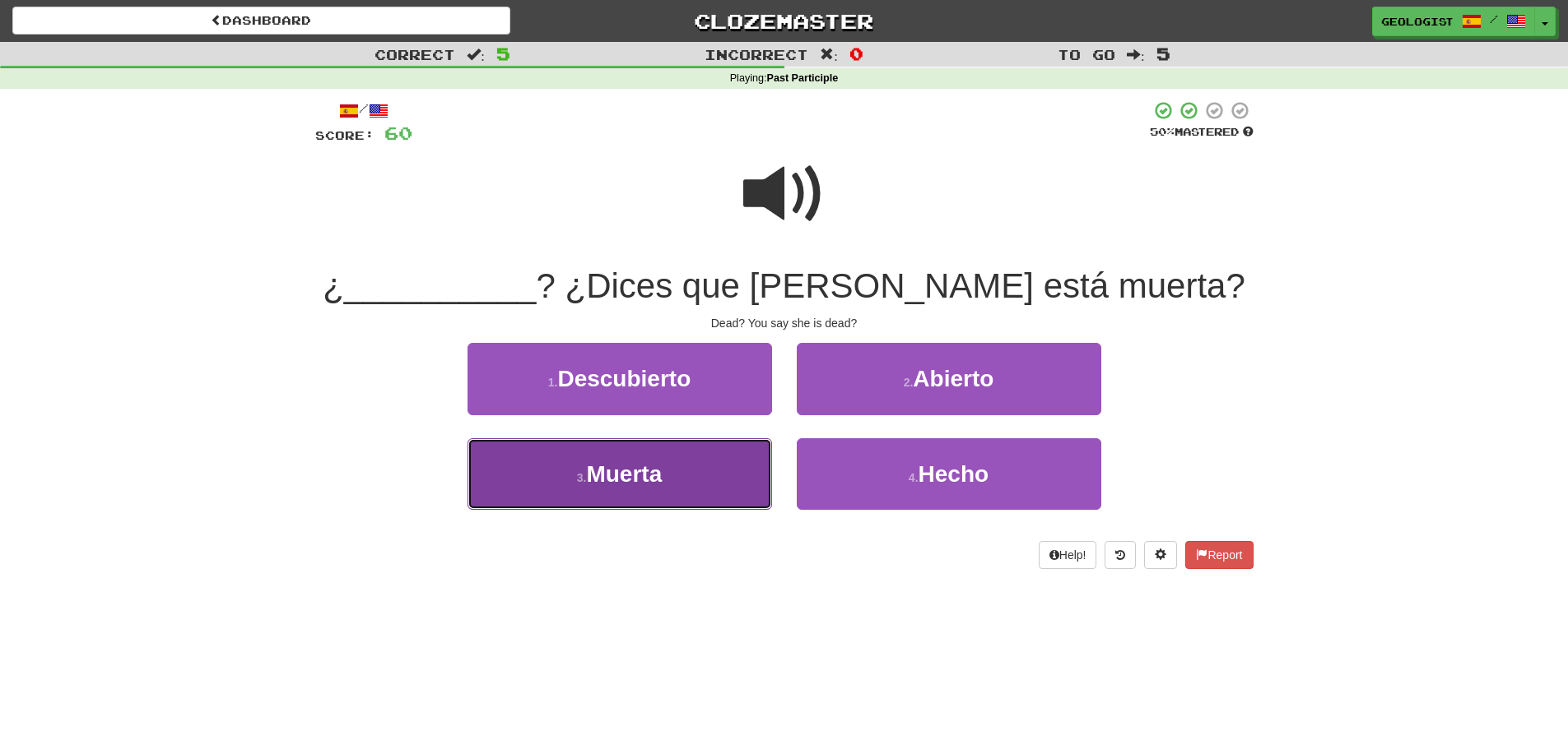
click at [615, 468] on span "Muerta" at bounding box center [624, 474] width 76 height 26
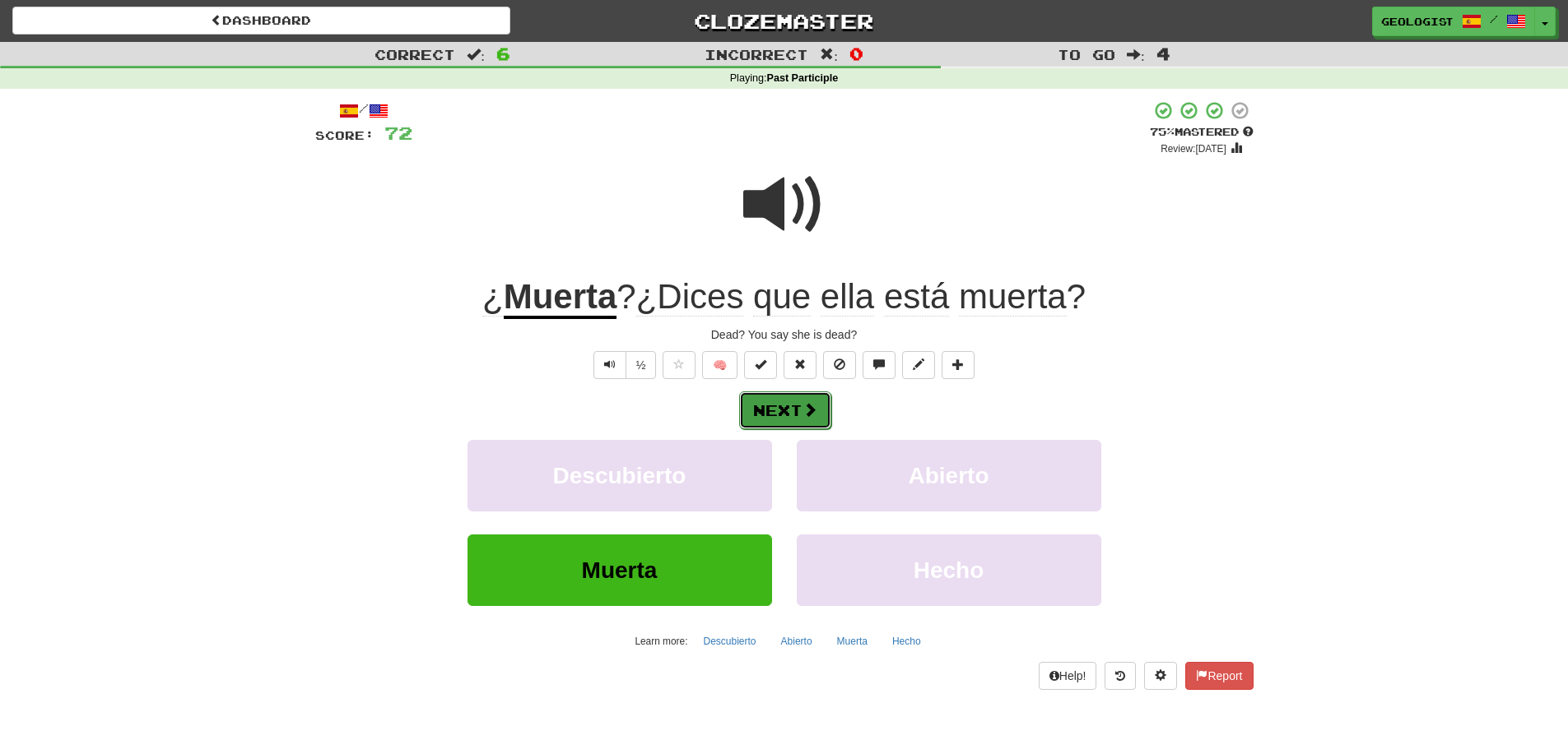
click at [787, 401] on button "Next" at bounding box center [785, 410] width 92 height 38
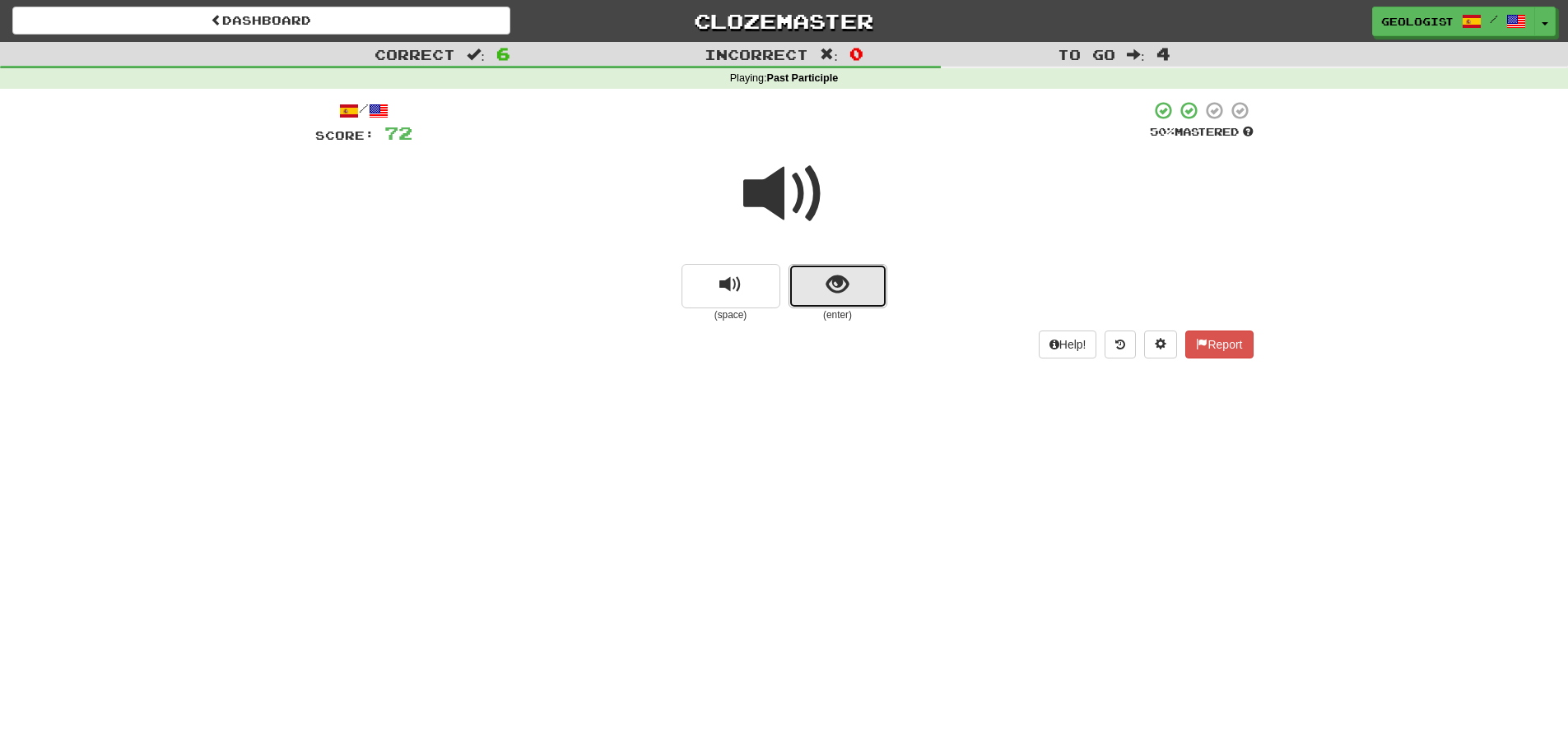
click at [842, 277] on span "show sentence" at bounding box center [837, 285] width 22 height 22
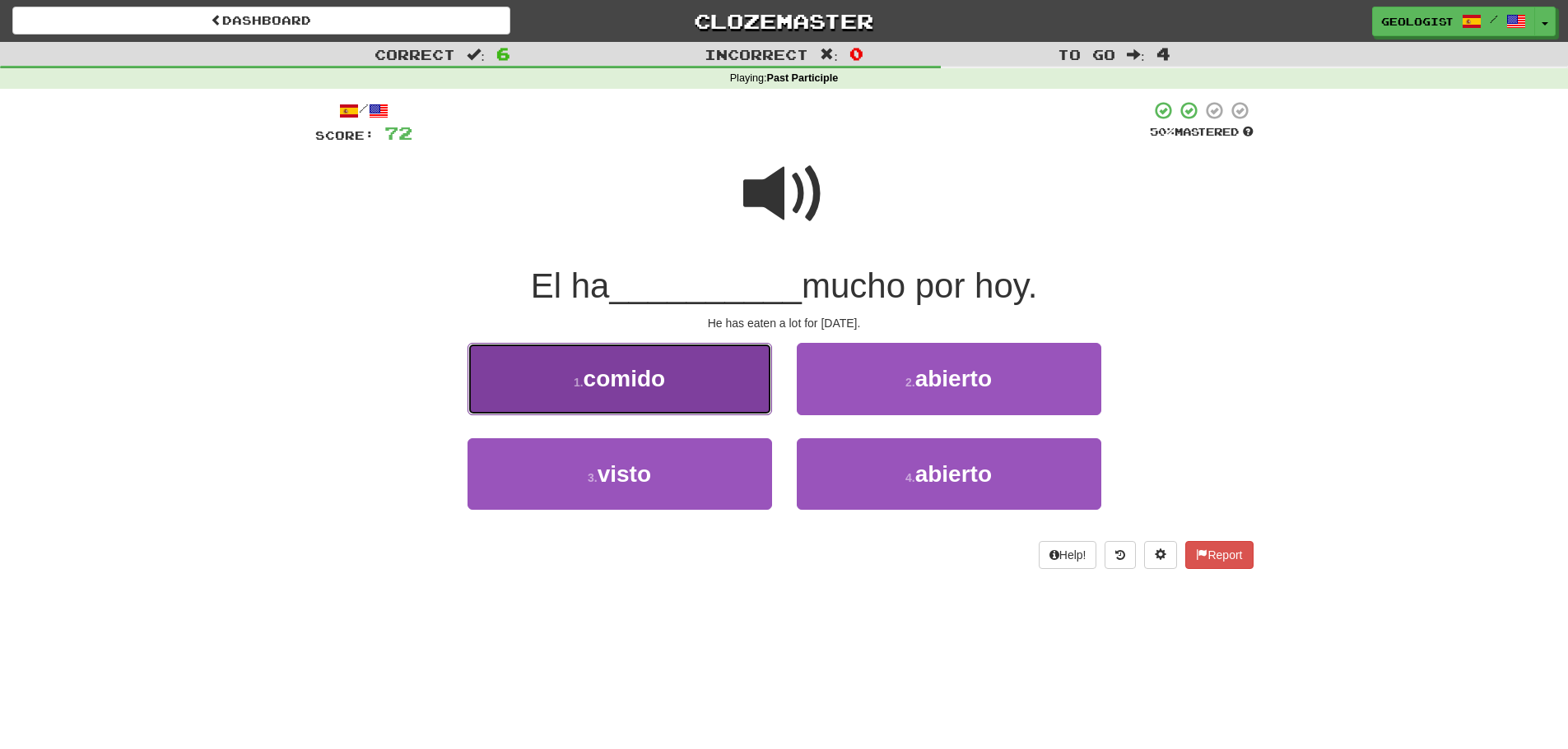
click at [535, 390] on button "1 . comido" at bounding box center [619, 379] width 304 height 72
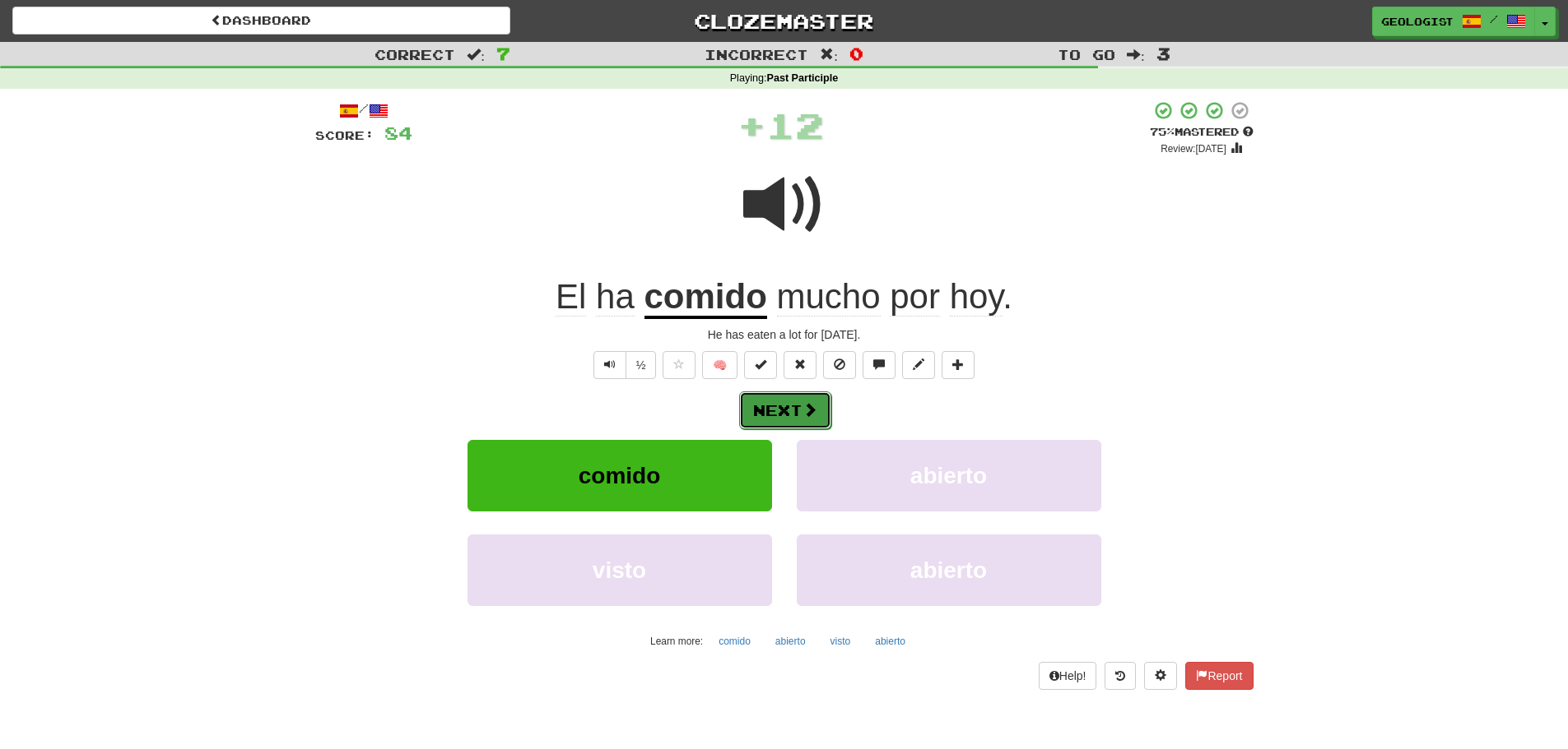
click at [809, 407] on span at bounding box center [810, 410] width 15 height 15
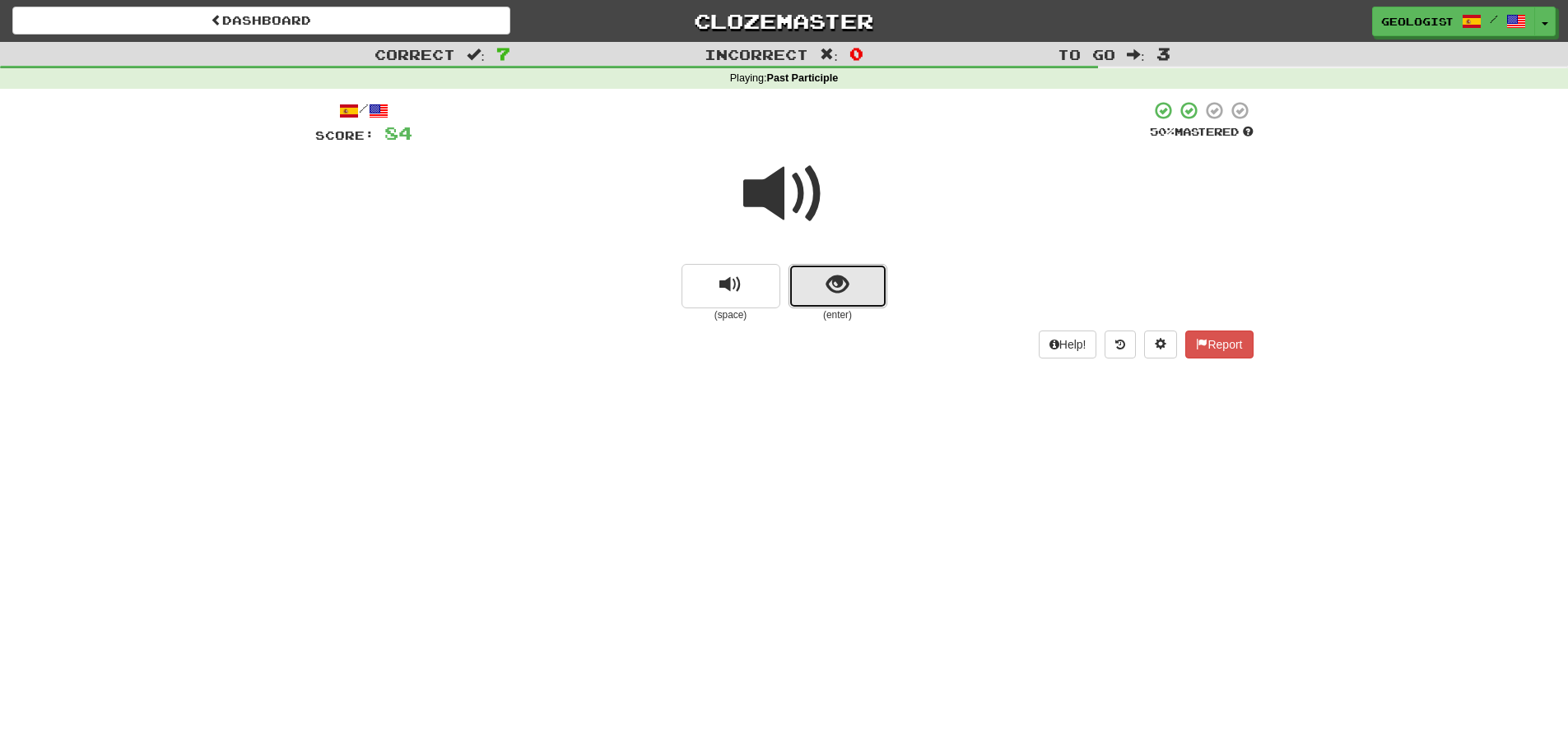
click at [821, 287] on button "show sentence" at bounding box center [837, 287] width 99 height 44
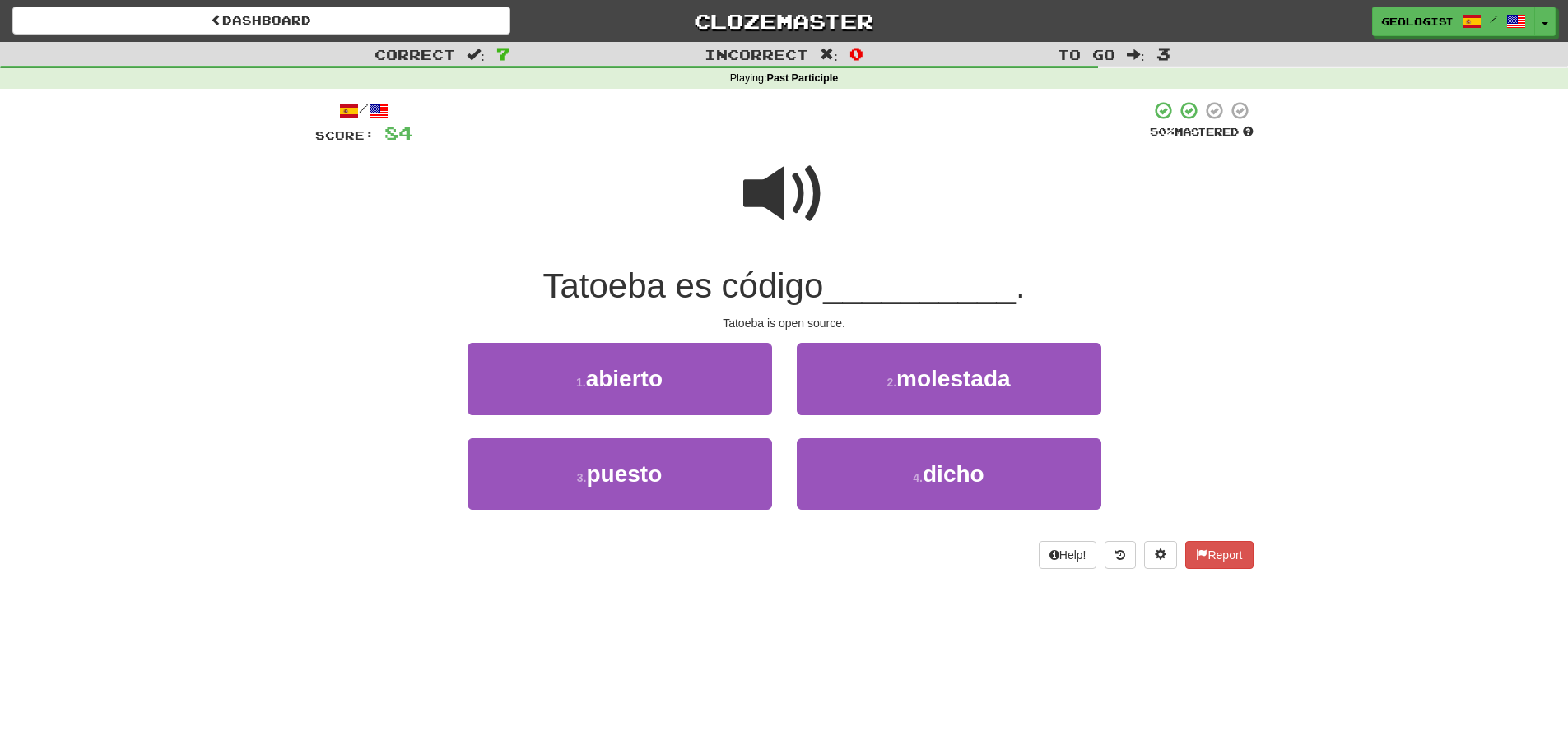
click at [769, 175] on span at bounding box center [784, 193] width 82 height 82
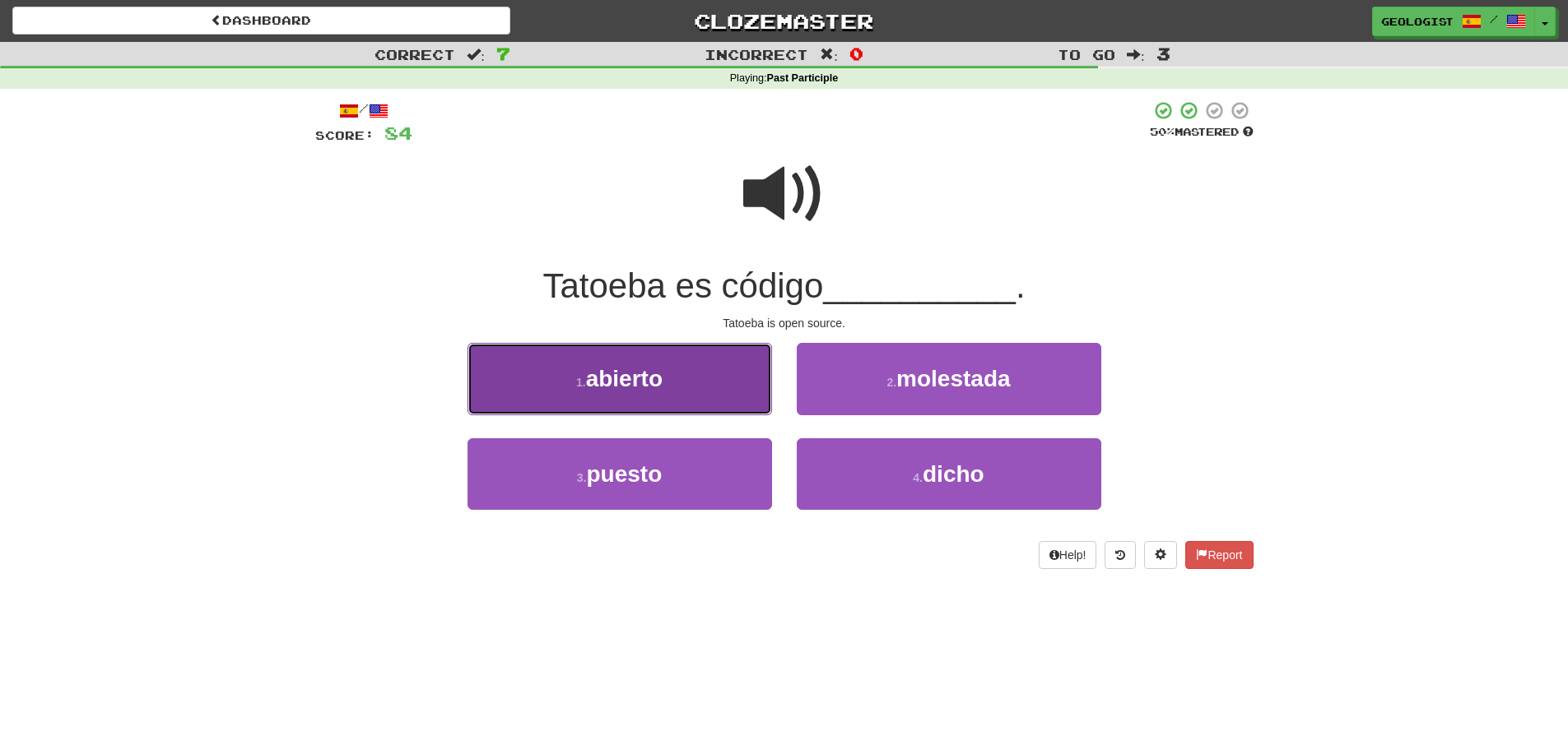
click at [537, 395] on button "1 . abierto" at bounding box center [619, 379] width 304 height 72
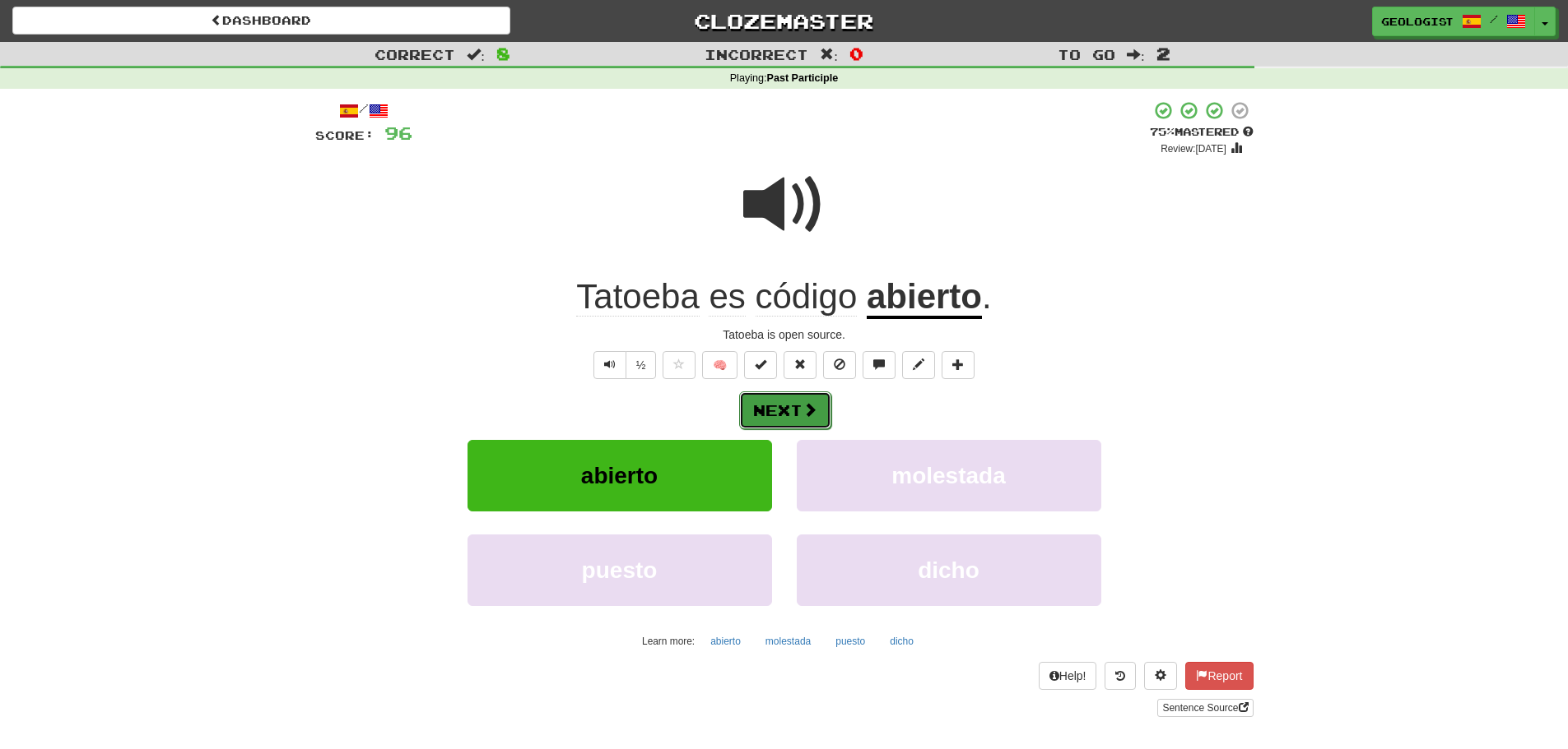
click at [793, 407] on button "Next" at bounding box center [785, 410] width 92 height 38
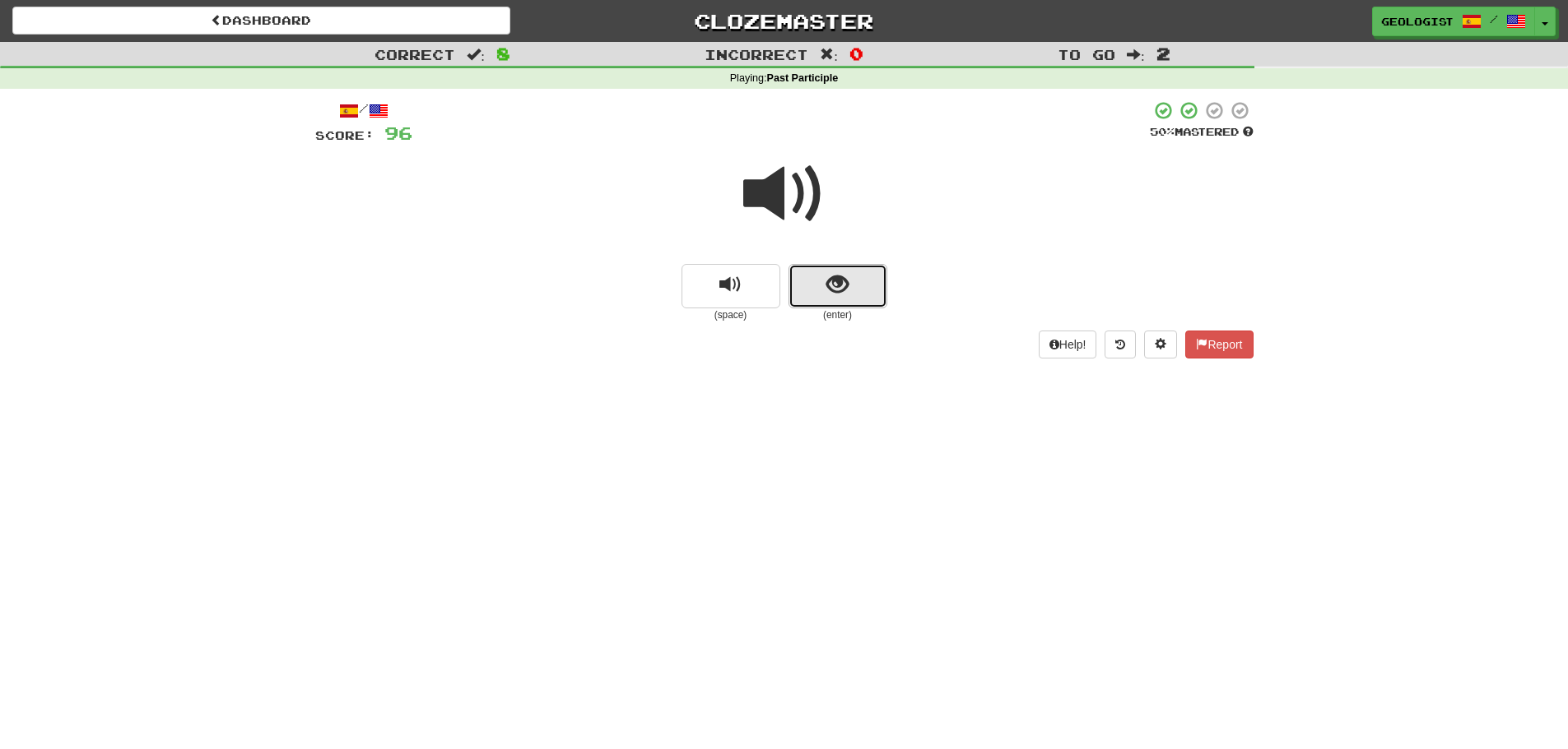
click at [873, 296] on button "show sentence" at bounding box center [837, 287] width 99 height 44
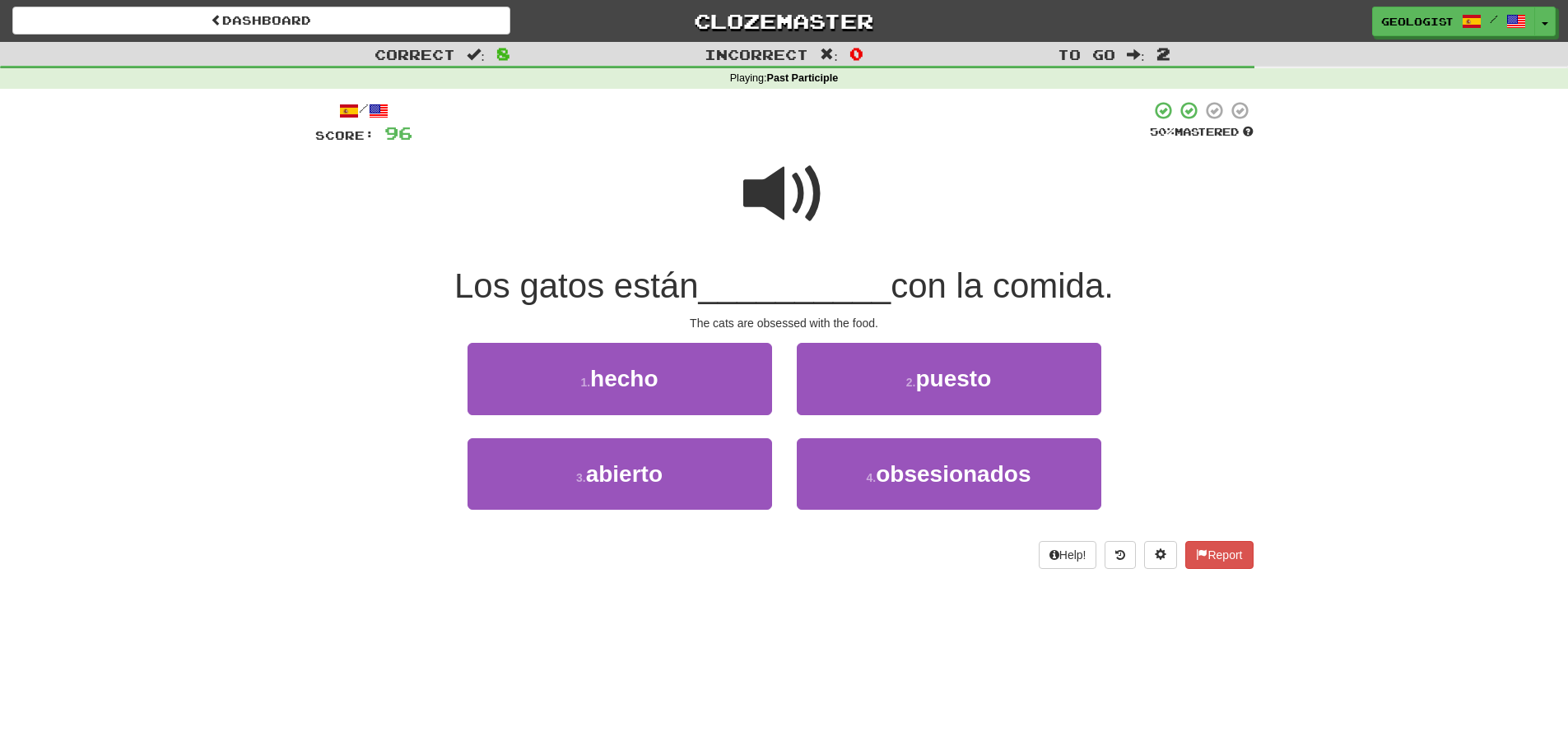
click at [769, 204] on span at bounding box center [784, 193] width 82 height 82
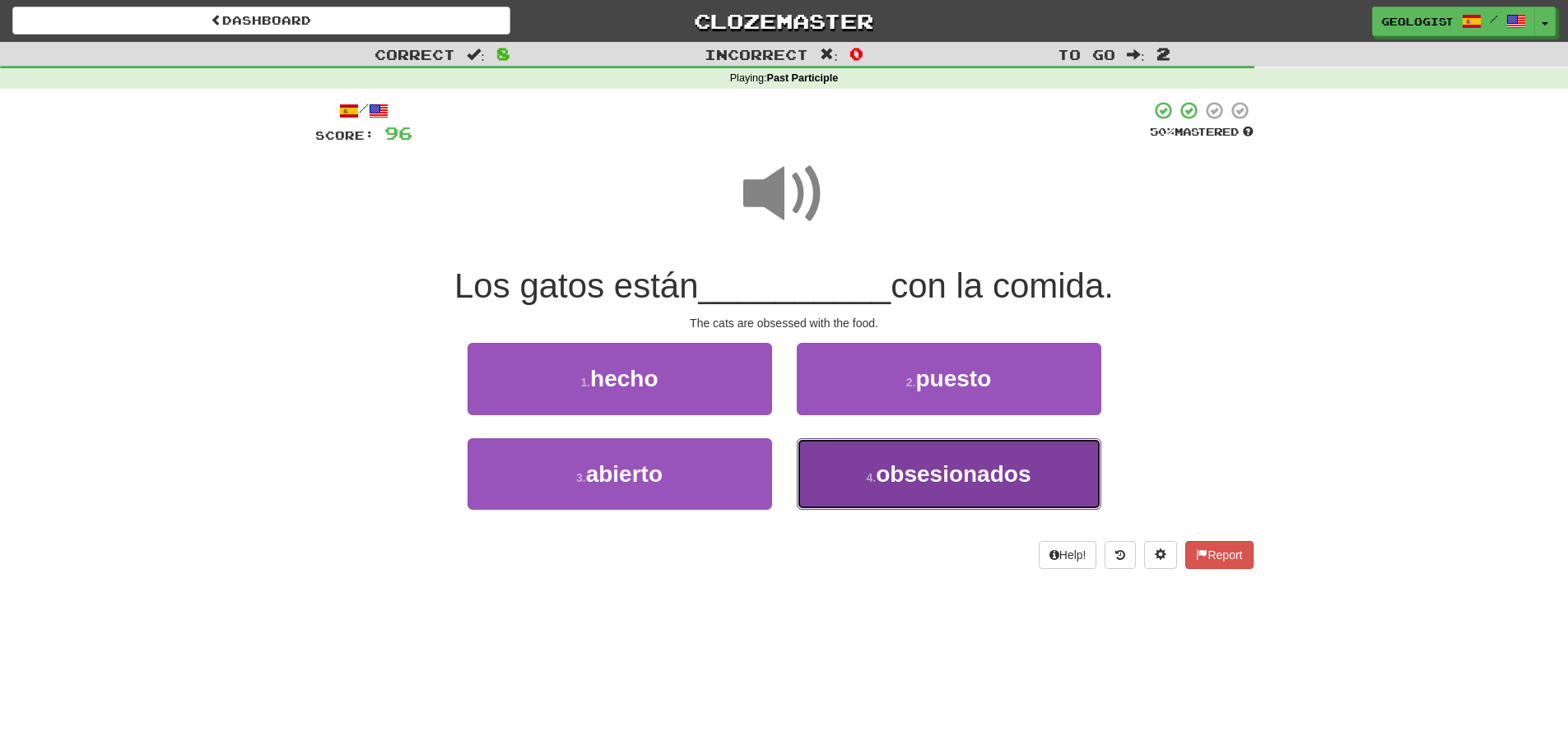
click at [925, 480] on span "obsesionados" at bounding box center [953, 474] width 155 height 26
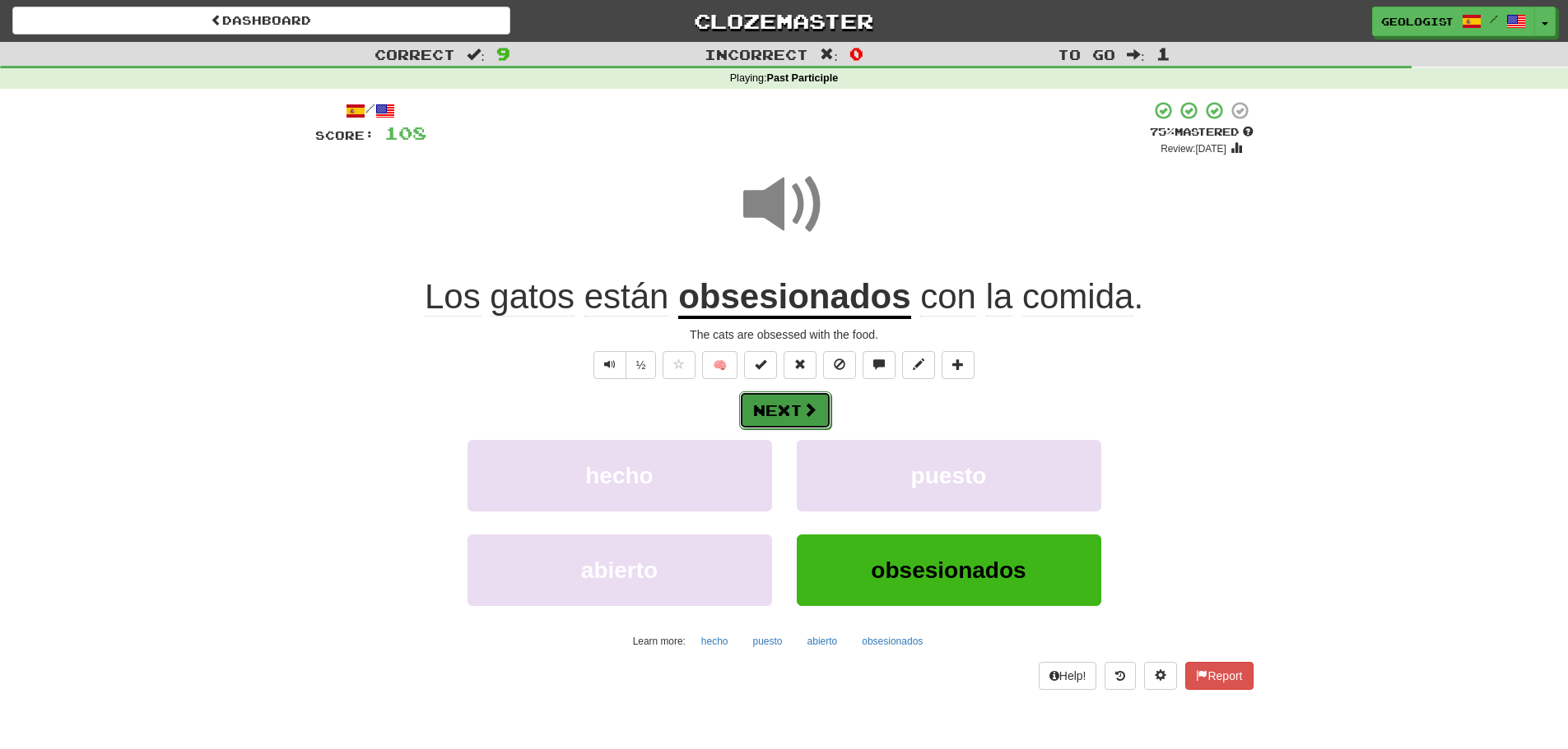
click at [797, 425] on button "Next" at bounding box center [785, 410] width 92 height 38
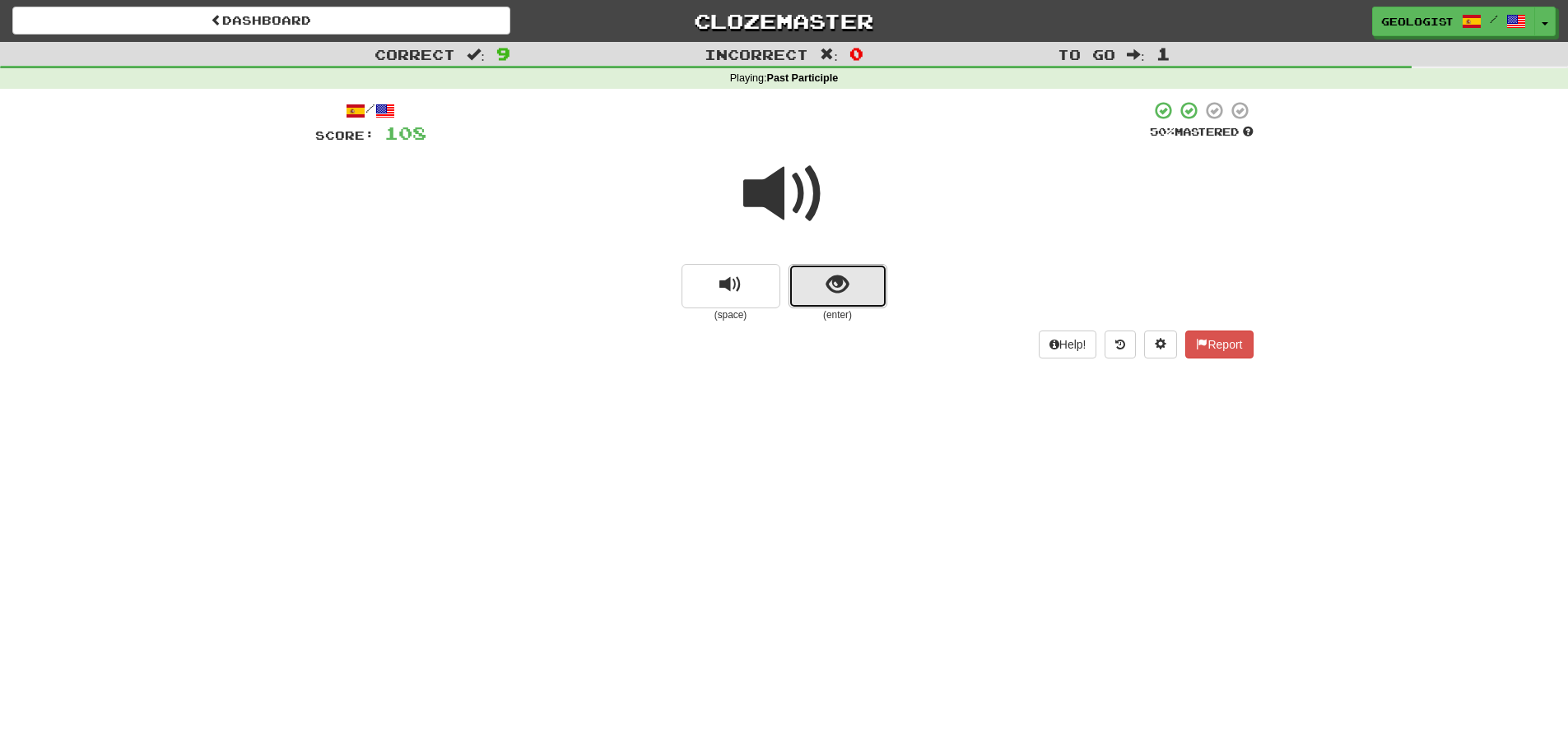
click at [871, 287] on button "show sentence" at bounding box center [837, 287] width 99 height 44
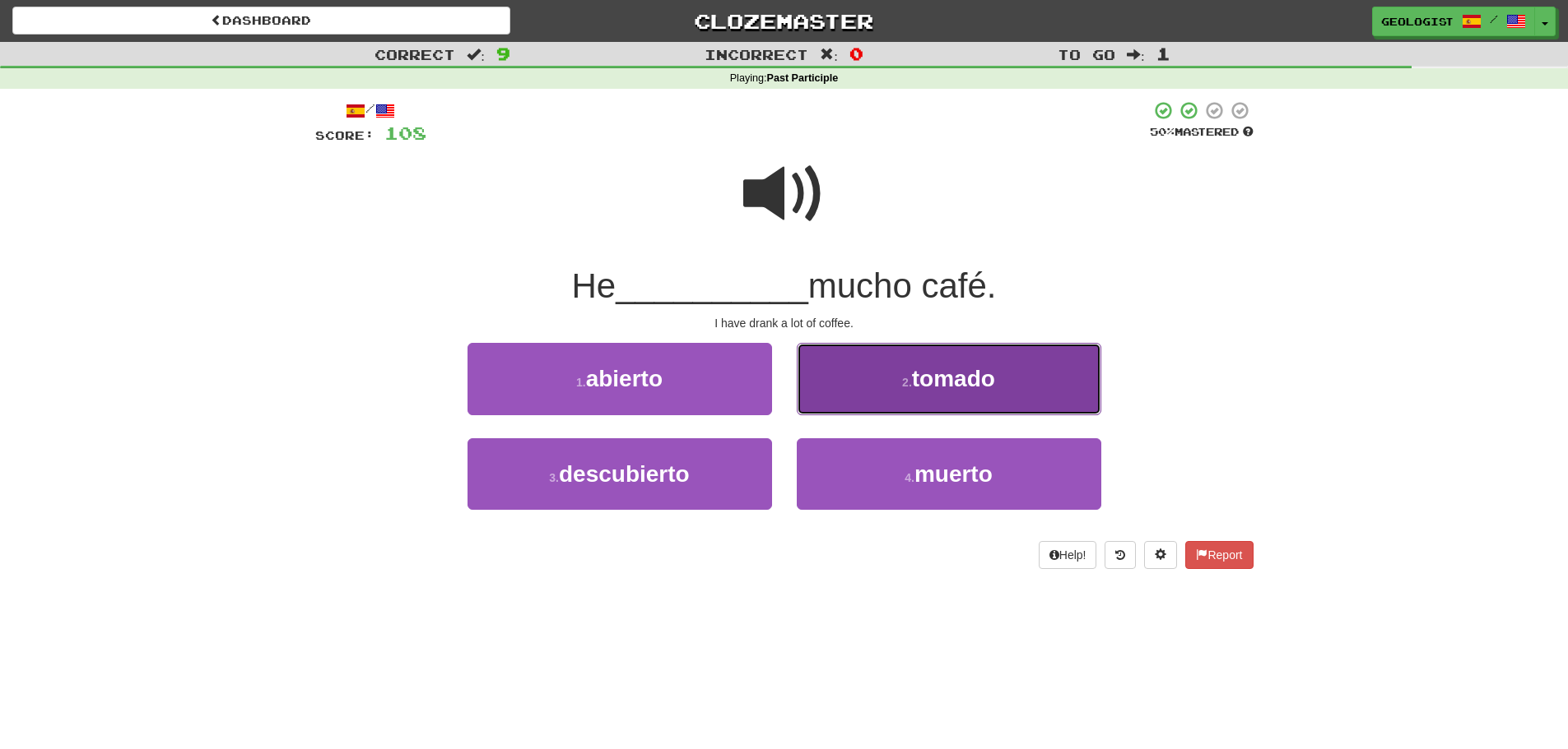
click at [894, 380] on button "2 . tomado" at bounding box center [949, 379] width 304 height 72
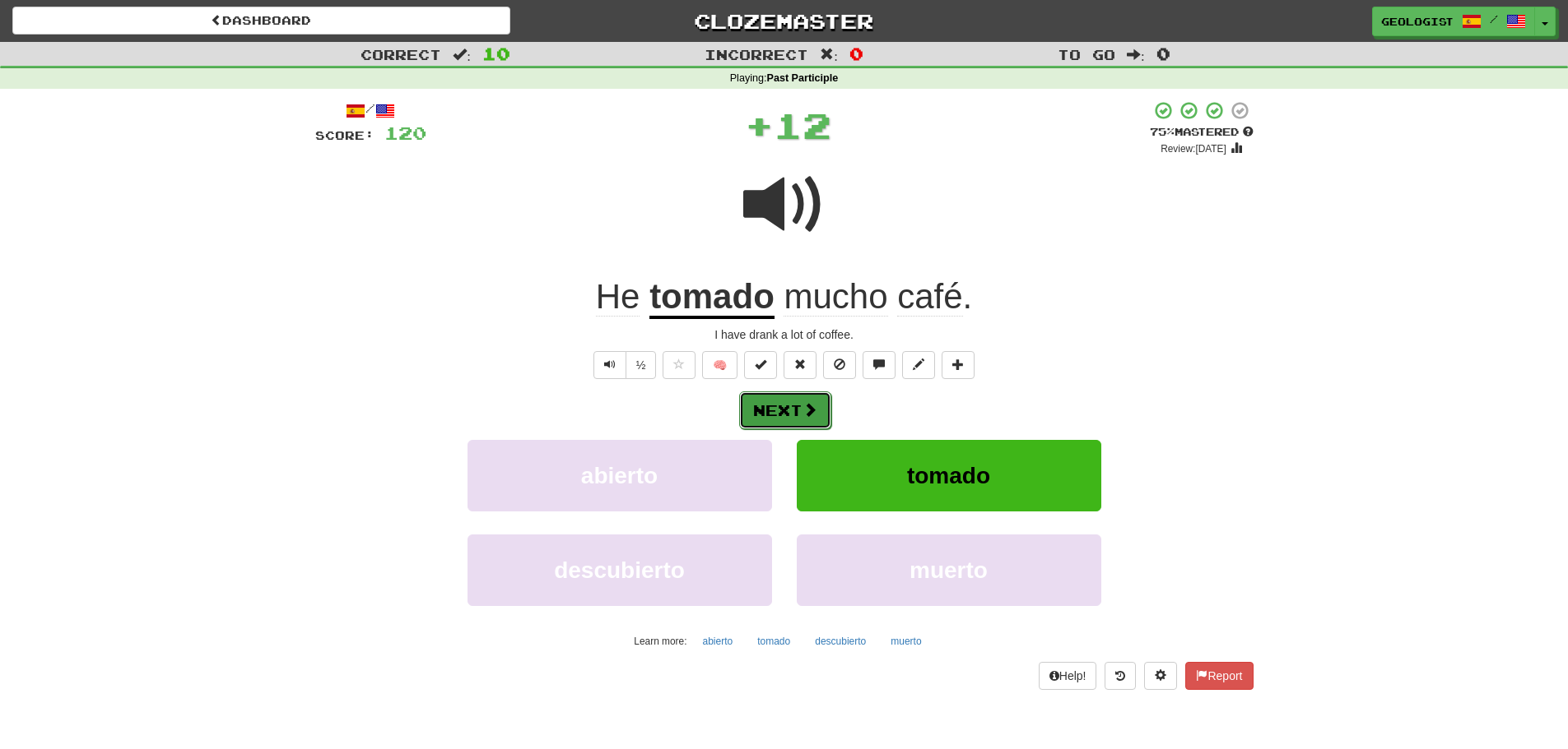
click at [780, 401] on button "Next" at bounding box center [785, 410] width 92 height 38
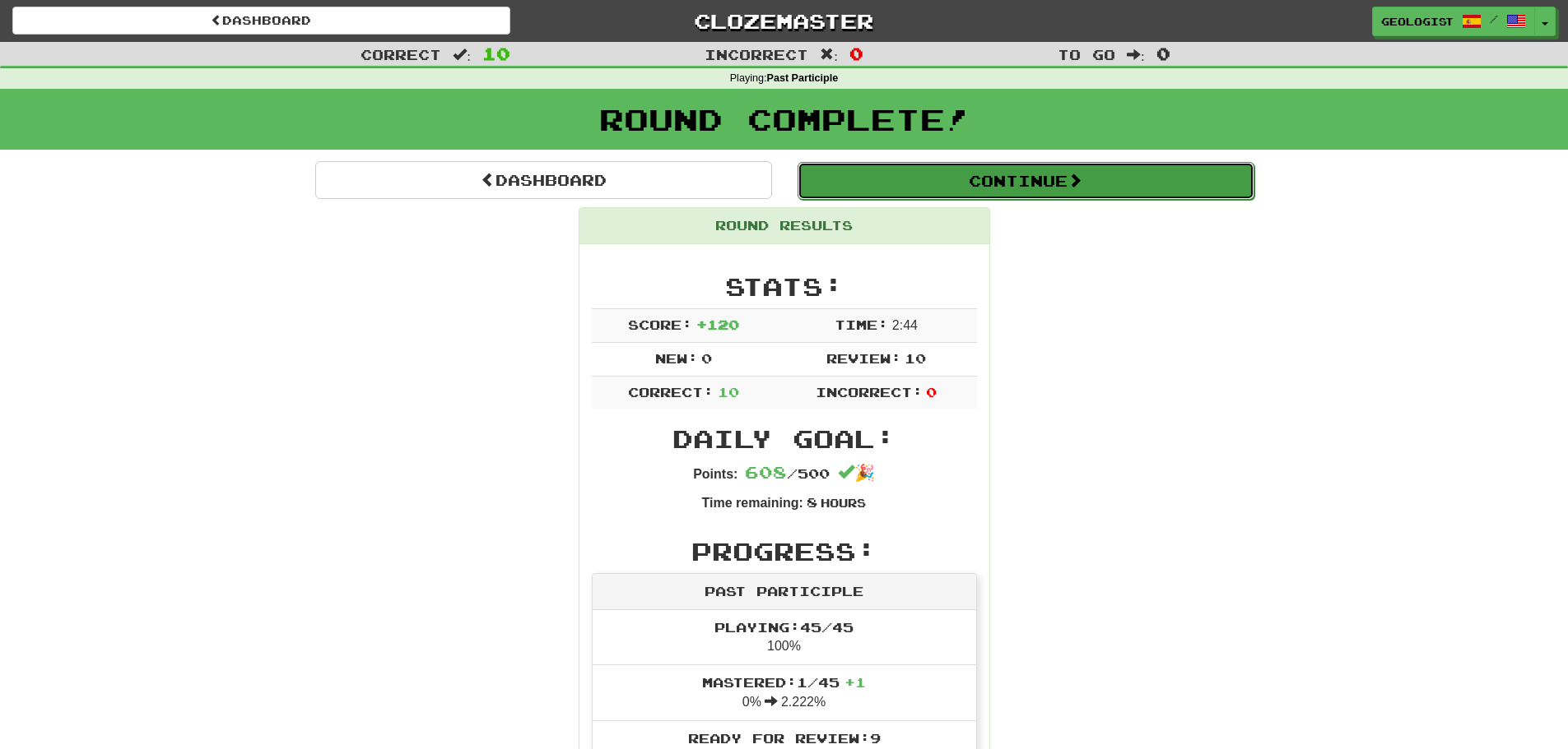
click at [1066, 173] on button "Continue" at bounding box center [1026, 181] width 457 height 38
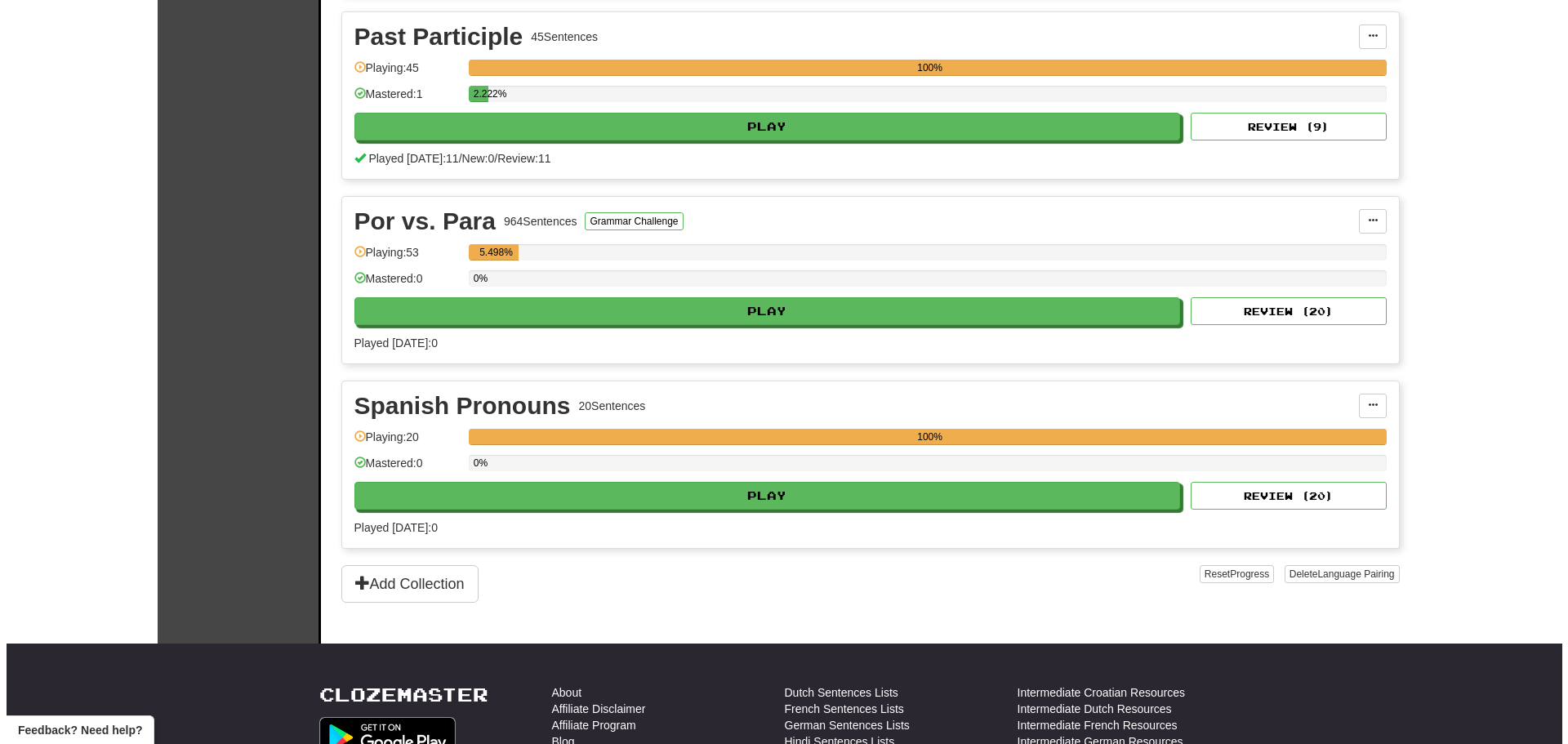
scroll to position [736, 0]
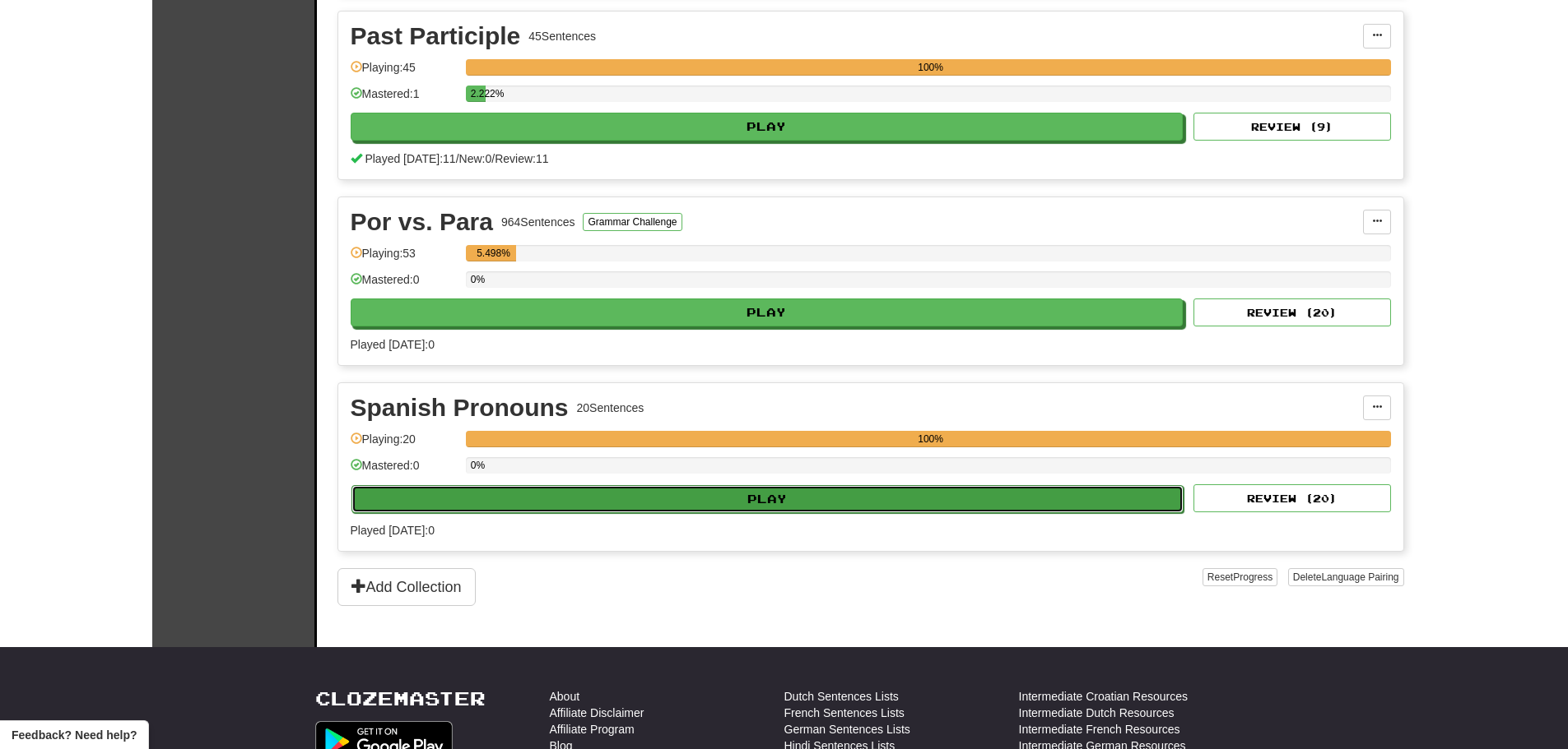
click at [569, 498] on button "Play" at bounding box center [768, 499] width 833 height 28
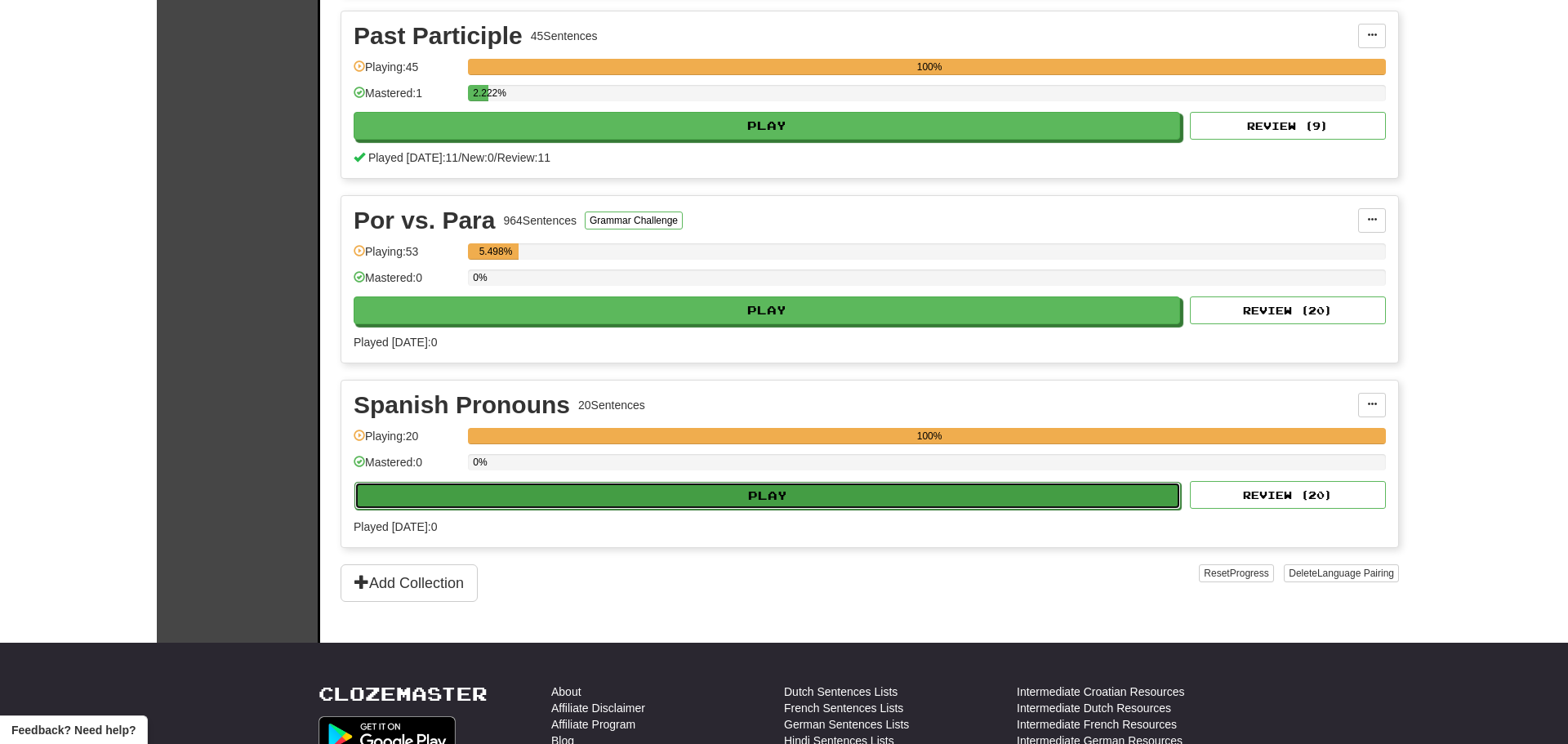
select select "**"
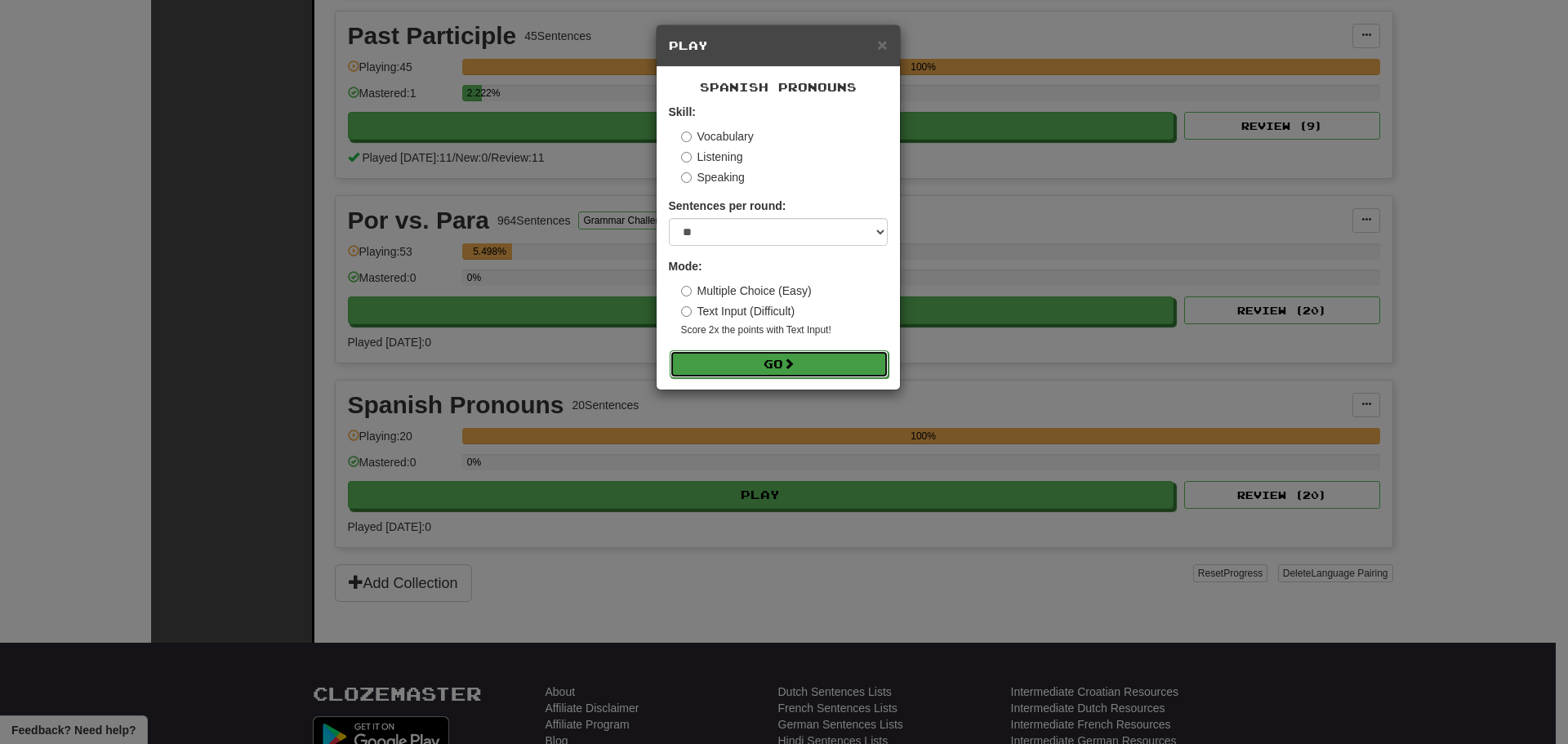
click at [744, 361] on button "Go" at bounding box center [779, 364] width 219 height 27
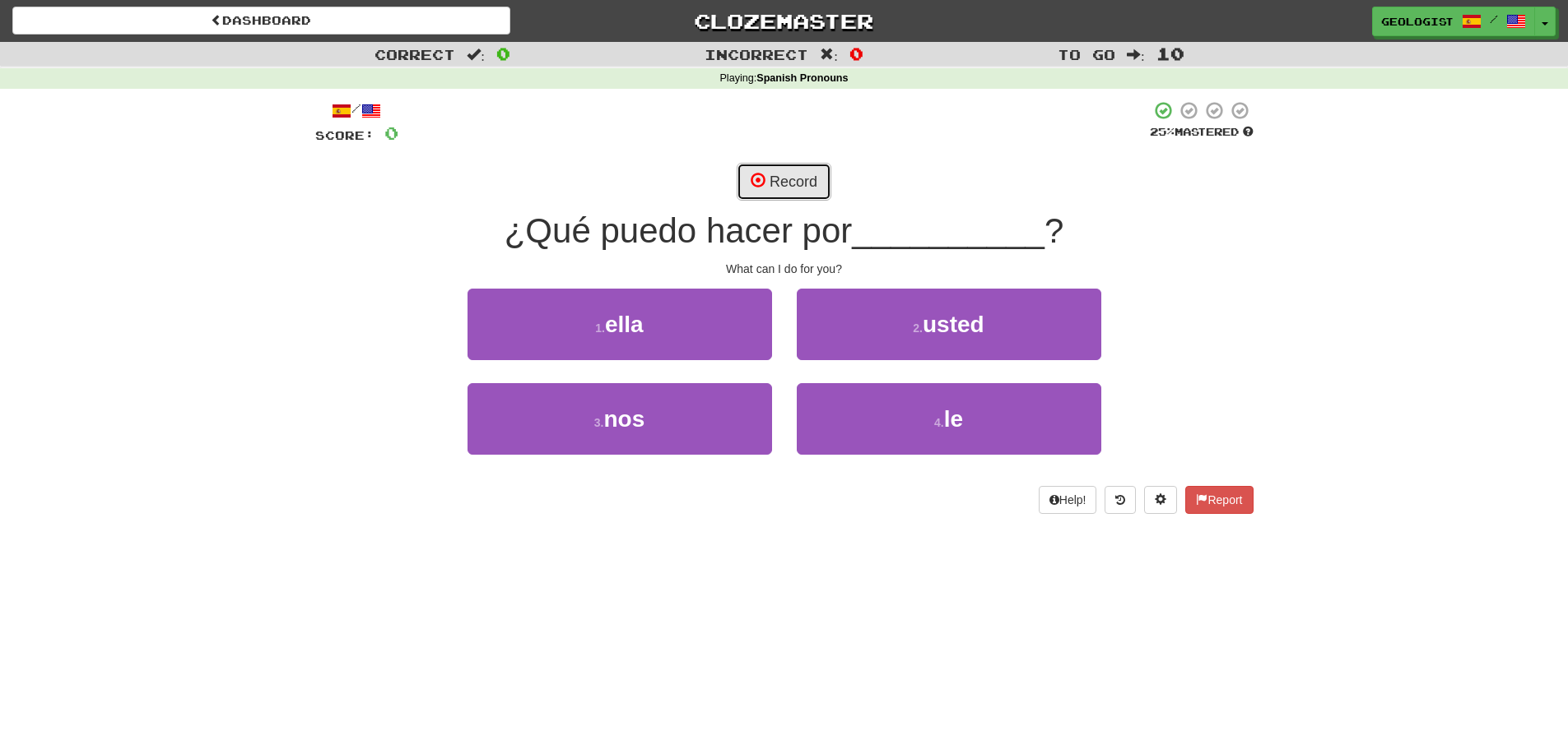
click at [796, 176] on button "Record" at bounding box center [784, 181] width 95 height 38
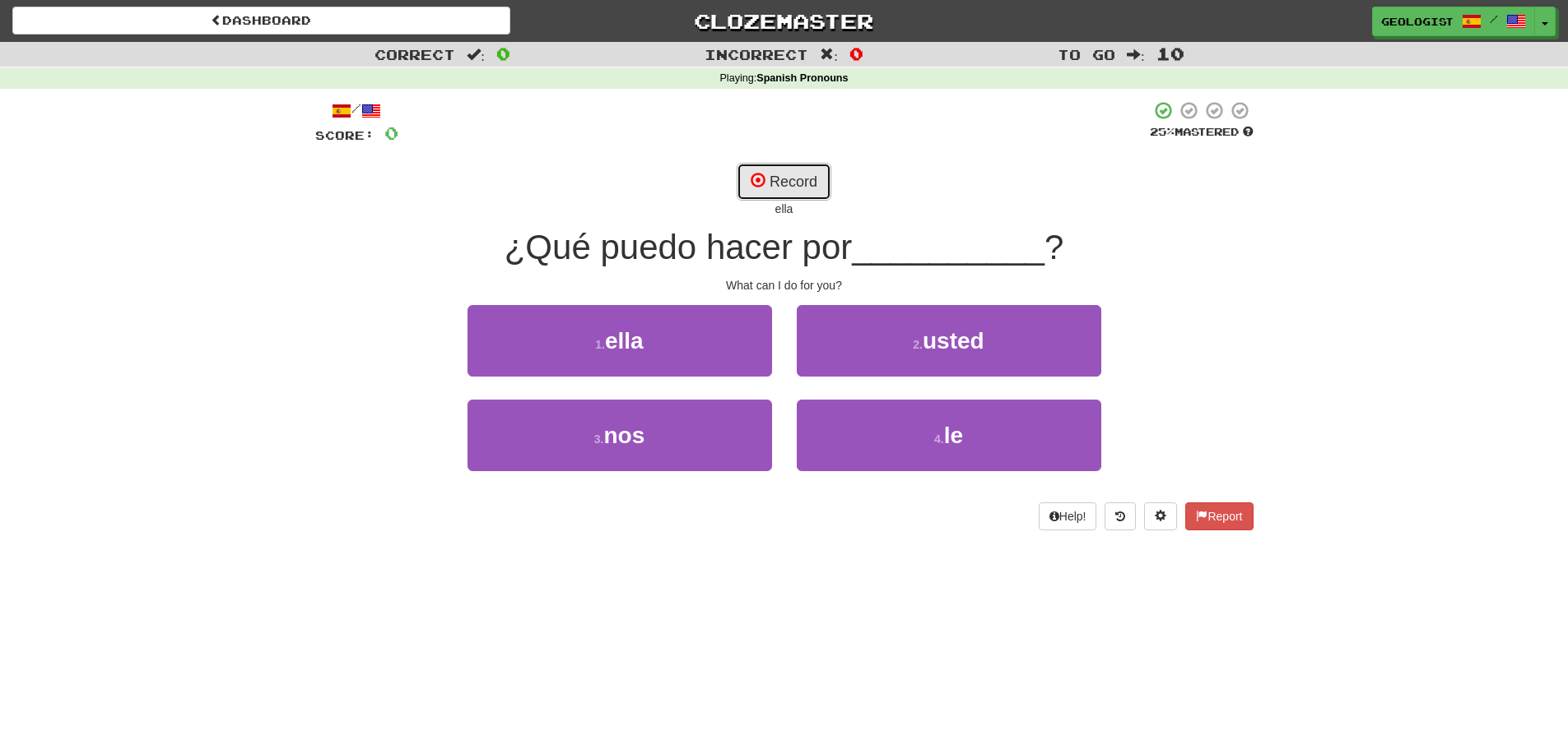
click at [785, 184] on button "Record" at bounding box center [784, 181] width 95 height 38
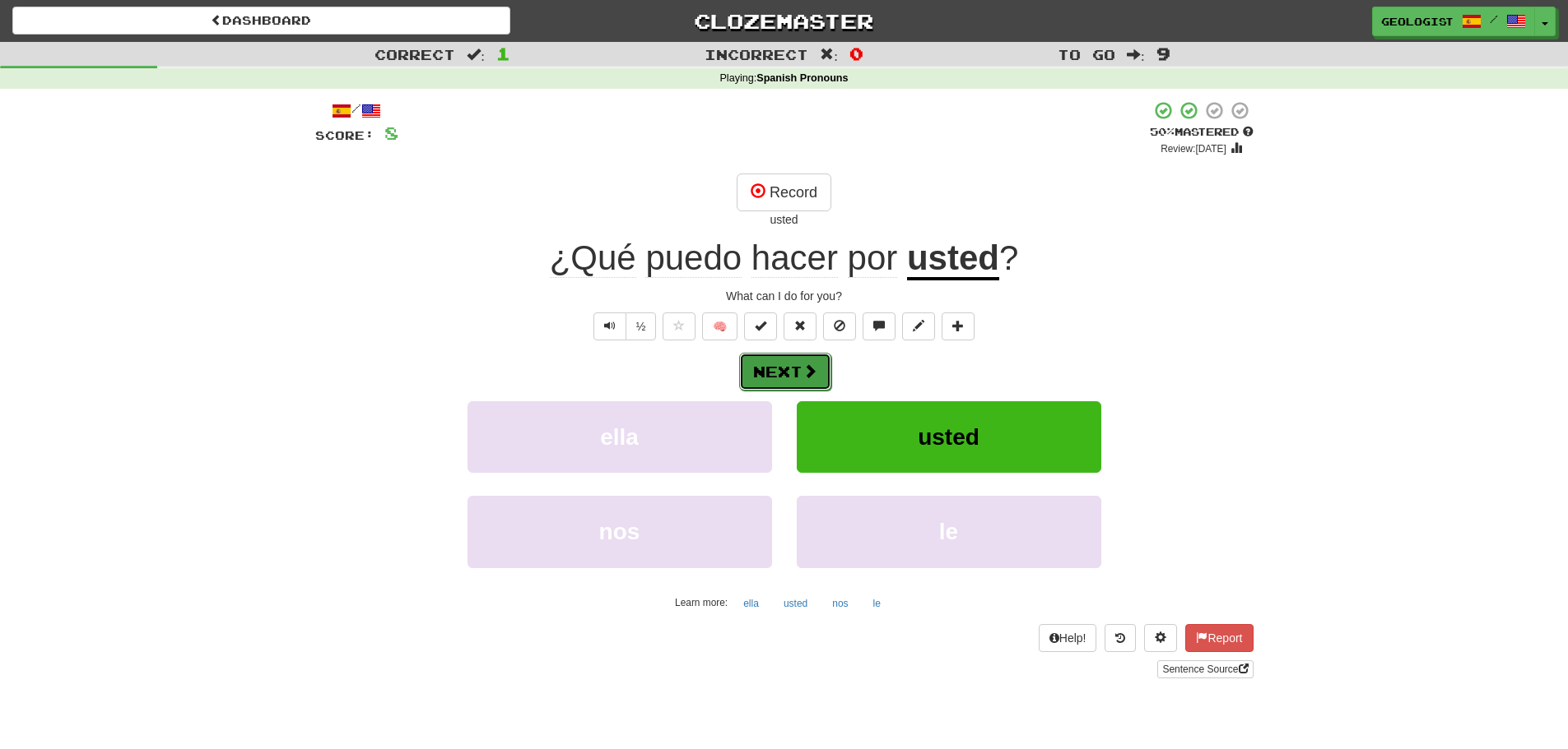
click at [779, 376] on button "Next" at bounding box center [785, 371] width 92 height 38
